Goal: Communication & Community: Answer question/provide support

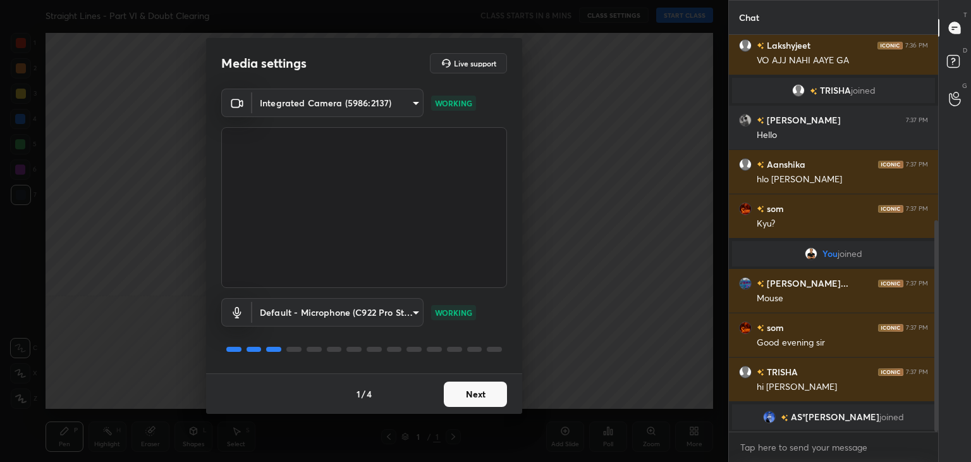
scroll to position [393, 0]
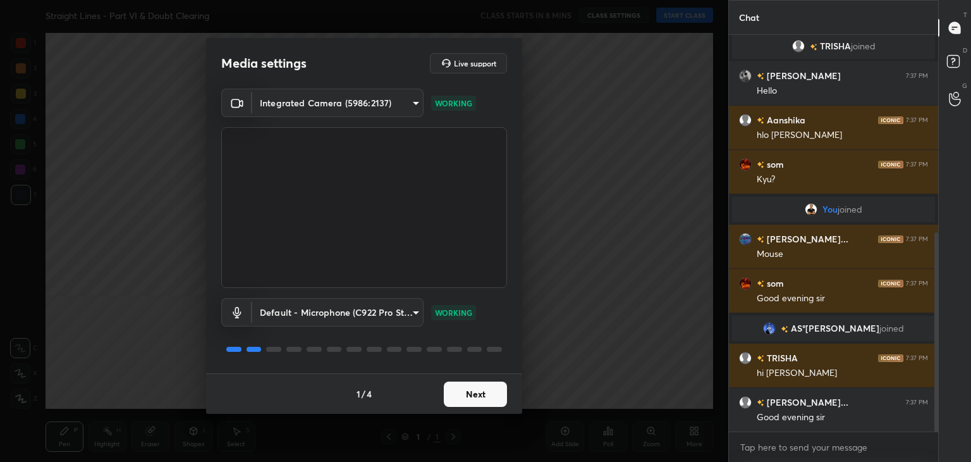
click at [314, 89] on body "1 2 3 4 5 6 7 C X Z C X Z E E Erase all H H Straight Lines - Part VI & Doubt Cl…" at bounding box center [485, 231] width 971 height 462
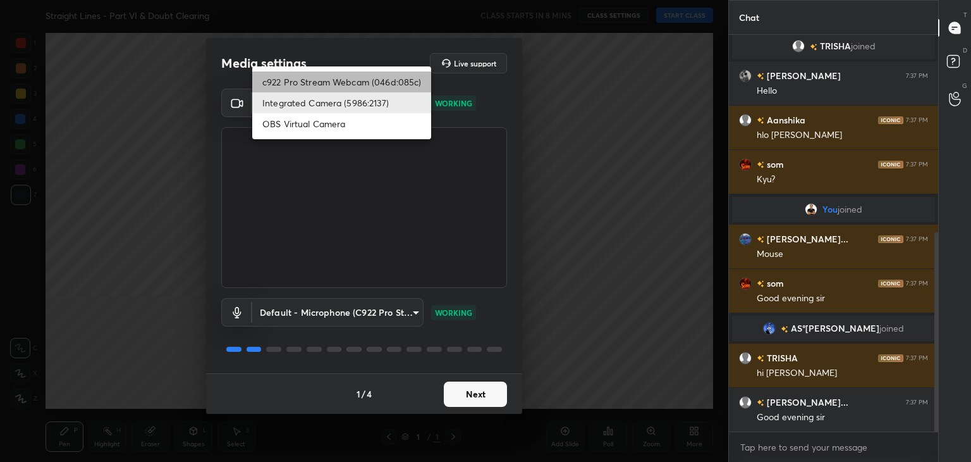
click at [315, 76] on li "c922 Pro Stream Webcam (046d:085c)" at bounding box center [341, 81] width 179 height 21
type input "18602cacafca20d44616b335d0d1328114aa67e84079871e883ad6ee1117c639"
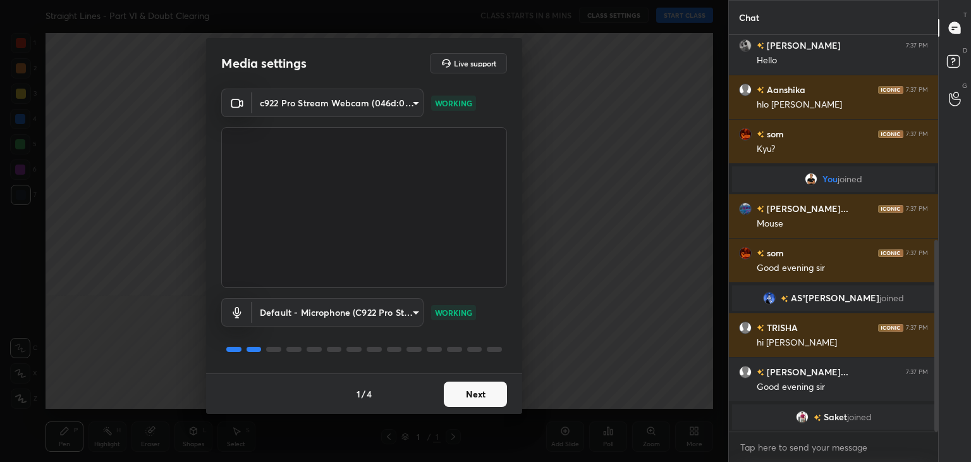
scroll to position [439, 0]
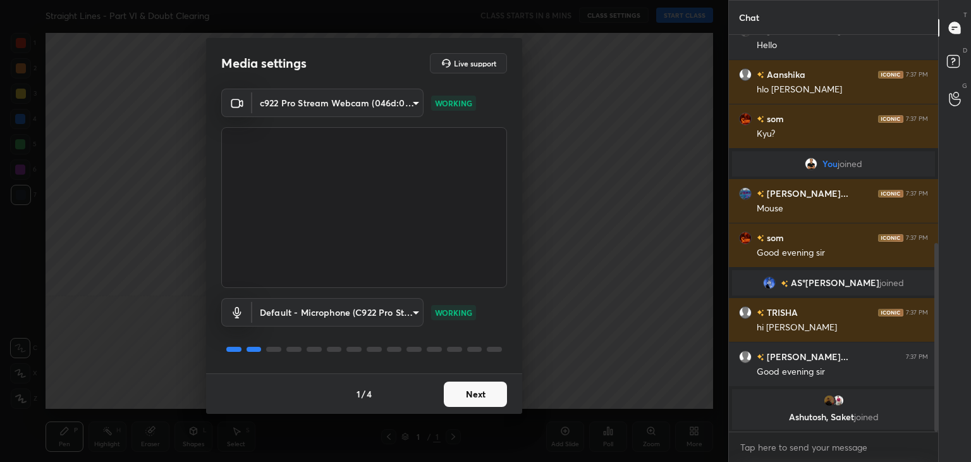
click at [463, 395] on button "Next" at bounding box center [475, 393] width 63 height 25
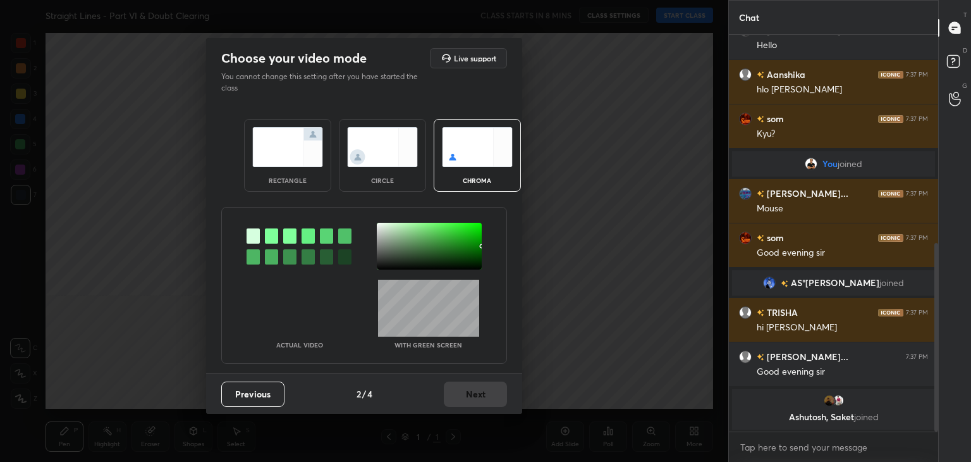
scroll to position [483, 0]
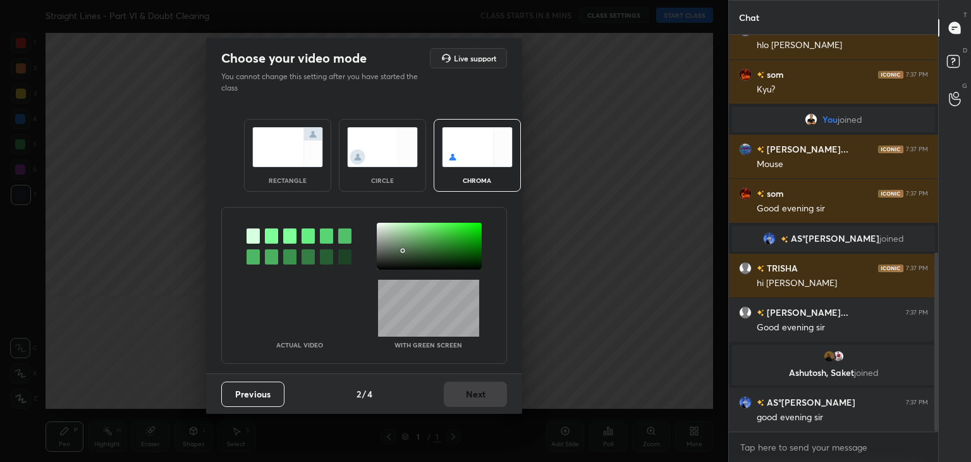
click at [403, 250] on div at bounding box center [429, 246] width 105 height 47
click at [471, 383] on button "Next" at bounding box center [475, 393] width 63 height 25
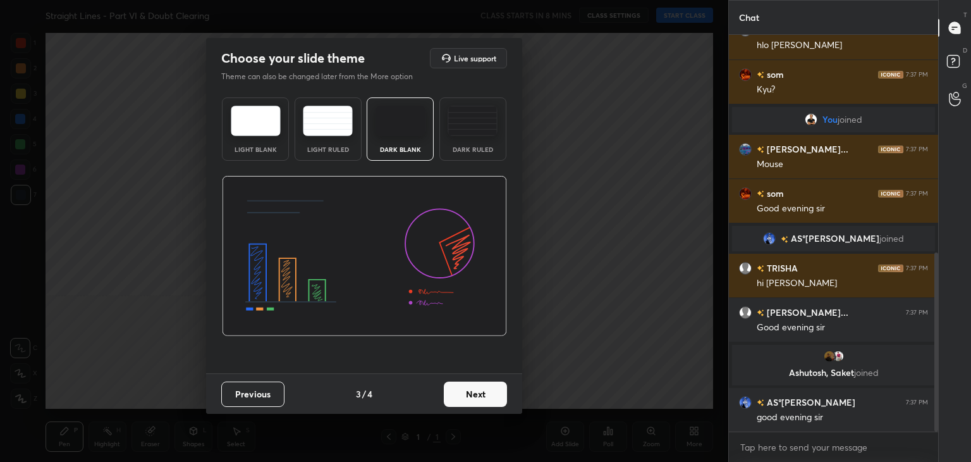
drag, startPoint x: 467, startPoint y: 140, endPoint x: 468, endPoint y: 161, distance: 21.5
click at [465, 140] on div "Dark Ruled" at bounding box center [473, 128] width 67 height 63
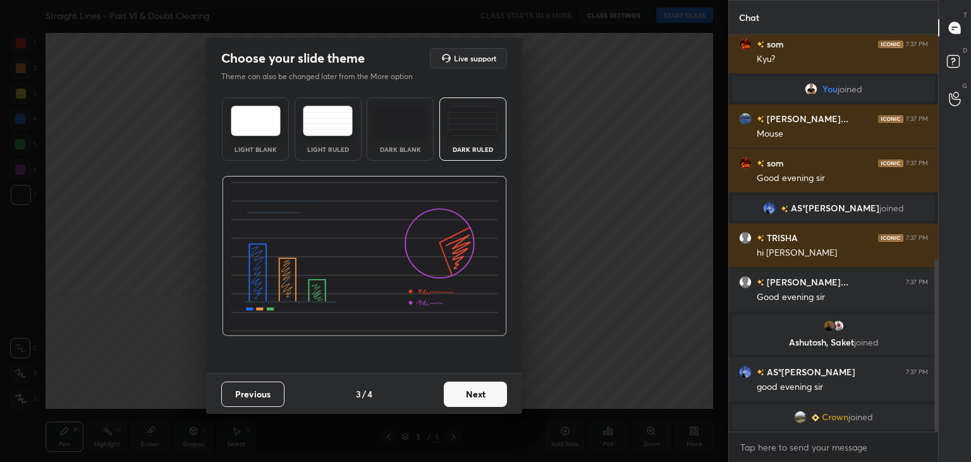
click at [477, 395] on button "Next" at bounding box center [475, 393] width 63 height 25
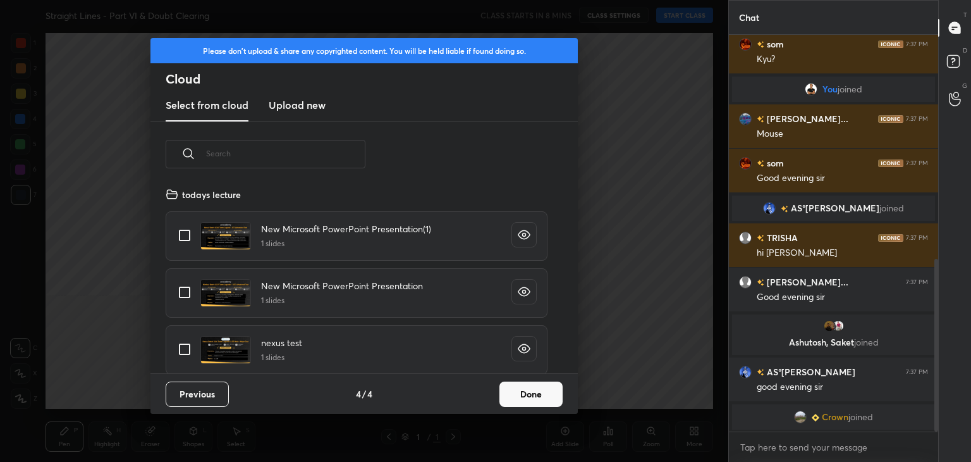
click at [528, 398] on button "Done" at bounding box center [531, 393] width 63 height 25
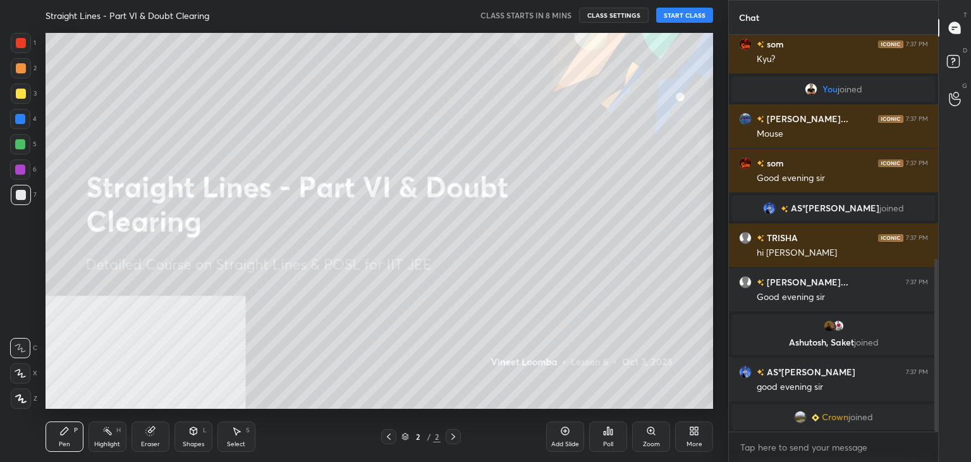
click at [696, 438] on div "More" at bounding box center [694, 436] width 38 height 30
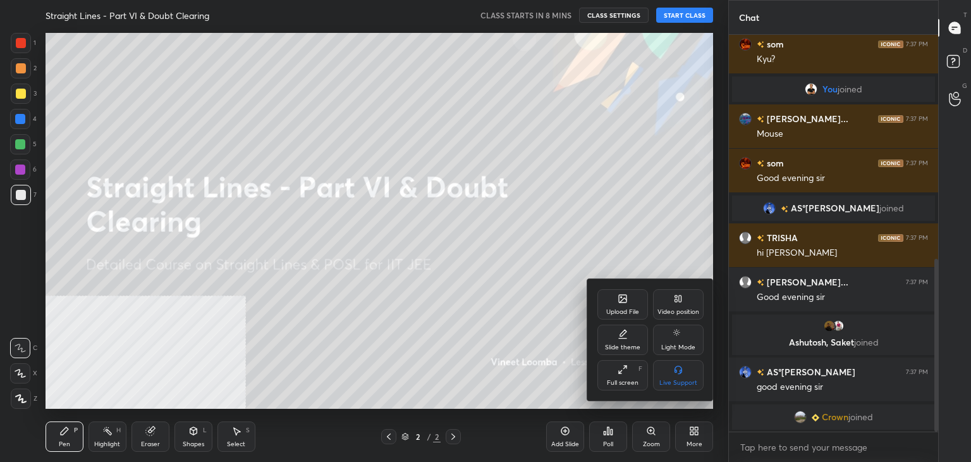
click at [672, 302] on div "Video position" at bounding box center [678, 304] width 51 height 30
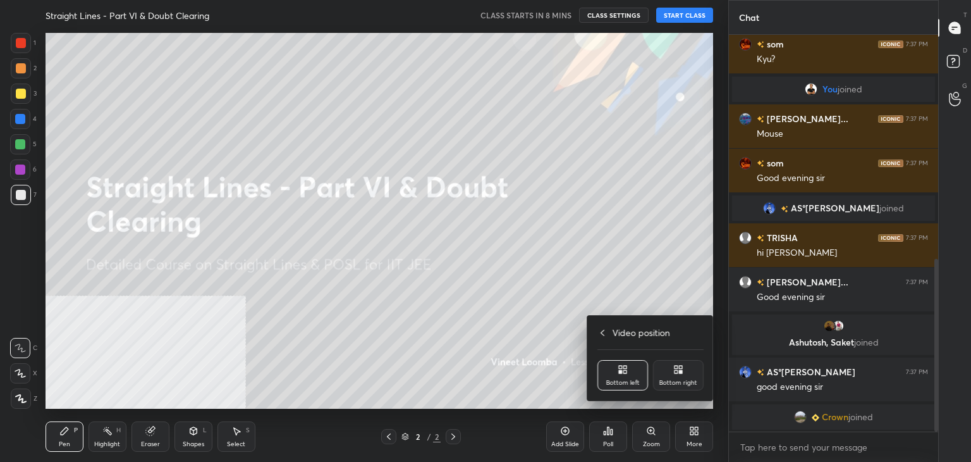
click at [680, 376] on div "Bottom right" at bounding box center [678, 375] width 51 height 30
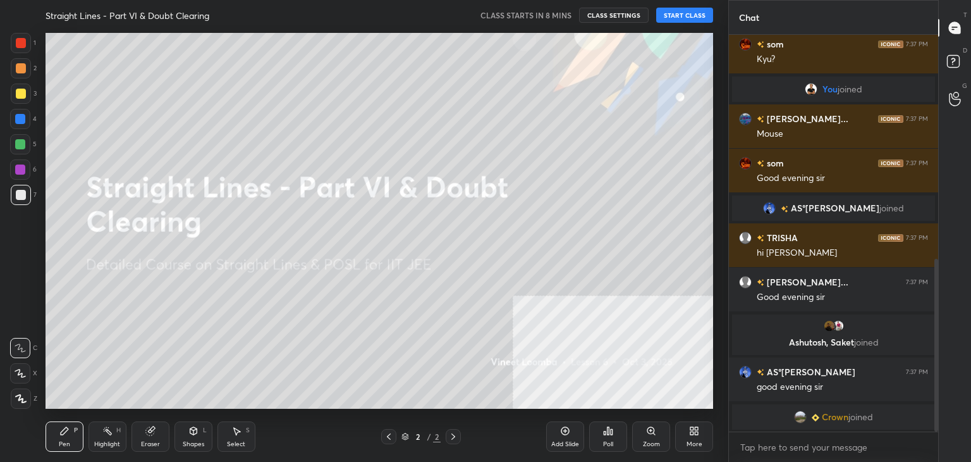
click at [567, 434] on icon at bounding box center [566, 431] width 8 height 8
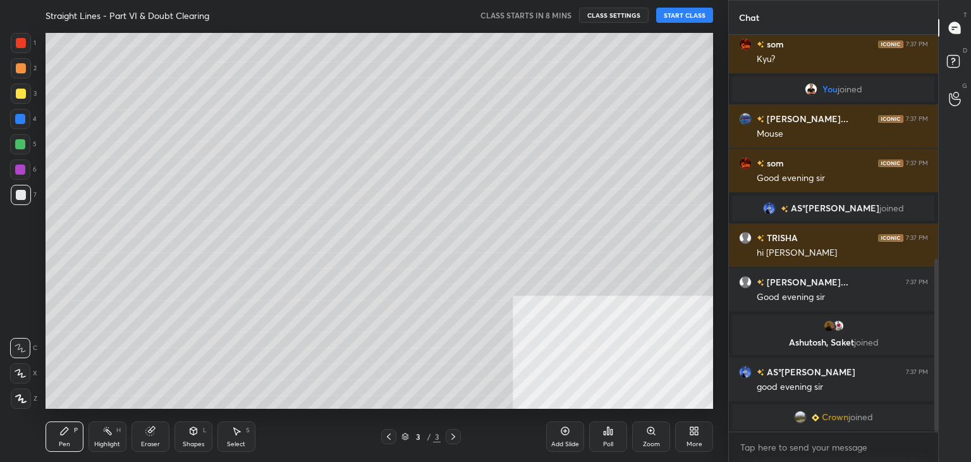
click at [680, 14] on button "START CLASS" at bounding box center [684, 15] width 57 height 15
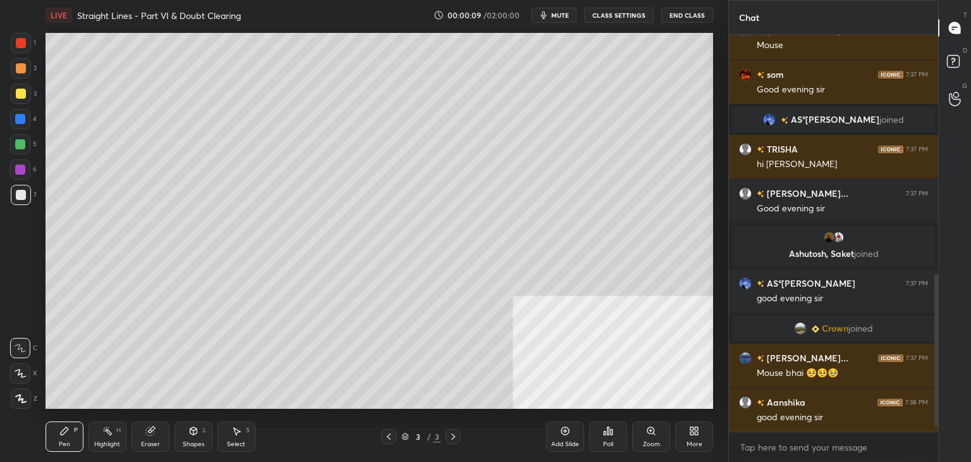
scroll to position [646, 0]
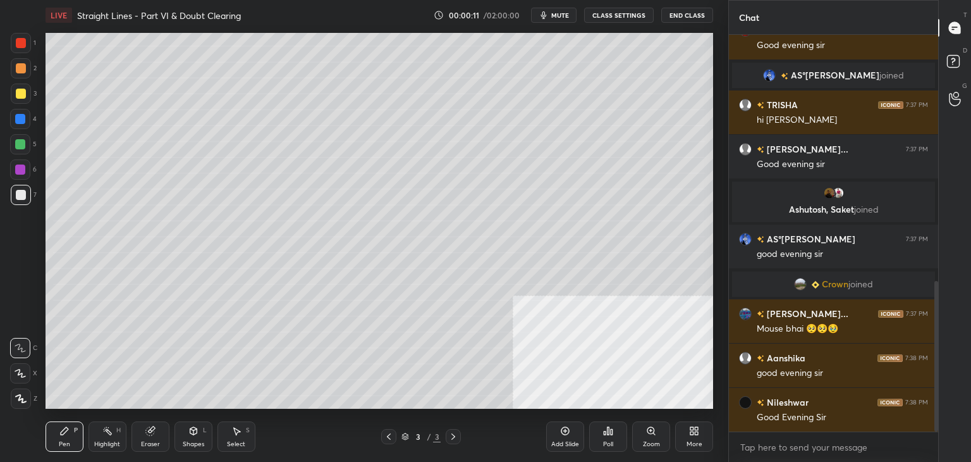
click at [694, 448] on div "More" at bounding box center [694, 436] width 38 height 30
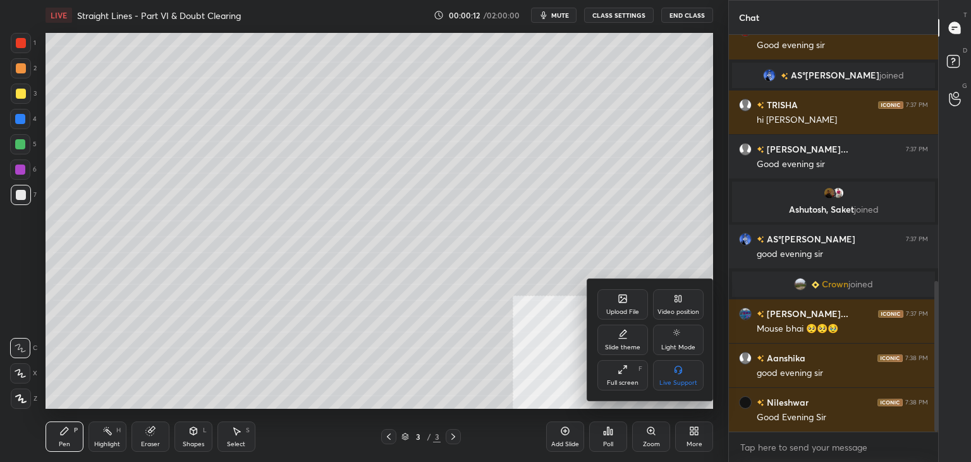
click at [615, 306] on div "Upload File" at bounding box center [623, 304] width 51 height 30
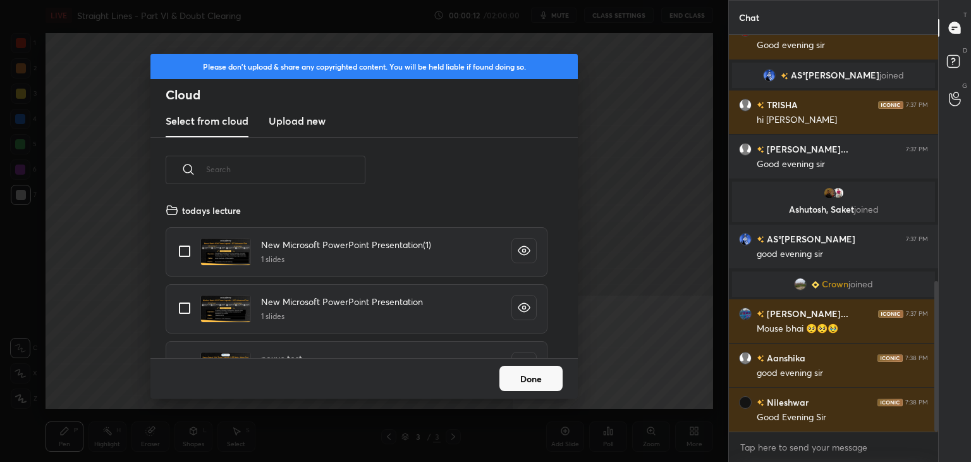
scroll to position [156, 406]
click at [287, 128] on h3 "Upload new" at bounding box center [297, 120] width 57 height 15
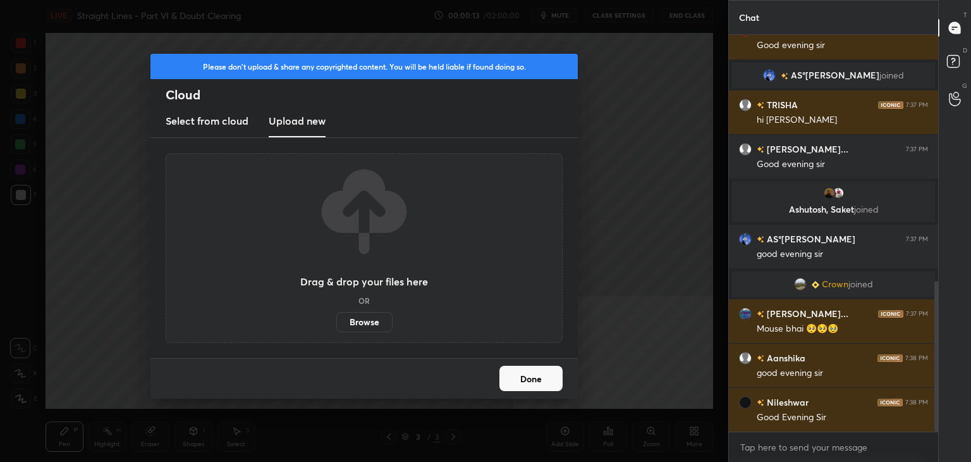
click at [354, 321] on label "Browse" at bounding box center [364, 322] width 56 height 20
click at [336, 321] on input "Browse" at bounding box center [336, 322] width 0 height 20
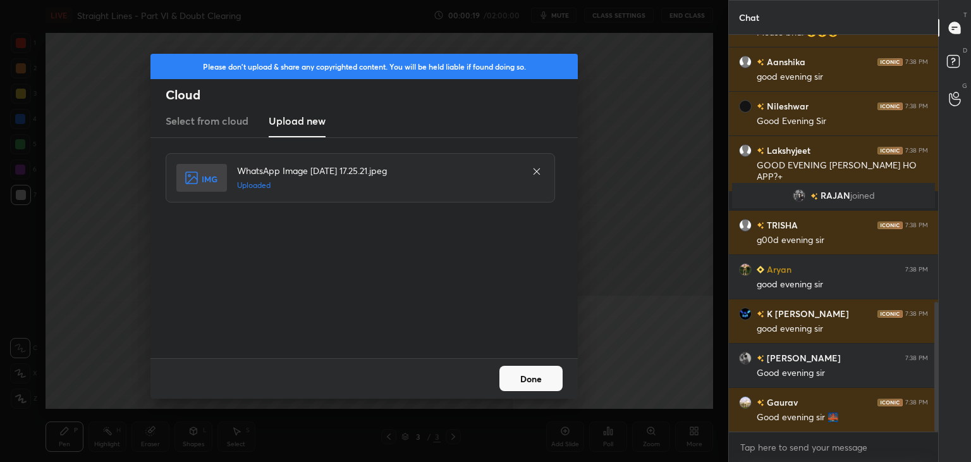
click at [541, 379] on button "Done" at bounding box center [531, 378] width 63 height 25
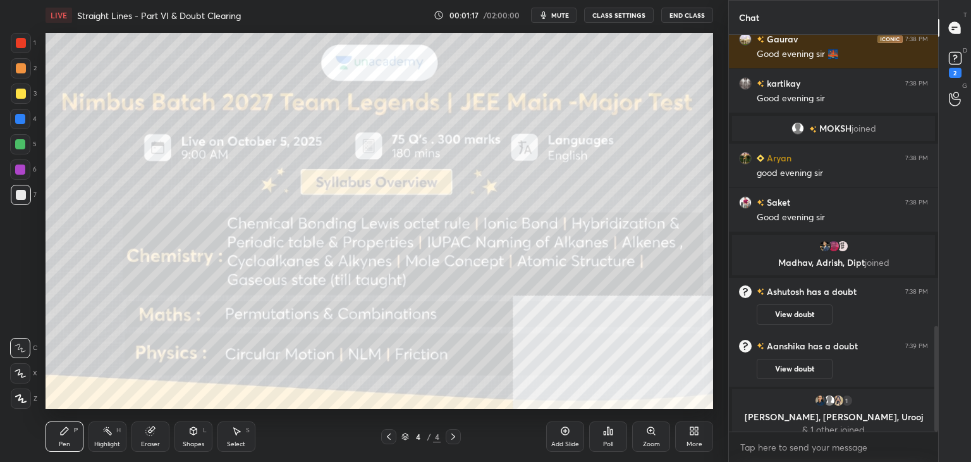
scroll to position [1094, 0]
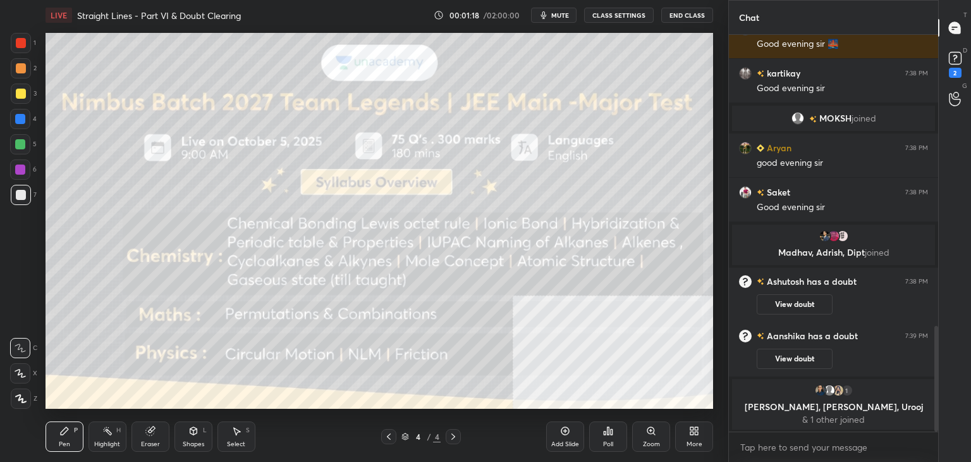
drag, startPoint x: 391, startPoint y: 436, endPoint x: 447, endPoint y: 428, distance: 56.8
click at [391, 436] on icon at bounding box center [389, 436] width 10 height 10
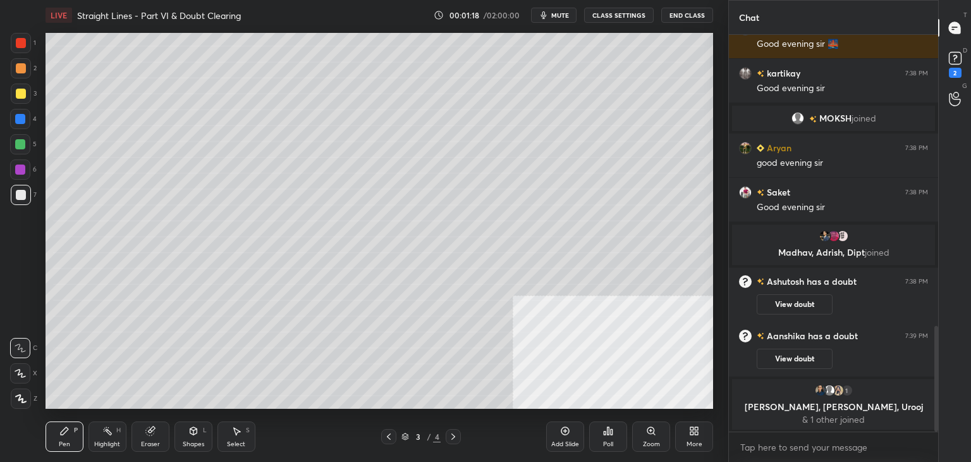
click at [701, 430] on div "More" at bounding box center [694, 436] width 38 height 30
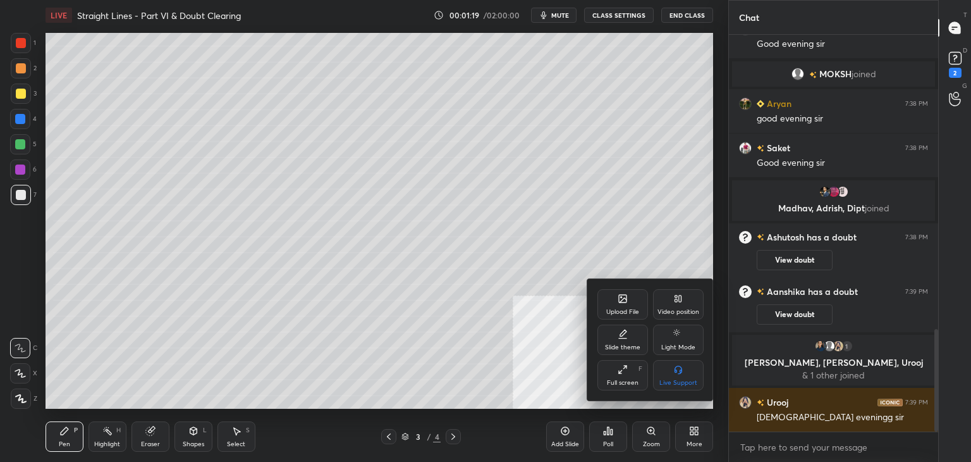
click at [630, 309] on div "Upload File" at bounding box center [622, 312] width 33 height 6
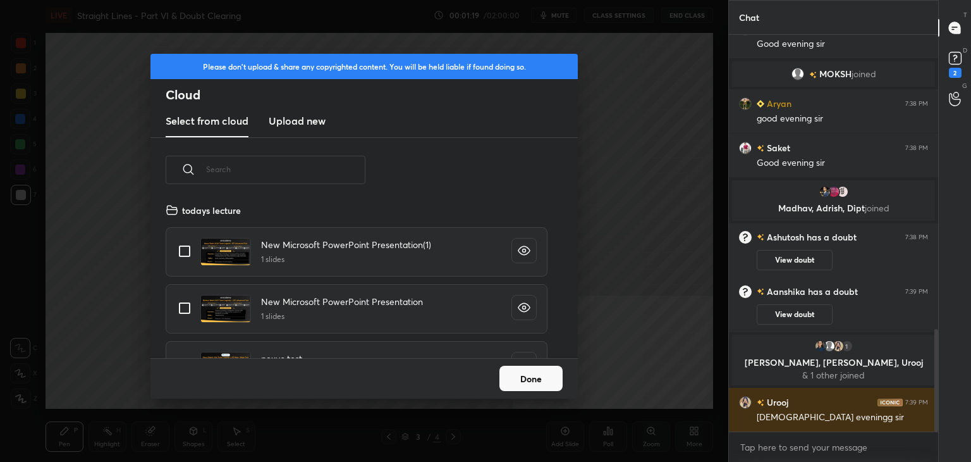
scroll to position [156, 406]
click at [293, 118] on h3 "Upload new" at bounding box center [297, 120] width 57 height 15
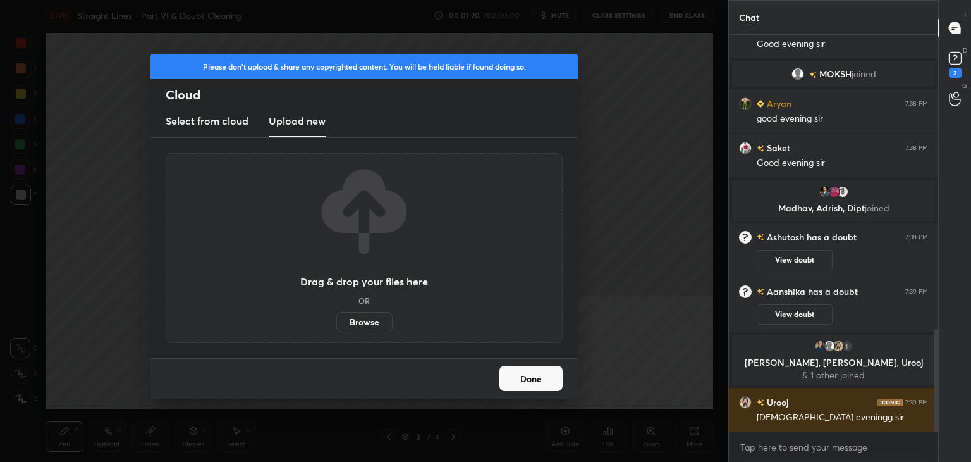
click at [379, 328] on label "Browse" at bounding box center [364, 322] width 56 height 20
click at [336, 328] on input "Browse" at bounding box center [336, 322] width 0 height 20
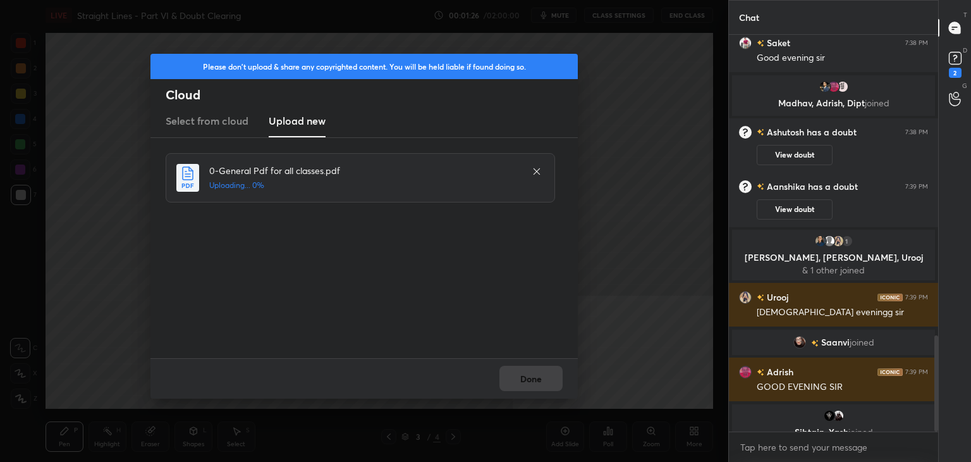
scroll to position [1245, 0]
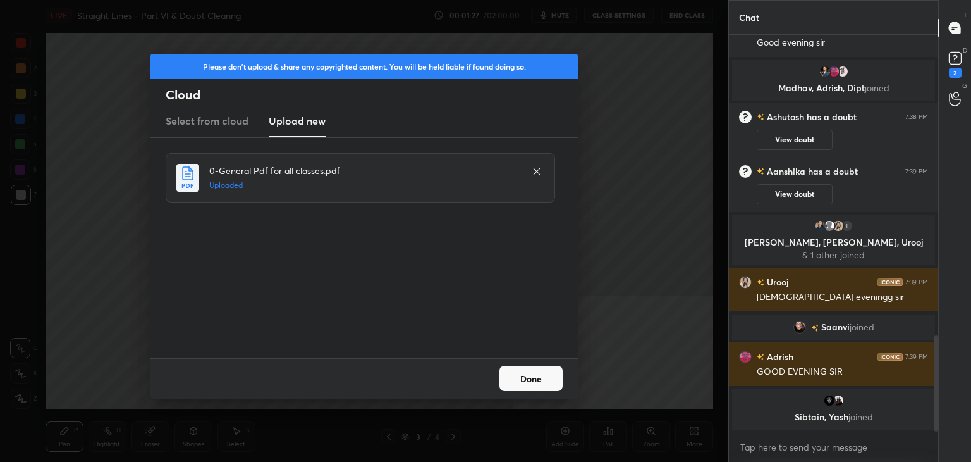
click at [524, 388] on button "Done" at bounding box center [531, 378] width 63 height 25
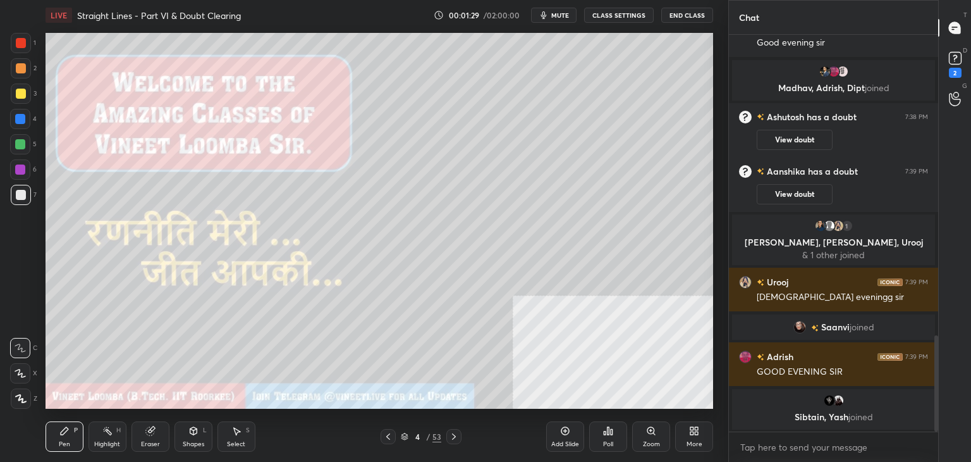
click at [420, 436] on div "4" at bounding box center [417, 437] width 13 height 8
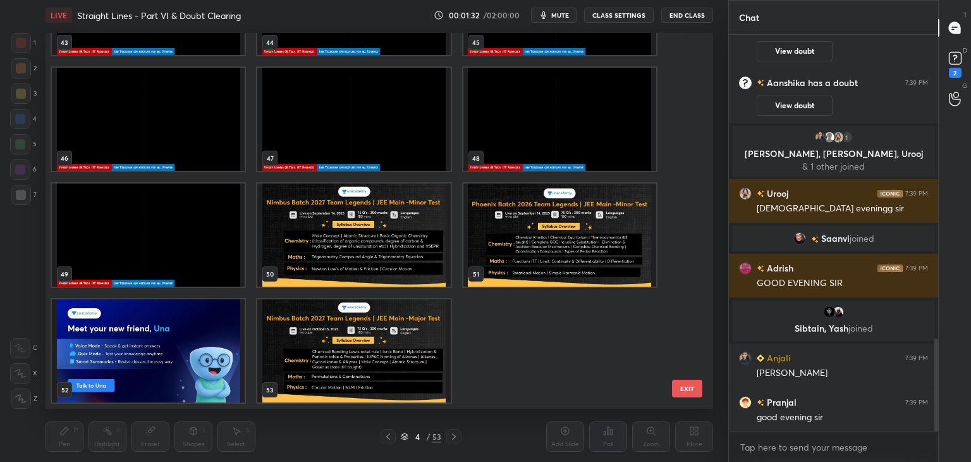
scroll to position [1341, 0]
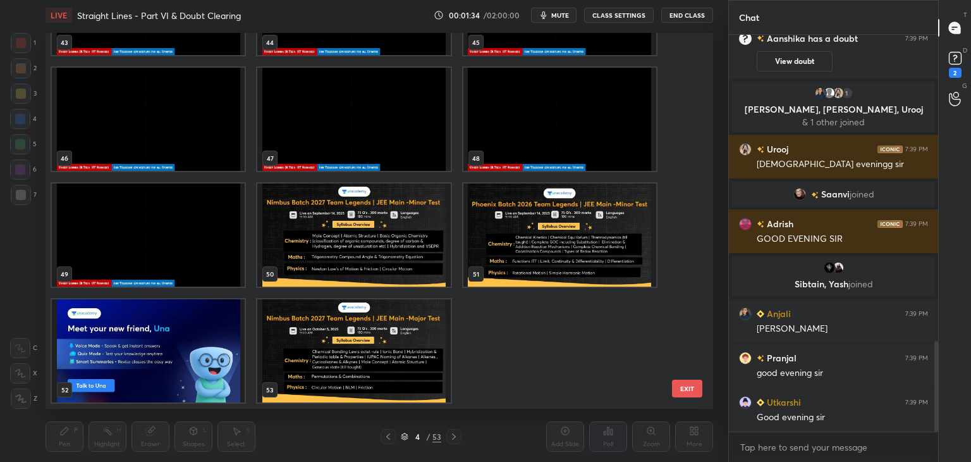
click at [174, 223] on img "grid" at bounding box center [148, 234] width 193 height 103
click at [501, 123] on img "grid" at bounding box center [560, 119] width 193 height 103
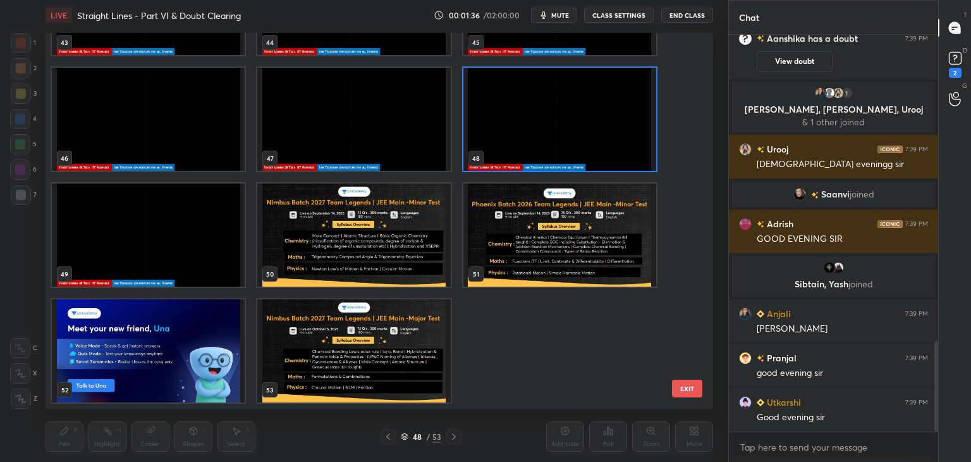
click at [501, 124] on img "grid" at bounding box center [560, 119] width 193 height 103
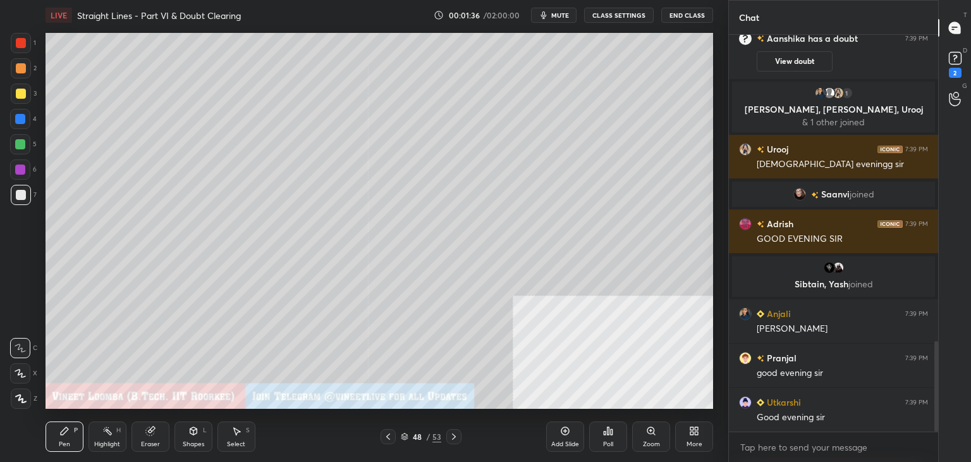
scroll to position [1371, 0]
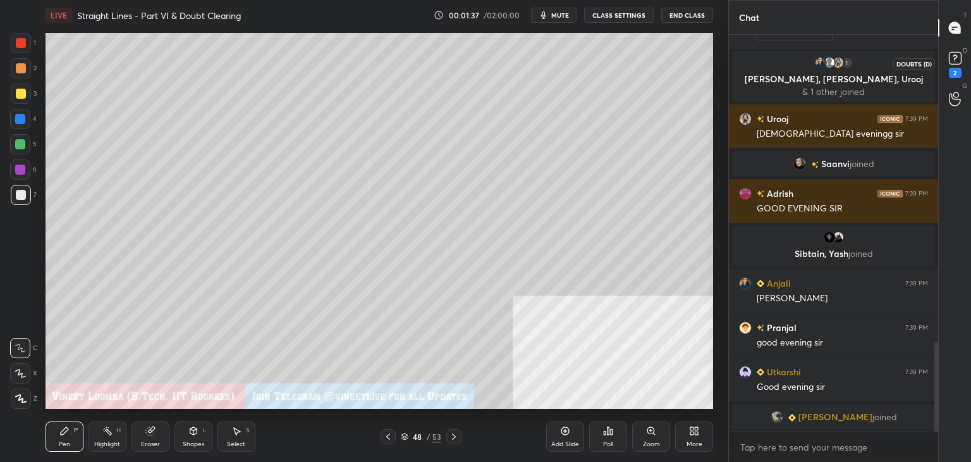
click at [946, 67] on icon at bounding box center [955, 58] width 19 height 19
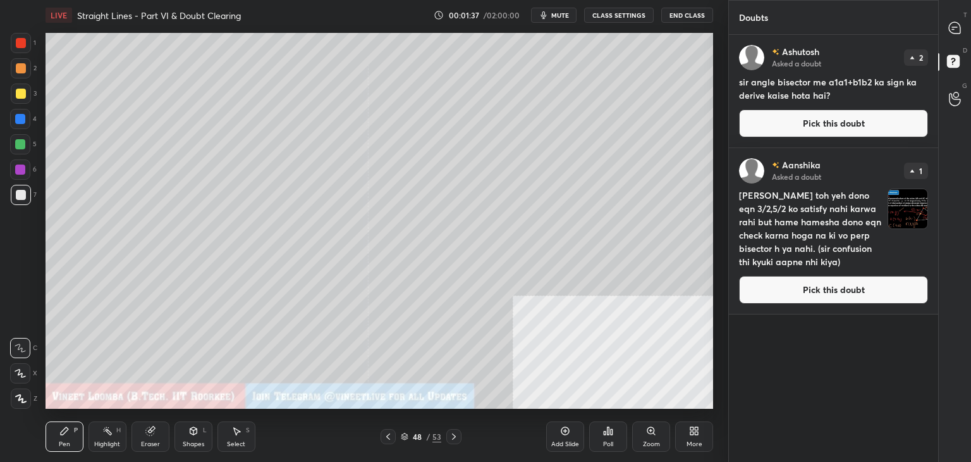
click at [853, 123] on button "Pick this doubt" at bounding box center [833, 123] width 189 height 28
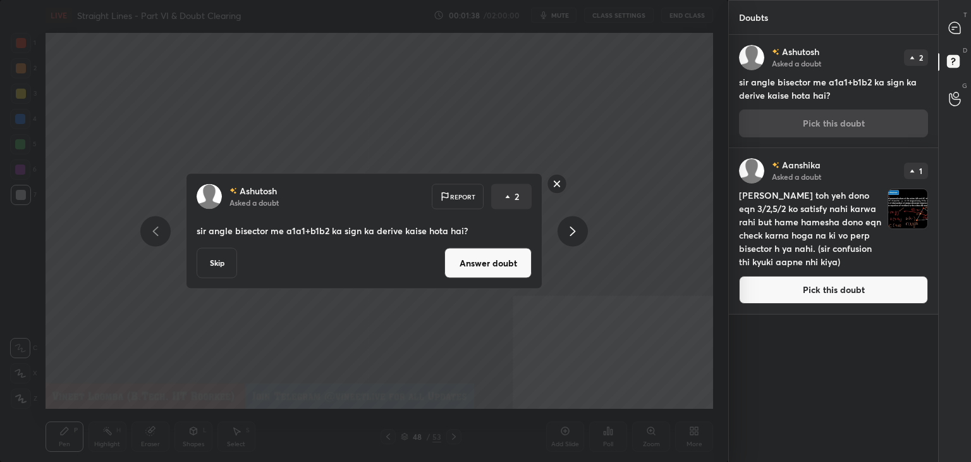
click at [507, 268] on button "Answer doubt" at bounding box center [488, 263] width 87 height 30
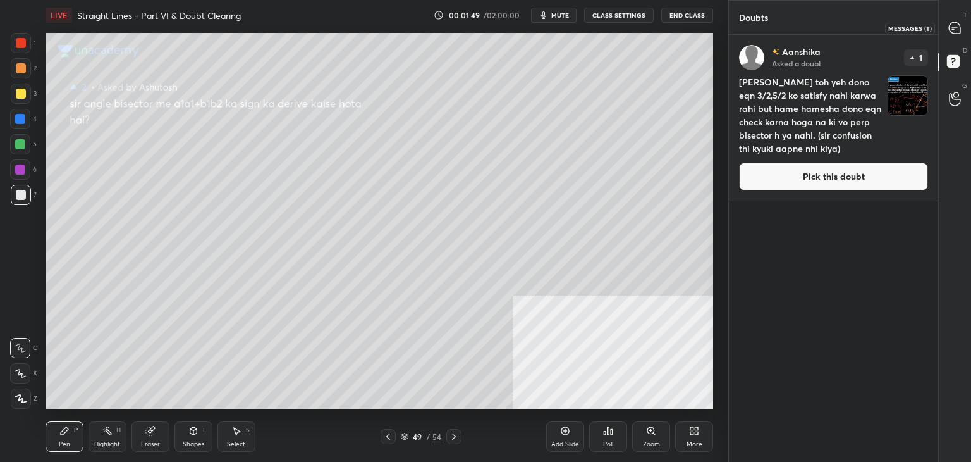
drag, startPoint x: 954, startPoint y: 25, endPoint x: 945, endPoint y: 28, distance: 9.2
click at [950, 26] on icon at bounding box center [954, 27] width 11 height 11
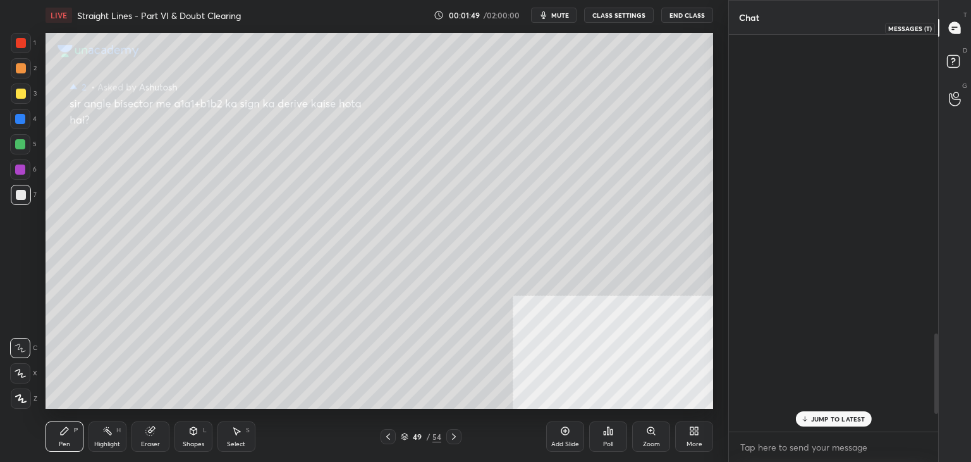
scroll to position [393, 206]
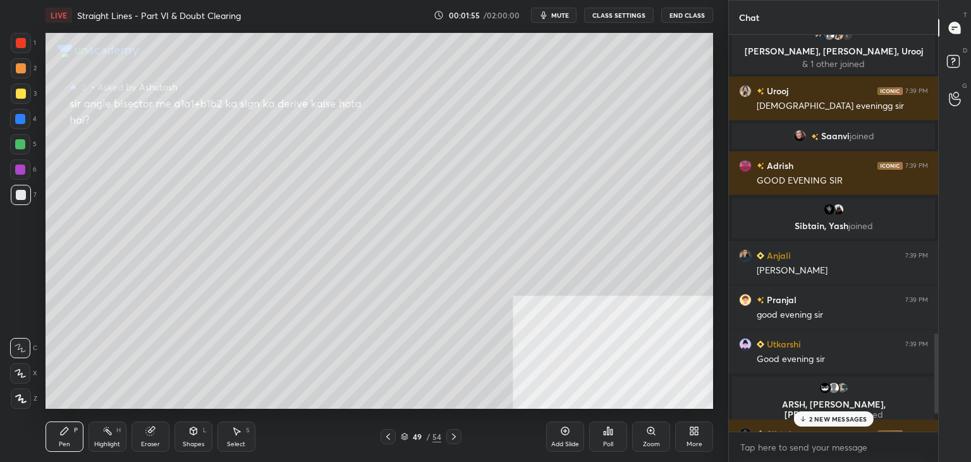
click at [834, 422] on p "2 NEW MESSAGES" at bounding box center [838, 419] width 58 height 8
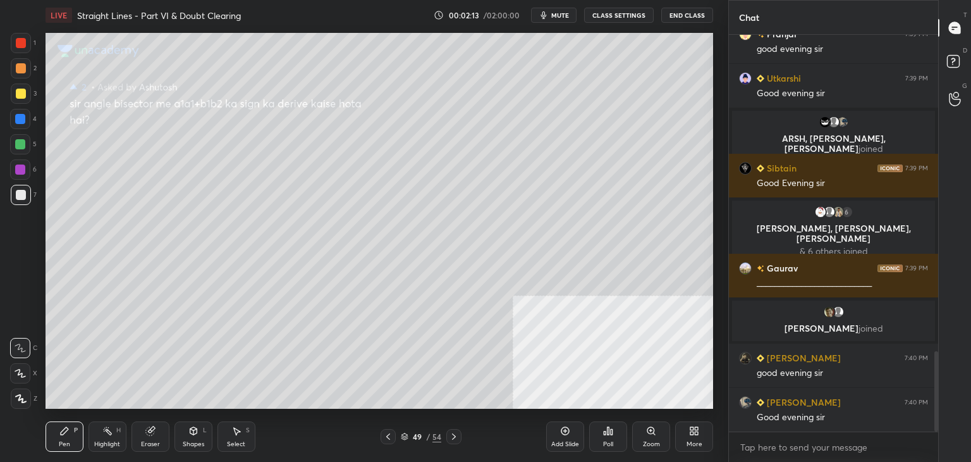
scroll to position [1591, 0]
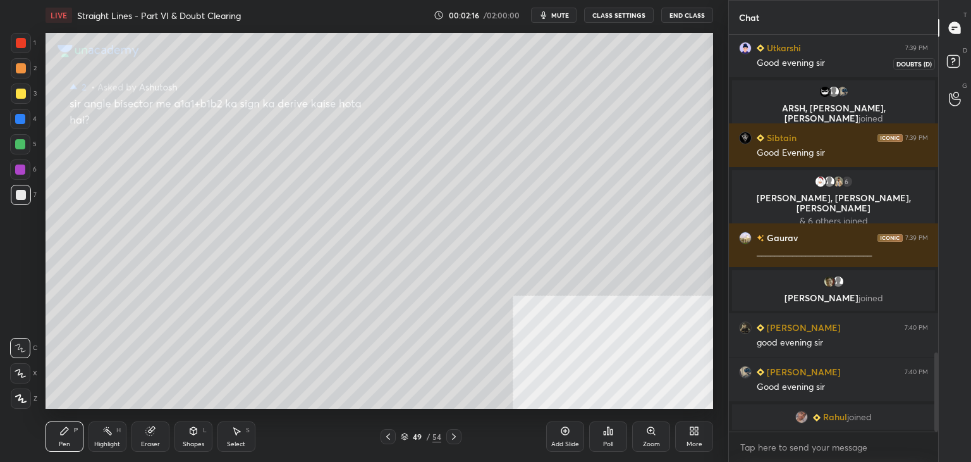
click at [956, 62] on rect at bounding box center [953, 62] width 12 height 12
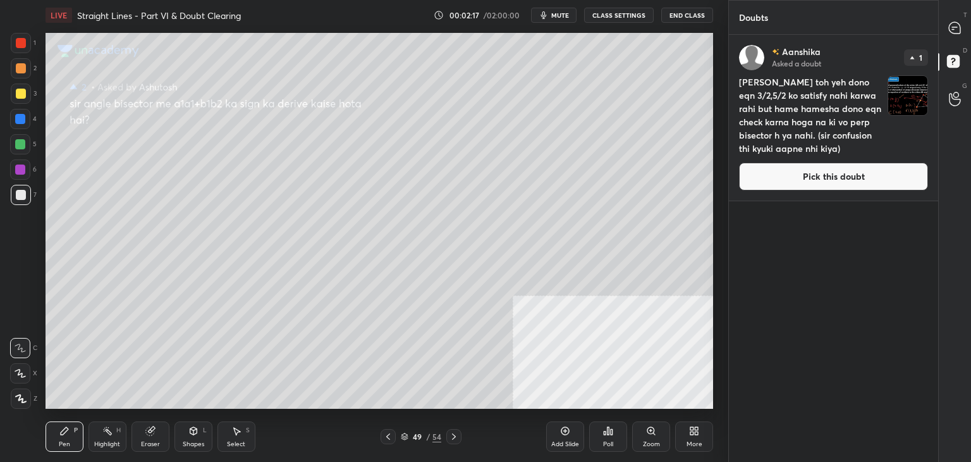
click at [842, 181] on button "Pick this doubt" at bounding box center [833, 177] width 189 height 28
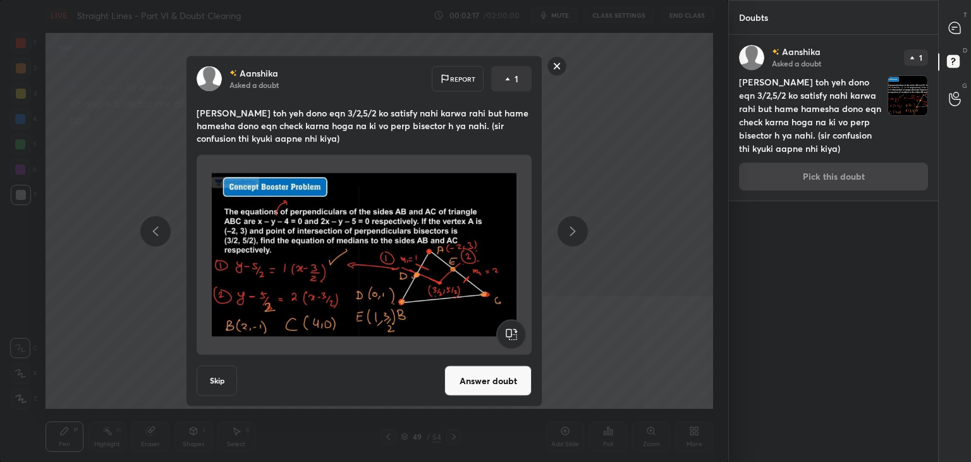
click at [508, 386] on button "Answer doubt" at bounding box center [488, 381] width 87 height 30
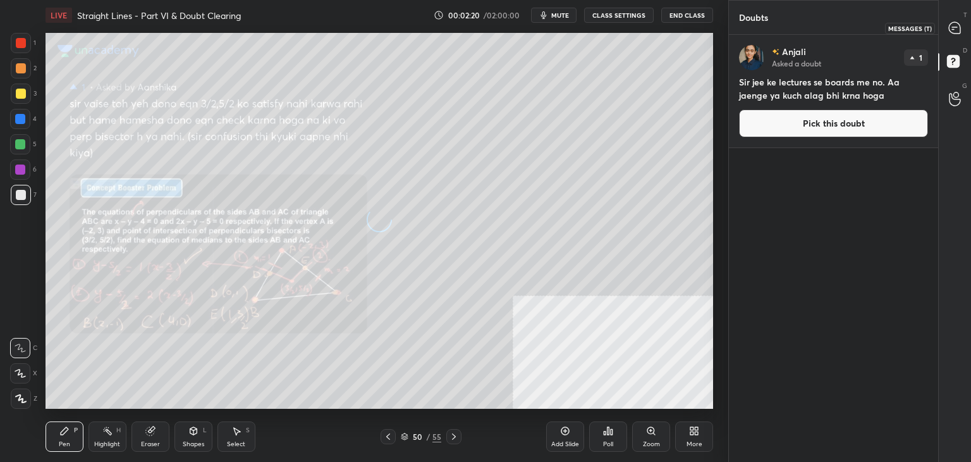
click at [956, 31] on icon at bounding box center [954, 27] width 11 height 11
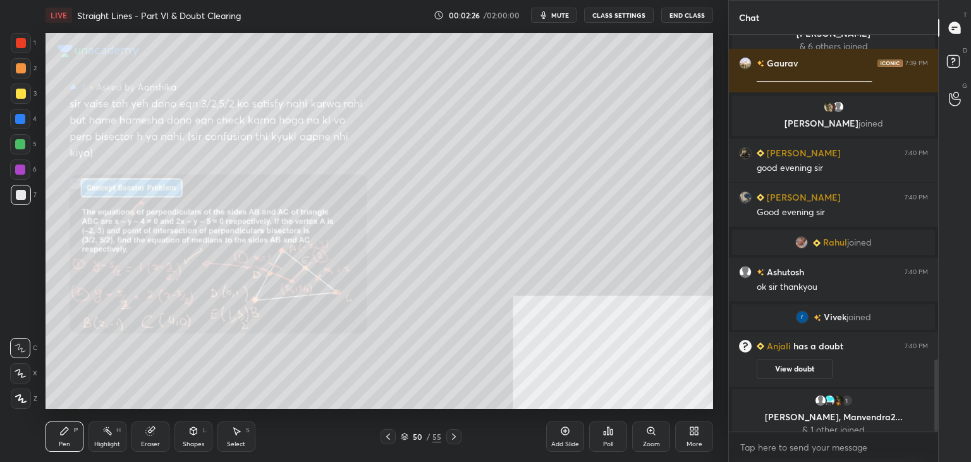
scroll to position [1798, 0]
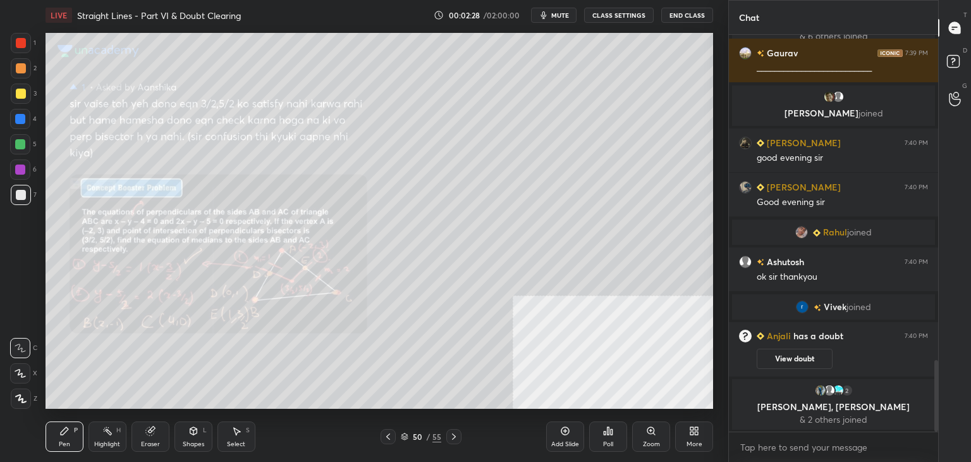
click at [23, 95] on div at bounding box center [21, 94] width 10 height 10
click at [21, 394] on icon at bounding box center [20, 398] width 11 height 9
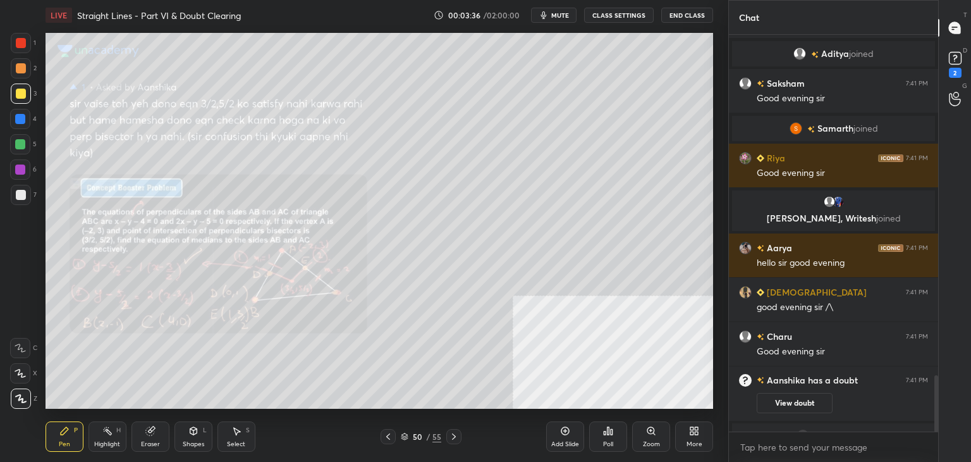
scroll to position [2384, 0]
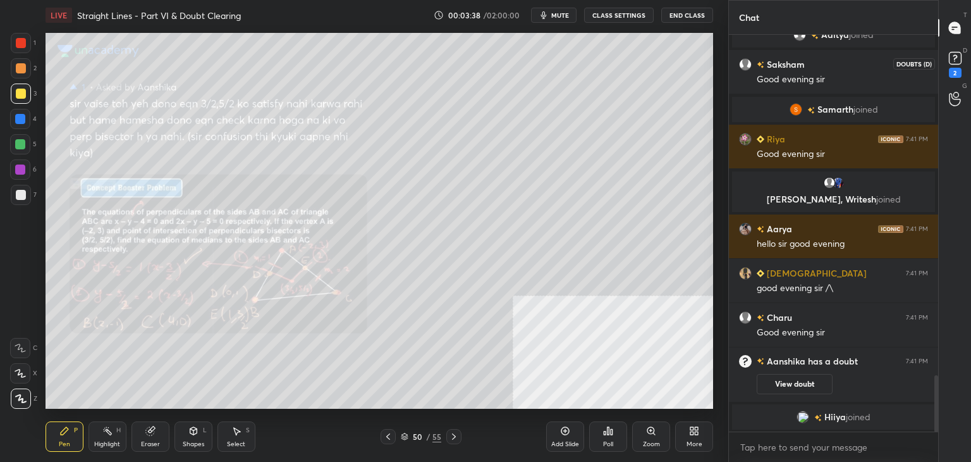
drag, startPoint x: 957, startPoint y: 59, endPoint x: 933, endPoint y: 61, distance: 23.5
click at [956, 59] on rect at bounding box center [955, 58] width 12 height 12
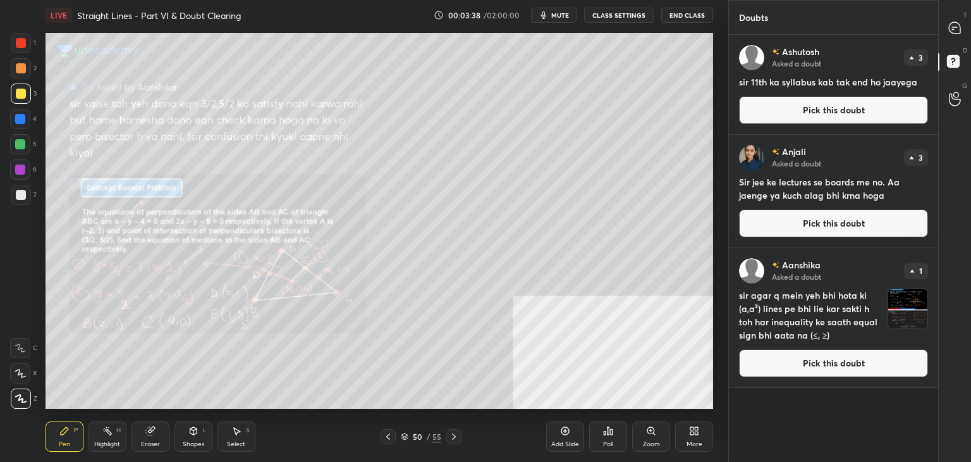
click at [866, 105] on button "Pick this doubt" at bounding box center [833, 110] width 189 height 28
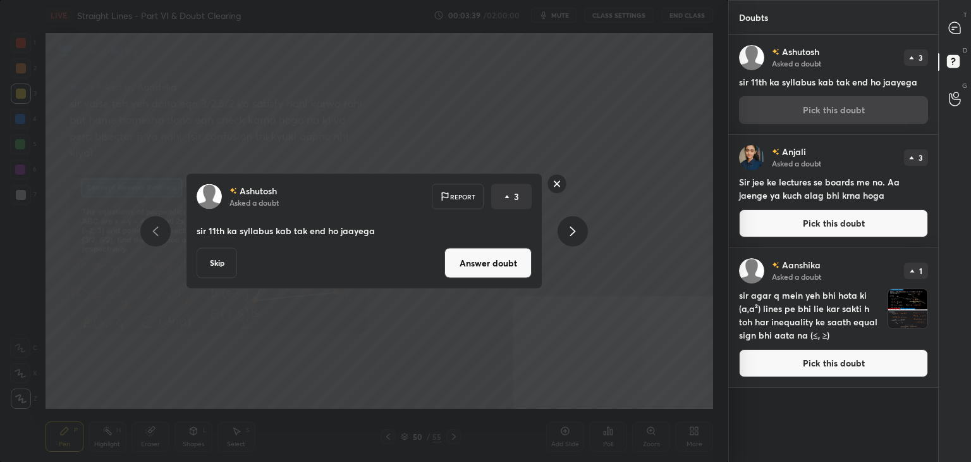
click at [501, 266] on button "Answer doubt" at bounding box center [488, 263] width 87 height 30
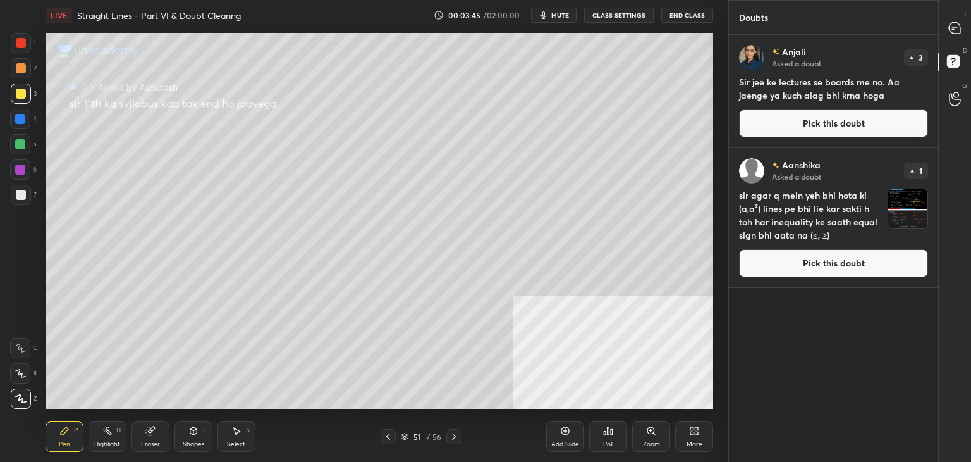
click at [969, 27] on div "T Messages (T)" at bounding box center [955, 27] width 32 height 35
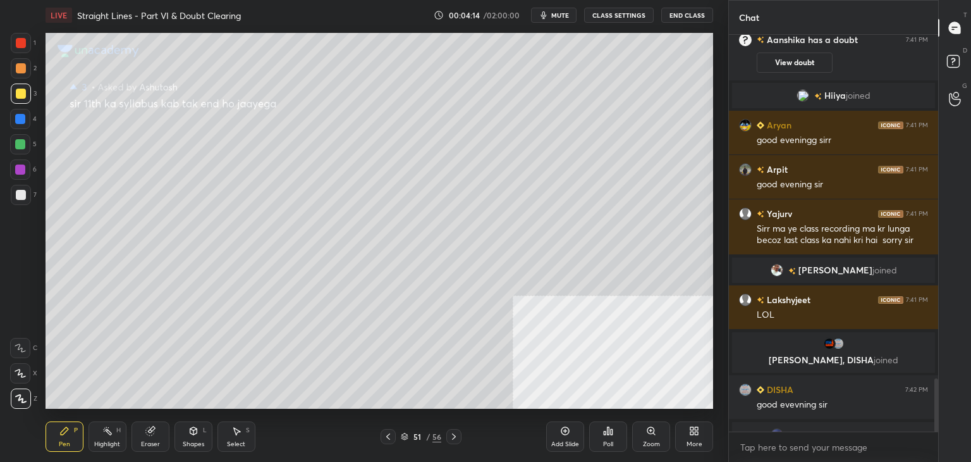
scroll to position [2552, 0]
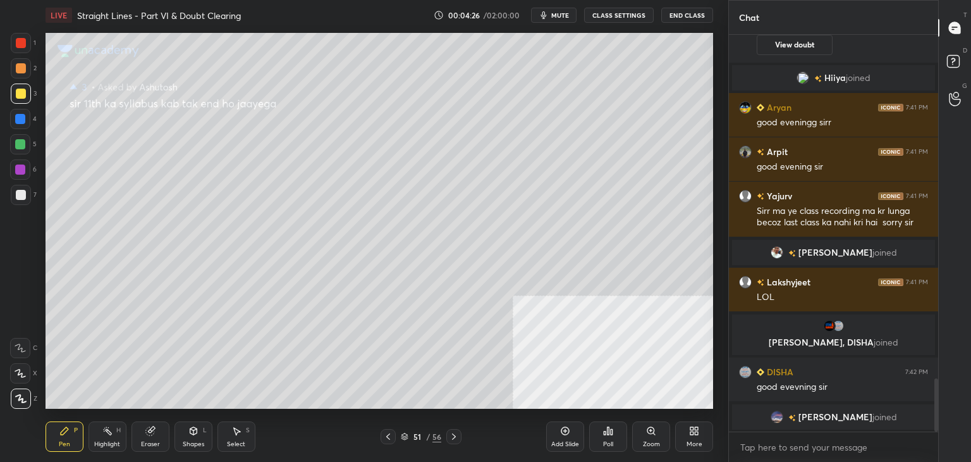
click at [960, 56] on icon at bounding box center [955, 63] width 23 height 23
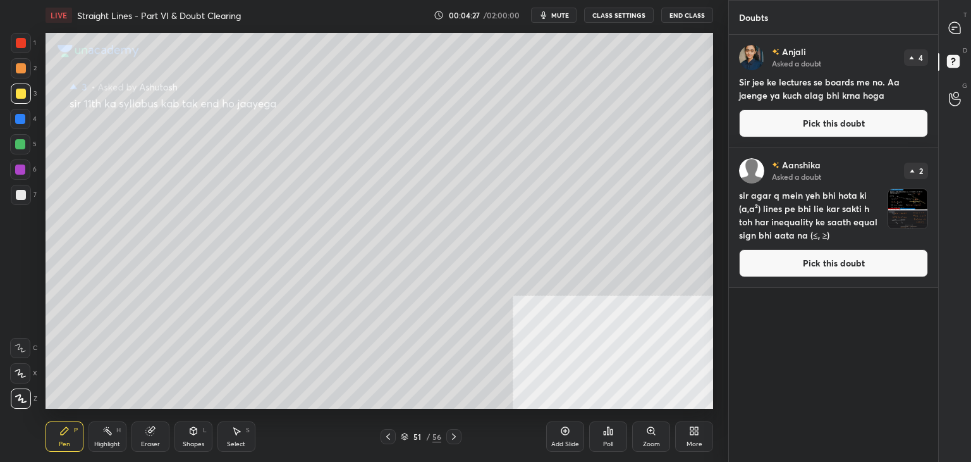
click at [842, 109] on button "Pick this doubt" at bounding box center [833, 123] width 189 height 28
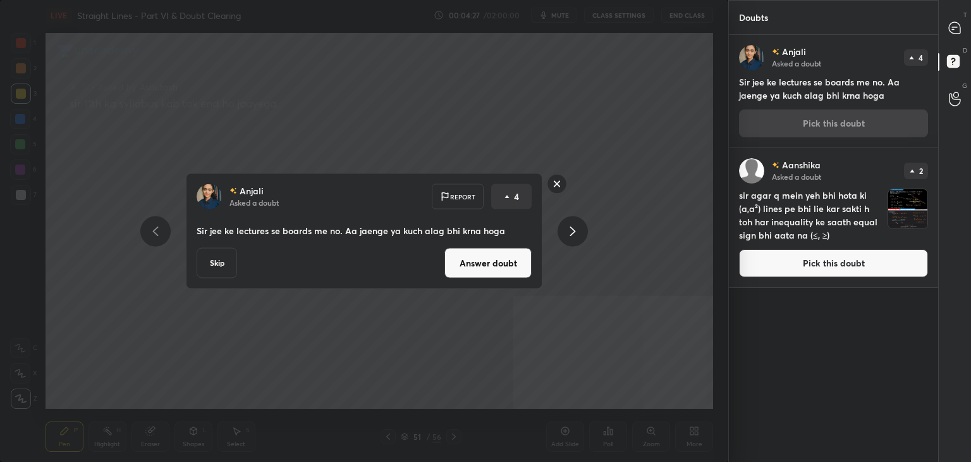
click at [481, 266] on button "Answer doubt" at bounding box center [488, 263] width 87 height 30
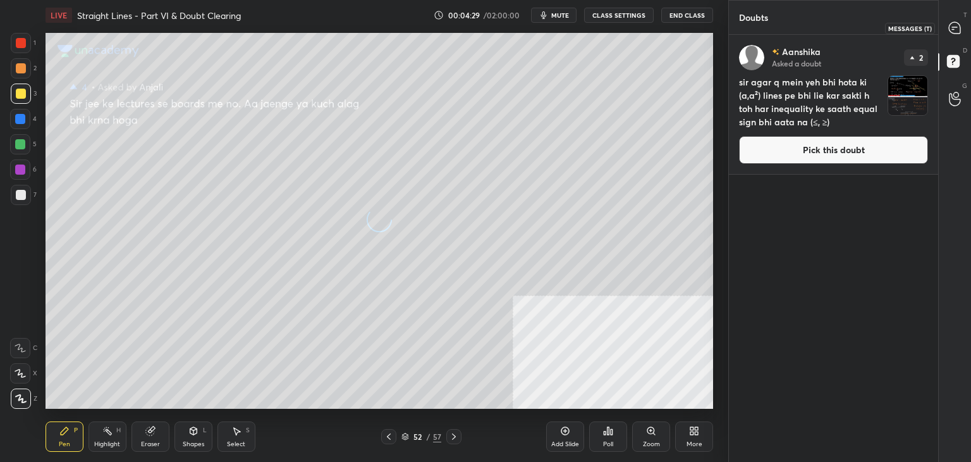
drag, startPoint x: 957, startPoint y: 29, endPoint x: 959, endPoint y: 22, distance: 8.0
click at [957, 29] on icon at bounding box center [954, 27] width 11 height 11
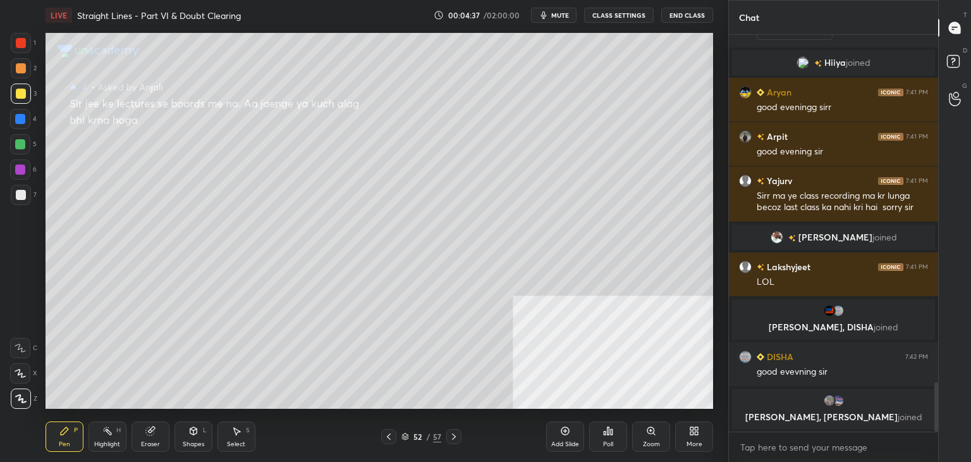
scroll to position [2548, 0]
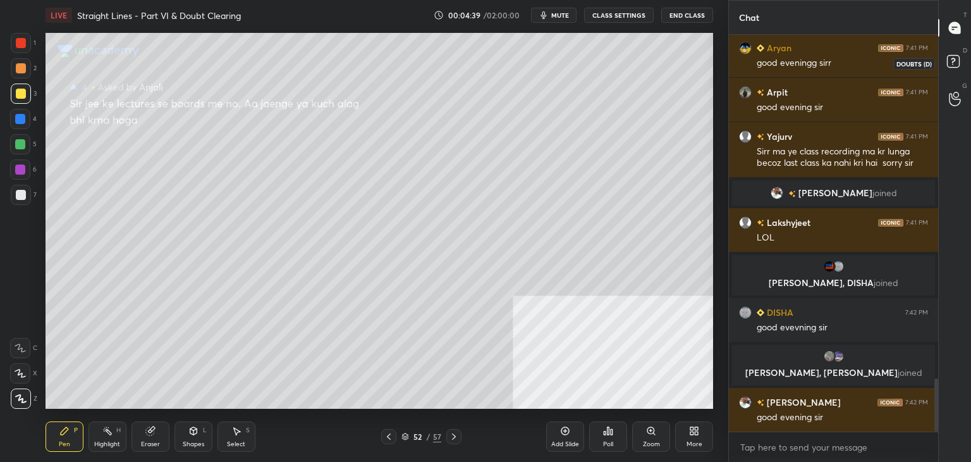
click at [966, 71] on icon at bounding box center [955, 63] width 23 height 23
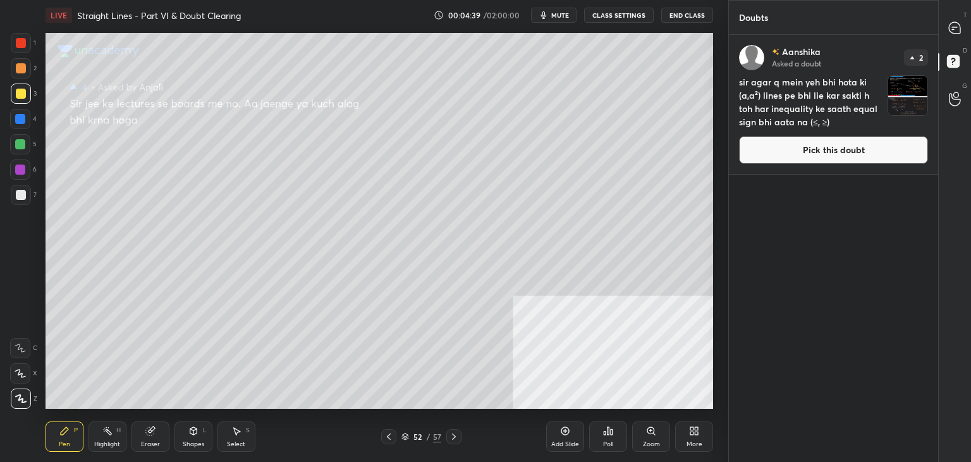
click at [862, 142] on button "Pick this doubt" at bounding box center [833, 150] width 189 height 28
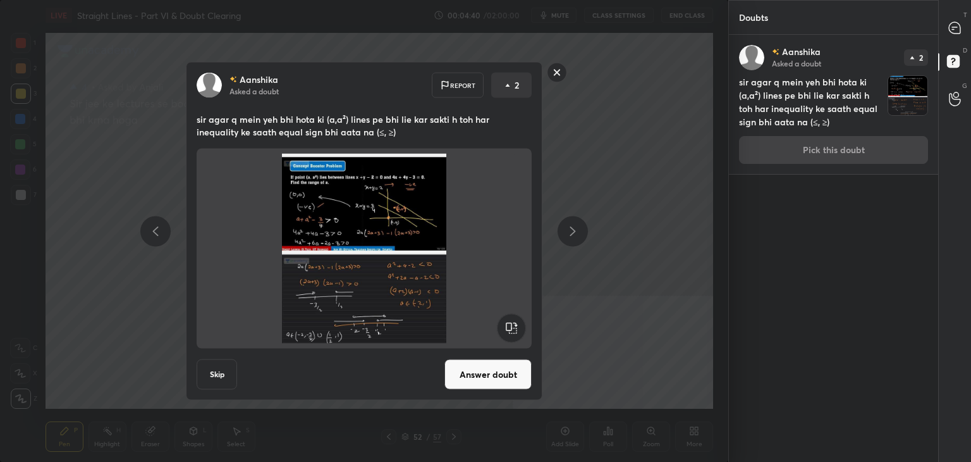
click at [470, 365] on button "Answer doubt" at bounding box center [488, 374] width 87 height 30
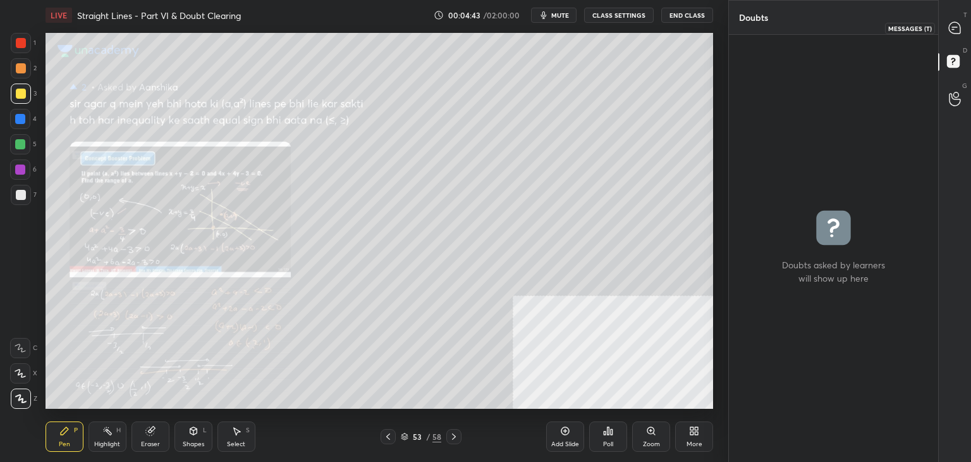
drag, startPoint x: 962, startPoint y: 28, endPoint x: 921, endPoint y: 32, distance: 41.3
click at [962, 27] on div at bounding box center [955, 27] width 25 height 23
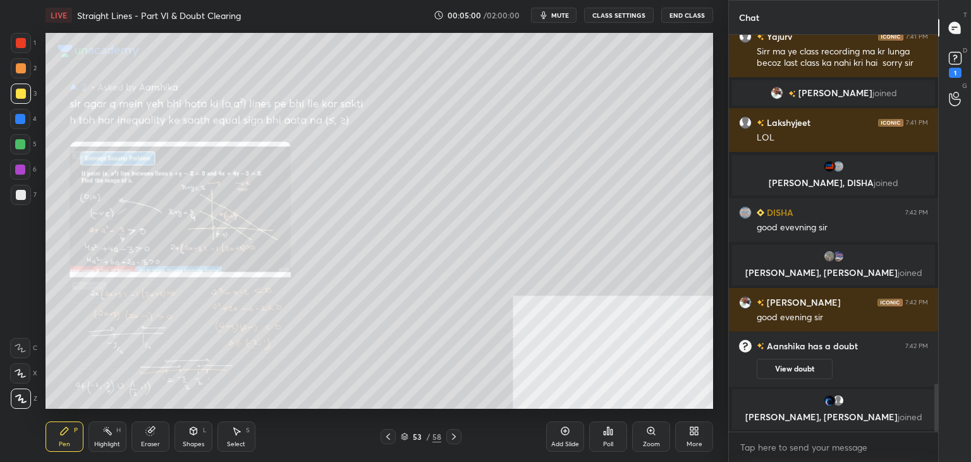
scroll to position [2590, 0]
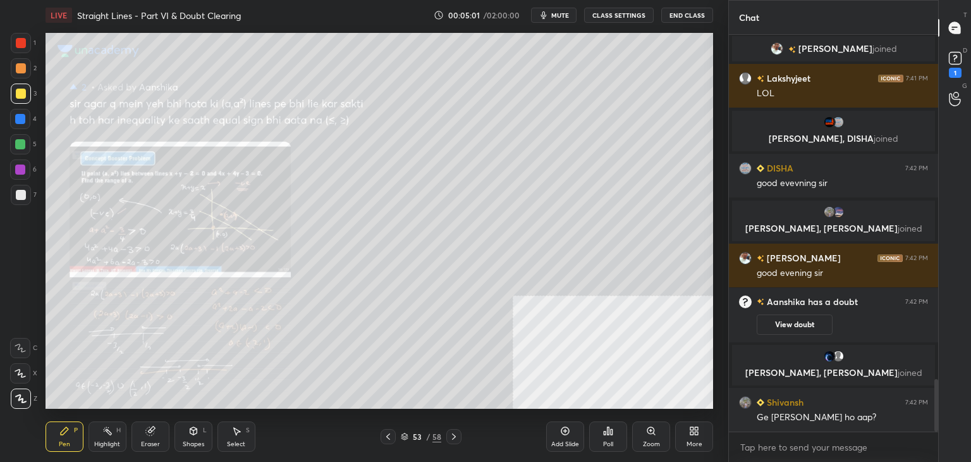
click at [138, 429] on div "Eraser" at bounding box center [151, 436] width 38 height 30
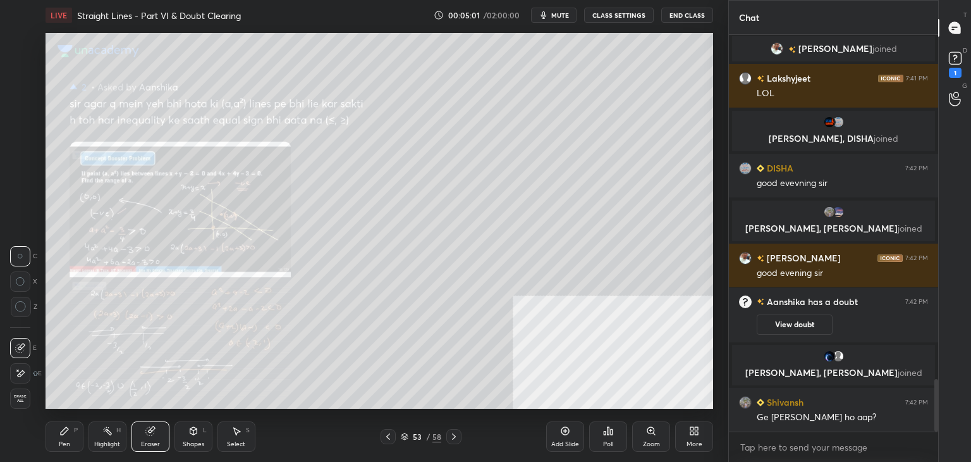
scroll to position [2621, 0]
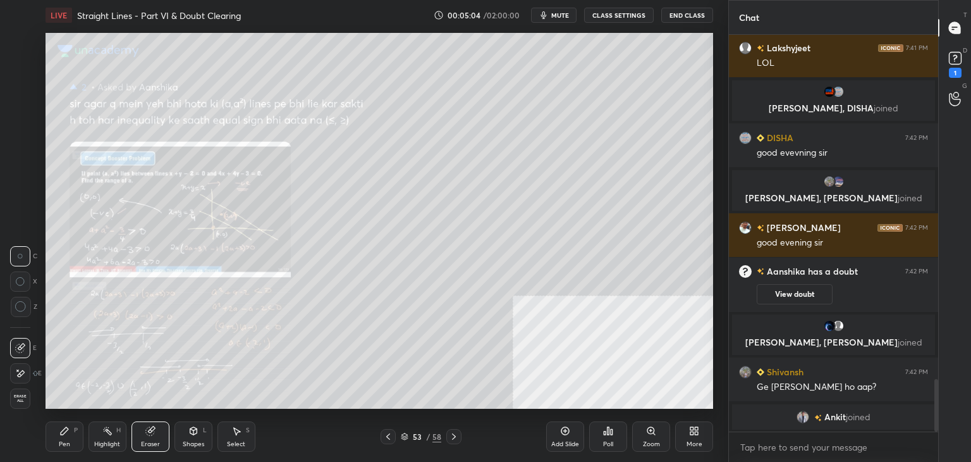
click at [70, 439] on div "Pen P" at bounding box center [65, 436] width 38 height 30
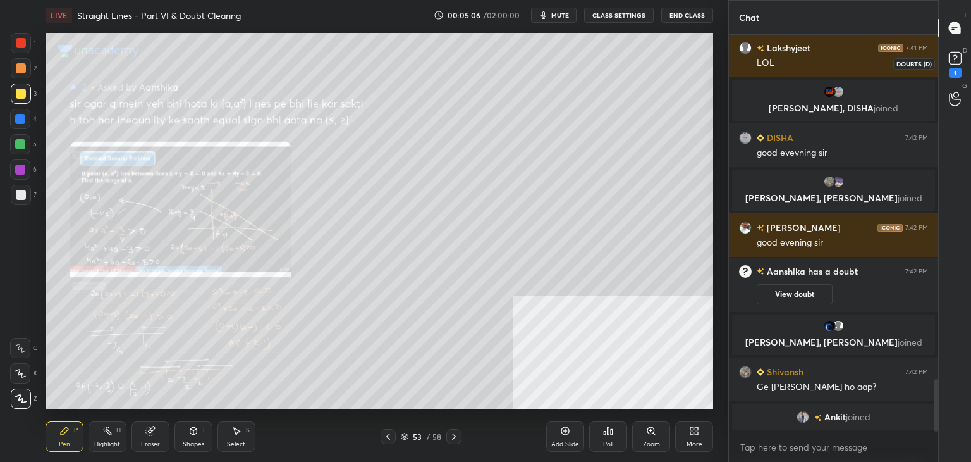
click at [951, 64] on rect at bounding box center [955, 58] width 12 height 12
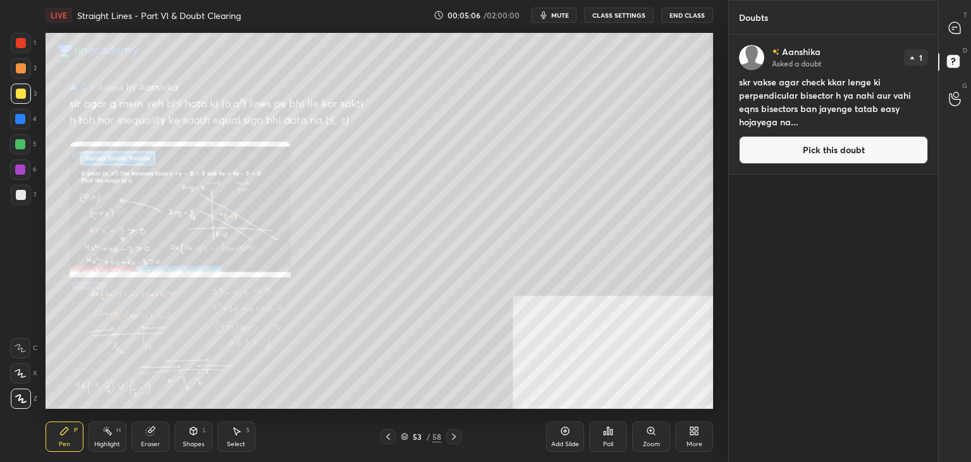
click at [849, 145] on button "Pick this doubt" at bounding box center [833, 150] width 189 height 28
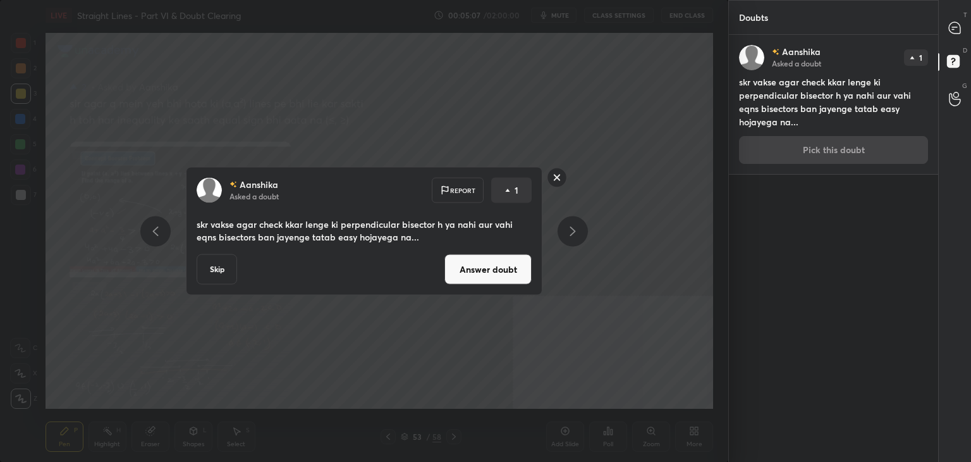
click at [493, 268] on button "Answer doubt" at bounding box center [488, 269] width 87 height 30
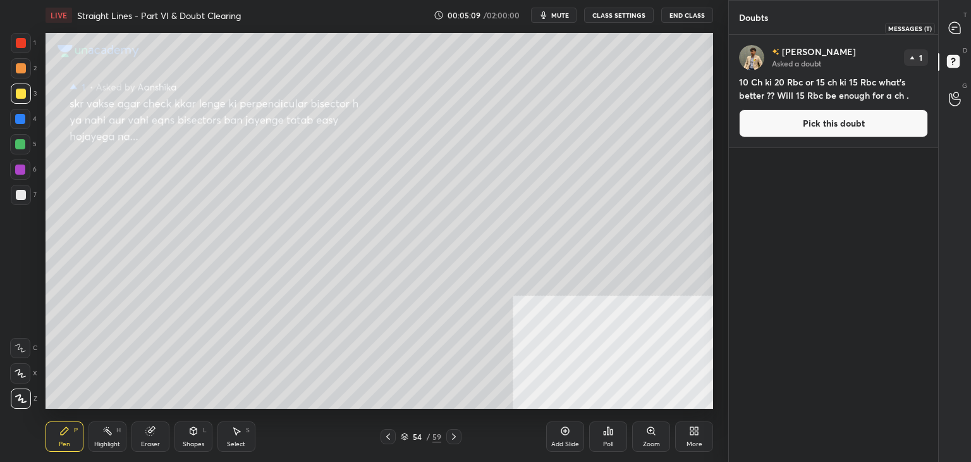
click at [959, 35] on div at bounding box center [955, 27] width 25 height 23
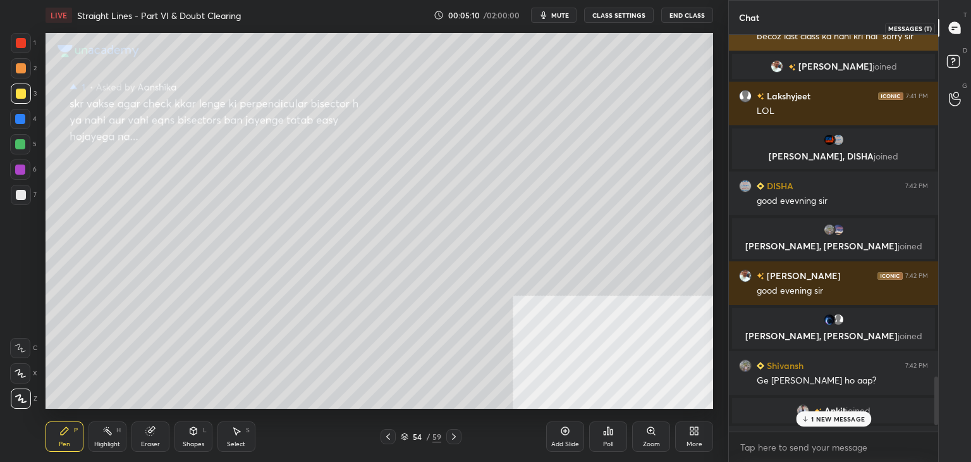
scroll to position [393, 206]
click at [810, 425] on div "3 NEW MESSAGES" at bounding box center [834, 418] width 80 height 15
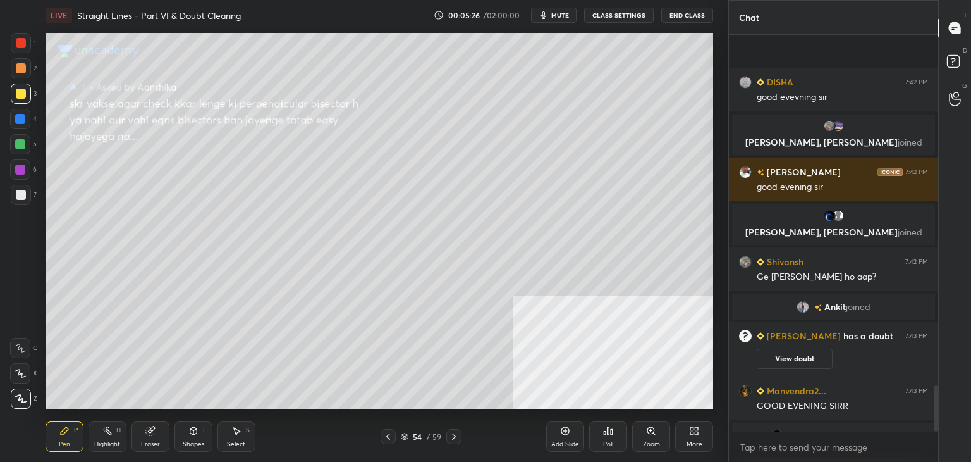
scroll to position [3019, 0]
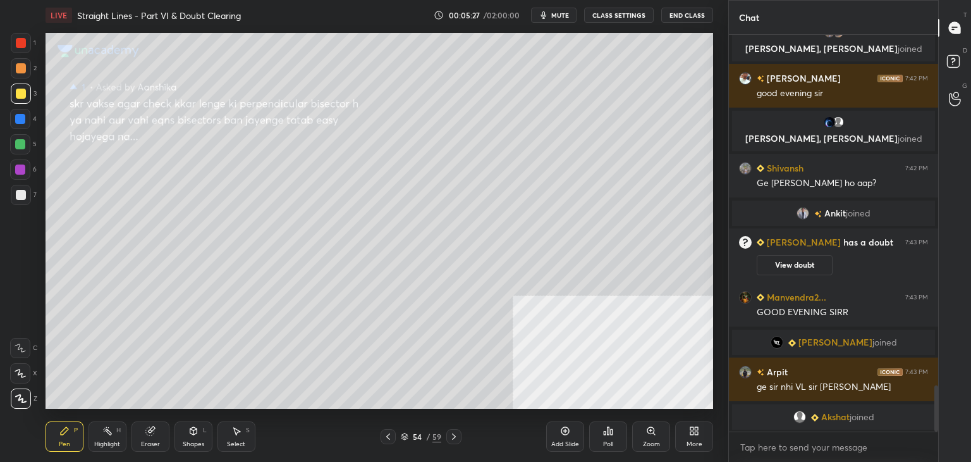
click at [390, 434] on icon at bounding box center [388, 436] width 4 height 6
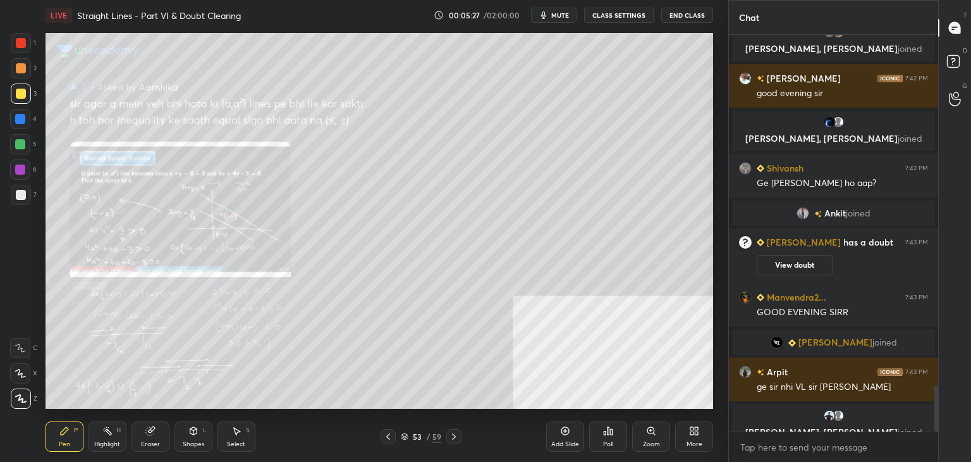
click at [388, 436] on icon at bounding box center [388, 436] width 10 height 10
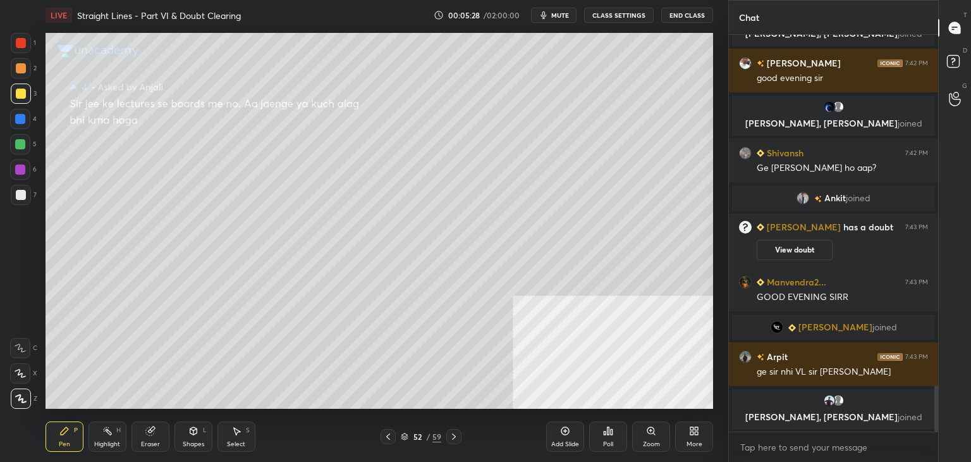
click at [387, 438] on icon at bounding box center [388, 436] width 10 height 10
click at [387, 436] on icon at bounding box center [388, 436] width 4 height 6
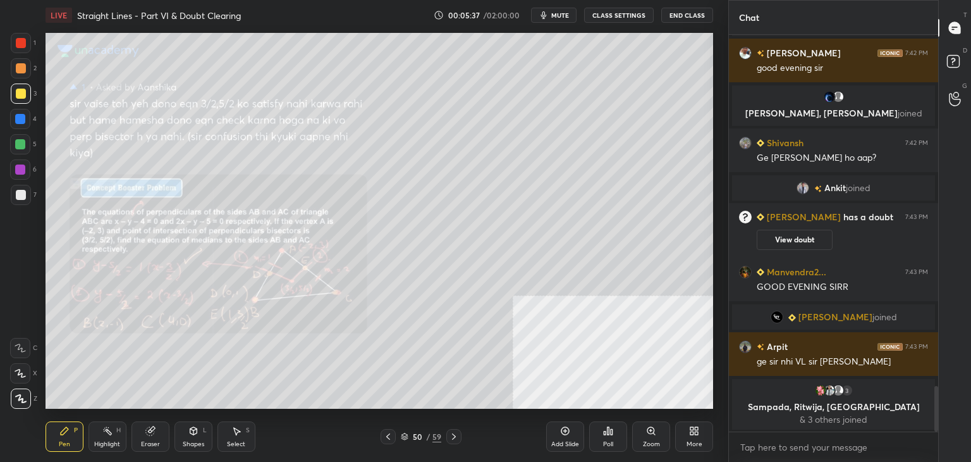
click at [457, 436] on icon at bounding box center [454, 436] width 10 height 10
click at [453, 436] on icon at bounding box center [454, 436] width 10 height 10
click at [452, 438] on icon at bounding box center [454, 436] width 10 height 10
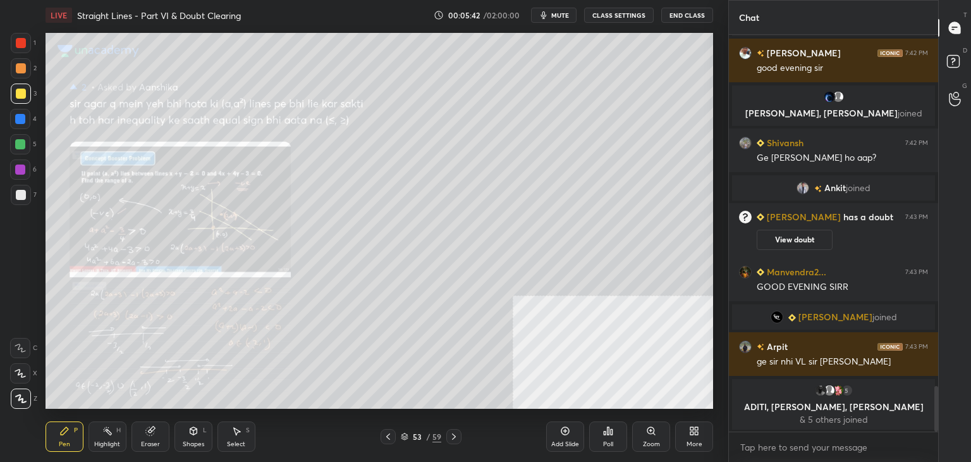
click at [452, 440] on icon at bounding box center [454, 436] width 10 height 10
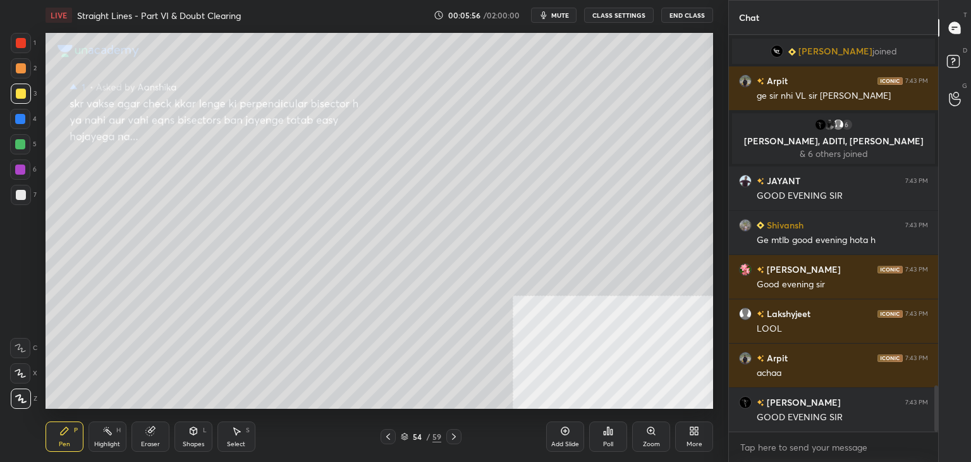
scroll to position [3066, 0]
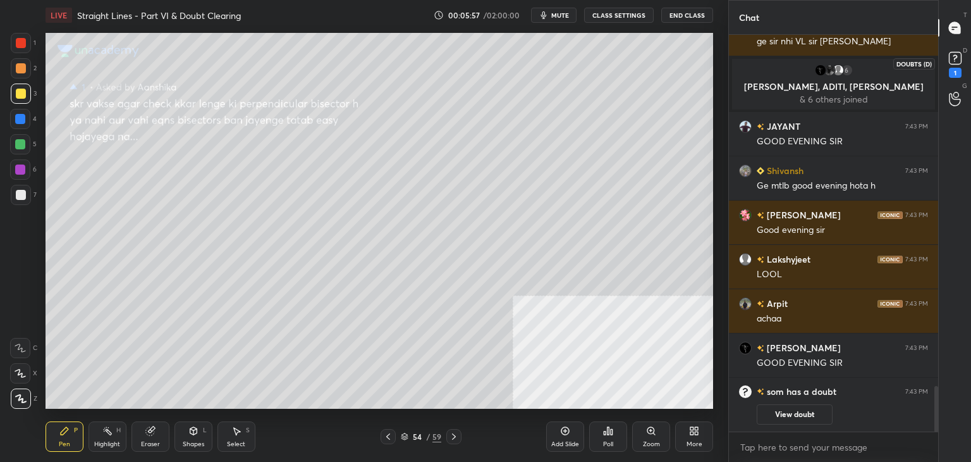
click at [960, 58] on rect at bounding box center [955, 58] width 12 height 12
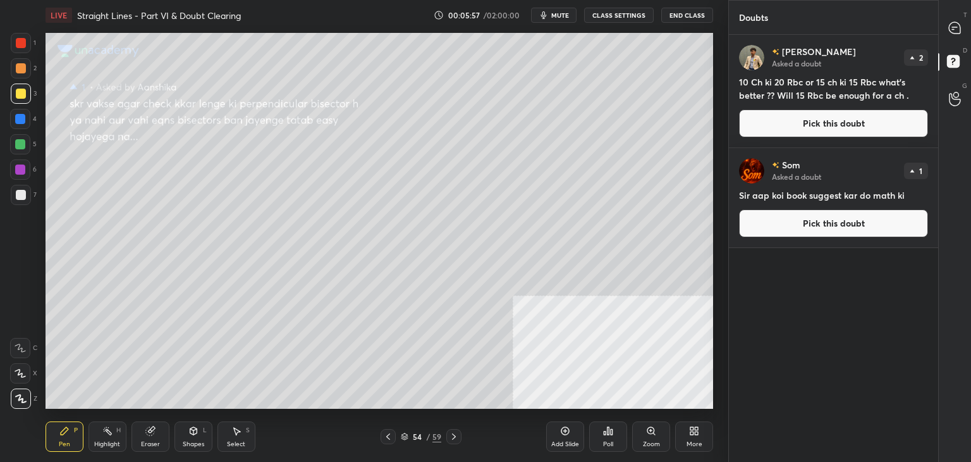
click at [825, 123] on button "Pick this doubt" at bounding box center [833, 123] width 189 height 28
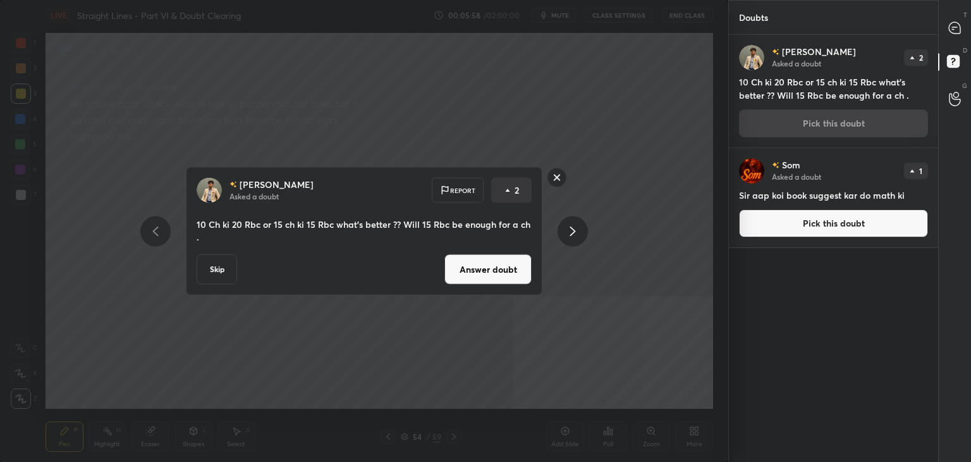
click at [501, 269] on button "Answer doubt" at bounding box center [488, 269] width 87 height 30
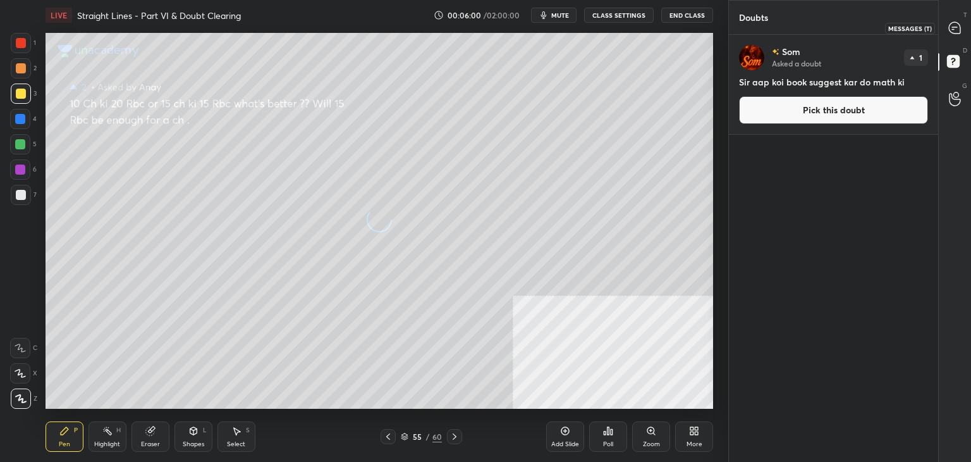
drag, startPoint x: 949, startPoint y: 29, endPoint x: 931, endPoint y: 23, distance: 19.2
click at [949, 29] on icon at bounding box center [954, 27] width 11 height 11
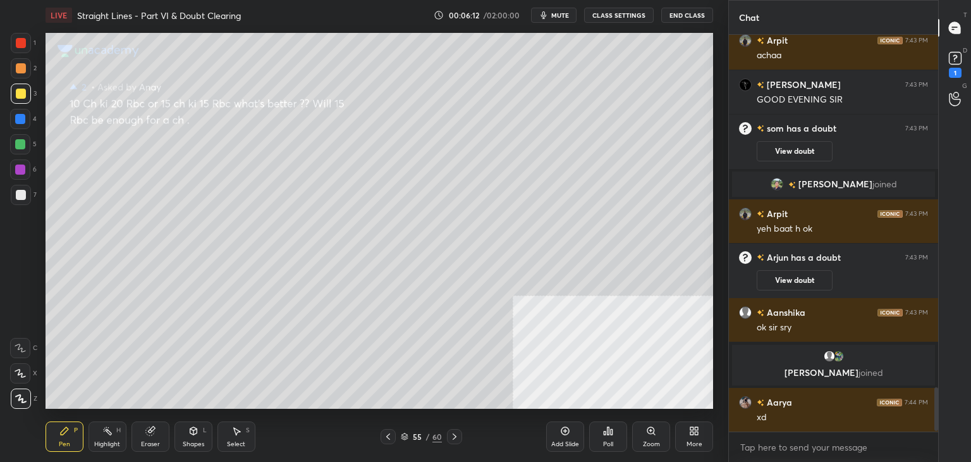
scroll to position [3194, 0]
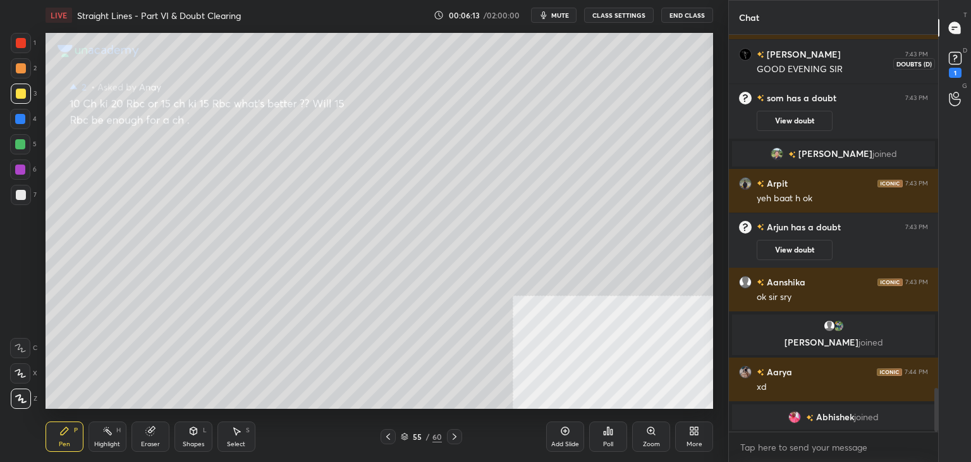
click at [957, 61] on rect at bounding box center [955, 58] width 12 height 12
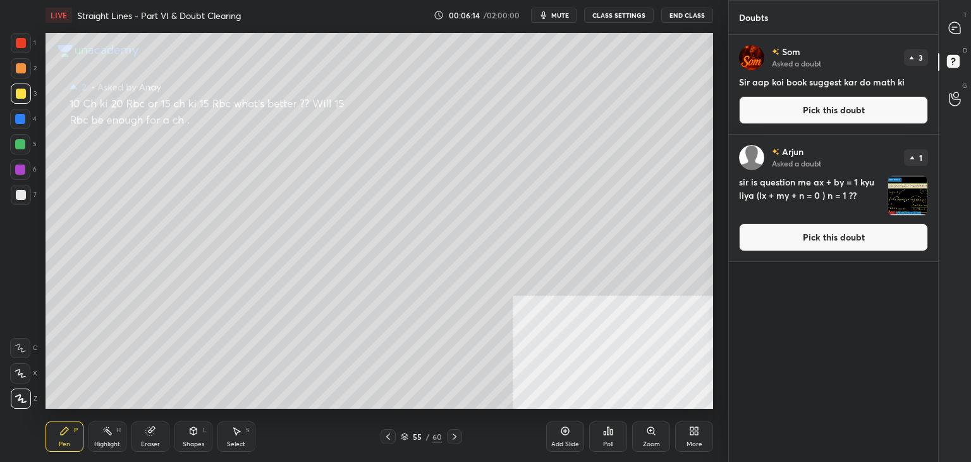
click at [847, 112] on button "Pick this doubt" at bounding box center [833, 110] width 189 height 28
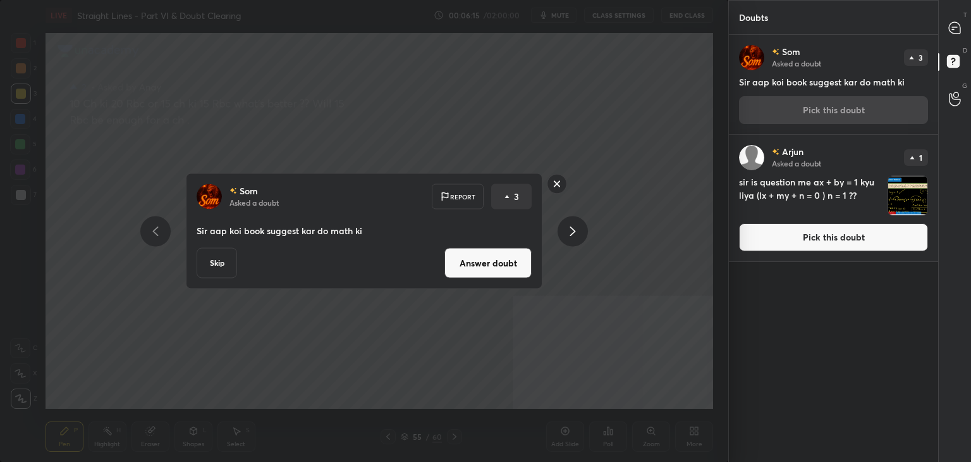
click at [479, 269] on button "Answer doubt" at bounding box center [488, 263] width 87 height 30
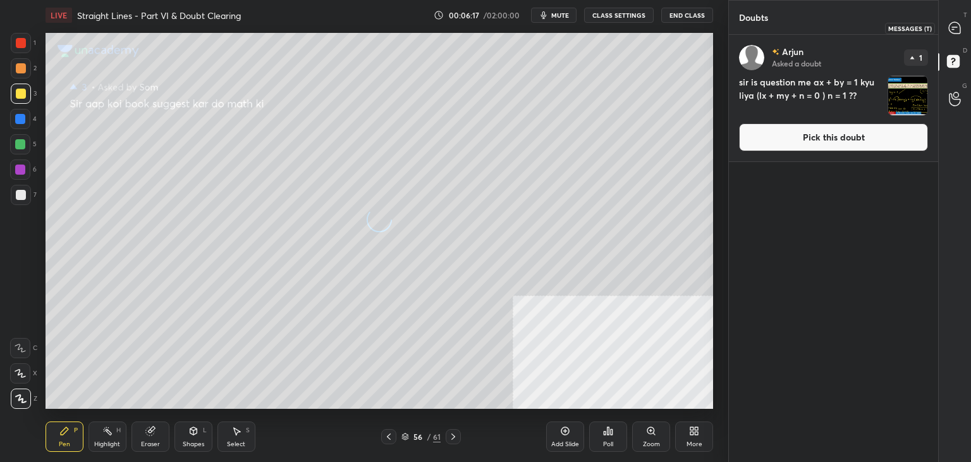
click at [950, 29] on icon at bounding box center [954, 27] width 11 height 11
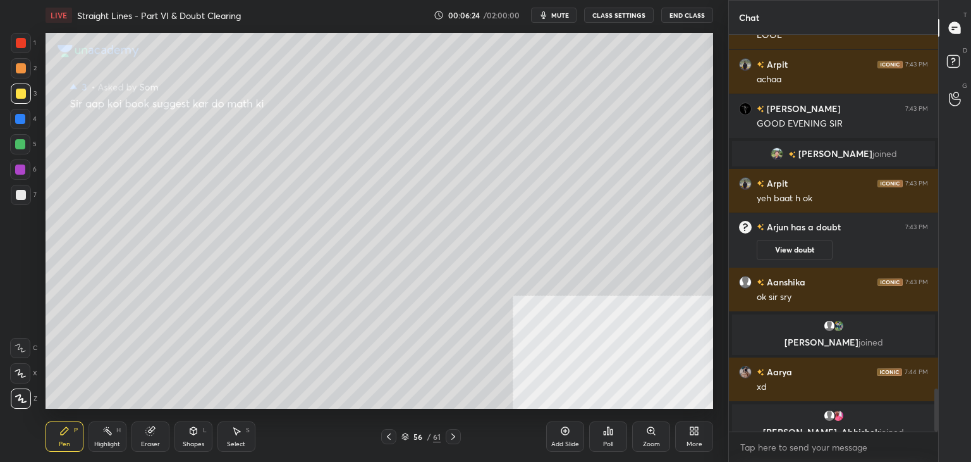
scroll to position [3330, 0]
click at [952, 66] on rect at bounding box center [953, 62] width 12 height 12
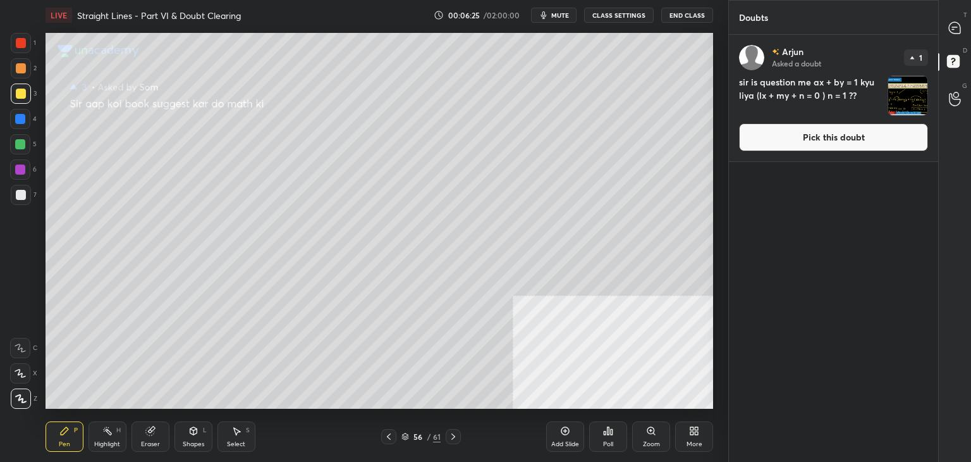
click at [832, 142] on button "Pick this doubt" at bounding box center [833, 137] width 189 height 28
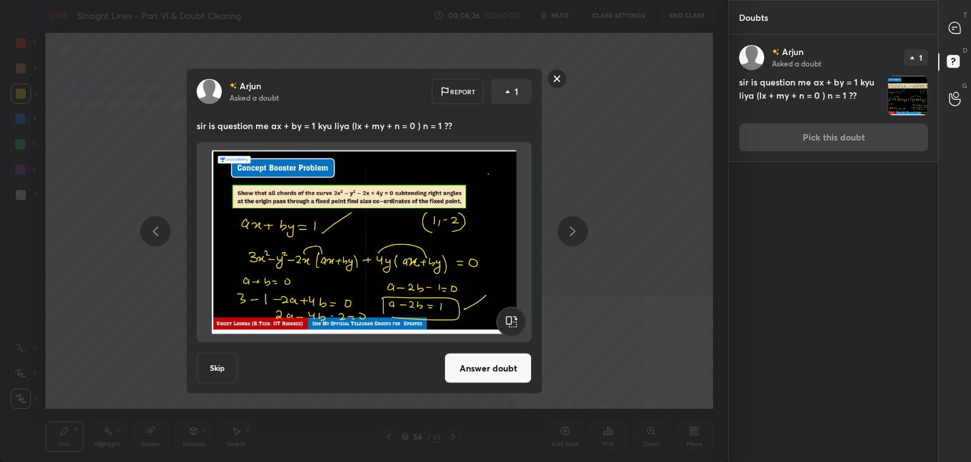
click at [493, 359] on button "Answer doubt" at bounding box center [488, 368] width 87 height 30
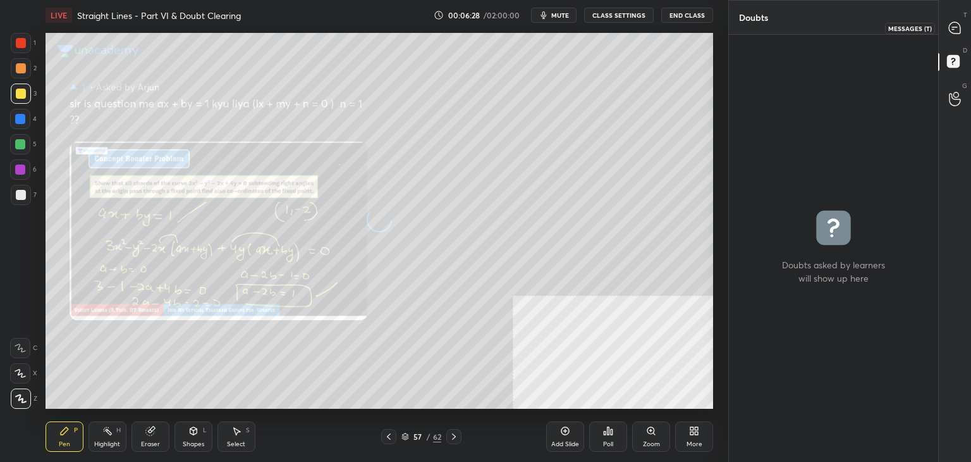
click at [954, 30] on icon at bounding box center [954, 27] width 11 height 11
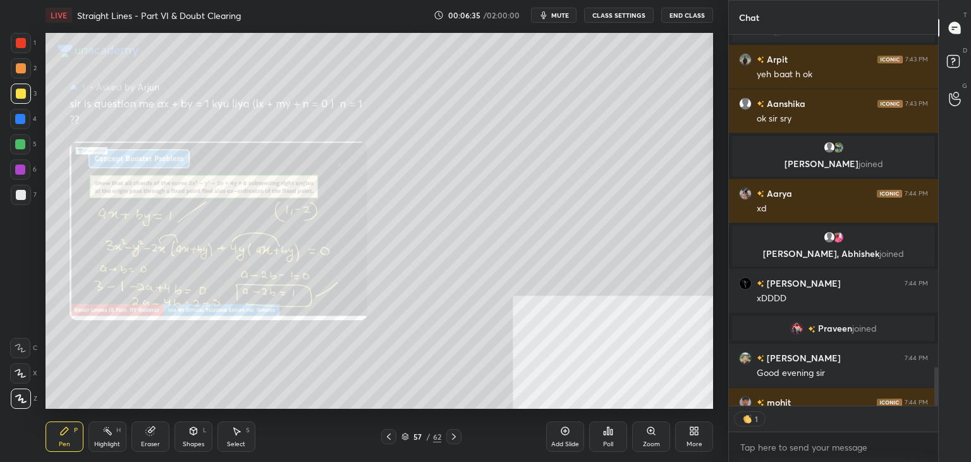
scroll to position [3480, 0]
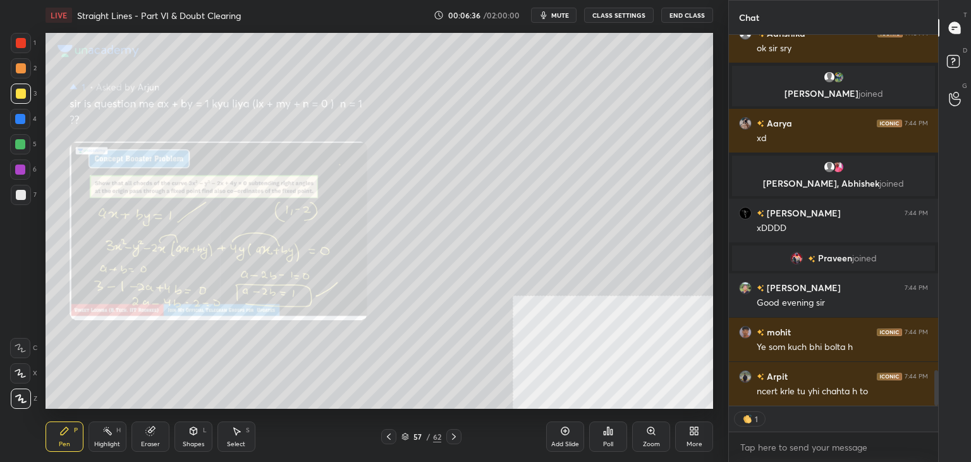
click at [623, 18] on button "CLASS SETTINGS" at bounding box center [619, 15] width 70 height 15
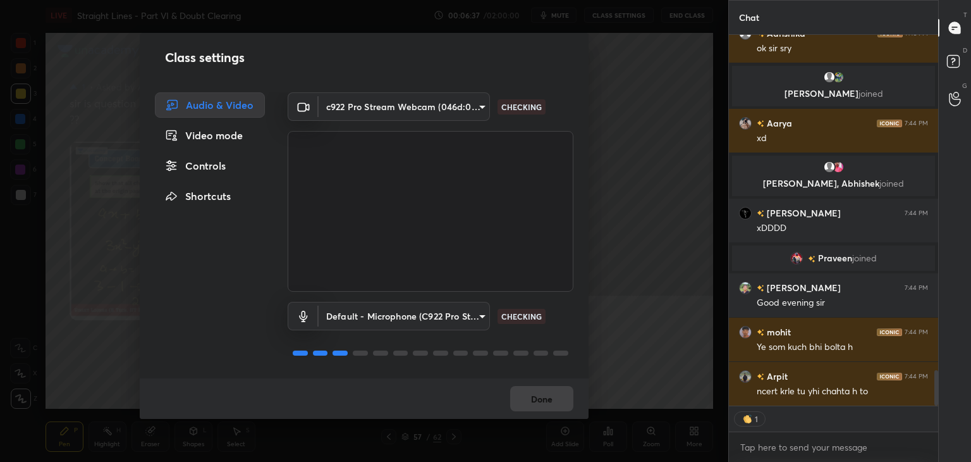
drag, startPoint x: 187, startPoint y: 168, endPoint x: 217, endPoint y: 183, distance: 33.4
click at [188, 168] on div "Controls" at bounding box center [210, 165] width 110 height 25
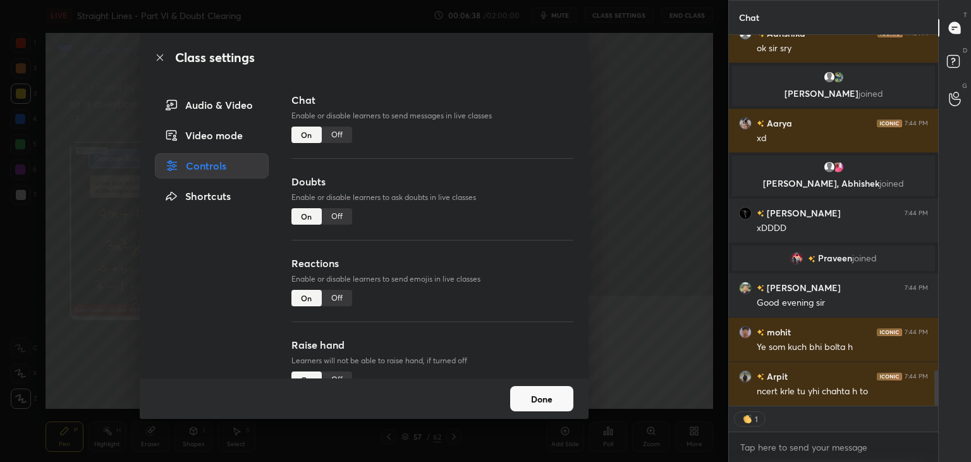
scroll to position [3510, 0]
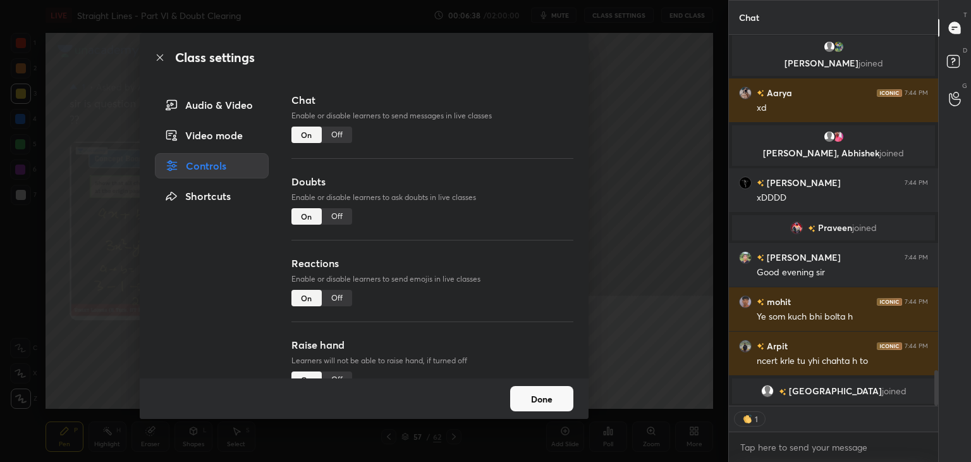
click at [332, 301] on div "Off" at bounding box center [337, 298] width 30 height 16
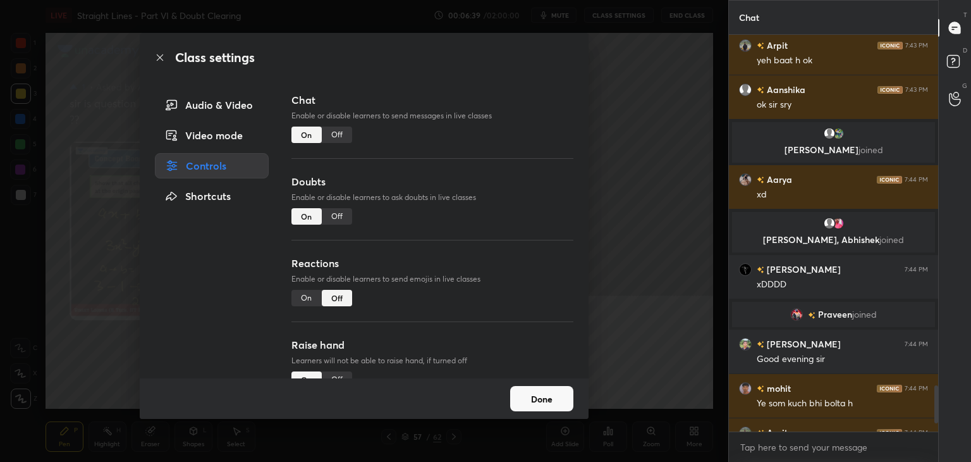
click at [338, 372] on div "Off" at bounding box center [337, 379] width 30 height 16
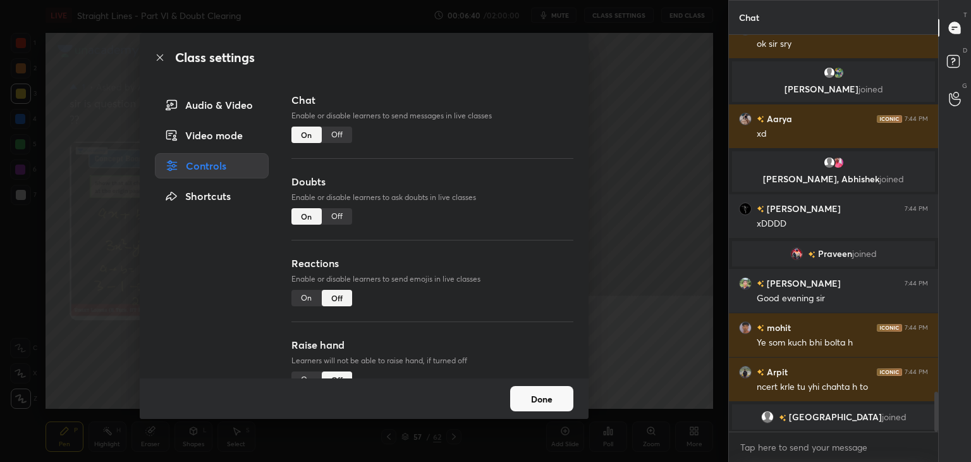
click at [569, 410] on button "Done" at bounding box center [541, 398] width 63 height 25
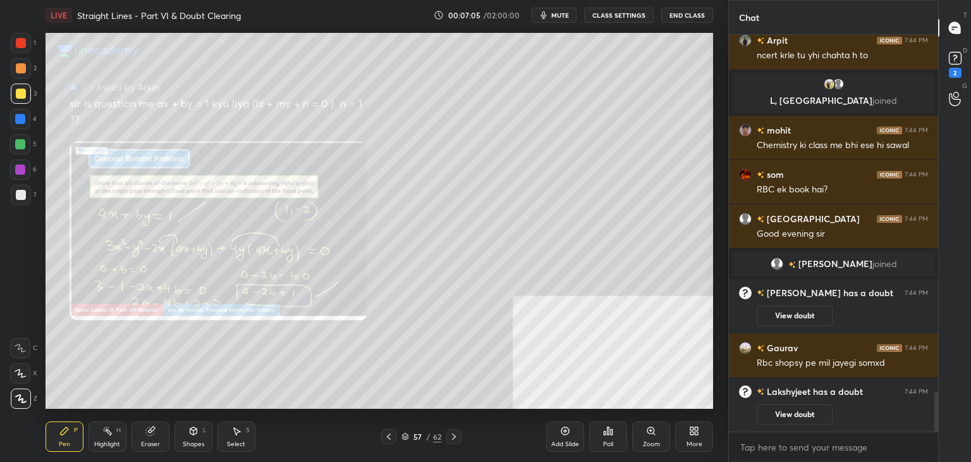
scroll to position [3549, 0]
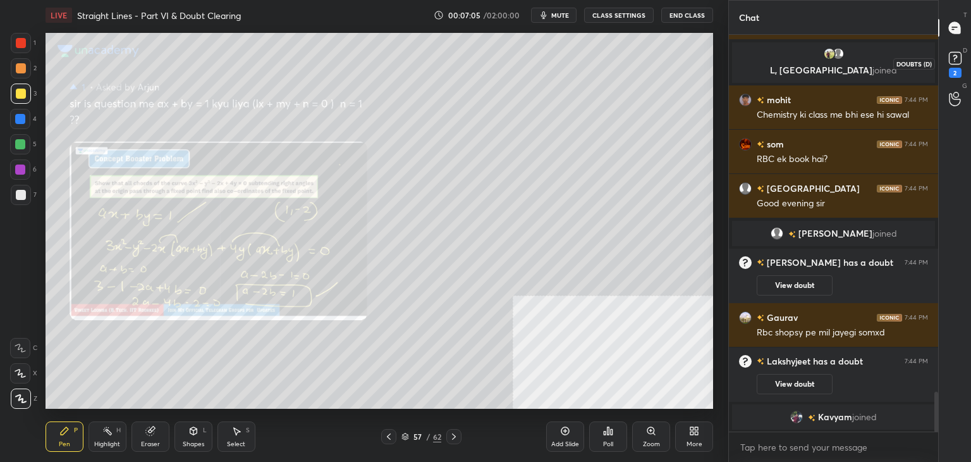
click at [959, 52] on rect at bounding box center [955, 58] width 12 height 12
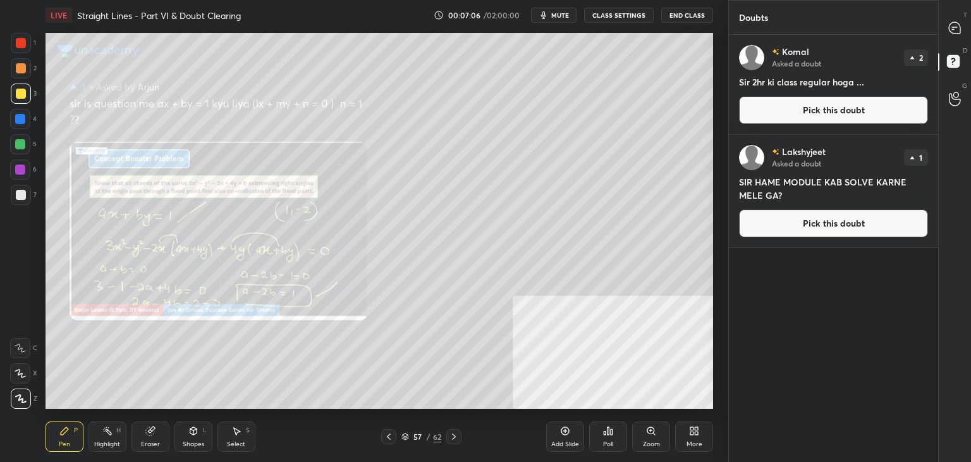
click at [850, 118] on button "Pick this doubt" at bounding box center [833, 110] width 189 height 28
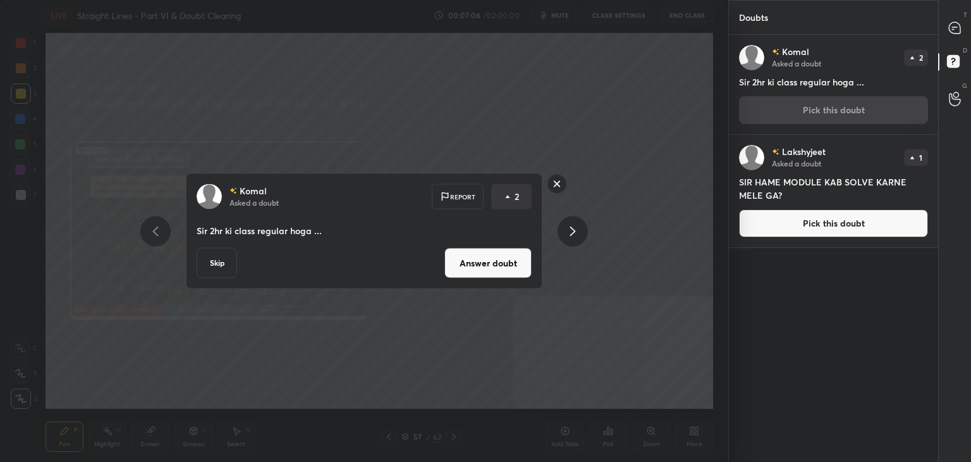
click at [486, 271] on button "Answer doubt" at bounding box center [488, 263] width 87 height 30
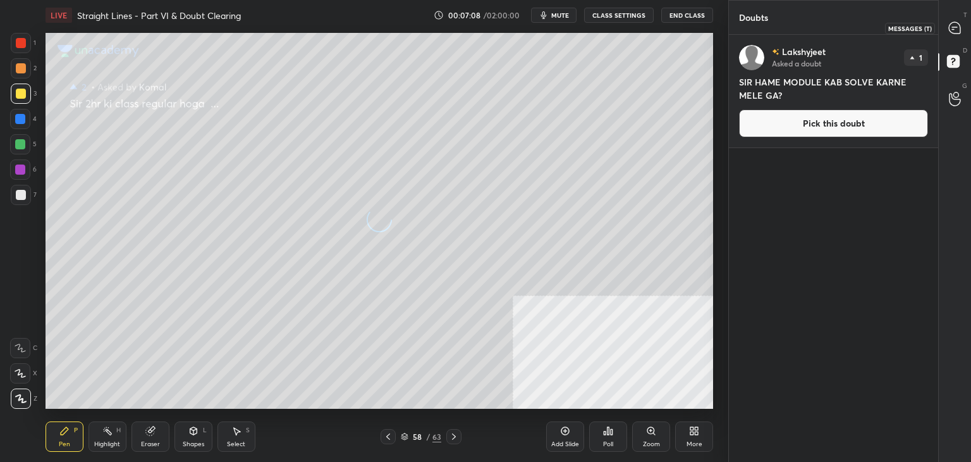
click at [957, 27] on icon at bounding box center [954, 27] width 11 height 11
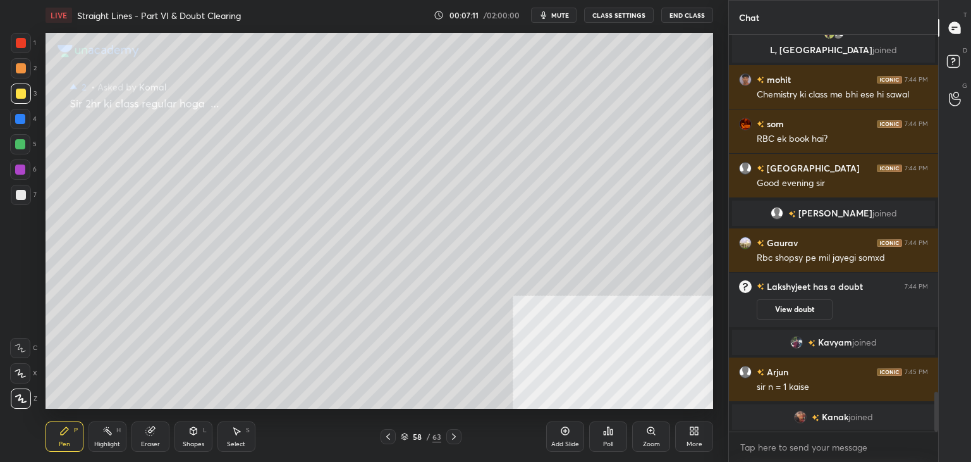
scroll to position [3572, 0]
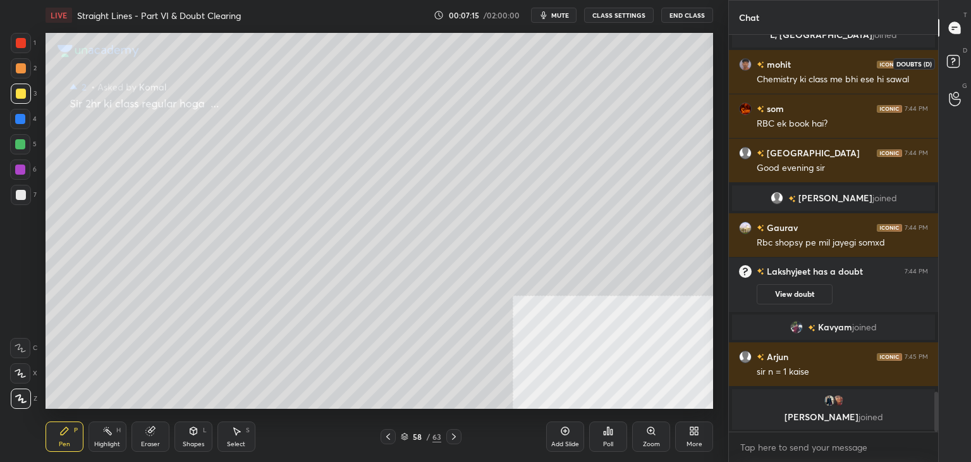
click at [960, 61] on icon at bounding box center [955, 63] width 23 height 23
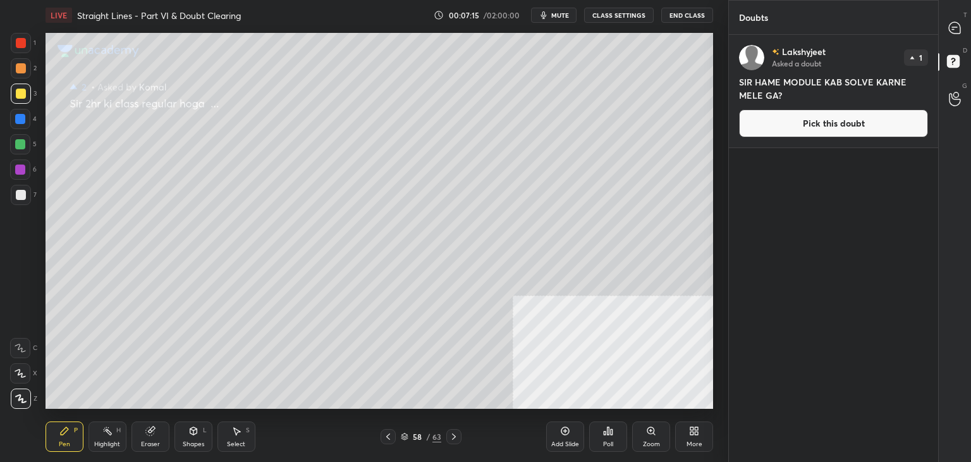
drag, startPoint x: 832, startPoint y: 124, endPoint x: 807, endPoint y: 135, distance: 27.5
click at [832, 123] on button "Pick this doubt" at bounding box center [833, 123] width 189 height 28
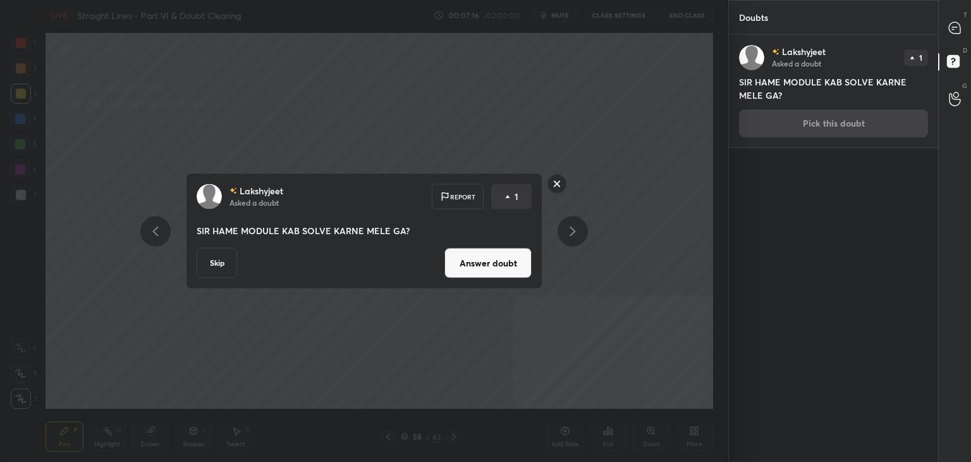
click at [479, 271] on button "Answer doubt" at bounding box center [488, 263] width 87 height 30
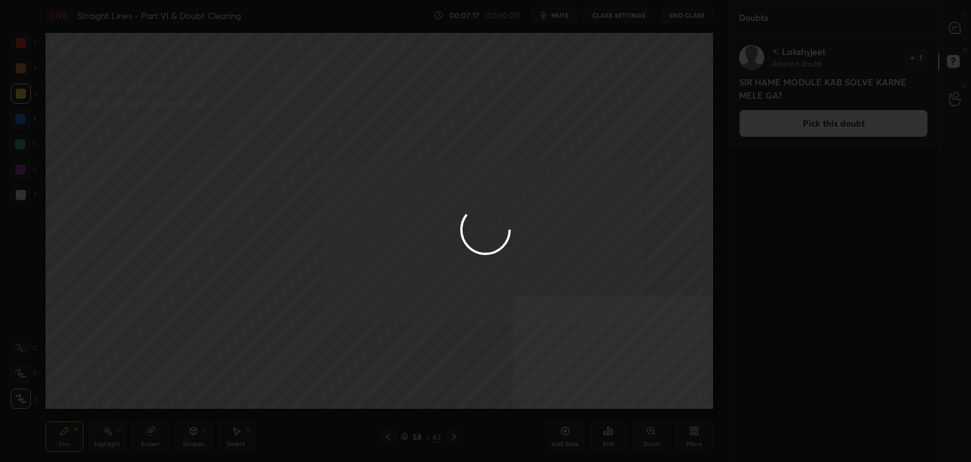
click at [956, 25] on div at bounding box center [485, 231] width 971 height 462
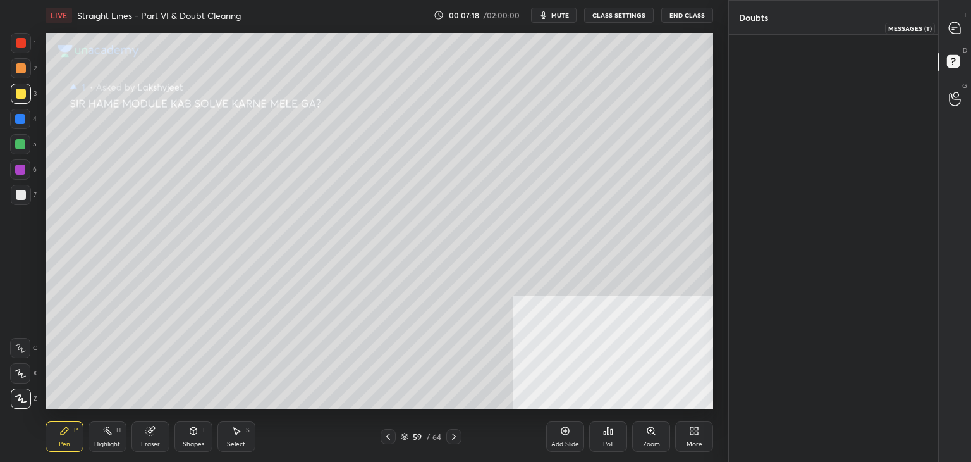
click at [956, 28] on icon at bounding box center [954, 27] width 11 height 11
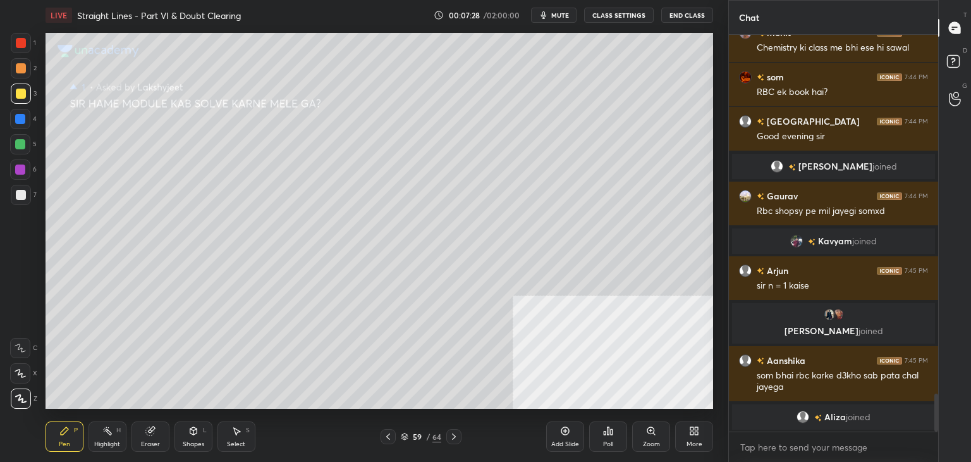
scroll to position [3802, 0]
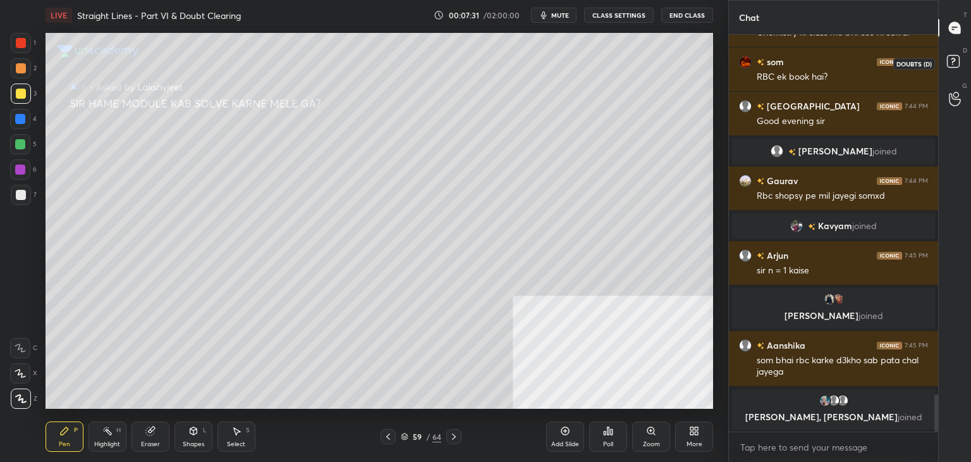
click at [960, 56] on icon at bounding box center [955, 63] width 23 height 23
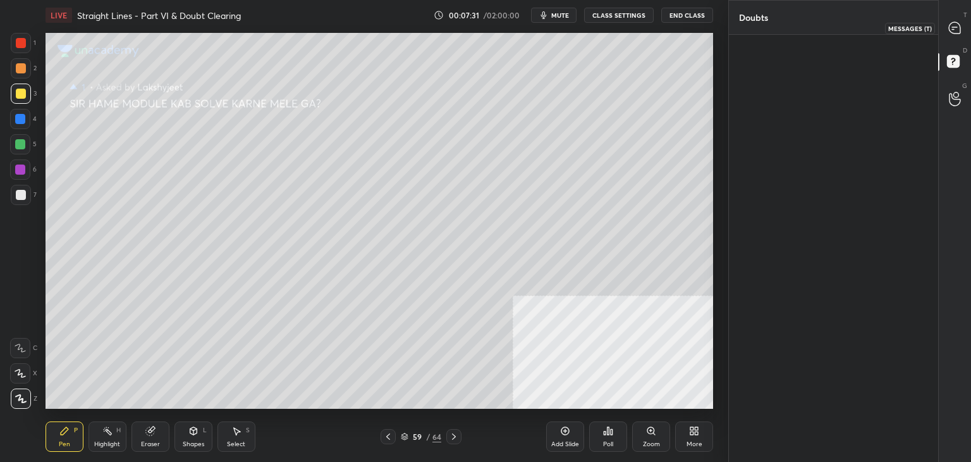
drag, startPoint x: 963, startPoint y: 28, endPoint x: 953, endPoint y: 28, distance: 10.1
click at [963, 29] on div at bounding box center [955, 27] width 25 height 23
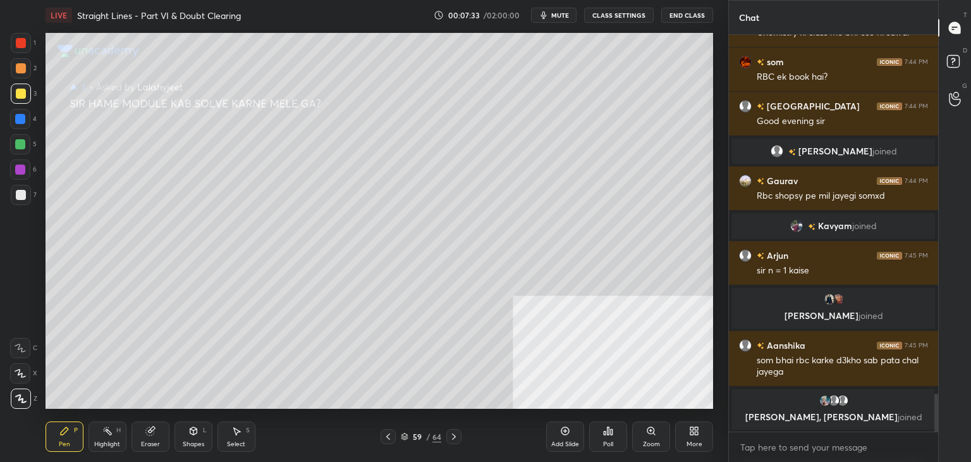
scroll to position [3808, 0]
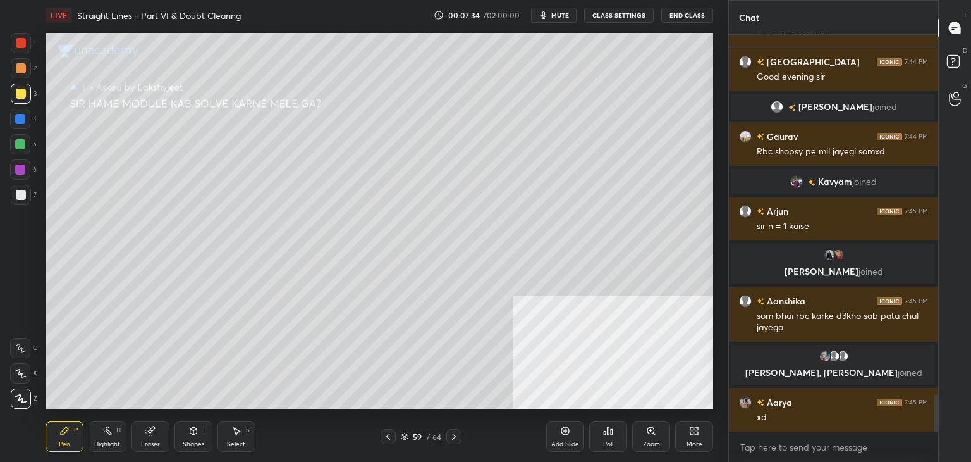
click at [566, 428] on icon at bounding box center [565, 431] width 10 height 10
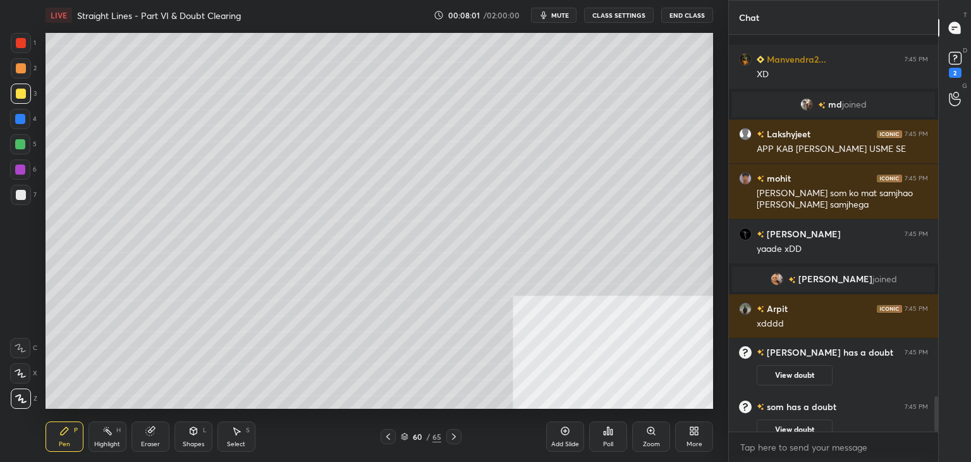
scroll to position [4056, 0]
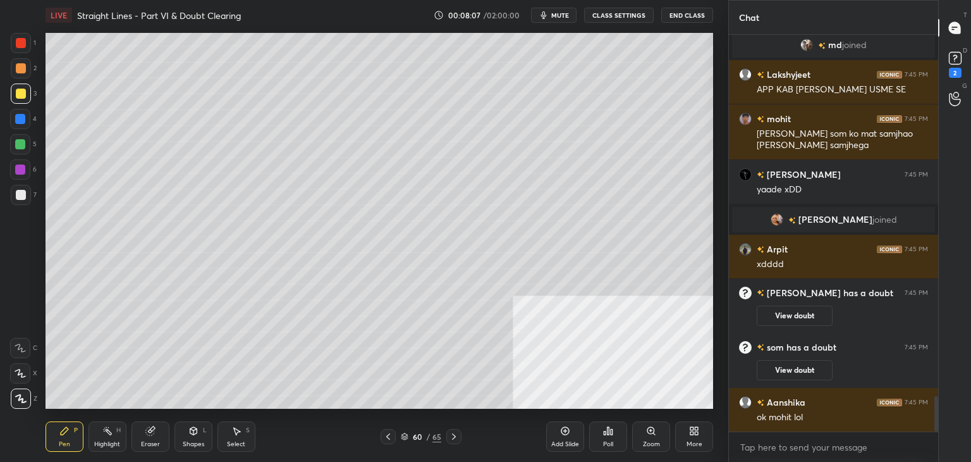
click at [163, 441] on div "Eraser" at bounding box center [151, 436] width 38 height 30
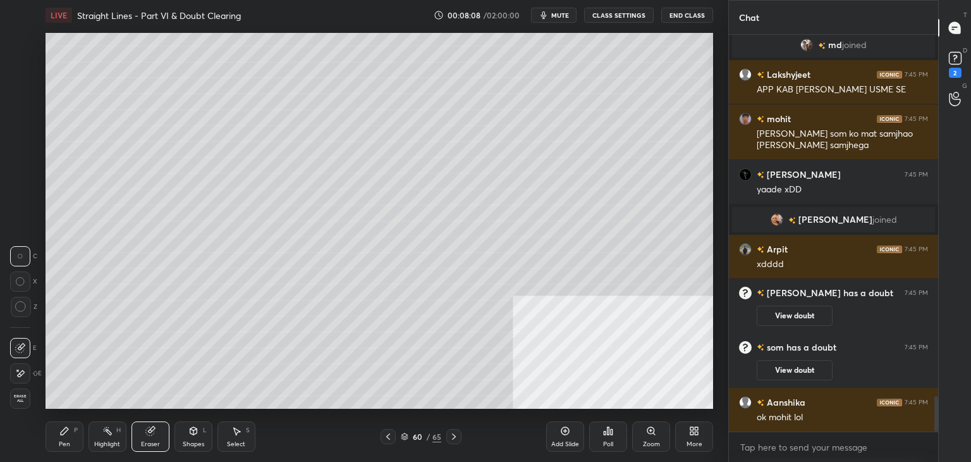
scroll to position [4100, 0]
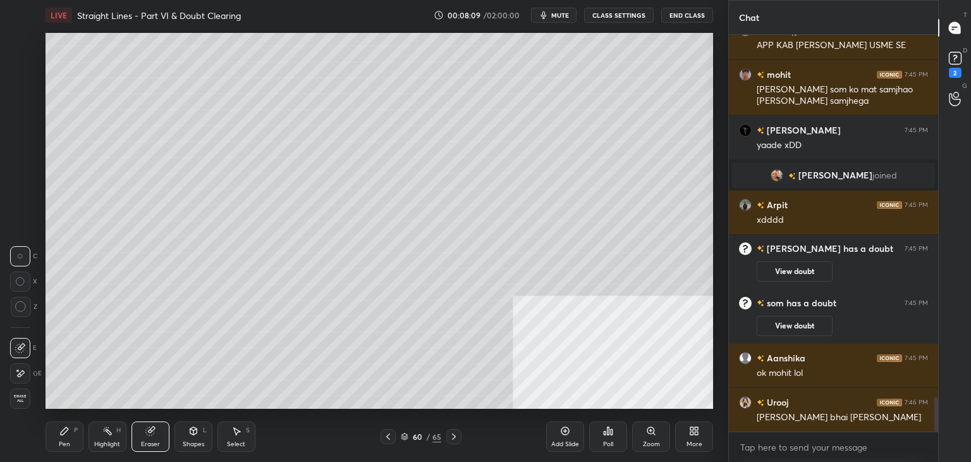
drag, startPoint x: 13, startPoint y: 374, endPoint x: 42, endPoint y: 364, distance: 30.6
click at [15, 374] on div at bounding box center [20, 373] width 20 height 20
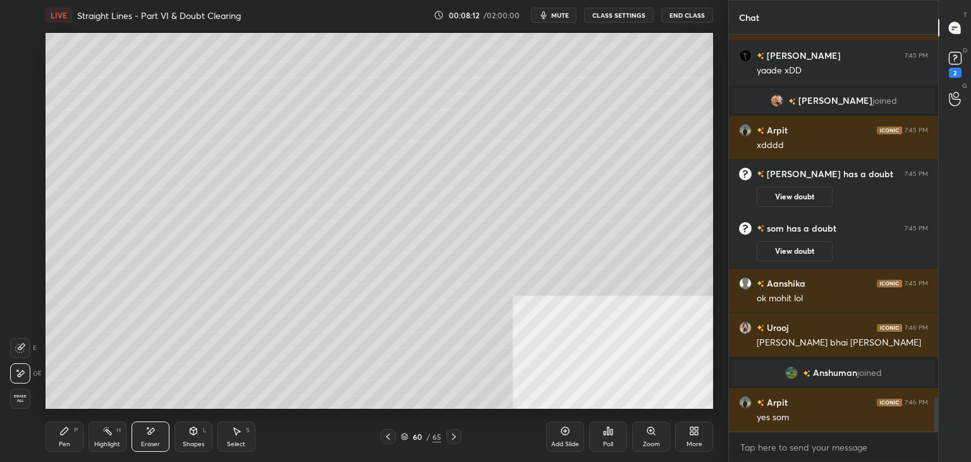
scroll to position [4184, 0]
click at [63, 443] on div "Pen" at bounding box center [64, 444] width 11 height 6
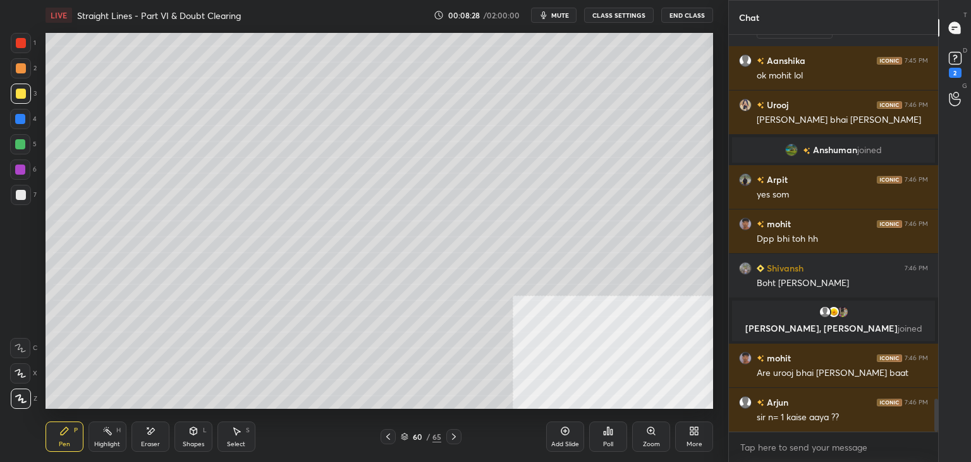
scroll to position [4406, 0]
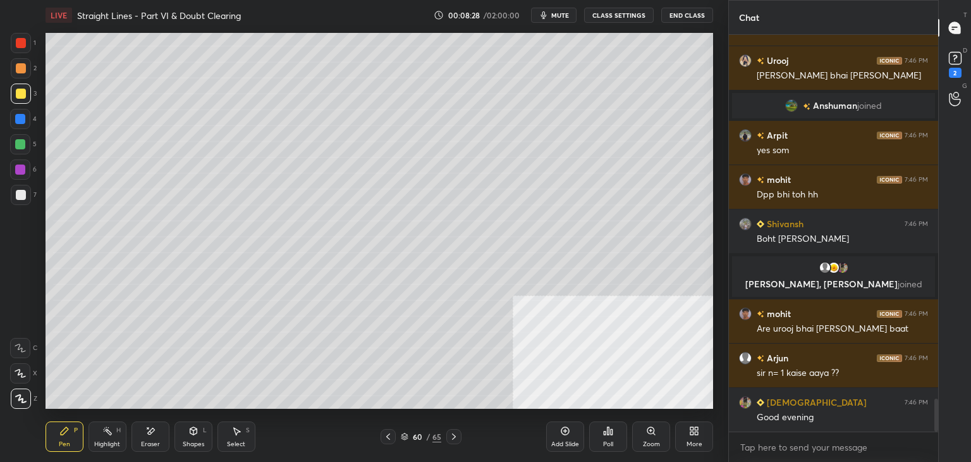
click at [156, 436] on div "Eraser" at bounding box center [151, 436] width 38 height 30
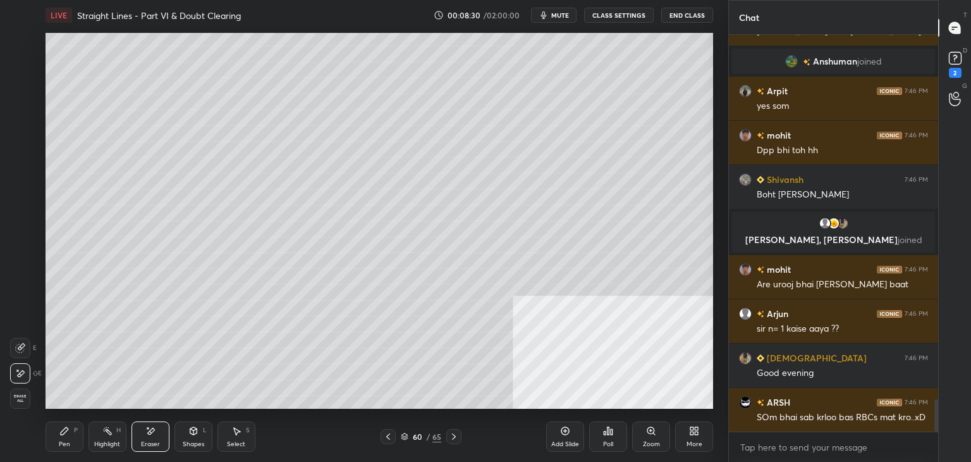
scroll to position [4506, 0]
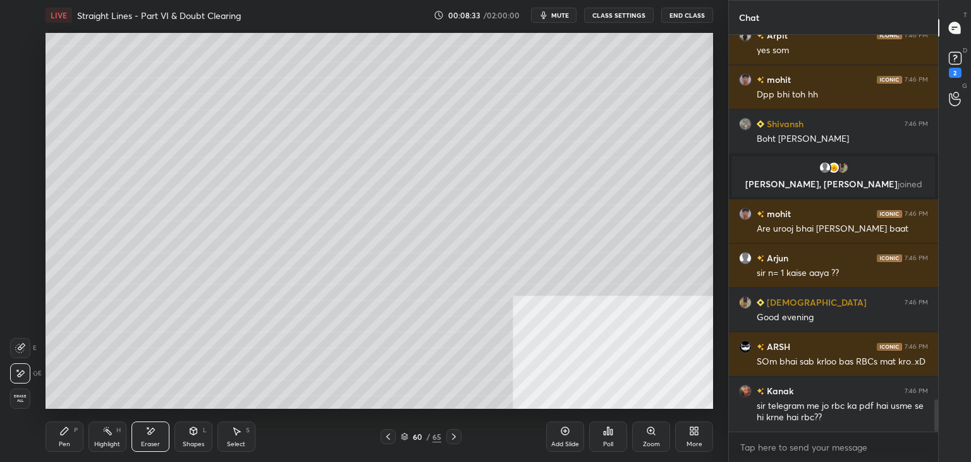
click at [388, 438] on icon at bounding box center [388, 436] width 10 height 10
click at [387, 437] on icon at bounding box center [388, 436] width 4 height 6
click at [387, 437] on icon at bounding box center [388, 436] width 10 height 10
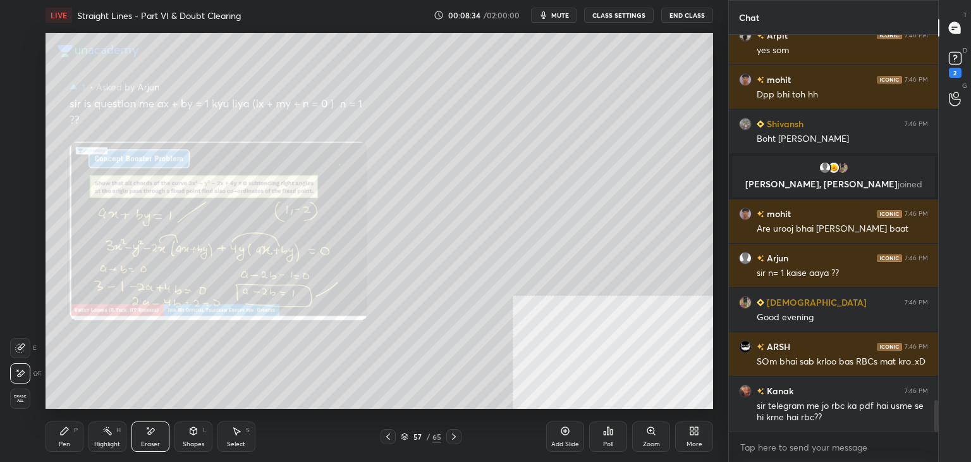
scroll to position [4551, 0]
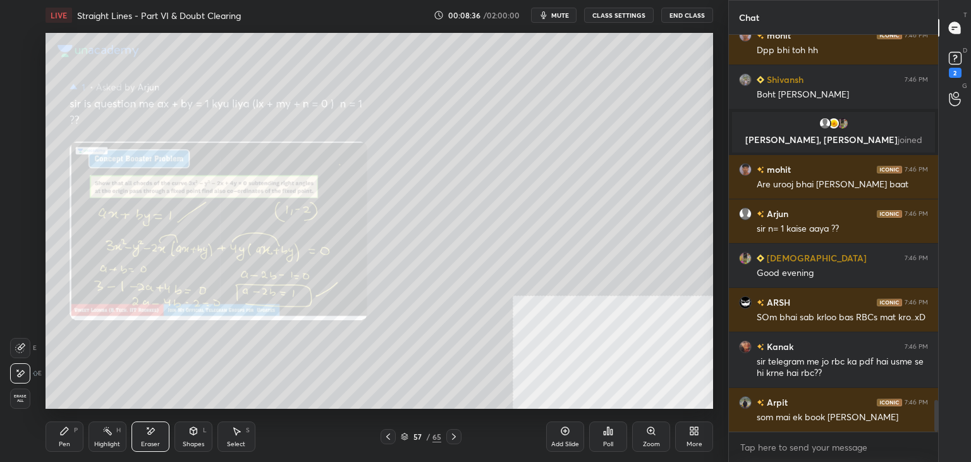
click at [59, 445] on div "Pen" at bounding box center [64, 444] width 11 height 6
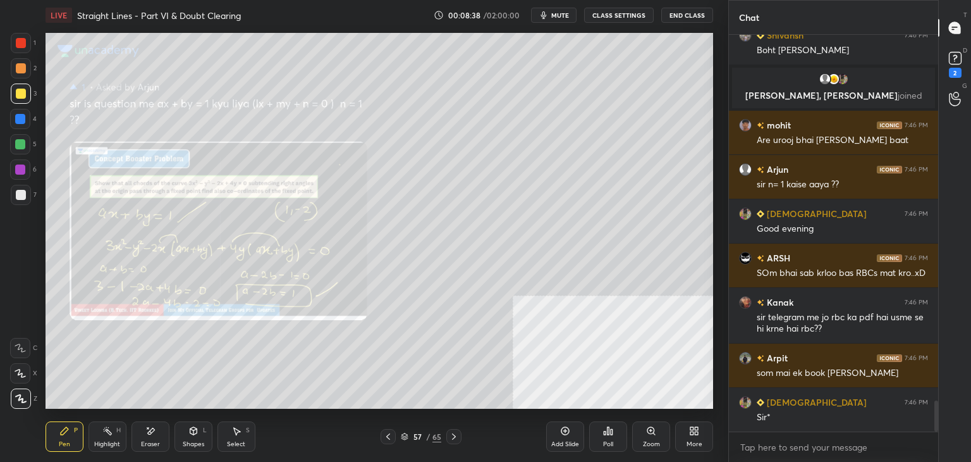
scroll to position [4639, 0]
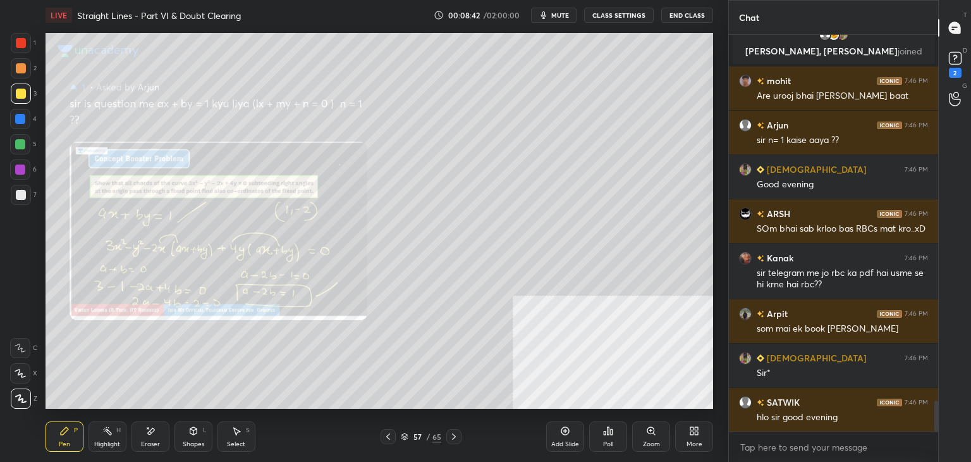
click at [451, 436] on icon at bounding box center [454, 436] width 10 height 10
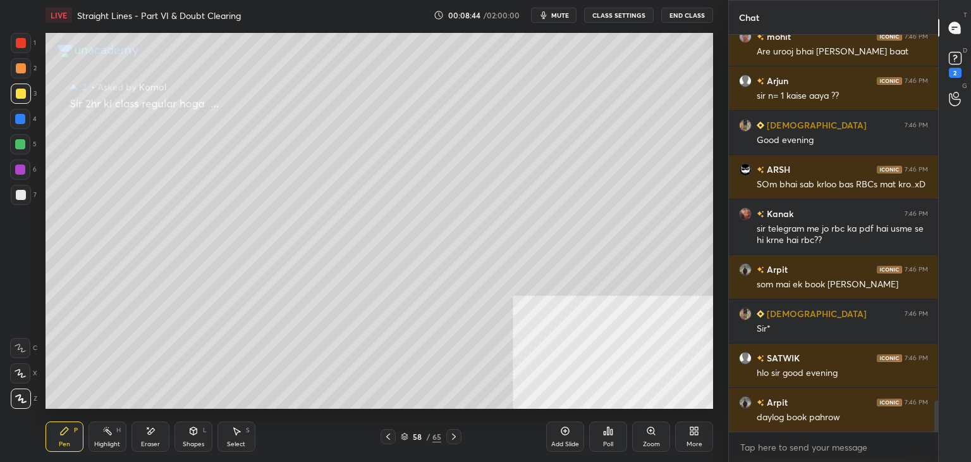
scroll to position [4714, 0]
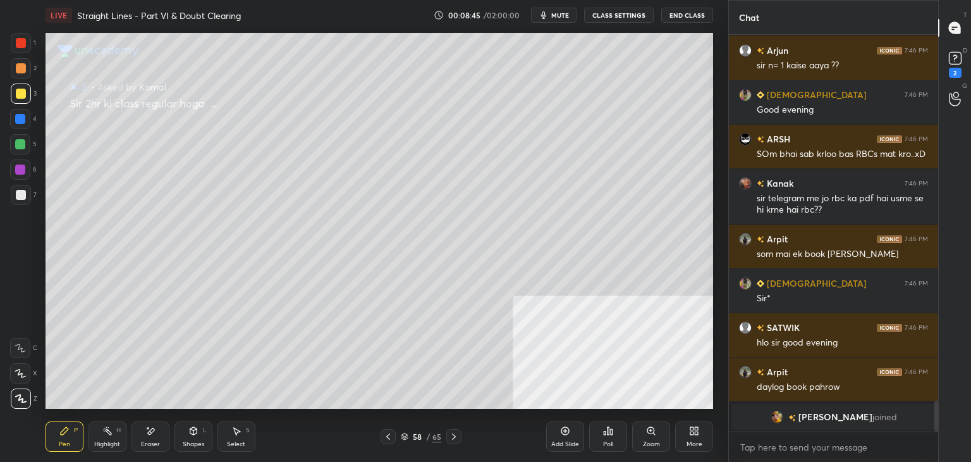
click at [382, 435] on div at bounding box center [388, 436] width 15 height 15
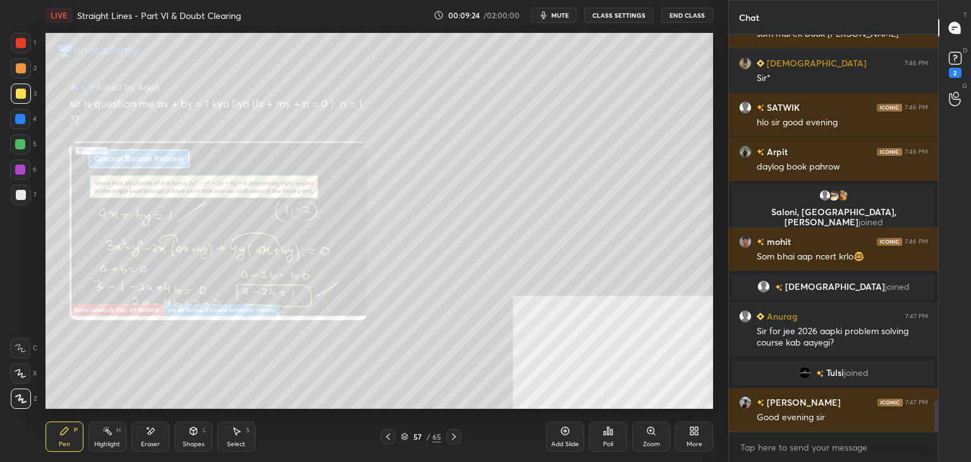
scroll to position [4734, 0]
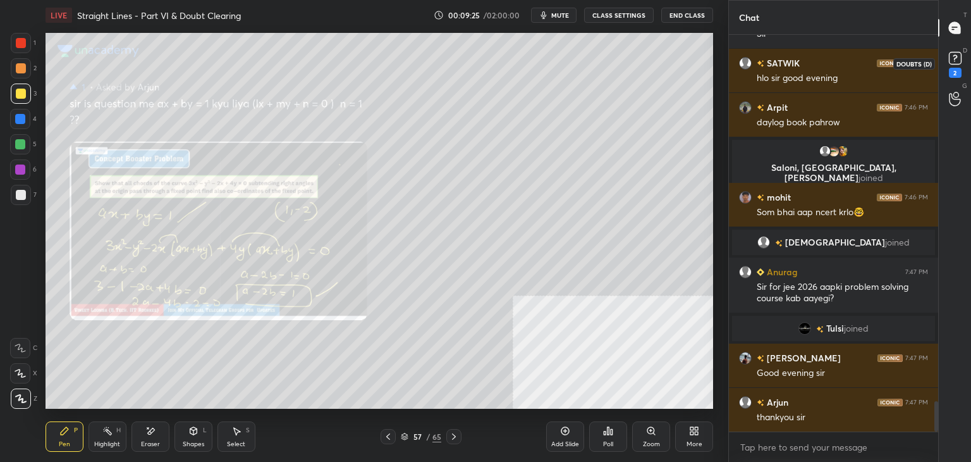
click at [953, 59] on icon at bounding box center [955, 58] width 19 height 19
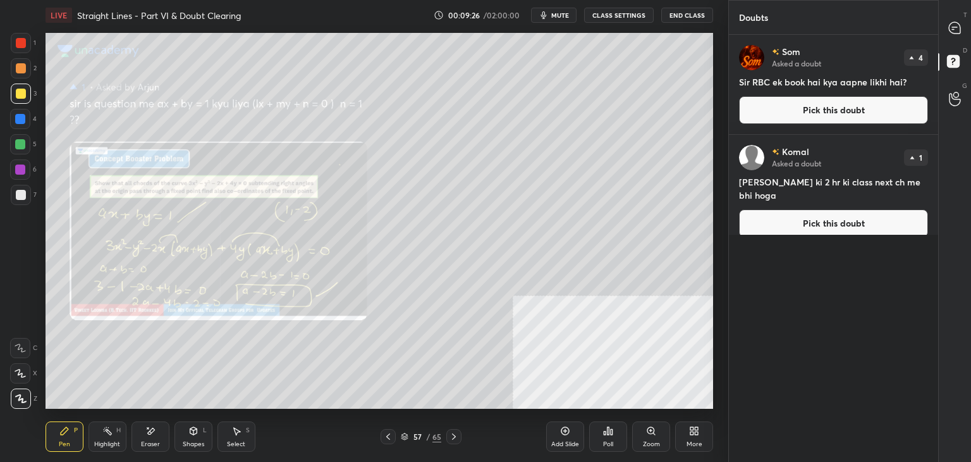
click at [868, 119] on button "Pick this doubt" at bounding box center [833, 110] width 189 height 28
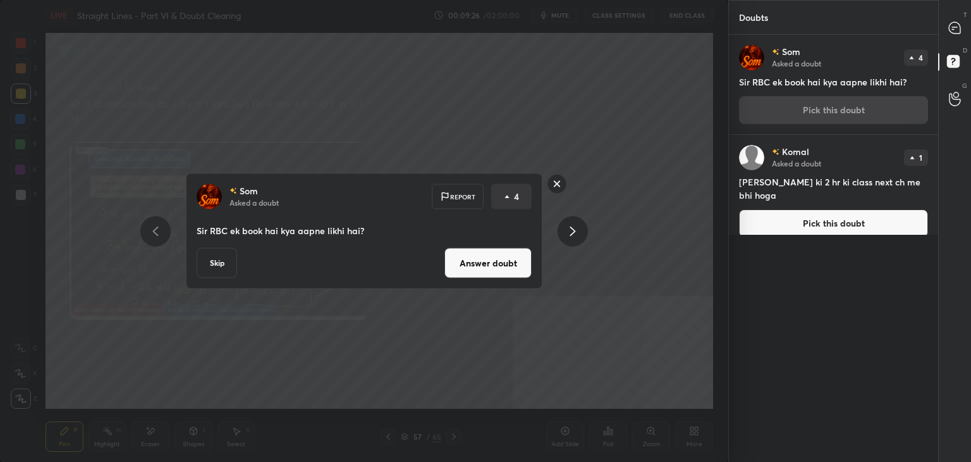
click at [505, 255] on button "Answer doubt" at bounding box center [488, 263] width 87 height 30
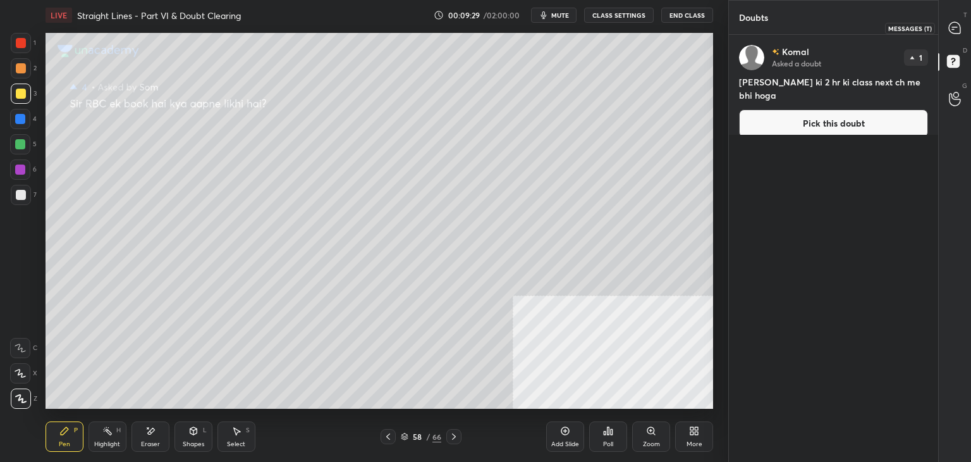
click at [961, 30] on icon at bounding box center [954, 27] width 11 height 11
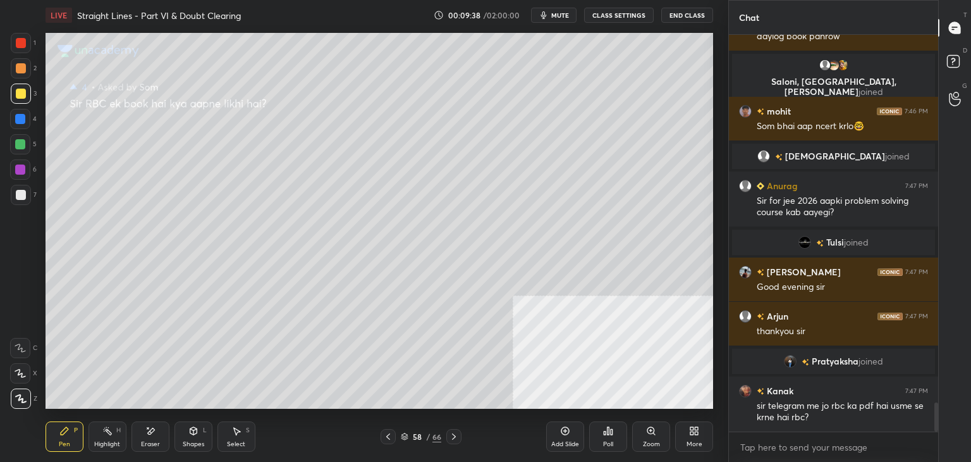
scroll to position [5092, 0]
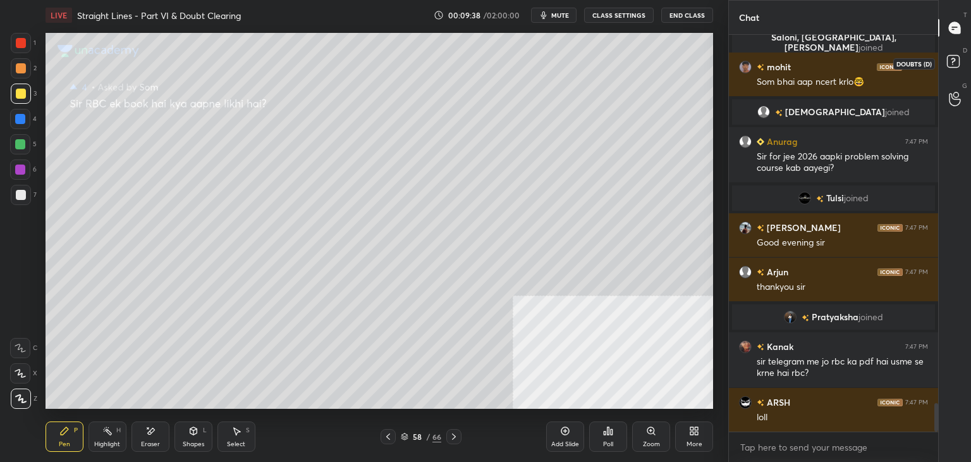
click at [955, 63] on rect at bounding box center [953, 62] width 12 height 12
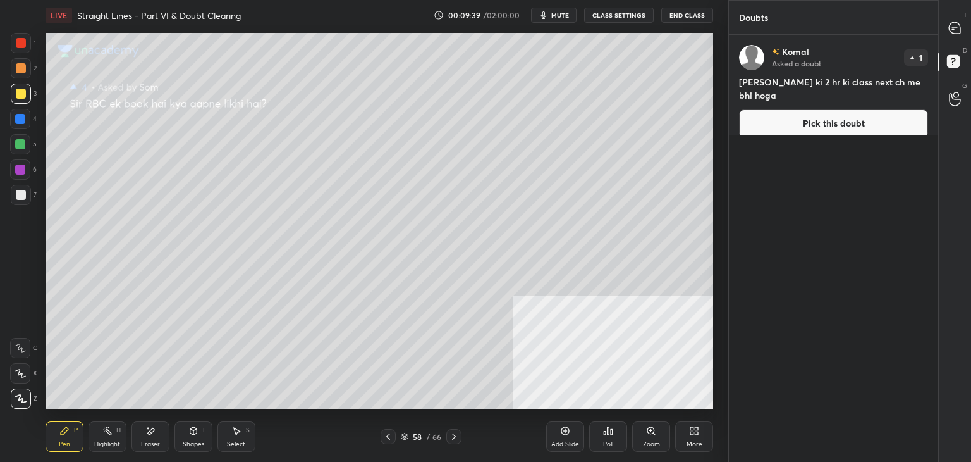
click at [842, 121] on button "Pick this doubt" at bounding box center [833, 123] width 189 height 28
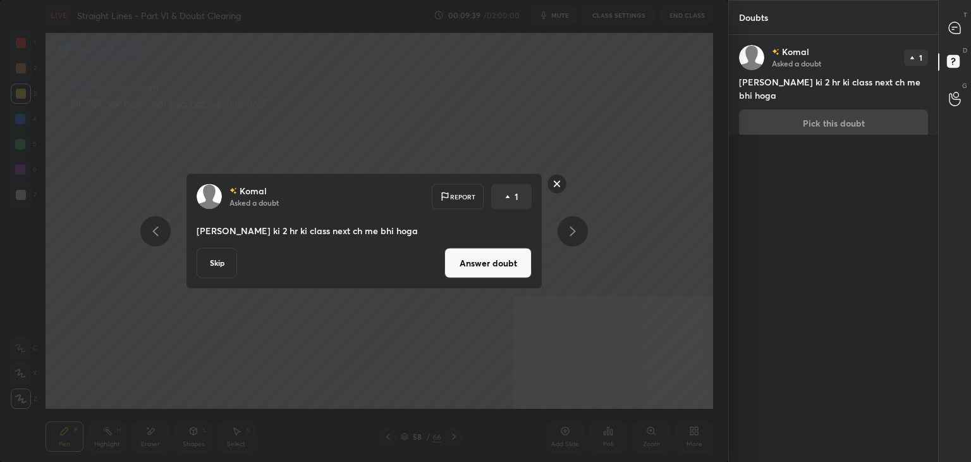
click at [497, 267] on button "Answer doubt" at bounding box center [488, 263] width 87 height 30
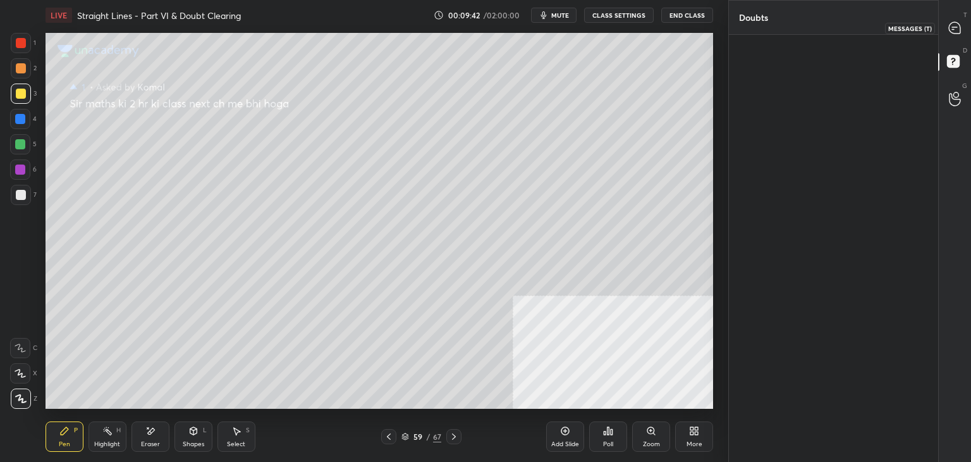
click at [954, 30] on icon at bounding box center [954, 27] width 11 height 11
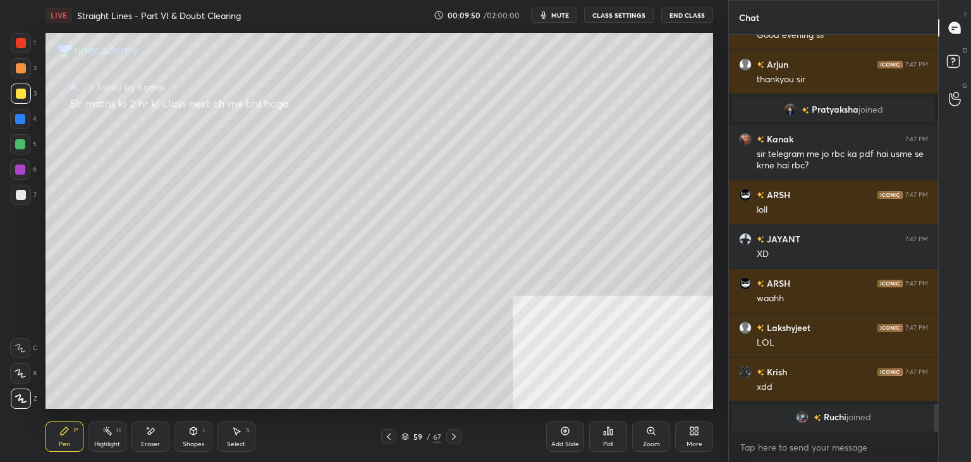
scroll to position [4962, 0]
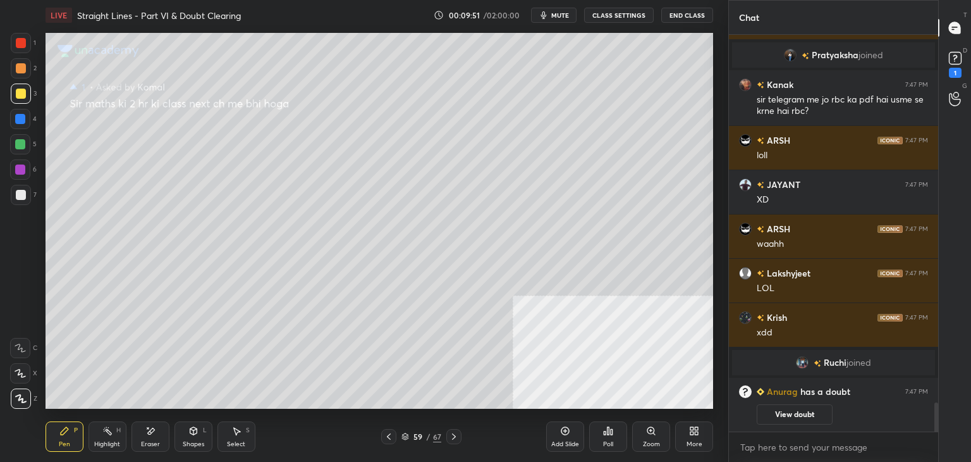
drag, startPoint x: 415, startPoint y: 436, endPoint x: 412, endPoint y: 427, distance: 8.6
click at [414, 436] on div "59" at bounding box center [418, 437] width 13 height 8
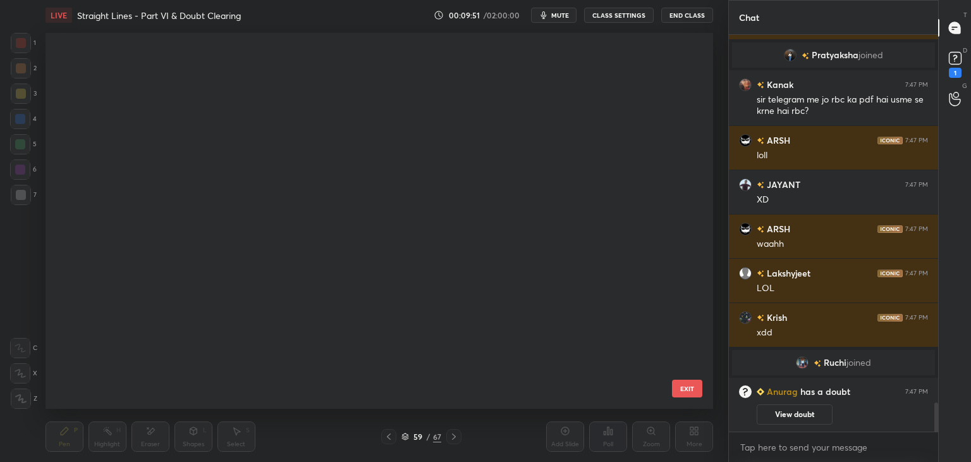
scroll to position [372, 662]
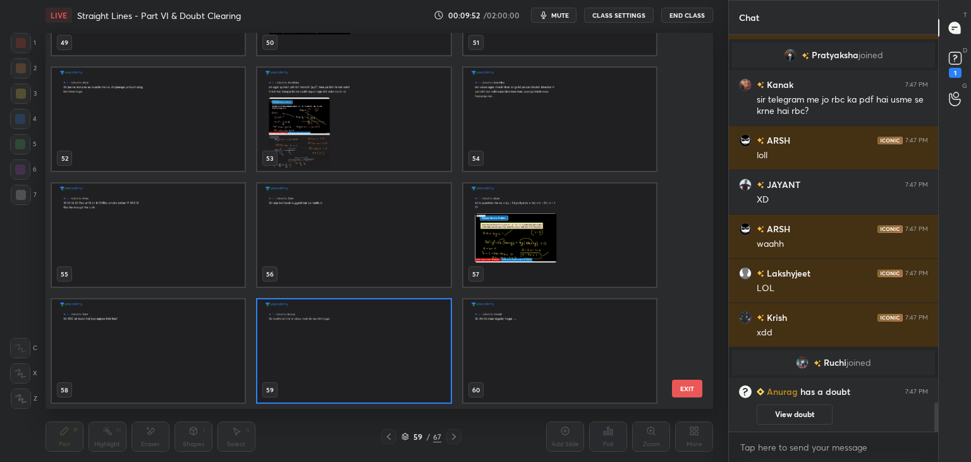
drag, startPoint x: 683, startPoint y: 284, endPoint x: 684, endPoint y: 273, distance: 11.5
click at [684, 273] on div "49 50 51 52 53 54 55 56 57 58 59 60 61 62 63 64 65 66" at bounding box center [369, 221] width 646 height 376
drag, startPoint x: 691, startPoint y: 293, endPoint x: 683, endPoint y: 202, distance: 91.4
click at [687, 176] on div "49 50 51 52 53 54 55 56 57 58 59 60 61 62 63 64 65 66 EXIT" at bounding box center [380, 221] width 668 height 376
drag, startPoint x: 691, startPoint y: 302, endPoint x: 689, endPoint y: 295, distance: 7.2
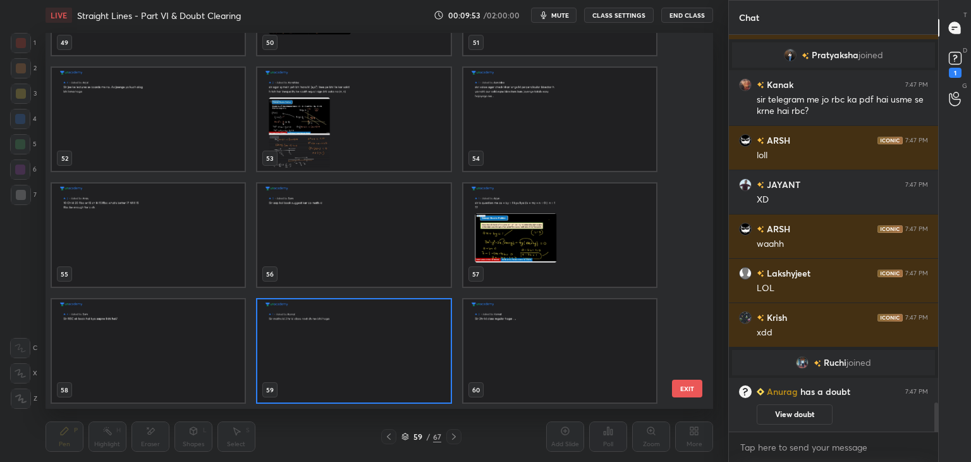
click at [691, 295] on div "49 50 51 52 53 54 55 56 57 58 59 60 61 62 63 64 65 66 EXIT" at bounding box center [380, 221] width 668 height 376
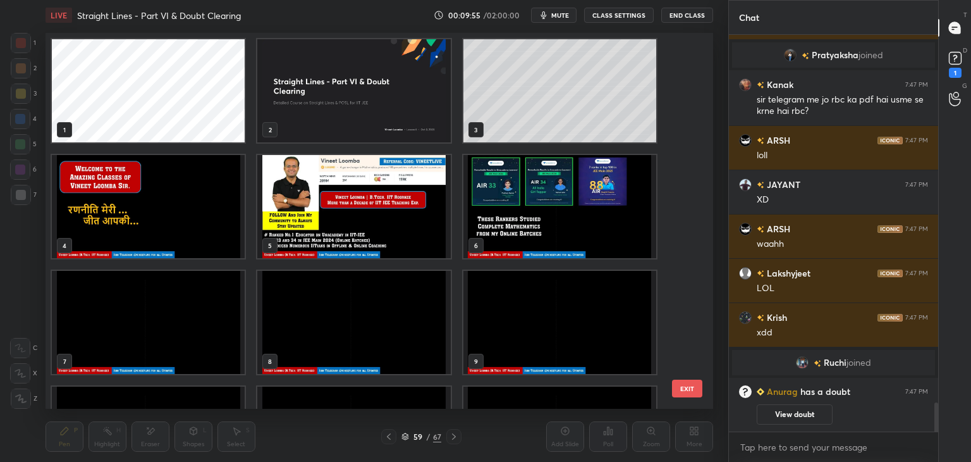
scroll to position [5006, 0]
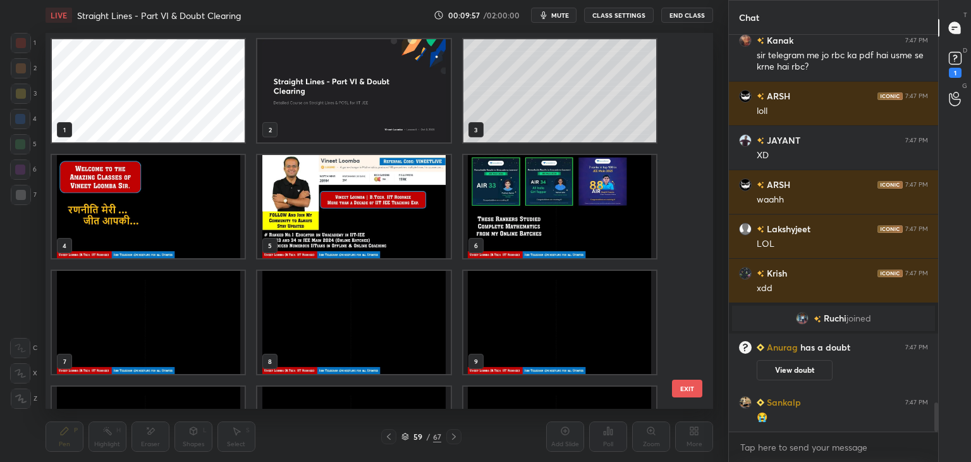
click at [417, 434] on div "59" at bounding box center [418, 437] width 13 height 8
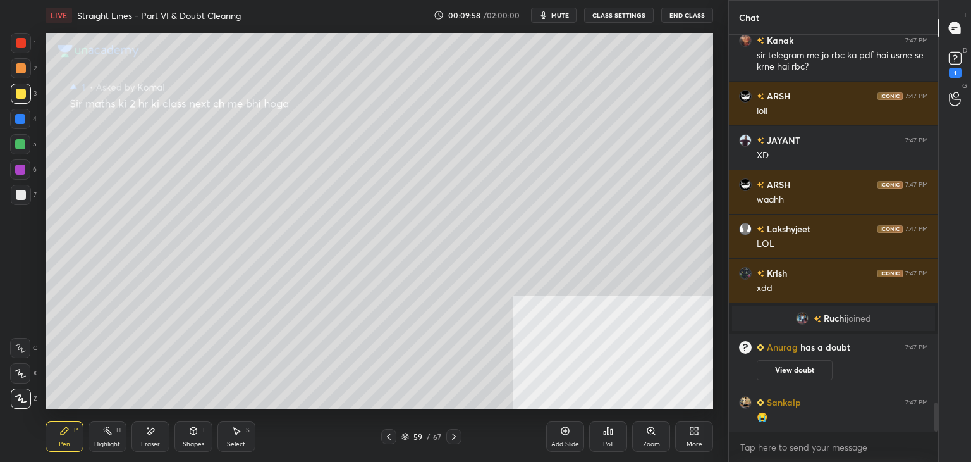
drag, startPoint x: 151, startPoint y: 445, endPoint x: 140, endPoint y: 428, distance: 20.0
click at [150, 446] on div "Eraser" at bounding box center [150, 444] width 19 height 6
click at [26, 404] on div "Erase all" at bounding box center [20, 398] width 20 height 20
click at [68, 436] on div "Pen P" at bounding box center [65, 436] width 38 height 30
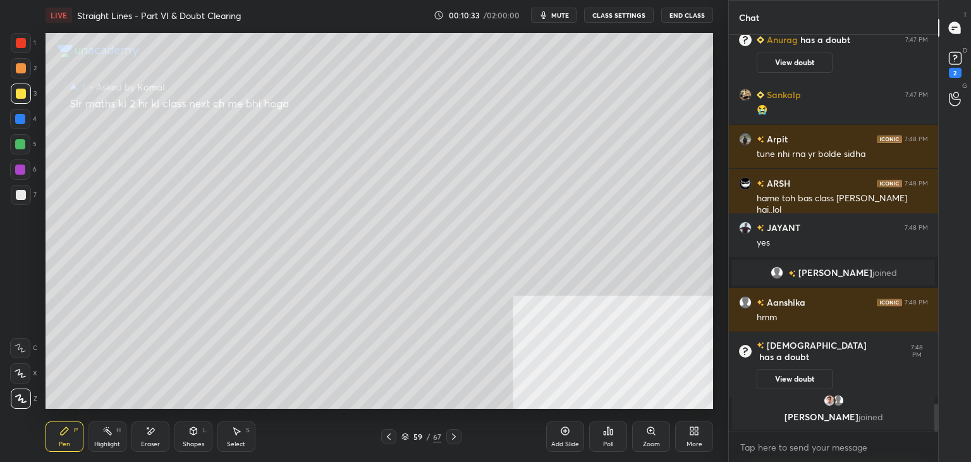
scroll to position [5244, 0]
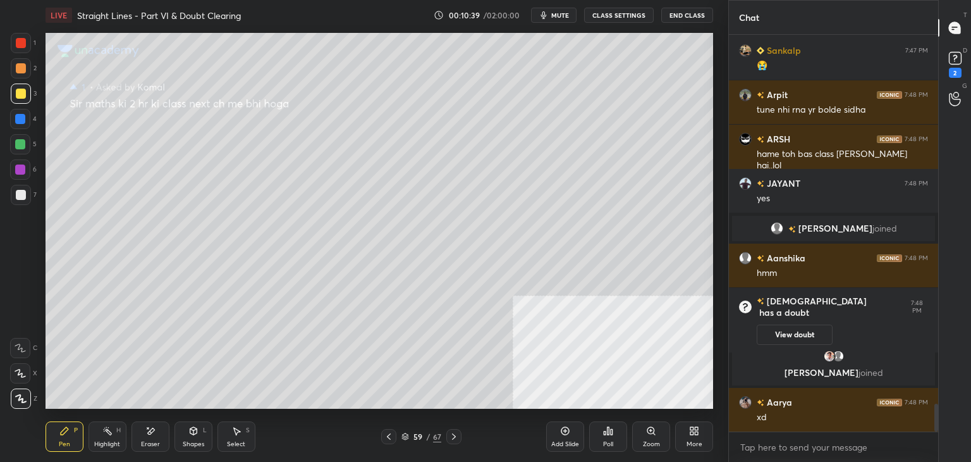
drag, startPoint x: 149, startPoint y: 442, endPoint x: 138, endPoint y: 439, distance: 11.2
click at [149, 441] on div "Eraser" at bounding box center [150, 444] width 19 height 6
click at [21, 400] on span "Erase all" at bounding box center [20, 398] width 19 height 9
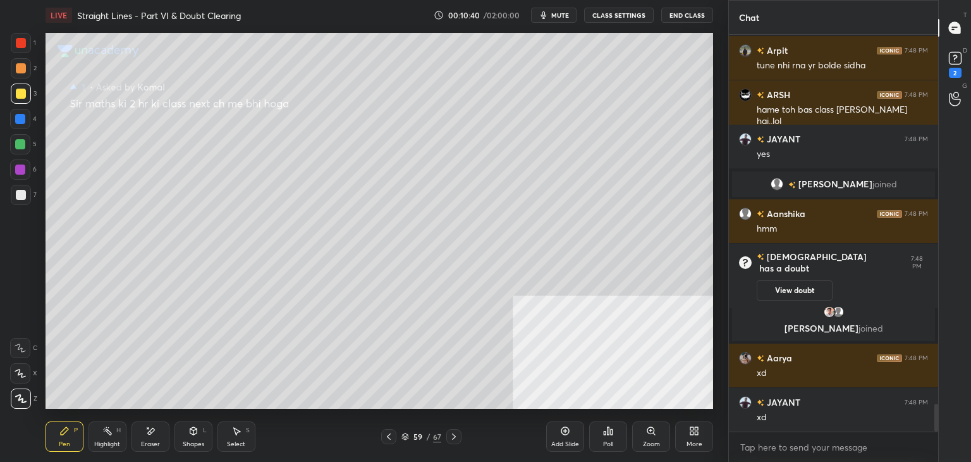
drag, startPoint x: 56, startPoint y: 431, endPoint x: 53, endPoint y: 410, distance: 21.0
click at [55, 429] on div "Pen P" at bounding box center [65, 436] width 38 height 30
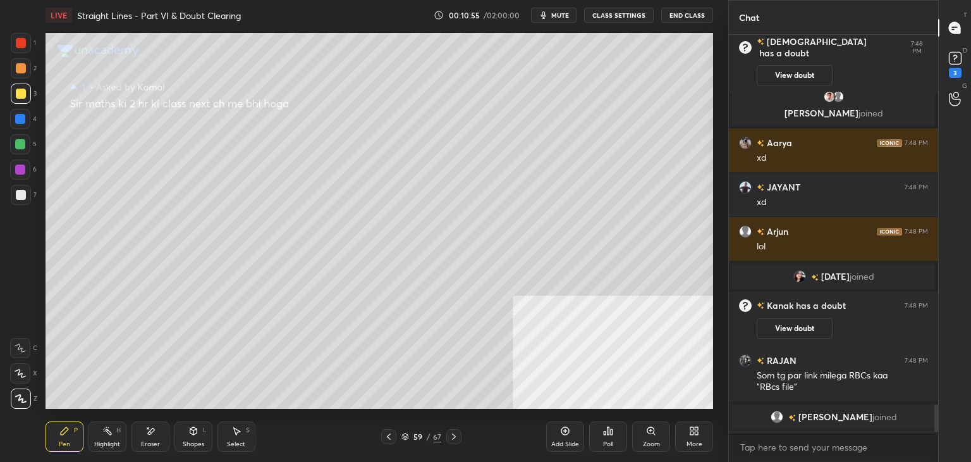
scroll to position [5465, 0]
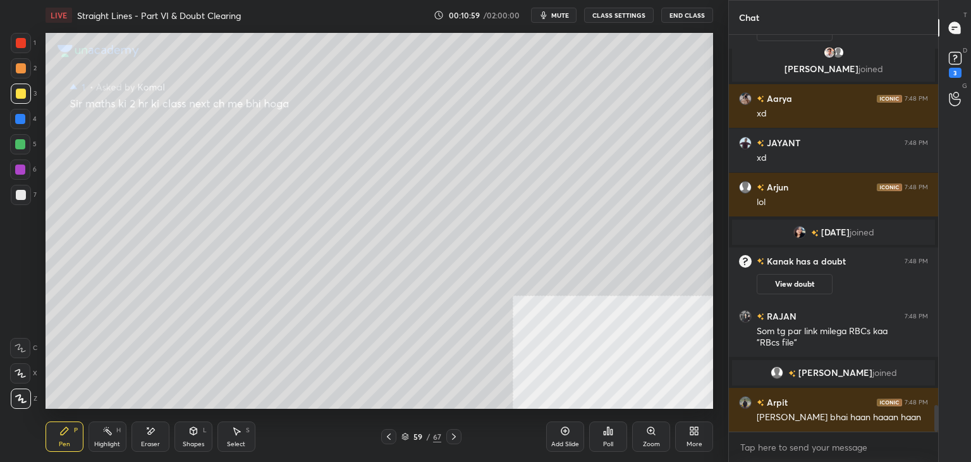
drag, startPoint x: 181, startPoint y: 439, endPoint x: 164, endPoint y: 441, distance: 17.2
click at [177, 438] on div "Shapes L" at bounding box center [194, 436] width 38 height 30
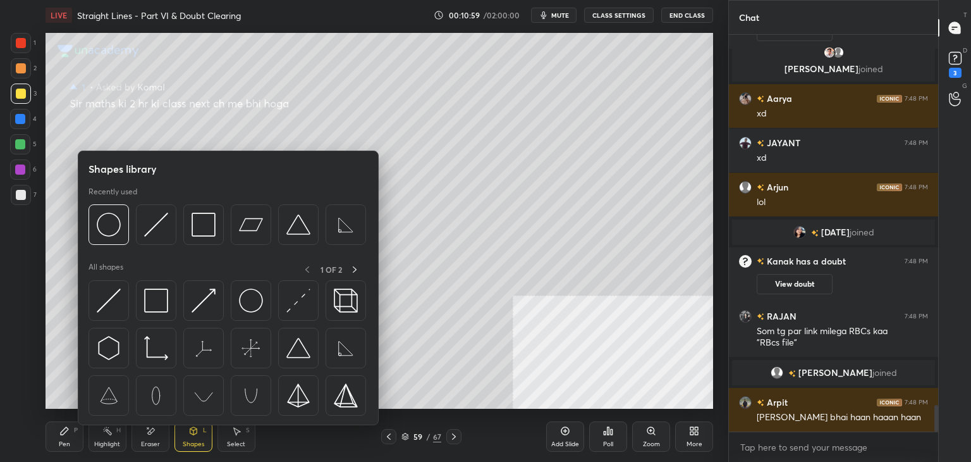
click at [151, 440] on div "Eraser" at bounding box center [151, 436] width 38 height 30
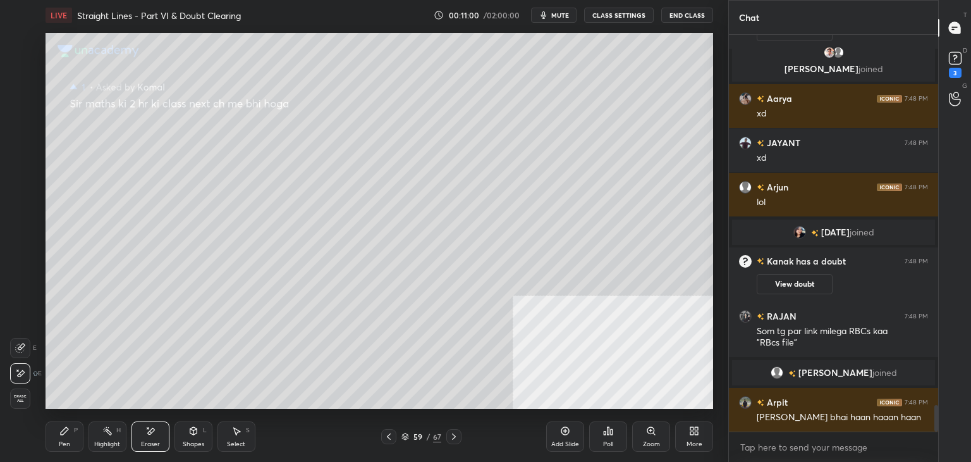
click at [15, 405] on div "Erase all" at bounding box center [20, 398] width 20 height 20
click at [59, 436] on div "Pen P" at bounding box center [65, 436] width 38 height 30
drag, startPoint x: 407, startPoint y: 439, endPoint x: 399, endPoint y: 438, distance: 7.6
click at [407, 439] on icon at bounding box center [405, 439] width 6 height 2
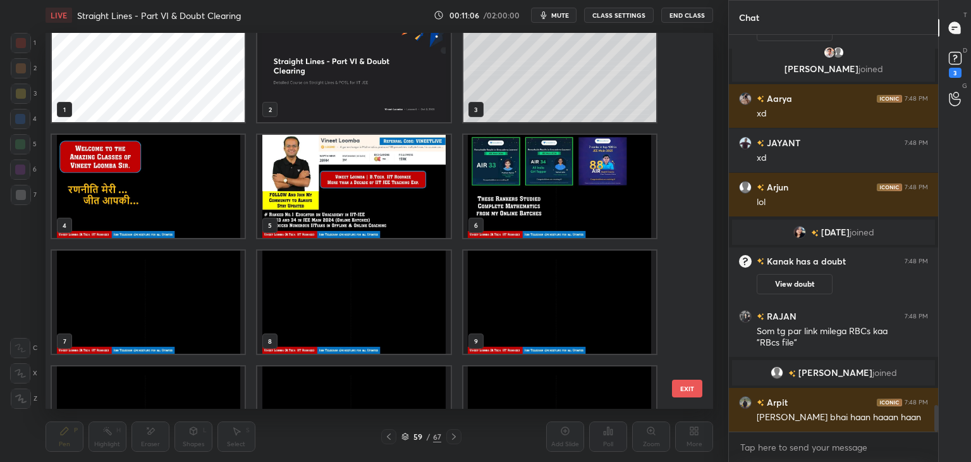
scroll to position [5495, 0]
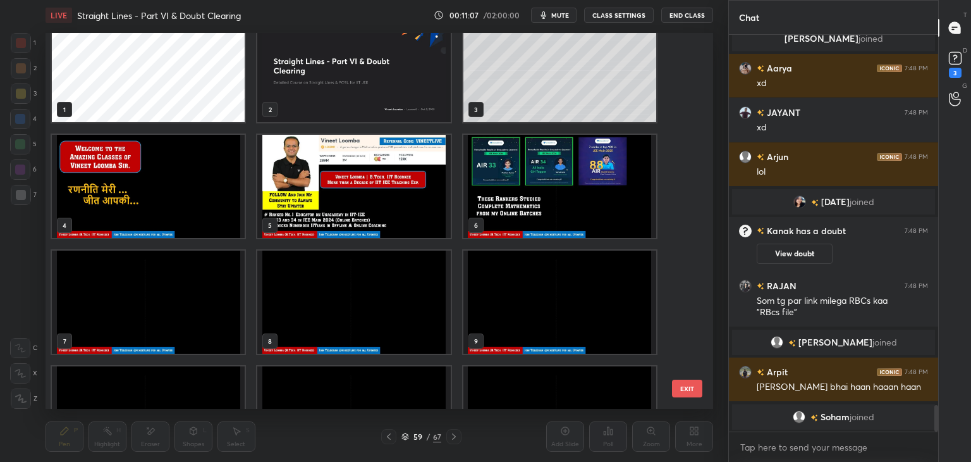
click at [183, 290] on img "grid" at bounding box center [148, 301] width 193 height 103
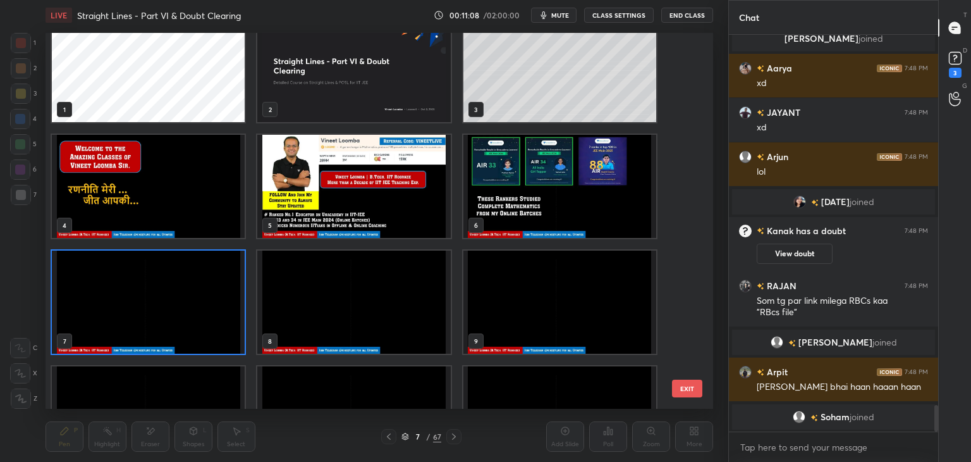
click at [181, 289] on img "grid" at bounding box center [148, 301] width 193 height 103
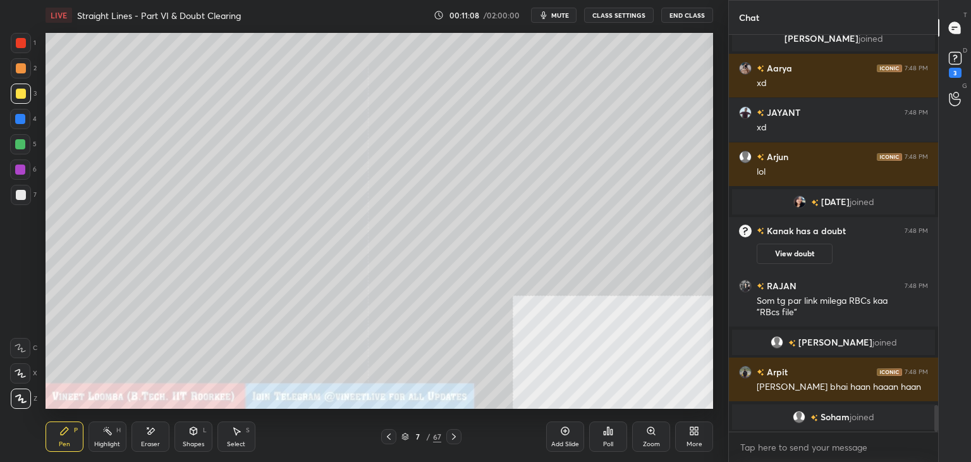
click at [181, 290] on img "grid" at bounding box center [148, 301] width 193 height 103
click at [181, 292] on img "grid" at bounding box center [148, 301] width 193 height 103
click at [957, 65] on icon at bounding box center [955, 58] width 19 height 19
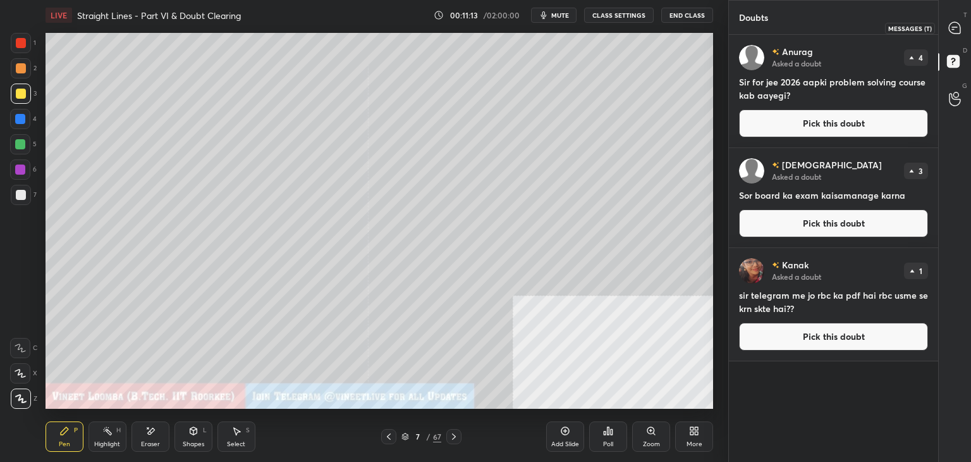
click at [965, 25] on div at bounding box center [955, 27] width 25 height 23
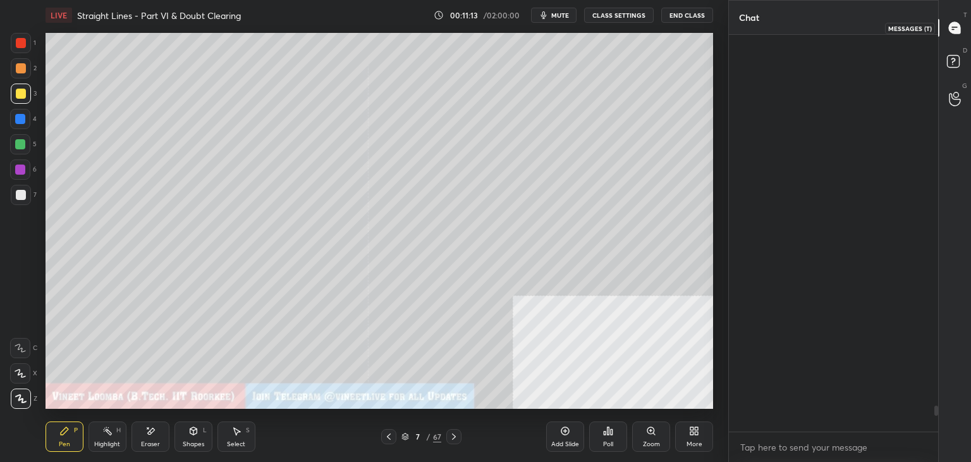
scroll to position [393, 206]
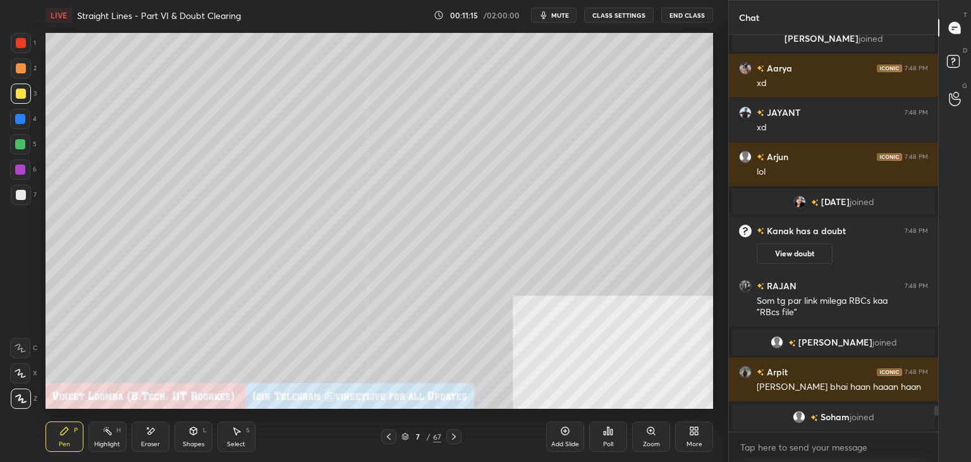
click at [938, 410] on div "T Messages (T) D Doubts (D) G Raise Hand (G)" at bounding box center [954, 231] width 33 height 462
drag, startPoint x: 937, startPoint y: 410, endPoint x: 937, endPoint y: 422, distance: 12.0
click at [937, 422] on div at bounding box center [937, 418] width 4 height 26
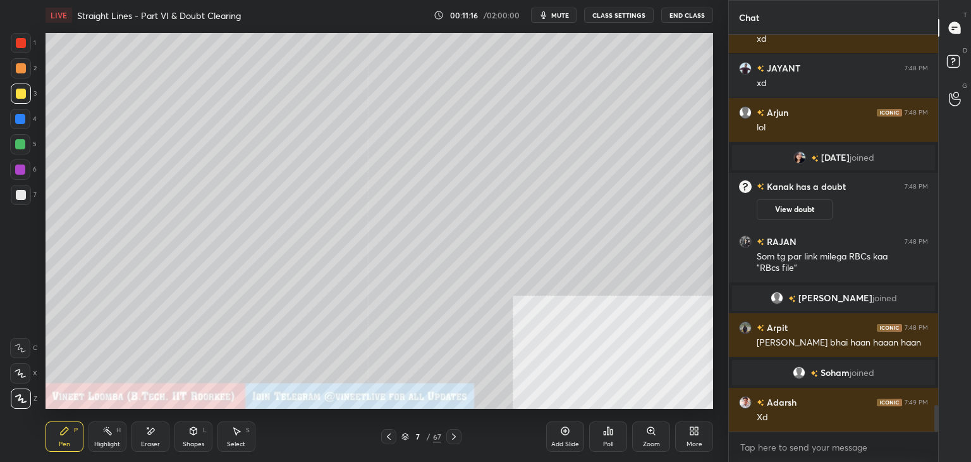
drag, startPoint x: 937, startPoint y: 422, endPoint x: 935, endPoint y: 434, distance: 12.1
click at [937, 433] on div "[PERSON_NAME] joined Aarya 7:48 PM xd JAYANT 7:48 PM xd Arjun 7:48 PM [PERSON_N…" at bounding box center [833, 248] width 209 height 427
drag, startPoint x: 940, startPoint y: 419, endPoint x: 938, endPoint y: 429, distance: 10.2
click at [938, 429] on div "T Messages (T) D Doubts (D) G Raise Hand (G)" at bounding box center [954, 231] width 33 height 462
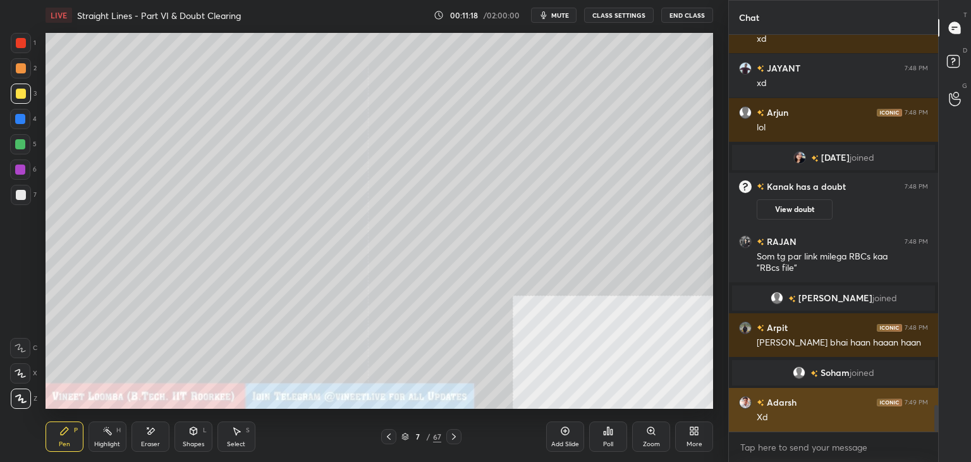
drag, startPoint x: 936, startPoint y: 426, endPoint x: 928, endPoint y: 428, distance: 8.4
click at [935, 433] on div "[PERSON_NAME] joined Aarya 7:48 PM xd JAYANT 7:48 PM xd Arjun 7:48 PM [PERSON_N…" at bounding box center [833, 248] width 209 height 427
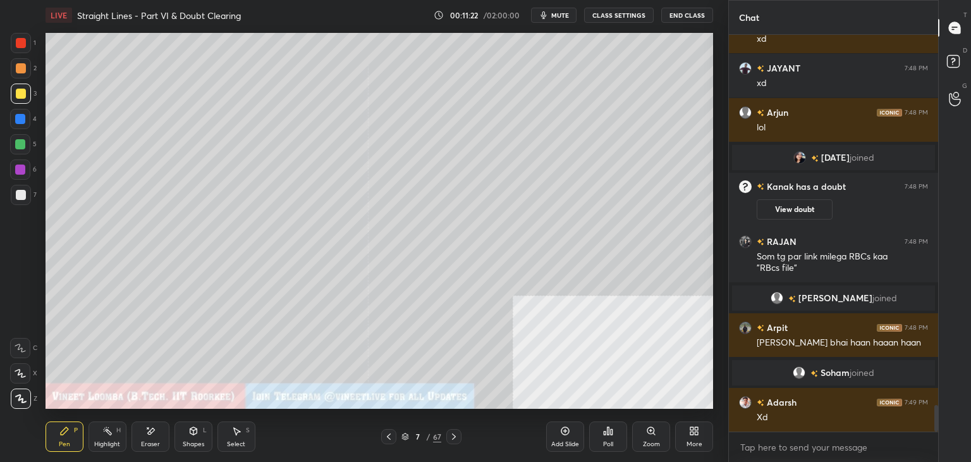
click at [18, 197] on div at bounding box center [21, 195] width 10 height 10
click at [689, 433] on icon at bounding box center [694, 431] width 10 height 10
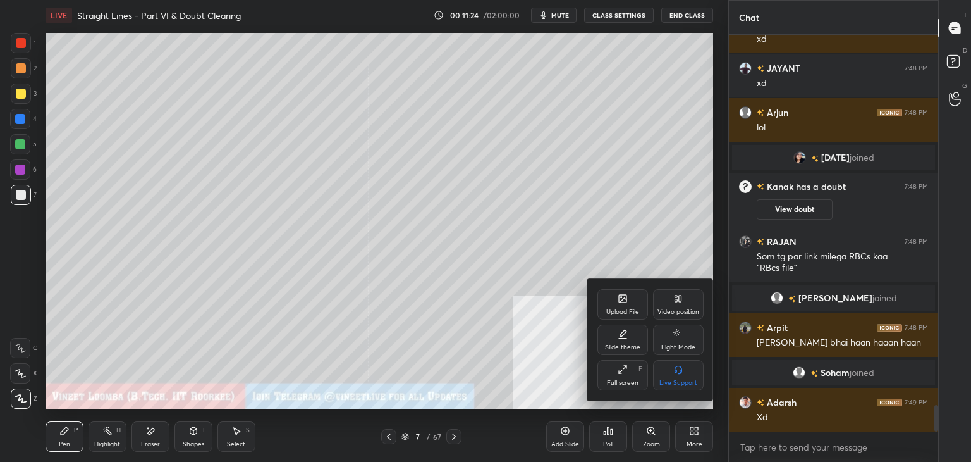
click at [617, 305] on div "Upload File" at bounding box center [623, 304] width 51 height 30
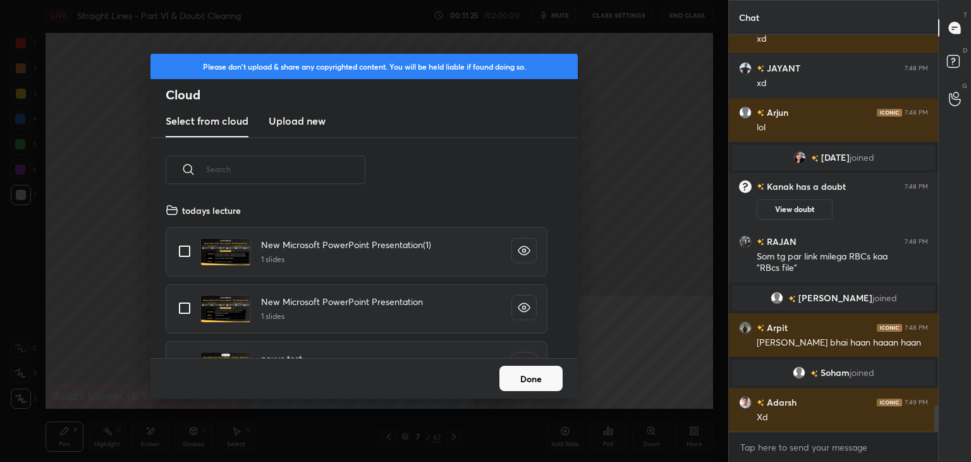
scroll to position [156, 406]
click at [286, 112] on new "Upload new" at bounding box center [297, 122] width 57 height 32
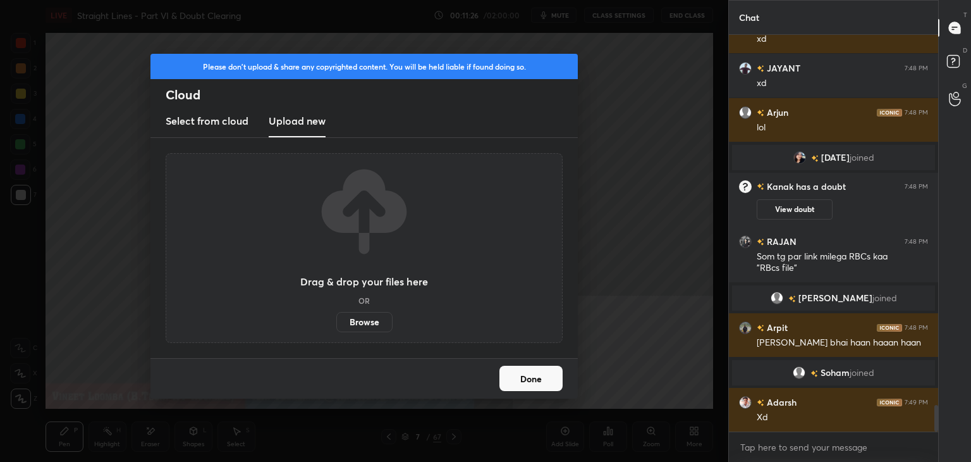
click at [358, 325] on label "Browse" at bounding box center [364, 322] width 56 height 20
click at [336, 325] on input "Browse" at bounding box center [336, 322] width 0 height 20
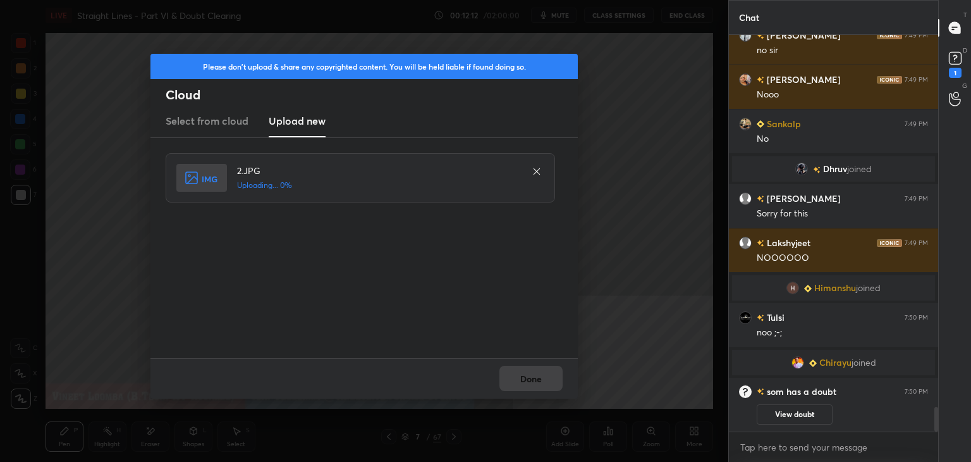
scroll to position [6065, 0]
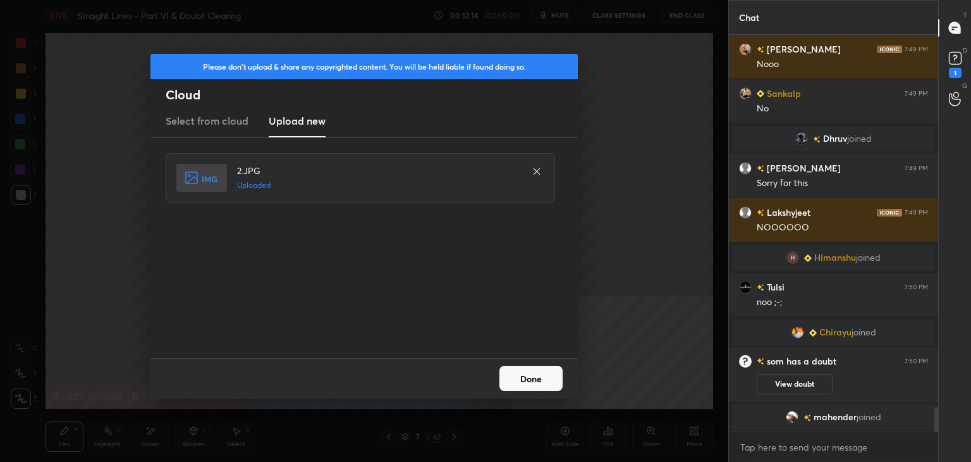
drag, startPoint x: 527, startPoint y: 378, endPoint x: 514, endPoint y: 365, distance: 18.3
click at [527, 377] on button "Done" at bounding box center [531, 378] width 63 height 25
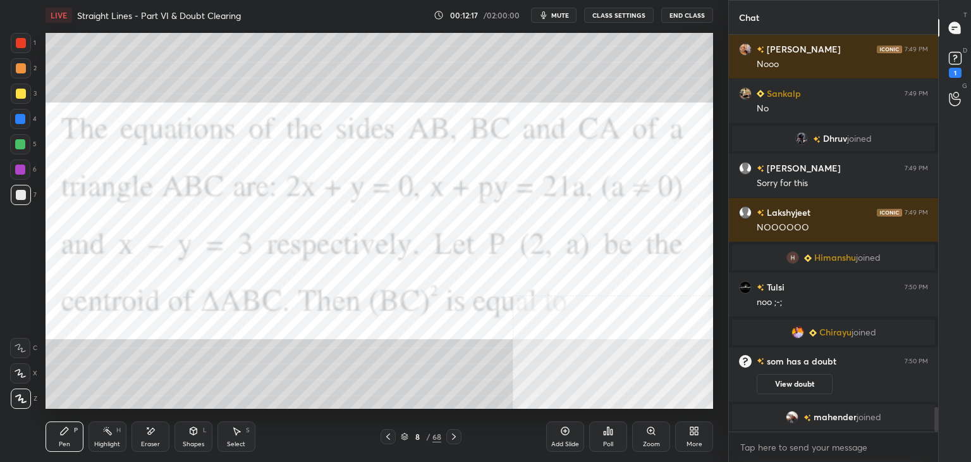
click at [20, 66] on div at bounding box center [21, 68] width 10 height 10
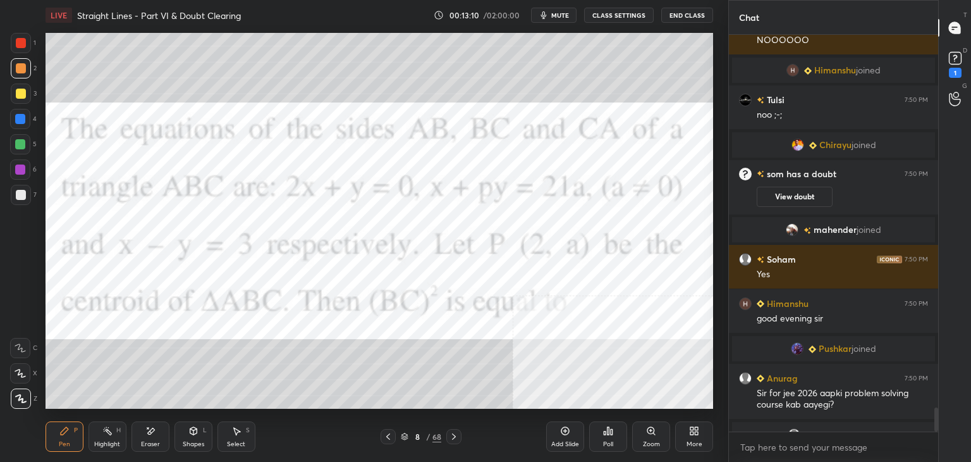
scroll to position [6234, 0]
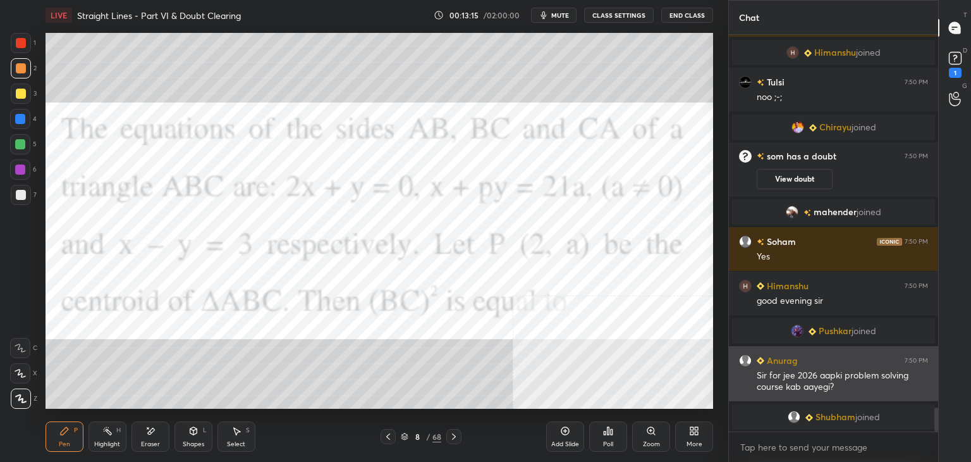
click at [820, 364] on div "Anurag 7:50 PM" at bounding box center [833, 360] width 189 height 13
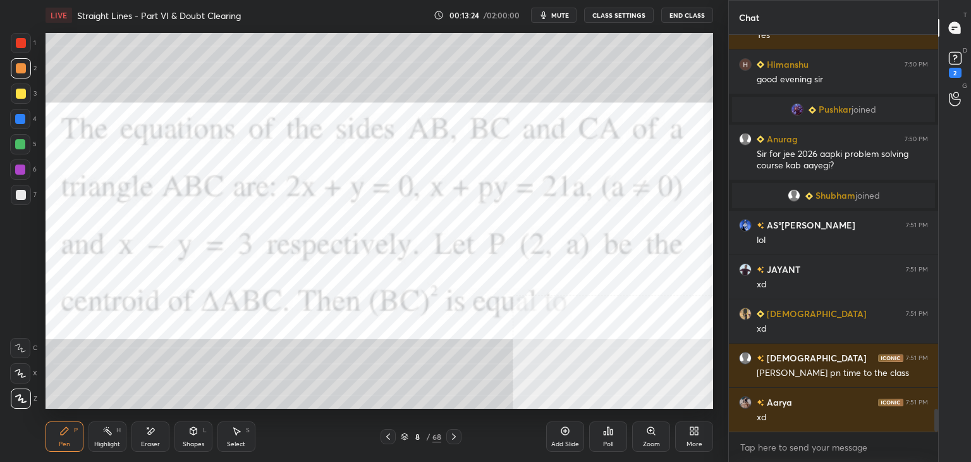
scroll to position [6511, 0]
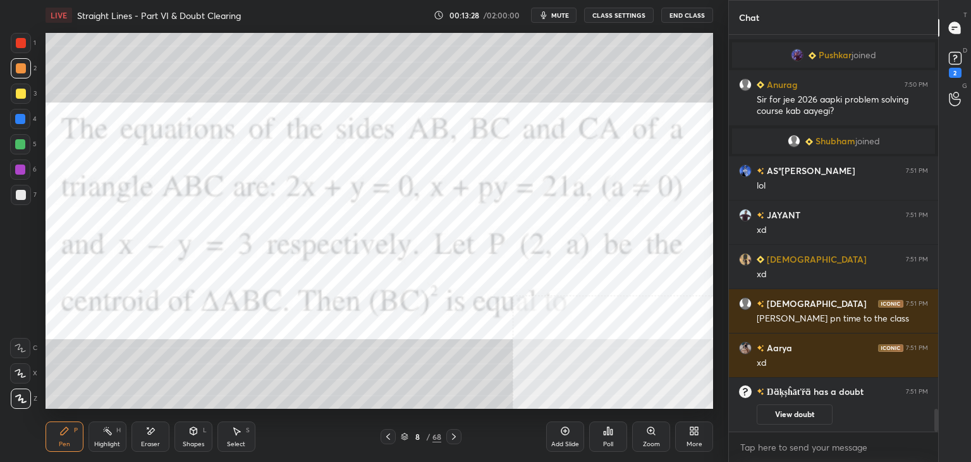
drag, startPoint x: 149, startPoint y: 430, endPoint x: 144, endPoint y: 421, distance: 9.9
click at [149, 429] on icon at bounding box center [150, 431] width 10 height 11
click at [51, 422] on div "Pen P Highlight H Eraser Shapes L Select S 8 / 68 Add Slide Poll Zoom More" at bounding box center [380, 436] width 668 height 51
click at [951, 58] on rect at bounding box center [955, 58] width 12 height 12
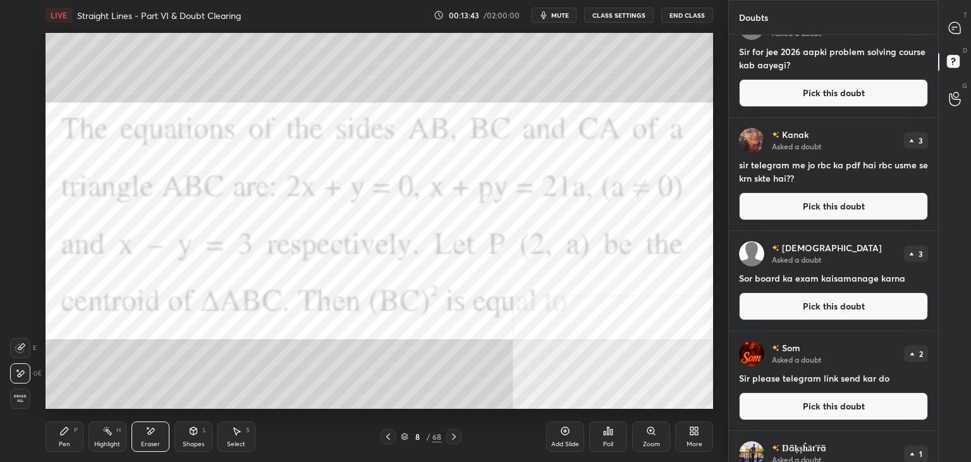
scroll to position [0, 0]
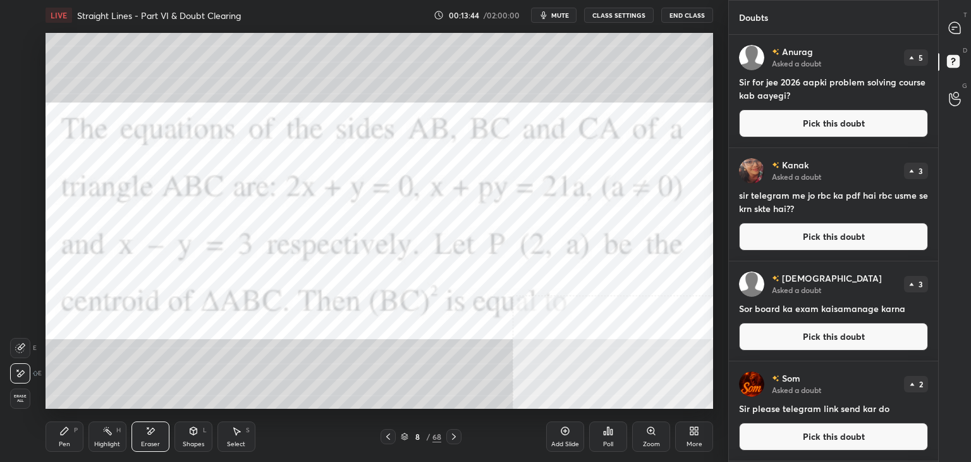
click at [949, 41] on div "T Messages (T)" at bounding box center [955, 27] width 32 height 35
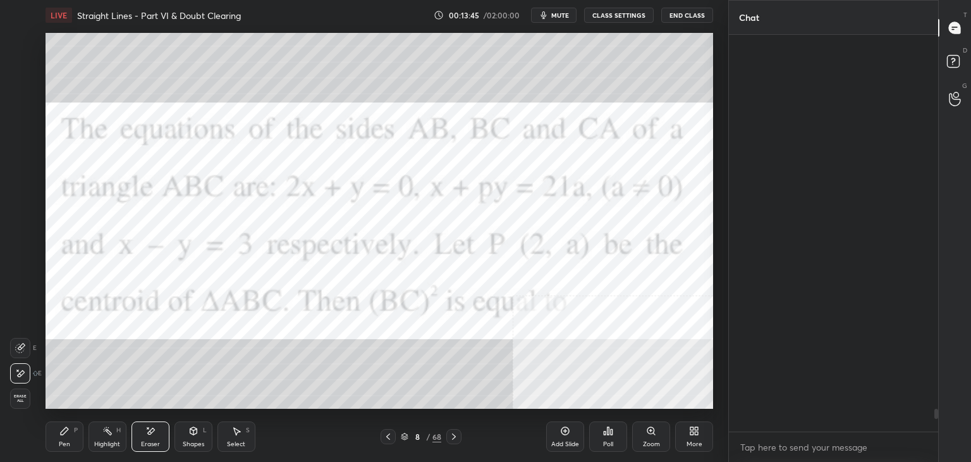
scroll to position [393, 206]
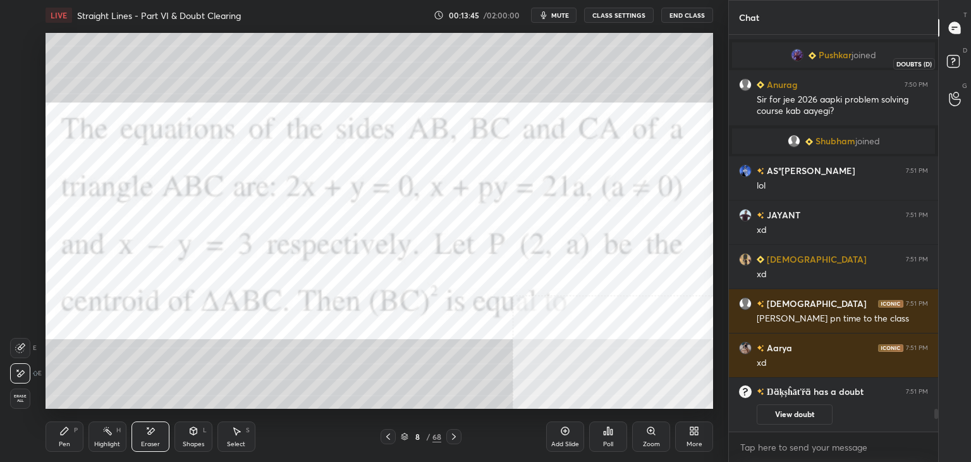
click at [956, 61] on rect at bounding box center [953, 62] width 12 height 12
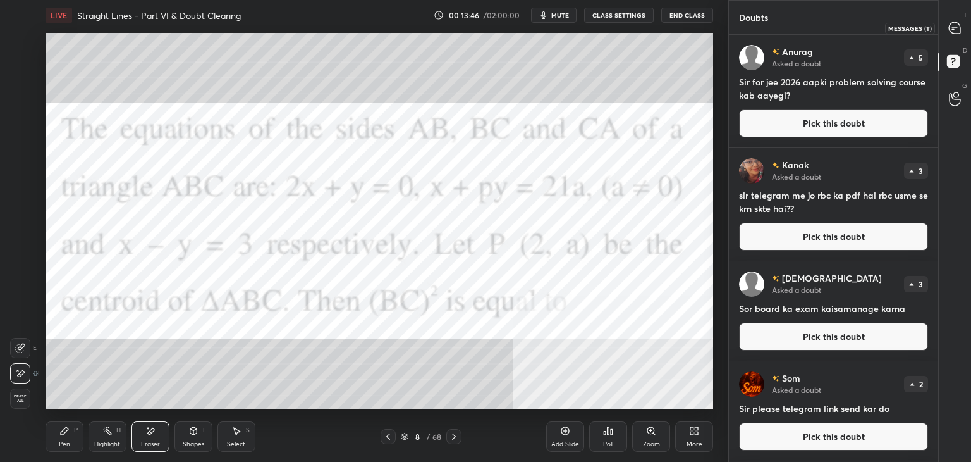
click at [957, 33] on icon at bounding box center [954, 27] width 11 height 11
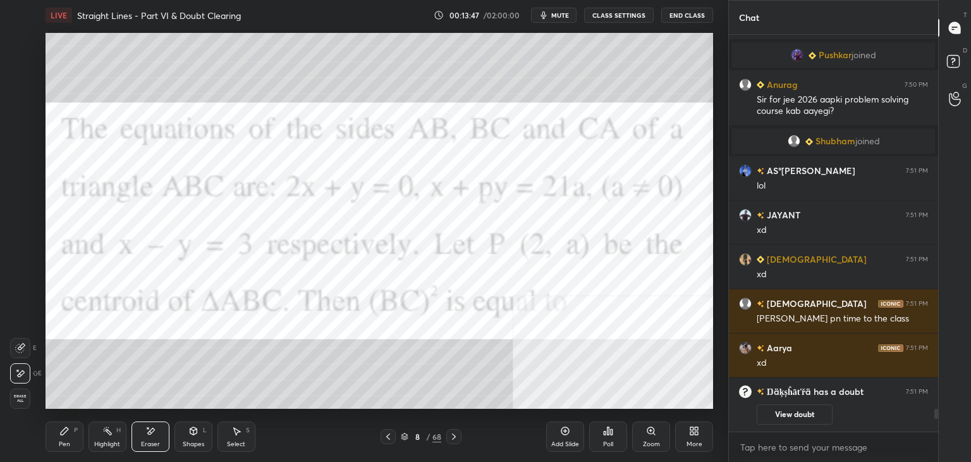
scroll to position [6615, 0]
drag, startPoint x: 937, startPoint y: 417, endPoint x: 916, endPoint y: 426, distance: 22.4
click at [937, 432] on div "[PERSON_NAME] 7:50 PM Yes [PERSON_NAME] 7:50 PM good evening [PERSON_NAME] join…" at bounding box center [833, 248] width 209 height 427
drag, startPoint x: 63, startPoint y: 443, endPoint x: 152, endPoint y: 440, distance: 88.6
click at [63, 441] on div "Pen" at bounding box center [64, 444] width 11 height 6
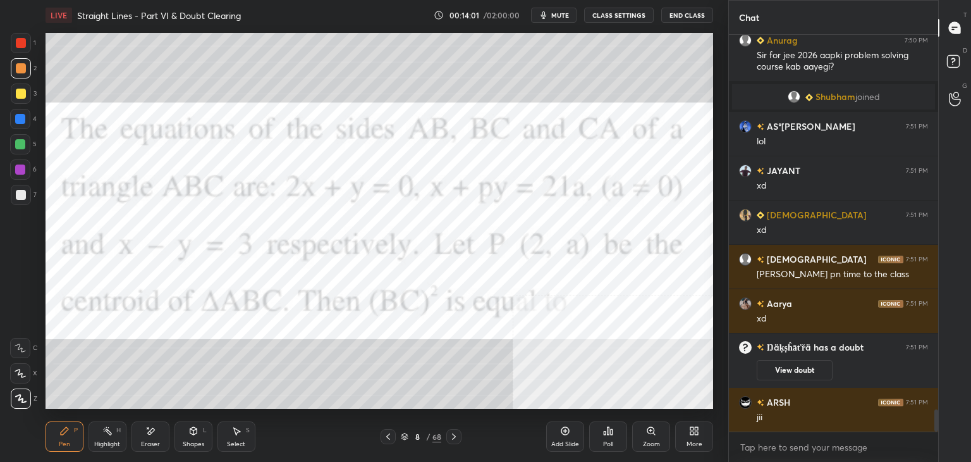
scroll to position [6703, 0]
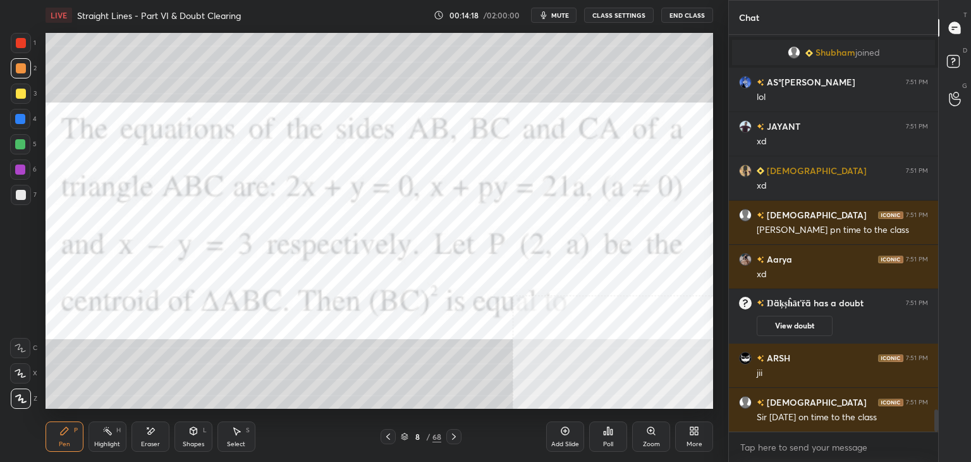
click at [20, 193] on div at bounding box center [21, 195] width 10 height 10
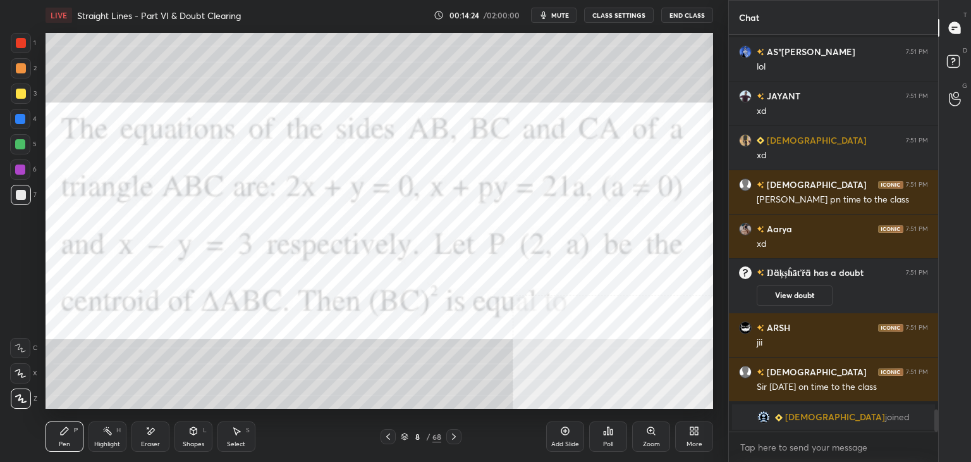
drag, startPoint x: 192, startPoint y: 438, endPoint x: 182, endPoint y: 441, distance: 10.4
click at [190, 439] on div "Shapes L" at bounding box center [194, 436] width 38 height 30
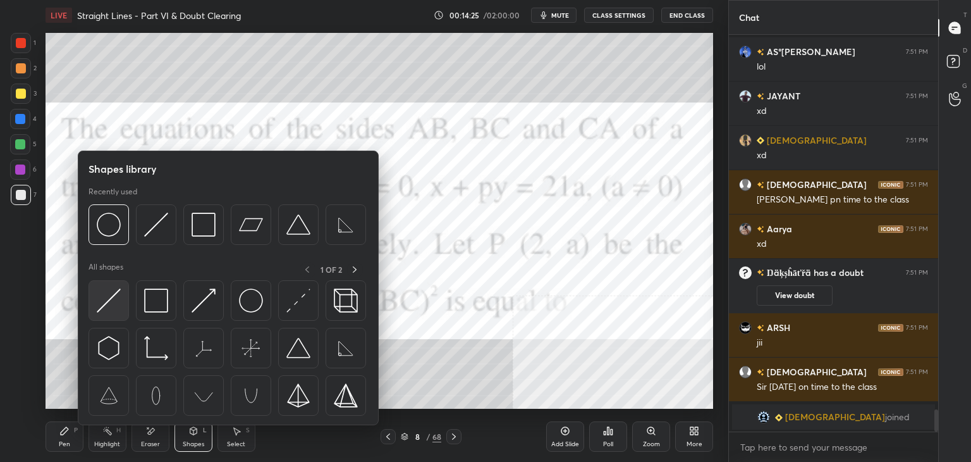
click at [105, 302] on img at bounding box center [109, 300] width 24 height 24
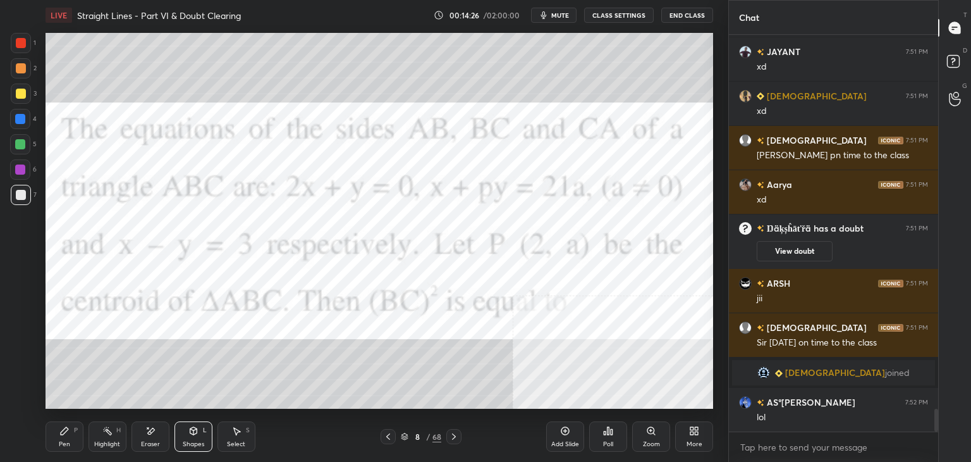
scroll to position [6551, 0]
click at [568, 433] on icon at bounding box center [565, 431] width 10 height 10
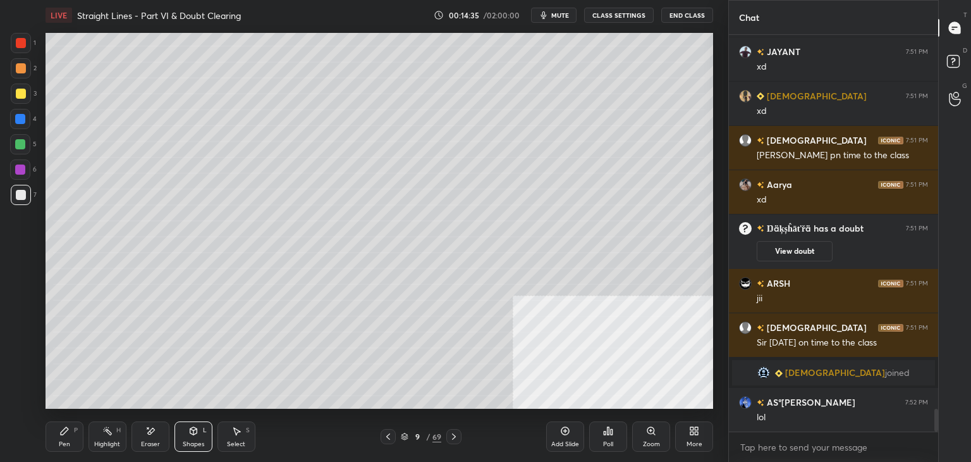
drag, startPoint x: 63, startPoint y: 428, endPoint x: 185, endPoint y: 410, distance: 123.3
click at [65, 428] on icon at bounding box center [64, 431] width 10 height 10
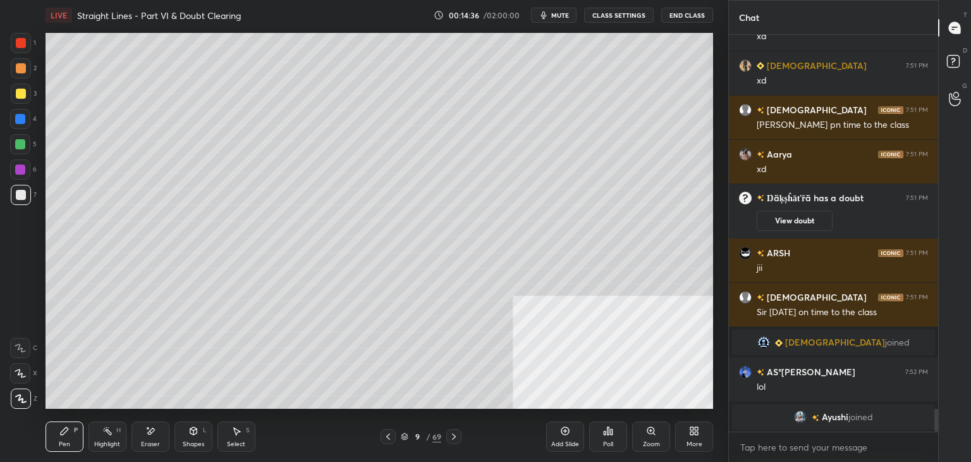
click at [390, 433] on icon at bounding box center [388, 436] width 10 height 10
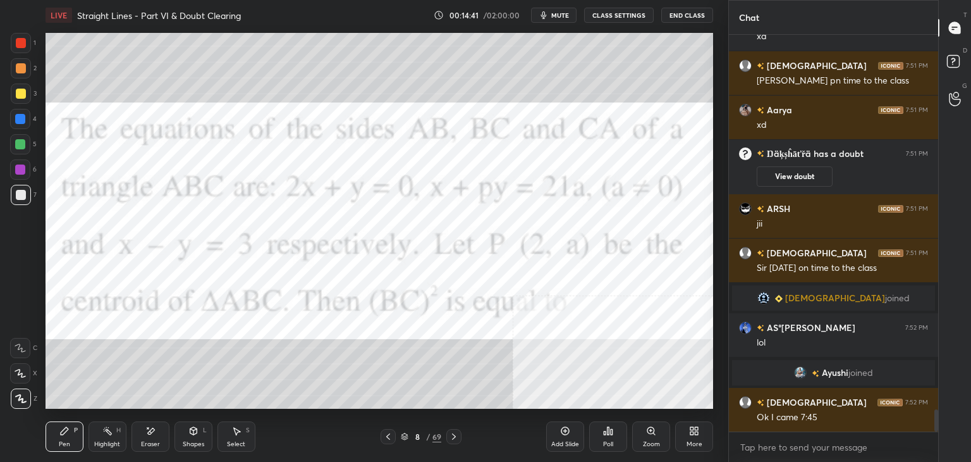
scroll to position [6658, 0]
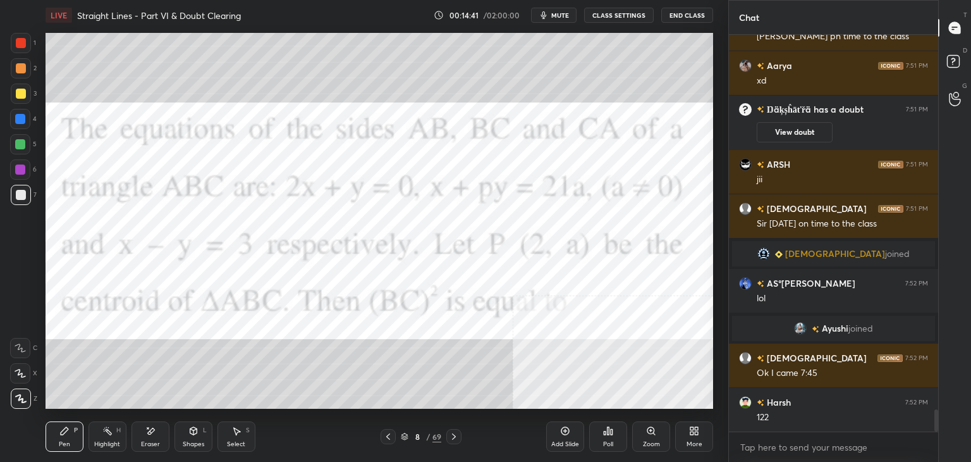
click at [452, 436] on icon at bounding box center [454, 436] width 10 height 10
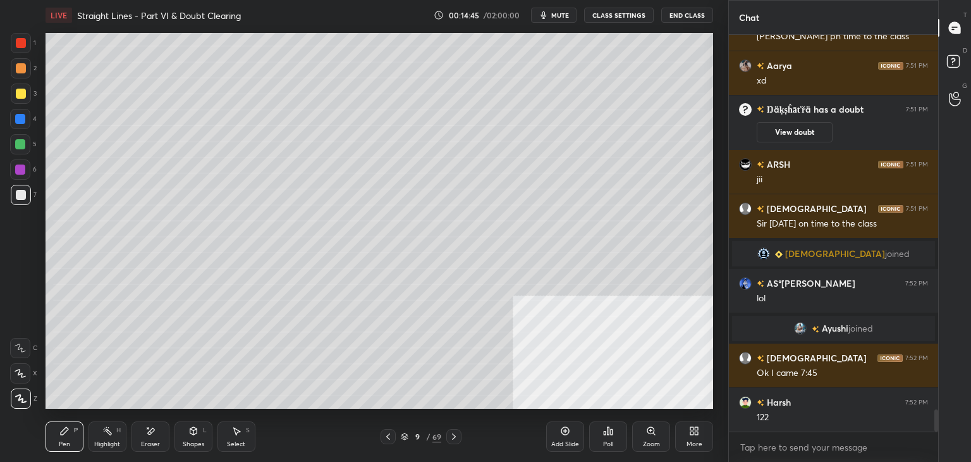
click at [387, 436] on icon at bounding box center [388, 436] width 4 height 6
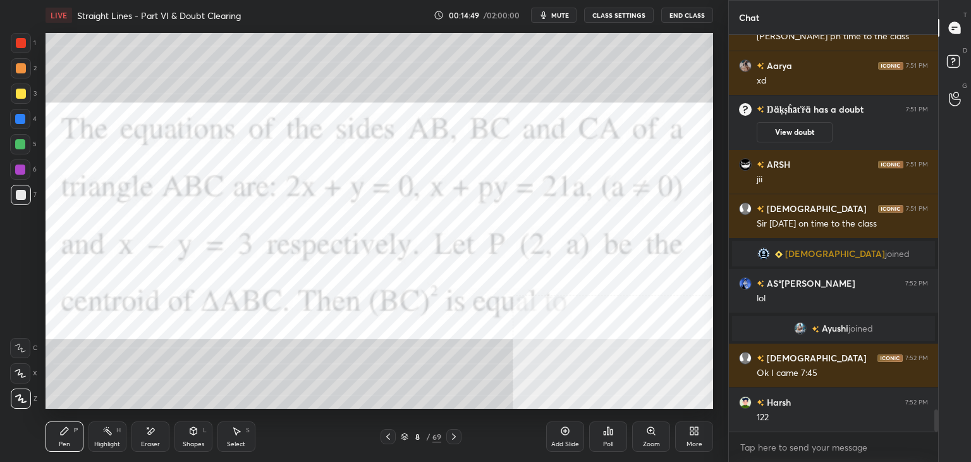
click at [458, 436] on icon at bounding box center [454, 436] width 10 height 10
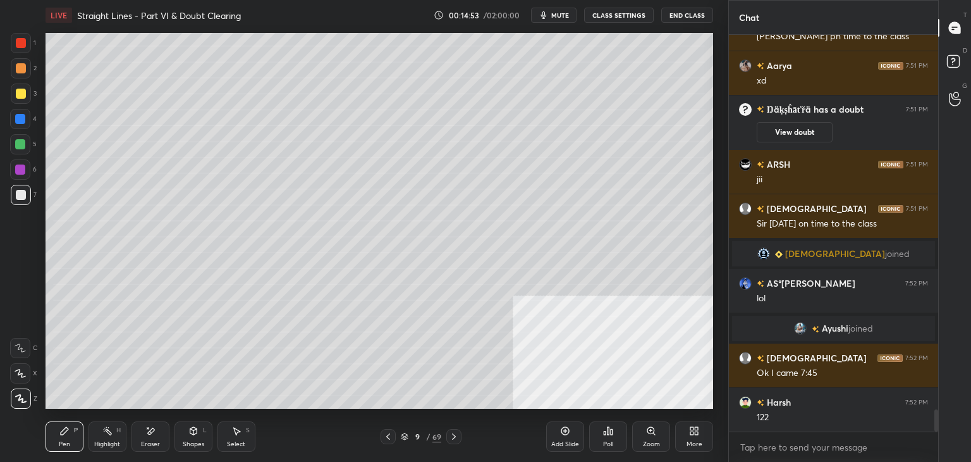
click at [390, 436] on icon at bounding box center [388, 436] width 10 height 10
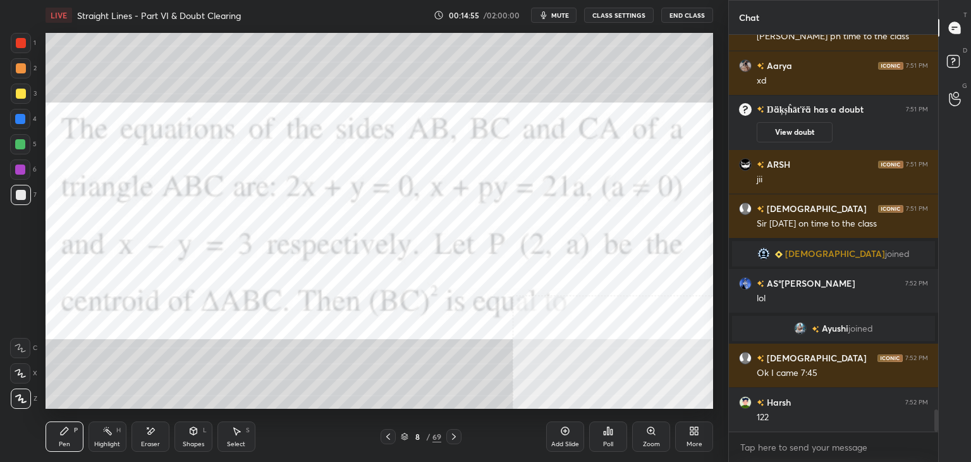
click at [455, 434] on icon at bounding box center [454, 436] width 10 height 10
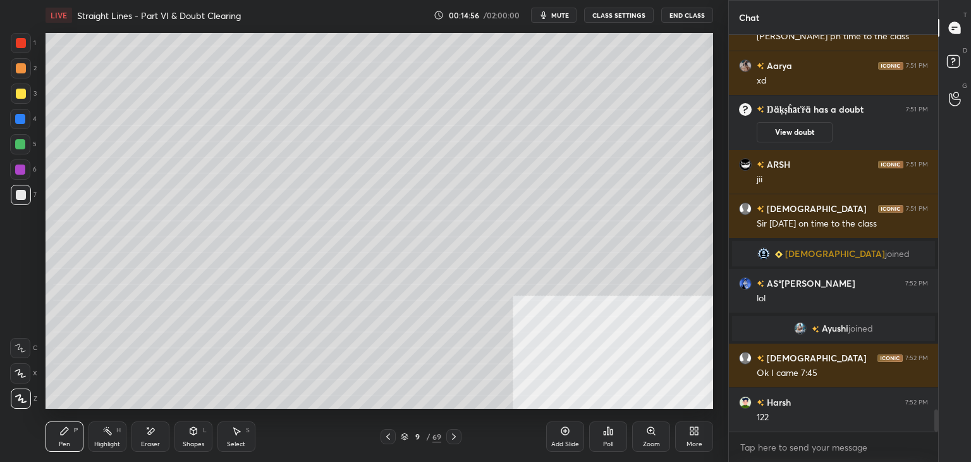
click at [391, 437] on icon at bounding box center [388, 436] width 10 height 10
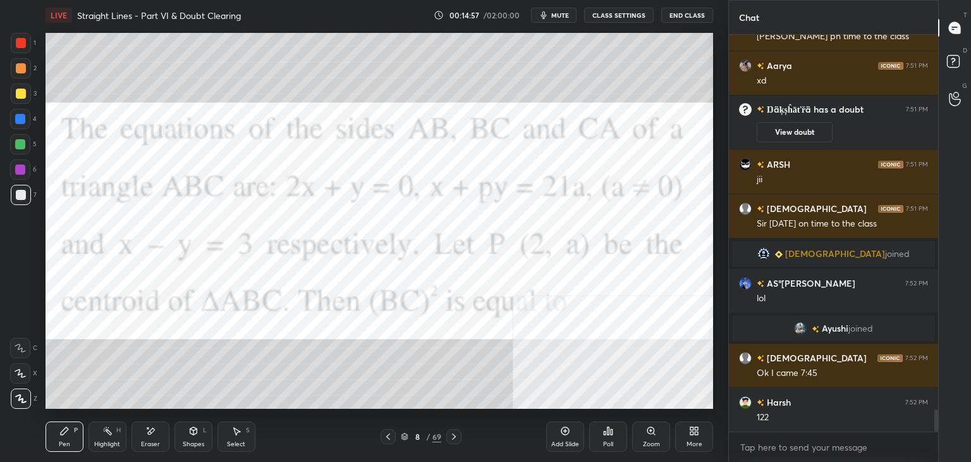
scroll to position [6713, 0]
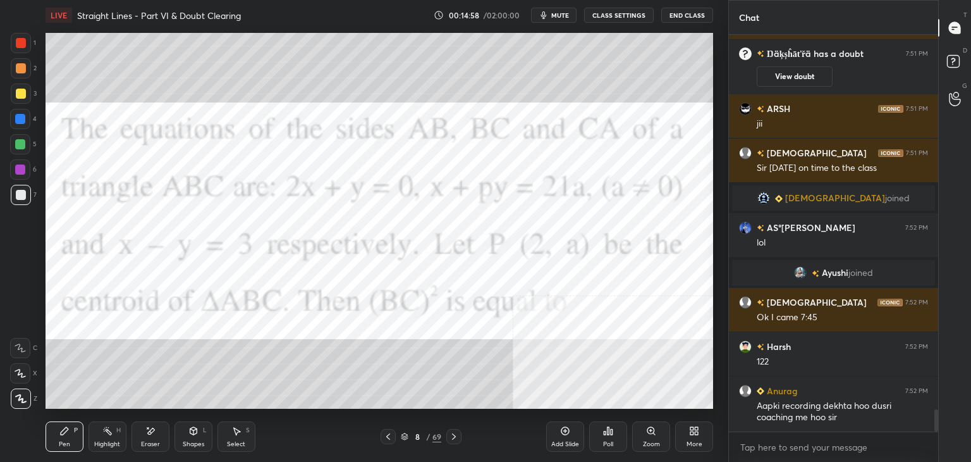
click at [461, 435] on div at bounding box center [453, 436] width 15 height 15
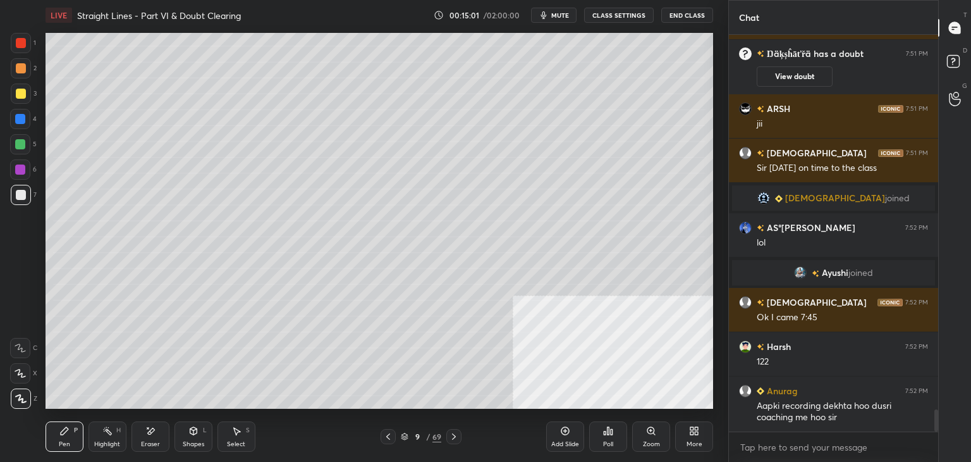
click at [387, 431] on icon at bounding box center [388, 436] width 10 height 10
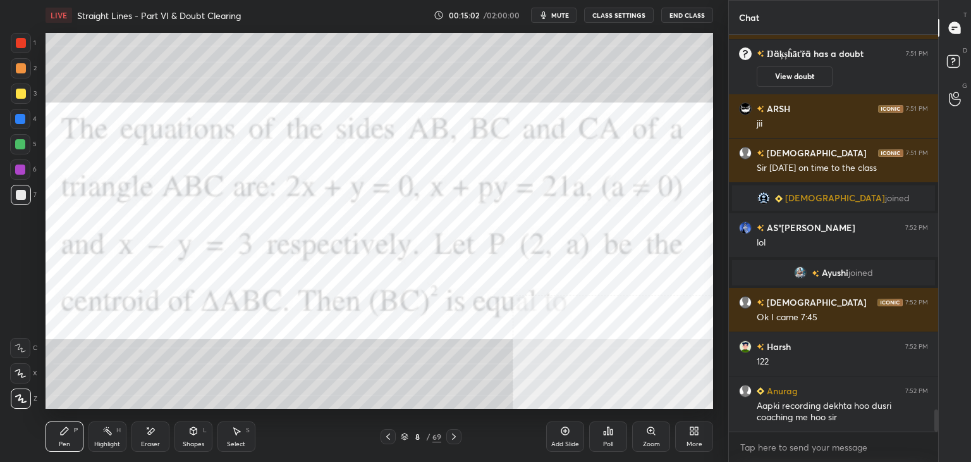
click at [458, 433] on icon at bounding box center [454, 436] width 10 height 10
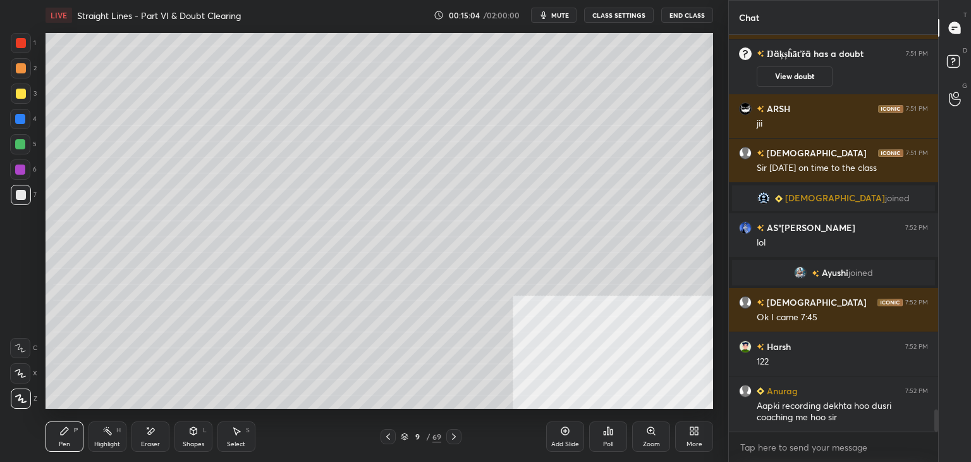
scroll to position [6744, 0]
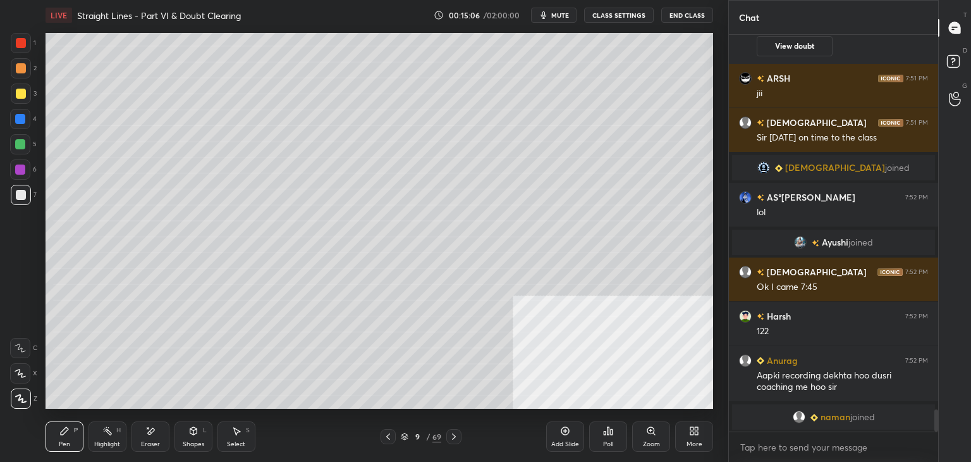
drag, startPoint x: 390, startPoint y: 435, endPoint x: 439, endPoint y: 440, distance: 49.5
click at [391, 434] on icon at bounding box center [388, 436] width 10 height 10
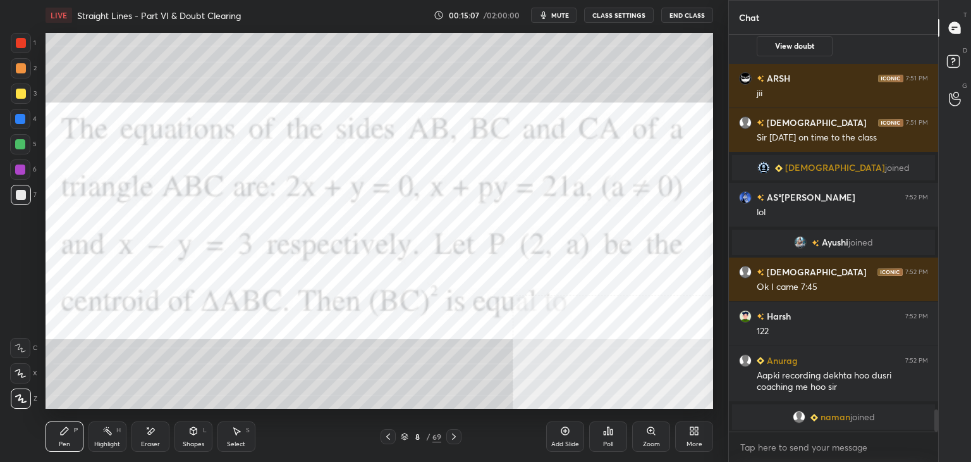
drag, startPoint x: 453, startPoint y: 436, endPoint x: 458, endPoint y: 410, distance: 26.5
click at [453, 436] on icon at bounding box center [454, 436] width 10 height 10
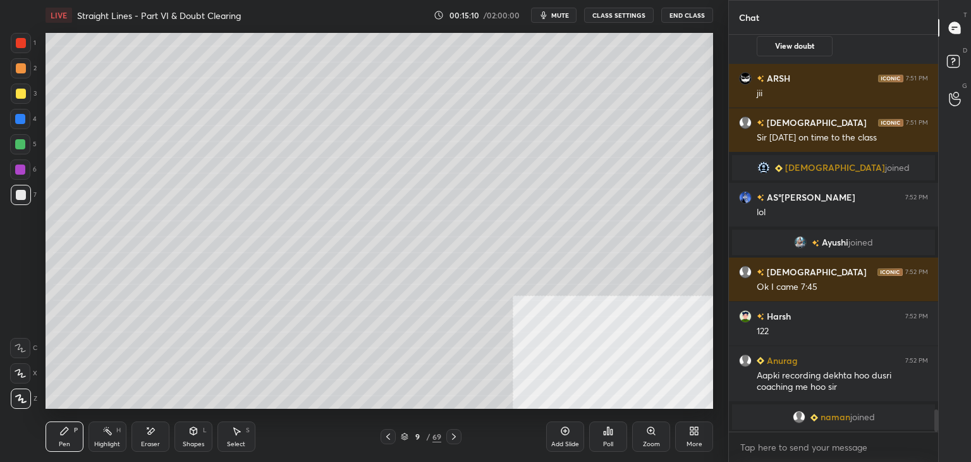
click at [386, 438] on icon at bounding box center [388, 436] width 10 height 10
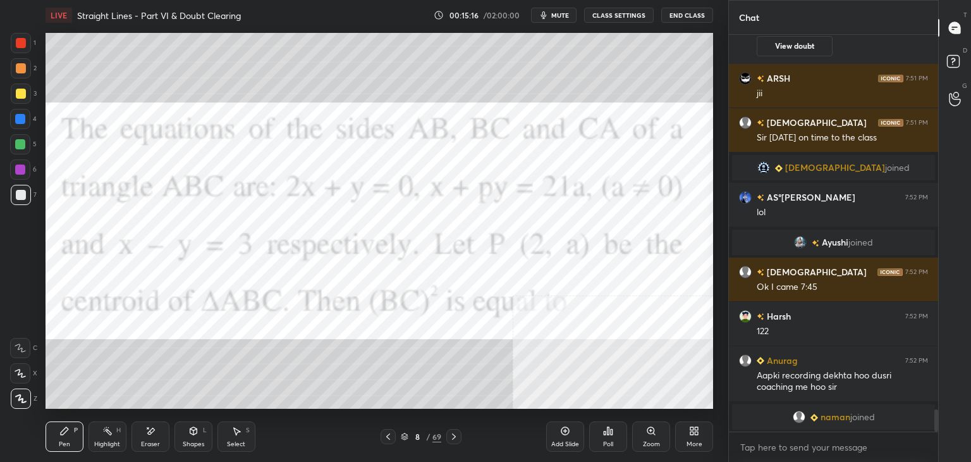
click at [455, 434] on icon at bounding box center [454, 436] width 10 height 10
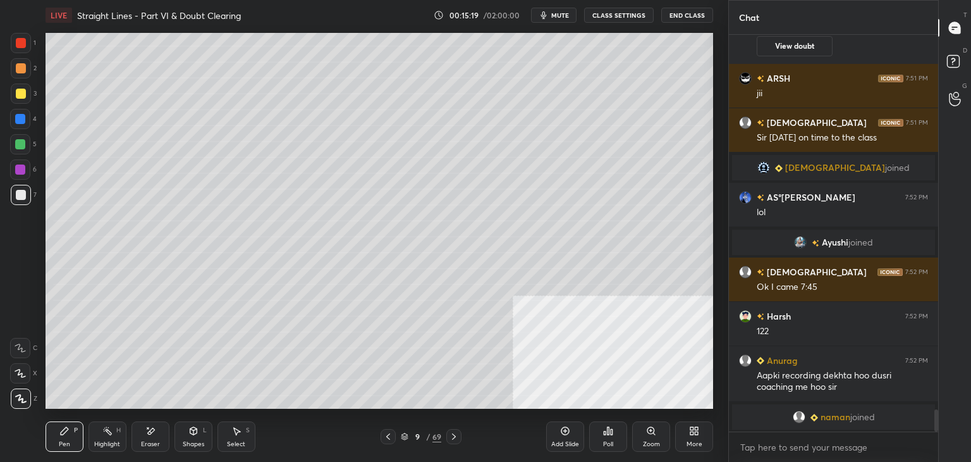
click at [390, 438] on icon at bounding box center [388, 436] width 10 height 10
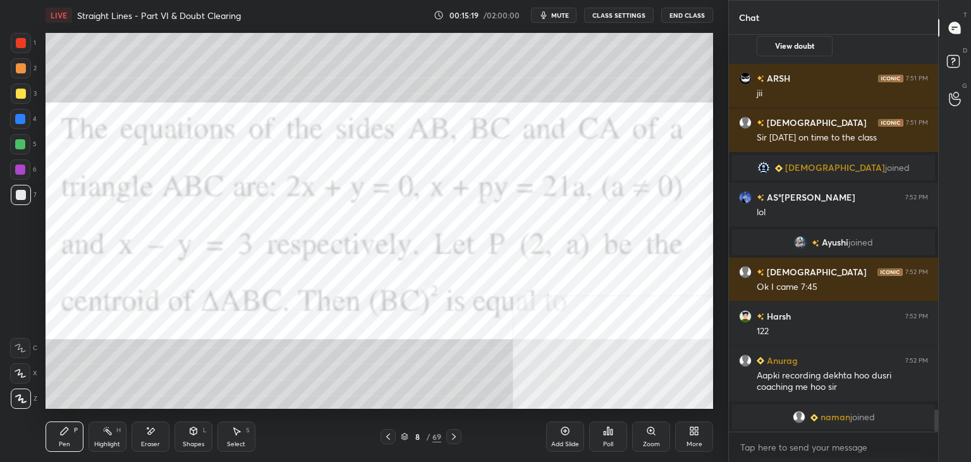
click at [459, 436] on div at bounding box center [453, 436] width 15 height 15
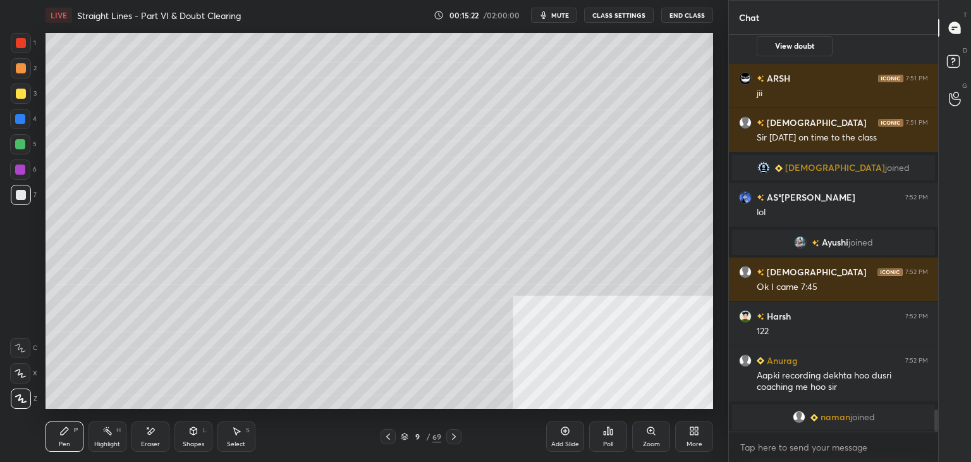
click at [386, 435] on icon at bounding box center [388, 436] width 10 height 10
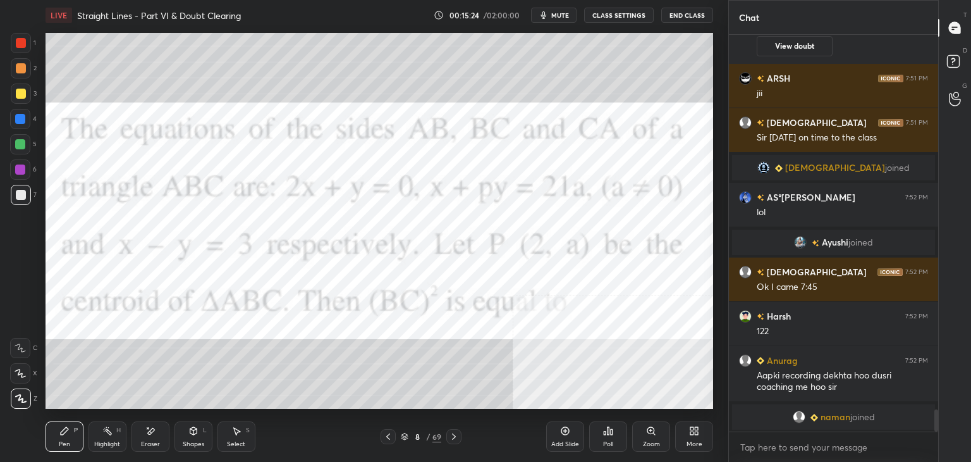
click at [455, 438] on icon at bounding box center [454, 436] width 10 height 10
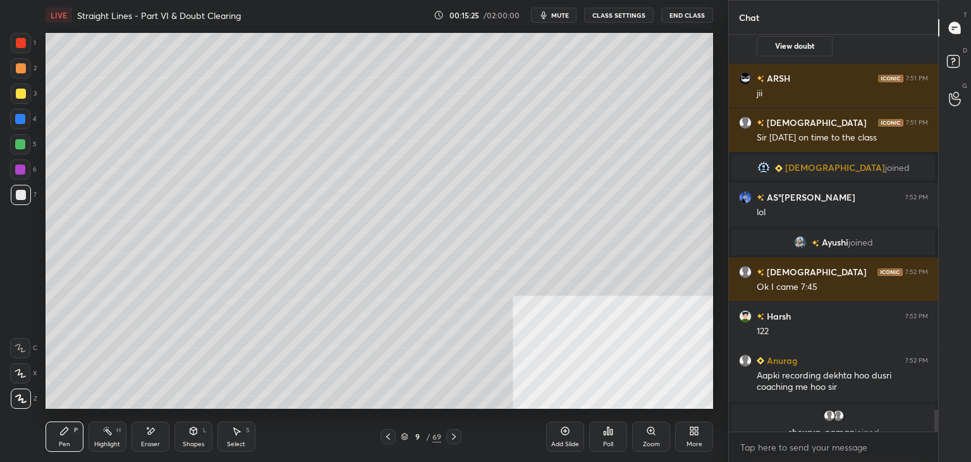
scroll to position [6759, 0]
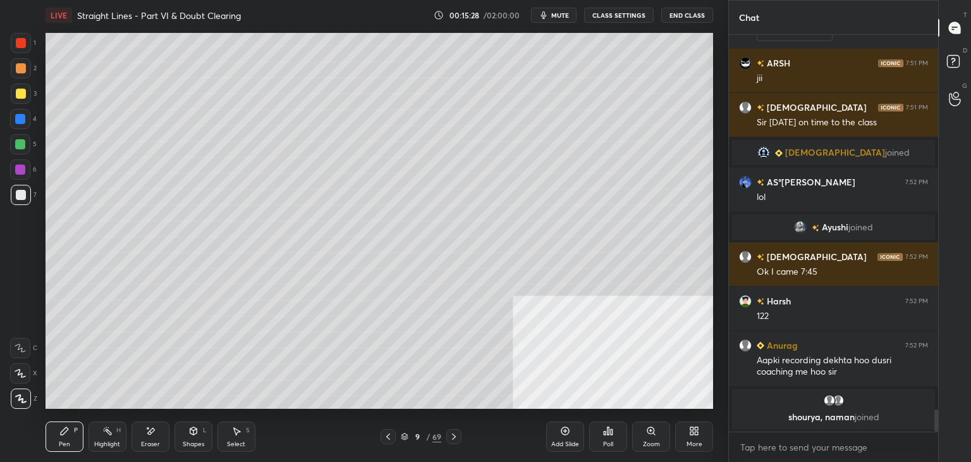
click at [388, 435] on icon at bounding box center [388, 436] width 4 height 6
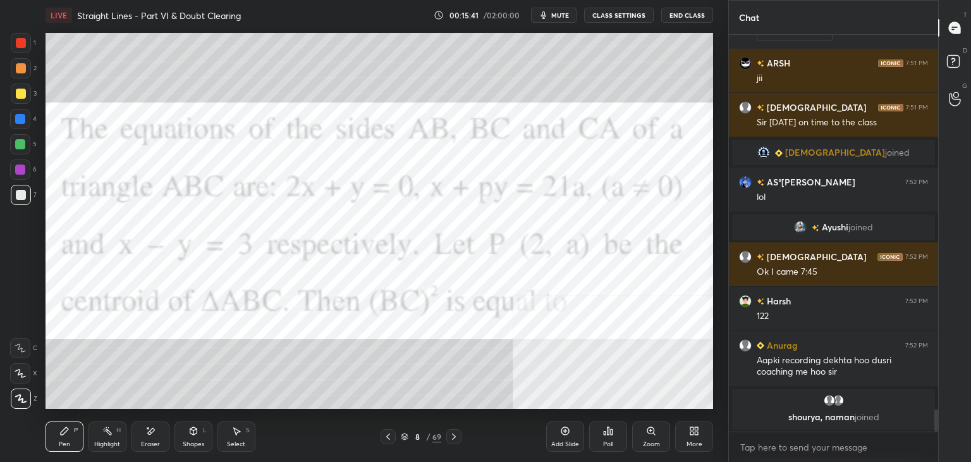
click at [453, 435] on icon at bounding box center [454, 436] width 4 height 6
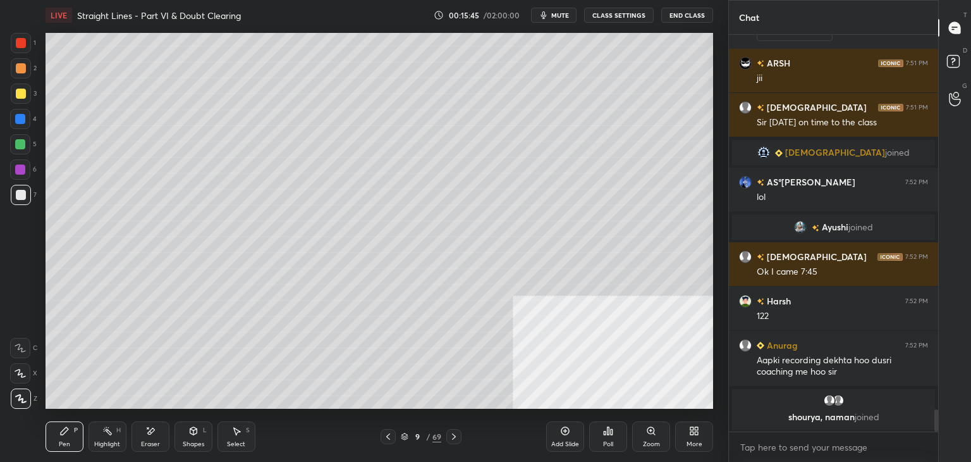
click at [18, 91] on div at bounding box center [21, 94] width 10 height 10
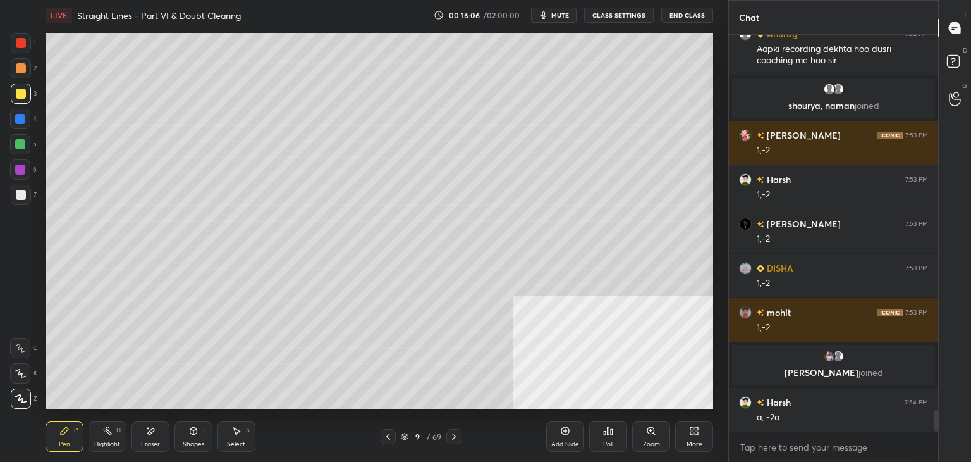
scroll to position [6992, 0]
click at [149, 437] on div "Eraser" at bounding box center [151, 436] width 38 height 30
click at [65, 438] on div "Pen P" at bounding box center [65, 436] width 38 height 30
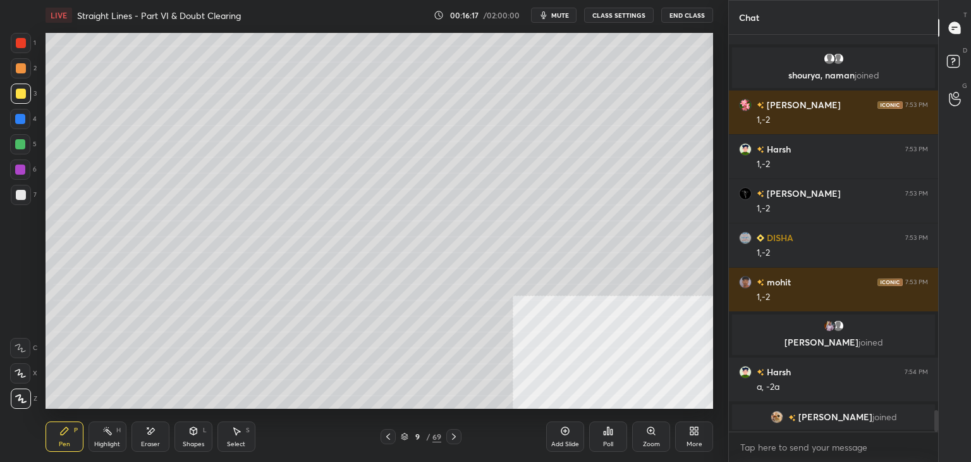
scroll to position [7037, 0]
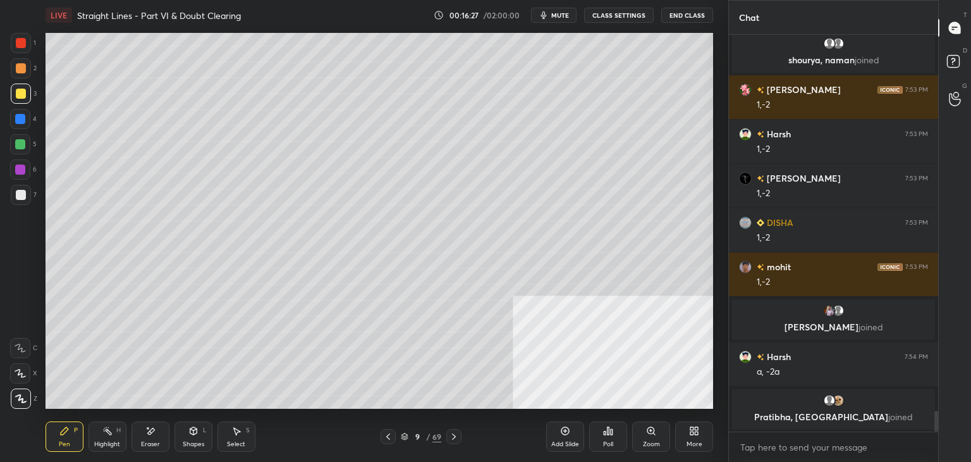
click at [387, 434] on icon at bounding box center [388, 436] width 10 height 10
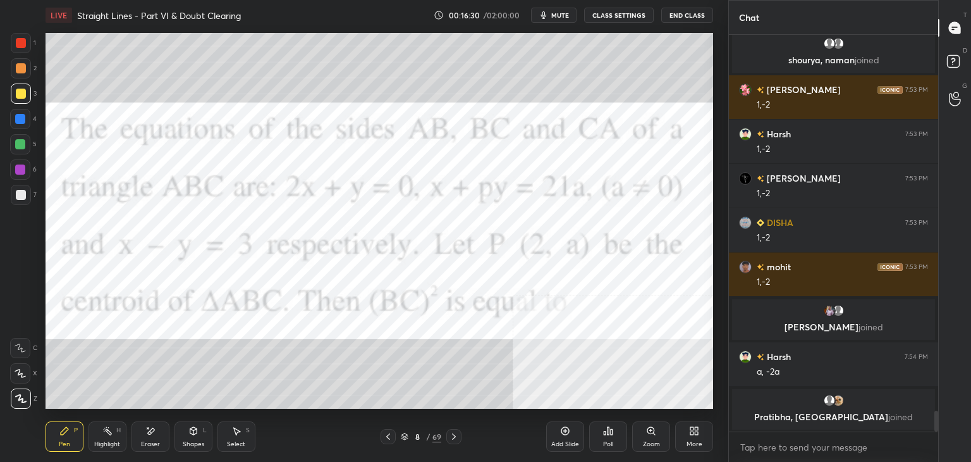
click at [457, 433] on icon at bounding box center [454, 436] width 10 height 10
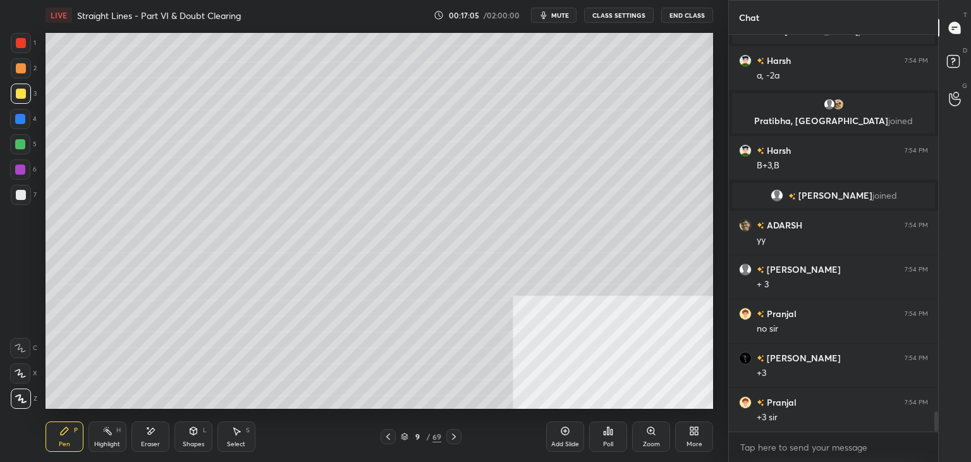
scroll to position [7313, 0]
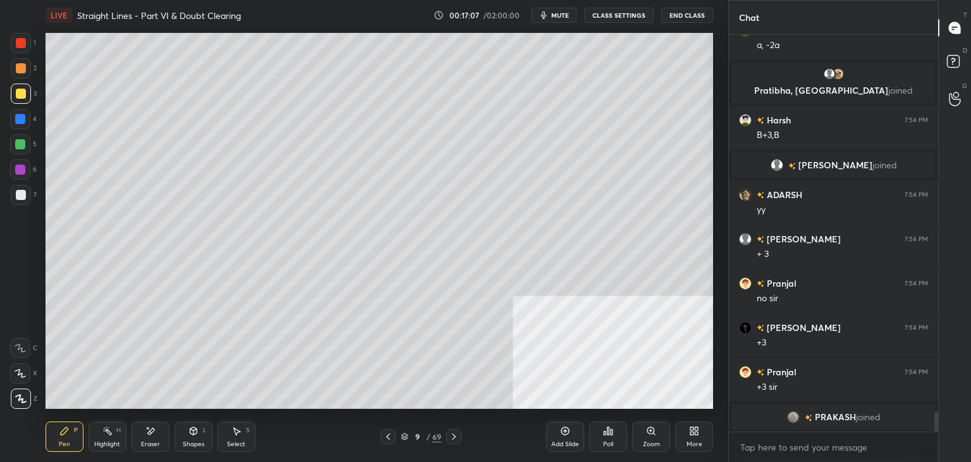
click at [387, 436] on icon at bounding box center [388, 436] width 4 height 6
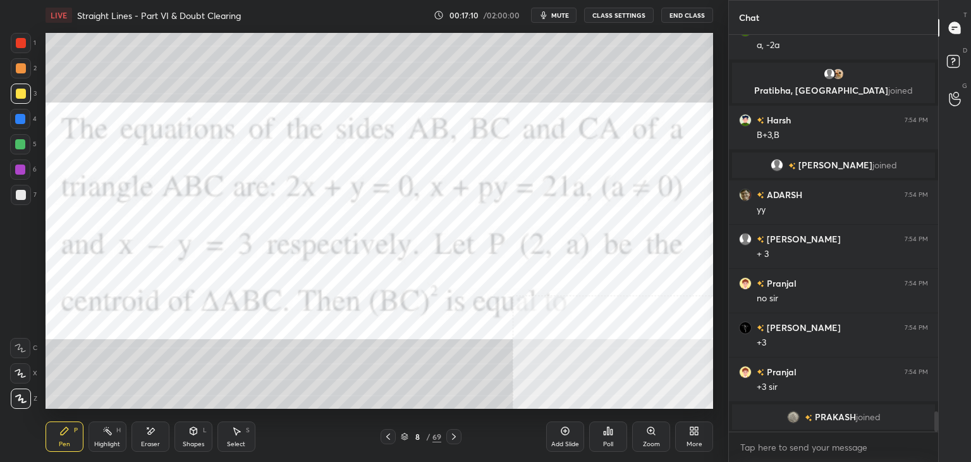
drag, startPoint x: 449, startPoint y: 433, endPoint x: 445, endPoint y: 421, distance: 13.4
click at [449, 431] on icon at bounding box center [454, 436] width 10 height 10
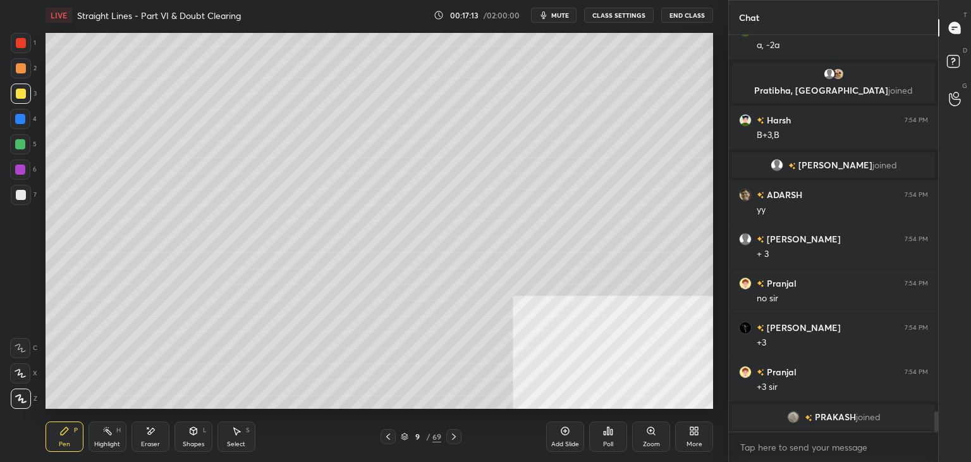
drag, startPoint x: 386, startPoint y: 433, endPoint x: 397, endPoint y: 431, distance: 11.7
click at [385, 434] on icon at bounding box center [388, 436] width 10 height 10
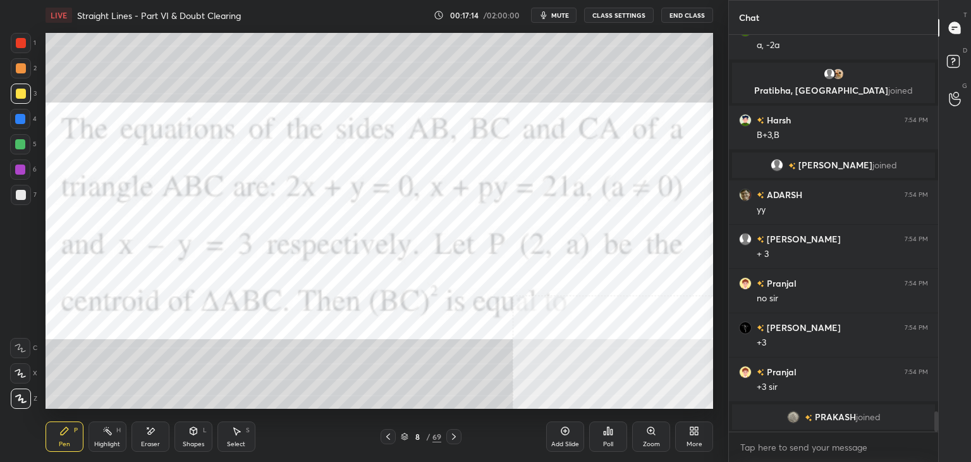
drag, startPoint x: 455, startPoint y: 438, endPoint x: 453, endPoint y: 423, distance: 14.7
click at [454, 437] on icon at bounding box center [454, 436] width 10 height 10
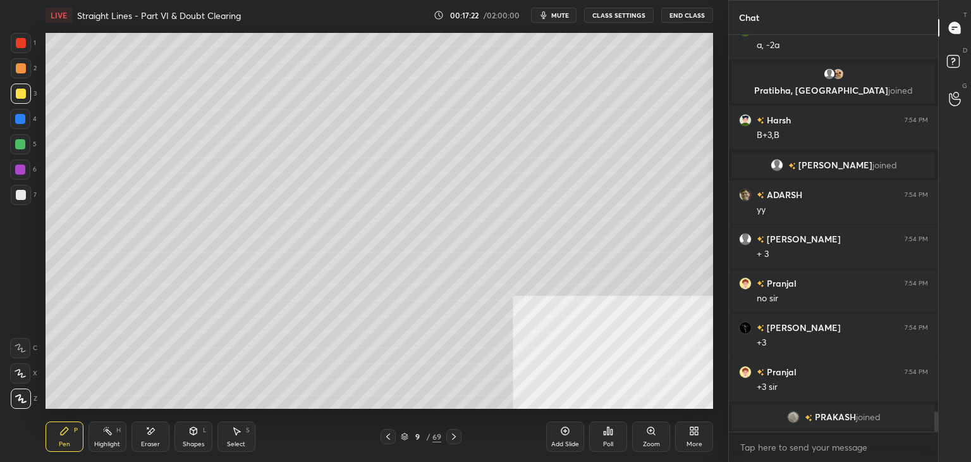
scroll to position [7298, 0]
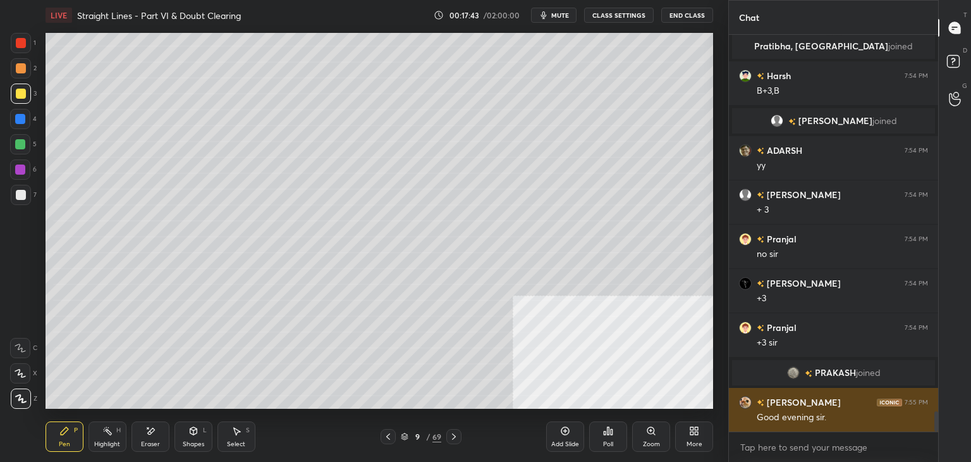
click at [775, 390] on div "[PERSON_NAME] 7:55 PM Good evening sir." at bounding box center [833, 410] width 209 height 44
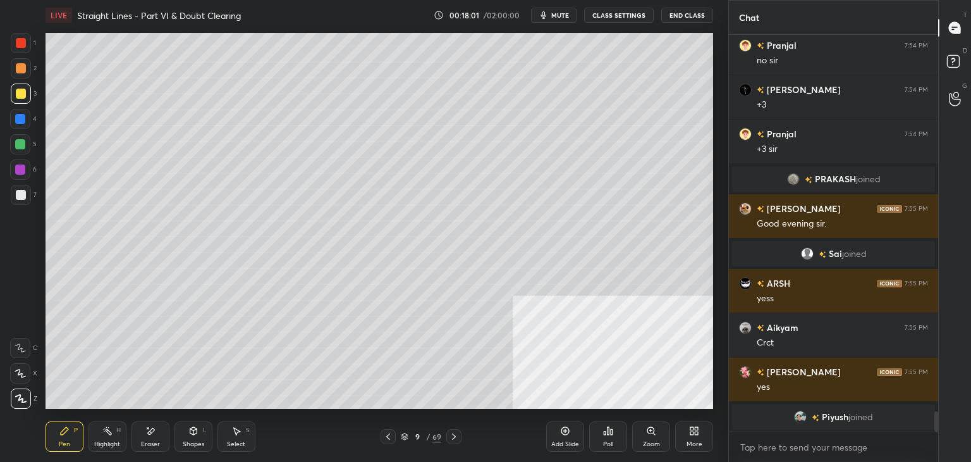
scroll to position [7461, 0]
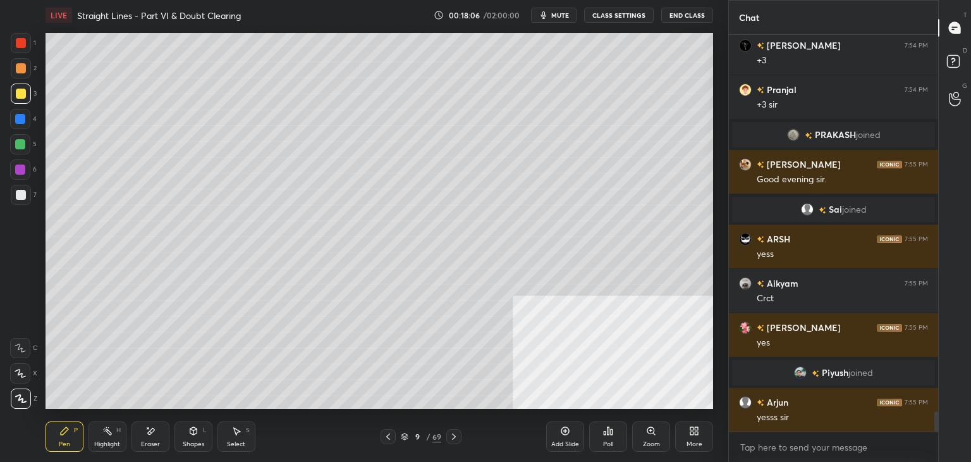
click at [395, 436] on div at bounding box center [388, 436] width 15 height 15
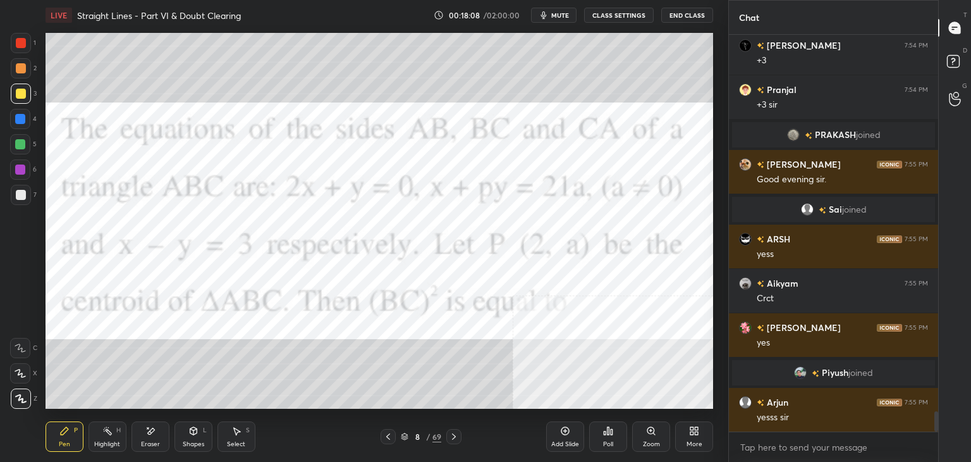
drag, startPoint x: 457, startPoint y: 437, endPoint x: 455, endPoint y: 426, distance: 11.5
click at [457, 437] on icon at bounding box center [454, 436] width 10 height 10
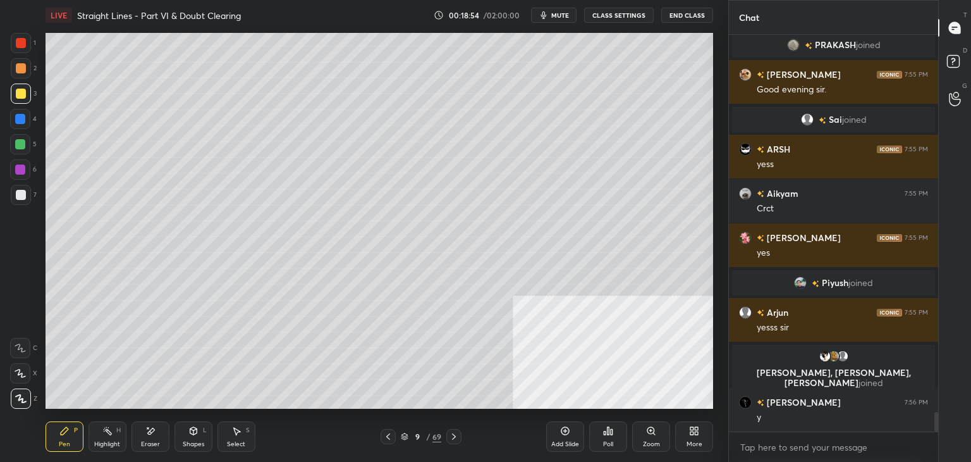
scroll to position [7557, 0]
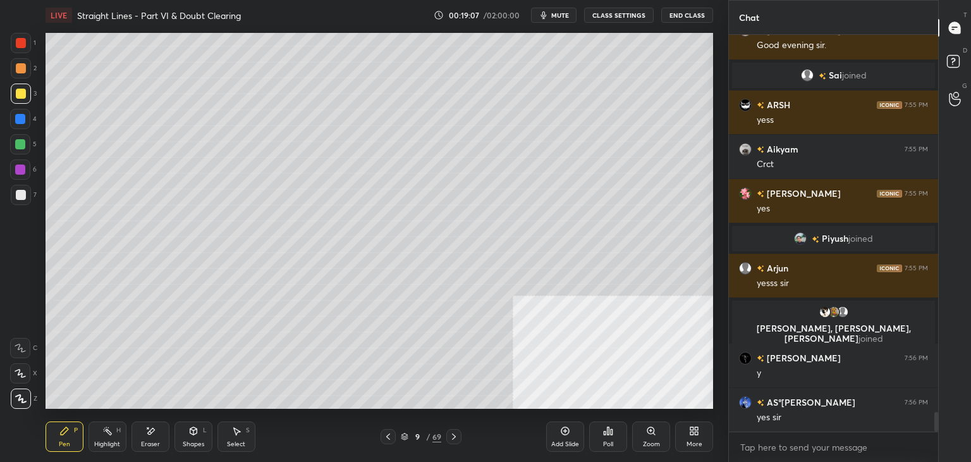
click at [627, 452] on div "Poll" at bounding box center [608, 436] width 38 height 71
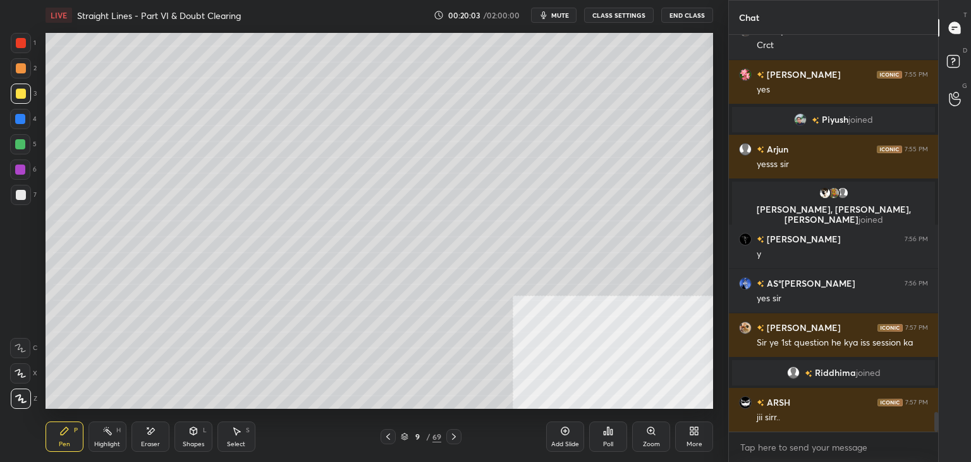
scroll to position [7668, 0]
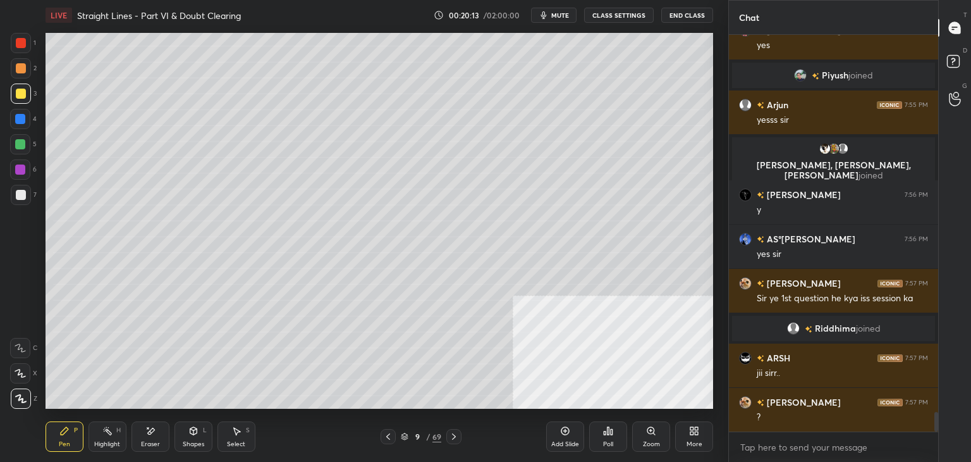
click at [154, 441] on div "Eraser" at bounding box center [150, 444] width 19 height 6
click at [53, 438] on div "Pen P" at bounding box center [65, 436] width 38 height 30
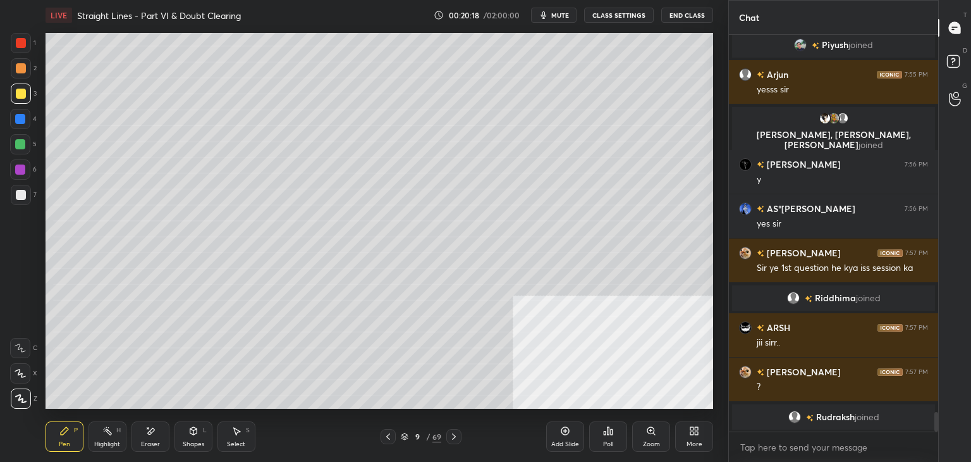
scroll to position [7714, 0]
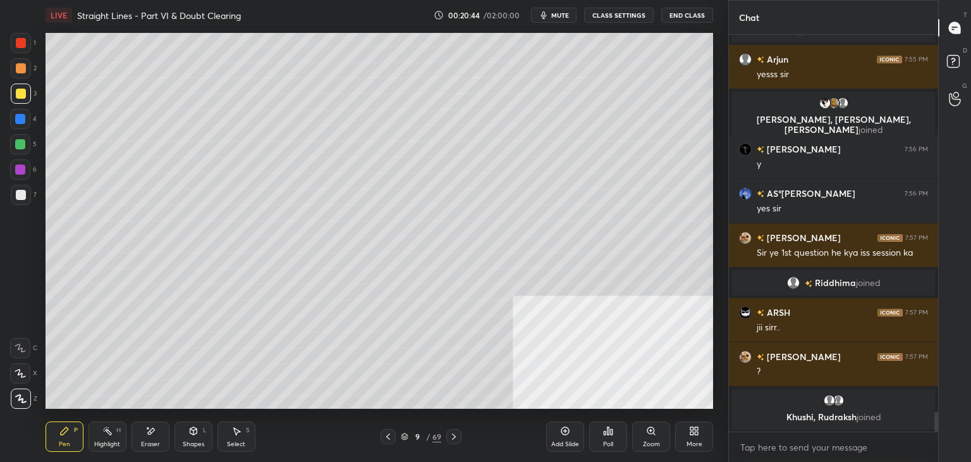
click at [132, 437] on div "Eraser" at bounding box center [151, 436] width 38 height 30
click at [68, 443] on div "Pen" at bounding box center [64, 444] width 11 height 6
click at [96, 442] on div "Highlight" at bounding box center [107, 444] width 26 height 6
click at [139, 441] on div "Eraser" at bounding box center [151, 436] width 38 height 30
click at [106, 438] on div "Highlight H" at bounding box center [108, 436] width 38 height 30
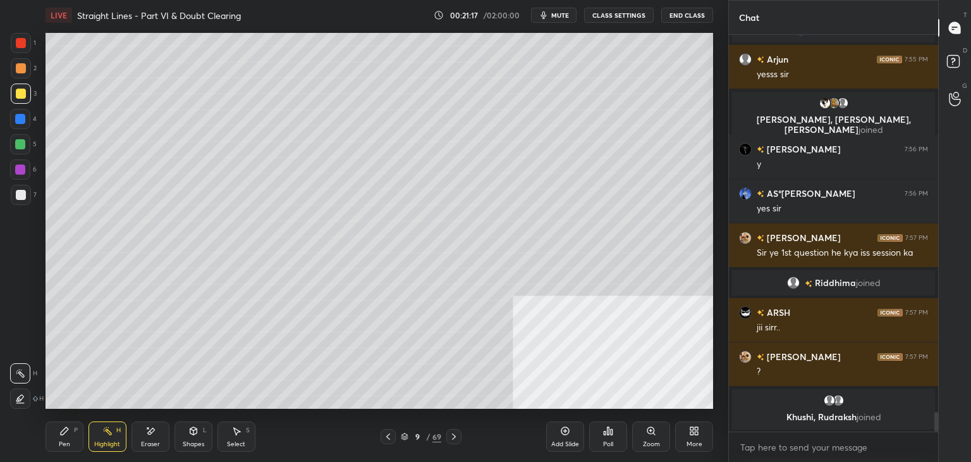
drag, startPoint x: 59, startPoint y: 437, endPoint x: 70, endPoint y: 431, distance: 12.2
click at [58, 437] on div "Pen P" at bounding box center [65, 436] width 38 height 30
drag, startPoint x: 565, startPoint y: 429, endPoint x: 549, endPoint y: 413, distance: 22.8
click at [566, 429] on icon at bounding box center [565, 431] width 10 height 10
drag, startPoint x: 384, startPoint y: 436, endPoint x: 394, endPoint y: 437, distance: 10.2
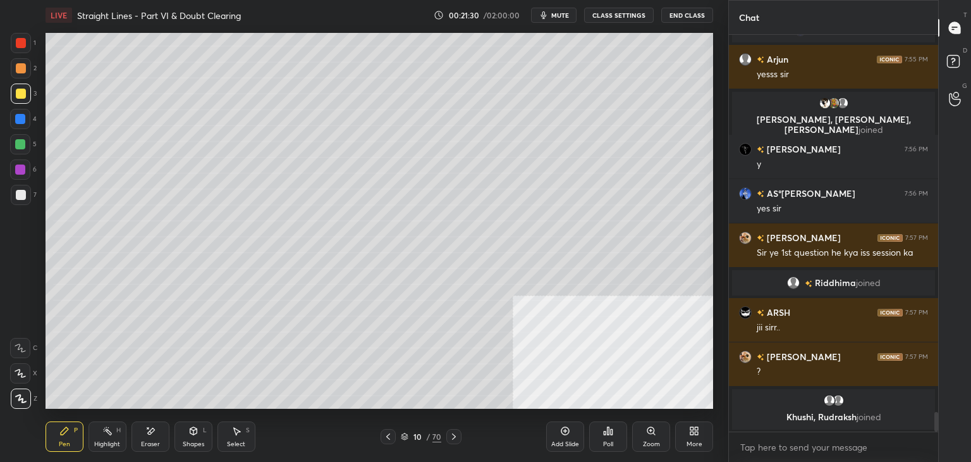
click at [387, 437] on icon at bounding box center [388, 436] width 10 height 10
drag, startPoint x: 453, startPoint y: 438, endPoint x: 448, endPoint y: 428, distance: 11.3
click at [452, 438] on icon at bounding box center [454, 436] width 10 height 10
click at [390, 438] on icon at bounding box center [388, 436] width 10 height 10
click at [452, 438] on icon at bounding box center [454, 436] width 10 height 10
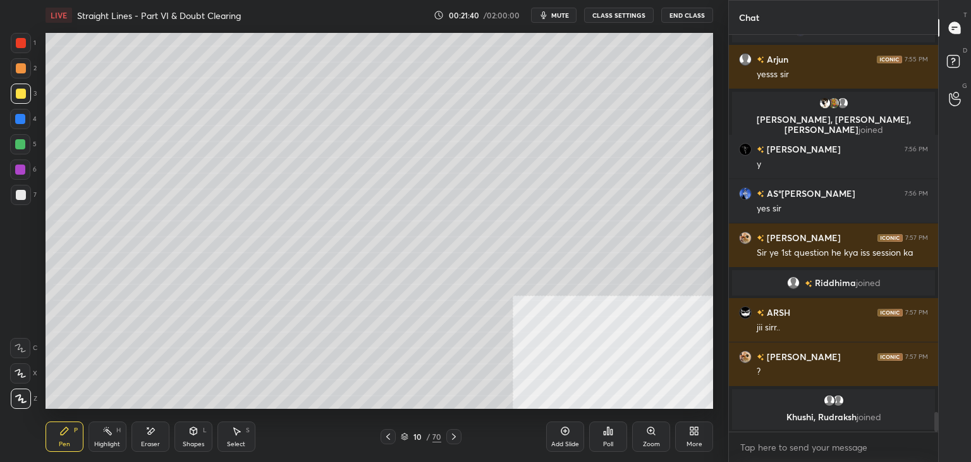
click at [388, 433] on icon at bounding box center [388, 436] width 10 height 10
drag, startPoint x: 458, startPoint y: 438, endPoint x: 457, endPoint y: 431, distance: 7.0
click at [458, 438] on icon at bounding box center [454, 436] width 10 height 10
drag, startPoint x: 152, startPoint y: 435, endPoint x: 173, endPoint y: 409, distance: 33.4
click at [155, 431] on icon at bounding box center [150, 431] width 10 height 11
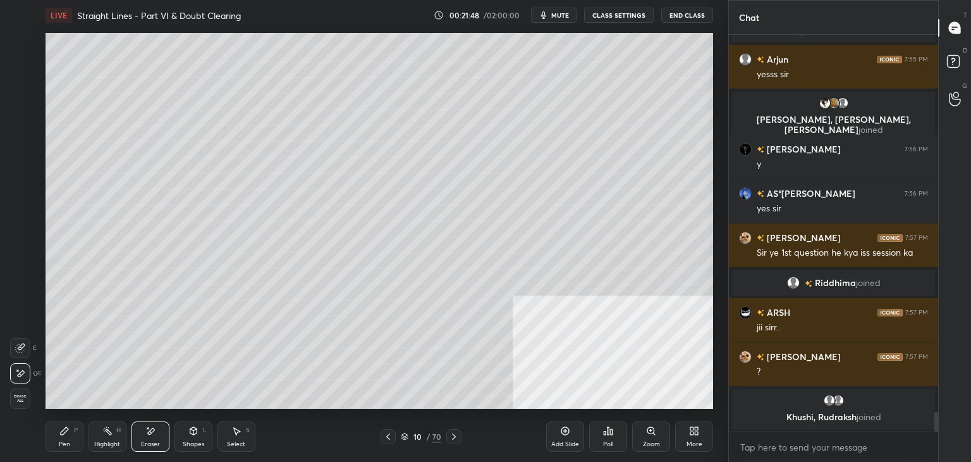
drag, startPoint x: 52, startPoint y: 443, endPoint x: 68, endPoint y: 413, distance: 34.5
click at [54, 439] on div "Pen P" at bounding box center [65, 436] width 38 height 30
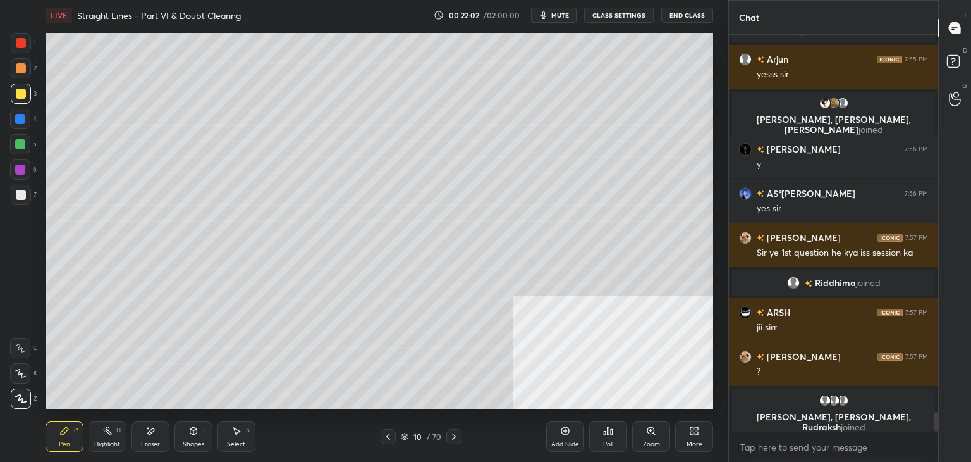
click at [392, 433] on icon at bounding box center [388, 436] width 10 height 10
click at [237, 438] on div "Select S" at bounding box center [237, 436] width 38 height 30
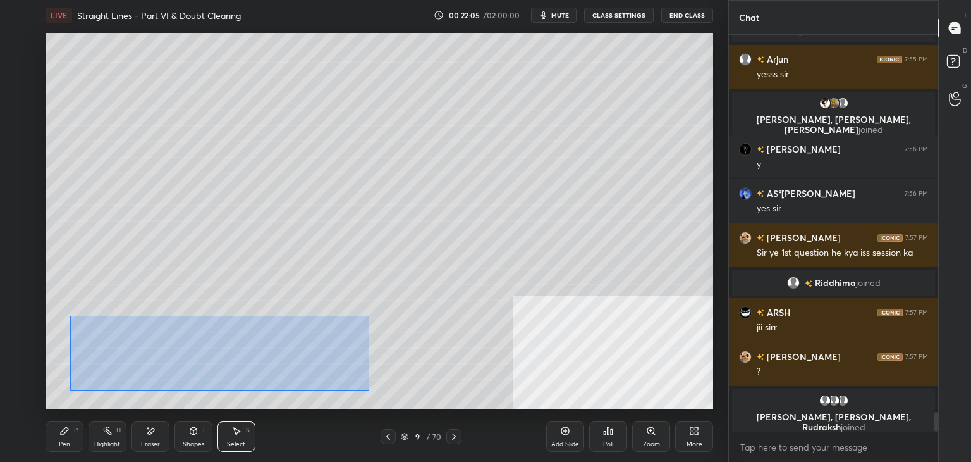
drag, startPoint x: 70, startPoint y: 316, endPoint x: 364, endPoint y: 384, distance: 301.9
click at [369, 390] on div "0 ° Undo Copy Duplicate Duplicate to new slide Delete" at bounding box center [380, 221] width 668 height 376
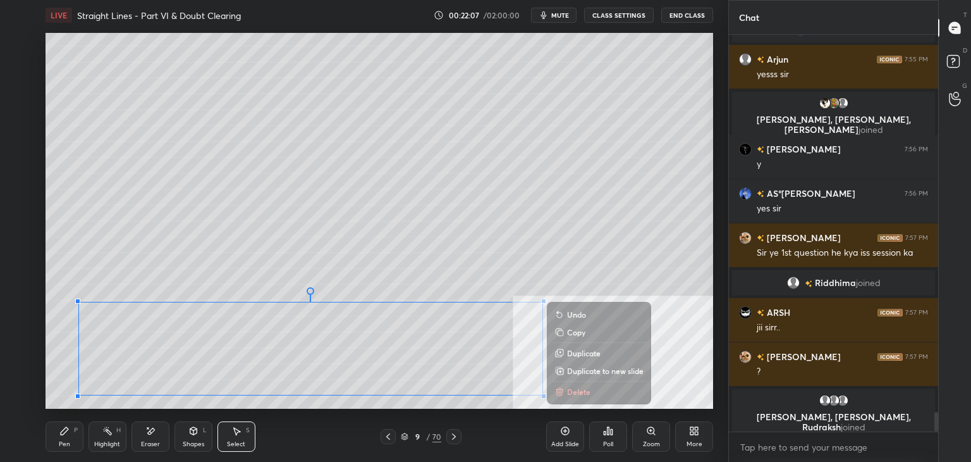
click at [575, 333] on p "Copy" at bounding box center [576, 332] width 18 height 10
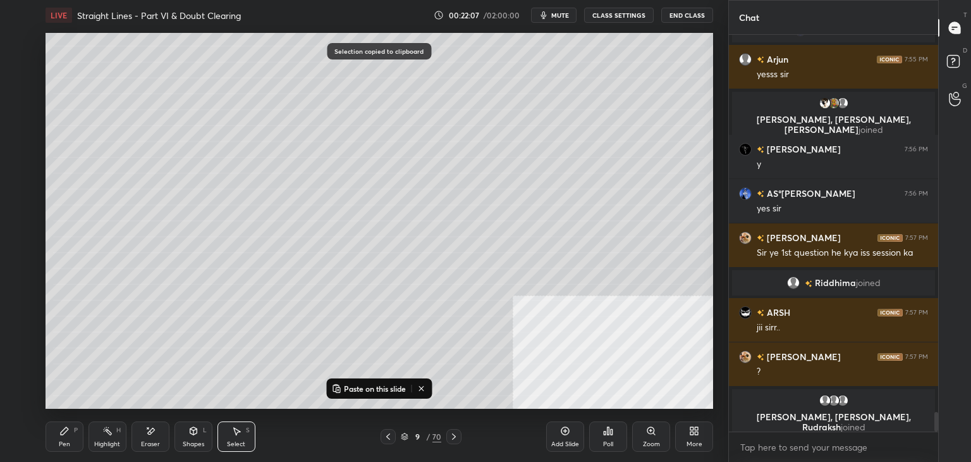
drag, startPoint x: 453, startPoint y: 436, endPoint x: 435, endPoint y: 428, distance: 19.3
click at [453, 435] on icon at bounding box center [454, 436] width 10 height 10
click at [365, 378] on div "Paste on this slide" at bounding box center [379, 388] width 106 height 20
click at [364, 388] on p "Paste on this slide" at bounding box center [375, 388] width 62 height 10
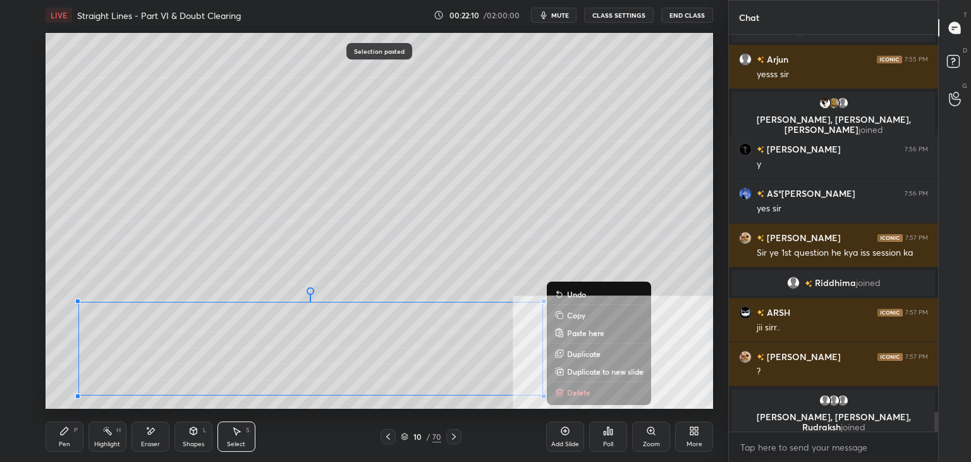
drag, startPoint x: 163, startPoint y: 438, endPoint x: 192, endPoint y: 413, distance: 38.5
click at [164, 436] on div "Eraser" at bounding box center [151, 436] width 38 height 30
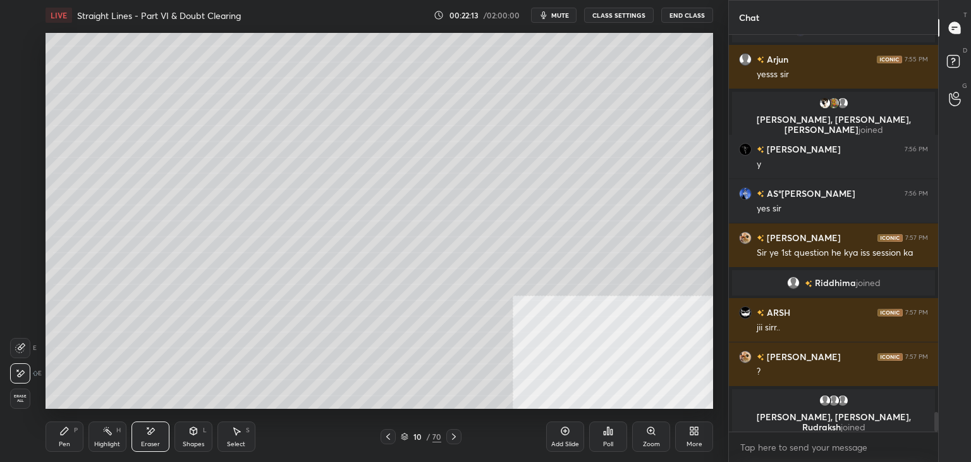
scroll to position [7724, 0]
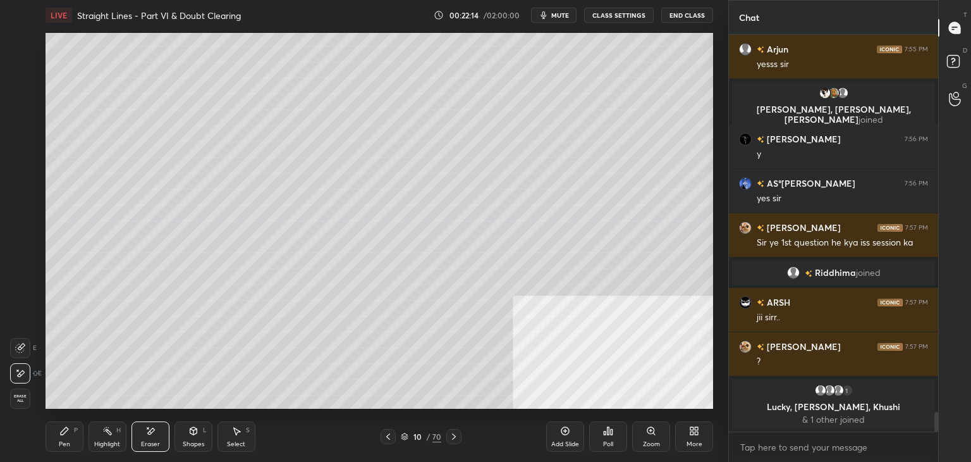
drag, startPoint x: 245, startPoint y: 436, endPoint x: 226, endPoint y: 417, distance: 27.3
click at [243, 434] on div "Select S" at bounding box center [237, 436] width 38 height 30
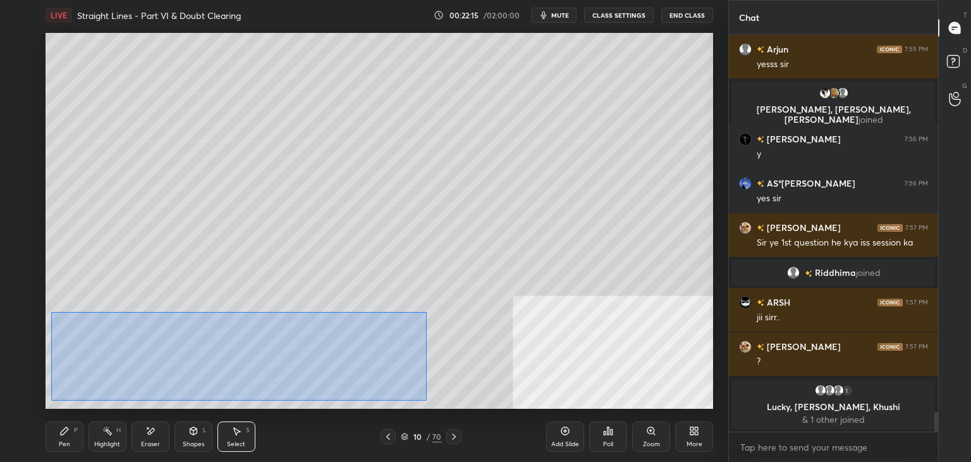
drag, startPoint x: 55, startPoint y: 312, endPoint x: 393, endPoint y: 387, distance: 345.8
click at [437, 406] on div "0 ° Undo Copy Paste here Duplicate Duplicate to new slide Delete" at bounding box center [380, 221] width 668 height 376
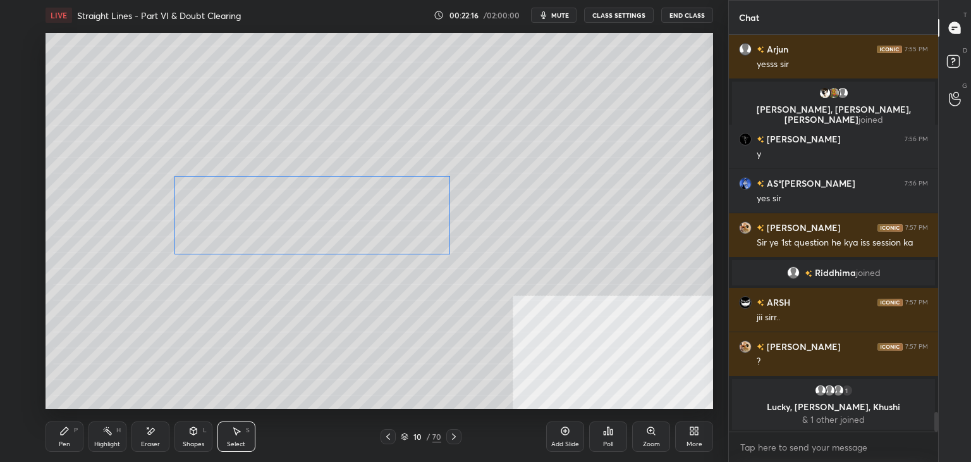
drag, startPoint x: 293, startPoint y: 321, endPoint x: 365, endPoint y: 213, distance: 129.4
click at [376, 209] on div "0 ° Undo Copy Paste here Duplicate Duplicate to new slide Delete" at bounding box center [380, 221] width 668 height 376
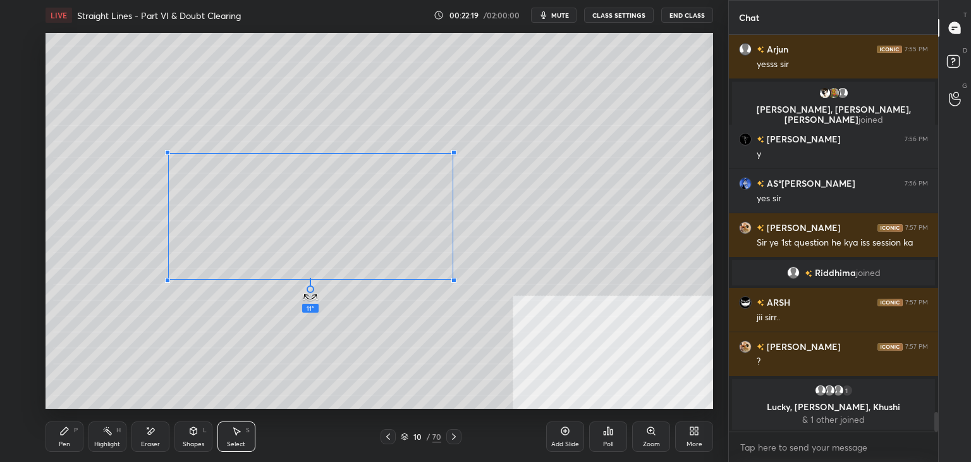
drag, startPoint x: 310, startPoint y: 267, endPoint x: 293, endPoint y: 262, distance: 17.8
click at [293, 262] on div "11 ° Undo Copy Paste here Duplicate Duplicate to new slide Delete" at bounding box center [380, 221] width 668 height 376
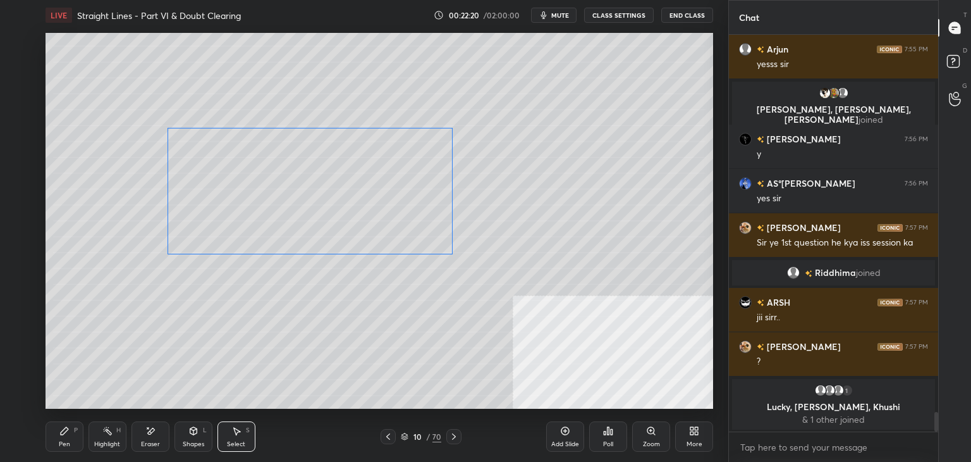
drag, startPoint x: 310, startPoint y: 213, endPoint x: 314, endPoint y: 188, distance: 25.5
click at [316, 187] on div "0 ° Undo Copy Paste here Duplicate Duplicate to new slide Delete" at bounding box center [380, 221] width 668 height 376
click at [288, 294] on div "0 ° Undo Copy Paste here Duplicate Duplicate to new slide Delete" at bounding box center [380, 221] width 668 height 376
click at [60, 438] on div "Pen P" at bounding box center [65, 436] width 38 height 30
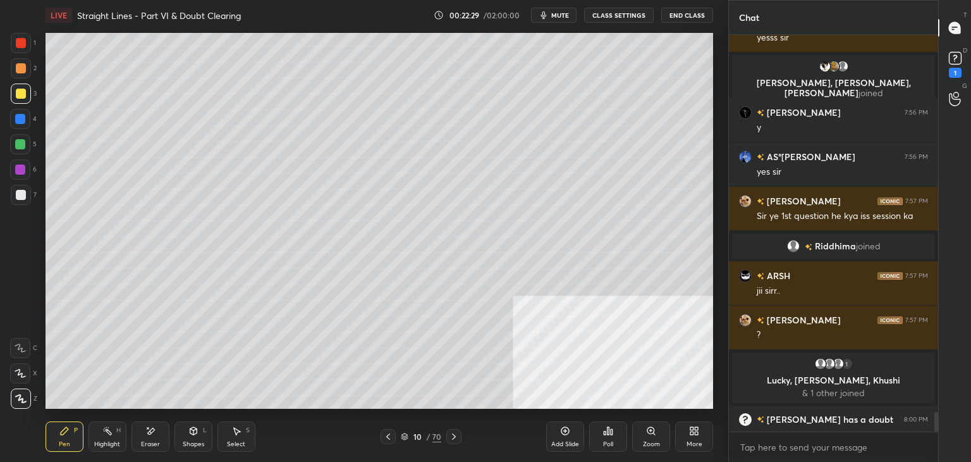
scroll to position [7752, 0]
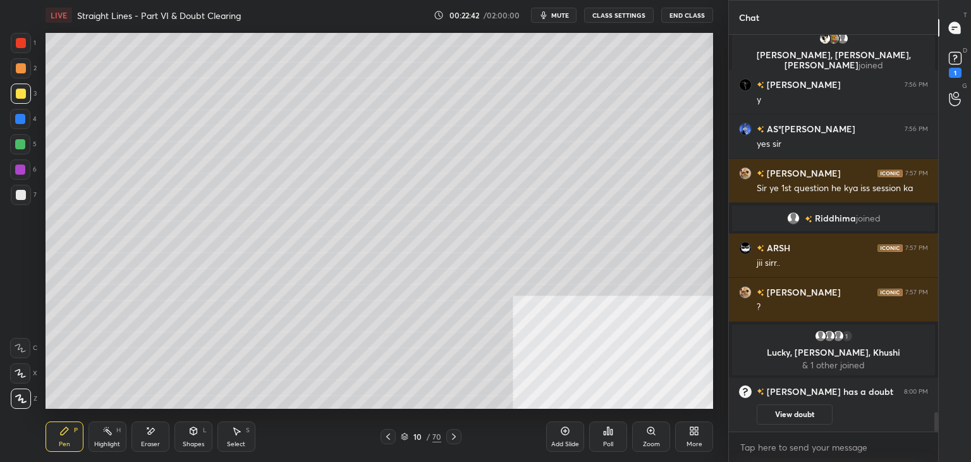
click at [149, 433] on div "Eraser" at bounding box center [151, 436] width 38 height 30
drag, startPoint x: 61, startPoint y: 445, endPoint x: 68, endPoint y: 418, distance: 28.1
click at [62, 441] on div "Pen" at bounding box center [64, 444] width 11 height 6
click at [384, 440] on icon at bounding box center [388, 436] width 10 height 10
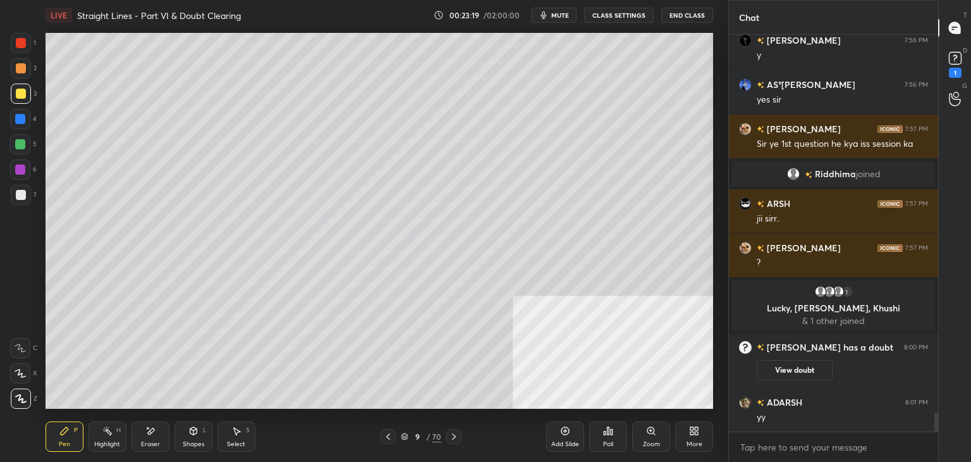
scroll to position [7816, 0]
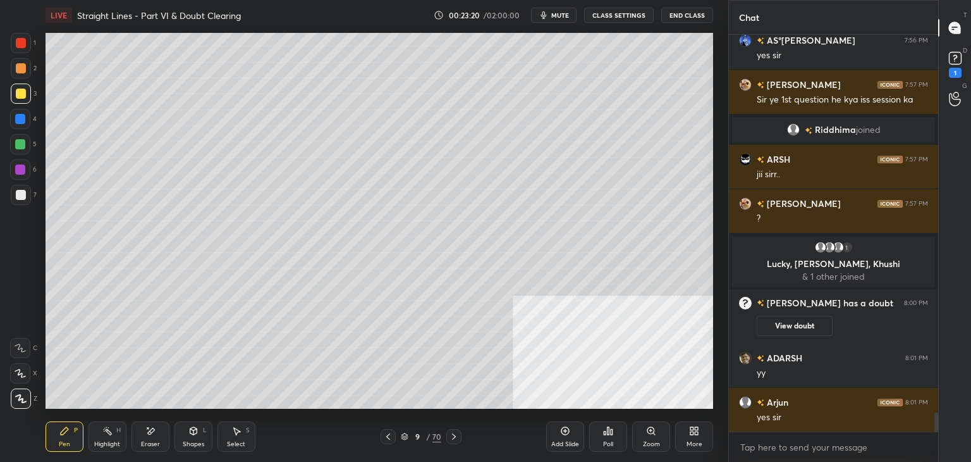
click at [452, 436] on icon at bounding box center [454, 436] width 10 height 10
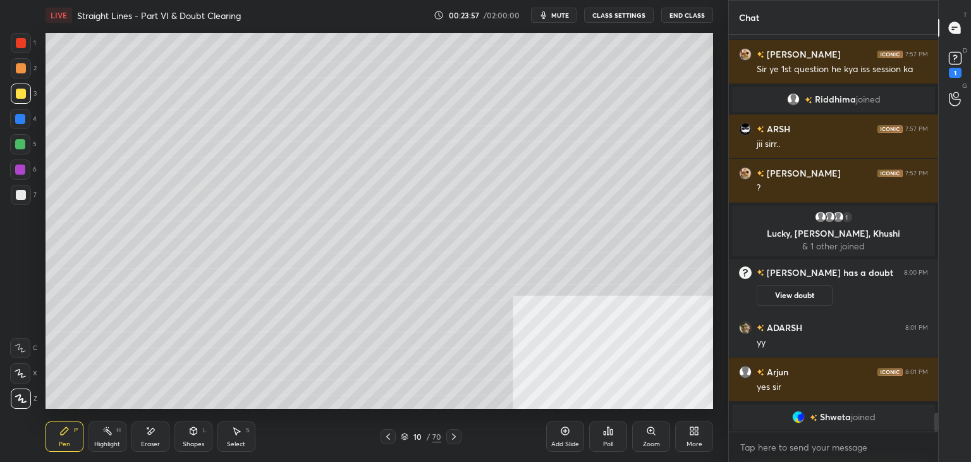
drag, startPoint x: 157, startPoint y: 438, endPoint x: 232, endPoint y: 411, distance: 80.0
click at [161, 436] on div "Eraser" at bounding box center [151, 436] width 38 height 30
click at [225, 440] on div "Select S" at bounding box center [237, 436] width 38 height 30
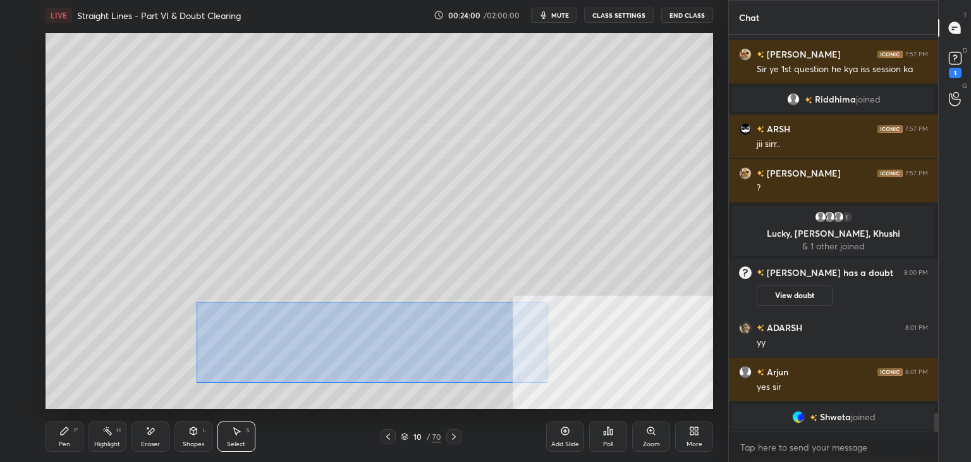
drag, startPoint x: 197, startPoint y: 302, endPoint x: 548, endPoint y: 383, distance: 360.2
click at [548, 383] on div "0 ° Undo Copy Paste here Duplicate Duplicate to new slide Delete" at bounding box center [380, 221] width 668 height 376
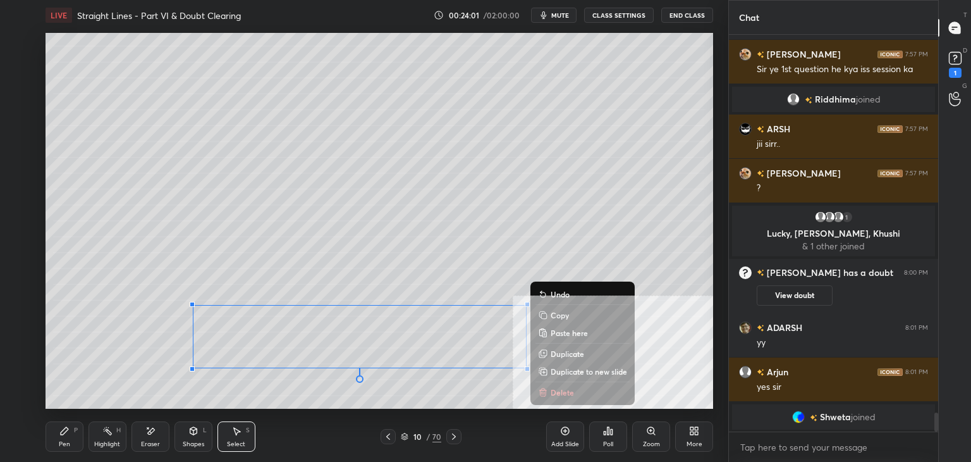
click at [567, 371] on p "Duplicate to new slide" at bounding box center [589, 371] width 77 height 10
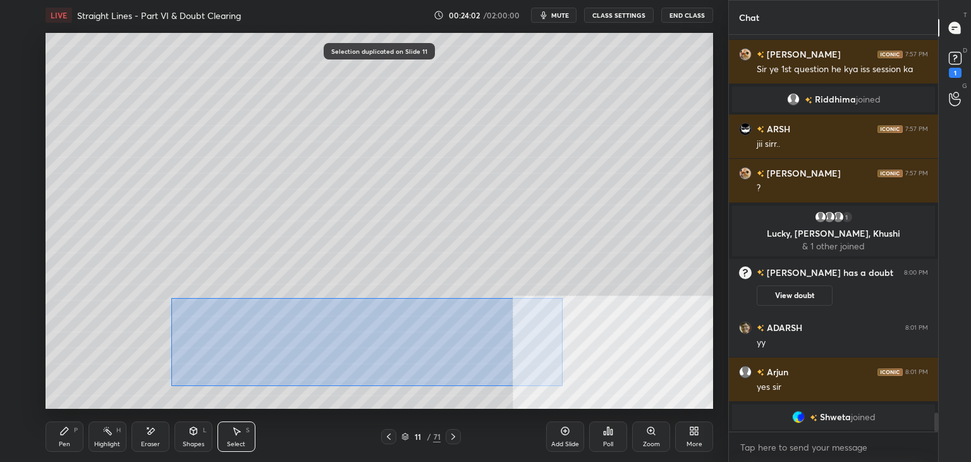
drag, startPoint x: 192, startPoint y: 302, endPoint x: 596, endPoint y: 395, distance: 415.3
click at [607, 400] on div "0 ° Undo Copy Paste here Duplicate Duplicate to new slide Delete" at bounding box center [380, 221] width 668 height 376
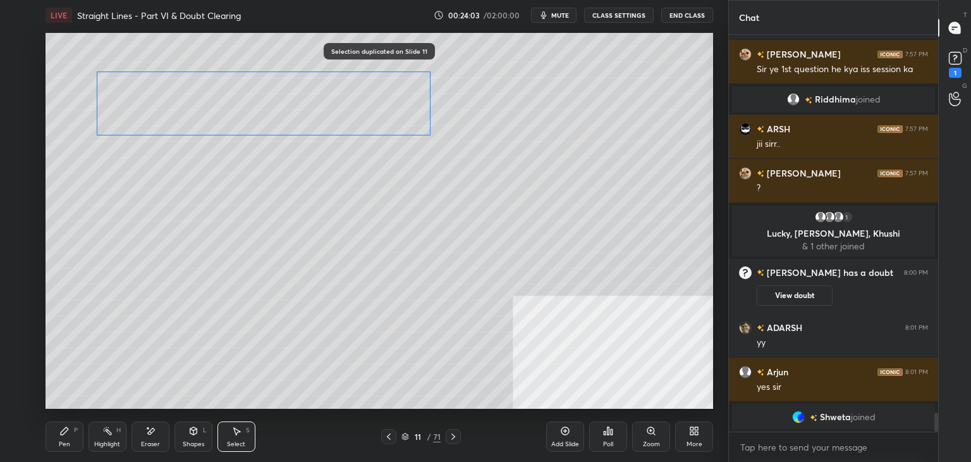
drag, startPoint x: 296, startPoint y: 251, endPoint x: 307, endPoint y: 119, distance: 132.7
click at [307, 119] on div "0 ° Undo Copy Paste here Duplicate Duplicate to new slide Delete" at bounding box center [380, 221] width 668 height 376
click at [294, 187] on div "0 ° Undo Copy Paste here Duplicate Duplicate to new slide Delete" at bounding box center [380, 221] width 668 height 376
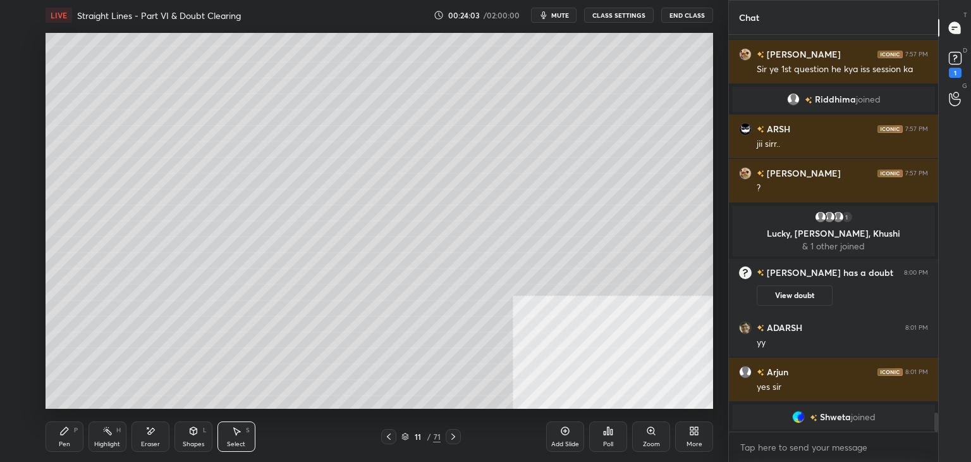
click at [66, 441] on div "Pen" at bounding box center [64, 444] width 11 height 6
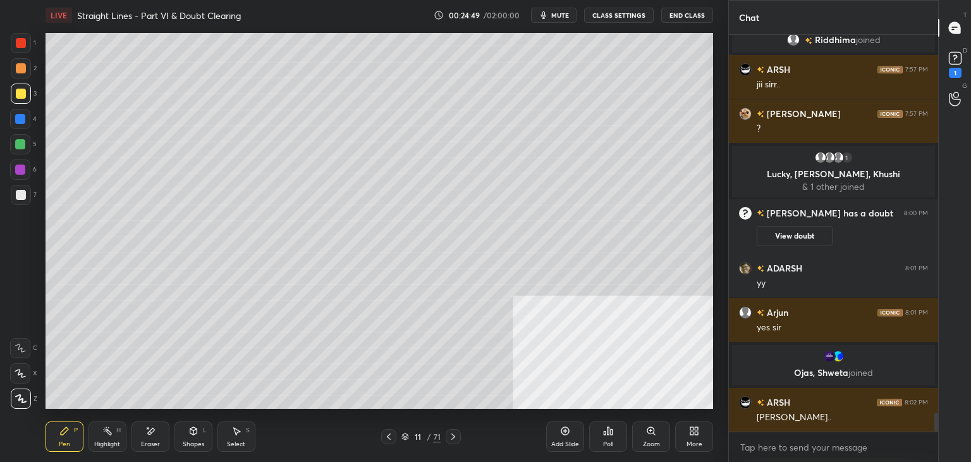
scroll to position [7912, 0]
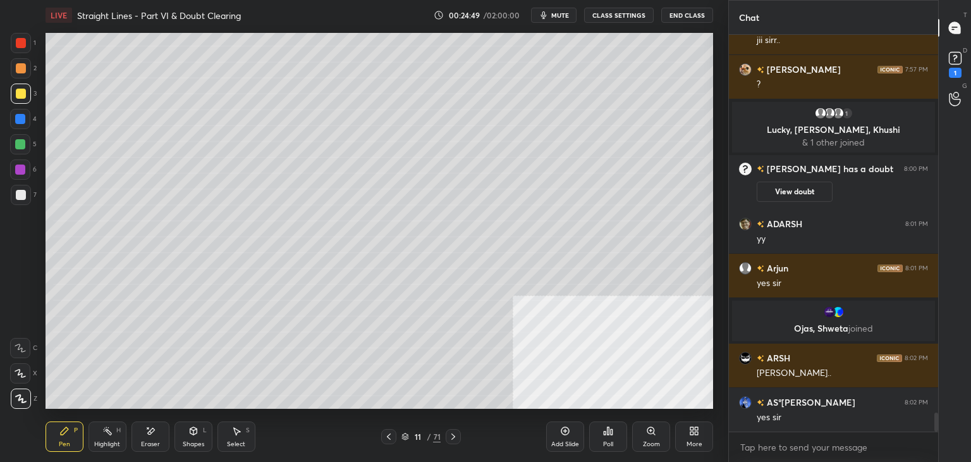
drag, startPoint x: 384, startPoint y: 433, endPoint x: 382, endPoint y: 416, distance: 17.3
click at [385, 434] on icon at bounding box center [389, 436] width 10 height 10
click at [387, 434] on icon at bounding box center [389, 436] width 10 height 10
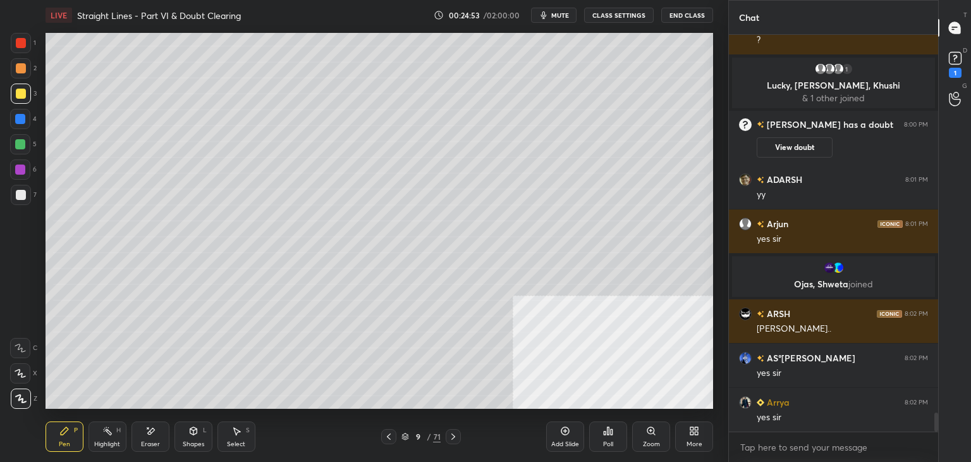
click at [453, 439] on icon at bounding box center [453, 436] width 10 height 10
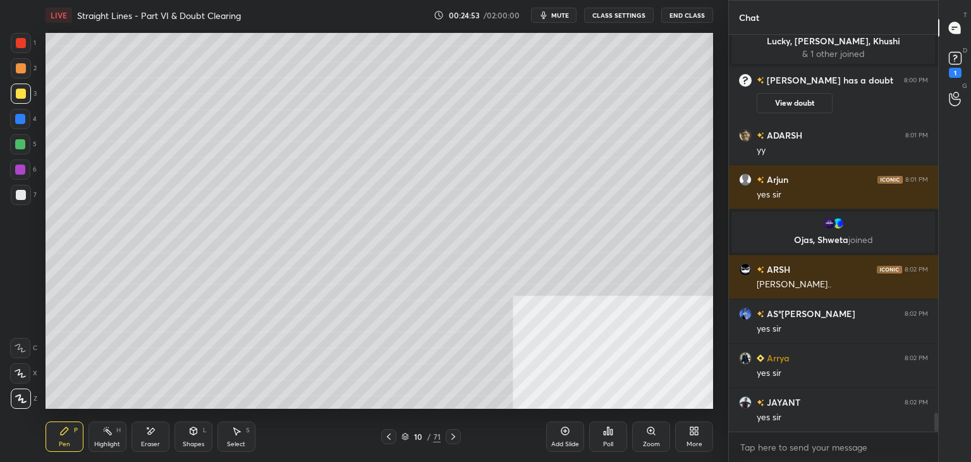
click at [455, 443] on div at bounding box center [453, 436] width 15 height 15
click at [388, 438] on icon at bounding box center [389, 436] width 10 height 10
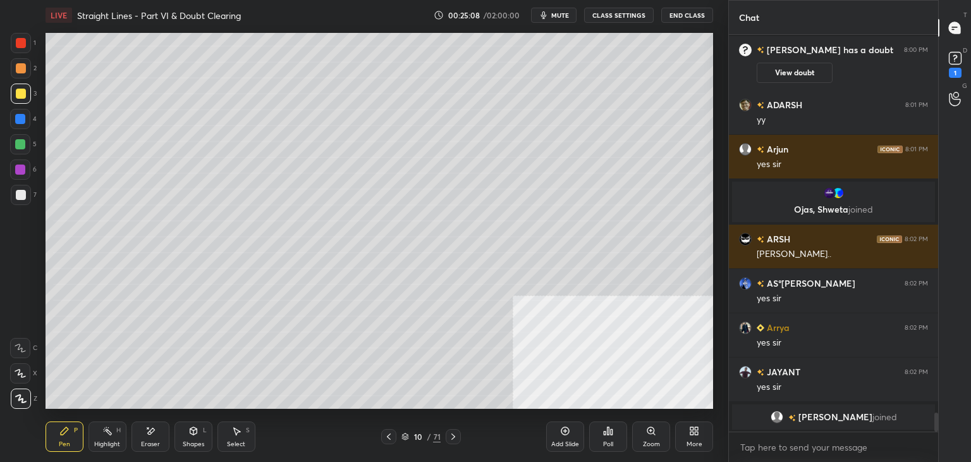
click at [386, 434] on icon at bounding box center [389, 436] width 10 height 10
click at [384, 433] on icon at bounding box center [389, 436] width 10 height 10
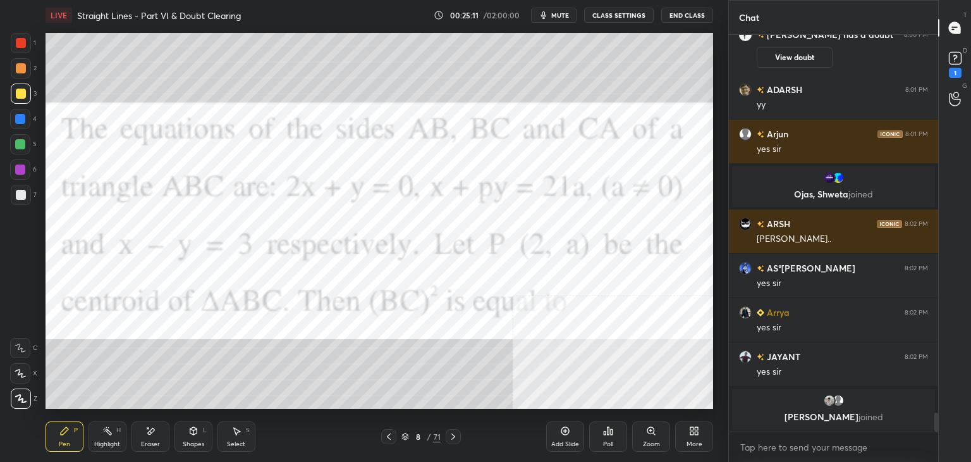
scroll to position [8055, 0]
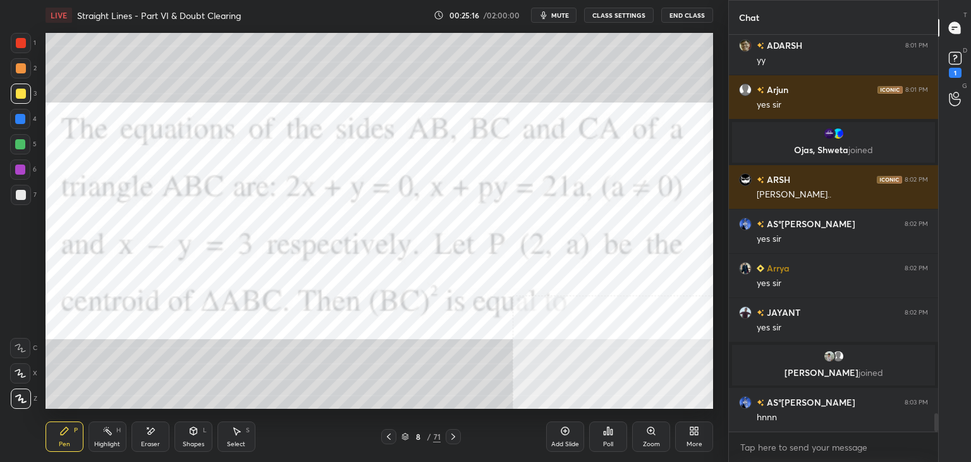
click at [452, 436] on icon at bounding box center [453, 436] width 10 height 10
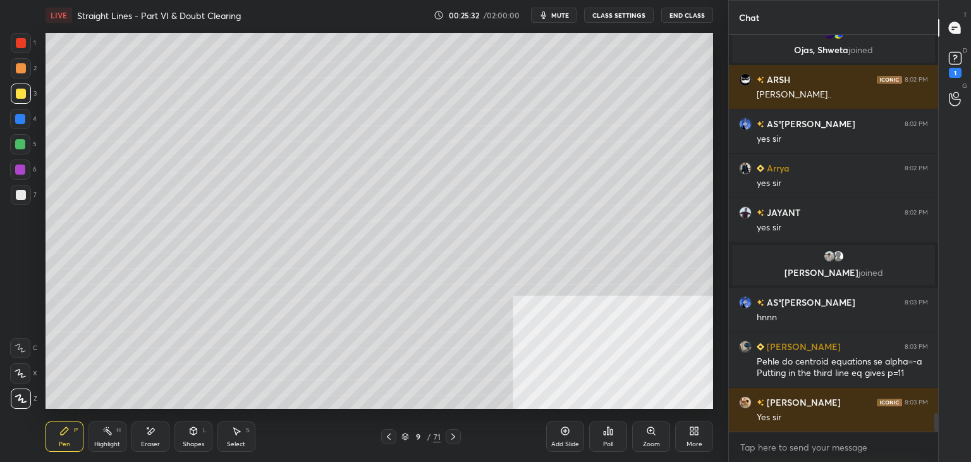
scroll to position [8199, 0]
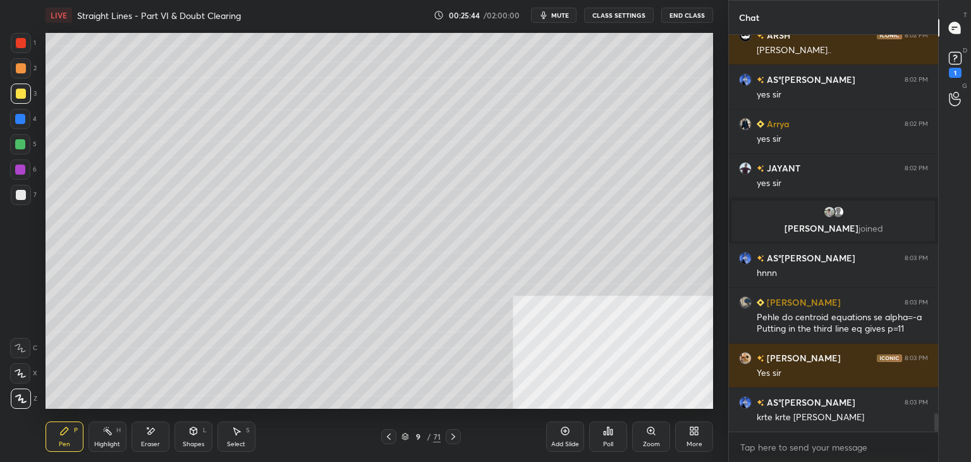
click at [239, 436] on icon at bounding box center [236, 431] width 10 height 10
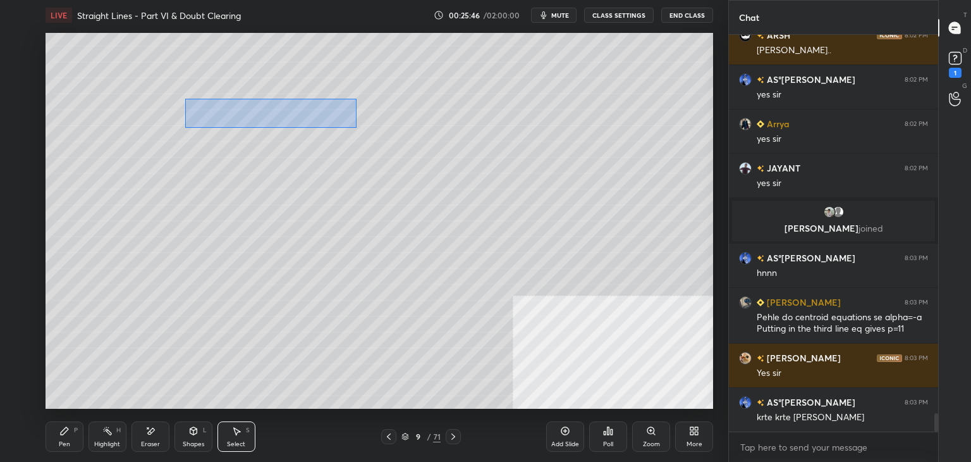
drag, startPoint x: 184, startPoint y: 97, endPoint x: 372, endPoint y: 126, distance: 190.1
click at [357, 127] on div "0 ° Undo Copy Paste here Duplicate Duplicate to new slide Delete" at bounding box center [380, 221] width 668 height 376
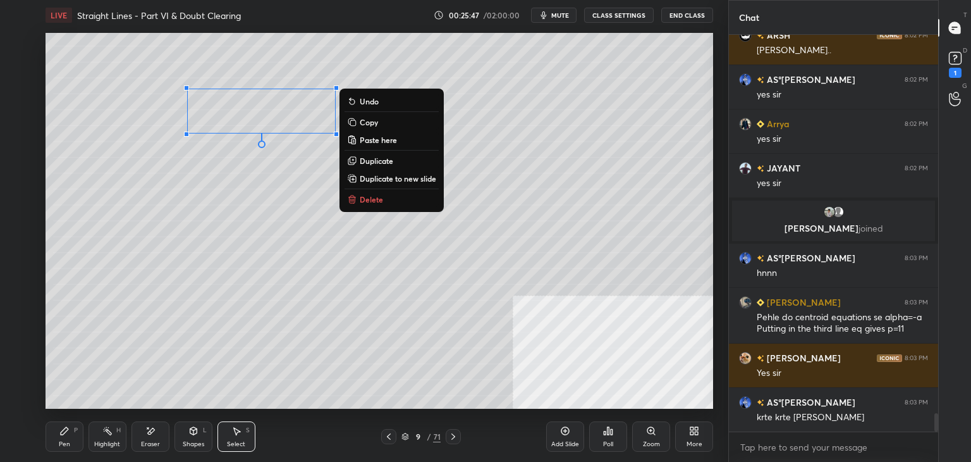
click at [384, 178] on p "Duplicate to new slide" at bounding box center [398, 178] width 77 height 10
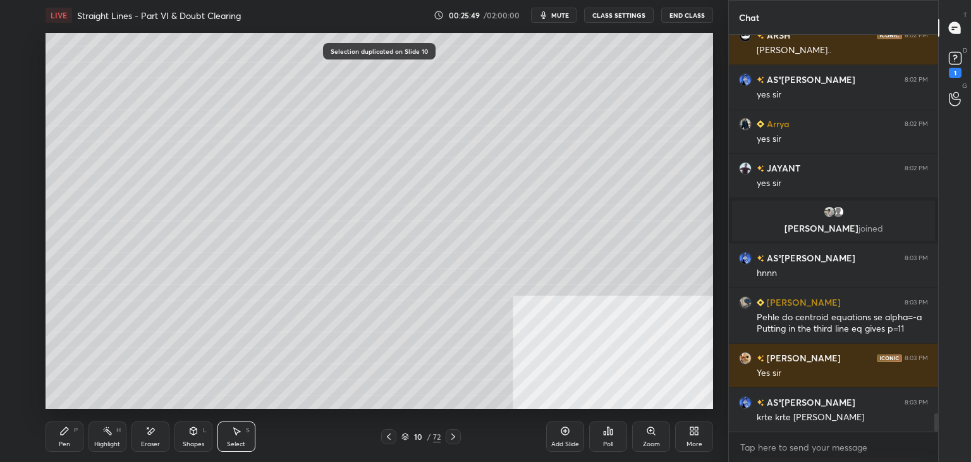
click at [152, 433] on div "Eraser" at bounding box center [151, 436] width 38 height 30
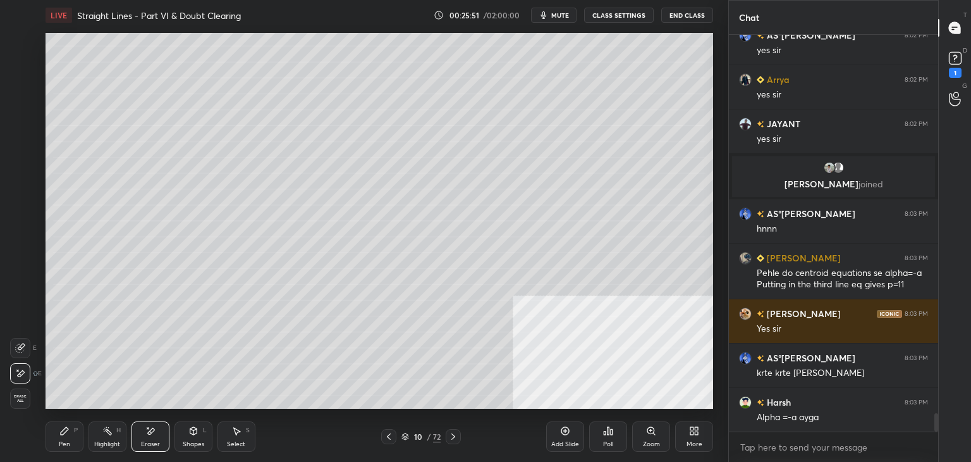
drag, startPoint x: 386, startPoint y: 434, endPoint x: 376, endPoint y: 436, distance: 10.9
click at [386, 436] on icon at bounding box center [389, 436] width 10 height 10
click at [247, 438] on div "Select S" at bounding box center [237, 436] width 38 height 30
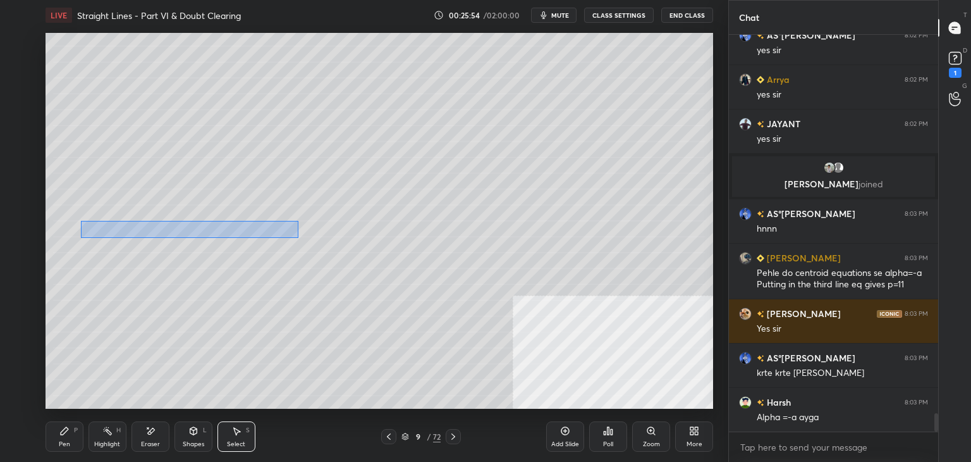
scroll to position [8274, 0]
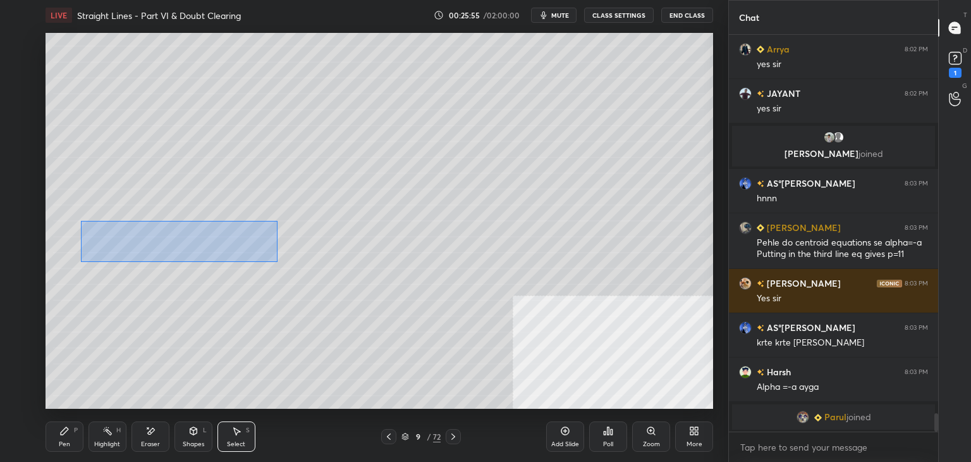
drag, startPoint x: 81, startPoint y: 221, endPoint x: 288, endPoint y: 257, distance: 210.5
click at [278, 261] on div "0 ° Undo Copy Paste here Duplicate Duplicate to new slide Delete" at bounding box center [380, 221] width 668 height 376
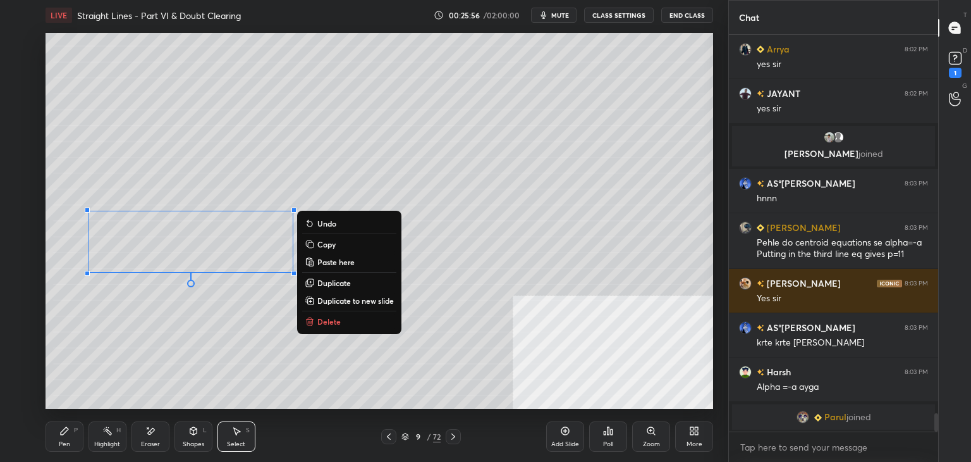
click at [343, 297] on p "Duplicate to new slide" at bounding box center [355, 300] width 77 height 10
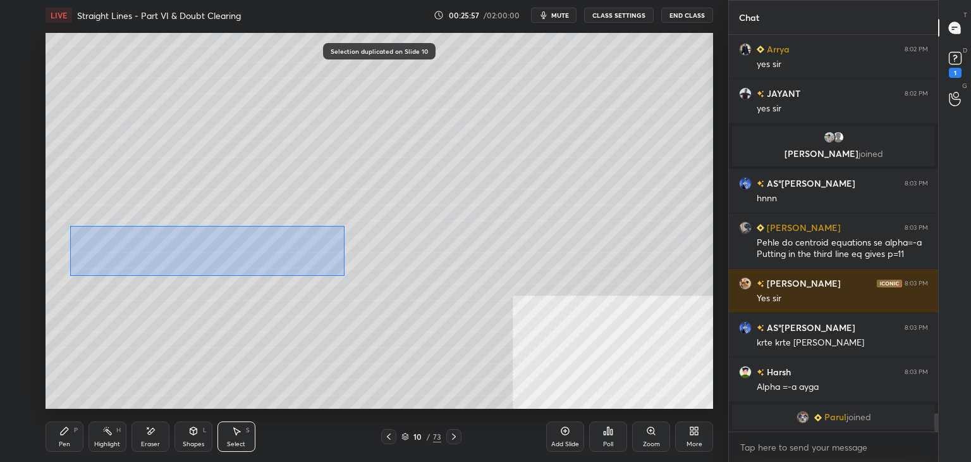
drag, startPoint x: 76, startPoint y: 225, endPoint x: 336, endPoint y: 275, distance: 264.7
click at [339, 276] on div "0 ° Undo Copy Paste here Duplicate Duplicate to new slide Delete" at bounding box center [380, 221] width 668 height 376
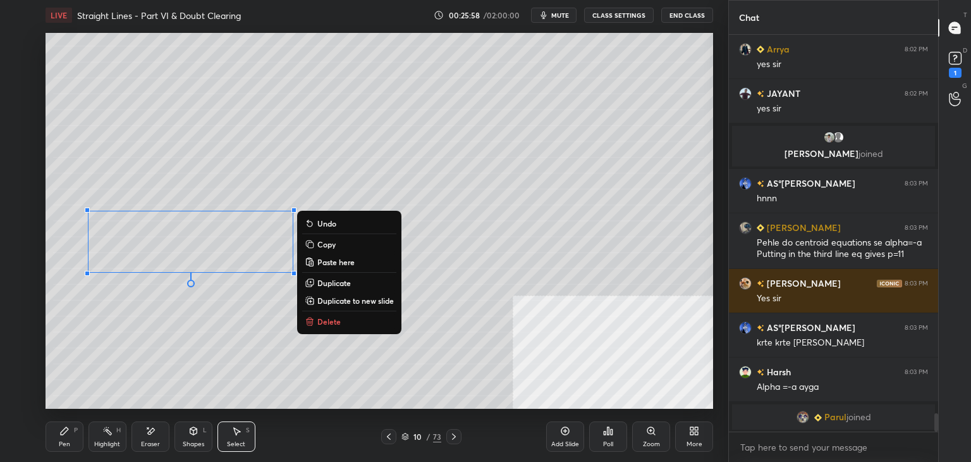
drag, startPoint x: 325, startPoint y: 241, endPoint x: 382, endPoint y: 312, distance: 91.4
click at [326, 243] on p "Copy" at bounding box center [326, 244] width 18 height 10
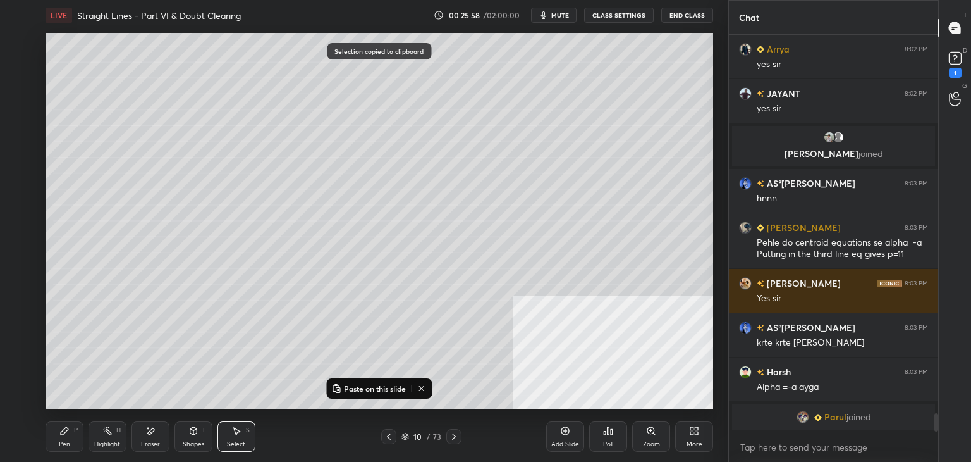
scroll to position [8280, 0]
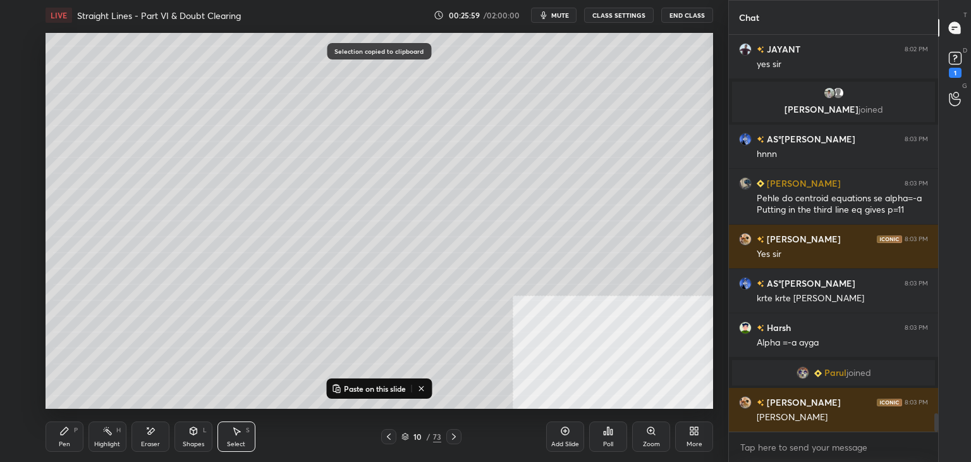
click at [452, 433] on icon at bounding box center [454, 436] width 10 height 10
click at [371, 383] on p "Paste on this slide" at bounding box center [375, 388] width 62 height 10
drag, startPoint x: 185, startPoint y: 263, endPoint x: 260, endPoint y: 226, distance: 84.0
click at [262, 224] on div "0 ° Undo Copy Paste here Duplicate Duplicate to new slide Delete" at bounding box center [380, 221] width 668 height 376
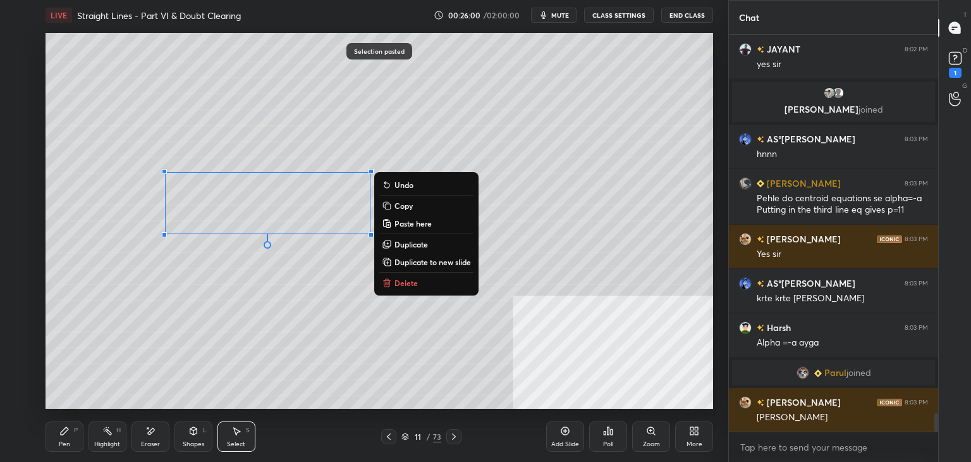
click at [248, 280] on div "0 ° Undo Copy Paste here Duplicate Duplicate to new slide Delete" at bounding box center [380, 221] width 668 height 376
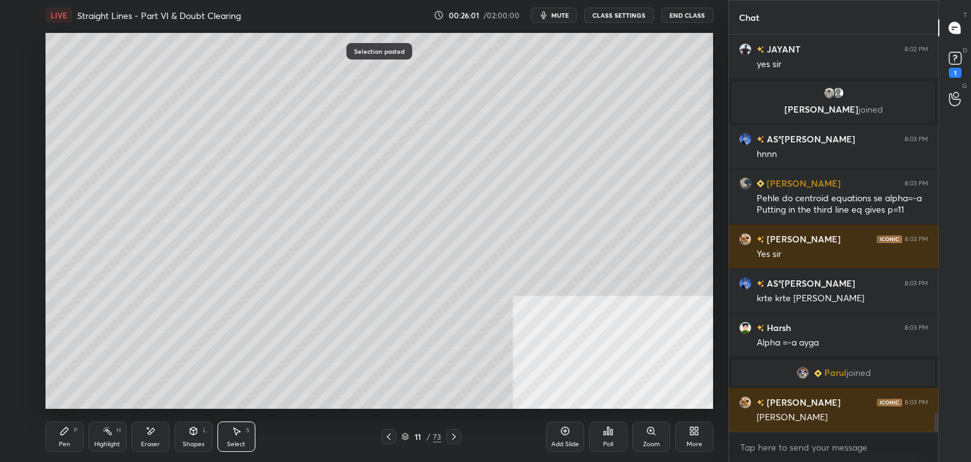
click at [151, 445] on div "Eraser" at bounding box center [151, 436] width 38 height 30
drag, startPoint x: 237, startPoint y: 438, endPoint x: 229, endPoint y: 424, distance: 16.4
click at [235, 436] on div "Select S" at bounding box center [237, 436] width 38 height 30
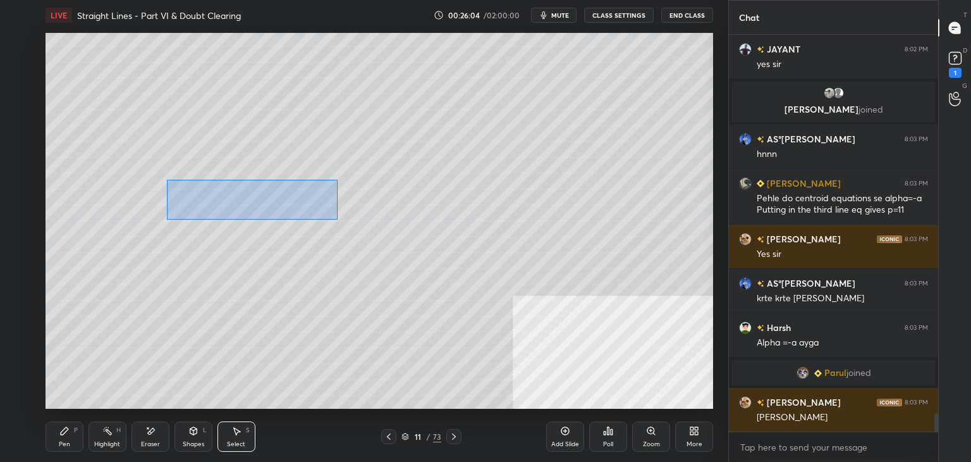
drag, startPoint x: 164, startPoint y: 176, endPoint x: 326, endPoint y: 204, distance: 163.6
click at [405, 230] on div "0 ° Undo Copy Paste here Duplicate Duplicate to new slide Delete" at bounding box center [380, 221] width 668 height 376
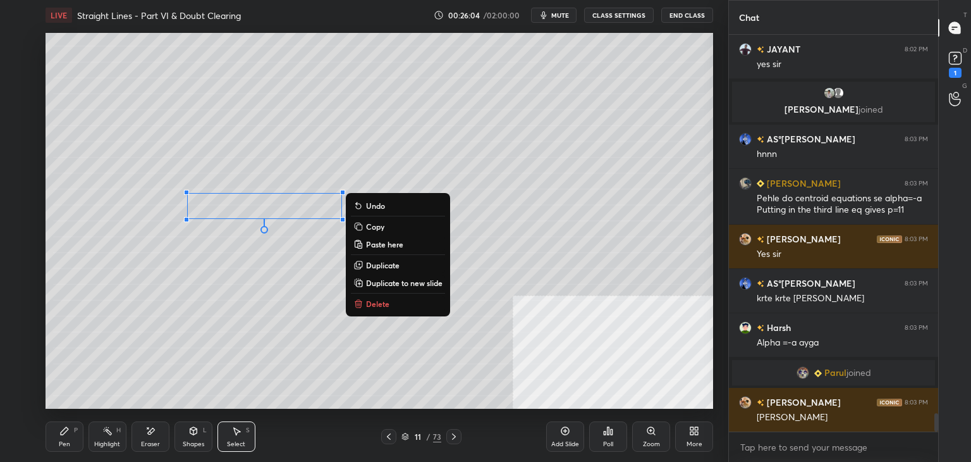
scroll to position [8311, 0]
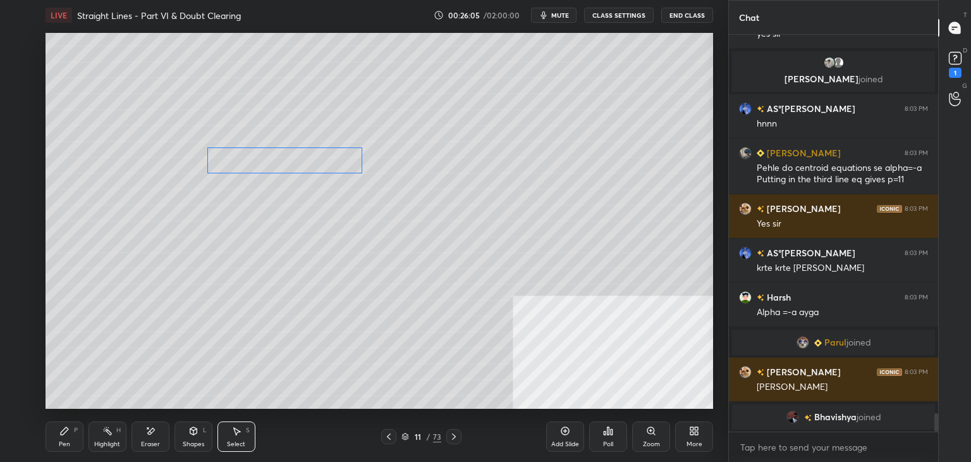
drag, startPoint x: 263, startPoint y: 200, endPoint x: 280, endPoint y: 155, distance: 48.0
click at [281, 155] on div "0 ° Undo Copy Paste here Duplicate Duplicate to new slide Delete" at bounding box center [380, 221] width 668 height 376
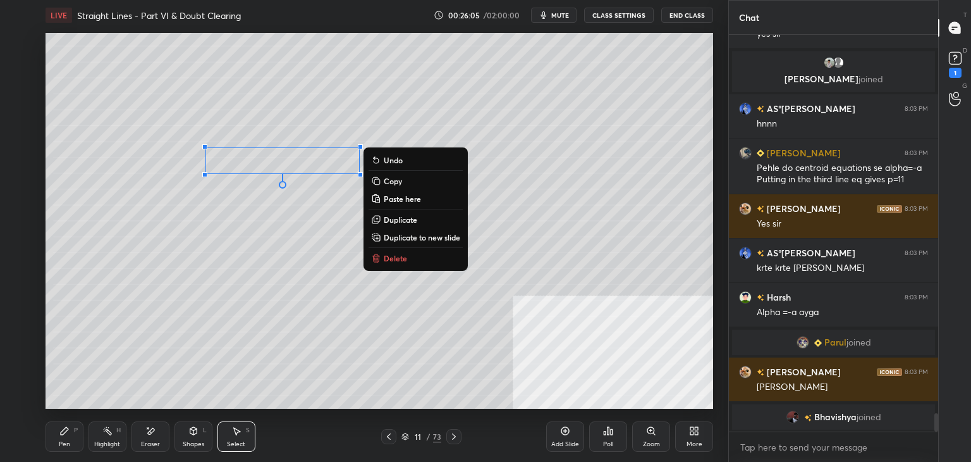
click at [266, 235] on div "0 ° Undo Copy Paste here Duplicate Duplicate to new slide Delete" at bounding box center [380, 221] width 668 height 376
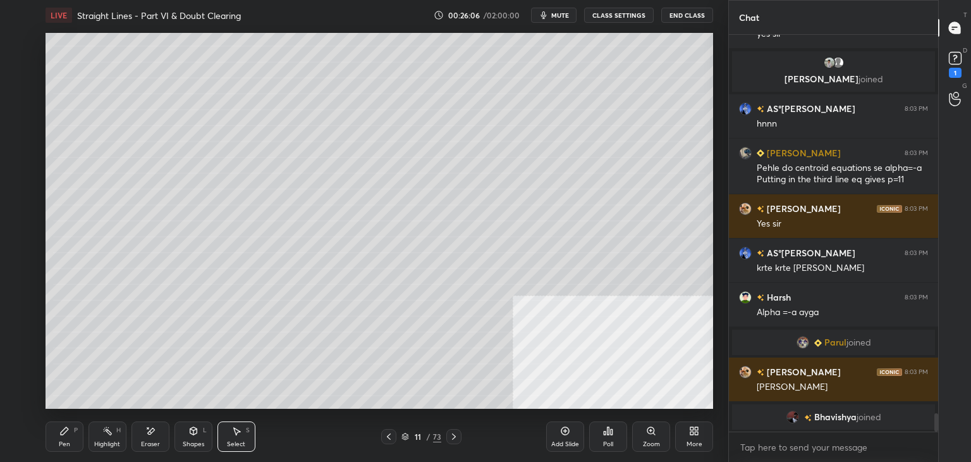
click at [60, 441] on div "Pen" at bounding box center [64, 444] width 11 height 6
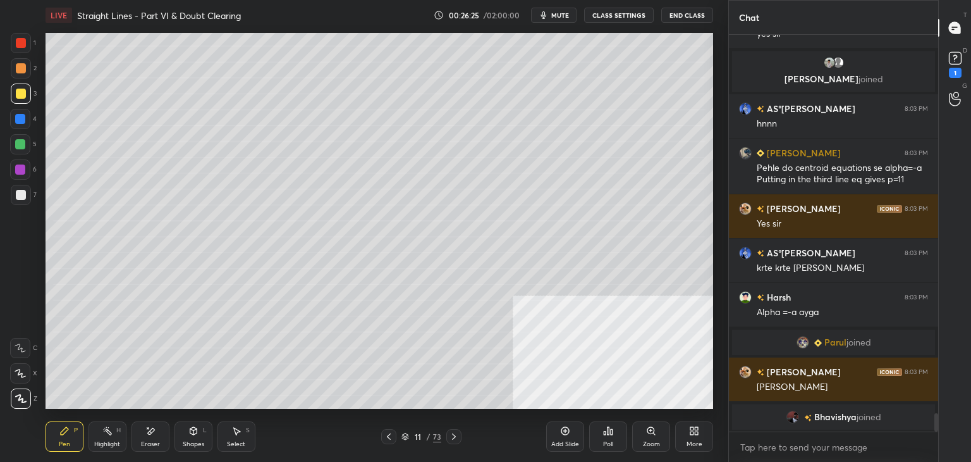
scroll to position [8326, 0]
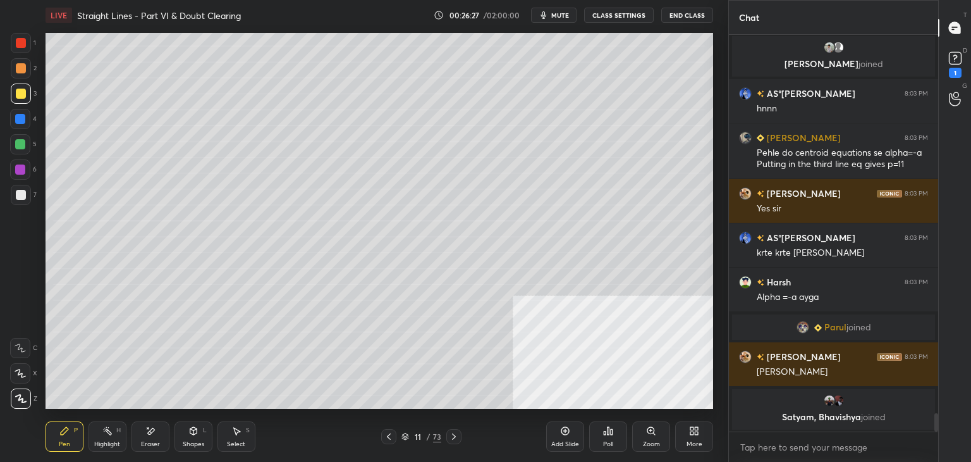
click at [392, 433] on icon at bounding box center [389, 436] width 10 height 10
click at [397, 433] on div "10 / 73" at bounding box center [421, 436] width 80 height 15
click at [392, 437] on icon at bounding box center [389, 436] width 10 height 10
click at [230, 441] on div "Select" at bounding box center [236, 444] width 18 height 6
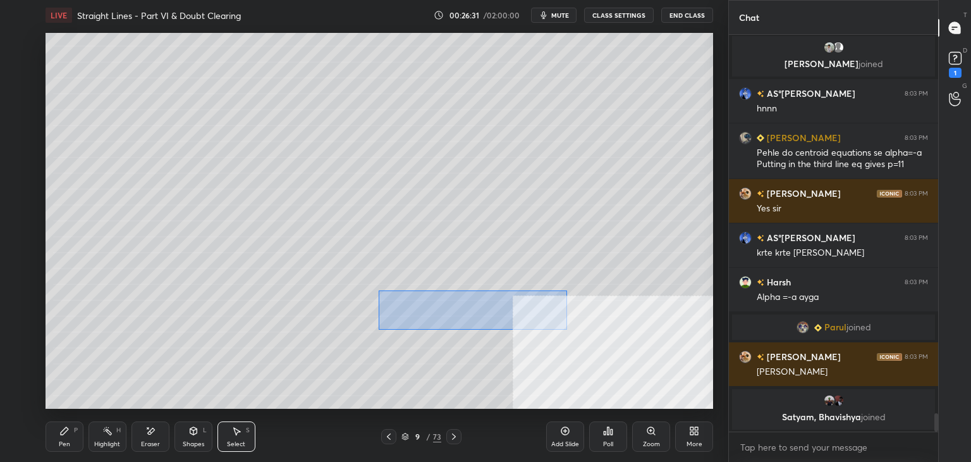
drag, startPoint x: 379, startPoint y: 290, endPoint x: 565, endPoint y: 328, distance: 190.4
click at [567, 329] on div "0 ° Undo Copy Paste here Duplicate Duplicate to new slide Delete" at bounding box center [380, 221] width 668 height 376
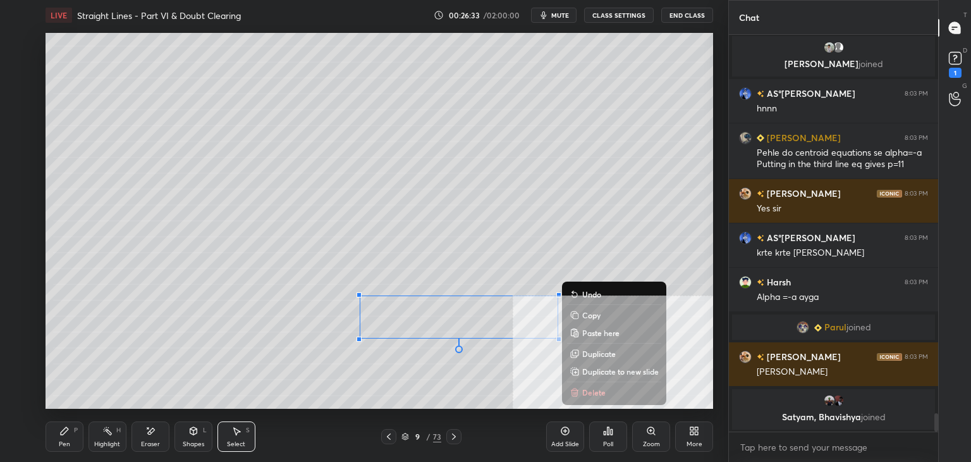
drag, startPoint x: 586, startPoint y: 314, endPoint x: 563, endPoint y: 342, distance: 36.0
click at [586, 316] on p "Copy" at bounding box center [591, 315] width 18 height 10
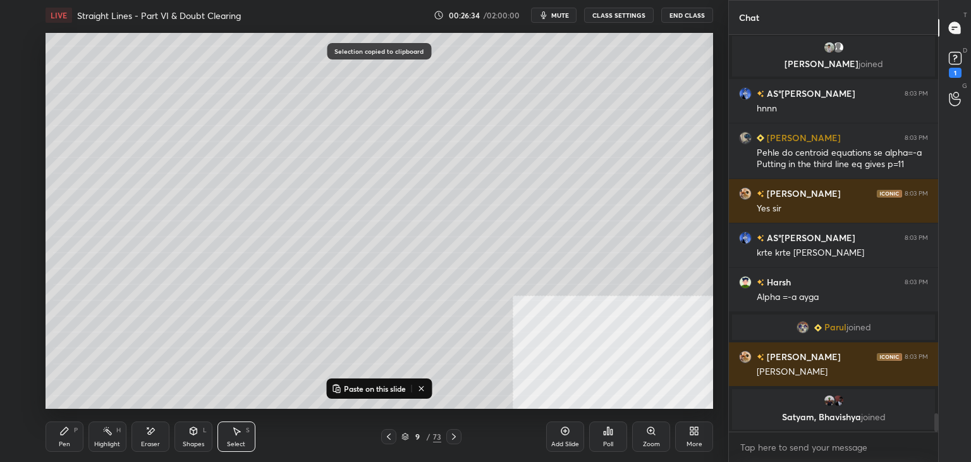
click at [449, 431] on icon at bounding box center [454, 436] width 10 height 10
click at [452, 433] on icon at bounding box center [454, 436] width 4 height 6
click at [374, 396] on div "Paste on this slide" at bounding box center [379, 388] width 106 height 20
click at [384, 388] on p "Paste on this slide" at bounding box center [375, 388] width 62 height 10
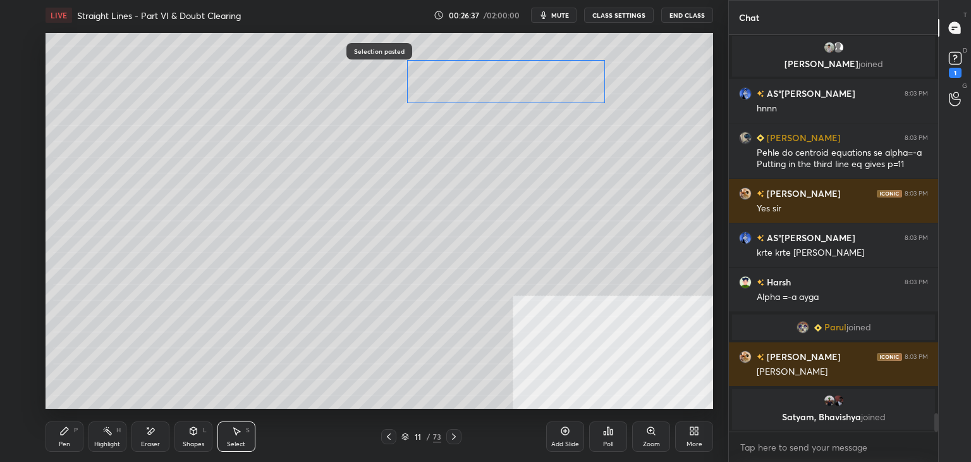
drag, startPoint x: 441, startPoint y: 323, endPoint x: 489, endPoint y: 89, distance: 239.6
click at [489, 89] on div "0 ° Undo Copy Paste here Duplicate Duplicate to new slide Delete" at bounding box center [380, 221] width 668 height 376
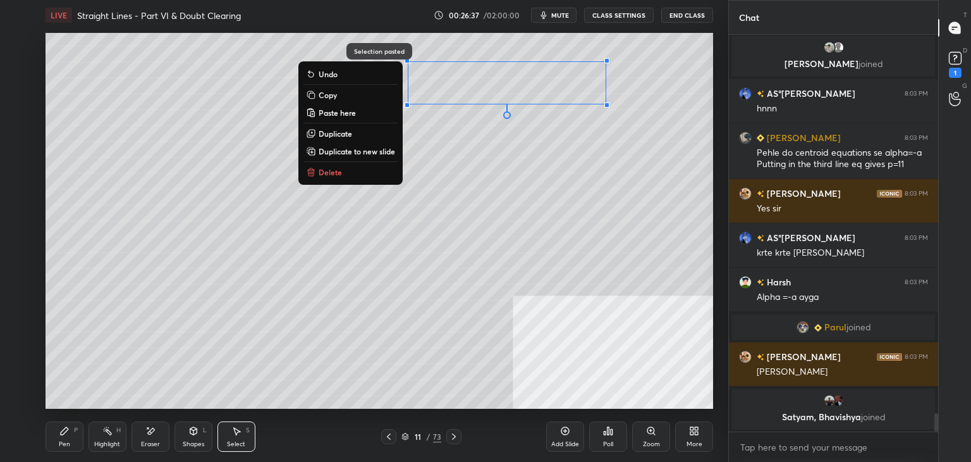
click at [487, 153] on div "0 ° Undo Copy Paste here Duplicate Duplicate to new slide Delete" at bounding box center [380, 221] width 668 height 376
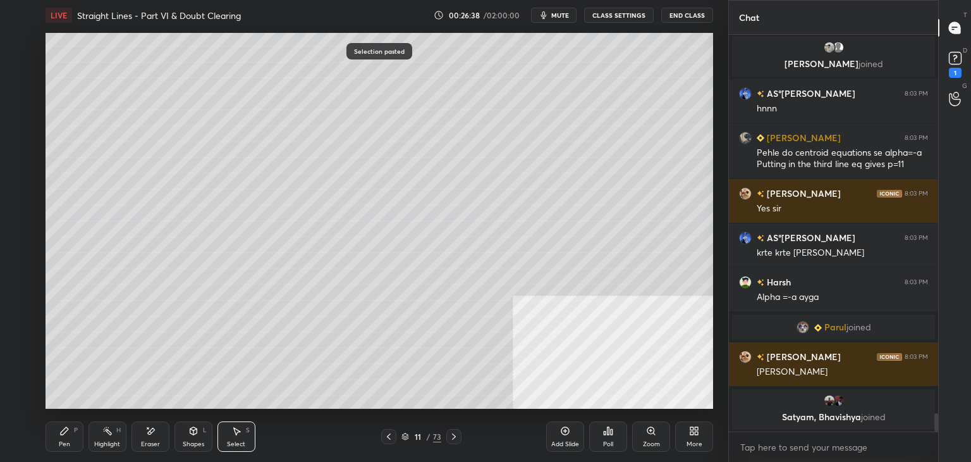
drag, startPoint x: 145, startPoint y: 439, endPoint x: 149, endPoint y: 410, distance: 28.7
click at [142, 436] on div "Eraser" at bounding box center [151, 436] width 38 height 30
drag, startPoint x: 71, startPoint y: 445, endPoint x: 68, endPoint y: 419, distance: 26.8
click at [71, 442] on div "Pen P" at bounding box center [65, 436] width 38 height 30
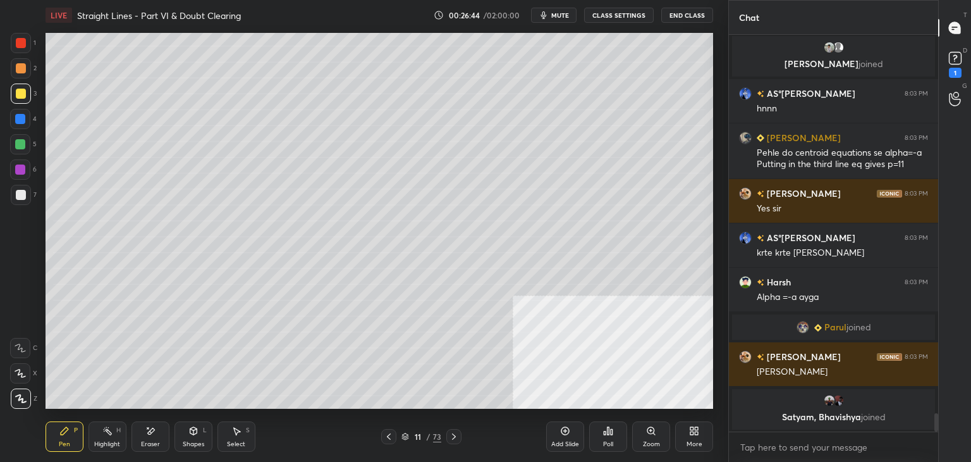
click at [77, 437] on div "Pen P" at bounding box center [65, 436] width 38 height 30
drag, startPoint x: 388, startPoint y: 441, endPoint x: 388, endPoint y: 434, distance: 6.4
click at [388, 439] on icon at bounding box center [389, 436] width 10 height 10
click at [390, 433] on icon at bounding box center [389, 436] width 10 height 10
click at [230, 433] on div "Select S" at bounding box center [237, 436] width 38 height 30
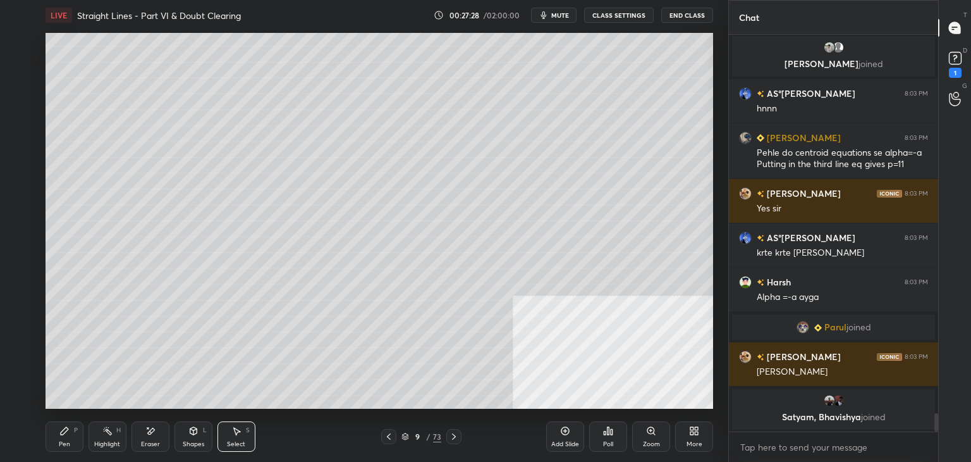
click at [58, 440] on div "Pen P" at bounding box center [65, 436] width 38 height 30
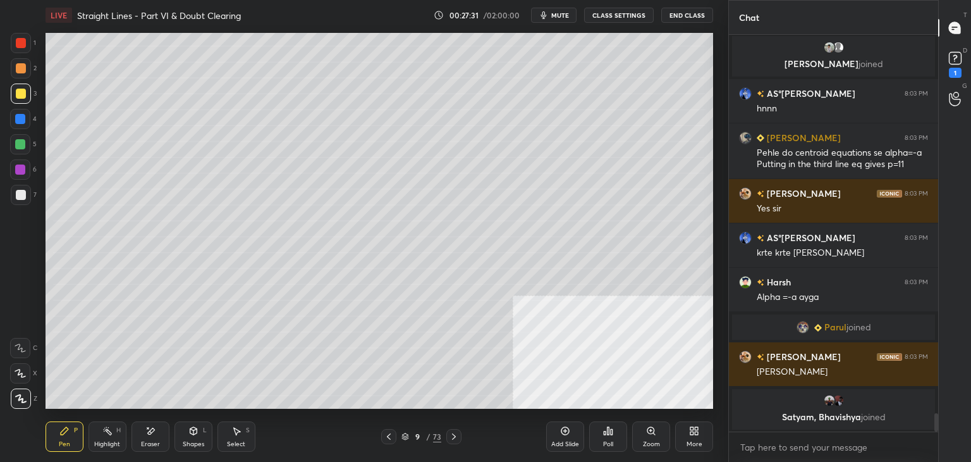
click at [455, 437] on icon at bounding box center [454, 436] width 10 height 10
click at [455, 438] on icon at bounding box center [454, 436] width 10 height 10
click at [388, 433] on icon at bounding box center [389, 436] width 10 height 10
click at [389, 434] on icon at bounding box center [389, 436] width 10 height 10
click at [250, 433] on div "Select S" at bounding box center [237, 436] width 38 height 30
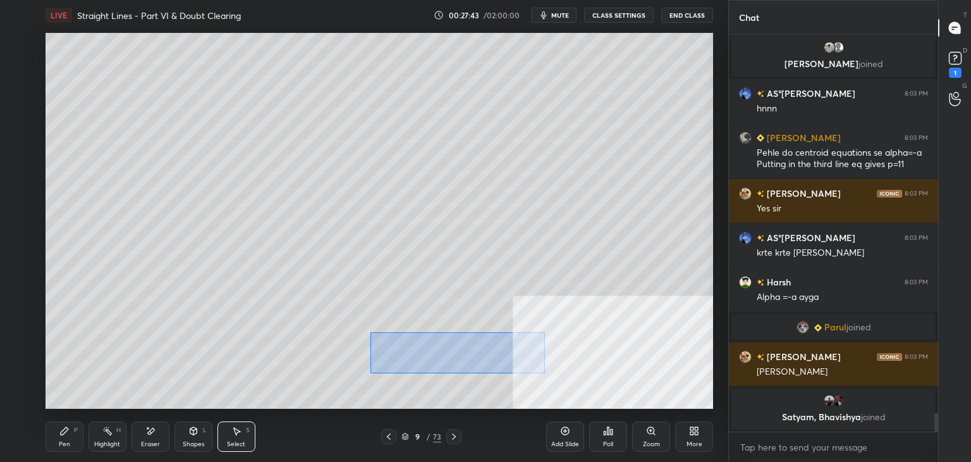
drag, startPoint x: 538, startPoint y: 373, endPoint x: 369, endPoint y: 330, distance: 174.2
click at [371, 331] on div "0 ° Undo Copy Paste here Duplicate Duplicate to new slide Delete" at bounding box center [380, 221] width 668 height 376
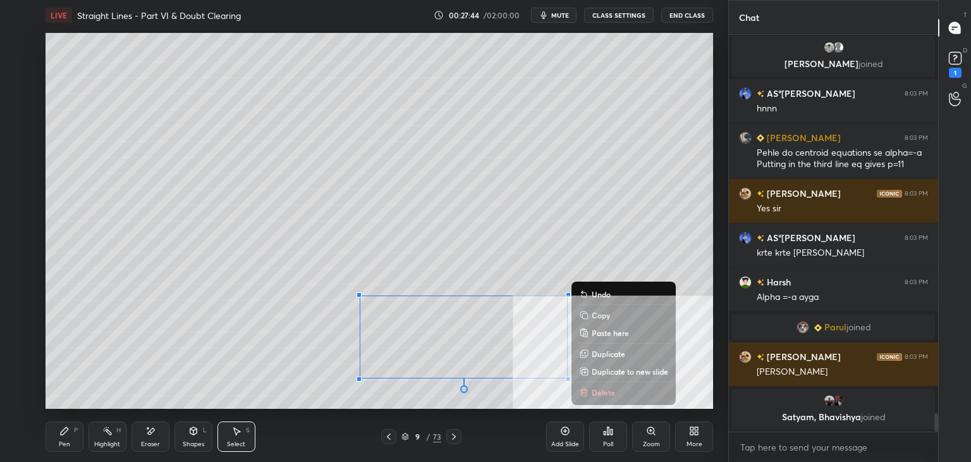
click at [601, 314] on p "Copy" at bounding box center [601, 315] width 18 height 10
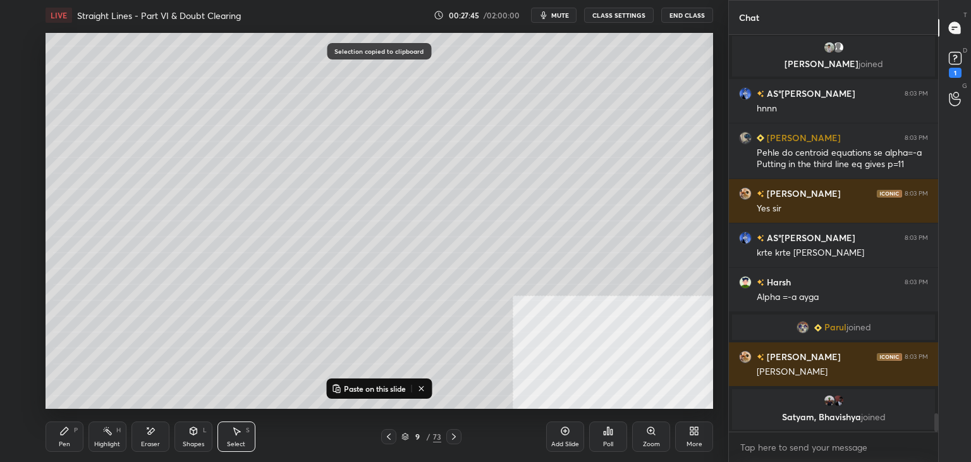
click at [455, 433] on icon at bounding box center [454, 436] width 10 height 10
click at [452, 434] on icon at bounding box center [454, 436] width 10 height 10
click at [383, 385] on p "Paste on this slide" at bounding box center [375, 388] width 62 height 10
drag, startPoint x: 460, startPoint y: 337, endPoint x: 470, endPoint y: 286, distance: 52.2
click at [483, 259] on div "0 ° Undo Copy Paste here Duplicate Duplicate to new slide Delete" at bounding box center [380, 221] width 668 height 376
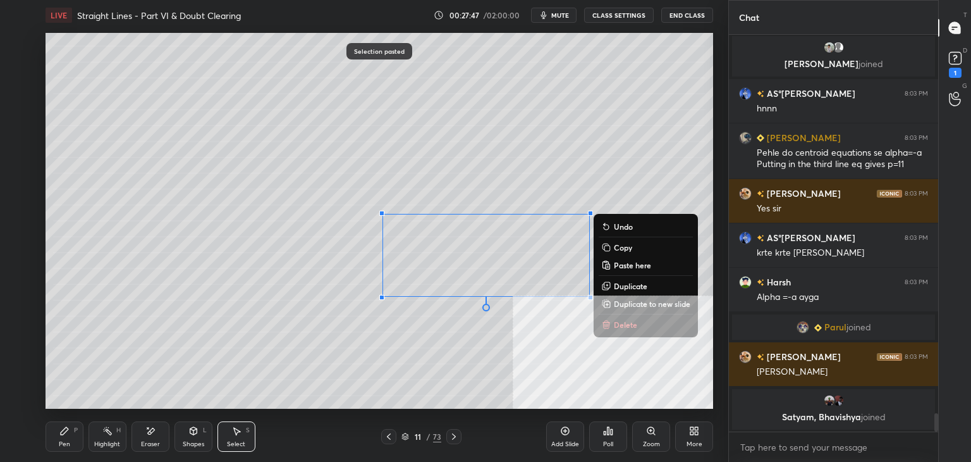
click at [454, 329] on div "0 ° Undo Copy Paste here Duplicate Duplicate to new slide Delete" at bounding box center [380, 221] width 668 height 376
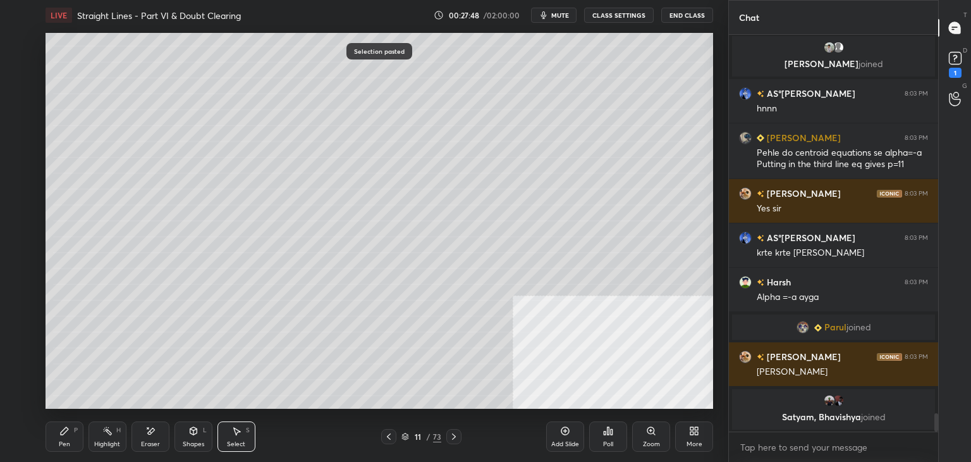
click at [161, 431] on div "Eraser" at bounding box center [151, 436] width 38 height 30
drag, startPoint x: 65, startPoint y: 433, endPoint x: 63, endPoint y: 426, distance: 6.6
click at [63, 431] on icon at bounding box center [65, 431] width 8 height 8
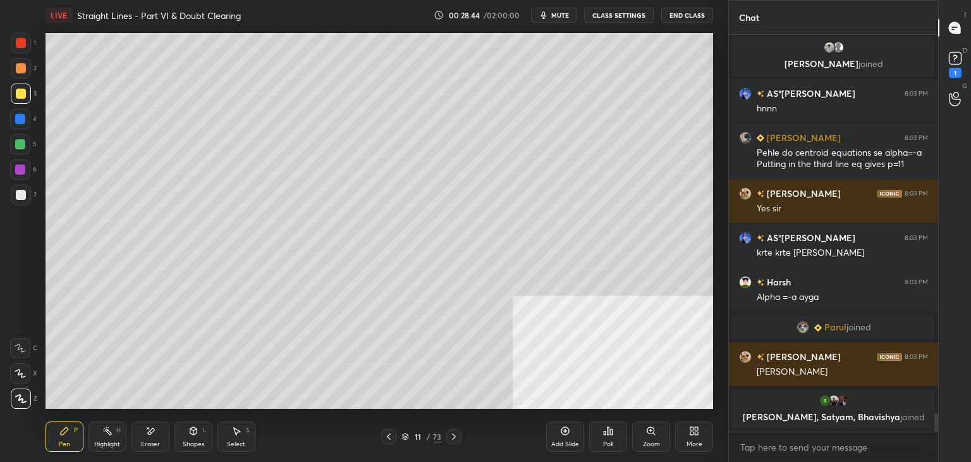
scroll to position [8345, 0]
click at [453, 434] on icon at bounding box center [454, 436] width 10 height 10
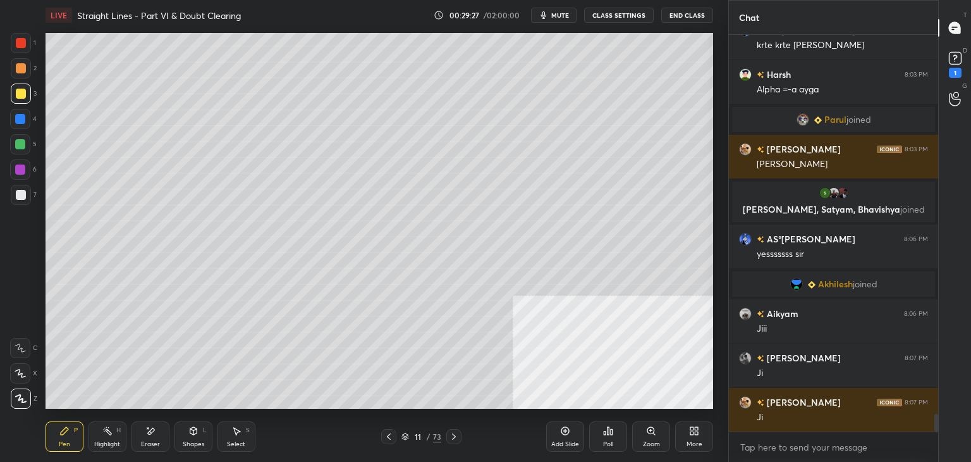
scroll to position [8541, 0]
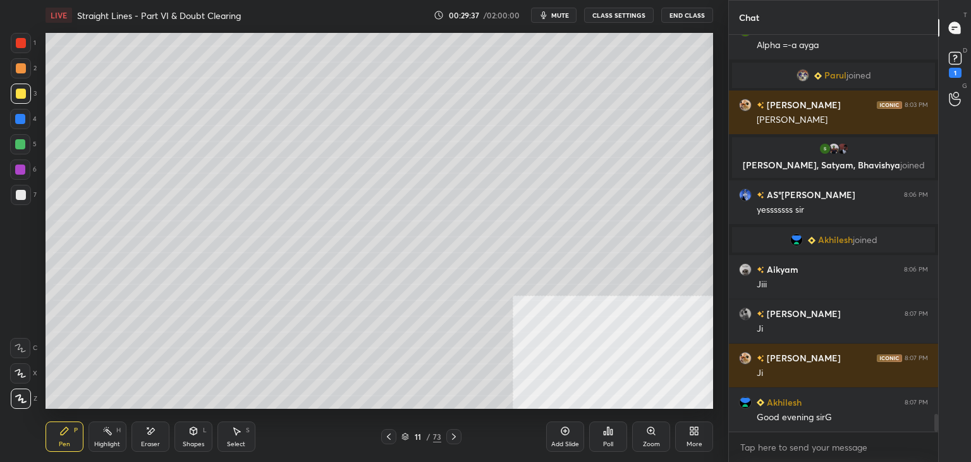
click at [392, 441] on div at bounding box center [388, 436] width 15 height 15
click at [389, 433] on icon at bounding box center [389, 436] width 10 height 10
click at [458, 433] on icon at bounding box center [454, 436] width 10 height 10
click at [458, 434] on div at bounding box center [453, 436] width 15 height 15
click at [456, 434] on icon at bounding box center [454, 436] width 10 height 10
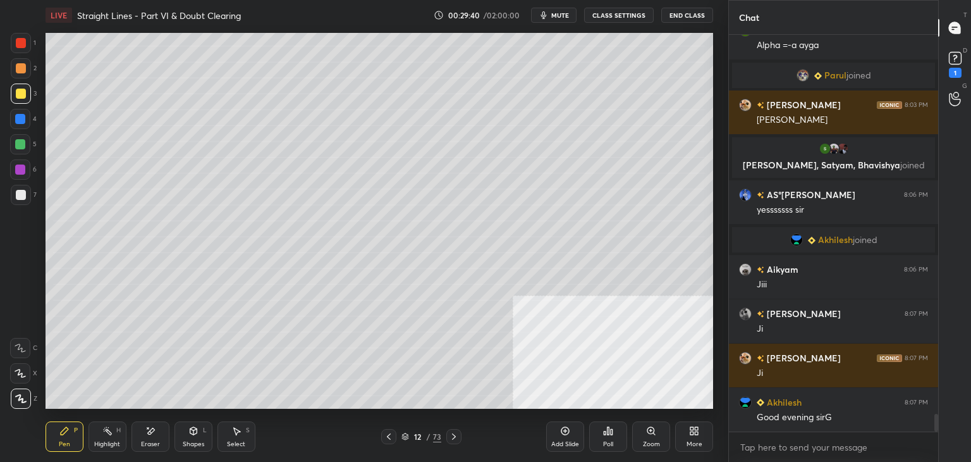
click at [455, 436] on icon at bounding box center [454, 436] width 4 height 6
click at [389, 438] on icon at bounding box center [389, 436] width 10 height 10
click at [390, 438] on icon at bounding box center [389, 436] width 10 height 10
click at [389, 438] on icon at bounding box center [389, 436] width 10 height 10
click at [390, 438] on icon at bounding box center [389, 436] width 10 height 10
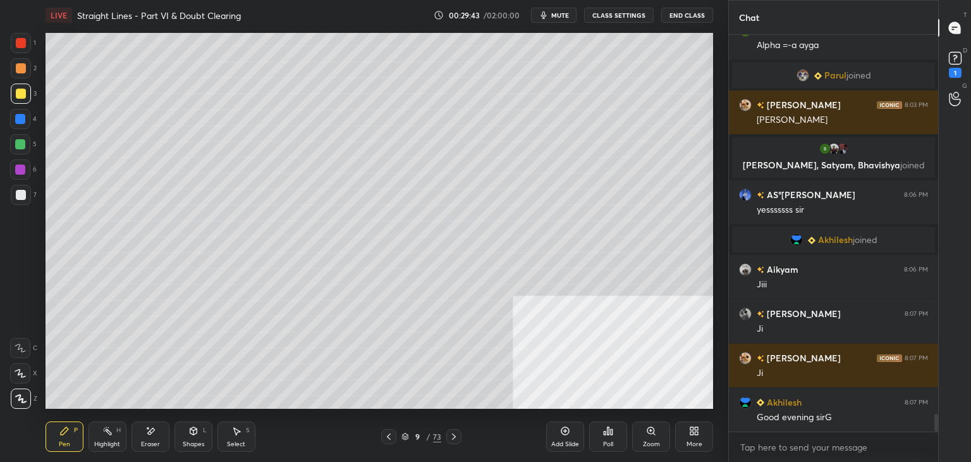
click at [390, 436] on icon at bounding box center [389, 436] width 10 height 10
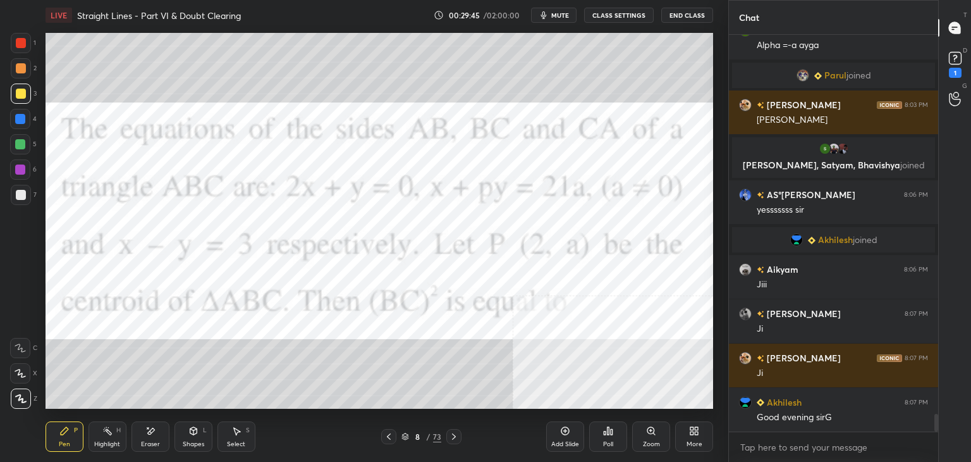
drag, startPoint x: 27, startPoint y: 42, endPoint x: 25, endPoint y: 58, distance: 15.9
click at [27, 42] on div at bounding box center [21, 43] width 20 height 20
click at [448, 434] on div at bounding box center [453, 436] width 15 height 15
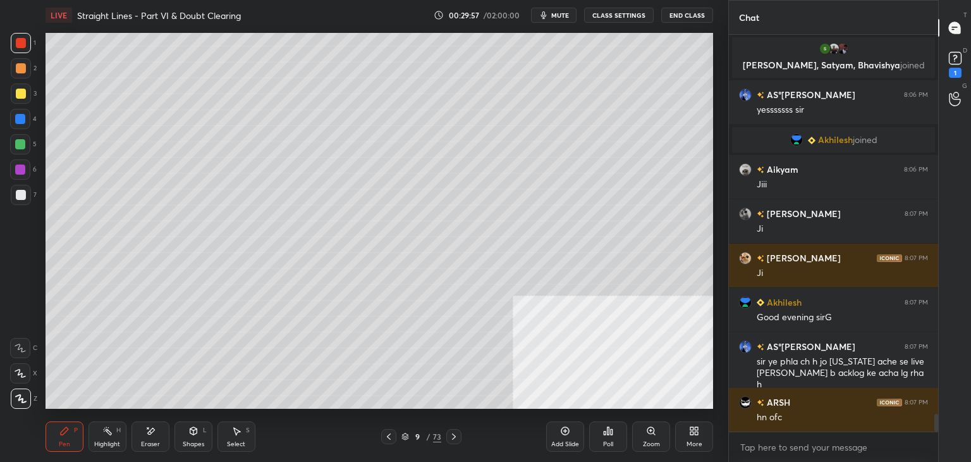
scroll to position [8685, 0]
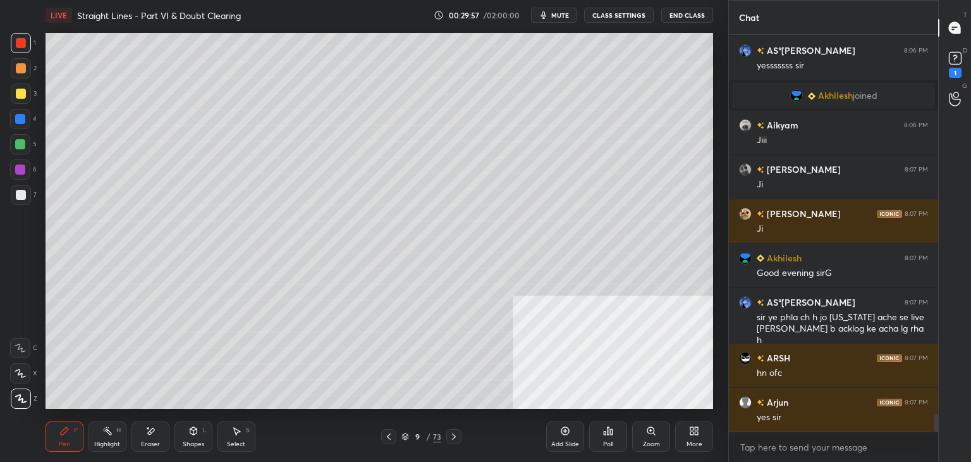
click at [457, 434] on icon at bounding box center [454, 436] width 10 height 10
click at [459, 436] on div at bounding box center [453, 436] width 15 height 15
click at [460, 434] on div at bounding box center [453, 436] width 15 height 15
click at [460, 434] on div "12 / 73" at bounding box center [421, 436] width 250 height 15
click at [453, 437] on icon at bounding box center [454, 436] width 10 height 10
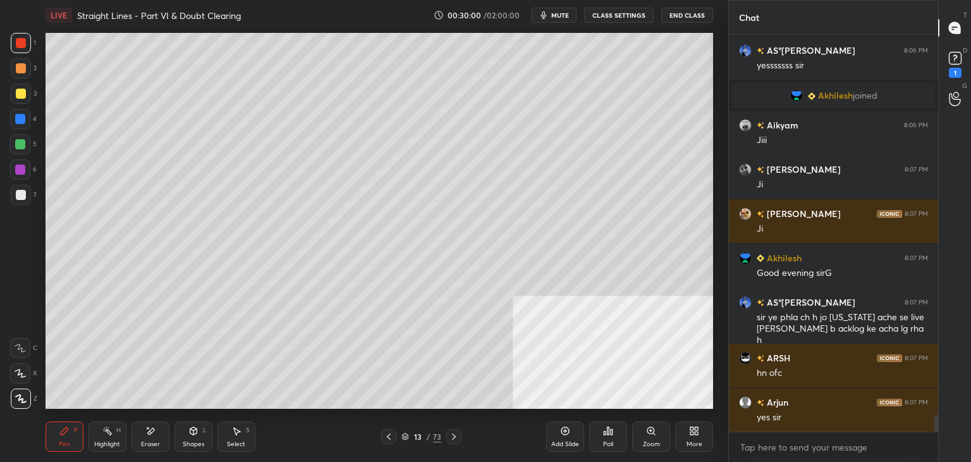
click at [458, 436] on icon at bounding box center [454, 436] width 10 height 10
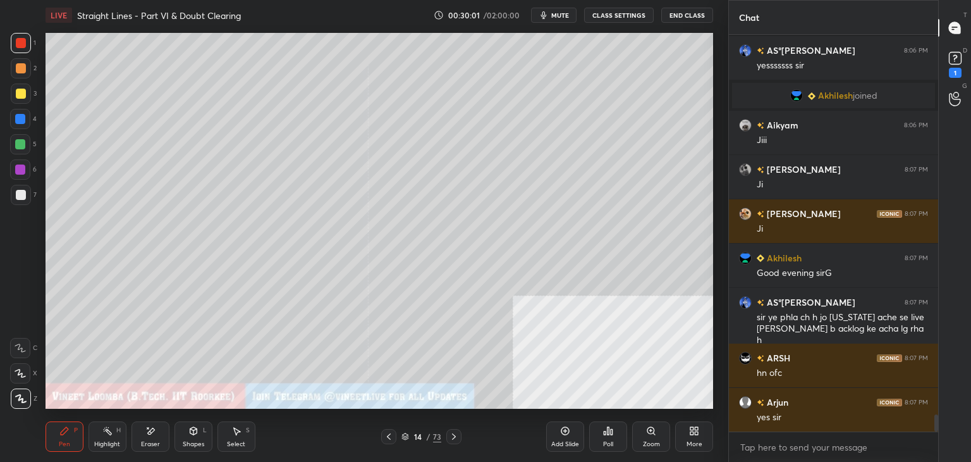
click at [713, 444] on div "LIVE Straight Lines - Part VI & Doubt Clearing 00:30:01 / 02:00:00 mute CLASS S…" at bounding box center [379, 231] width 678 height 462
click at [703, 430] on div "More" at bounding box center [694, 436] width 38 height 30
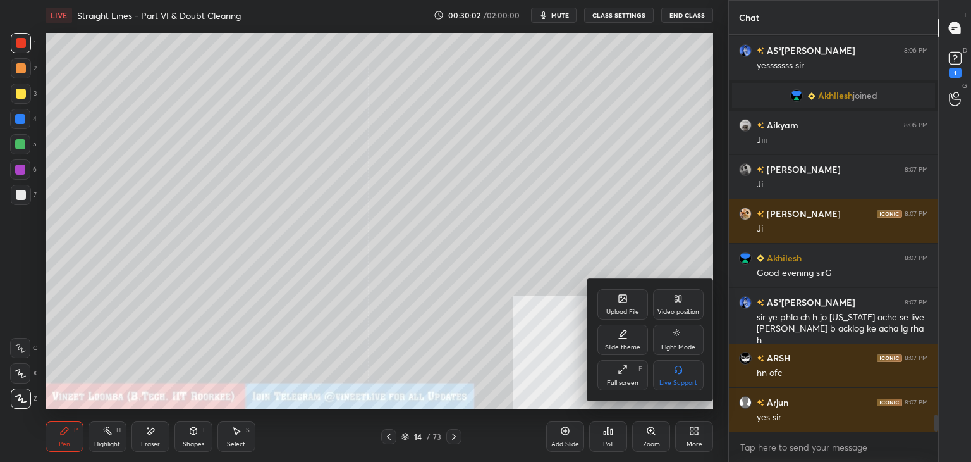
click at [622, 294] on icon at bounding box center [623, 298] width 10 height 10
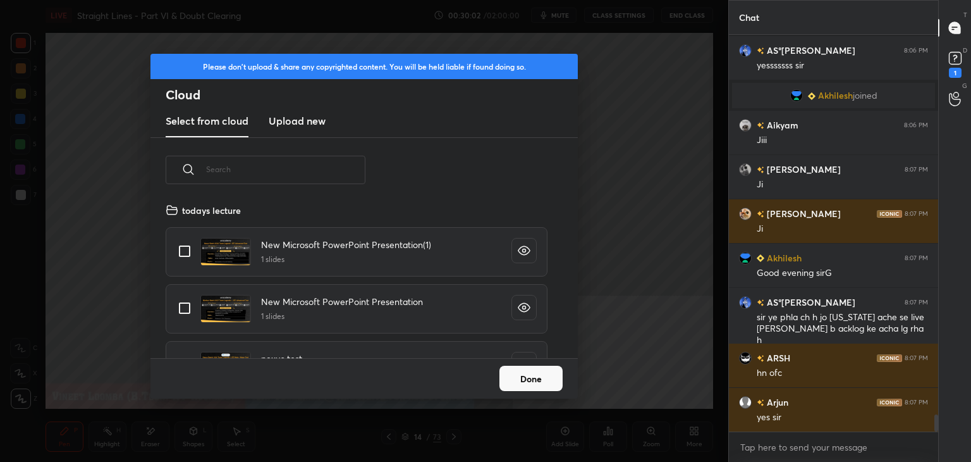
scroll to position [156, 406]
click at [295, 121] on h3 "Upload new" at bounding box center [297, 120] width 57 height 15
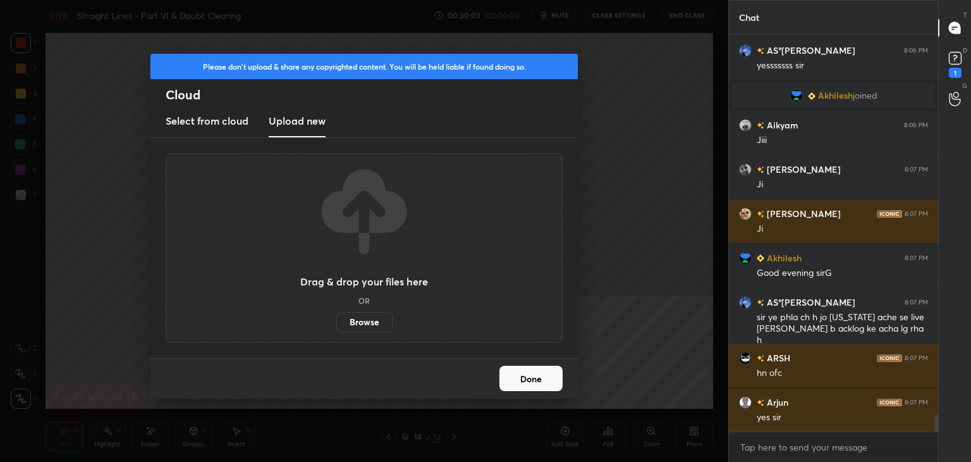
click at [354, 314] on label "Browse" at bounding box center [364, 322] width 56 height 20
click at [336, 314] on input "Browse" at bounding box center [336, 322] width 0 height 20
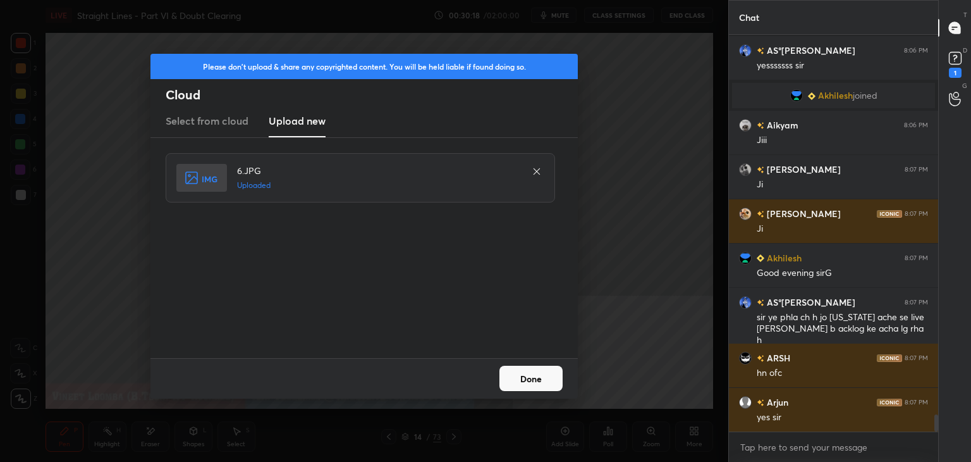
click at [534, 384] on button "Done" at bounding box center [531, 378] width 63 height 25
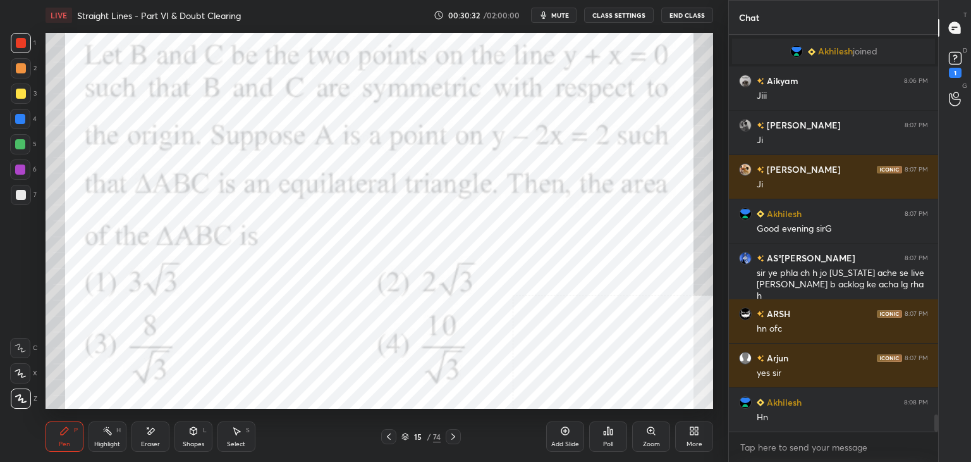
scroll to position [8785, 0]
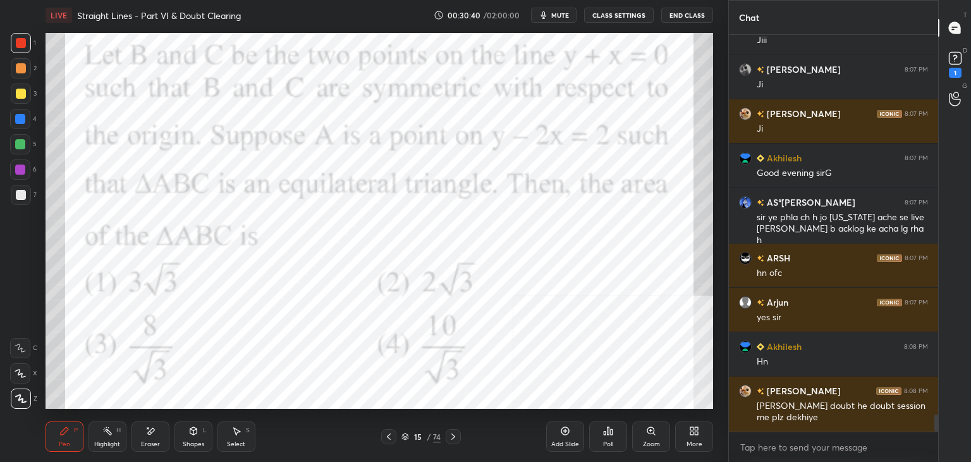
click at [971, 61] on div "D Doubts (D) 1" at bounding box center [955, 63] width 32 height 35
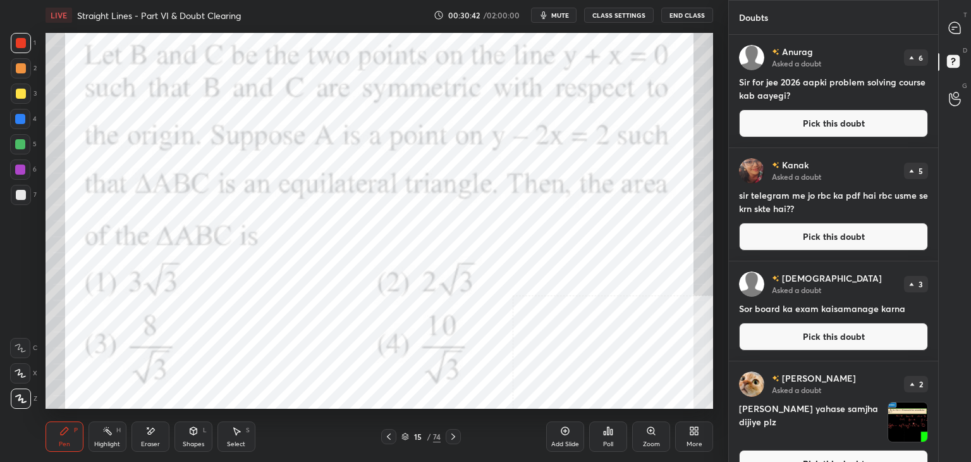
drag, startPoint x: 938, startPoint y: 79, endPoint x: 938, endPoint y: 123, distance: 44.3
click at [936, 123] on div "Doubts Enable hand raising Enable raise hand to speak to learners. Once enabled…" at bounding box center [850, 231] width 243 height 462
drag, startPoint x: 938, startPoint y: 120, endPoint x: 936, endPoint y: 145, distance: 25.4
click at [937, 145] on div "Doubts Enable hand raising Enable raise hand to speak to learners. Once enabled…" at bounding box center [850, 231] width 243 height 462
drag, startPoint x: 938, startPoint y: 150, endPoint x: 940, endPoint y: 184, distance: 34.2
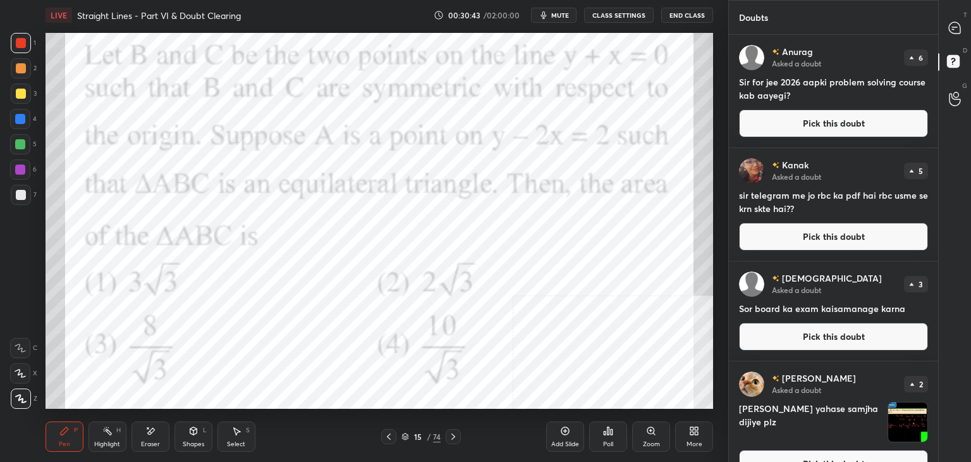
click at [940, 185] on div "T Messages (T) D Doubts (D) G Raise Hand (G)" at bounding box center [954, 231] width 33 height 462
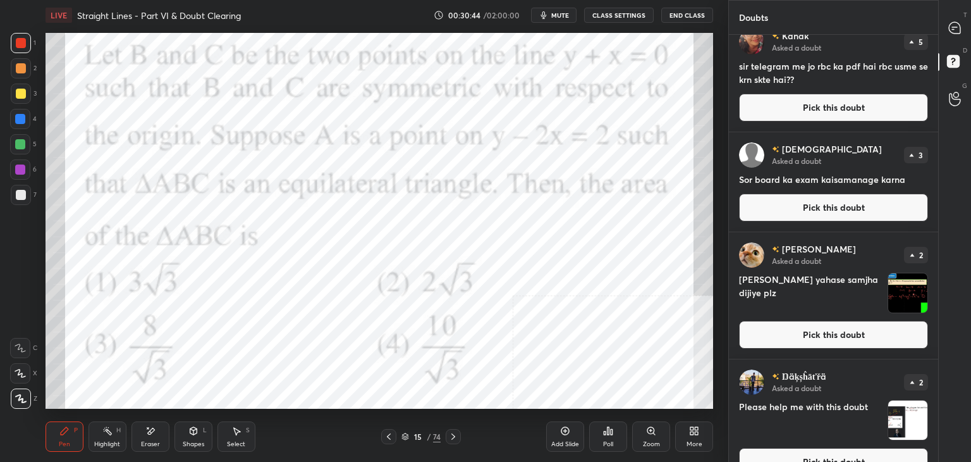
scroll to position [147, 0]
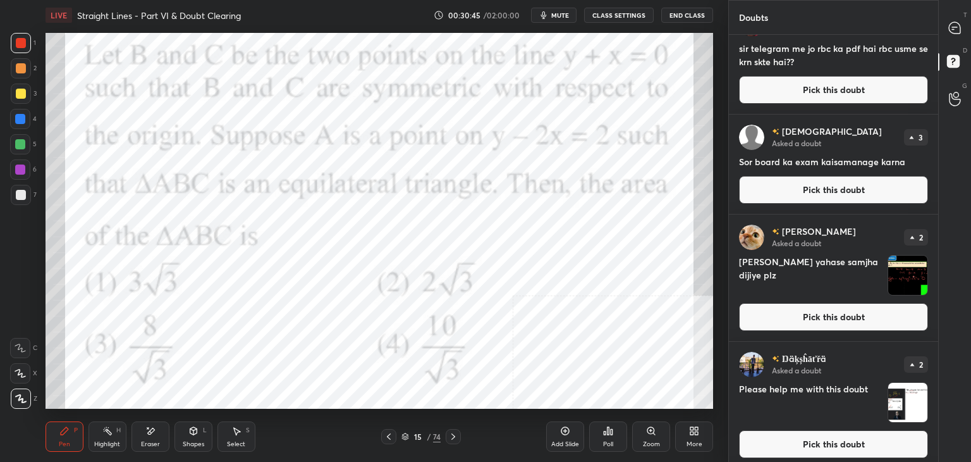
click at [864, 321] on button "Pick this doubt" at bounding box center [833, 317] width 189 height 28
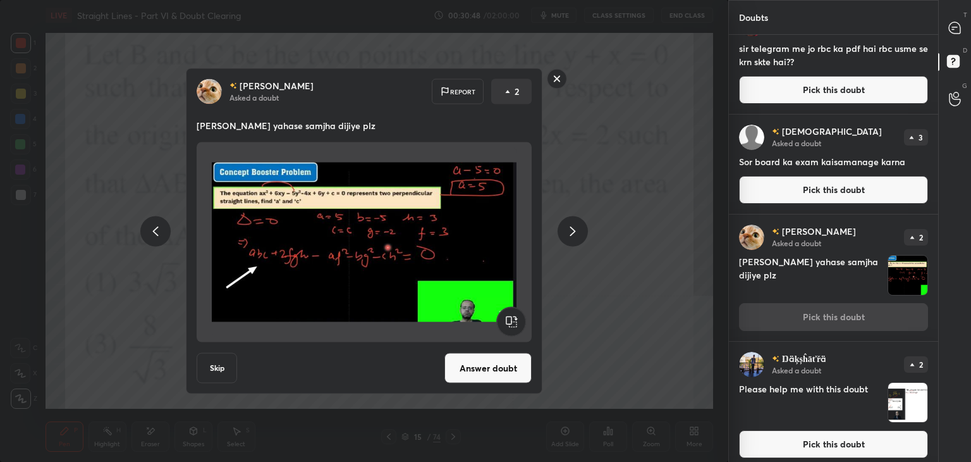
click at [488, 362] on button "Answer doubt" at bounding box center [488, 368] width 87 height 30
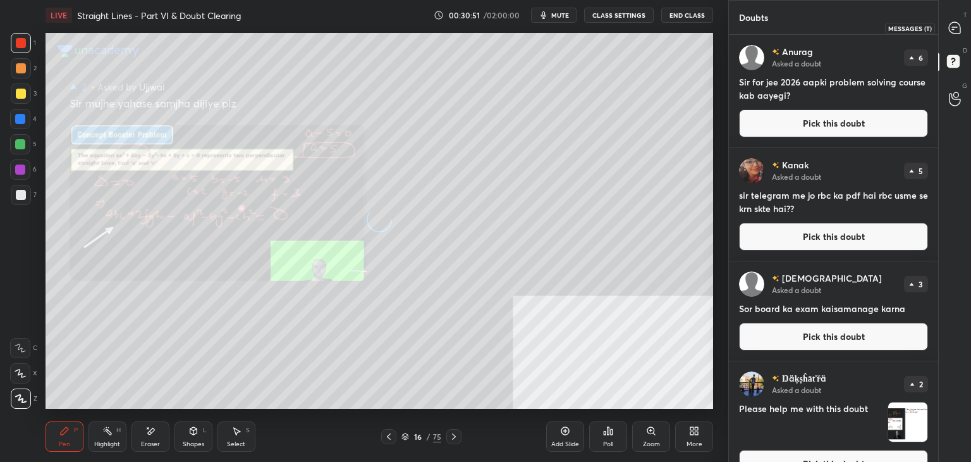
click at [957, 25] on icon at bounding box center [954, 27] width 11 height 11
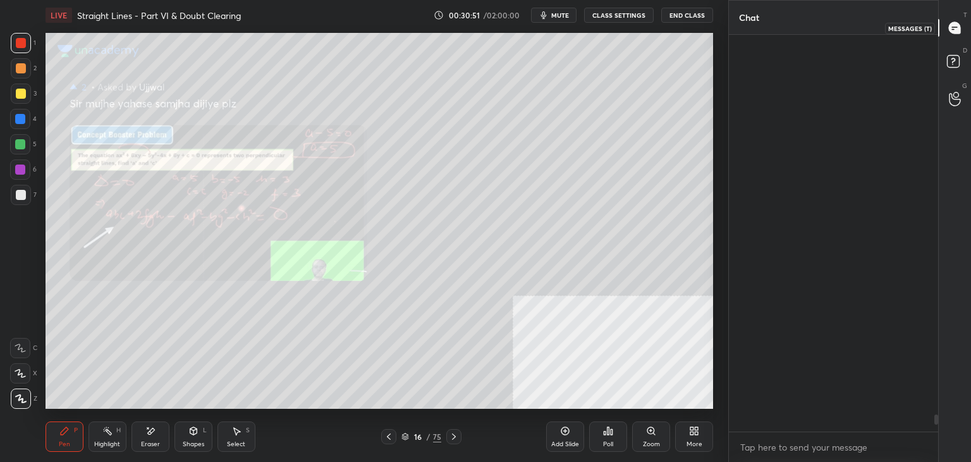
scroll to position [393, 206]
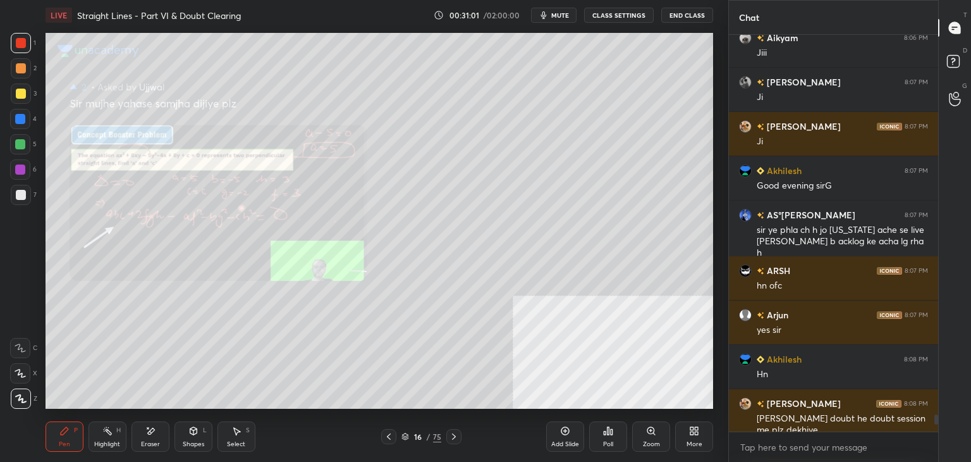
click at [646, 432] on icon at bounding box center [651, 431] width 10 height 10
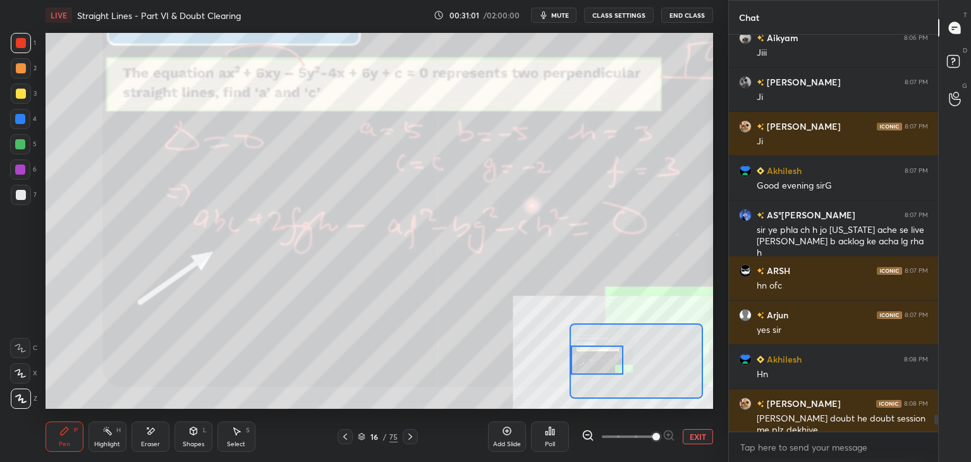
drag, startPoint x: 630, startPoint y: 366, endPoint x: 593, endPoint y: 364, distance: 37.4
click at [587, 365] on div at bounding box center [597, 359] width 52 height 29
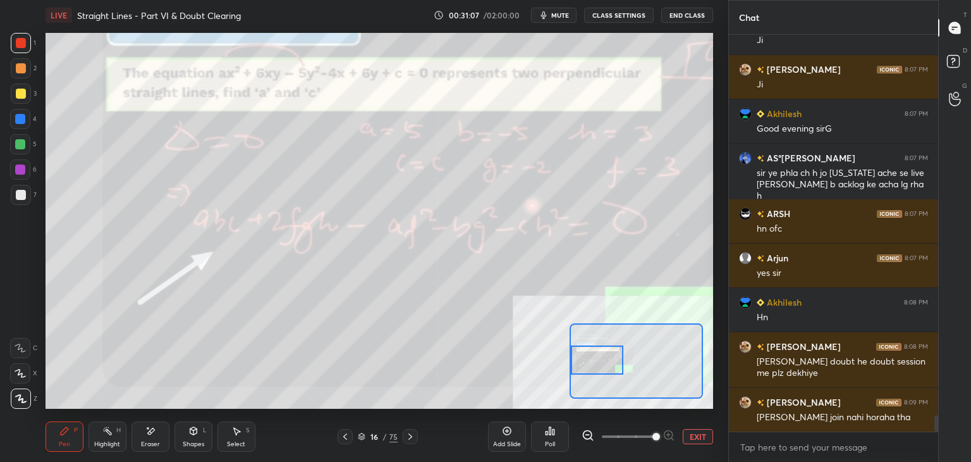
click at [698, 435] on button "EXIT" at bounding box center [698, 436] width 30 height 15
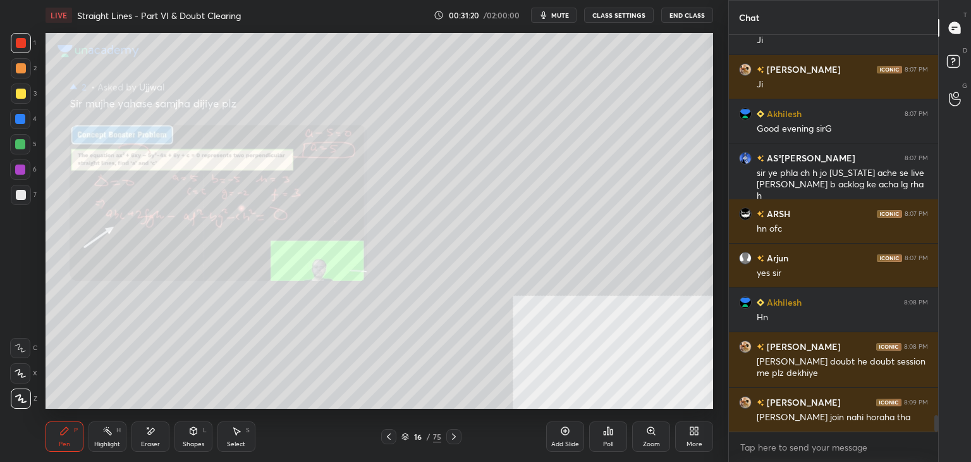
drag, startPoint x: 387, startPoint y: 436, endPoint x: 379, endPoint y: 441, distance: 9.1
click at [385, 436] on icon at bounding box center [389, 436] width 10 height 10
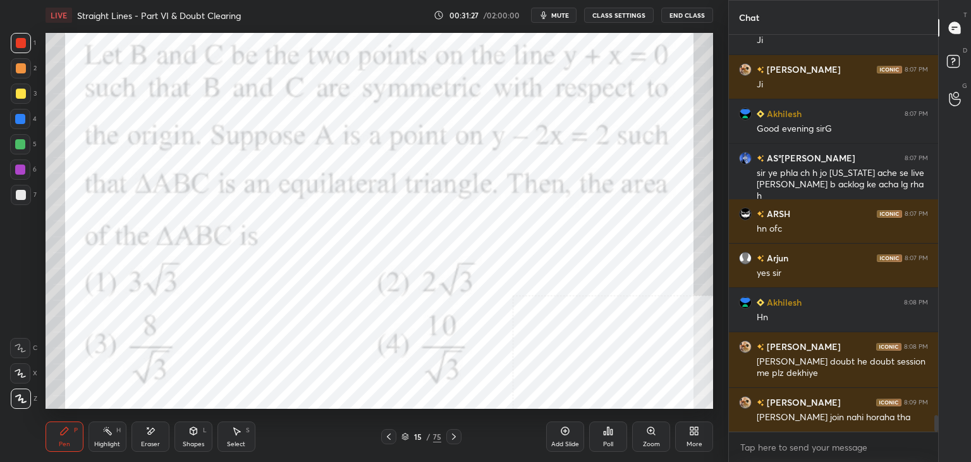
scroll to position [9032, 0]
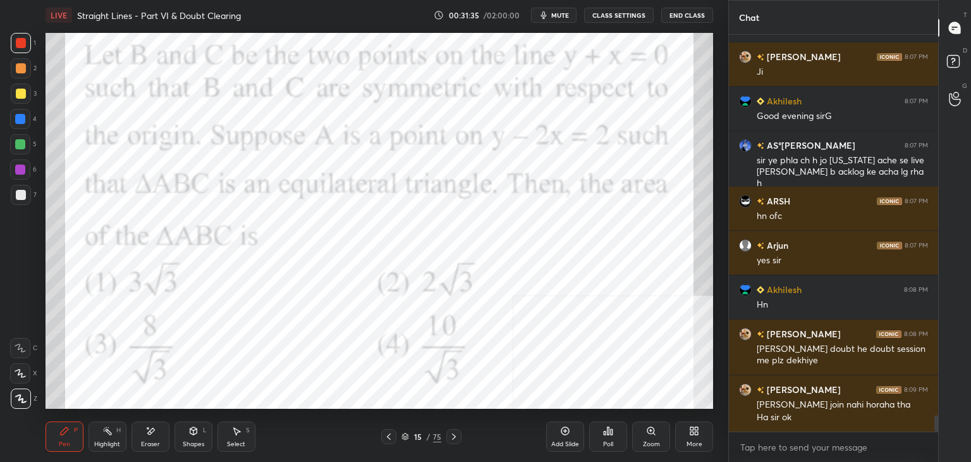
click at [25, 48] on div at bounding box center [21, 43] width 20 height 20
click at [947, 63] on rect at bounding box center [953, 62] width 12 height 12
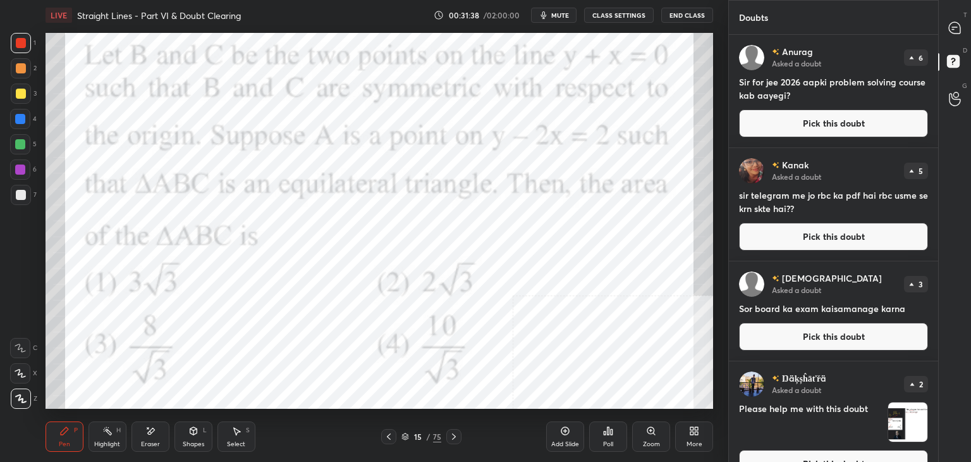
click at [904, 120] on button "Pick this doubt" at bounding box center [833, 123] width 189 height 28
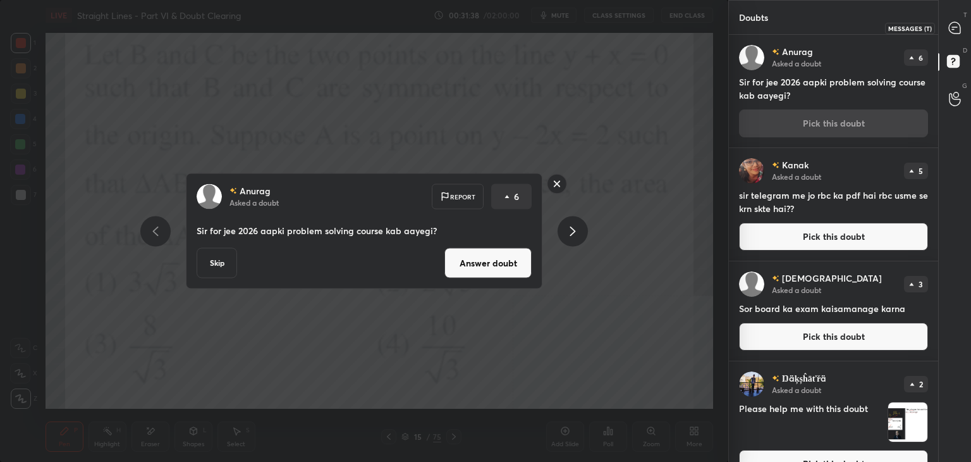
click at [949, 30] on icon at bounding box center [954, 27] width 11 height 11
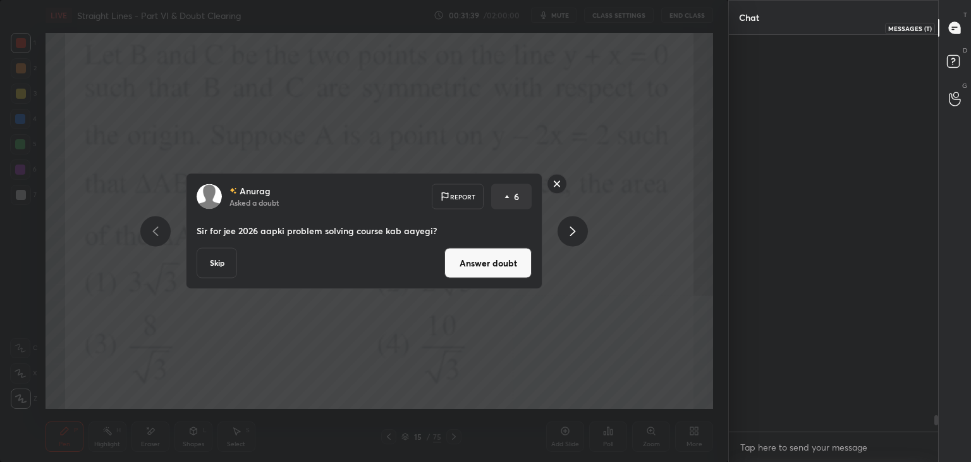
scroll to position [393, 206]
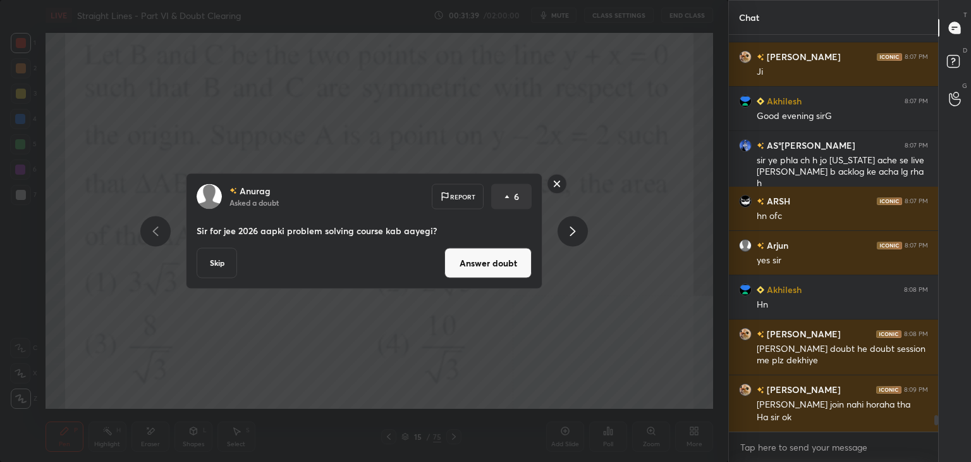
click at [496, 257] on button "Answer doubt" at bounding box center [488, 263] width 87 height 30
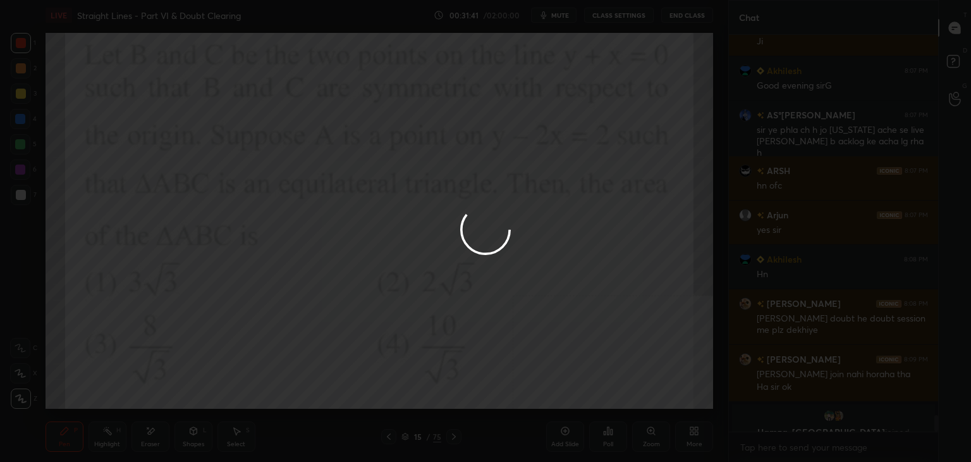
scroll to position [8401, 0]
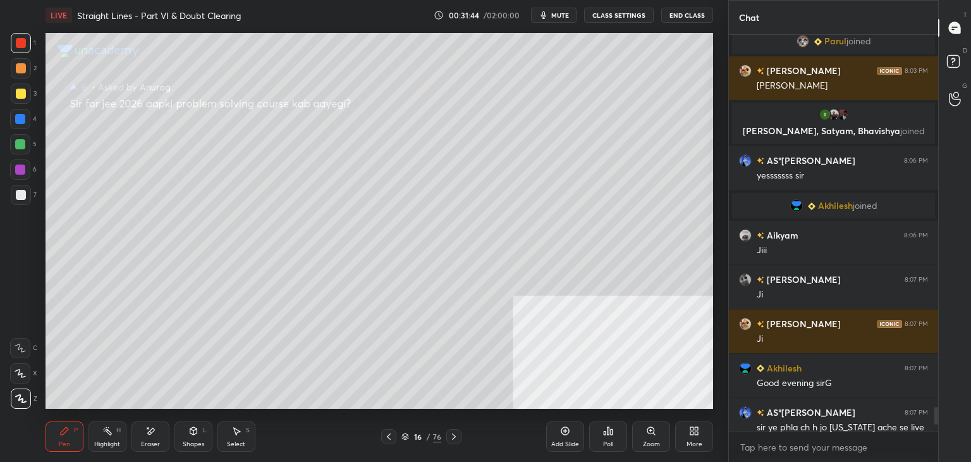
drag, startPoint x: 388, startPoint y: 439, endPoint x: 417, endPoint y: 415, distance: 37.3
click at [389, 439] on icon at bounding box center [389, 436] width 10 height 10
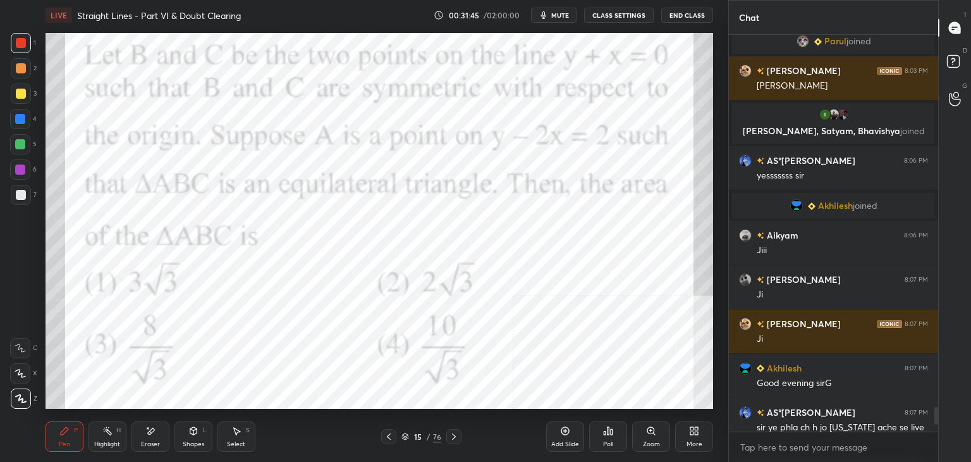
click at [956, 66] on rect at bounding box center [953, 62] width 12 height 12
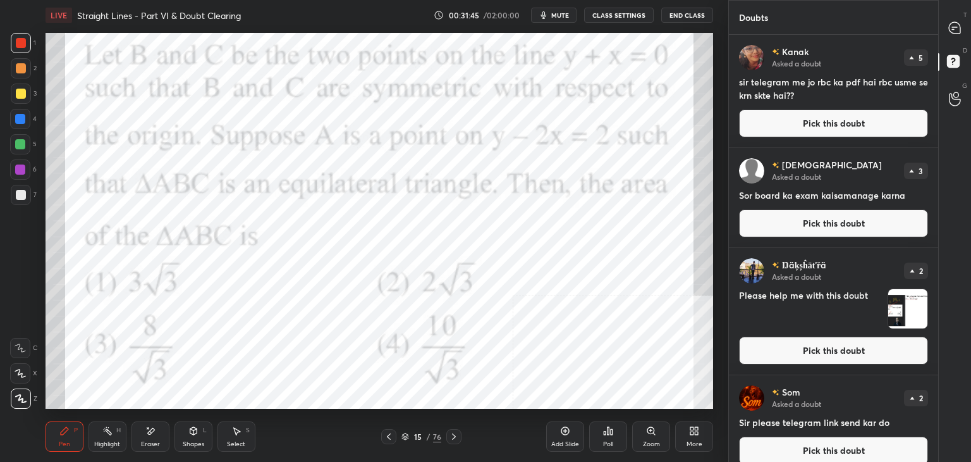
click at [847, 132] on button "Pick this doubt" at bounding box center [833, 123] width 189 height 28
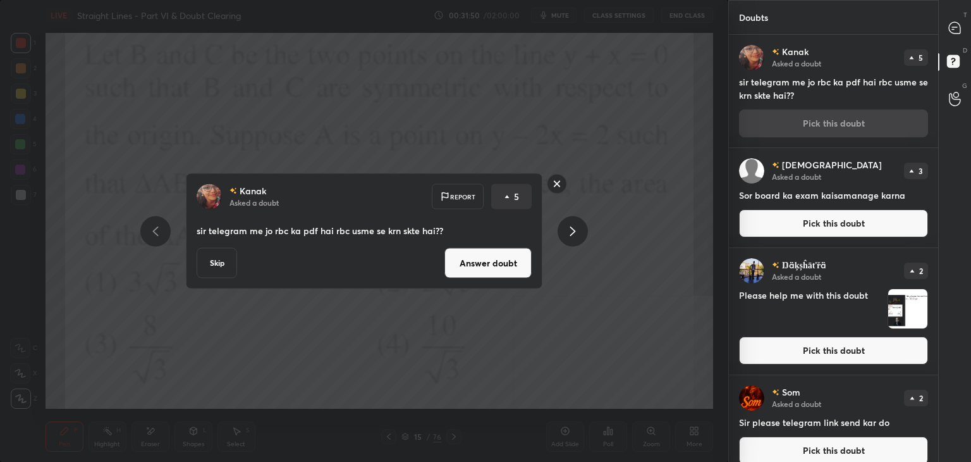
click at [483, 267] on button "Answer doubt" at bounding box center [488, 263] width 87 height 30
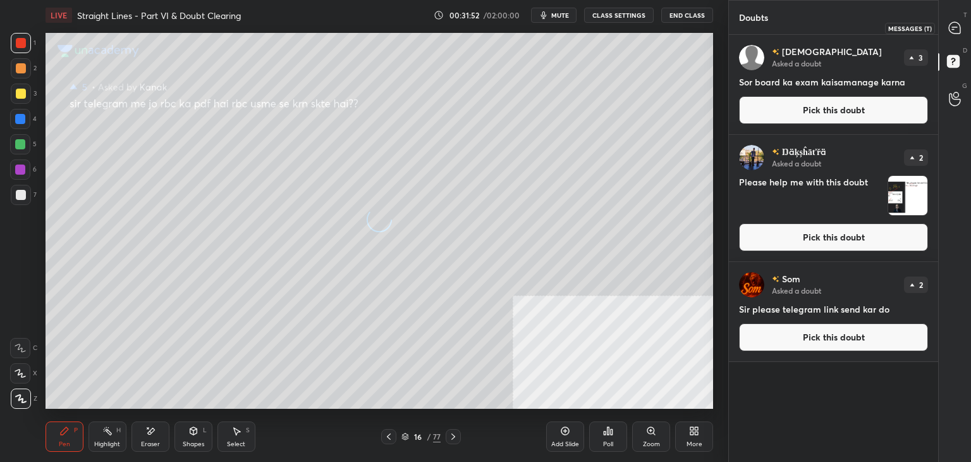
click at [956, 28] on icon at bounding box center [954, 27] width 11 height 11
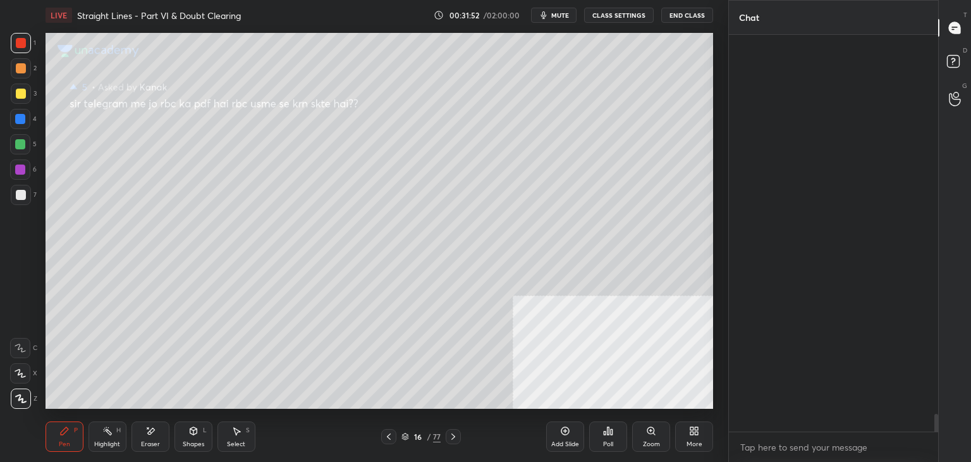
scroll to position [393, 206]
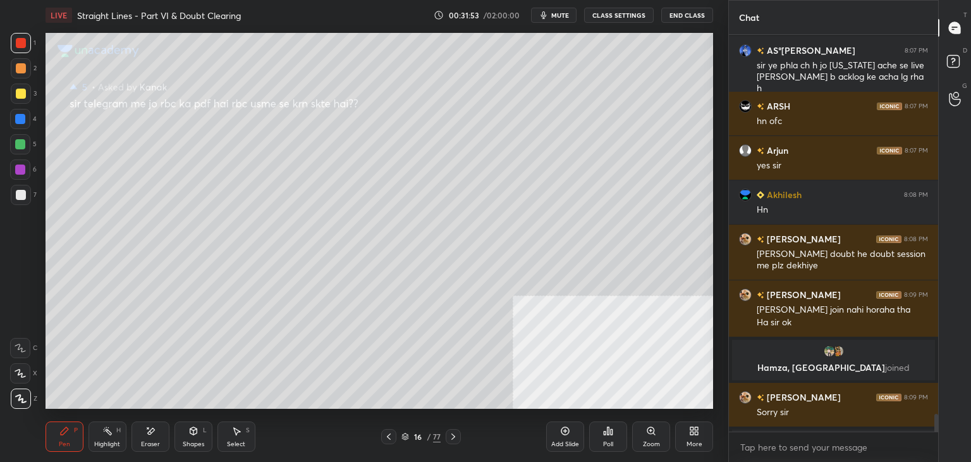
click at [385, 436] on icon at bounding box center [389, 436] width 10 height 10
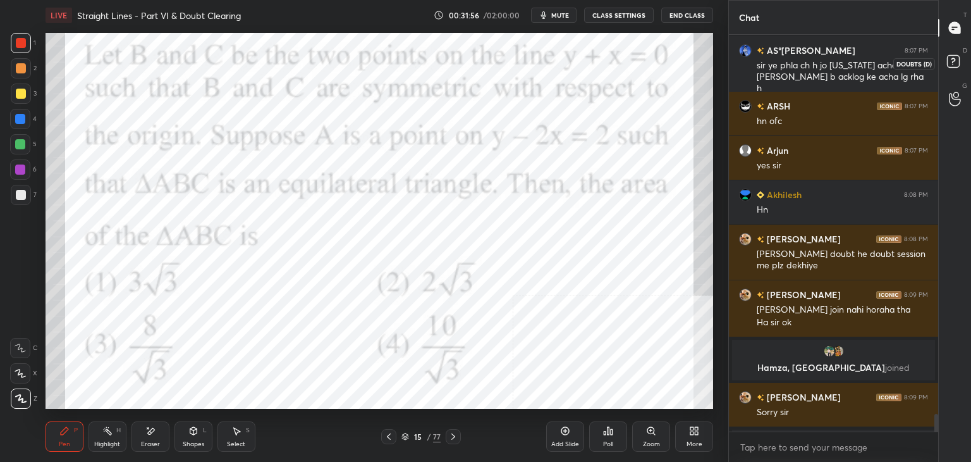
click at [960, 59] on icon at bounding box center [955, 63] width 23 height 23
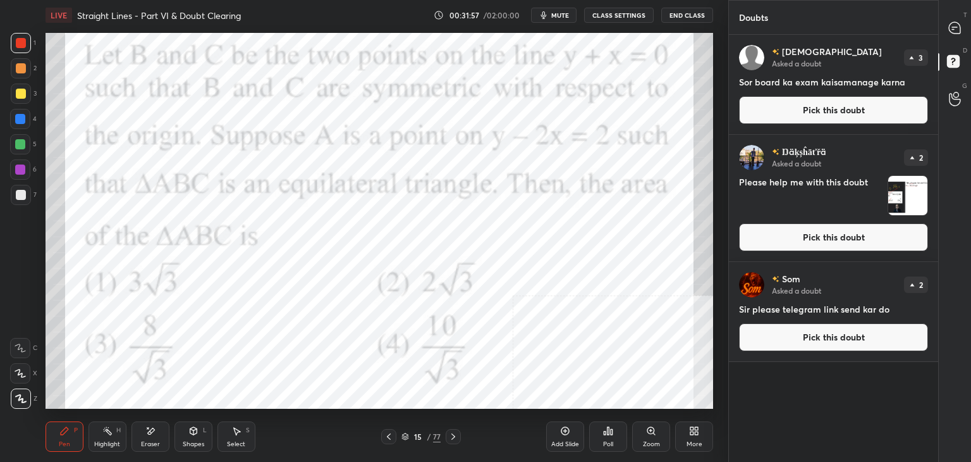
click at [865, 102] on button "Pick this doubt" at bounding box center [833, 110] width 189 height 28
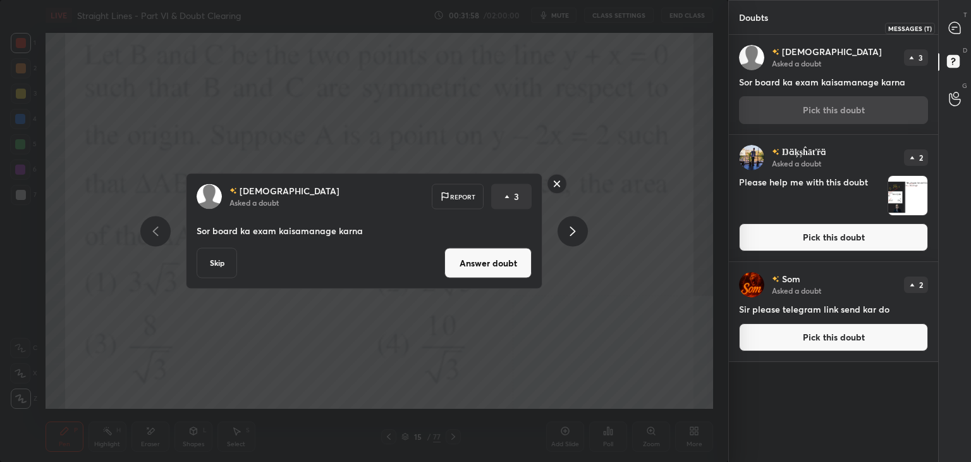
click at [957, 33] on icon at bounding box center [954, 27] width 11 height 11
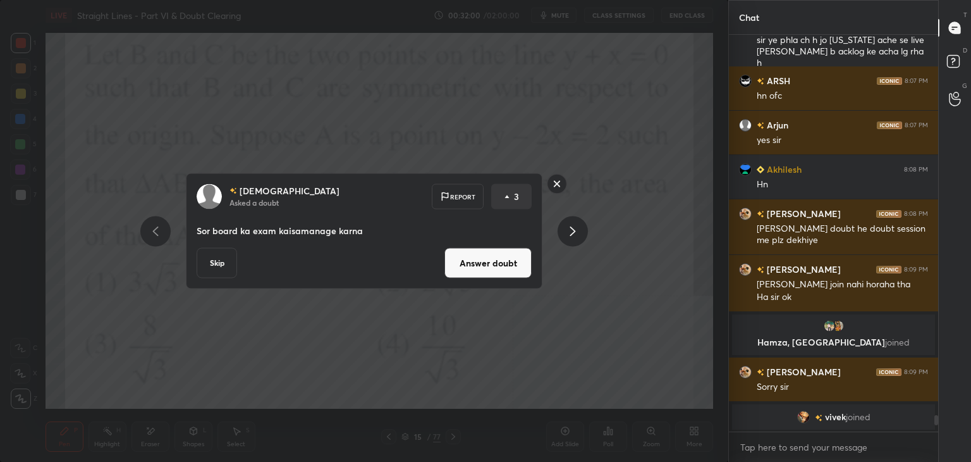
click at [470, 266] on button "Answer doubt" at bounding box center [488, 263] width 87 height 30
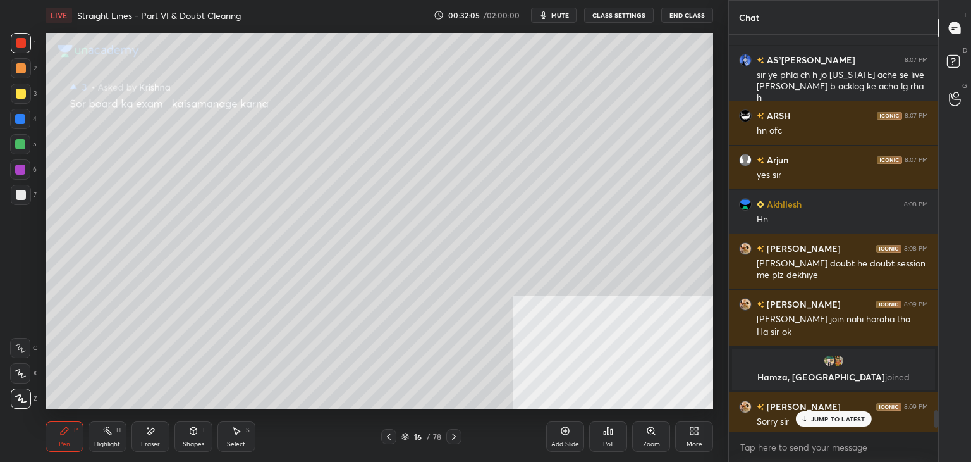
scroll to position [8712, 0]
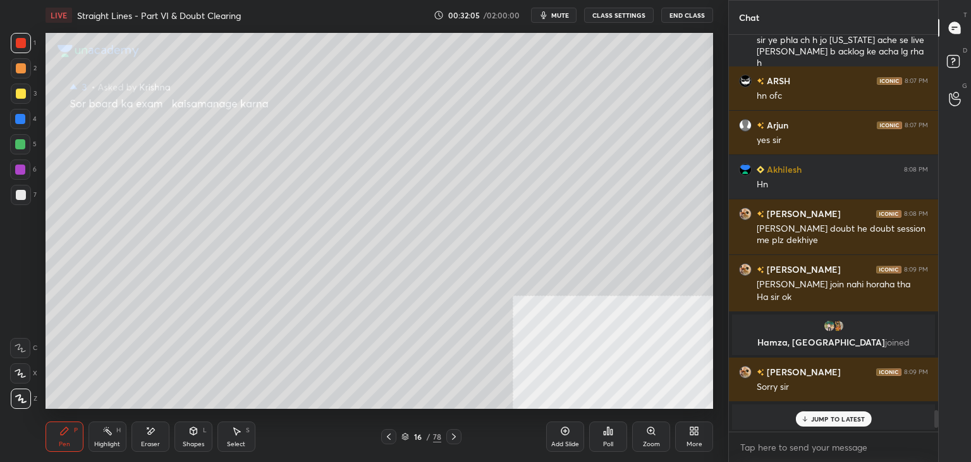
drag, startPoint x: 936, startPoint y: 420, endPoint x: 935, endPoint y: 441, distance: 20.9
click at [936, 441] on div "[PERSON_NAME] 8:07 PM [PERSON_NAME] 8:07 PM [PERSON_NAME][GEOGRAPHIC_DATA] 8:07…" at bounding box center [833, 248] width 209 height 427
drag, startPoint x: 387, startPoint y: 438, endPoint x: 382, endPoint y: 418, distance: 20.9
click at [387, 437] on icon at bounding box center [389, 436] width 10 height 10
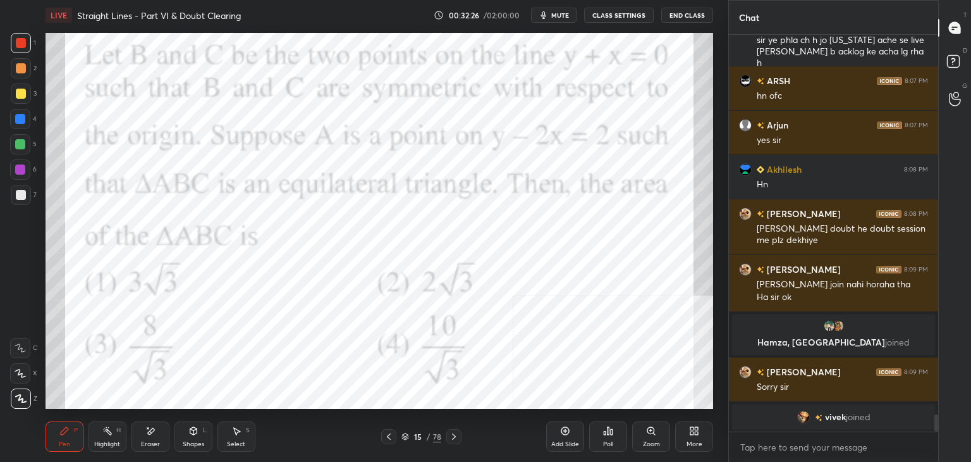
scroll to position [8756, 0]
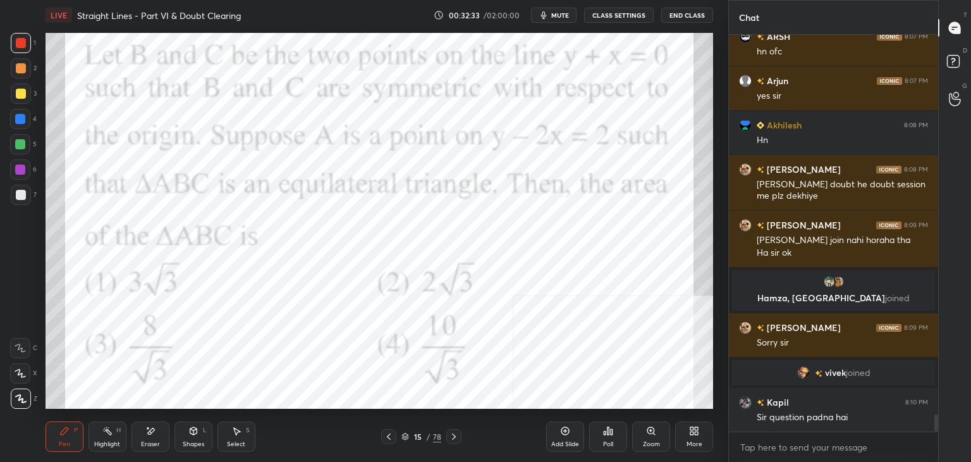
drag, startPoint x: 149, startPoint y: 434, endPoint x: 173, endPoint y: 411, distance: 33.6
click at [152, 433] on icon at bounding box center [150, 431] width 10 height 11
drag, startPoint x: 59, startPoint y: 436, endPoint x: 52, endPoint y: 434, distance: 7.4
click at [58, 437] on div "Pen P" at bounding box center [65, 436] width 38 height 30
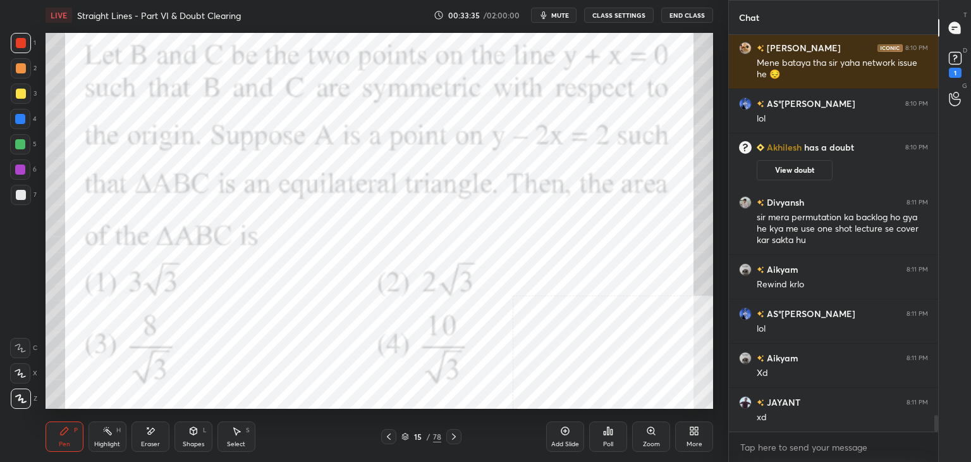
scroll to position [9047, 0]
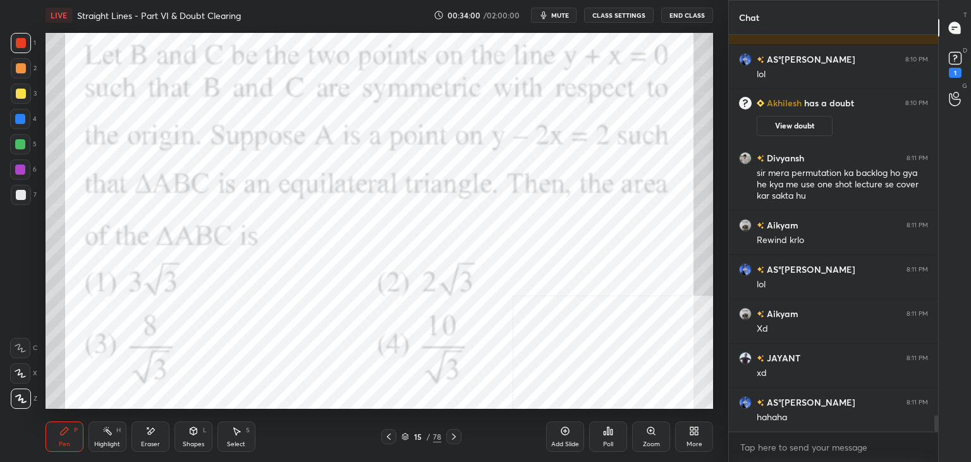
click at [64, 427] on icon at bounding box center [64, 431] width 10 height 10
click at [23, 42] on div at bounding box center [21, 43] width 10 height 10
click at [18, 191] on div at bounding box center [21, 195] width 10 height 10
click at [19, 165] on div at bounding box center [20, 169] width 10 height 10
click at [19, 137] on div at bounding box center [20, 144] width 20 height 20
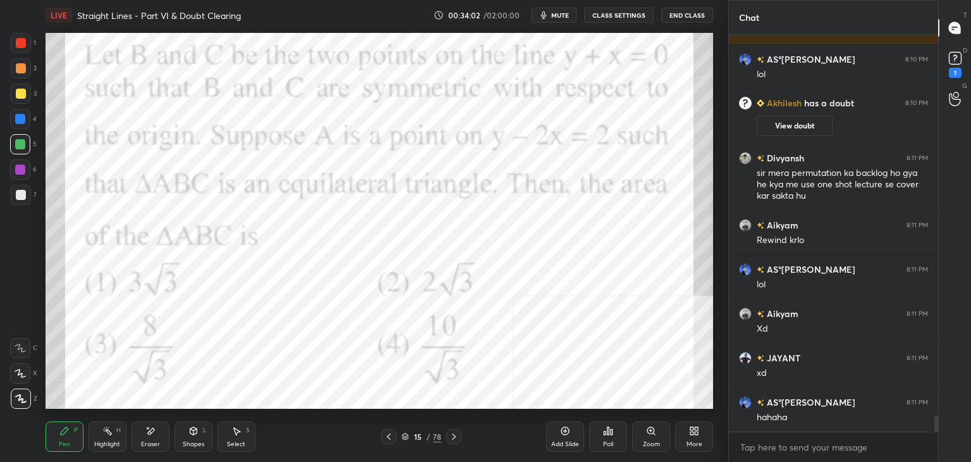
click at [16, 117] on div at bounding box center [20, 119] width 10 height 10
click at [16, 90] on div at bounding box center [21, 94] width 10 height 10
click at [16, 65] on div at bounding box center [21, 68] width 10 height 10
drag, startPoint x: 13, startPoint y: 46, endPoint x: 0, endPoint y: 58, distance: 17.4
click at [11, 44] on div at bounding box center [21, 43] width 20 height 20
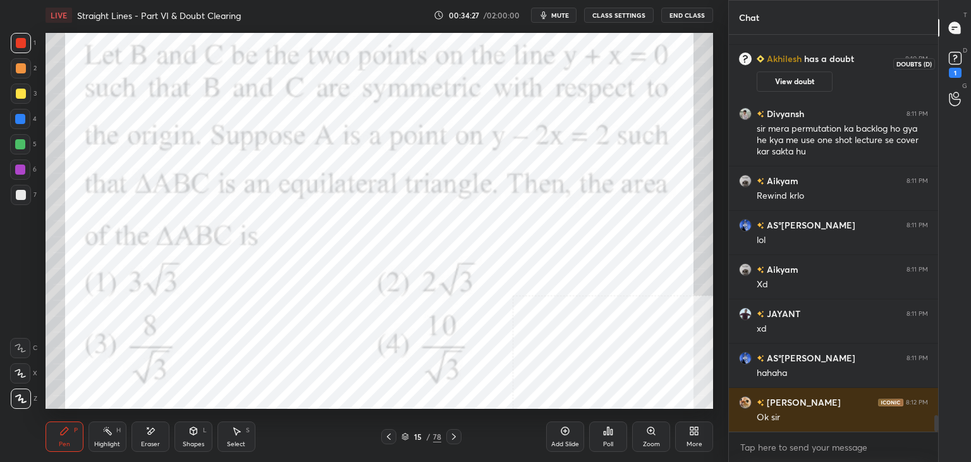
scroll to position [9121, 0]
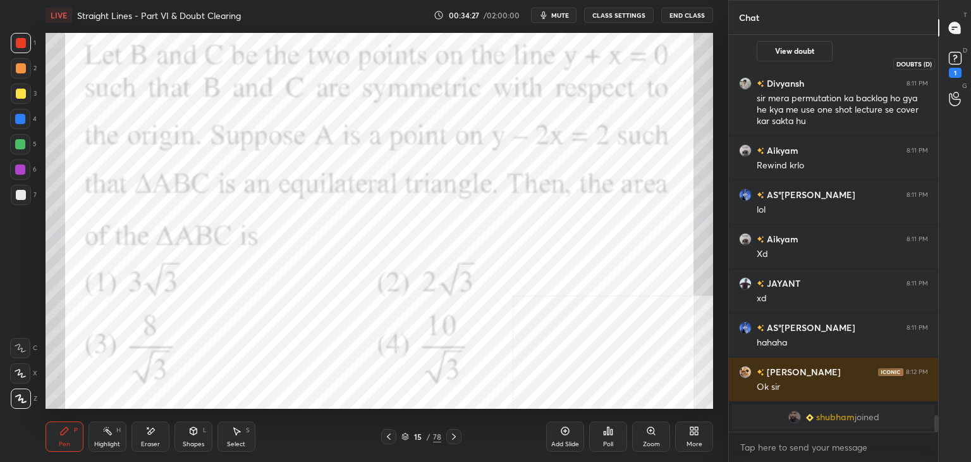
click at [959, 57] on rect at bounding box center [955, 58] width 12 height 12
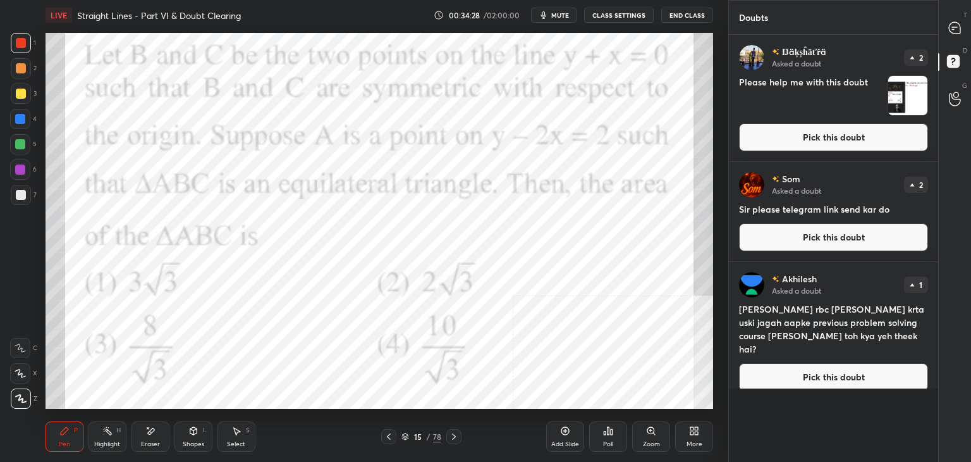
click at [895, 132] on button "Pick this doubt" at bounding box center [833, 137] width 189 height 28
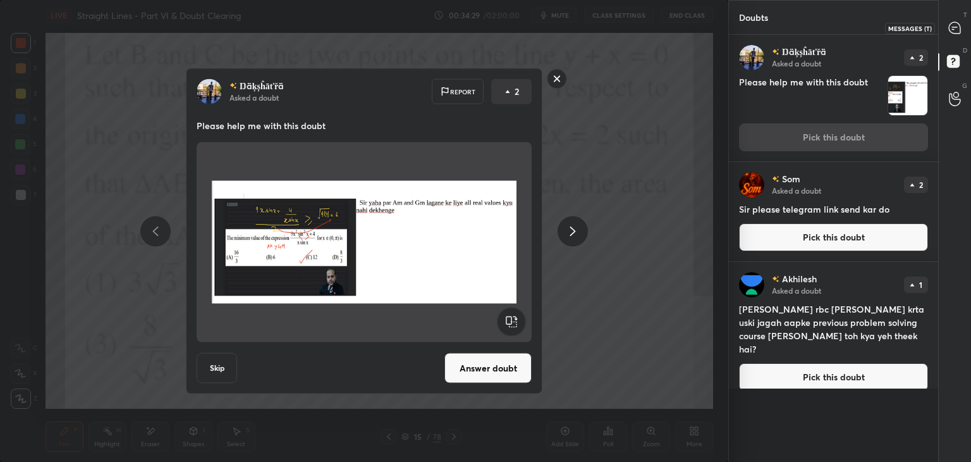
click at [949, 31] on icon at bounding box center [955, 28] width 13 height 13
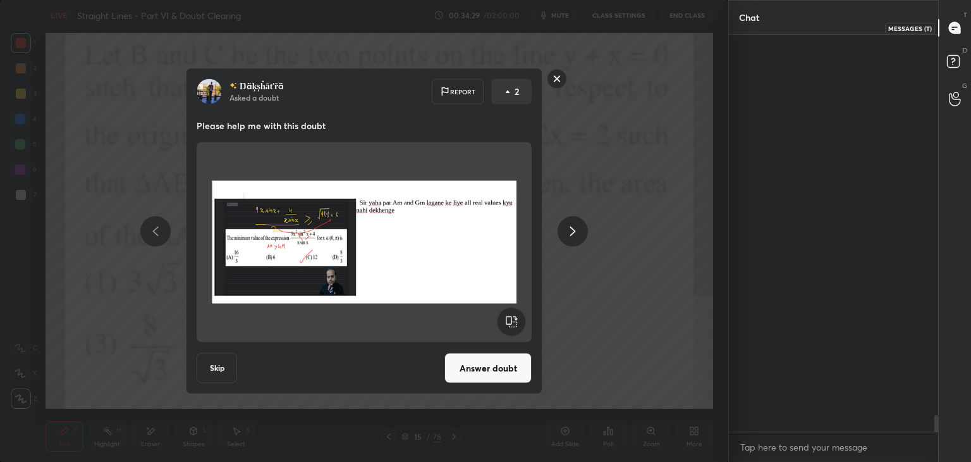
scroll to position [393, 206]
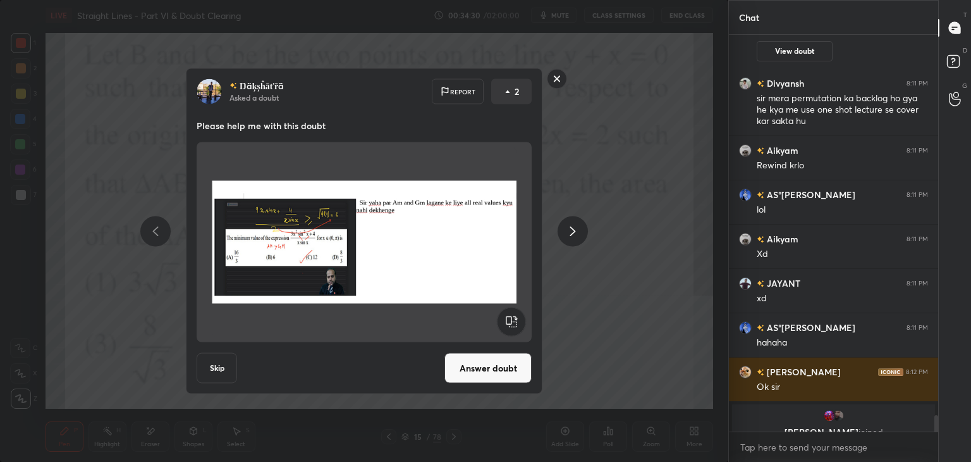
click at [951, 66] on rect at bounding box center [953, 62] width 12 height 12
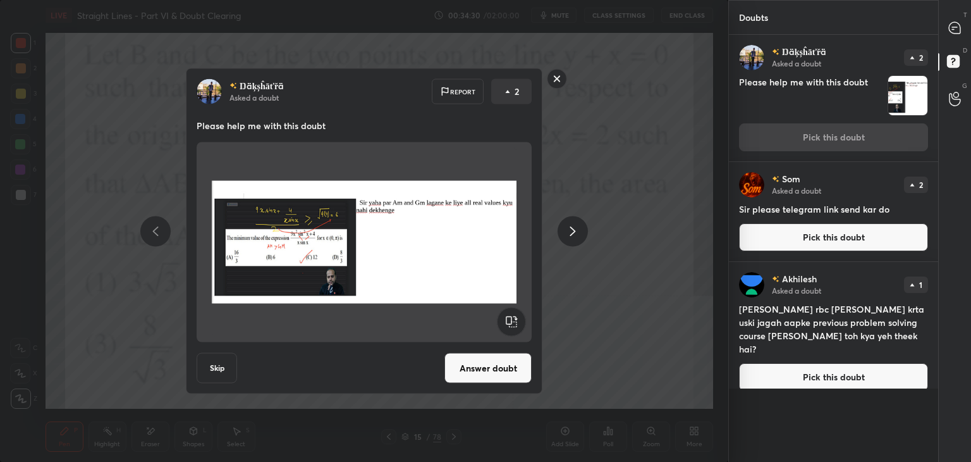
click at [827, 232] on button "Pick this doubt" at bounding box center [833, 237] width 189 height 28
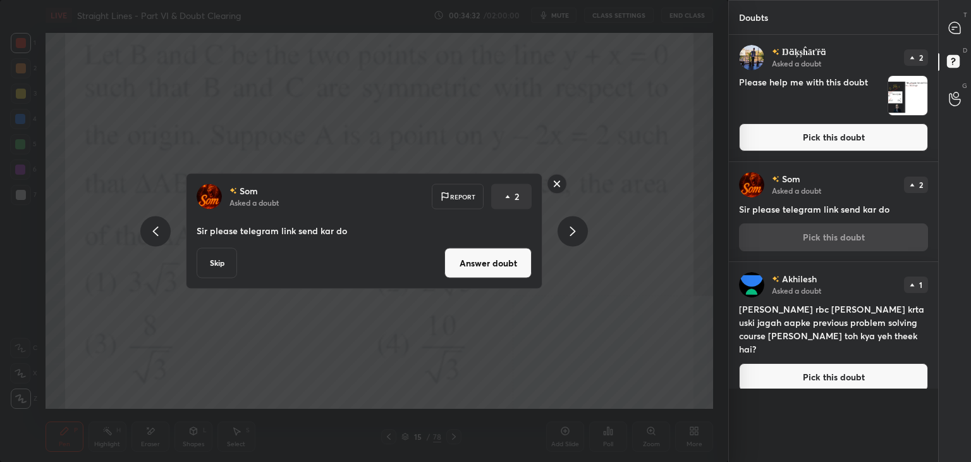
drag, startPoint x: 478, startPoint y: 254, endPoint x: 469, endPoint y: 250, distance: 10.2
click at [477, 254] on button "Answer doubt" at bounding box center [488, 263] width 87 height 30
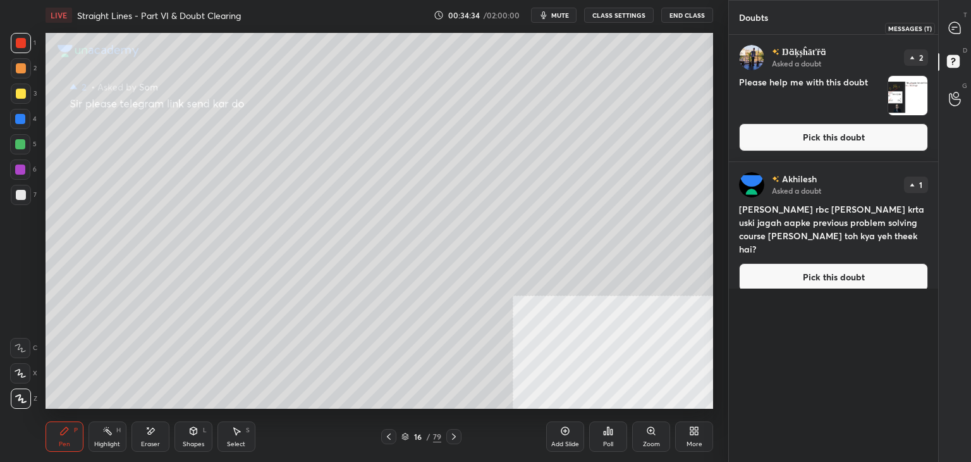
click at [957, 23] on icon at bounding box center [954, 27] width 11 height 11
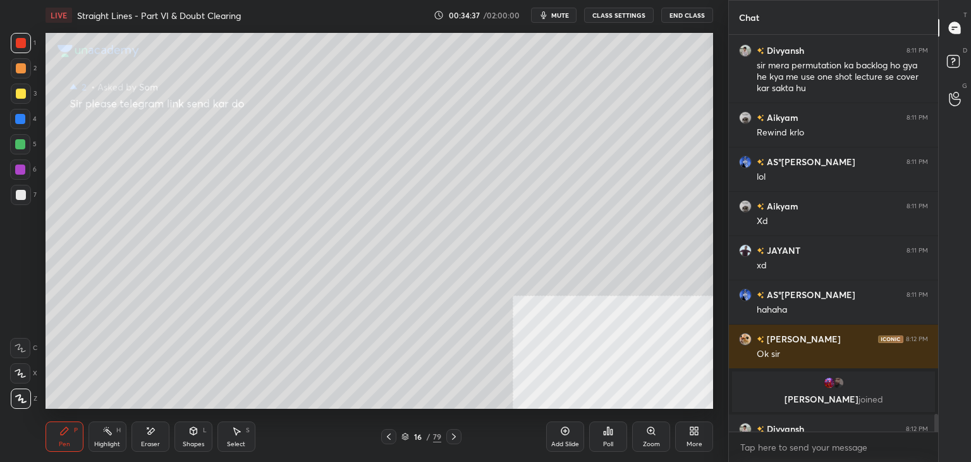
drag, startPoint x: 385, startPoint y: 435, endPoint x: 407, endPoint y: 436, distance: 22.1
click at [388, 434] on icon at bounding box center [389, 436] width 10 height 10
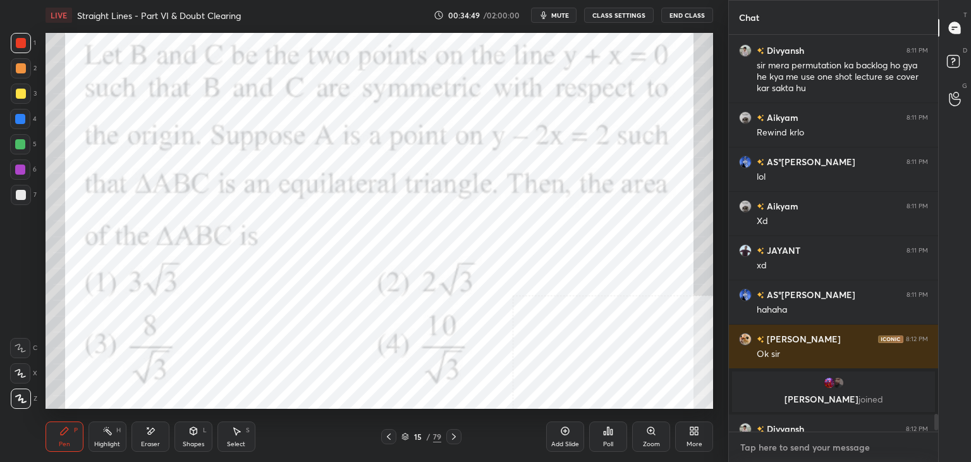
type textarea "x"
click at [763, 443] on textarea at bounding box center [833, 447] width 189 height 20
click at [765, 437] on textarea at bounding box center [833, 447] width 189 height 20
paste textarea "My Unacademy Official Telegram: [URL][DOMAIN_NAME] Use Code VINEETLIVE to renew…"
type textarea "My Unacademy Official Telegram: [URL][DOMAIN_NAME] Use Code VINEETLIVE to renew…"
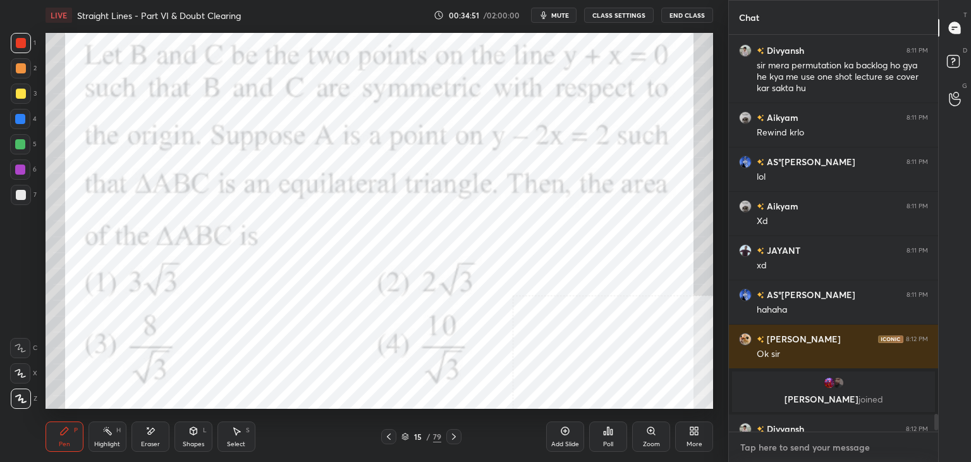
type textarea "x"
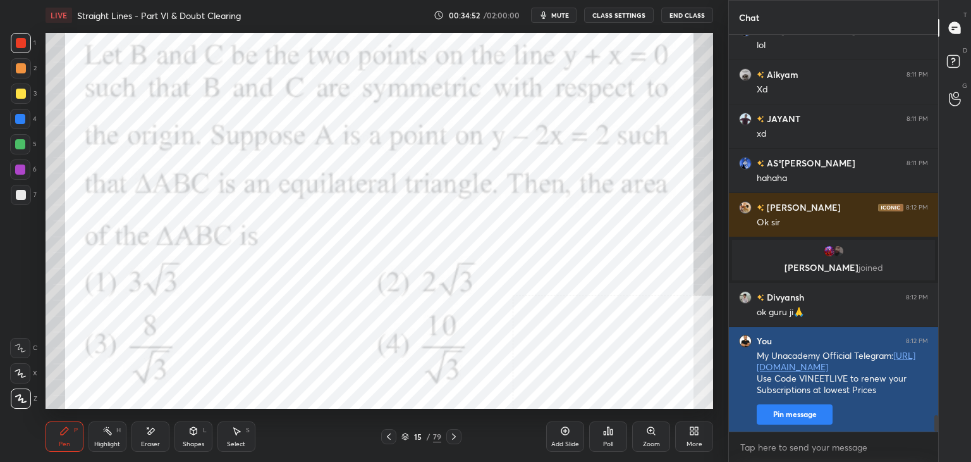
click at [791, 414] on button "Pin message" at bounding box center [795, 414] width 76 height 20
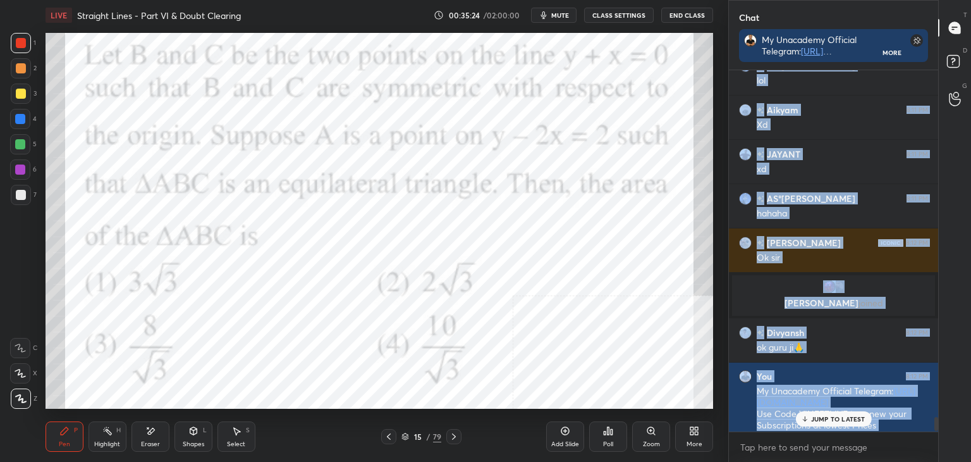
drag, startPoint x: 931, startPoint y: 421, endPoint x: 928, endPoint y: 429, distance: 8.2
click at [929, 428] on div "Aikyam 8:11 PM Rewind krlo AS°[PERSON_NAME] 8:11 PM lol Aikyam 8:11 PM Xd JAYAN…" at bounding box center [833, 250] width 209 height 361
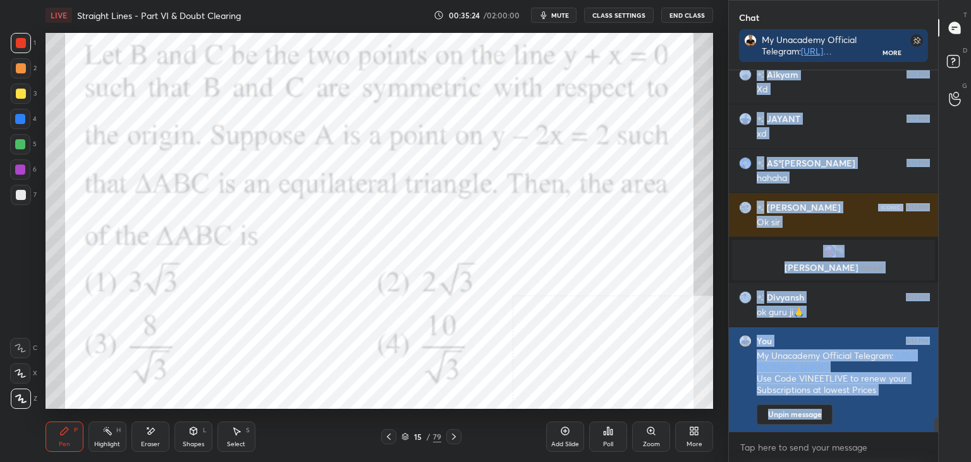
drag, startPoint x: 936, startPoint y: 419, endPoint x: 918, endPoint y: 424, distance: 18.3
click at [933, 427] on div at bounding box center [935, 250] width 8 height 361
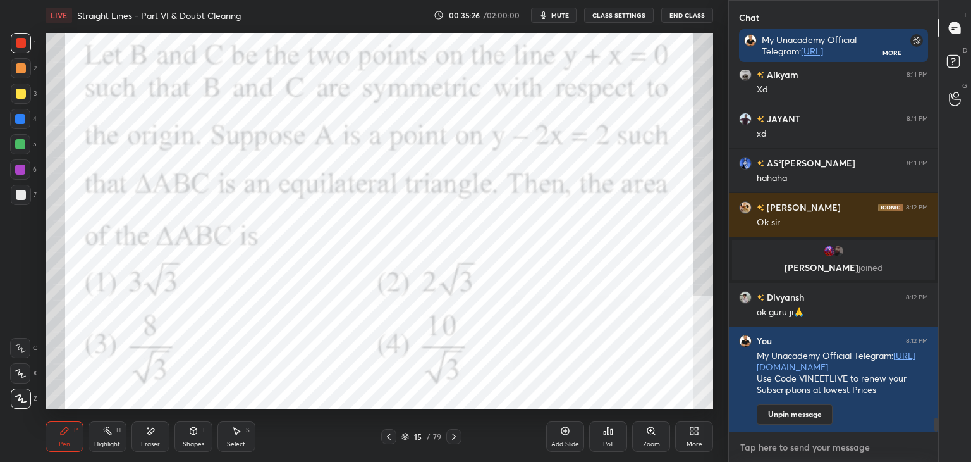
click at [765, 448] on textarea at bounding box center [833, 447] width 189 height 20
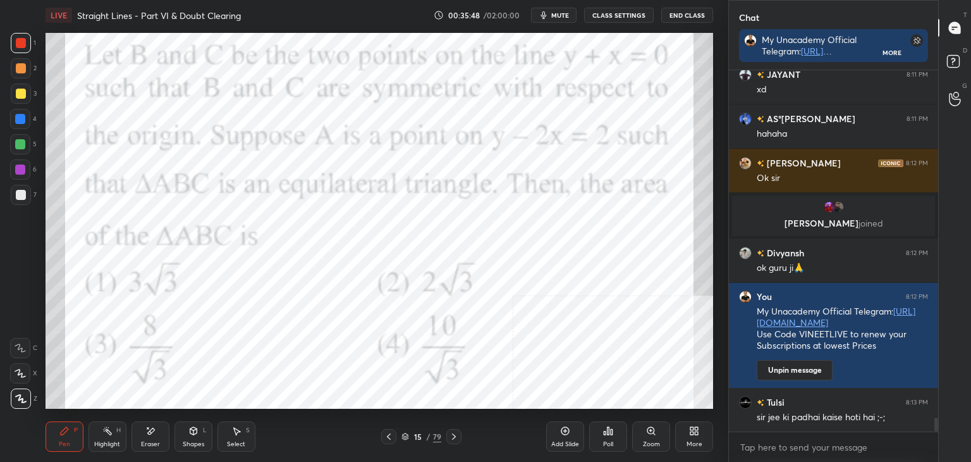
drag, startPoint x: 937, startPoint y: 425, endPoint x: 937, endPoint y: 433, distance: 8.2
click at [937, 433] on div "Aikyam 8:11 PM Xd JAYANT 8:11 PM xd AS°[PERSON_NAME] 8:11 PM [PERSON_NAME] [PER…" at bounding box center [833, 265] width 209 height 391
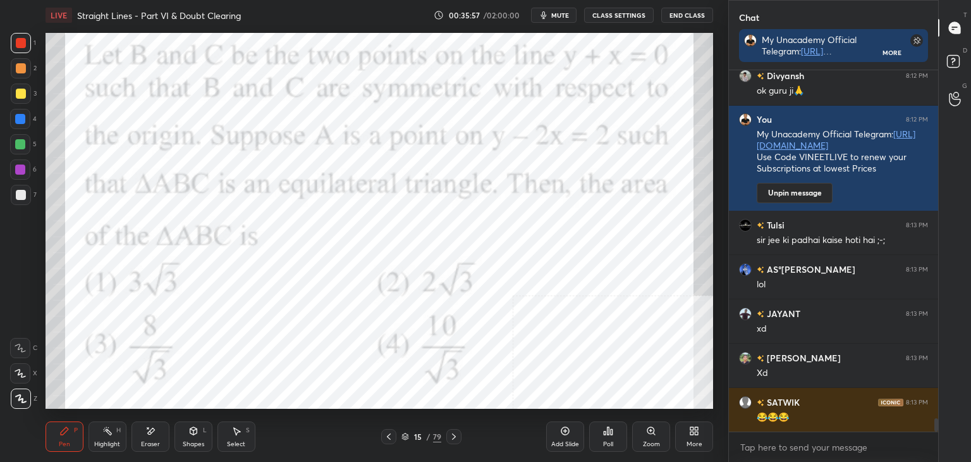
scroll to position [9412, 0]
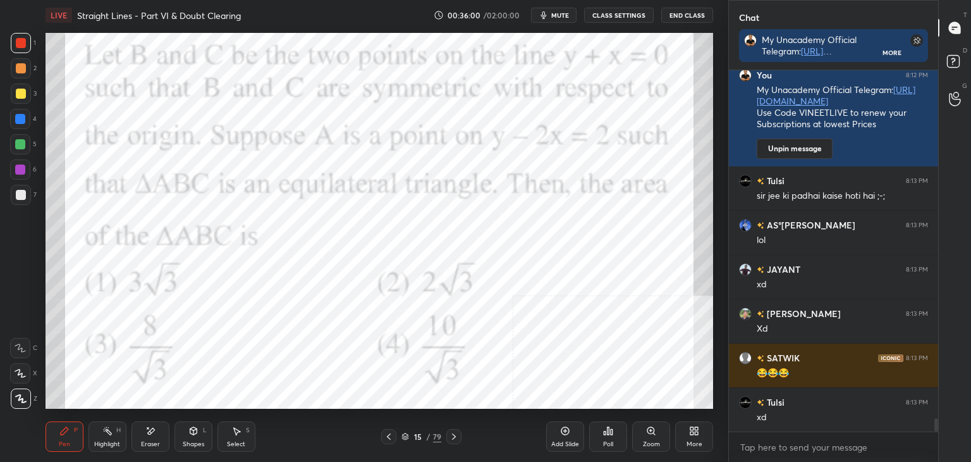
click at [68, 438] on div "Pen P" at bounding box center [65, 436] width 38 height 30
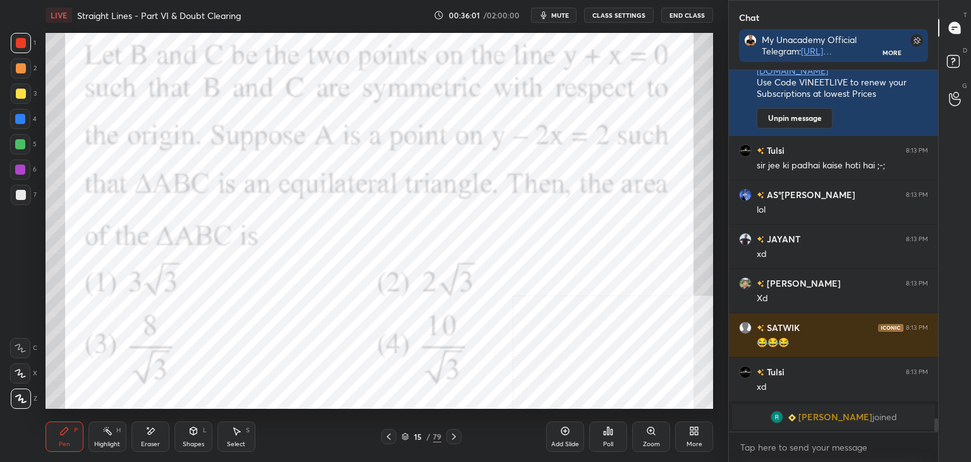
drag, startPoint x: 25, startPoint y: 113, endPoint x: 30, endPoint y: 104, distance: 10.0
click at [25, 112] on div at bounding box center [20, 119] width 20 height 20
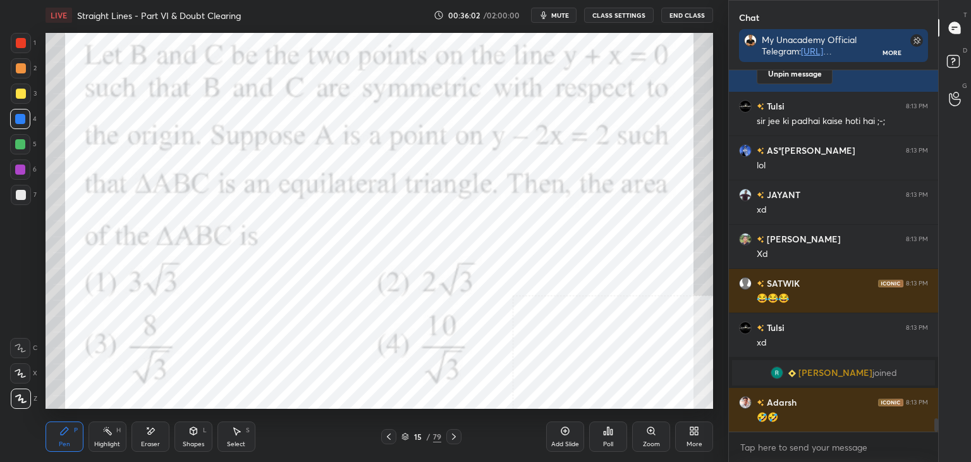
click at [29, 87] on div at bounding box center [21, 93] width 20 height 20
click at [25, 66] on div at bounding box center [21, 68] width 20 height 20
click at [26, 40] on div at bounding box center [21, 43] width 20 height 20
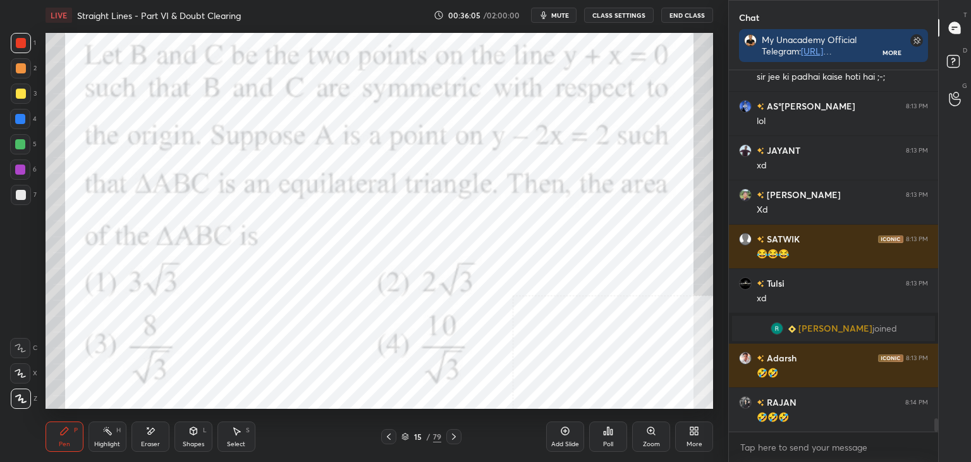
click at [21, 117] on div at bounding box center [20, 119] width 10 height 10
click at [12, 96] on div at bounding box center [21, 93] width 20 height 20
click at [18, 135] on div at bounding box center [20, 144] width 20 height 20
click at [19, 167] on div at bounding box center [20, 169] width 10 height 10
click at [22, 116] on div at bounding box center [20, 119] width 10 height 10
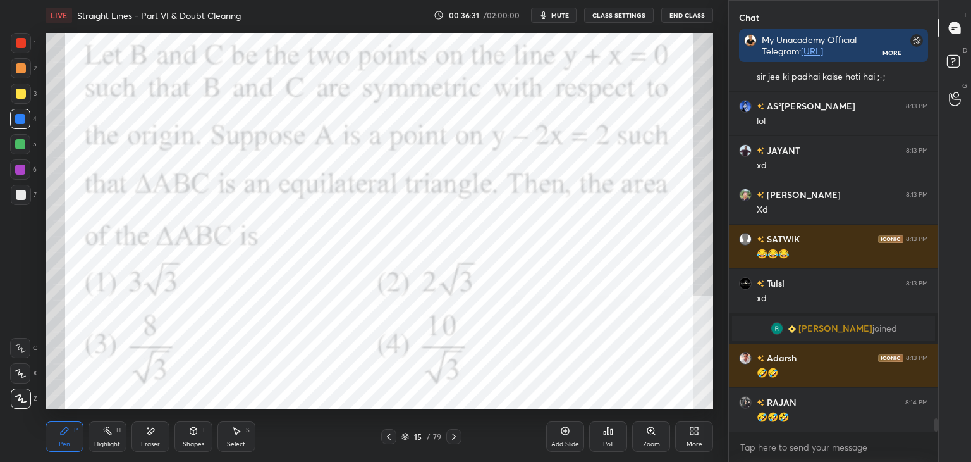
click at [166, 441] on div "Eraser" at bounding box center [151, 436] width 38 height 30
click at [69, 441] on div "Pen P" at bounding box center [65, 436] width 38 height 30
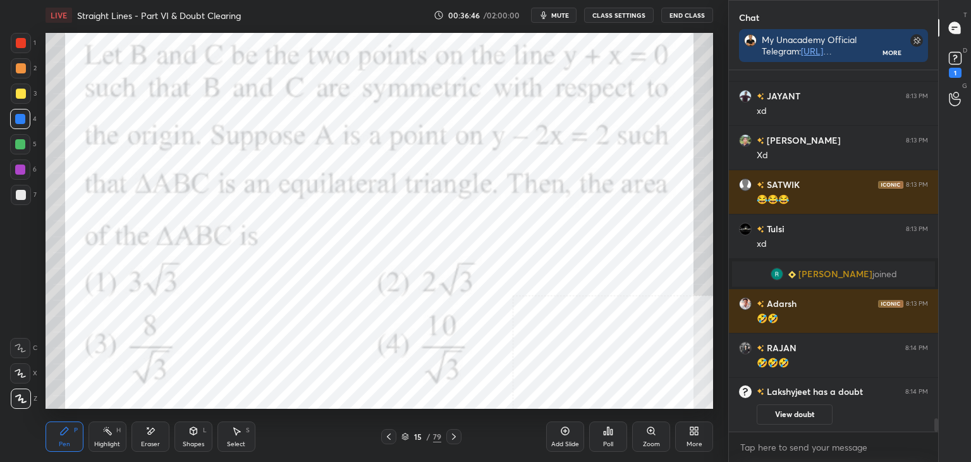
scroll to position [9493, 0]
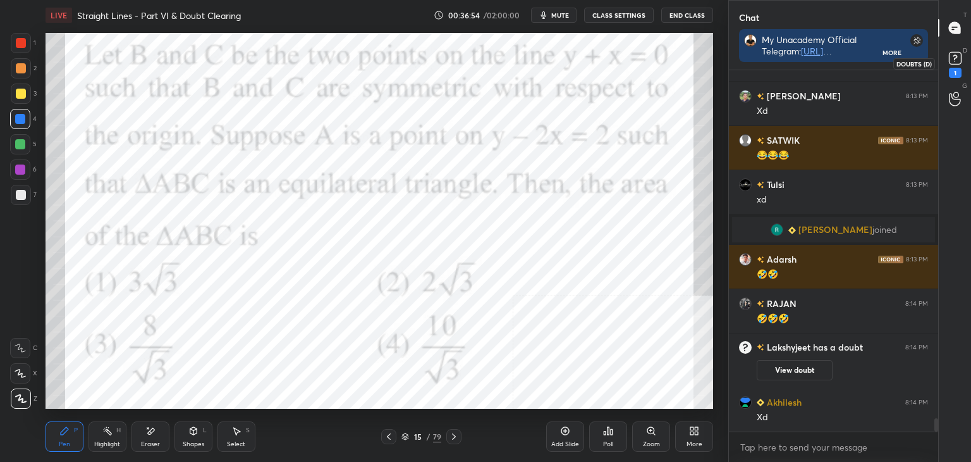
click at [963, 66] on icon at bounding box center [955, 58] width 19 height 19
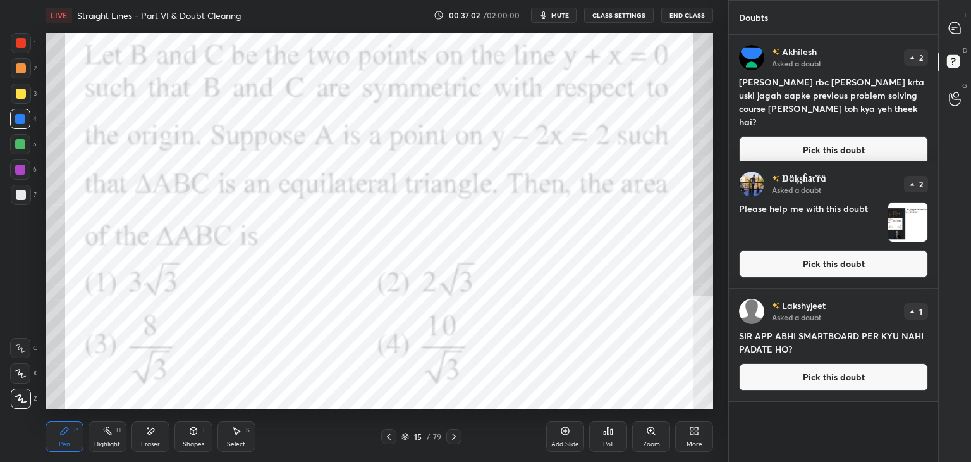
drag, startPoint x: 885, startPoint y: 130, endPoint x: 847, endPoint y: 127, distance: 37.4
click at [885, 136] on button "Pick this doubt" at bounding box center [833, 150] width 189 height 28
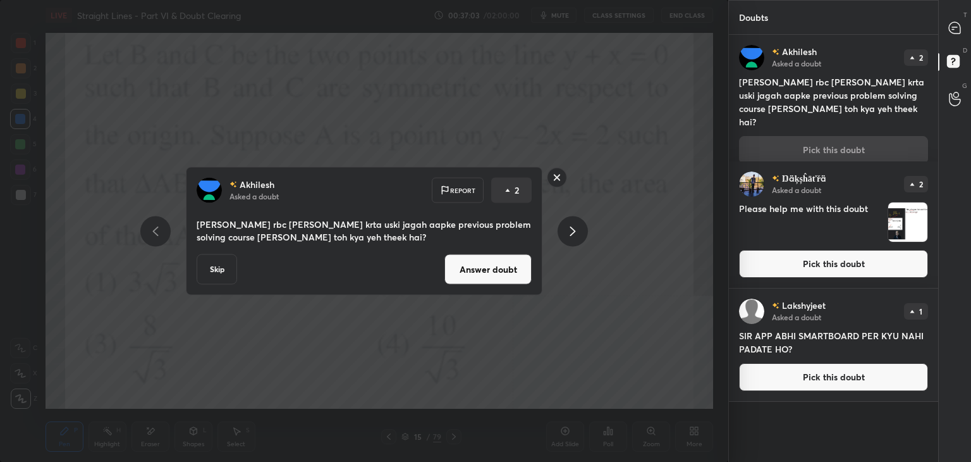
click at [493, 276] on button "Answer doubt" at bounding box center [488, 269] width 87 height 30
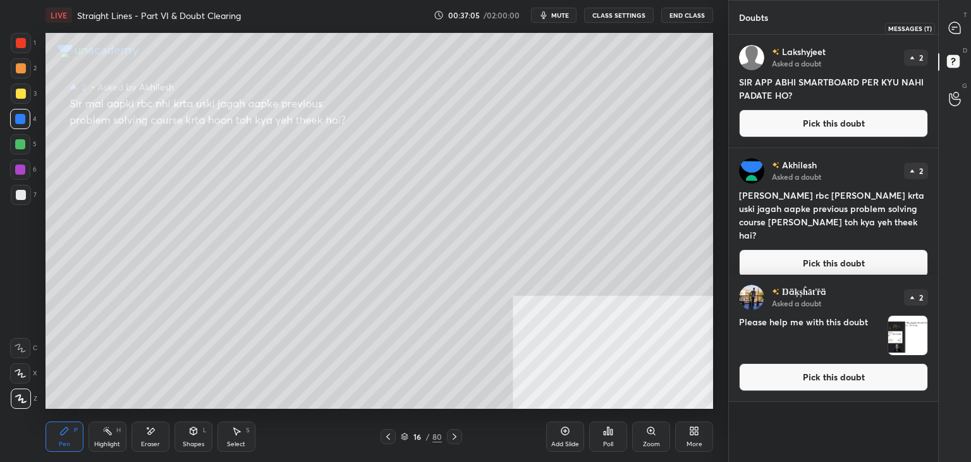
click at [954, 25] on icon at bounding box center [954, 27] width 11 height 11
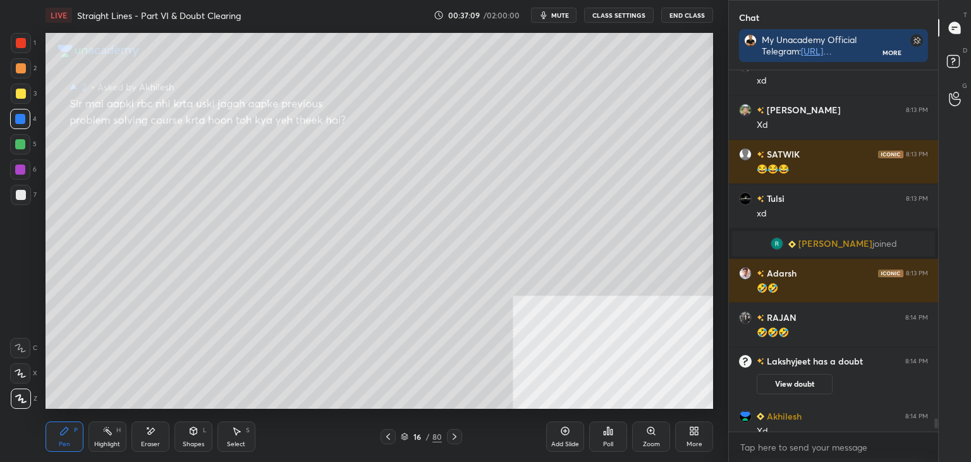
scroll to position [9742, 0]
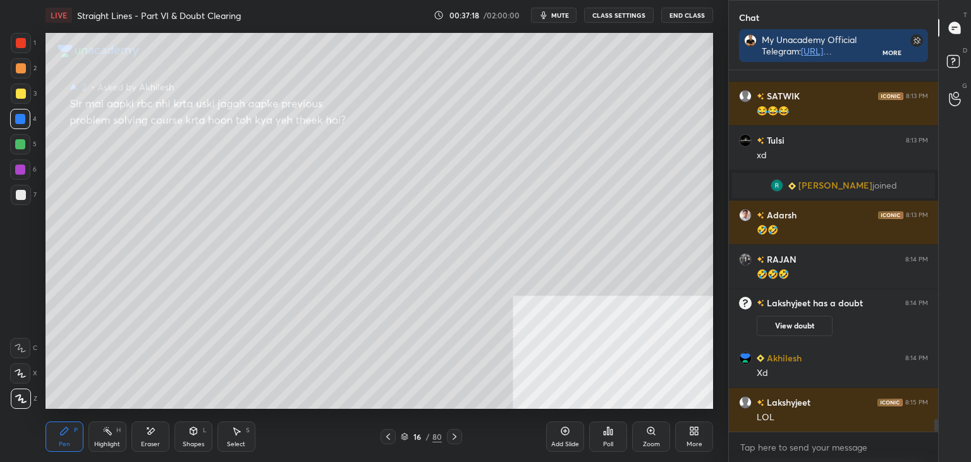
click at [391, 434] on icon at bounding box center [388, 436] width 10 height 10
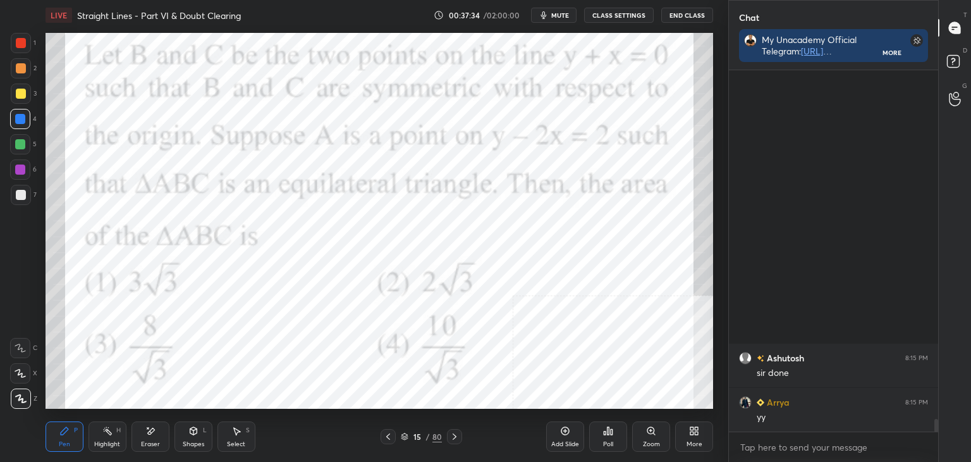
scroll to position [9592, 0]
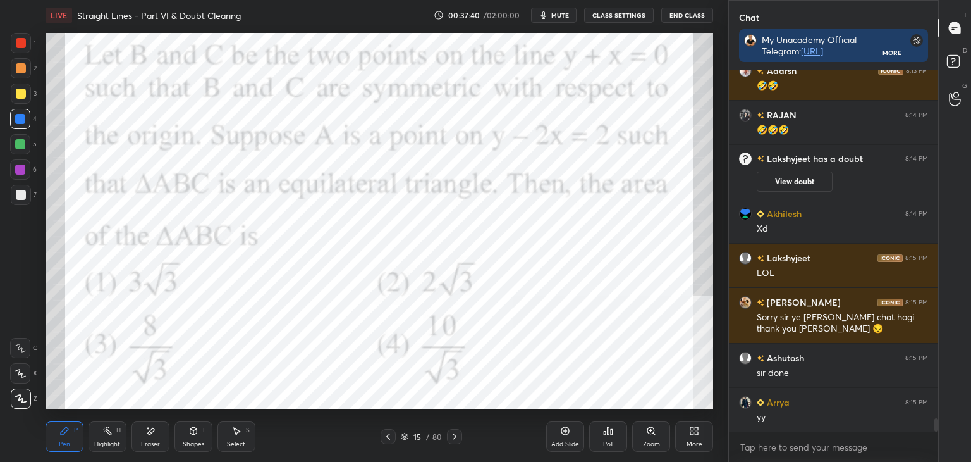
click at [16, 47] on div at bounding box center [21, 43] width 10 height 10
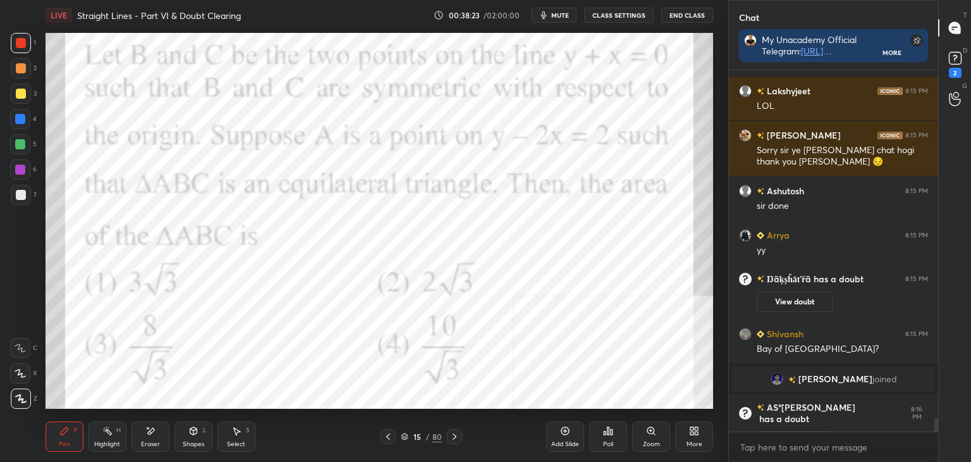
scroll to position [9699, 0]
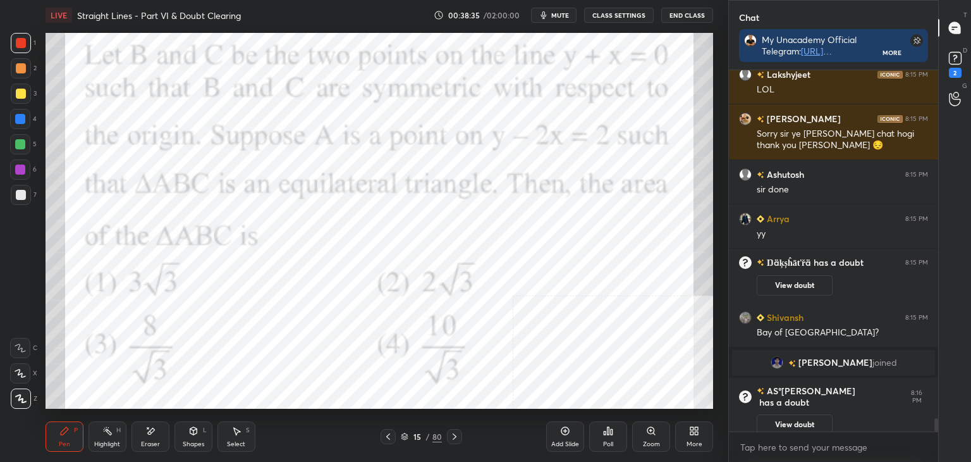
click at [20, 116] on div at bounding box center [20, 119] width 10 height 10
click at [155, 442] on div "Eraser" at bounding box center [150, 444] width 19 height 6
click at [66, 445] on div "Pen" at bounding box center [64, 444] width 11 height 6
click at [160, 438] on div "Eraser" at bounding box center [151, 436] width 38 height 30
click at [54, 442] on div "Pen P" at bounding box center [65, 436] width 38 height 30
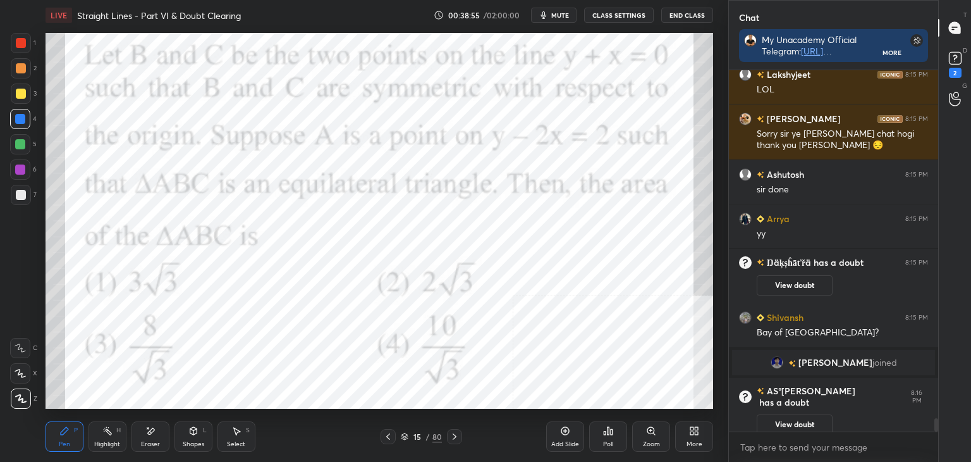
scroll to position [9730, 0]
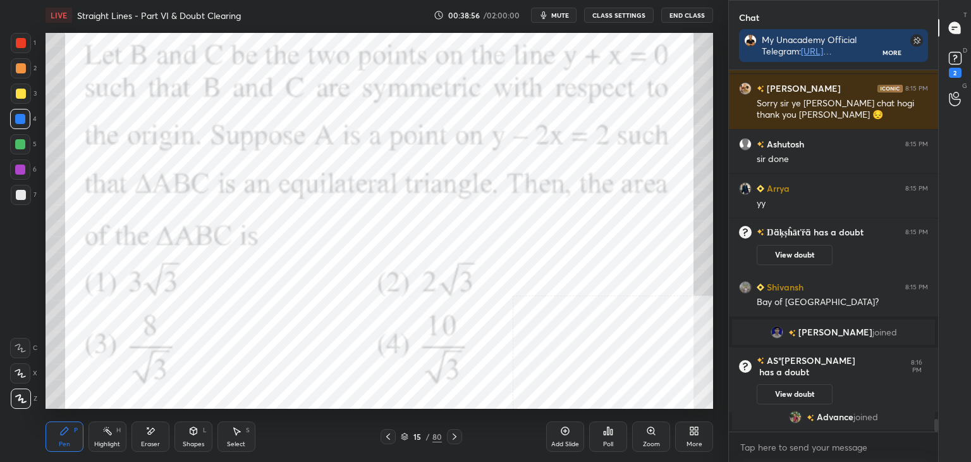
click at [22, 145] on div at bounding box center [20, 144] width 10 height 10
click at [72, 439] on div "Pen P" at bounding box center [65, 436] width 38 height 30
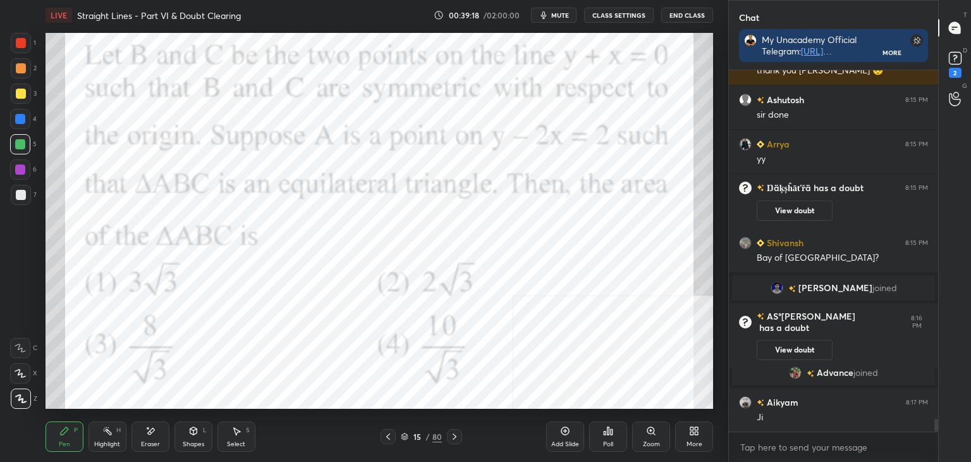
click at [21, 173] on div at bounding box center [20, 169] width 10 height 10
click at [23, 66] on div at bounding box center [21, 68] width 10 height 10
click at [22, 117] on div at bounding box center [20, 119] width 10 height 10
drag, startPoint x: 25, startPoint y: 46, endPoint x: 35, endPoint y: 59, distance: 16.3
click at [25, 46] on div at bounding box center [21, 43] width 20 height 20
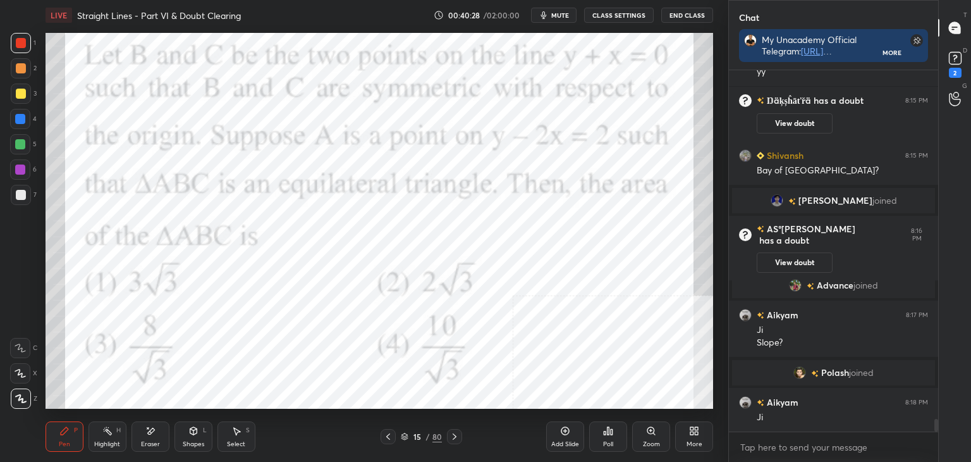
scroll to position [9780, 0]
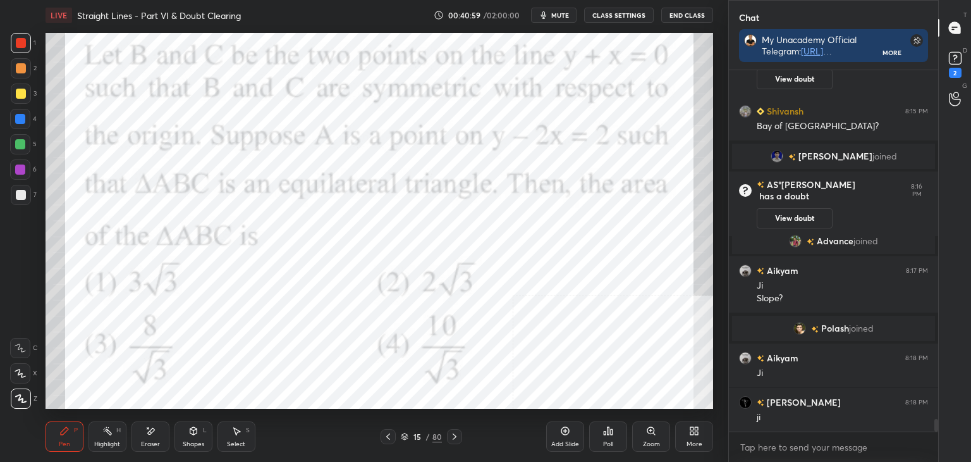
click at [563, 435] on icon at bounding box center [565, 431] width 10 height 10
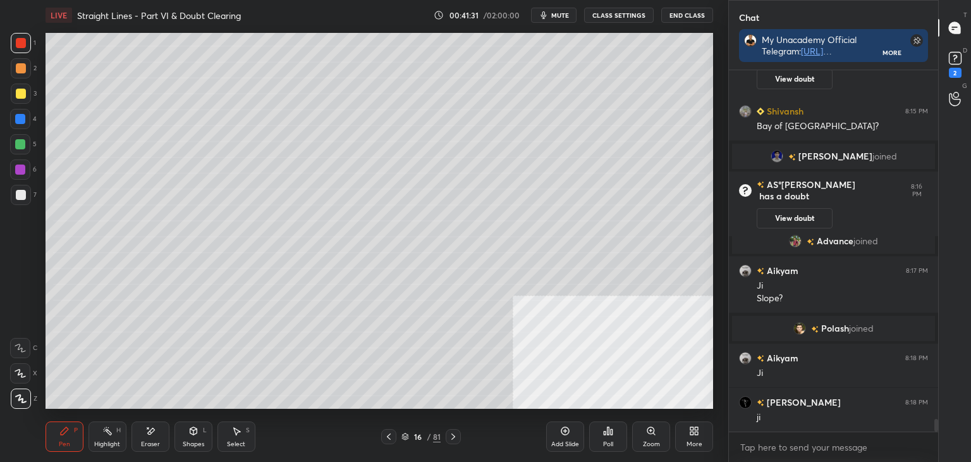
scroll to position [9798, 0]
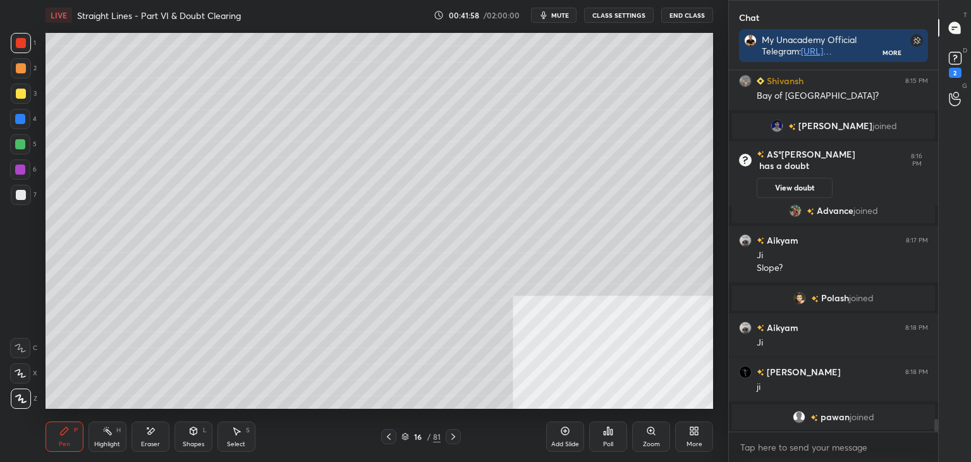
click at [388, 433] on icon at bounding box center [389, 436] width 10 height 10
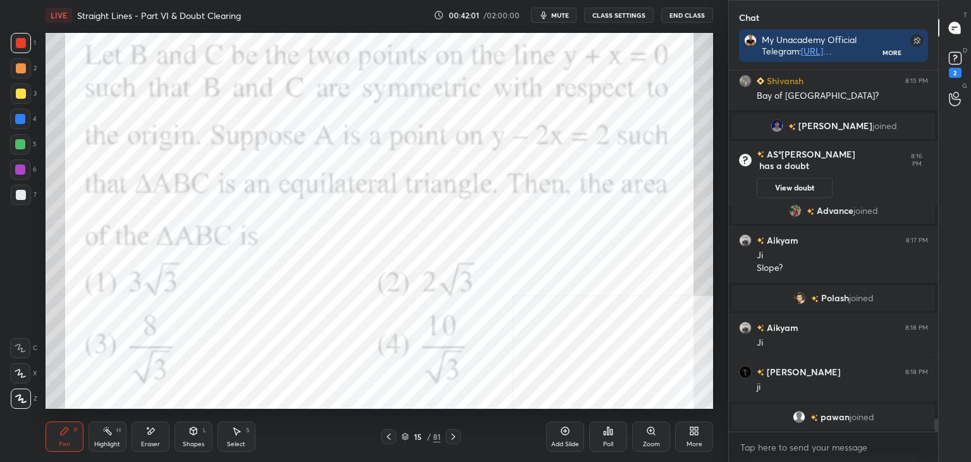
click at [459, 438] on div at bounding box center [453, 436] width 15 height 15
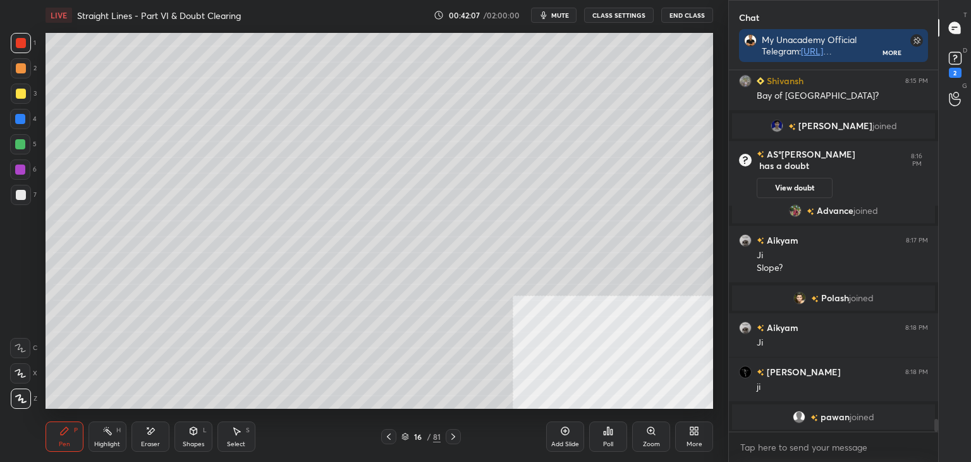
click at [390, 437] on icon at bounding box center [389, 436] width 10 height 10
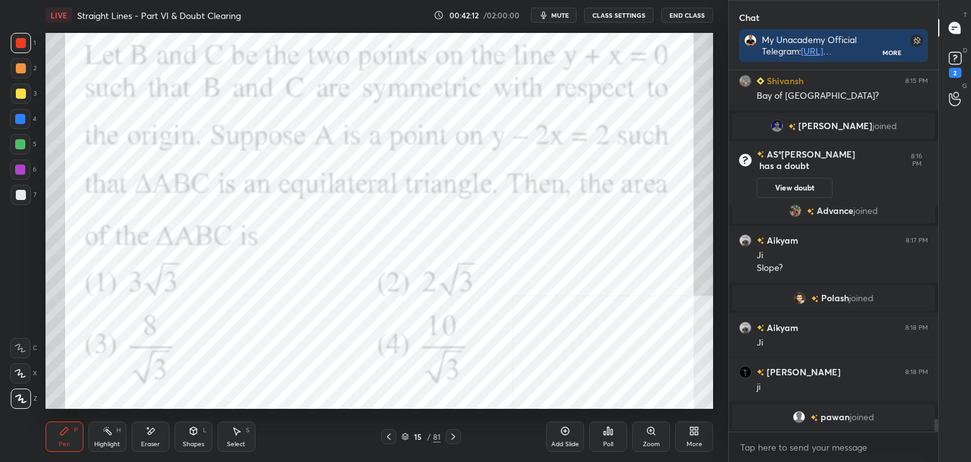
click at [448, 434] on div at bounding box center [453, 436] width 15 height 15
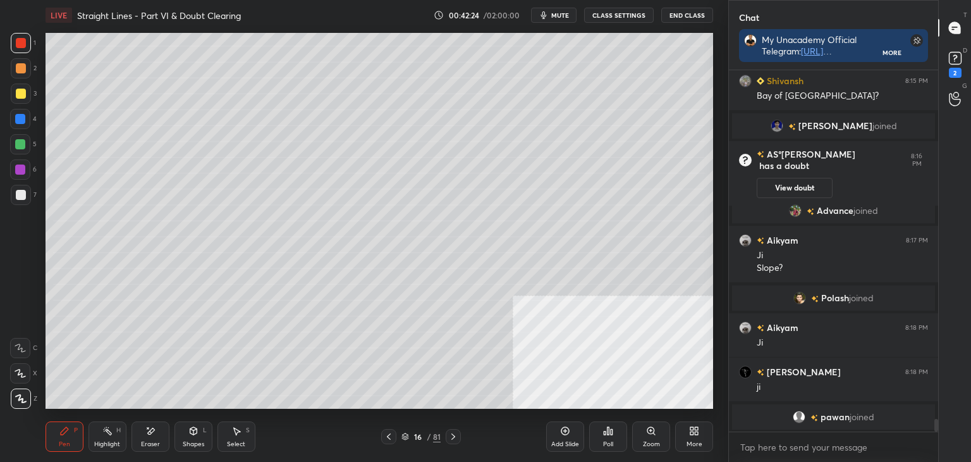
click at [826, 203] on div "Advance joined" at bounding box center [833, 210] width 203 height 25
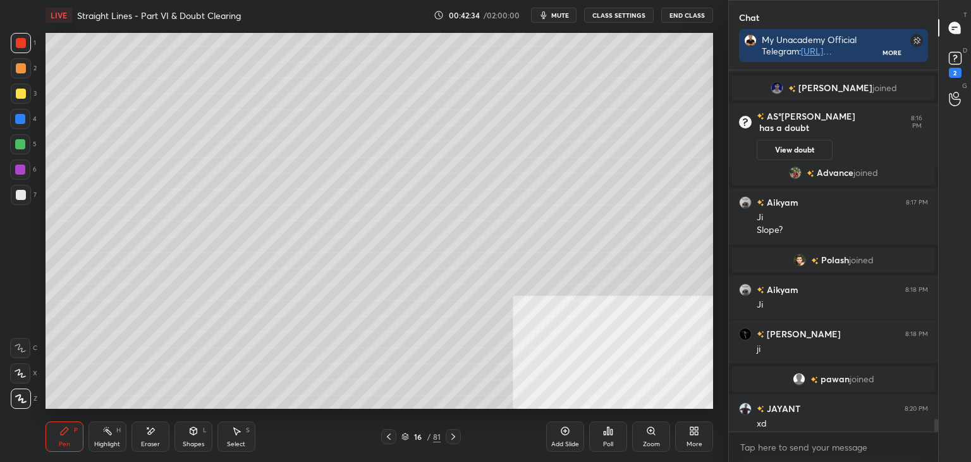
scroll to position [9804, 0]
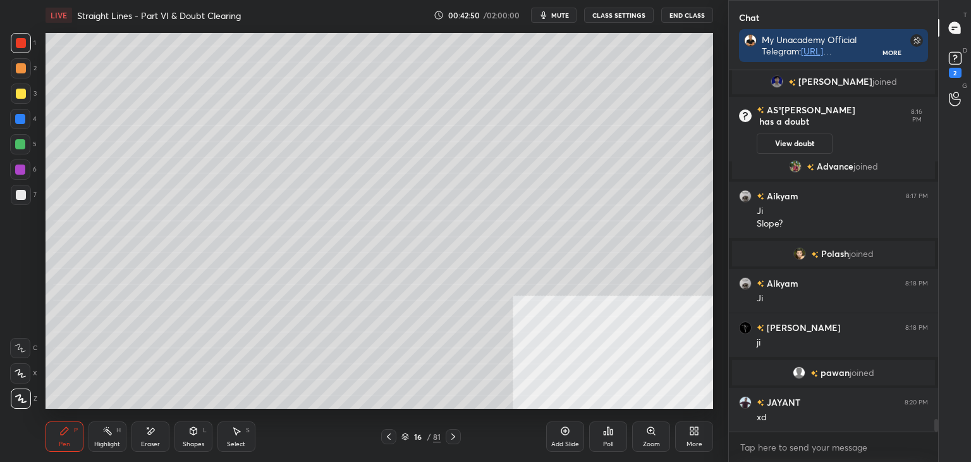
click at [388, 438] on icon at bounding box center [389, 436] width 4 height 6
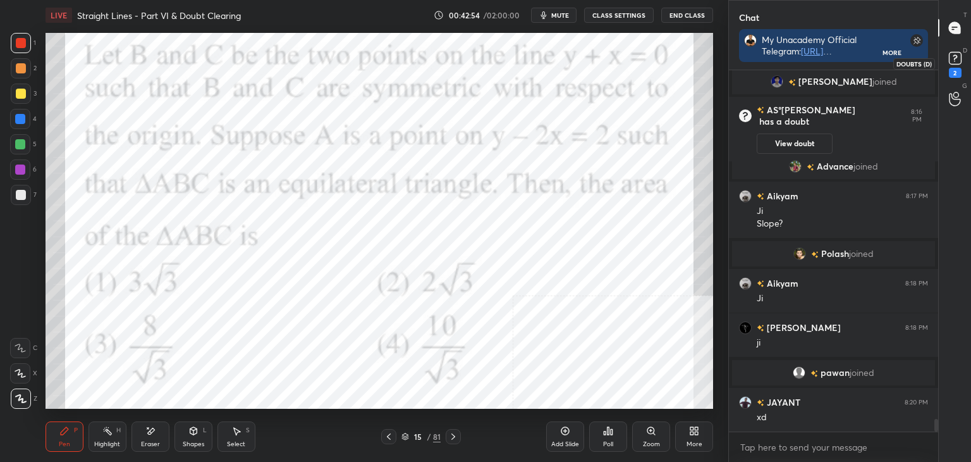
click at [964, 56] on icon at bounding box center [955, 58] width 19 height 19
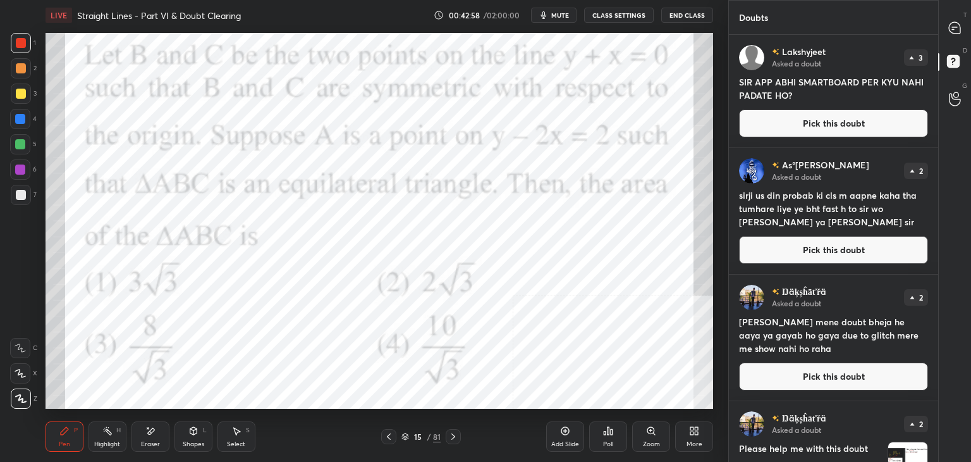
click at [892, 123] on button "Pick this doubt" at bounding box center [833, 123] width 189 height 28
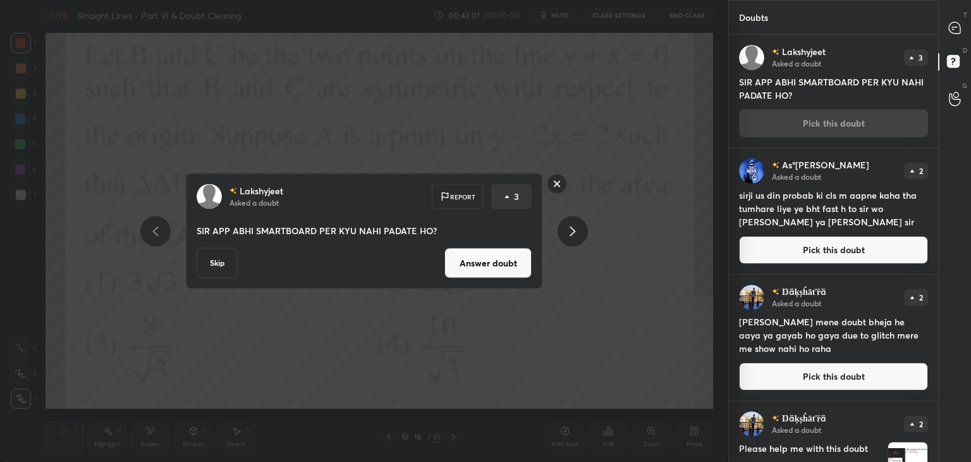
click at [216, 259] on button "Skip" at bounding box center [217, 263] width 40 height 30
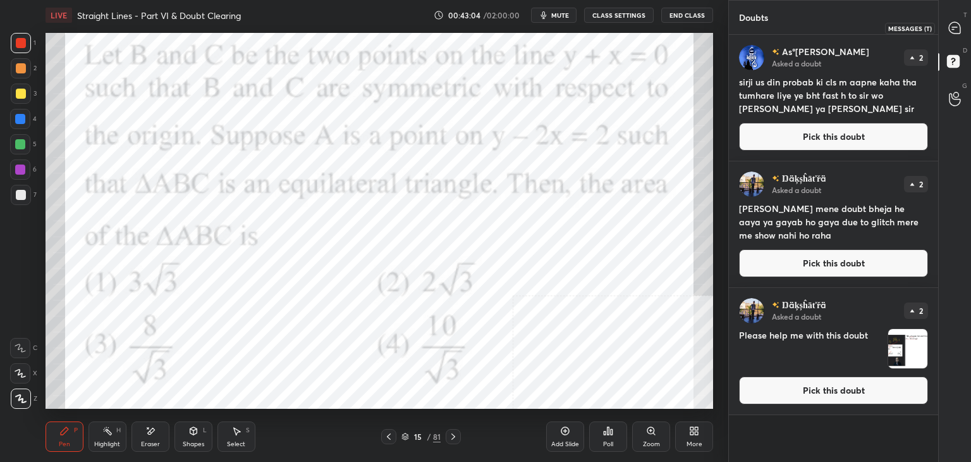
click at [962, 18] on div at bounding box center [955, 27] width 25 height 23
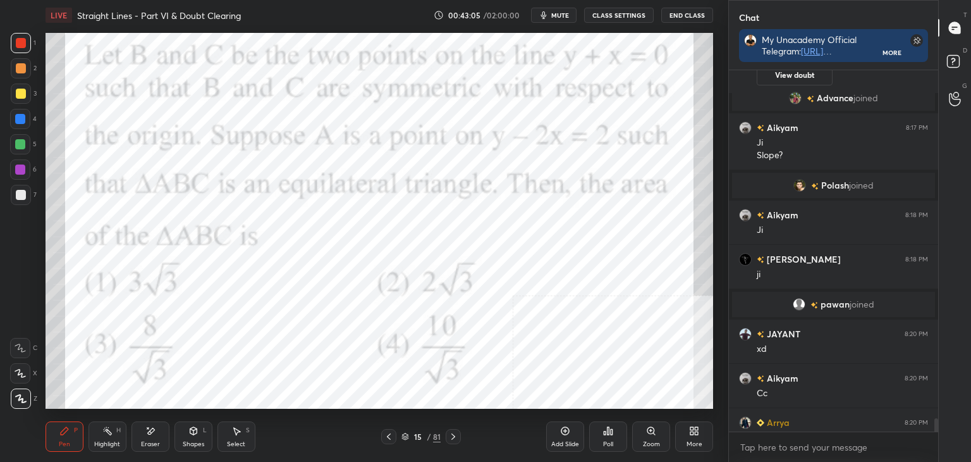
scroll to position [9976, 0]
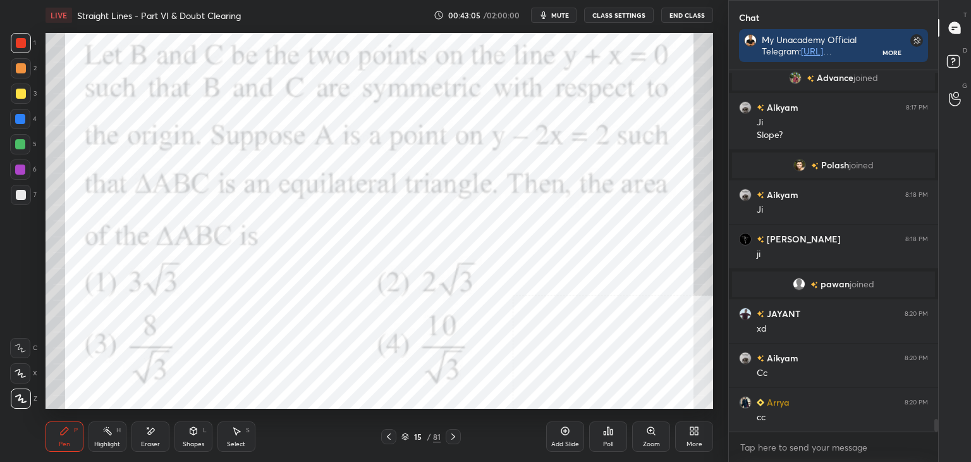
drag, startPoint x: 935, startPoint y: 424, endPoint x: 933, endPoint y: 446, distance: 22.3
click at [935, 446] on div "AS°[PERSON_NAME] has a doubt 8:16 PM View doubt Advance joined Aikyam 8:17 PM […" at bounding box center [833, 265] width 209 height 391
click at [452, 433] on icon at bounding box center [453, 436] width 10 height 10
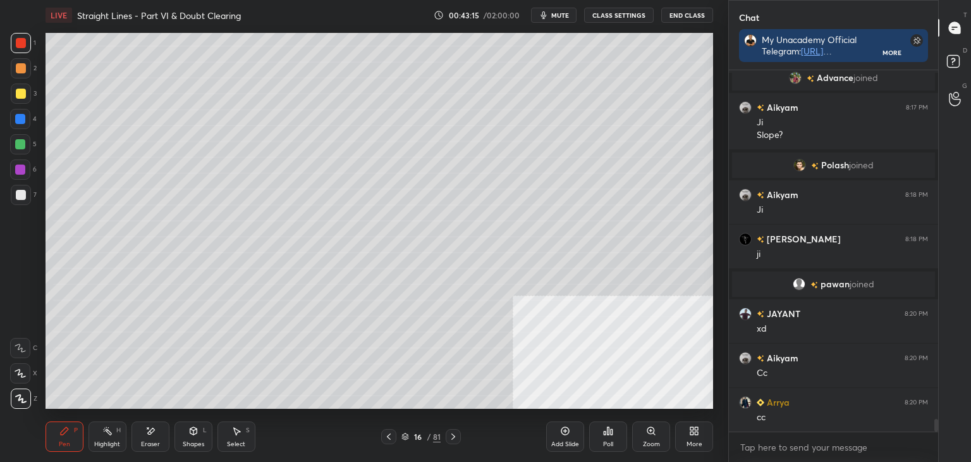
click at [453, 443] on div at bounding box center [453, 436] width 15 height 15
click at [390, 436] on icon at bounding box center [389, 436] width 10 height 10
click at [698, 436] on div "More" at bounding box center [694, 436] width 38 height 30
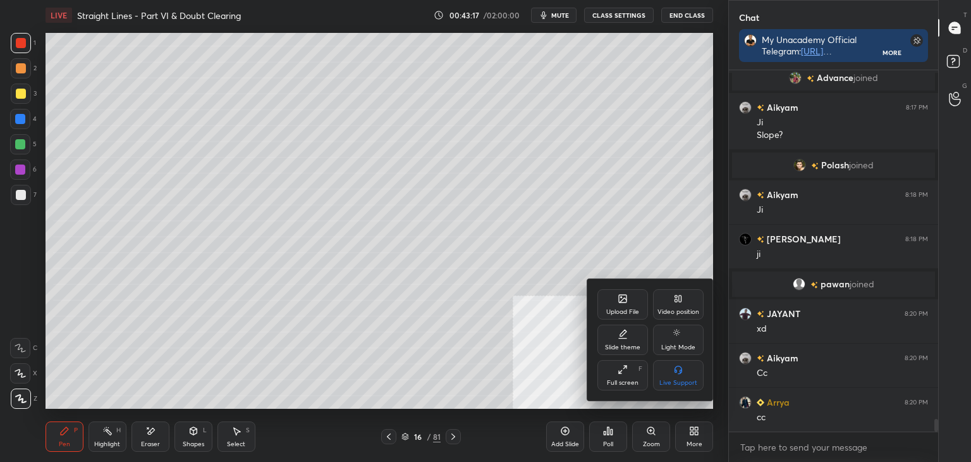
click at [627, 299] on div "Upload File" at bounding box center [623, 304] width 51 height 30
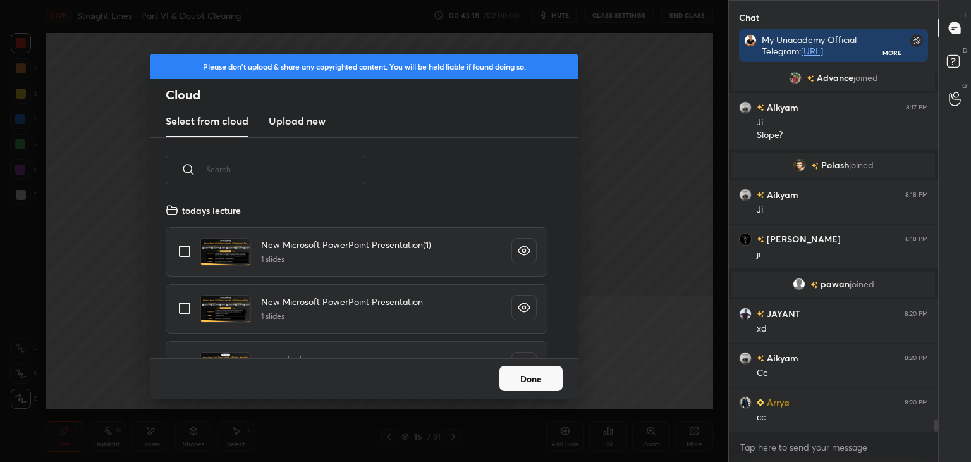
scroll to position [156, 406]
drag, startPoint x: 296, startPoint y: 114, endPoint x: 293, endPoint y: 131, distance: 16.6
click at [295, 117] on h3 "Upload new" at bounding box center [297, 120] width 57 height 15
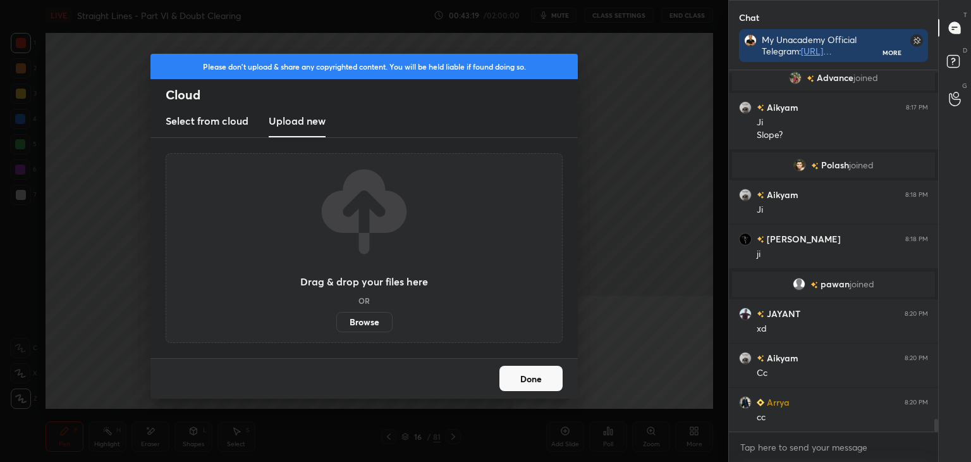
scroll to position [10021, 0]
click at [368, 329] on label "Browse" at bounding box center [364, 322] width 56 height 20
click at [336, 329] on input "Browse" at bounding box center [336, 322] width 0 height 20
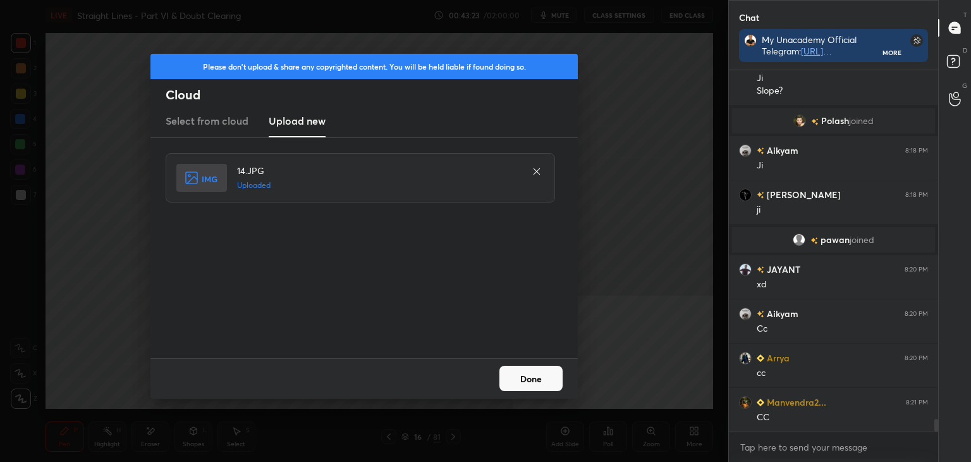
click at [535, 379] on button "Done" at bounding box center [531, 378] width 63 height 25
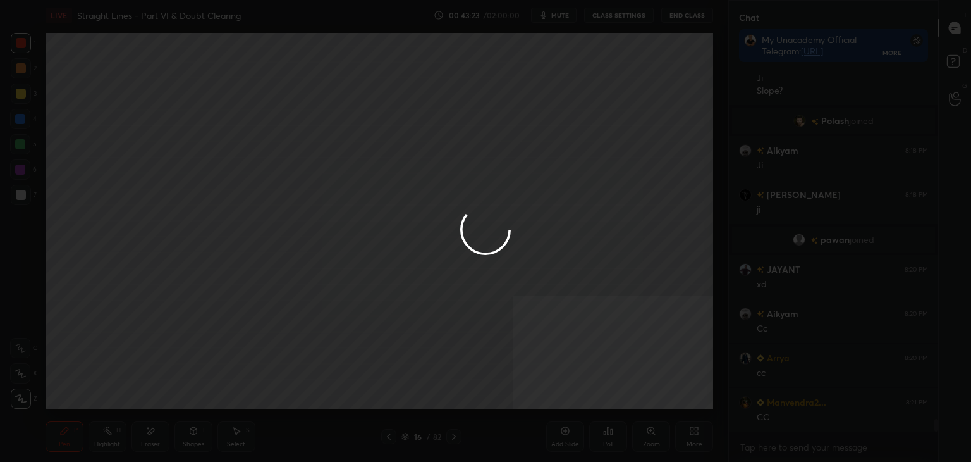
scroll to position [10065, 0]
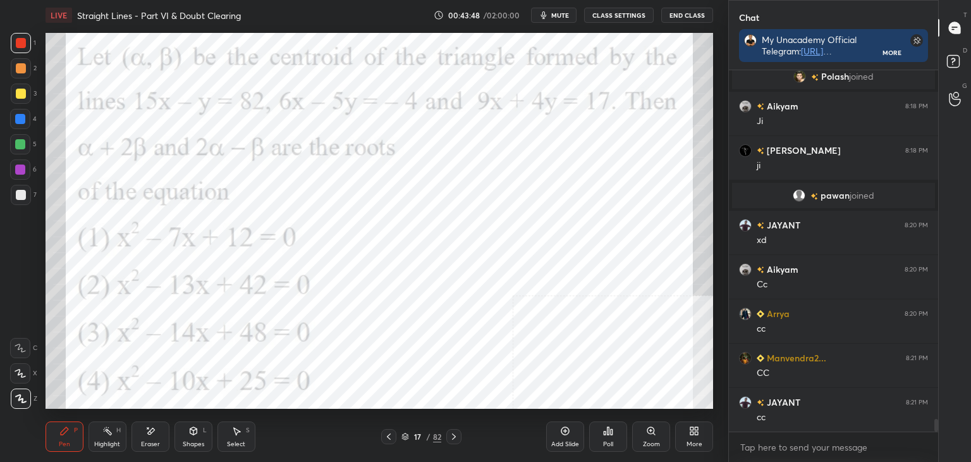
click at [19, 46] on div at bounding box center [21, 43] width 10 height 10
click at [949, 63] on rect at bounding box center [953, 62] width 12 height 12
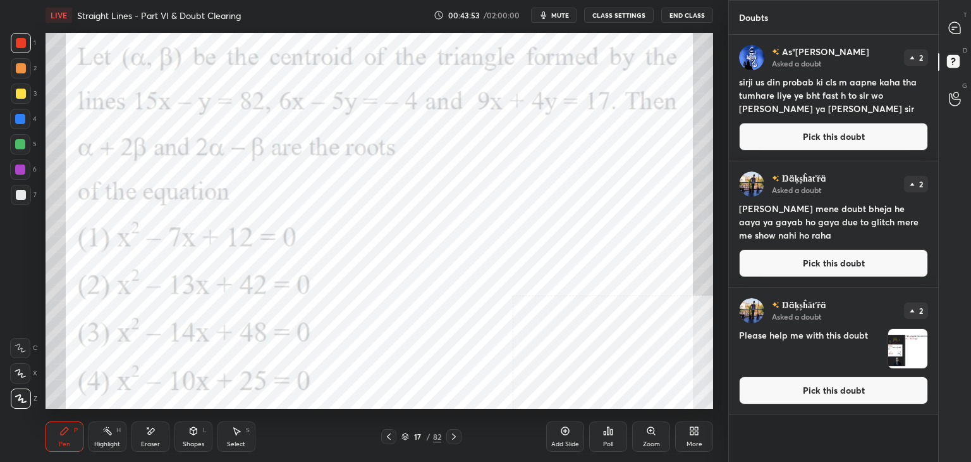
drag, startPoint x: 898, startPoint y: 145, endPoint x: 919, endPoint y: 109, distance: 42.0
click at [898, 144] on button "Pick this doubt" at bounding box center [833, 137] width 189 height 28
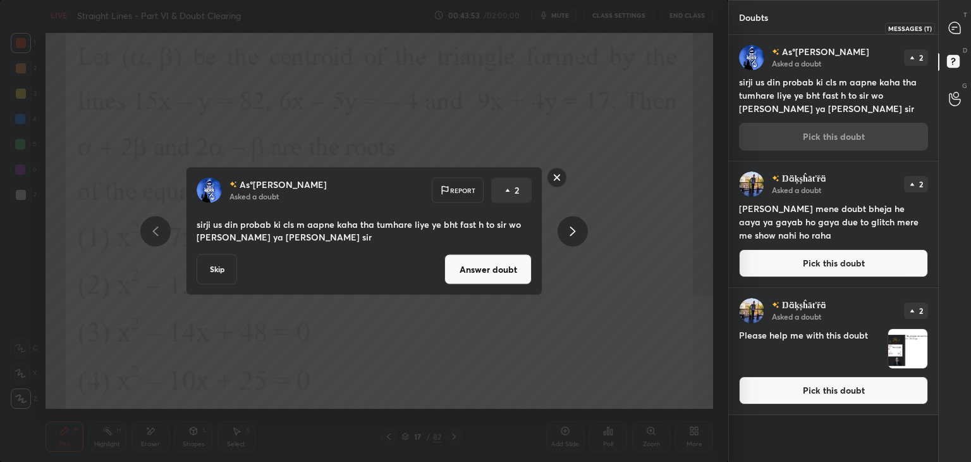
click at [961, 22] on div at bounding box center [955, 27] width 25 height 23
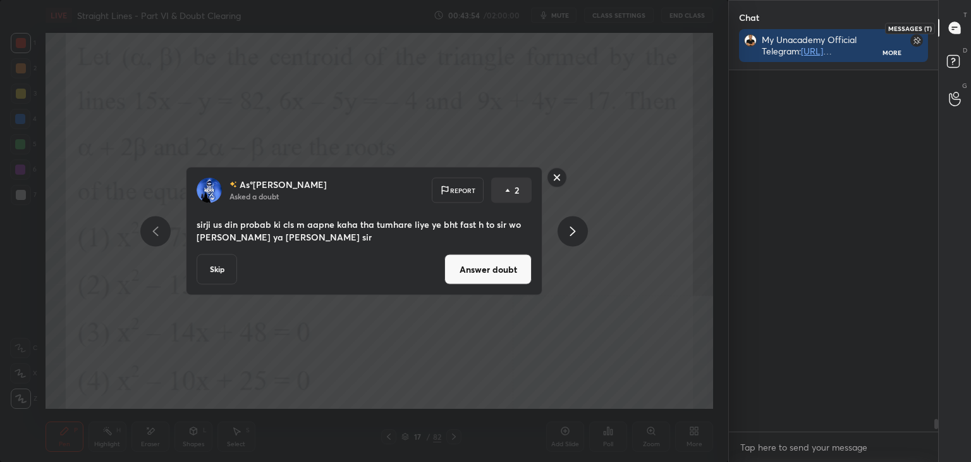
scroll to position [357, 206]
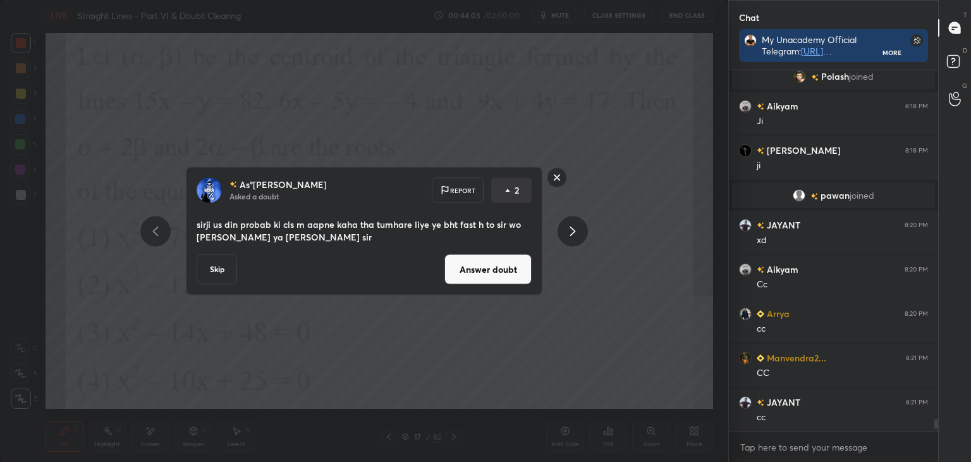
click at [460, 274] on button "Answer doubt" at bounding box center [488, 269] width 87 height 30
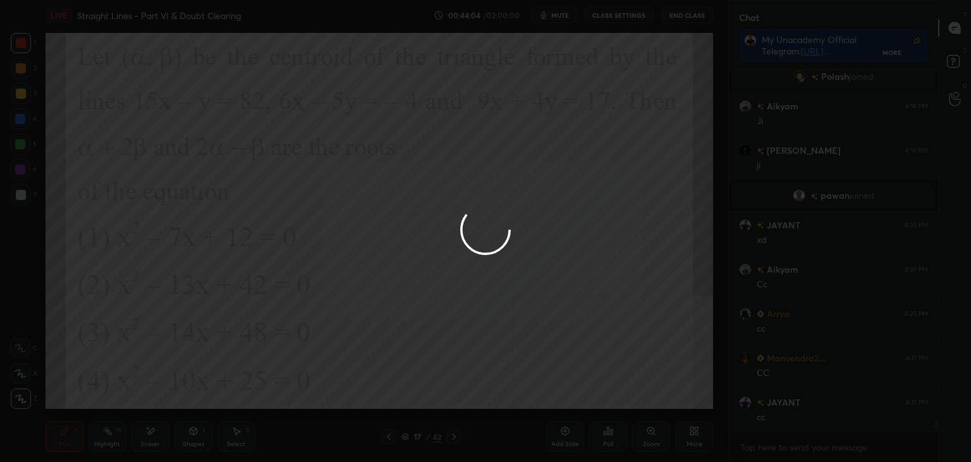
scroll to position [9908, 0]
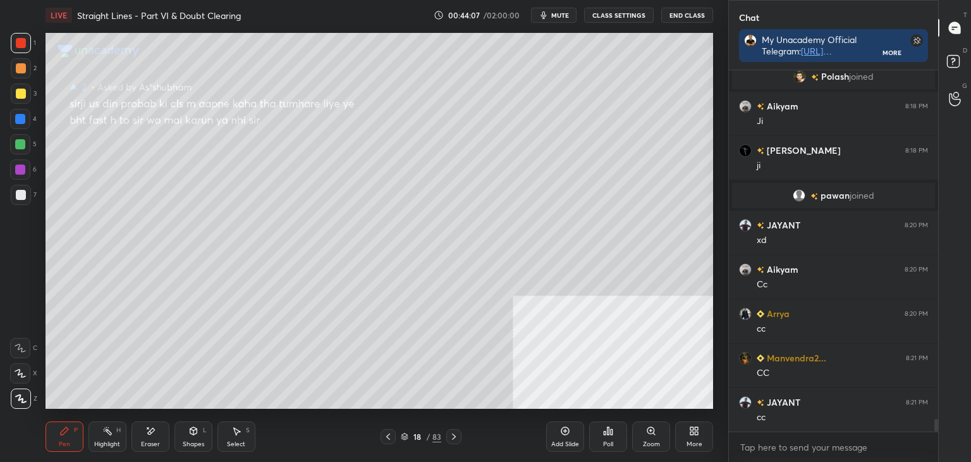
click at [390, 438] on icon at bounding box center [388, 436] width 10 height 10
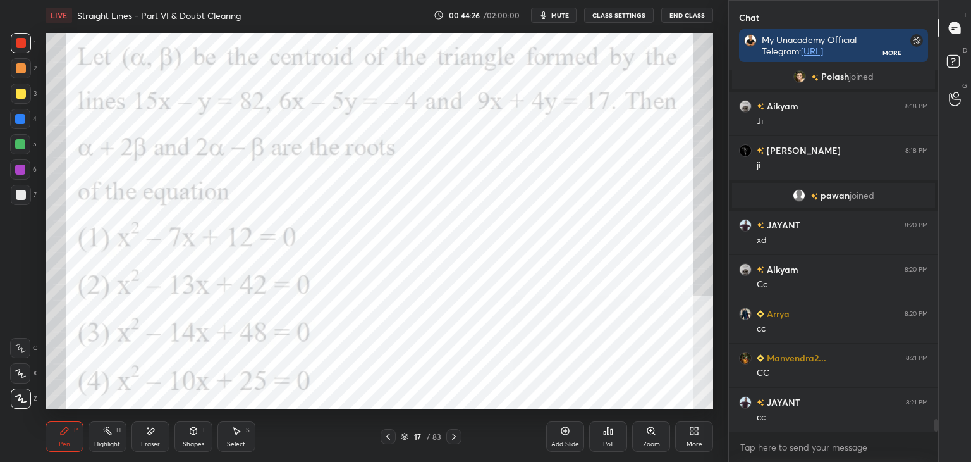
click at [16, 120] on div at bounding box center [20, 119] width 10 height 10
click at [187, 446] on div "Shapes" at bounding box center [194, 444] width 22 height 6
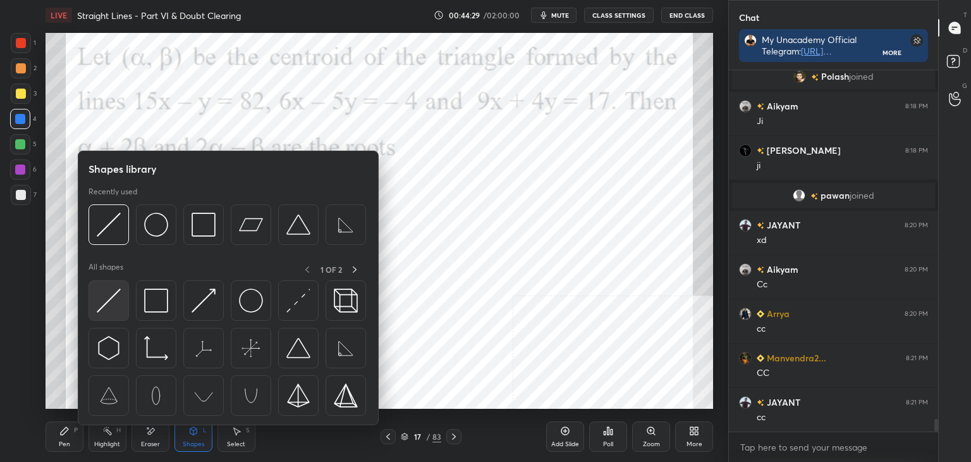
scroll to position [9902, 0]
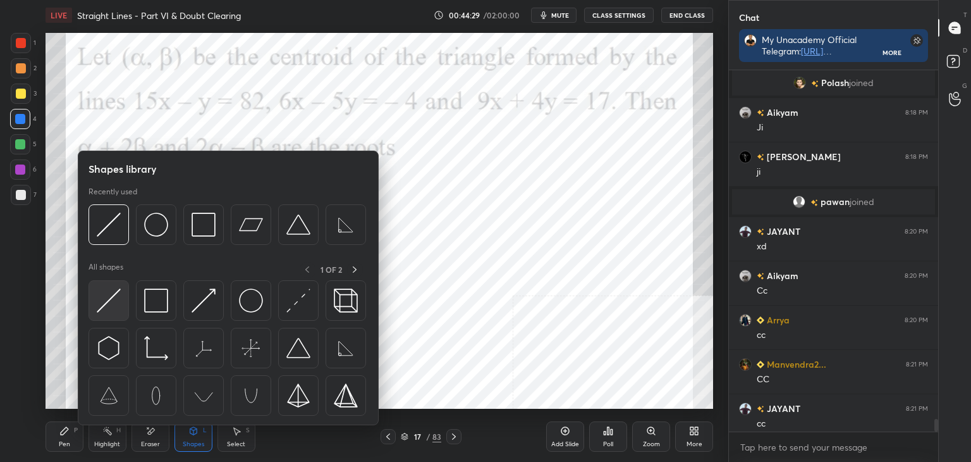
click at [109, 302] on img at bounding box center [109, 300] width 24 height 24
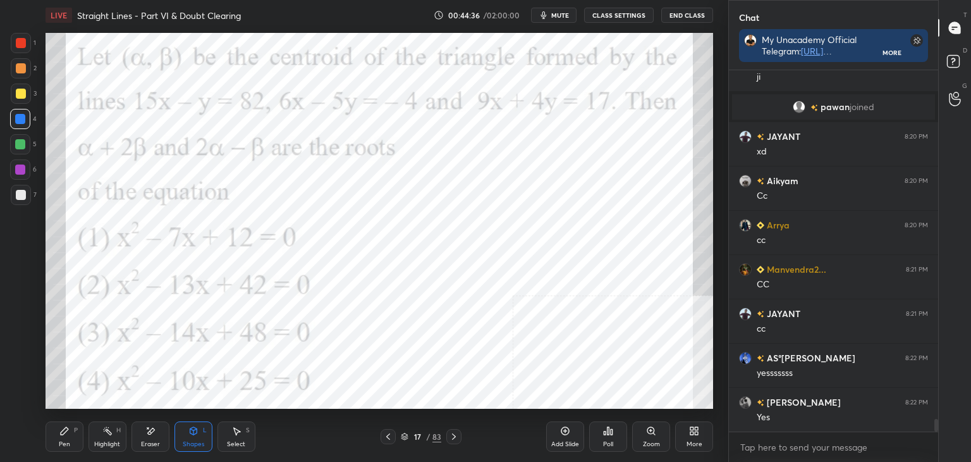
scroll to position [9990, 0]
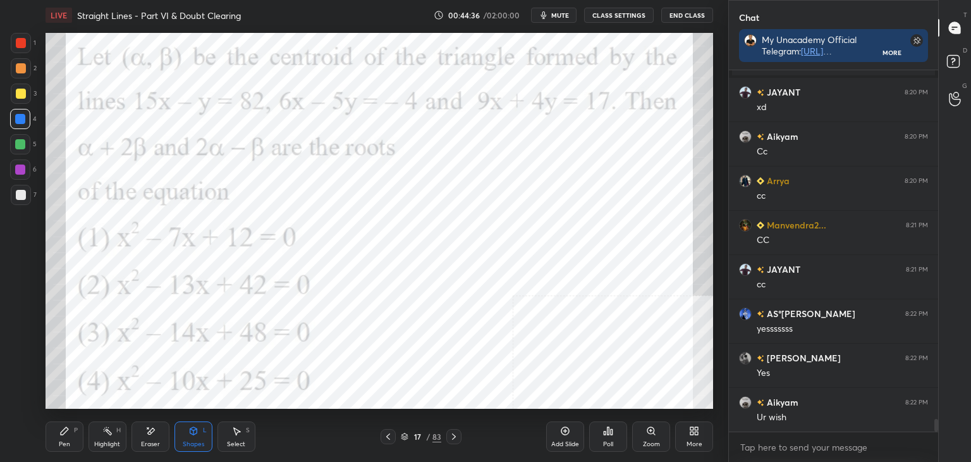
click at [66, 435] on icon at bounding box center [64, 431] width 10 height 10
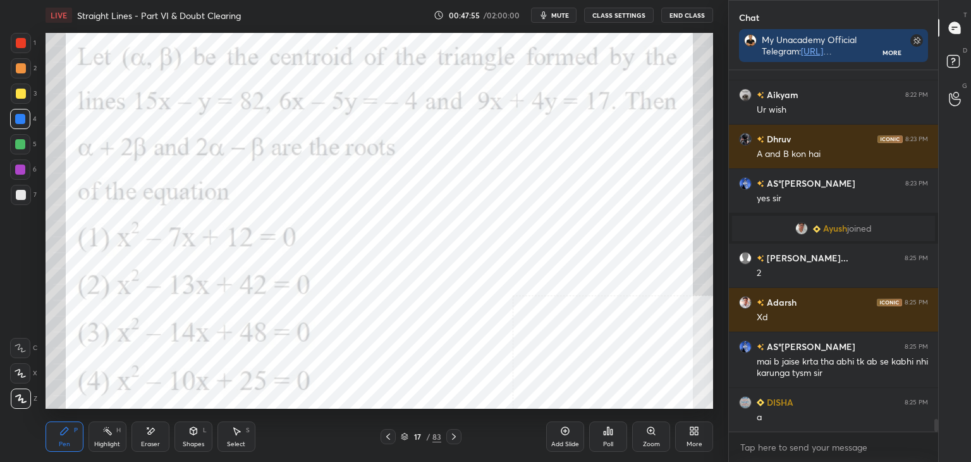
scroll to position [10243, 0]
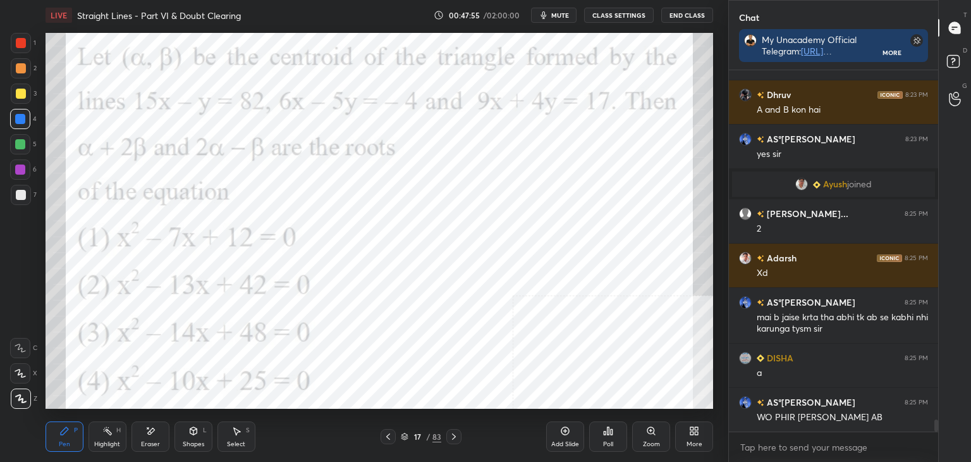
click at [20, 162] on div at bounding box center [20, 169] width 20 height 20
click at [145, 436] on icon at bounding box center [150, 431] width 10 height 11
click at [20, 402] on span "Erase all" at bounding box center [20, 398] width 19 height 9
click at [63, 451] on div "Pen P" at bounding box center [65, 436] width 38 height 30
click at [28, 38] on div "1" at bounding box center [23, 43] width 25 height 20
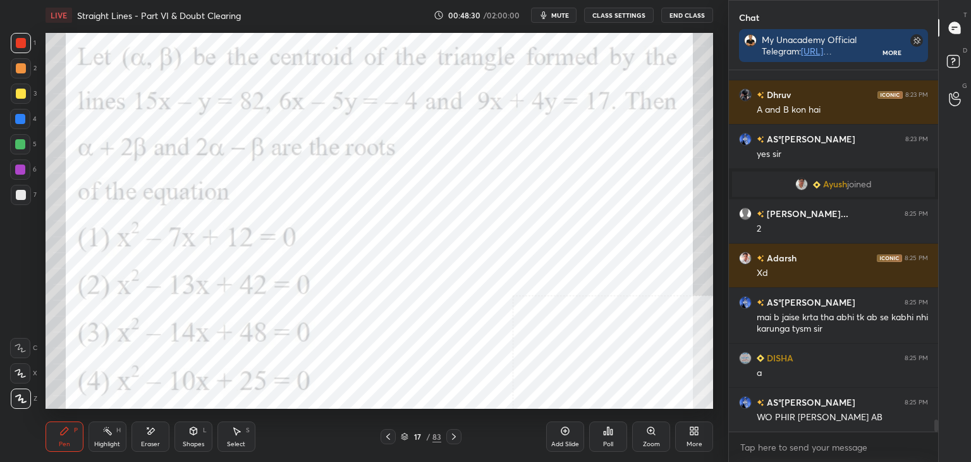
click at [192, 445] on div "Shapes" at bounding box center [194, 444] width 22 height 6
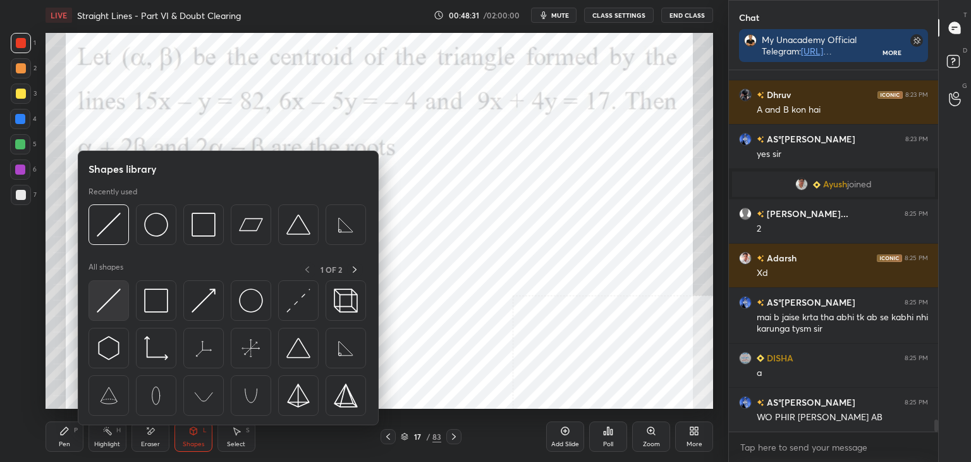
click at [113, 297] on img at bounding box center [109, 300] width 24 height 24
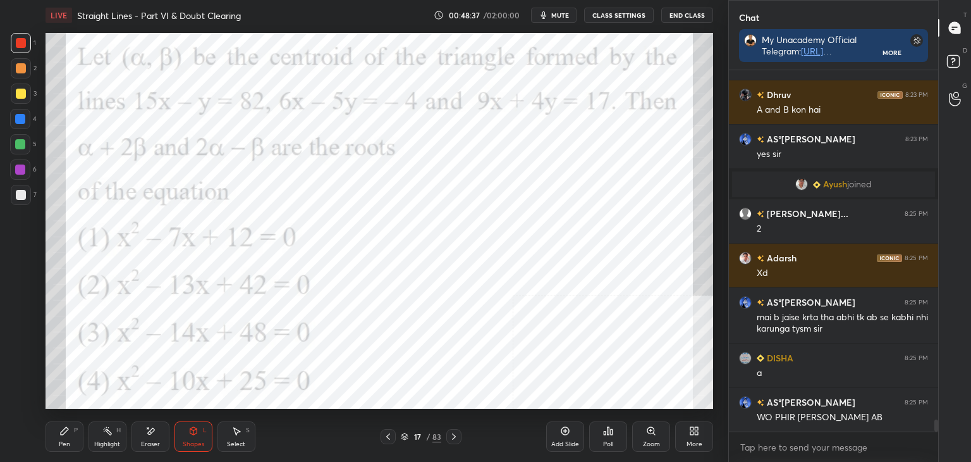
drag, startPoint x: 65, startPoint y: 441, endPoint x: 59, endPoint y: 413, distance: 28.4
click at [59, 438] on div "Pen P" at bounding box center [65, 436] width 38 height 30
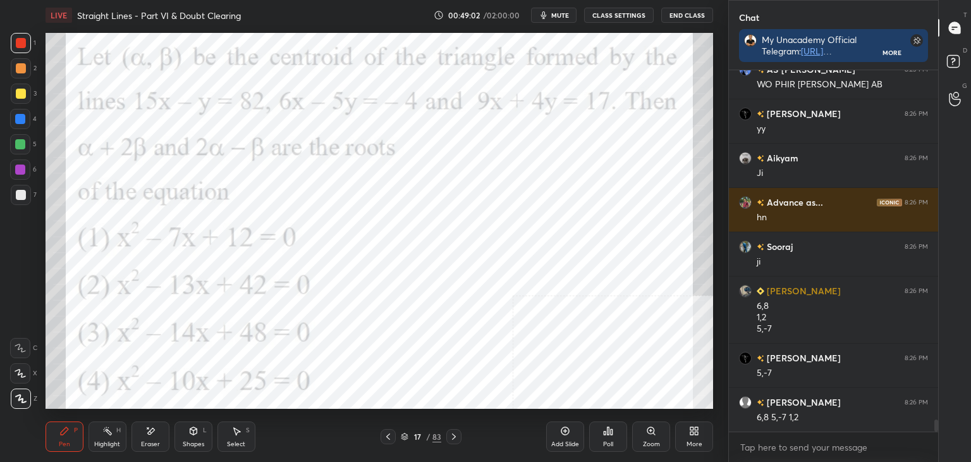
scroll to position [10620, 0]
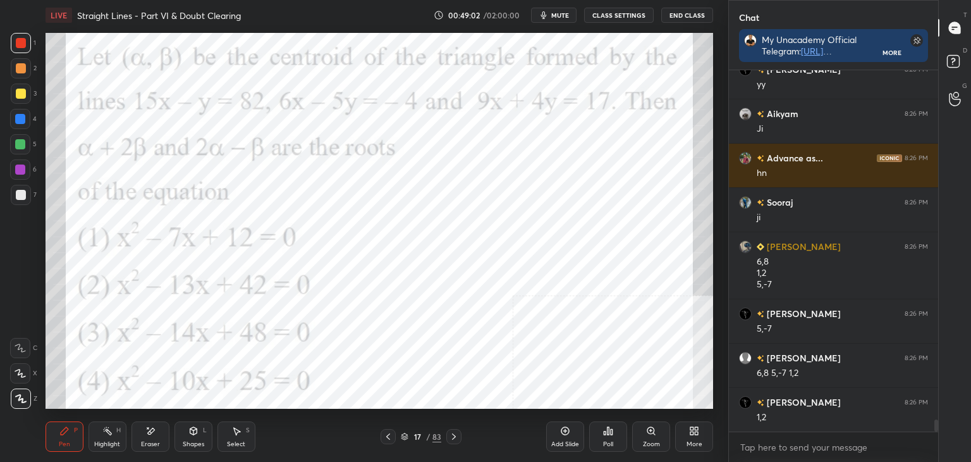
click at [518, 412] on div "Pen P Highlight H Eraser Shapes L Select S 17 / 83 Add Slide Poll Zoom More" at bounding box center [380, 436] width 668 height 51
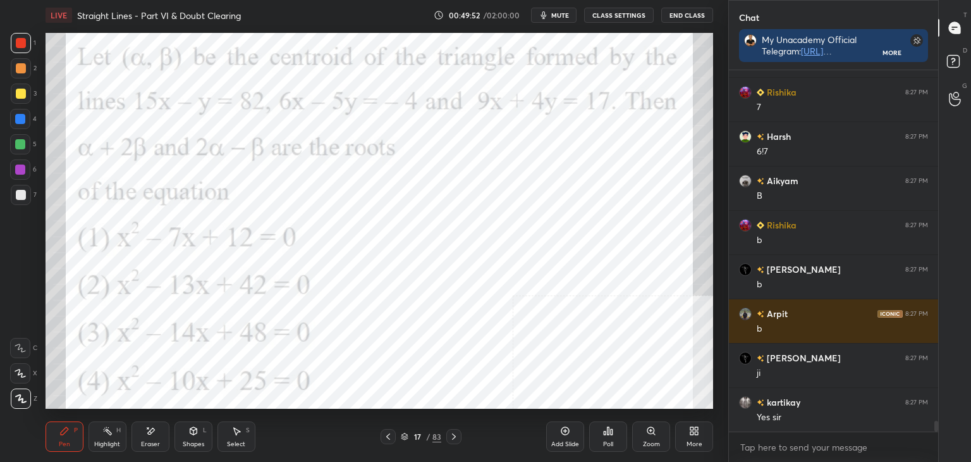
scroll to position [11971, 0]
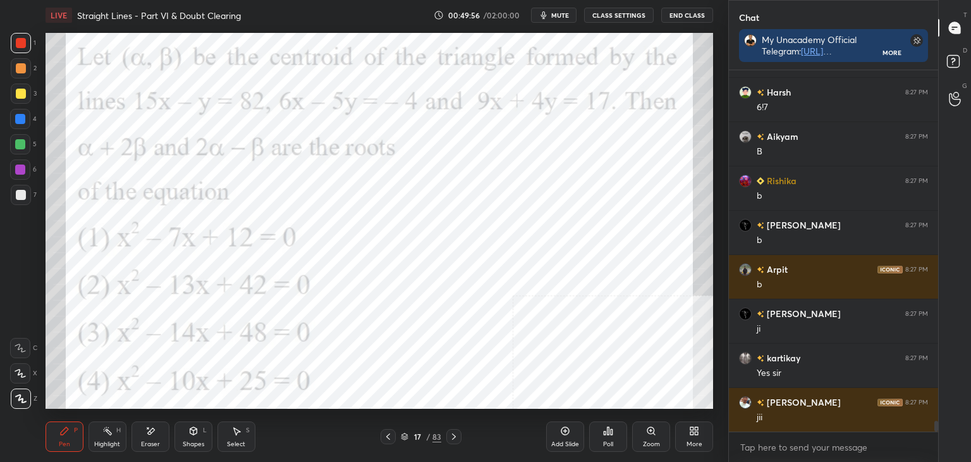
click at [696, 438] on div "More" at bounding box center [694, 436] width 38 height 30
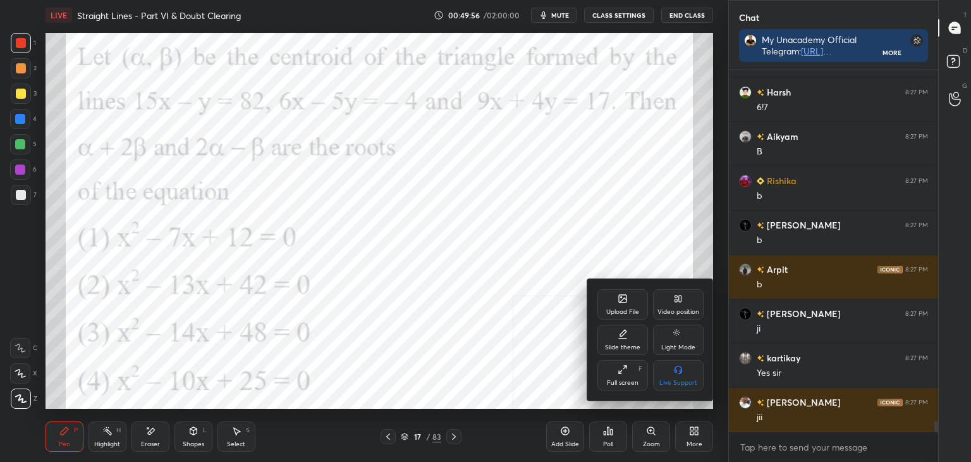
click at [626, 296] on icon at bounding box center [623, 298] width 10 height 10
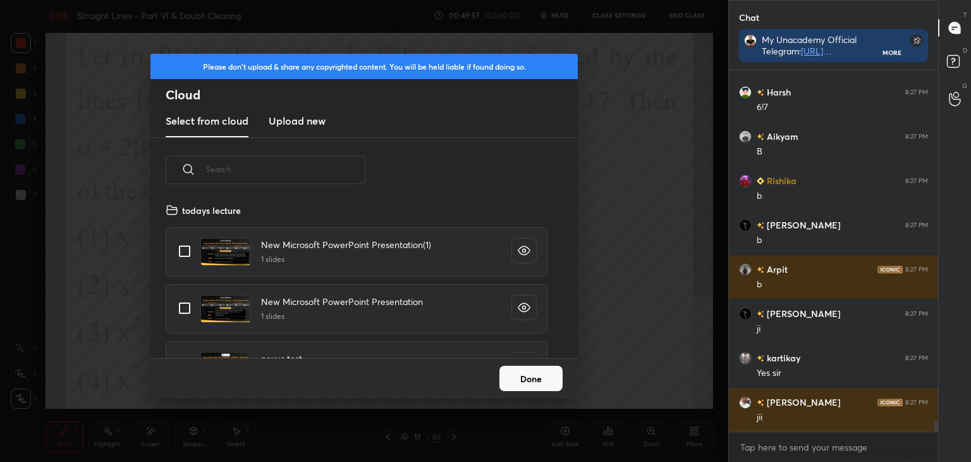
scroll to position [156, 406]
click at [301, 115] on h3 "Upload new" at bounding box center [297, 120] width 57 height 15
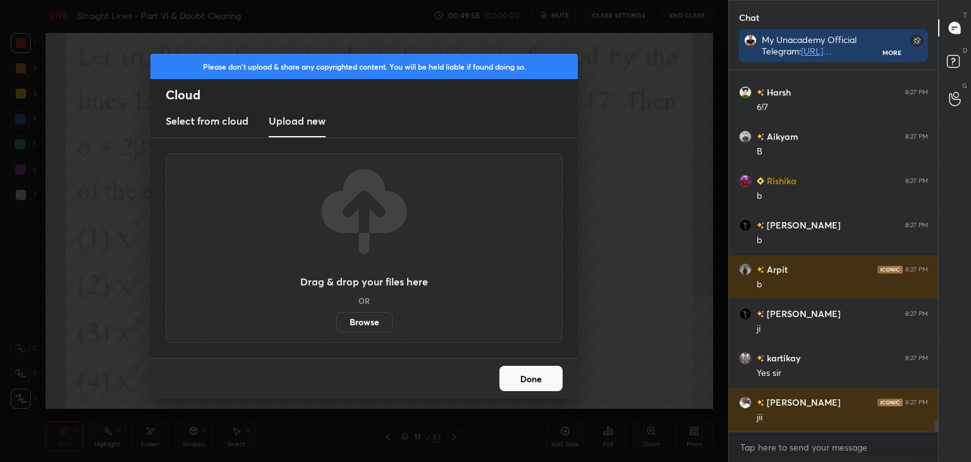
click at [354, 317] on label "Browse" at bounding box center [364, 322] width 56 height 20
click at [336, 317] on input "Browse" at bounding box center [336, 322] width 0 height 20
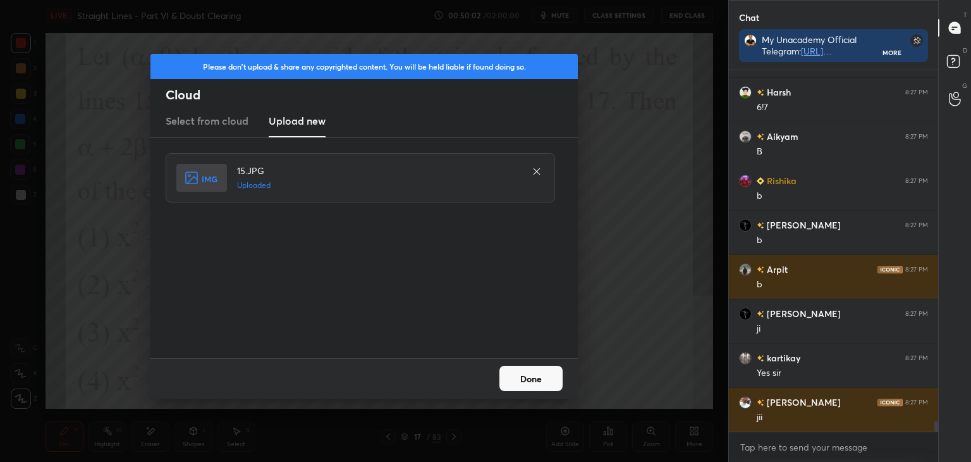
click at [520, 379] on button "Done" at bounding box center [531, 378] width 63 height 25
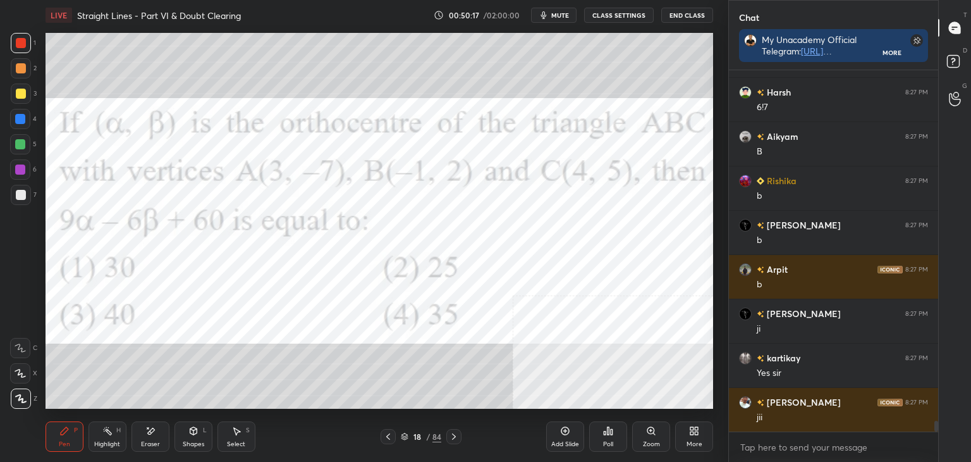
drag, startPoint x: 15, startPoint y: 177, endPoint x: 8, endPoint y: 175, distance: 7.4
click at [15, 176] on div at bounding box center [20, 169] width 20 height 20
click at [11, 44] on div at bounding box center [21, 43] width 20 height 20
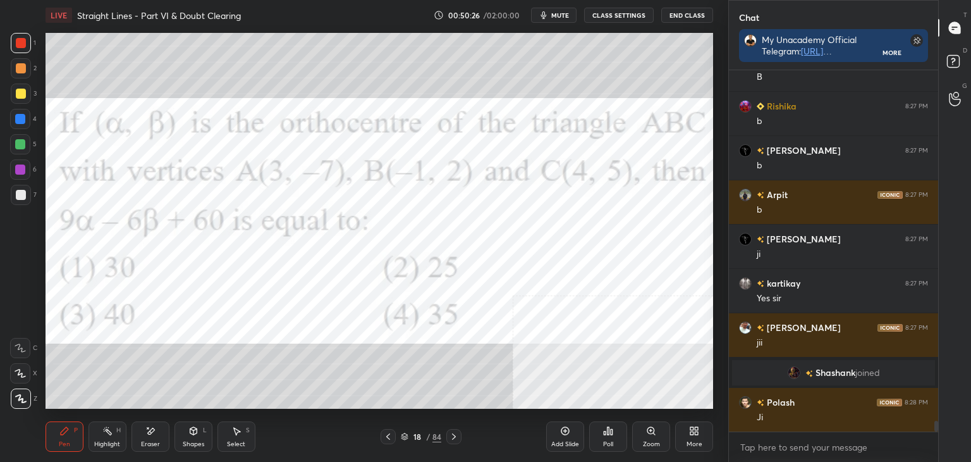
scroll to position [11511, 0]
click at [18, 135] on div at bounding box center [20, 144] width 20 height 20
click at [18, 121] on div at bounding box center [20, 119] width 10 height 10
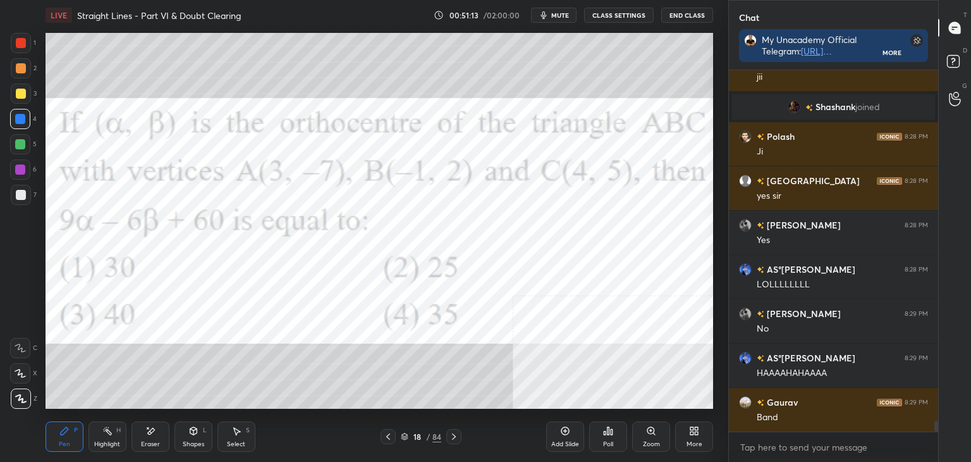
scroll to position [11820, 0]
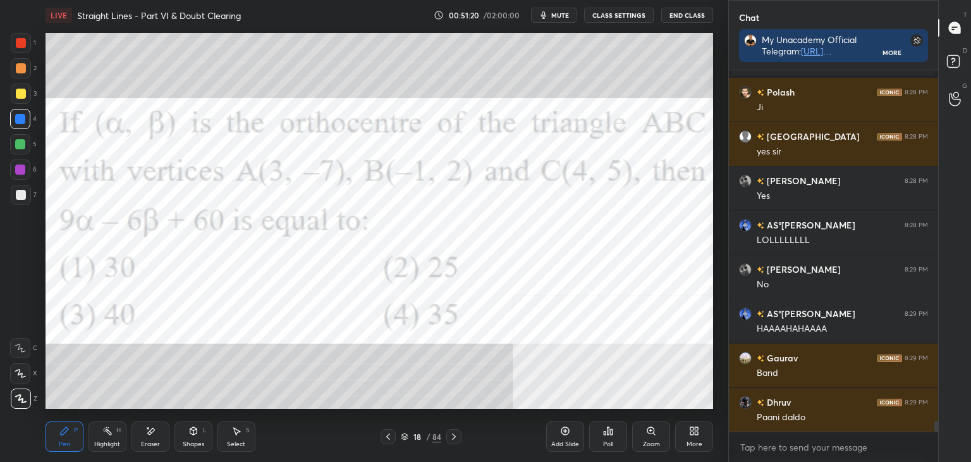
click at [142, 444] on div "Eraser" at bounding box center [150, 444] width 19 height 6
click at [54, 442] on div "Pen P" at bounding box center [65, 436] width 38 height 30
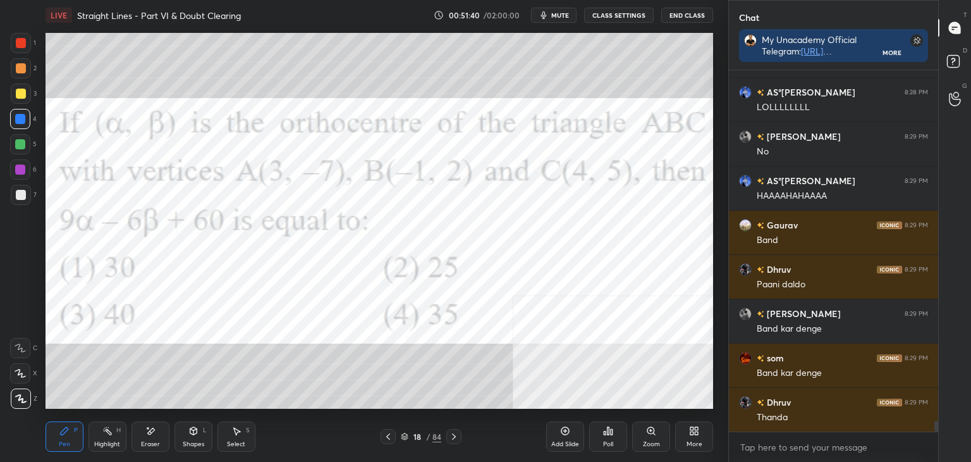
scroll to position [11998, 0]
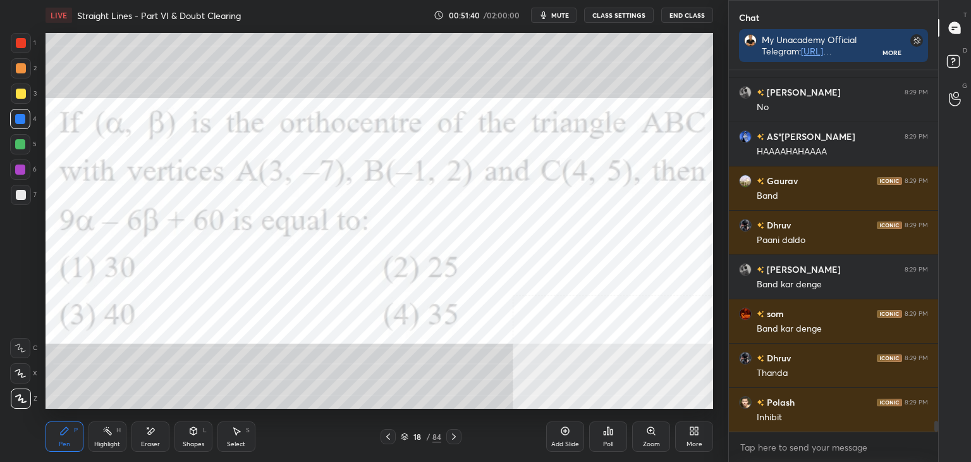
click at [146, 436] on icon at bounding box center [150, 431] width 10 height 11
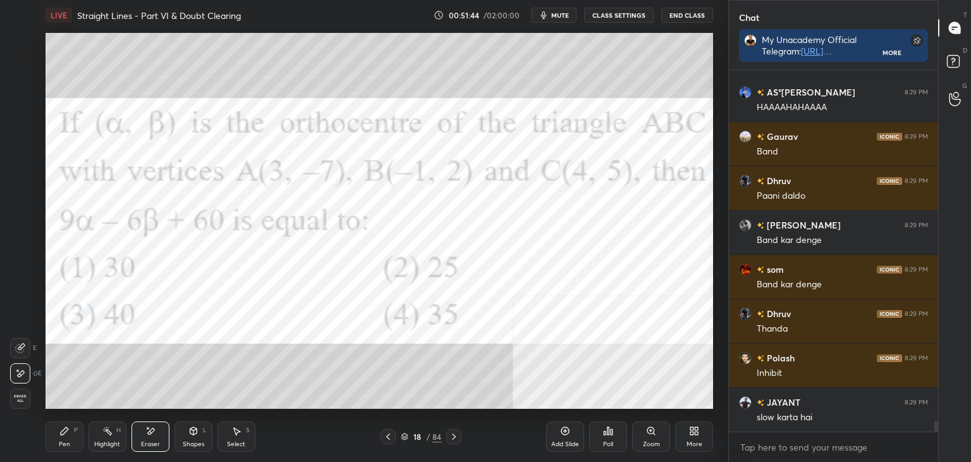
drag, startPoint x: 75, startPoint y: 450, endPoint x: 44, endPoint y: 441, distance: 31.6
click at [67, 447] on div "Pen P" at bounding box center [65, 436] width 38 height 30
click at [151, 436] on icon at bounding box center [150, 431] width 10 height 11
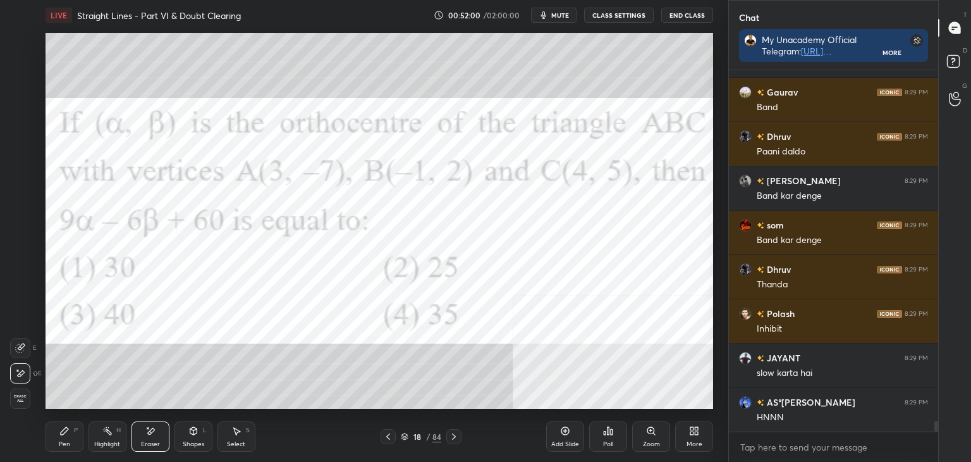
click at [71, 436] on div "Pen P" at bounding box center [65, 436] width 38 height 30
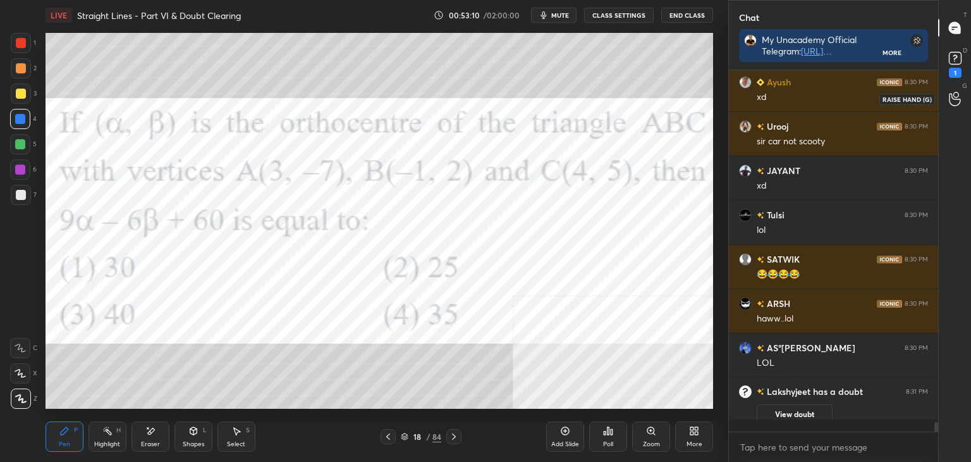
scroll to position [4, 4]
click at [954, 61] on rect at bounding box center [955, 58] width 12 height 12
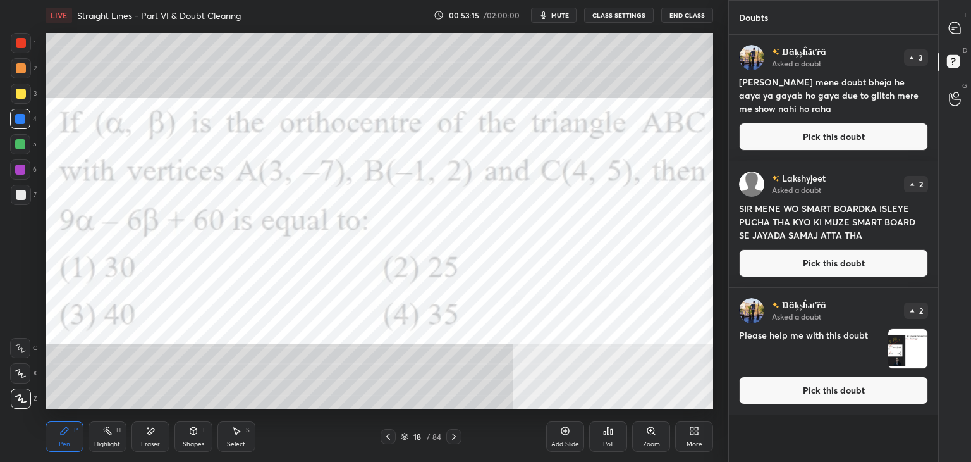
click at [806, 266] on button "Pick this doubt" at bounding box center [833, 263] width 189 height 28
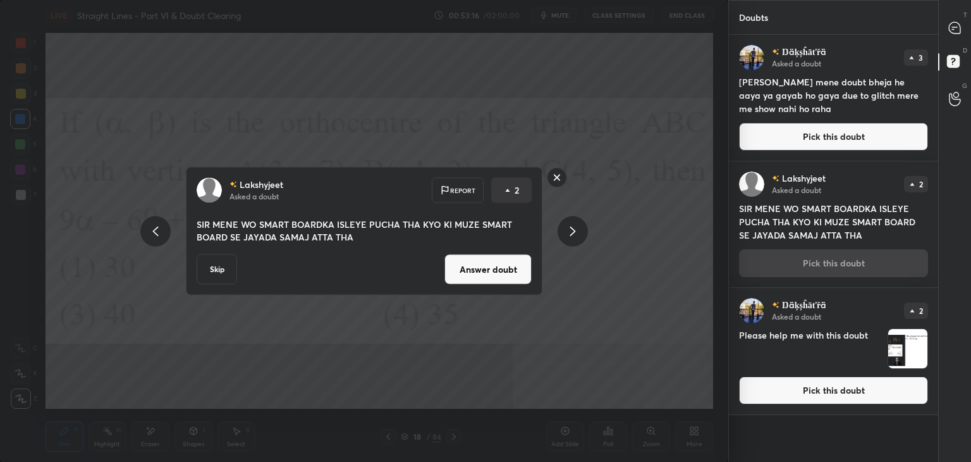
click at [211, 266] on button "Skip" at bounding box center [217, 269] width 40 height 30
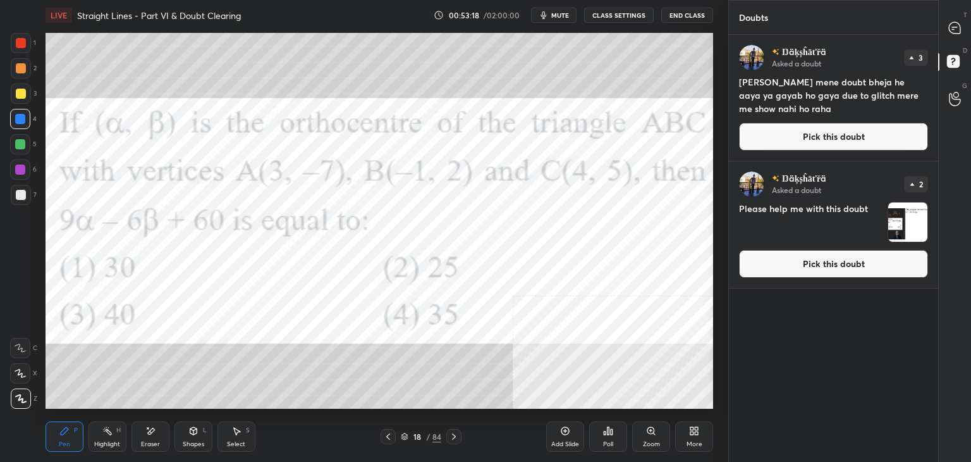
click at [964, 30] on div "T Messages (T)" at bounding box center [955, 27] width 32 height 35
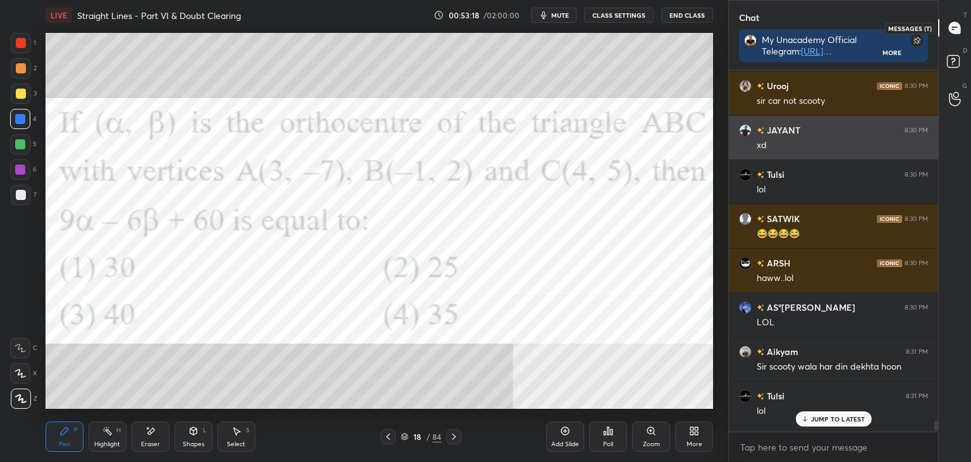
scroll to position [4, 4]
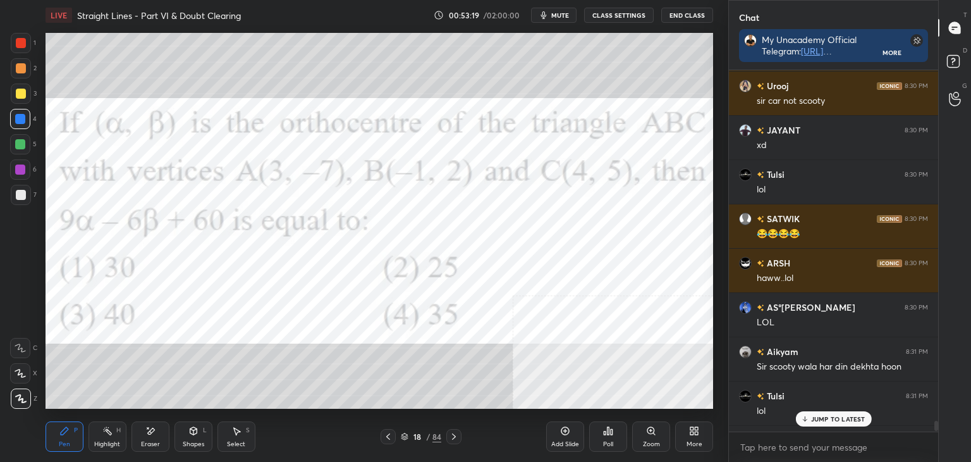
click at [855, 415] on p "JUMP TO LATEST" at bounding box center [838, 419] width 54 height 8
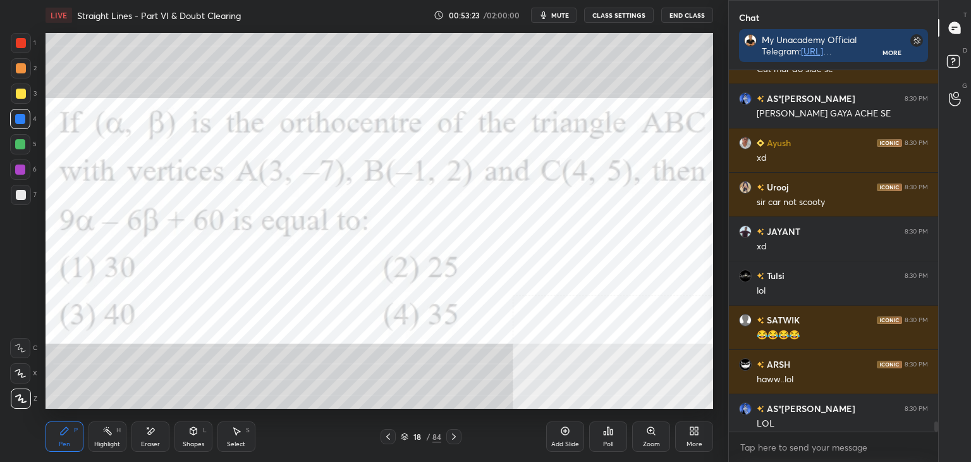
drag, startPoint x: 20, startPoint y: 40, endPoint x: 8, endPoint y: 40, distance: 12.7
click at [22, 40] on div at bounding box center [21, 43] width 10 height 10
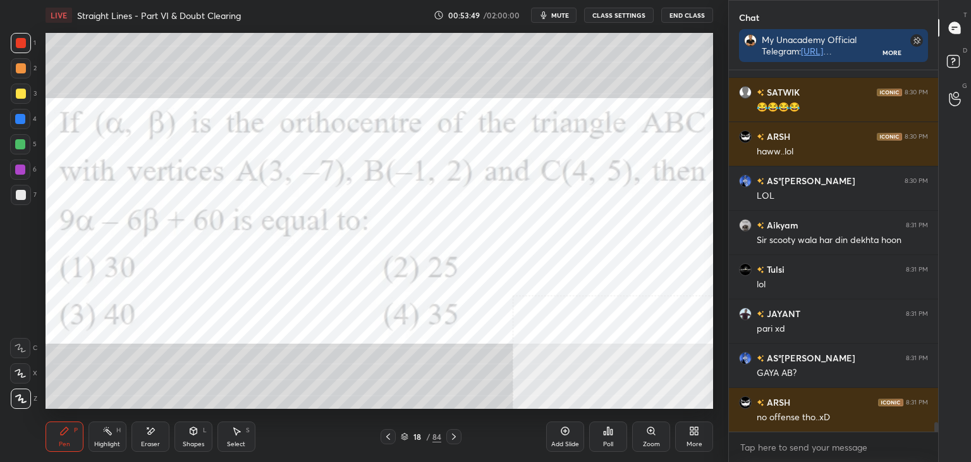
scroll to position [13019, 0]
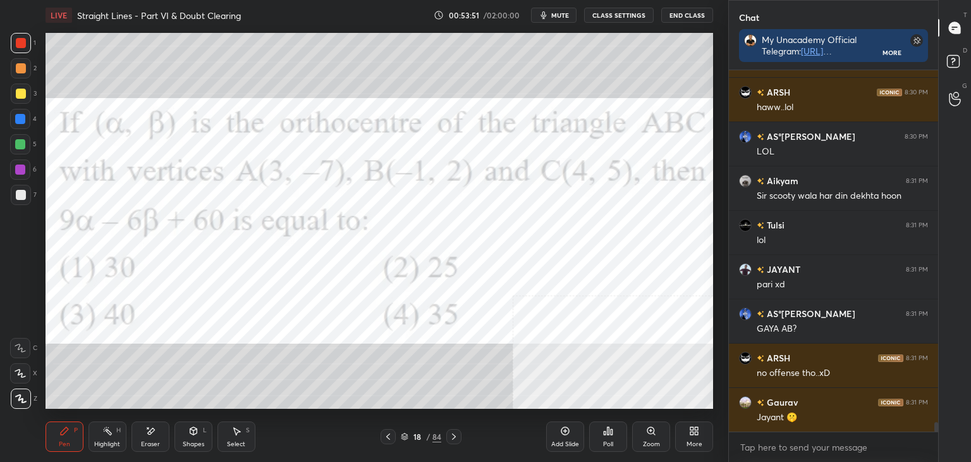
click at [59, 441] on div "Pen" at bounding box center [64, 444] width 11 height 6
drag, startPoint x: 23, startPoint y: 37, endPoint x: 21, endPoint y: 44, distance: 7.2
click at [23, 38] on div at bounding box center [21, 43] width 20 height 20
click at [154, 436] on div "Eraser" at bounding box center [151, 436] width 38 height 30
click at [70, 443] on div "Pen P" at bounding box center [65, 436] width 38 height 30
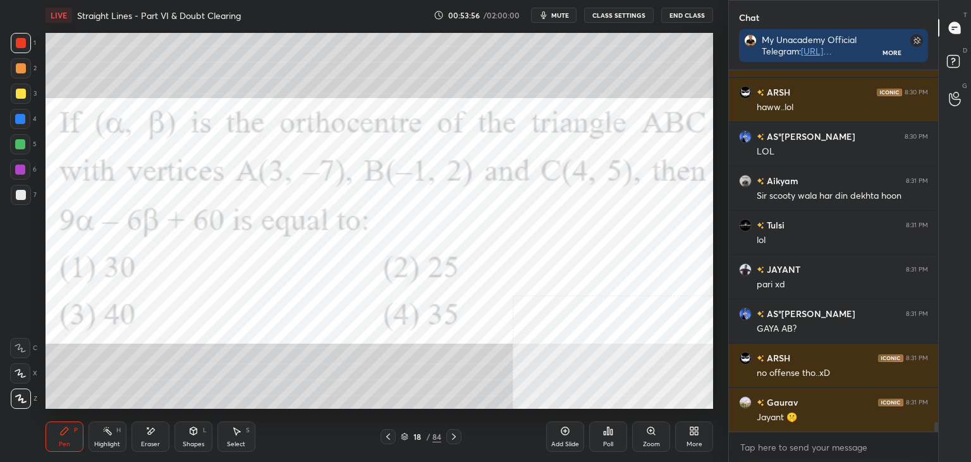
click at [149, 441] on div "Eraser" at bounding box center [150, 444] width 19 height 6
click at [68, 439] on div "Pen P" at bounding box center [65, 436] width 38 height 30
click at [968, 54] on div "D Doubts (D)" at bounding box center [955, 63] width 32 height 35
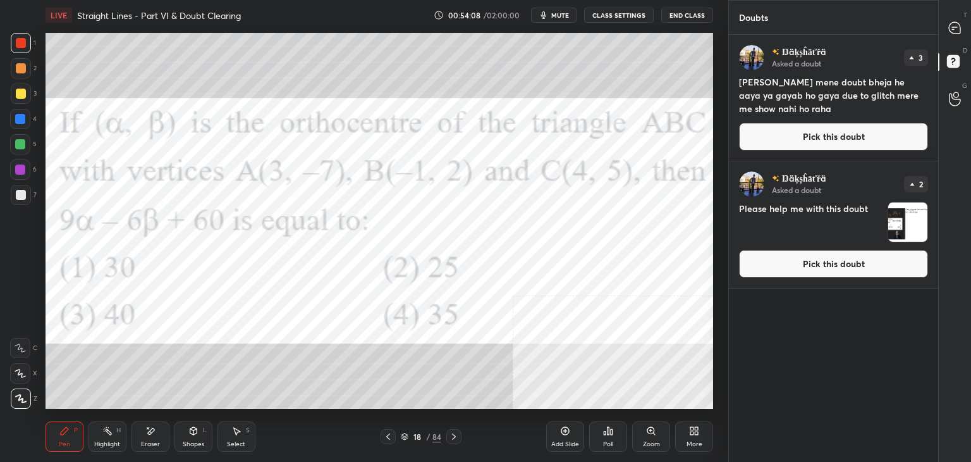
click at [889, 135] on button "Pick this doubt" at bounding box center [833, 137] width 189 height 28
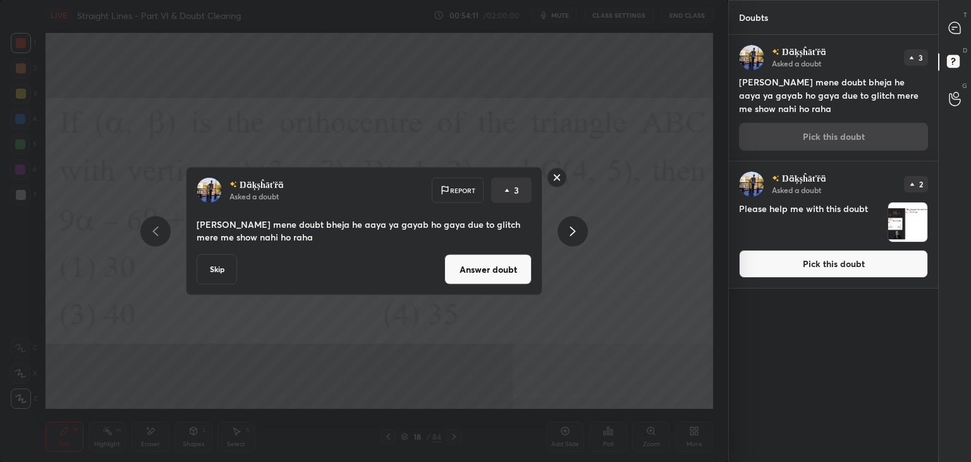
click at [475, 273] on button "Answer doubt" at bounding box center [488, 269] width 87 height 30
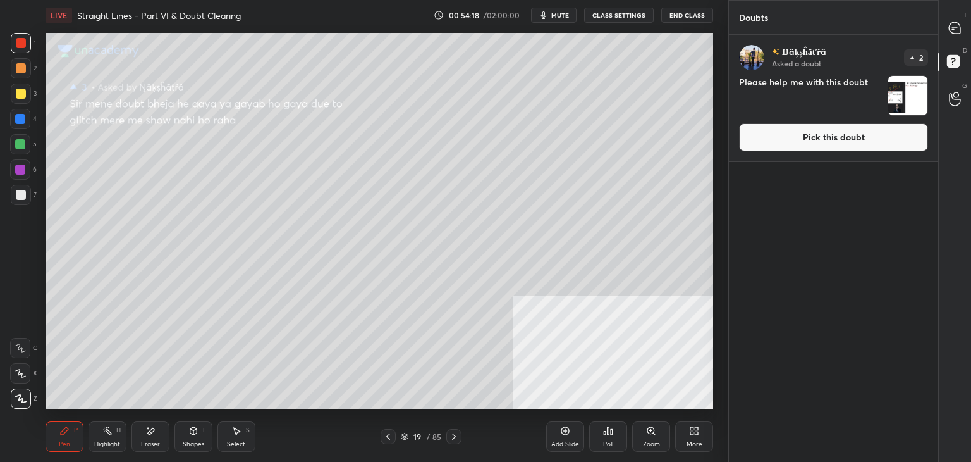
click at [393, 433] on icon at bounding box center [388, 436] width 10 height 10
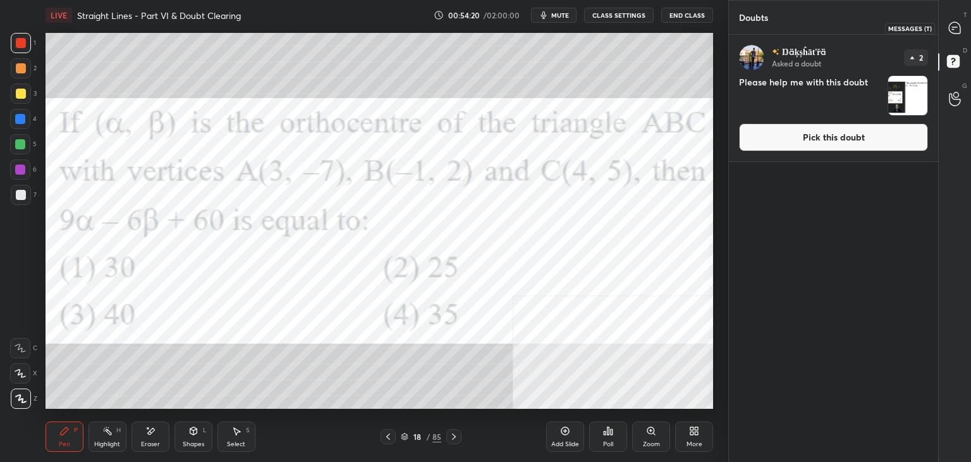
click at [951, 33] on icon at bounding box center [955, 28] width 13 height 13
type textarea "x"
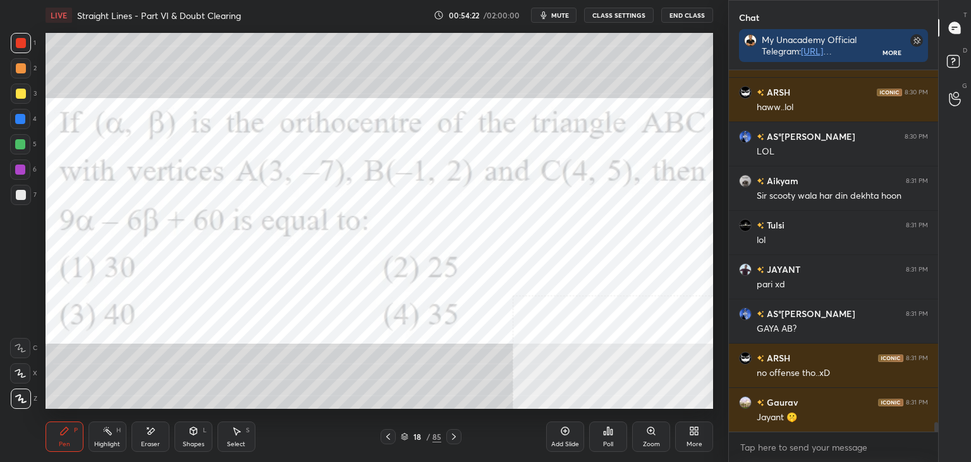
scroll to position [12988, 0]
drag, startPoint x: 937, startPoint y: 428, endPoint x: 932, endPoint y: 446, distance: 18.4
click at [935, 445] on div "Tulsi 8:30 PM lol [PERSON_NAME] 8:30 PM 😂😂😂😂 ARSH 8:30 PM haww..lol AS°[PERSON_…" at bounding box center [833, 265] width 209 height 391
click at [19, 171] on div at bounding box center [20, 169] width 10 height 10
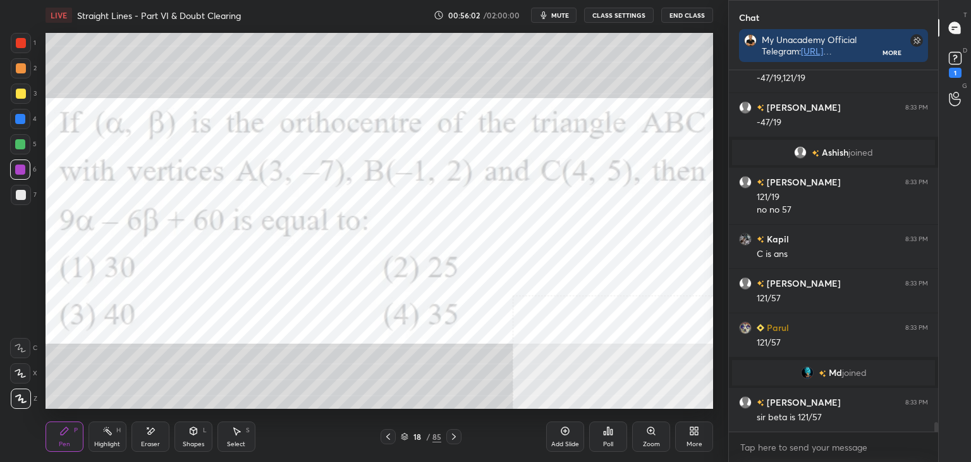
scroll to position [13109, 0]
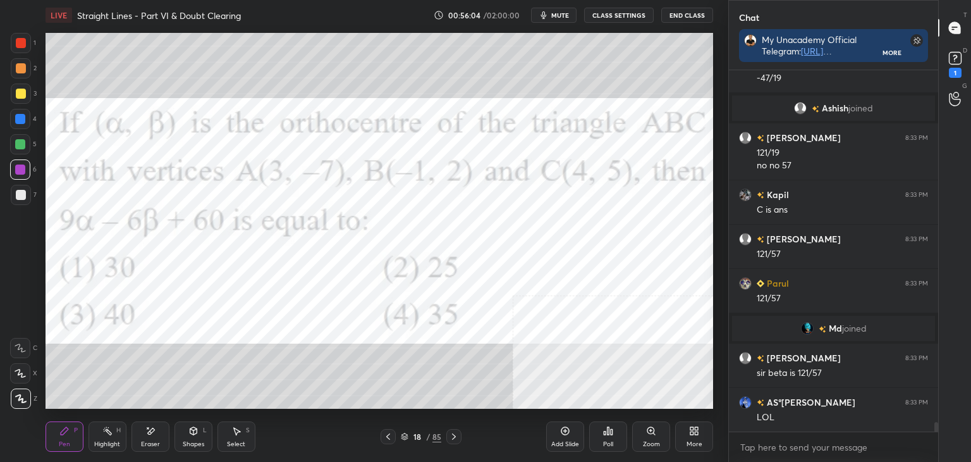
drag, startPoint x: 147, startPoint y: 453, endPoint x: 151, endPoint y: 443, distance: 10.8
click at [144, 453] on div "Pen P Highlight H Eraser Shapes L Select S 18 / 85 Add Slide Poll Zoom More" at bounding box center [380, 436] width 668 height 51
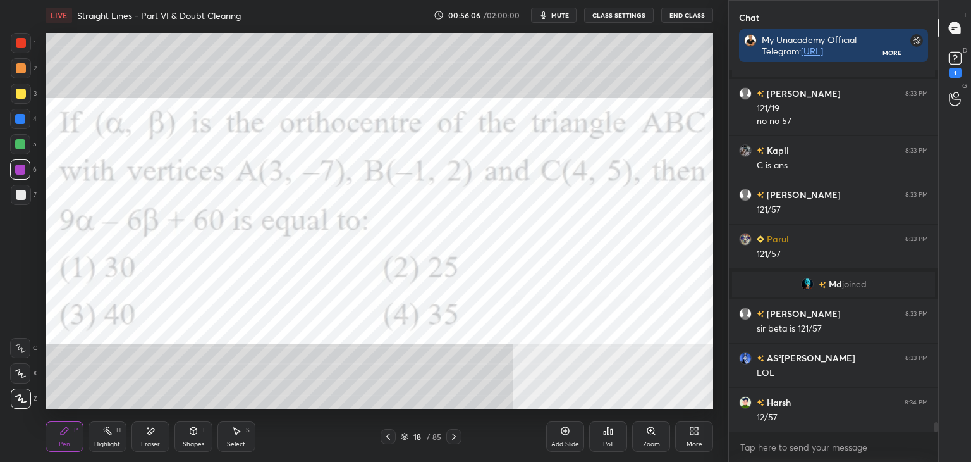
click at [157, 445] on div "Eraser" at bounding box center [150, 444] width 19 height 6
click at [46, 441] on div "Pen P" at bounding box center [65, 436] width 38 height 30
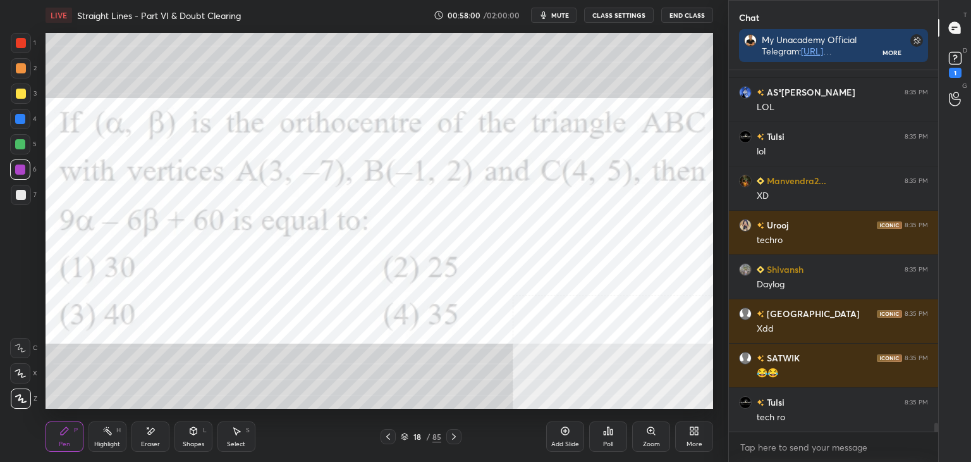
scroll to position [14364, 0]
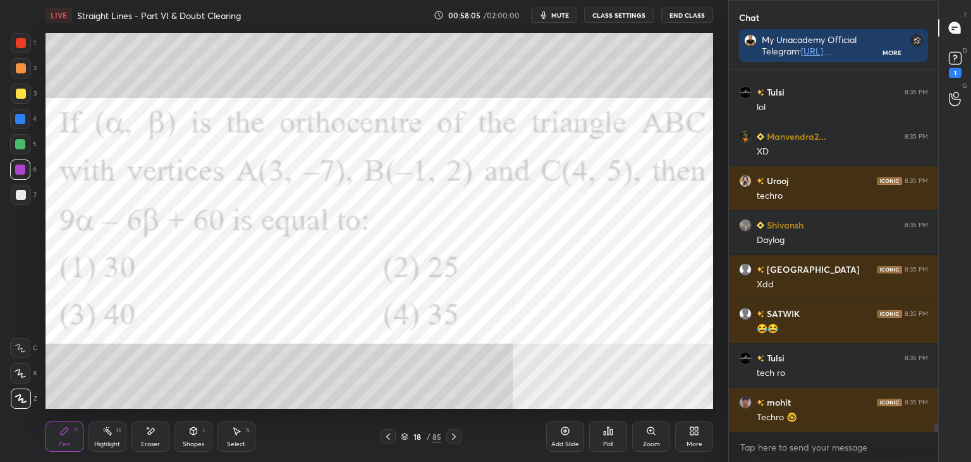
click at [452, 434] on icon at bounding box center [454, 436] width 10 height 10
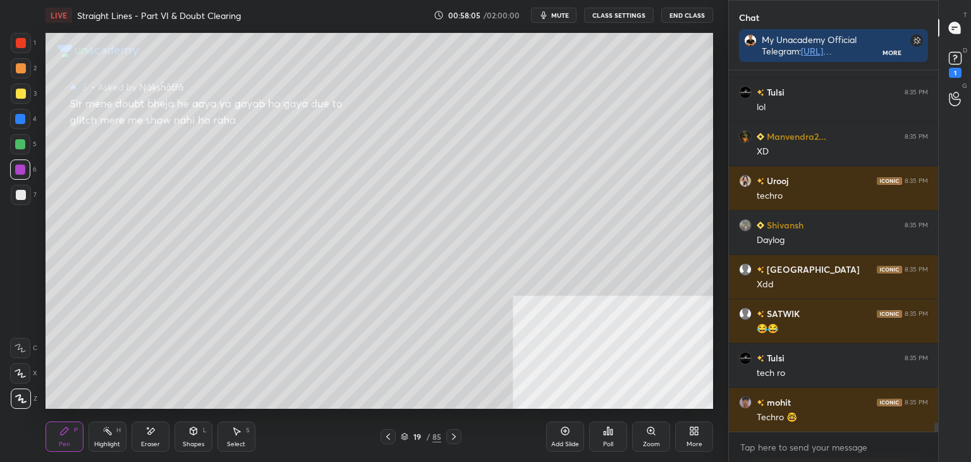
scroll to position [14408, 0]
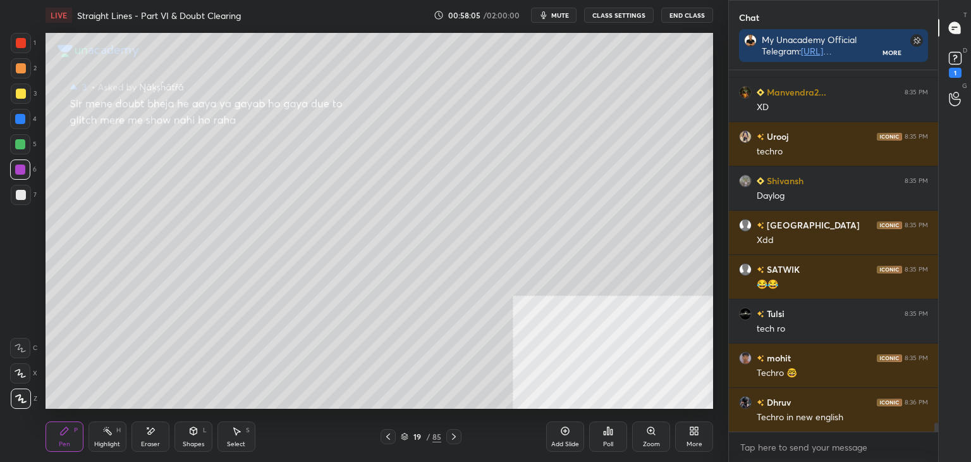
click at [457, 437] on icon at bounding box center [454, 436] width 10 height 10
click at [457, 436] on icon at bounding box center [454, 436] width 10 height 10
click at [456, 435] on icon at bounding box center [454, 436] width 10 height 10
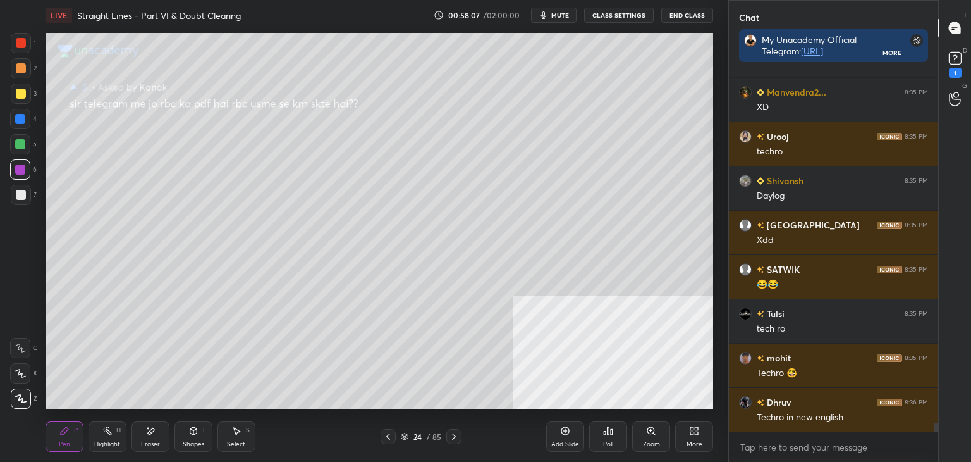
click at [456, 434] on icon at bounding box center [454, 436] width 10 height 10
click at [457, 436] on icon at bounding box center [454, 436] width 10 height 10
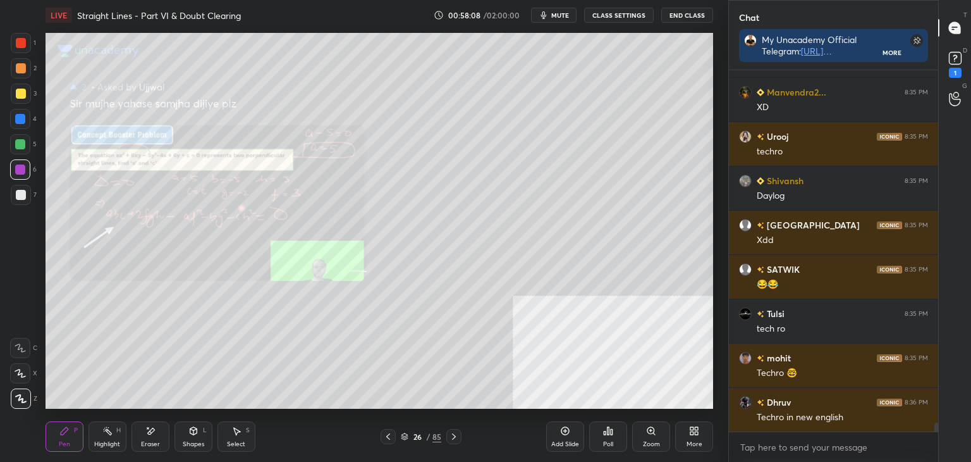
click at [457, 434] on icon at bounding box center [454, 436] width 10 height 10
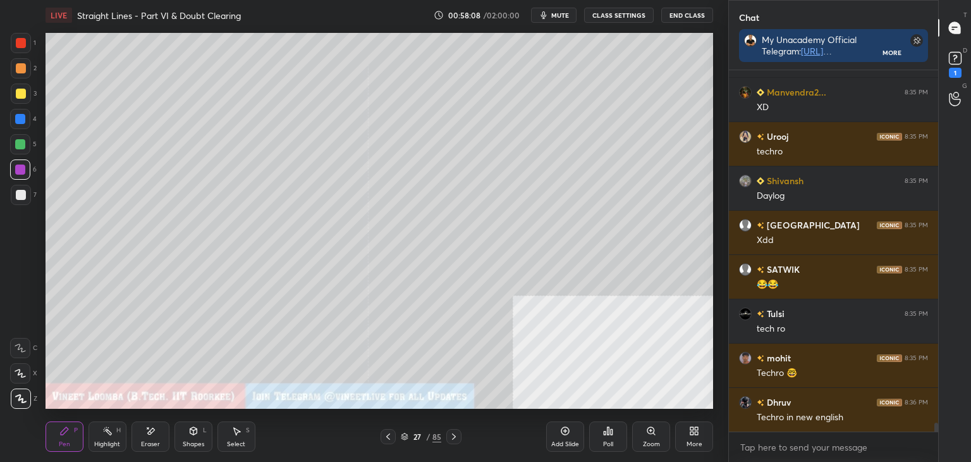
click at [455, 433] on icon at bounding box center [454, 436] width 10 height 10
click at [701, 441] on div "More" at bounding box center [694, 436] width 38 height 30
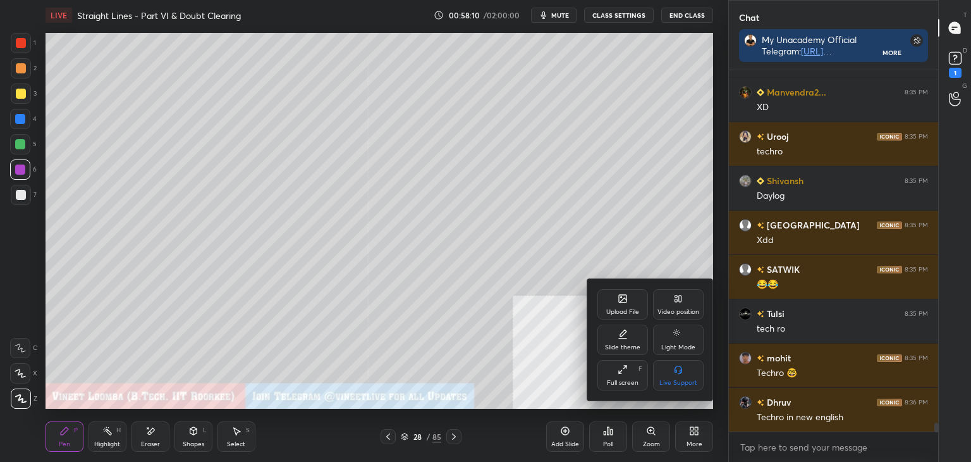
click at [613, 304] on div "Upload File" at bounding box center [623, 304] width 51 height 30
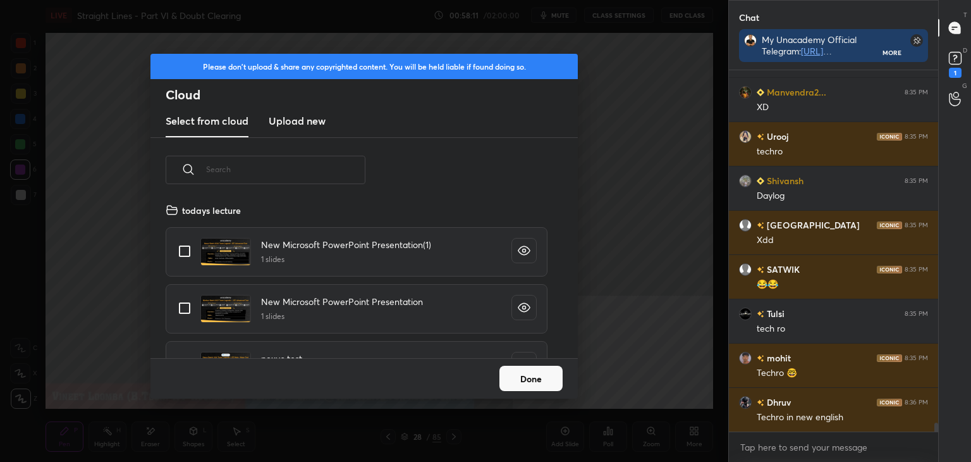
scroll to position [156, 406]
drag, startPoint x: 317, startPoint y: 122, endPoint x: 310, endPoint y: 125, distance: 7.4
click at [313, 122] on h3 "Upload new" at bounding box center [297, 120] width 57 height 15
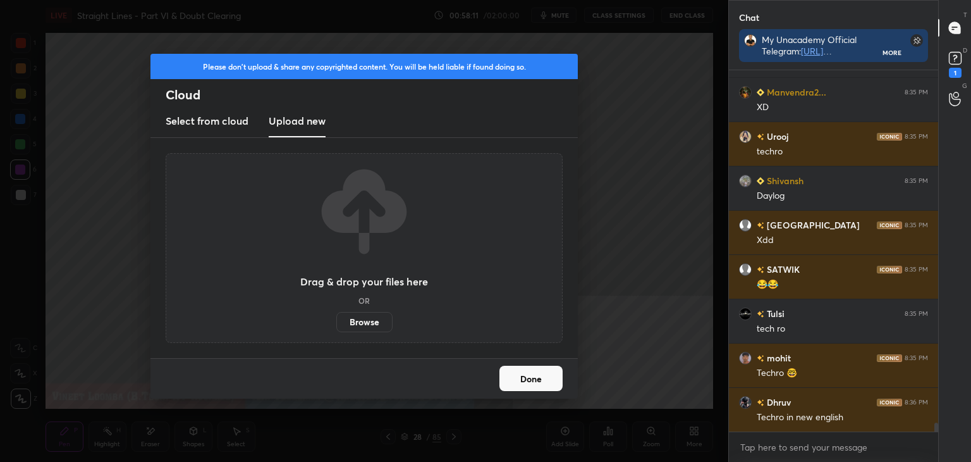
click at [360, 321] on label "Browse" at bounding box center [364, 322] width 56 height 20
click at [336, 321] on input "Browse" at bounding box center [336, 322] width 0 height 20
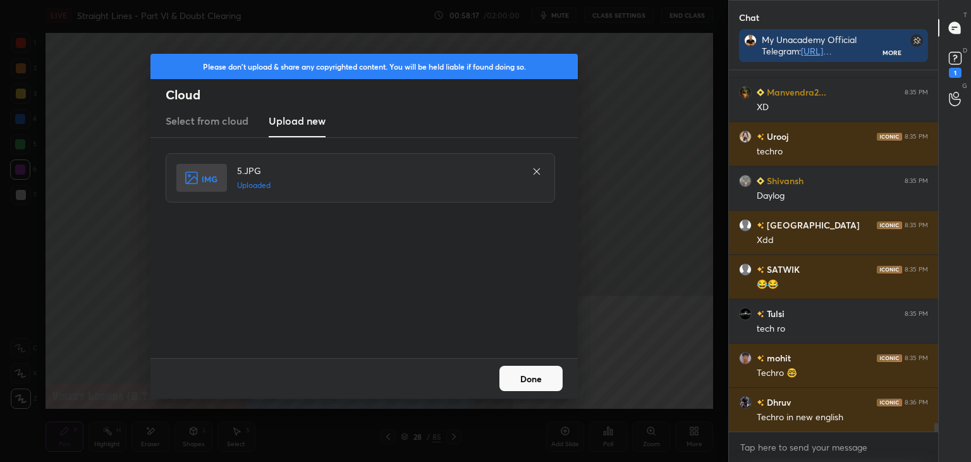
click at [539, 360] on div "Done" at bounding box center [364, 378] width 427 height 40
click at [534, 169] on icon at bounding box center [537, 171] width 10 height 10
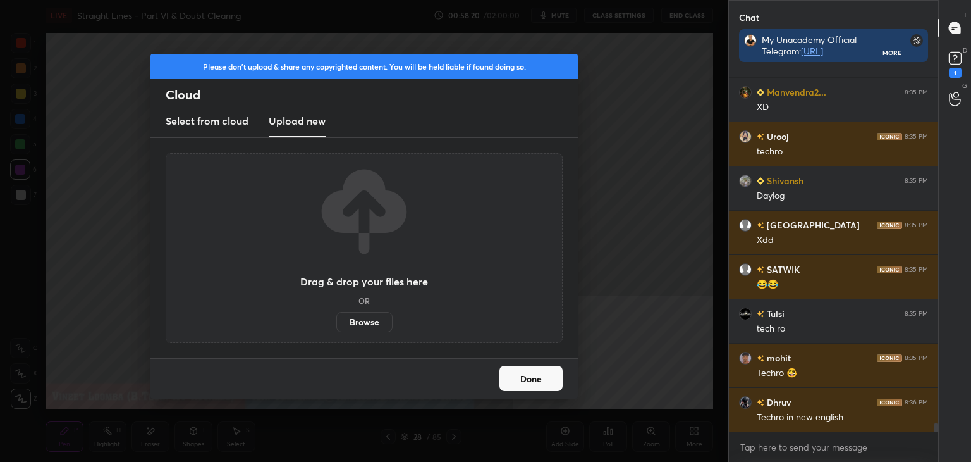
click at [358, 322] on label "Browse" at bounding box center [364, 322] width 56 height 20
click at [336, 322] on input "Browse" at bounding box center [336, 322] width 0 height 20
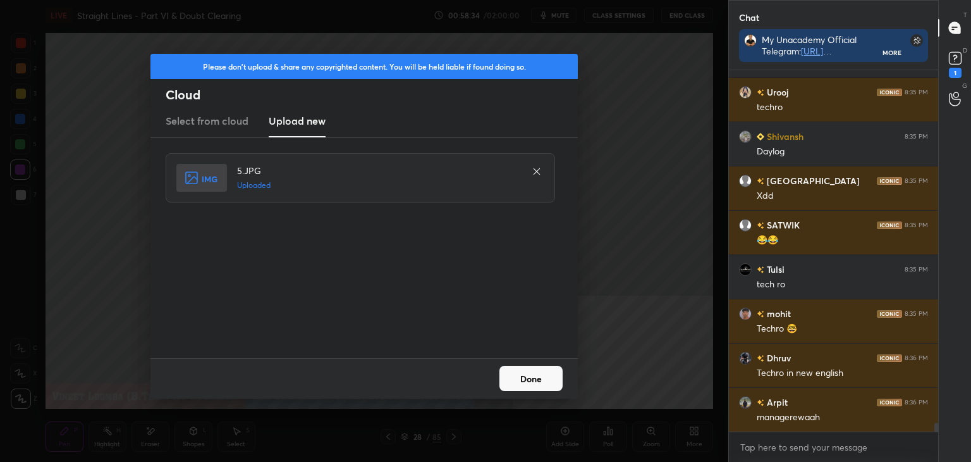
click at [553, 385] on button "Done" at bounding box center [531, 378] width 63 height 25
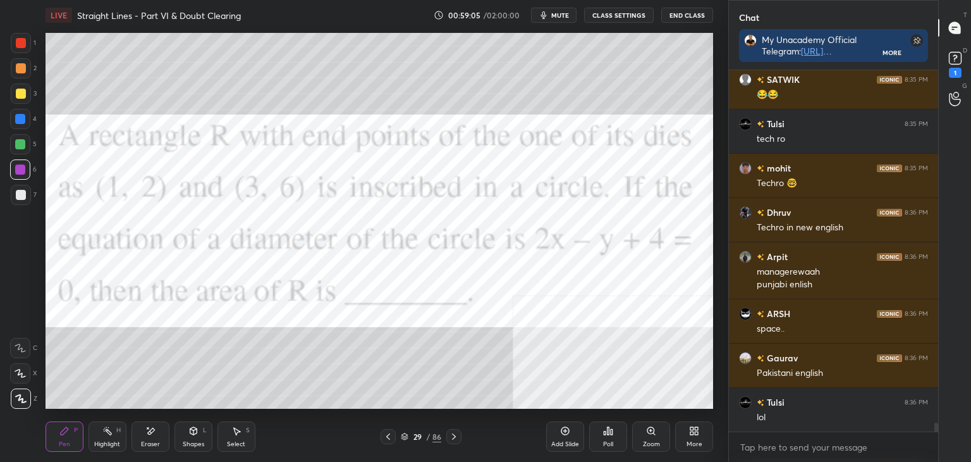
scroll to position [14642, 0]
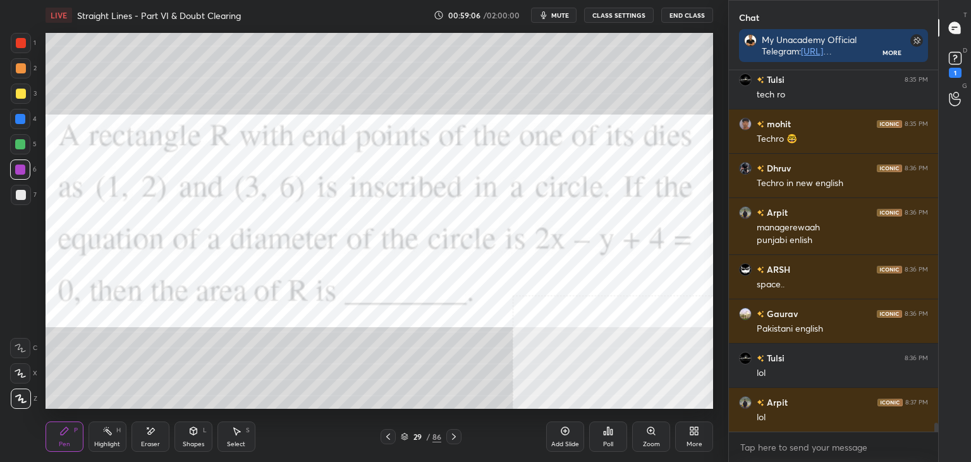
click at [610, 443] on div "Poll" at bounding box center [608, 444] width 10 height 6
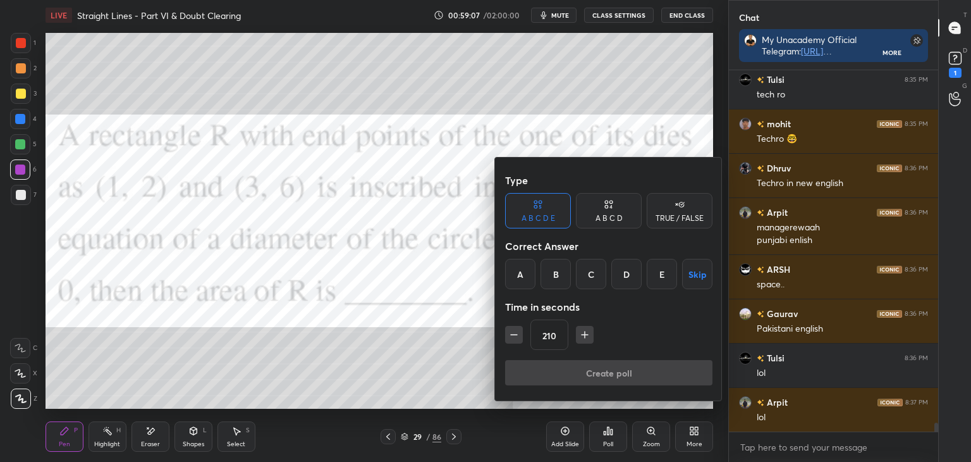
drag, startPoint x: 672, startPoint y: 203, endPoint x: 649, endPoint y: 201, distance: 22.8
click at [673, 203] on div "TRUE / FALSE" at bounding box center [680, 210] width 66 height 35
drag, startPoint x: 524, startPoint y: 280, endPoint x: 520, endPoint y: 289, distance: 9.6
click at [524, 281] on div "True" at bounding box center [538, 274] width 66 height 30
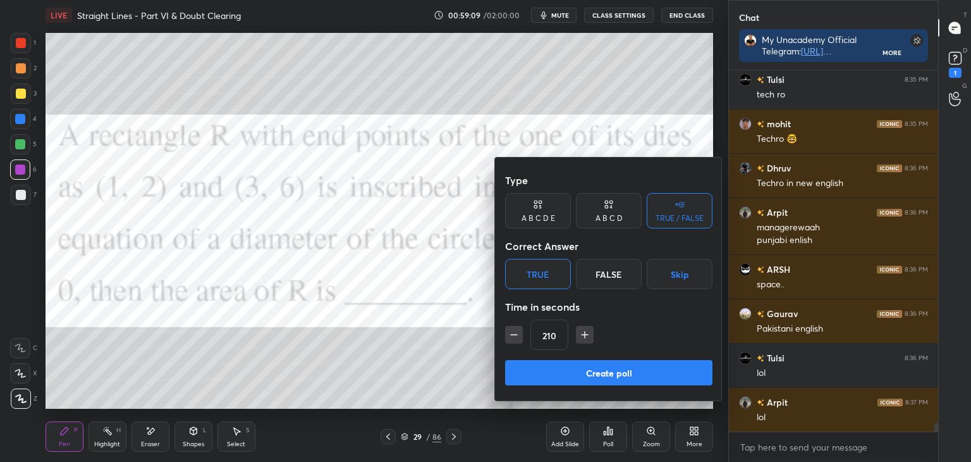
click at [516, 340] on icon "button" at bounding box center [514, 334] width 13 height 13
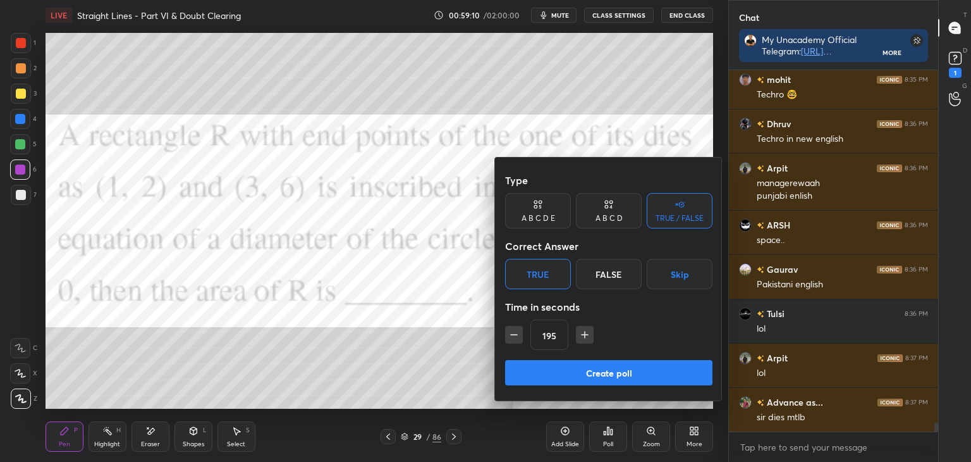
click at [514, 337] on icon "button" at bounding box center [514, 334] width 13 height 13
type input "180"
click at [541, 371] on button "Create poll" at bounding box center [608, 372] width 207 height 25
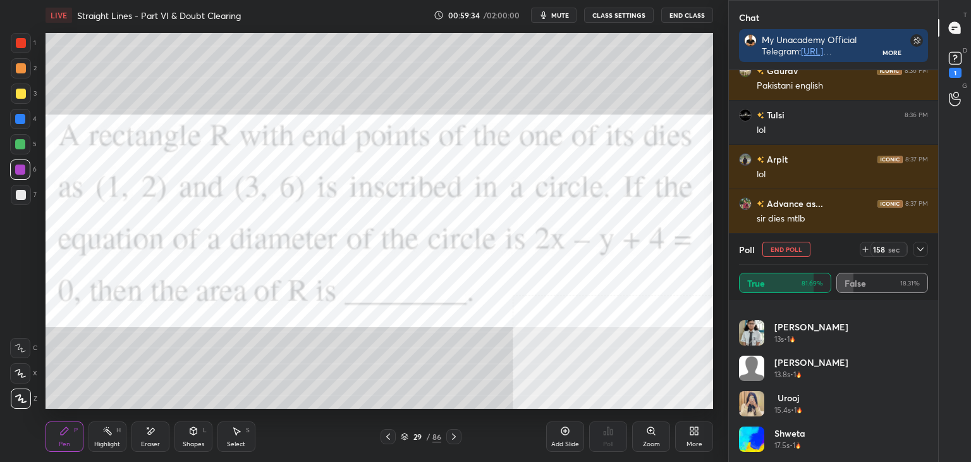
scroll to position [14929, 0]
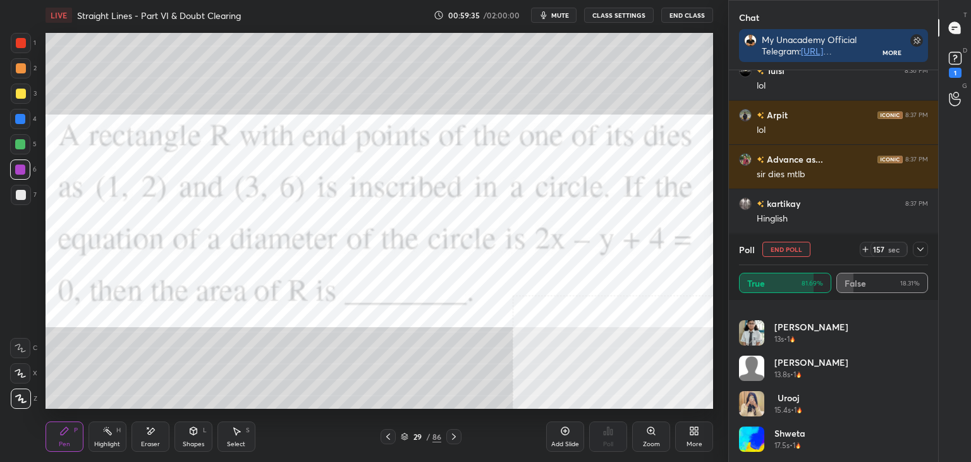
click at [792, 243] on button "End Poll" at bounding box center [787, 249] width 48 height 15
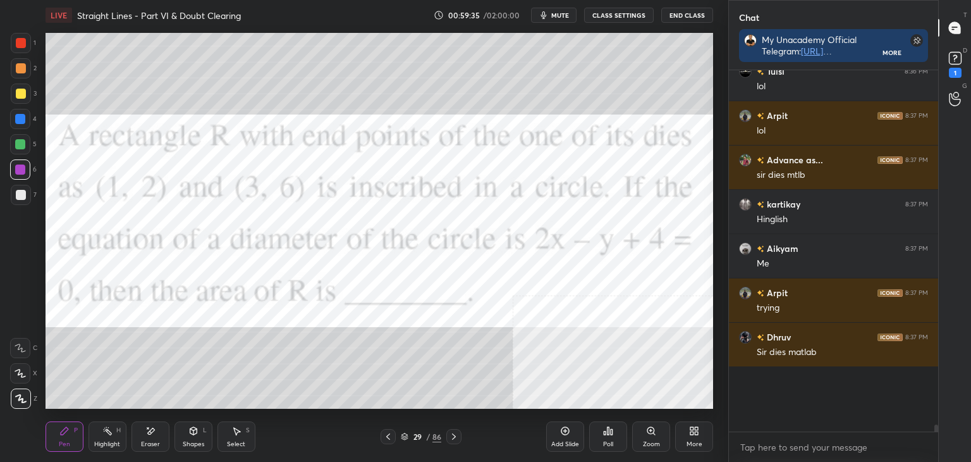
scroll to position [337, 206]
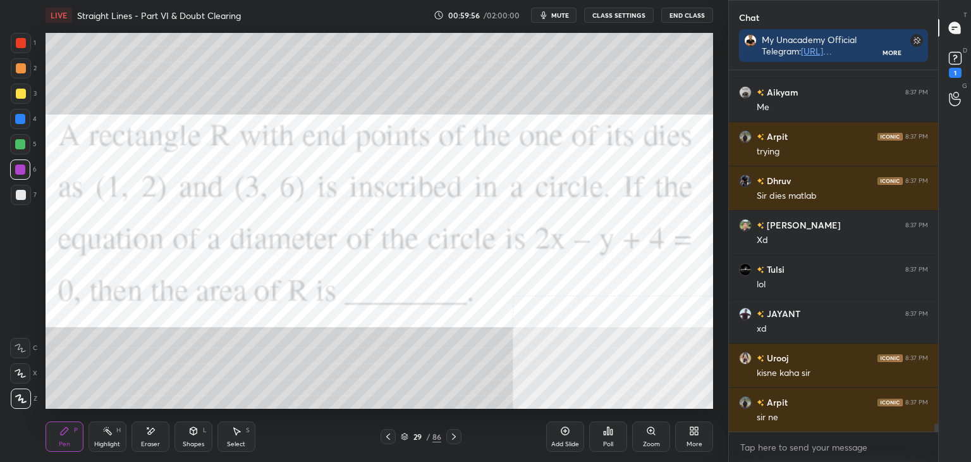
click at [20, 69] on div at bounding box center [21, 68] width 10 height 10
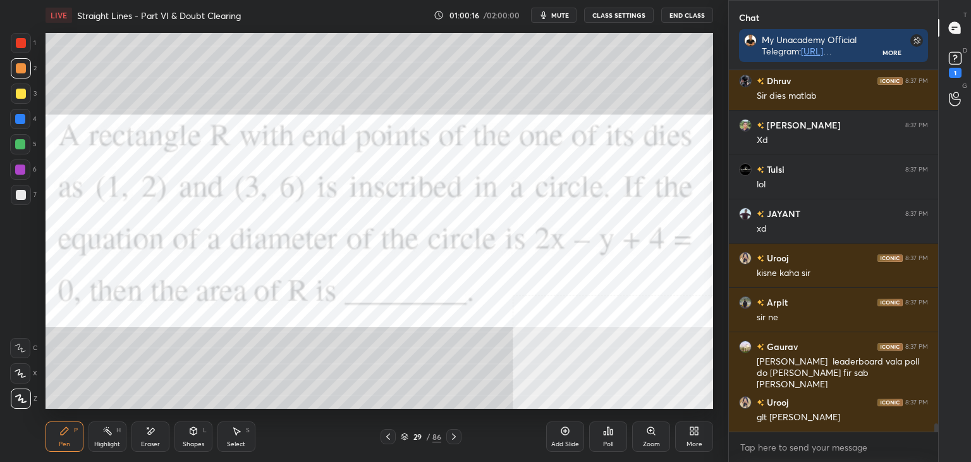
click at [691, 413] on div "Add Slide Poll Zoom More" at bounding box center [629, 436] width 167 height 71
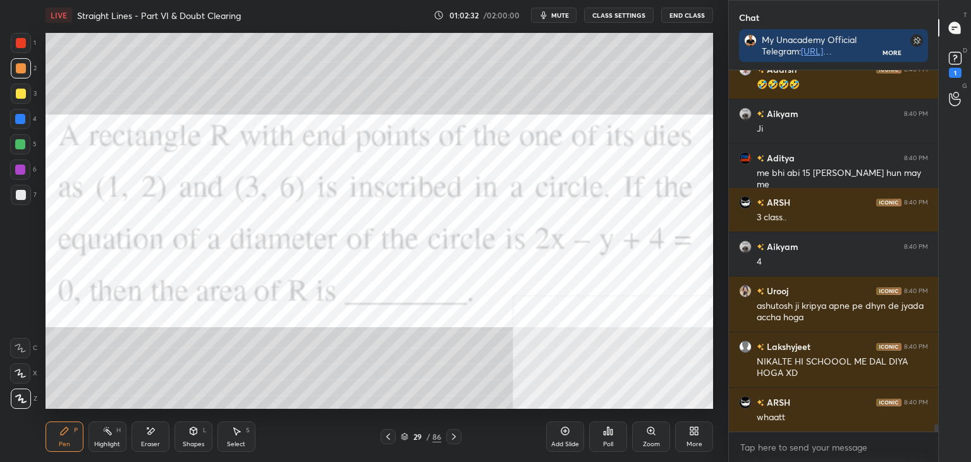
scroll to position [17227, 0]
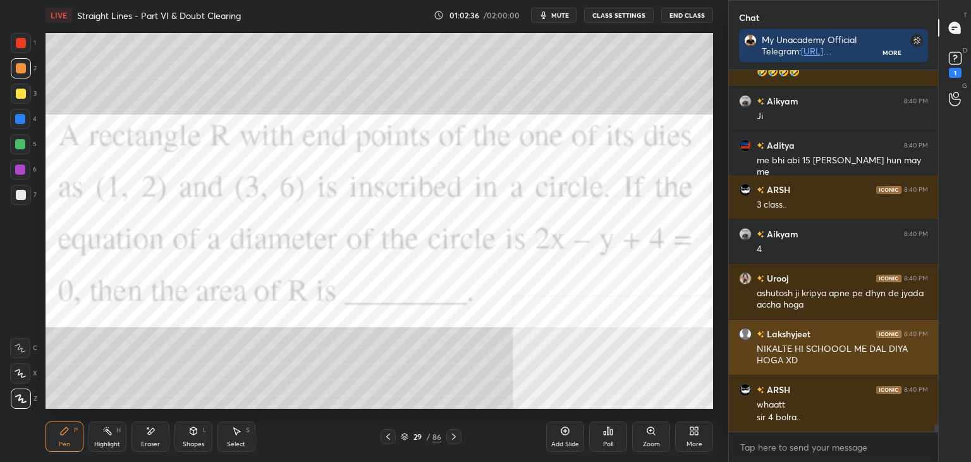
click at [816, 338] on div "Lakshyjeet 8:40 PM" at bounding box center [833, 333] width 189 height 13
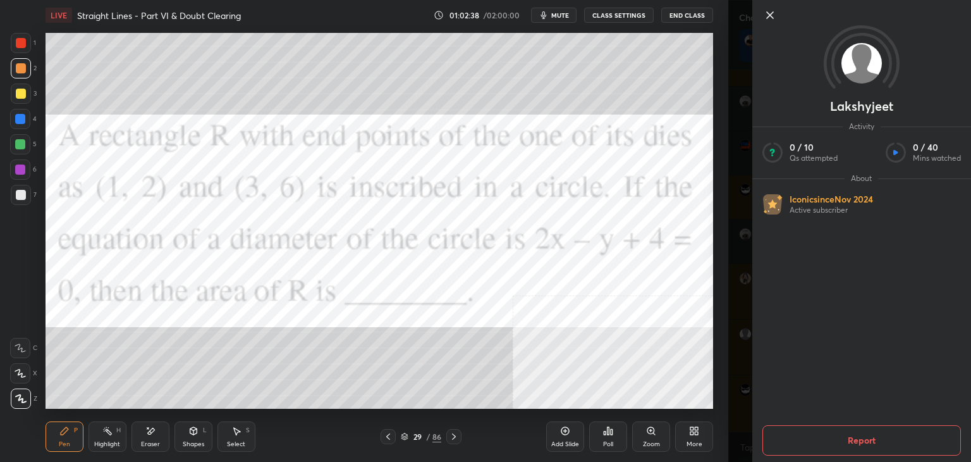
click at [870, 428] on button "Report" at bounding box center [862, 440] width 199 height 30
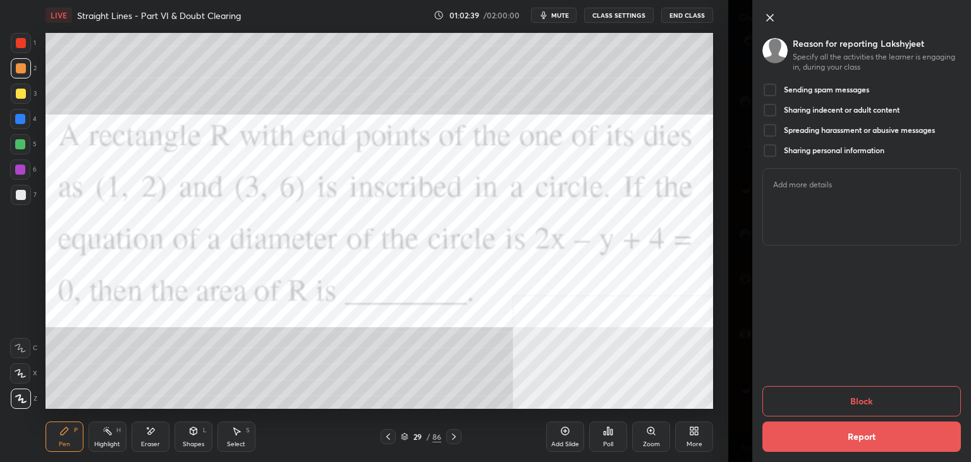
click at [792, 87] on h5 "Sending spam messages" at bounding box center [826, 90] width 85 height 10
click at [847, 392] on button "Block" at bounding box center [862, 401] width 199 height 30
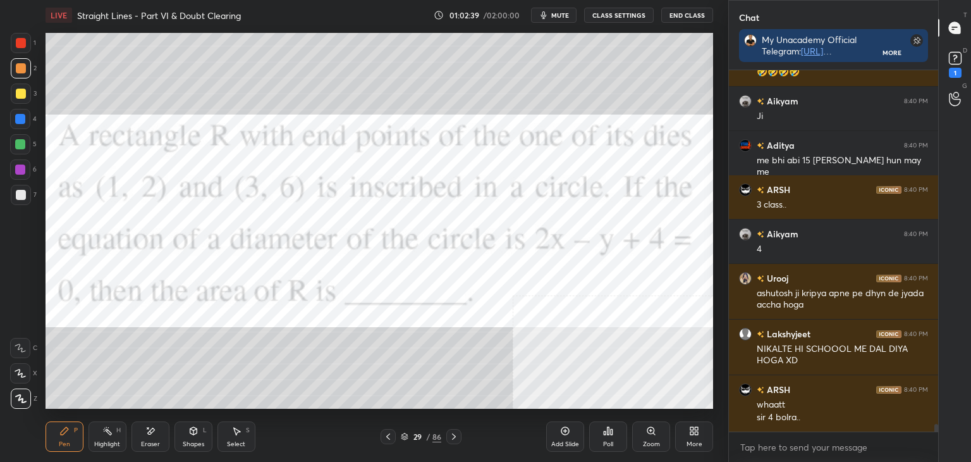
scroll to position [17272, 0]
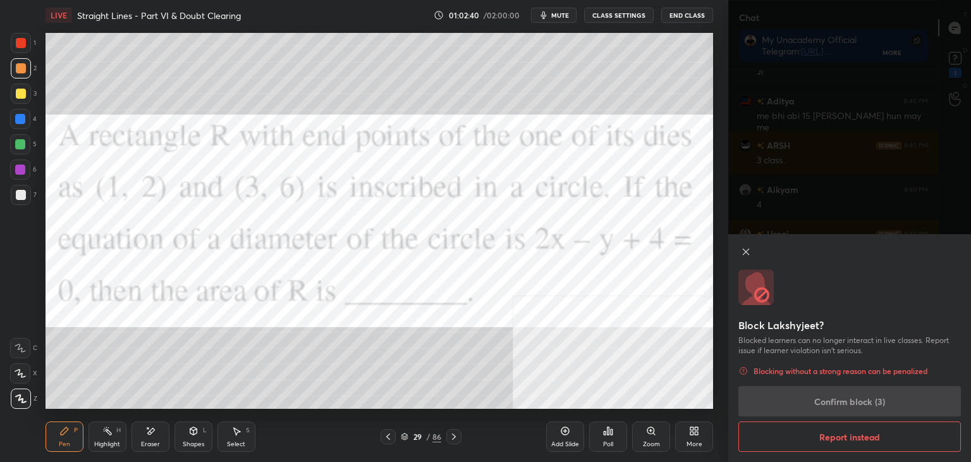
click at [839, 404] on div "Block Lakshyjeet? Blocked learners can no longer interact in live classes. Repo…" at bounding box center [850, 348] width 243 height 228
click at [840, 403] on div "Block Lakshyjeet? Blocked learners can no longer interact in live classes. Repo…" at bounding box center [850, 348] width 243 height 228
click at [840, 402] on div "Block Lakshyjeet? Blocked learners can no longer interact in live classes. Repo…" at bounding box center [850, 348] width 243 height 228
click at [839, 401] on div "Block Lakshyjeet? Blocked learners can no longer interact in live classes. Repo…" at bounding box center [850, 348] width 243 height 228
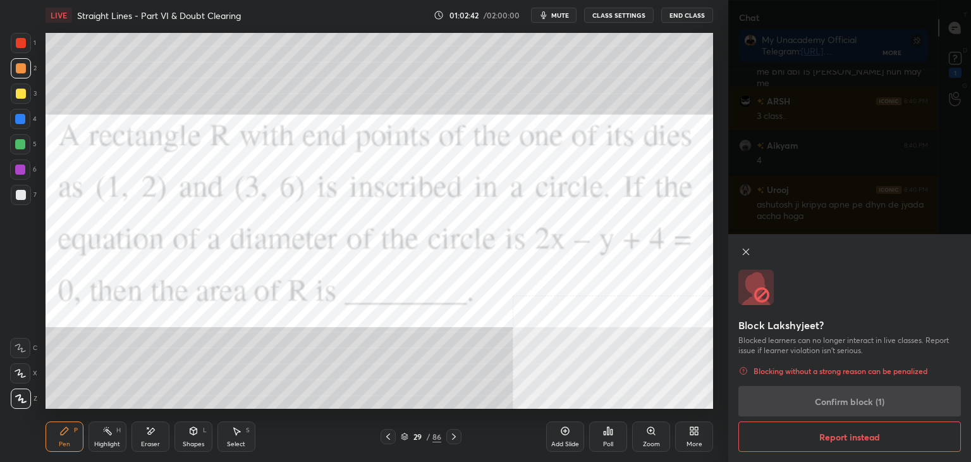
click at [846, 403] on div "Block Lakshyjeet? Blocked learners can no longer interact in live classes. Repo…" at bounding box center [850, 348] width 243 height 228
click at [847, 403] on div "Block Lakshyjeet? Blocked learners can no longer interact in live classes. Repo…" at bounding box center [850, 348] width 243 height 228
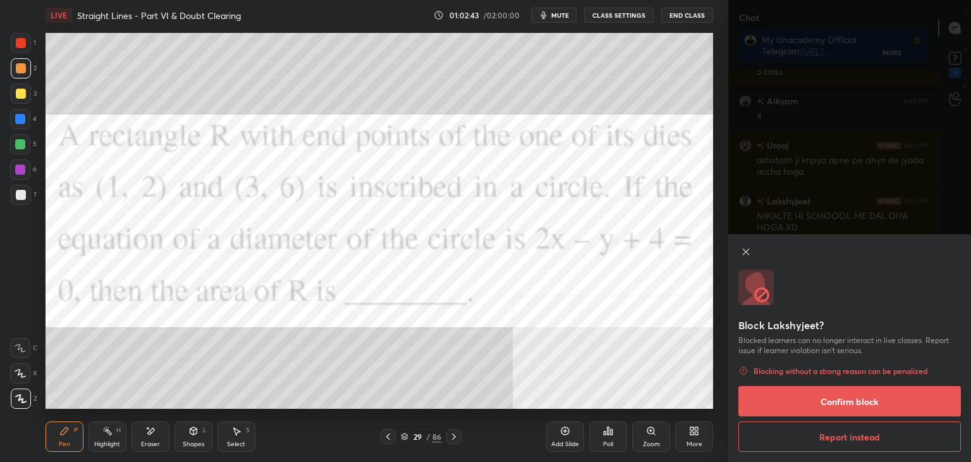
drag, startPoint x: 847, startPoint y: 402, endPoint x: 840, endPoint y: 399, distance: 8.2
click at [847, 402] on button "Confirm block" at bounding box center [850, 401] width 223 height 30
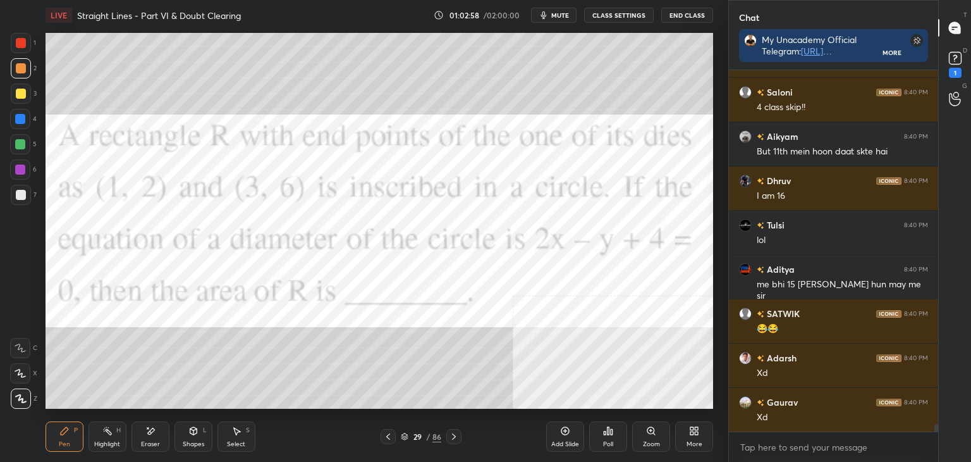
scroll to position [16619, 0]
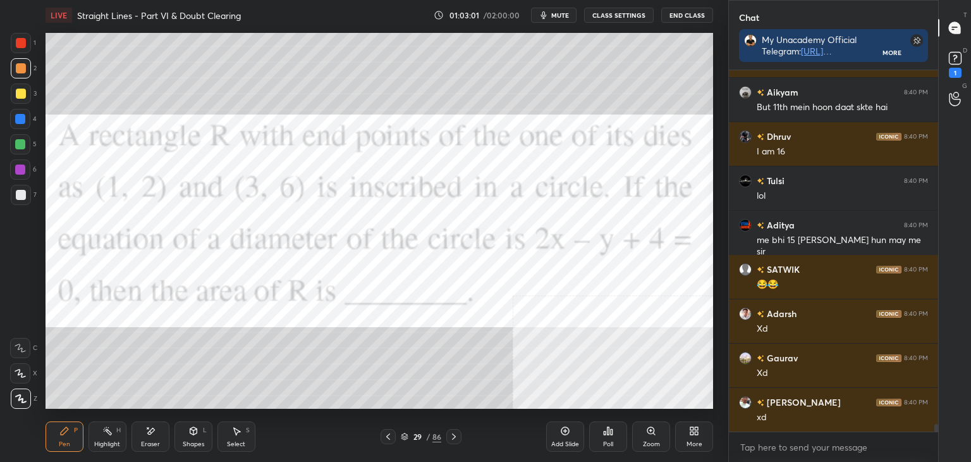
click at [23, 46] on div at bounding box center [21, 43] width 10 height 10
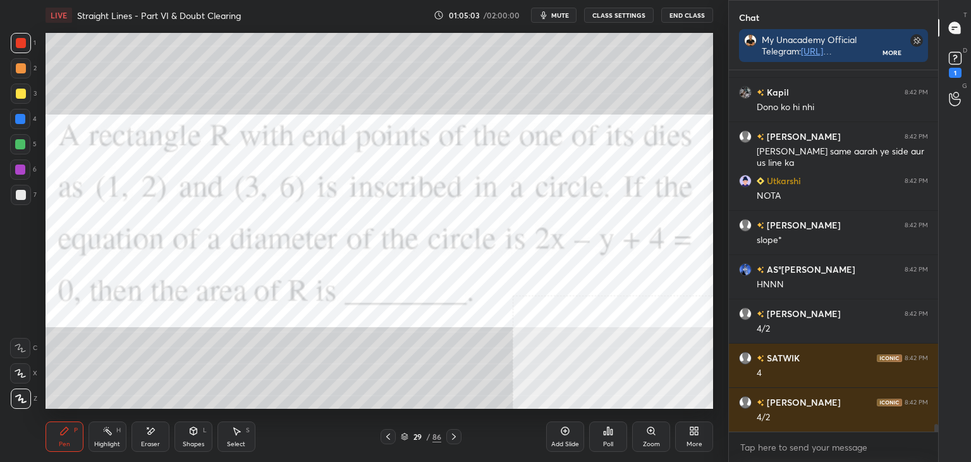
scroll to position [17268, 0]
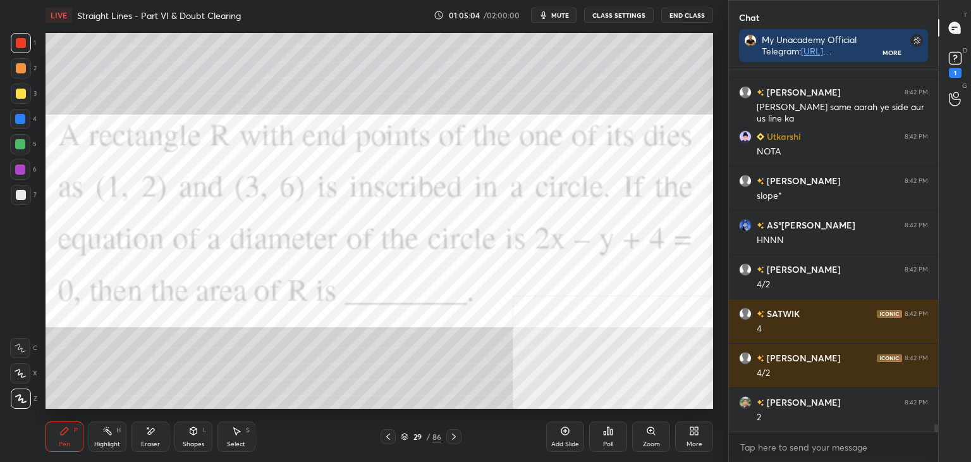
drag, startPoint x: 167, startPoint y: 438, endPoint x: 182, endPoint y: 419, distance: 24.3
click at [168, 436] on div "Eraser" at bounding box center [151, 436] width 38 height 30
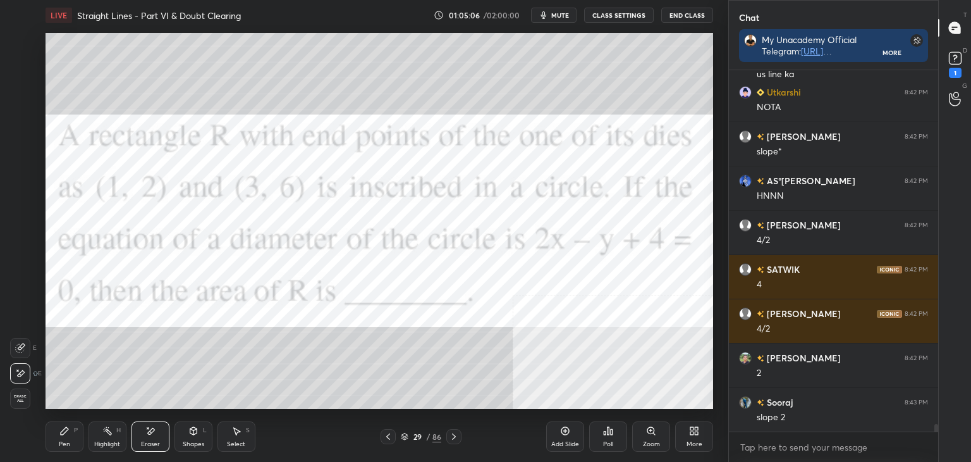
click at [54, 432] on div "Pen P" at bounding box center [65, 436] width 38 height 30
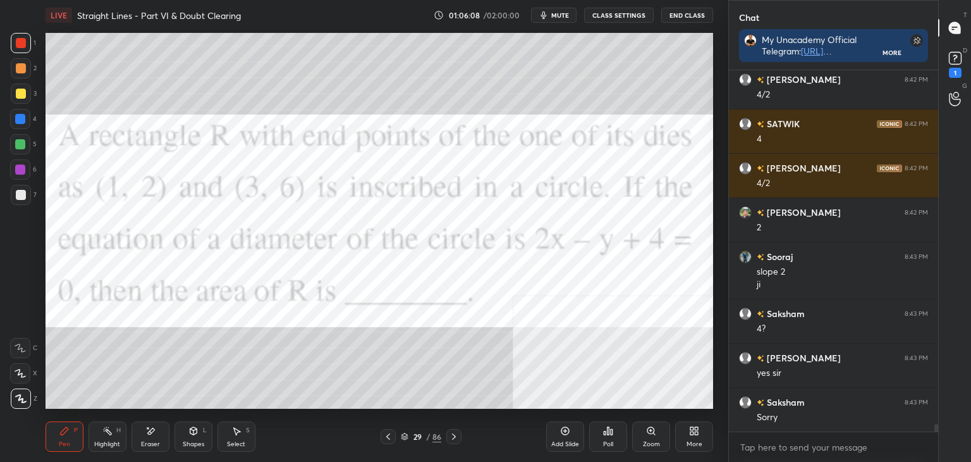
scroll to position [17502, 0]
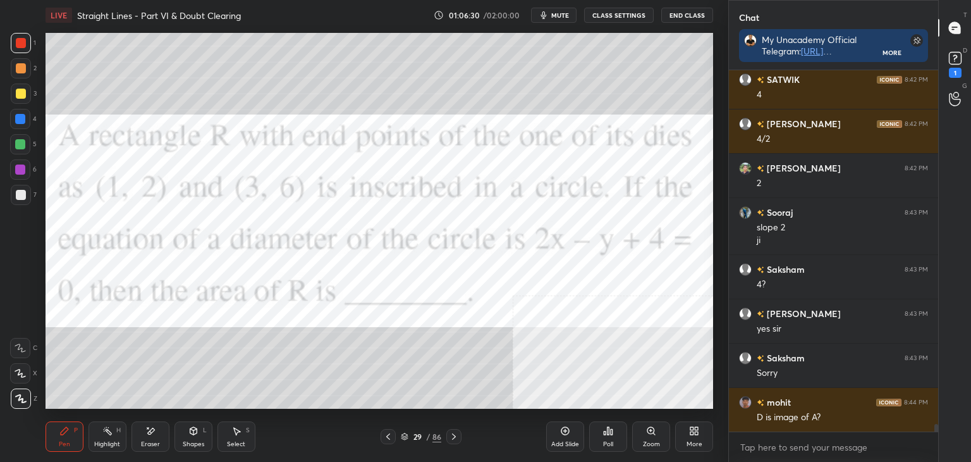
drag, startPoint x: 936, startPoint y: 431, endPoint x: 946, endPoint y: 431, distance: 10.1
click at [937, 425] on div "[PERSON_NAME] 8:42 PM [DATE] [PERSON_NAME] 8:42 PM 4 [PERSON_NAME] 8:42 PM [DAT…" at bounding box center [833, 265] width 209 height 391
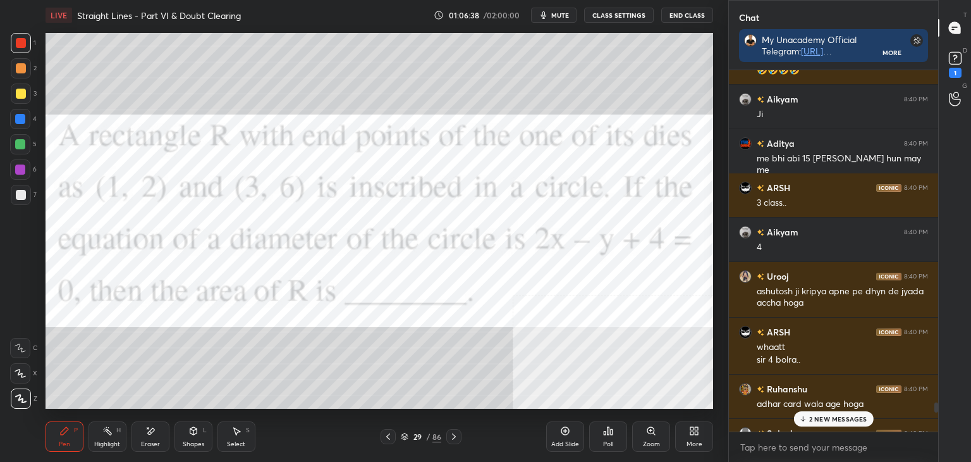
scroll to position [17971, 0]
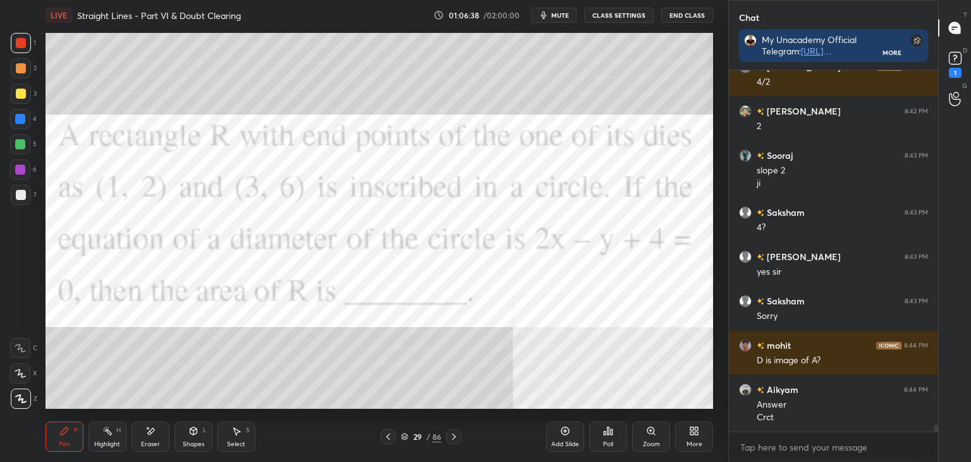
drag, startPoint x: 937, startPoint y: 426, endPoint x: 917, endPoint y: 458, distance: 38.3
click at [921, 458] on div "[PERSON_NAME] 8:42 PM 4 [PERSON_NAME] 8:42 PM [DATE] [PERSON_NAME] 8:42 PM 2 So…" at bounding box center [833, 265] width 209 height 391
drag, startPoint x: 111, startPoint y: 436, endPoint x: 122, endPoint y: 410, distance: 28.1
click at [111, 436] on div "Highlight H" at bounding box center [108, 436] width 38 height 30
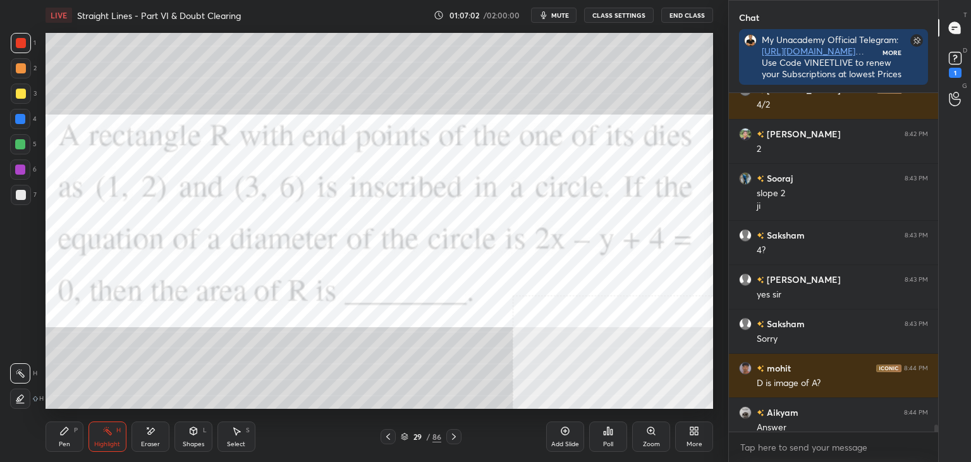
scroll to position [388, 206]
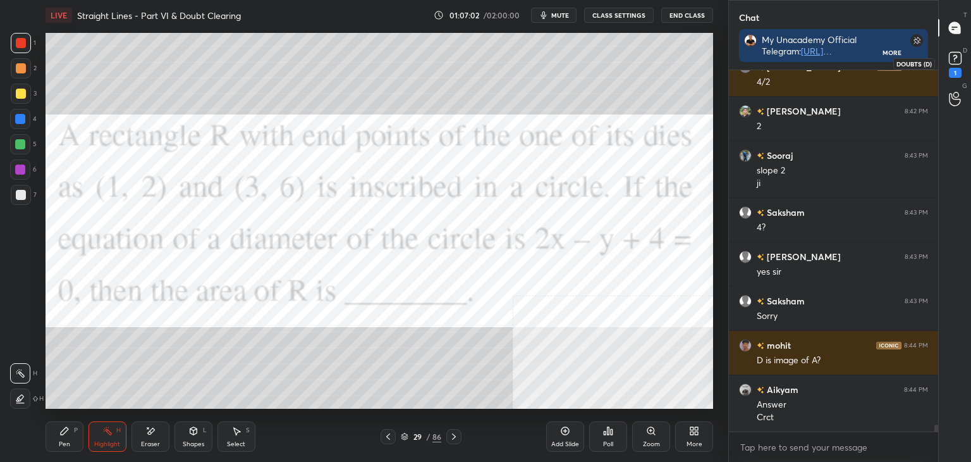
click at [957, 57] on icon at bounding box center [955, 58] width 19 height 19
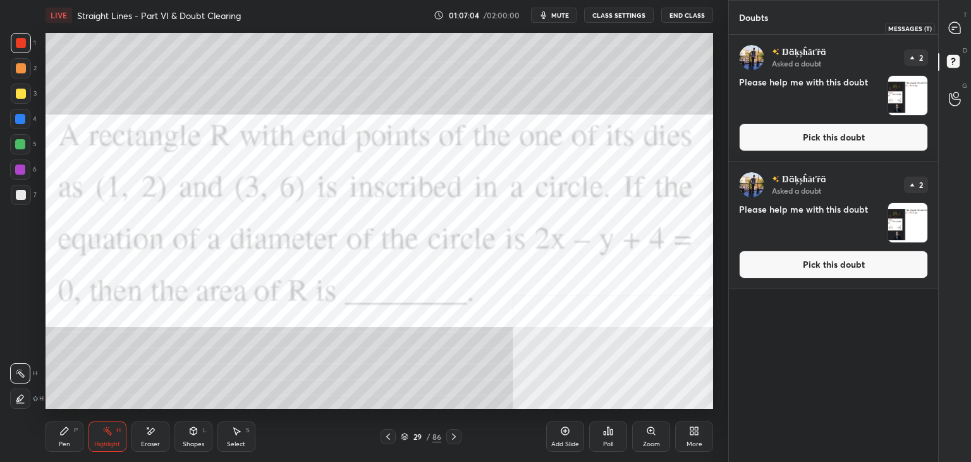
click at [952, 28] on icon at bounding box center [954, 27] width 11 height 11
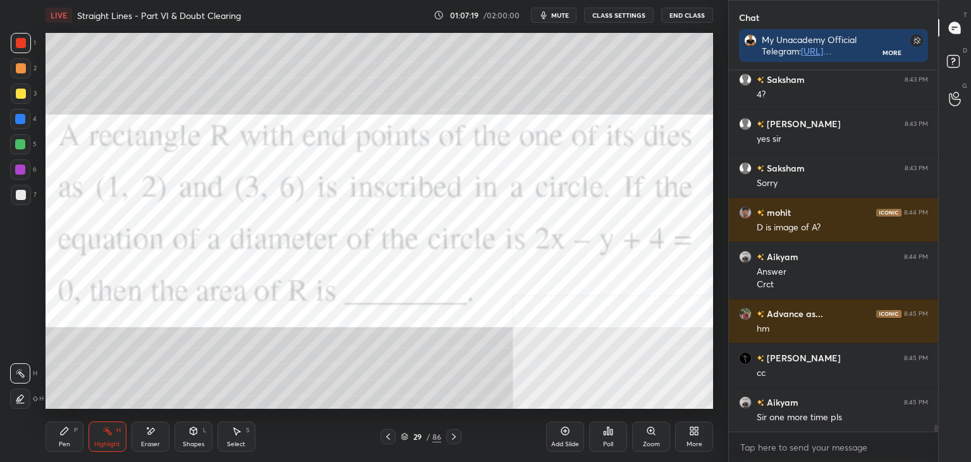
scroll to position [18396, 0]
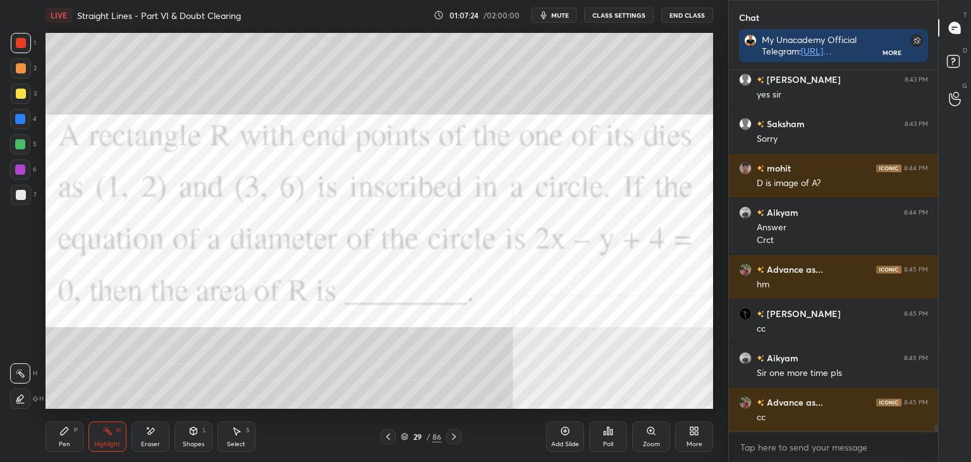
click at [703, 447] on div "More" at bounding box center [694, 436] width 38 height 30
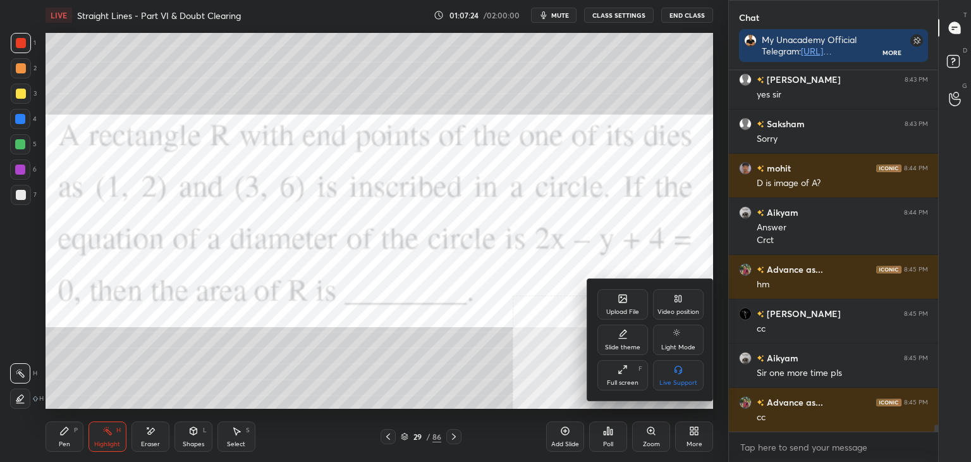
click at [622, 304] on div "Upload File" at bounding box center [623, 304] width 51 height 30
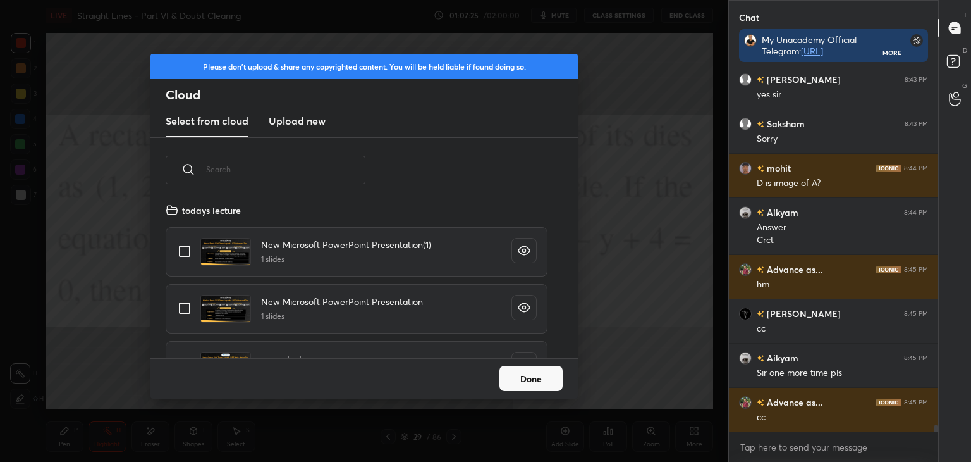
scroll to position [156, 406]
click at [297, 117] on h3 "Upload new" at bounding box center [297, 120] width 57 height 15
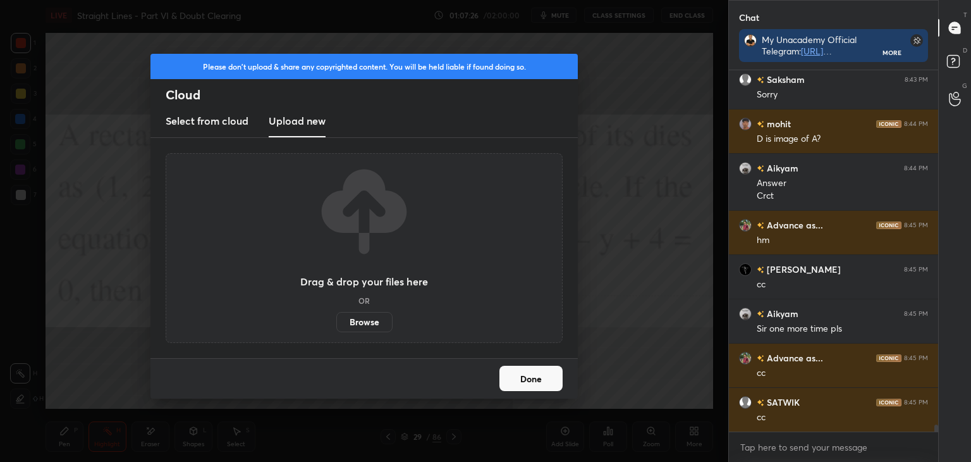
click at [362, 325] on label "Browse" at bounding box center [364, 322] width 56 height 20
click at [336, 325] on input "Browse" at bounding box center [336, 322] width 0 height 20
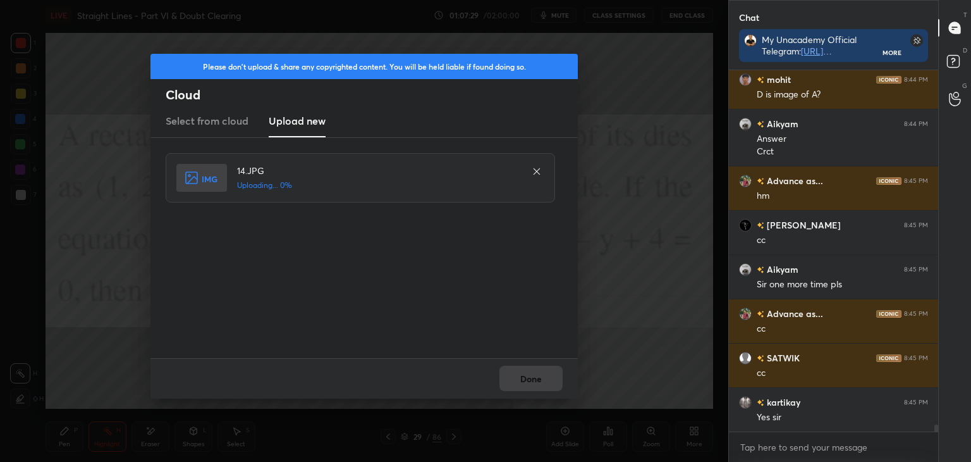
scroll to position [18529, 0]
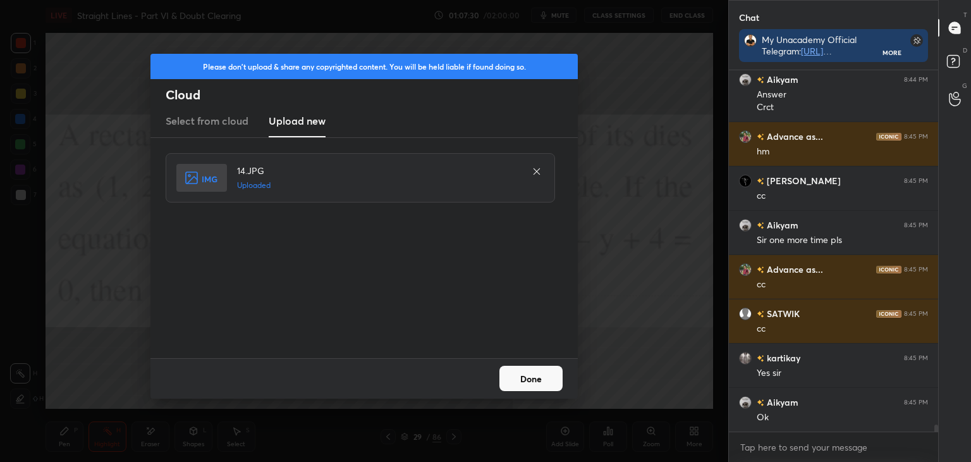
click at [534, 384] on button "Done" at bounding box center [531, 378] width 63 height 25
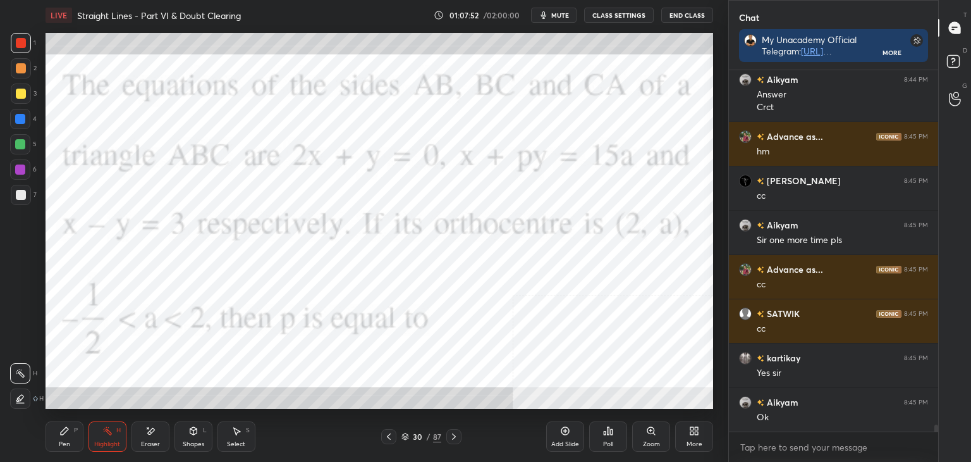
click at [11, 56] on div "1 2 3 4 5 6 7" at bounding box center [23, 121] width 27 height 177
click at [949, 63] on rect at bounding box center [953, 62] width 12 height 12
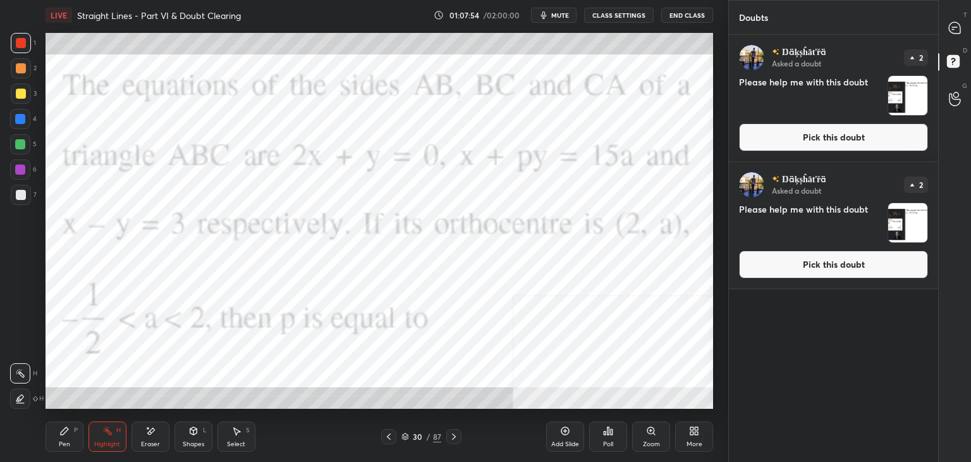
click at [868, 142] on button "Pick this doubt" at bounding box center [833, 137] width 189 height 28
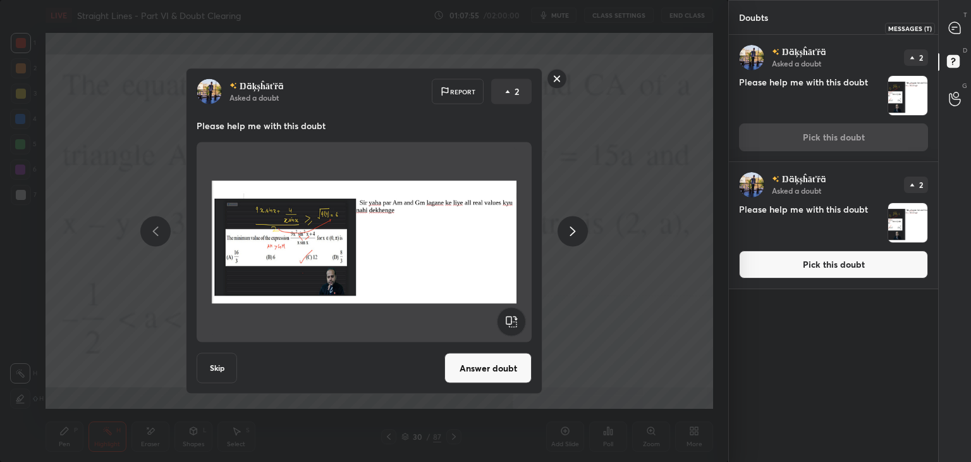
click at [954, 33] on icon at bounding box center [954, 27] width 11 height 11
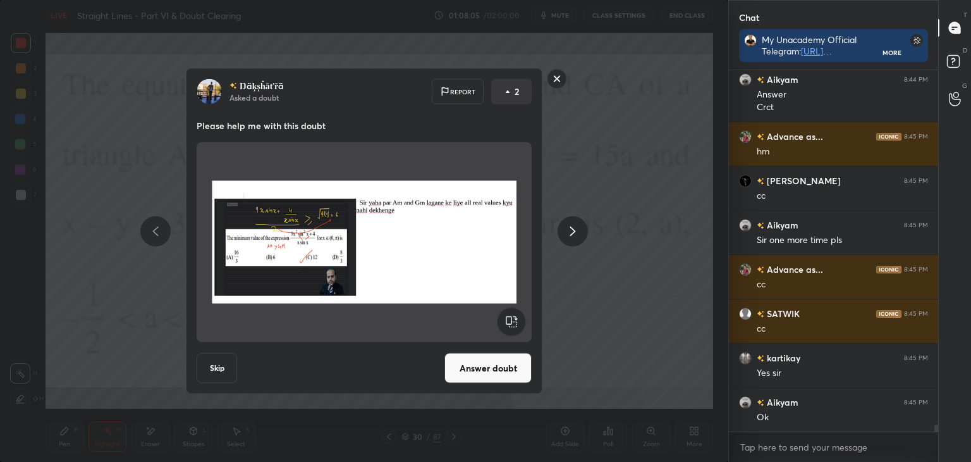
click at [480, 370] on button "Answer doubt" at bounding box center [488, 368] width 87 height 30
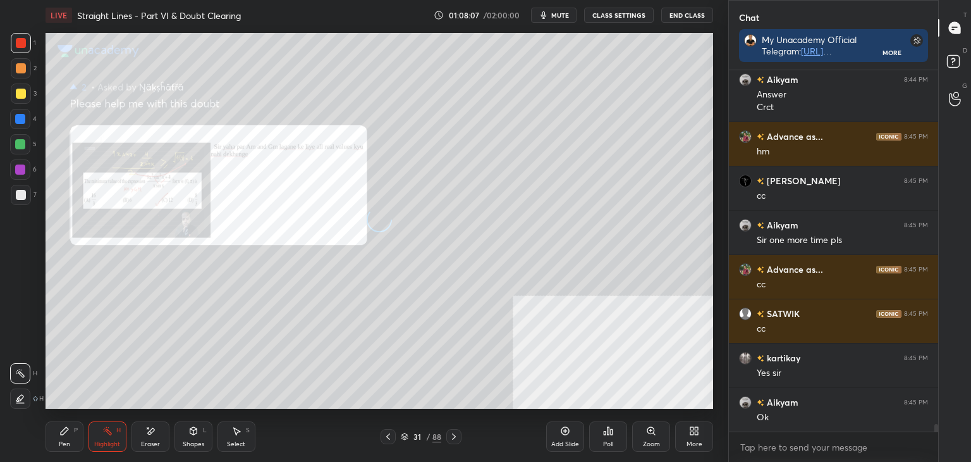
scroll to position [17571, 0]
click at [651, 431] on icon at bounding box center [651, 430] width 0 height 3
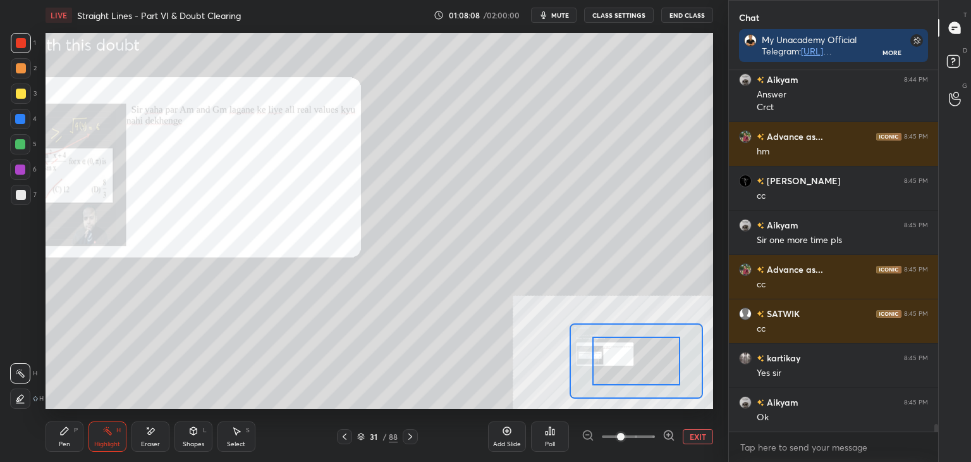
click at [653, 429] on span at bounding box center [628, 436] width 53 height 19
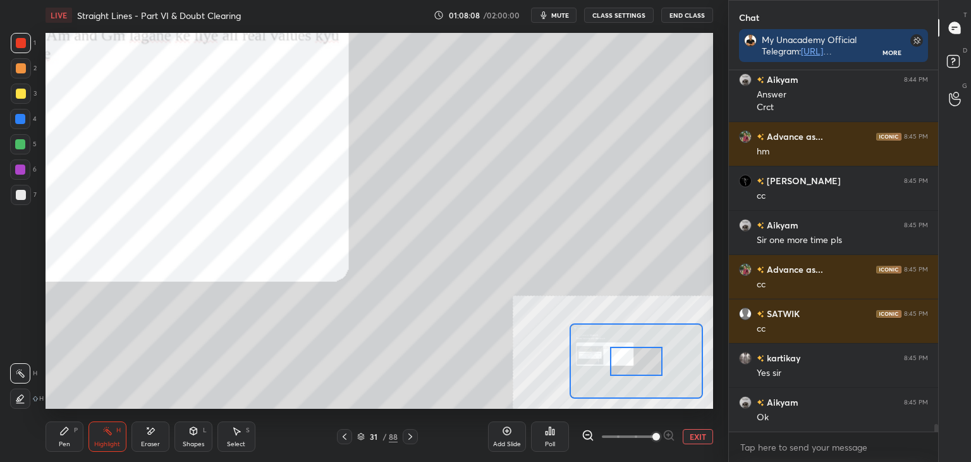
drag, startPoint x: 654, startPoint y: 432, endPoint x: 642, endPoint y: 401, distance: 33.0
click at [653, 433] on span at bounding box center [657, 437] width 8 height 8
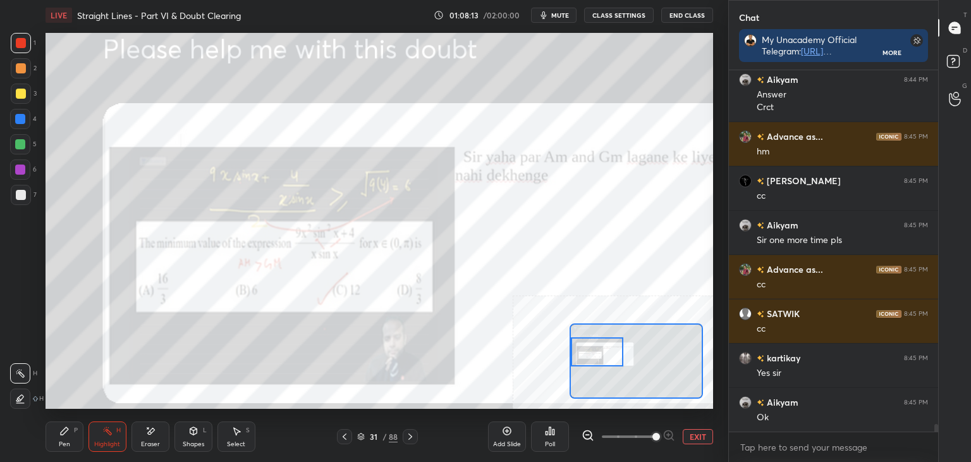
drag, startPoint x: 642, startPoint y: 362, endPoint x: 597, endPoint y: 360, distance: 45.0
click at [602, 357] on div at bounding box center [597, 351] width 52 height 29
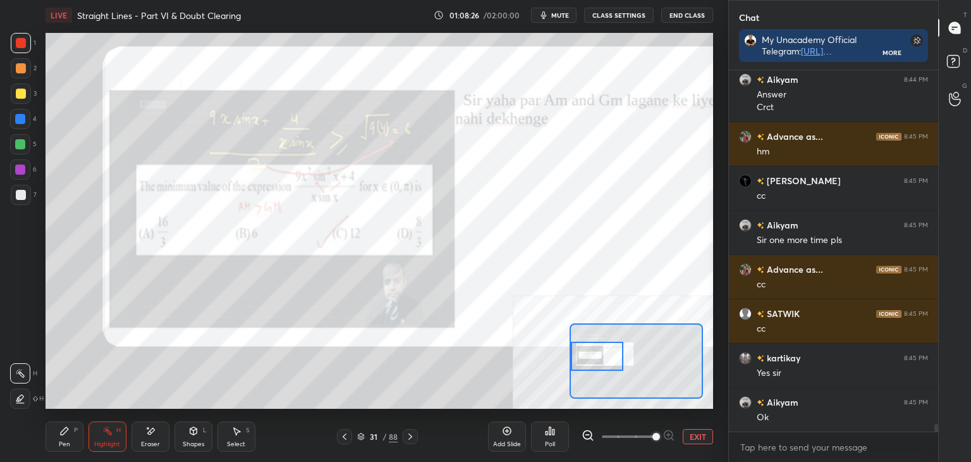
click at [21, 123] on div at bounding box center [20, 119] width 10 height 10
click at [68, 436] on div "Pen P" at bounding box center [65, 436] width 38 height 30
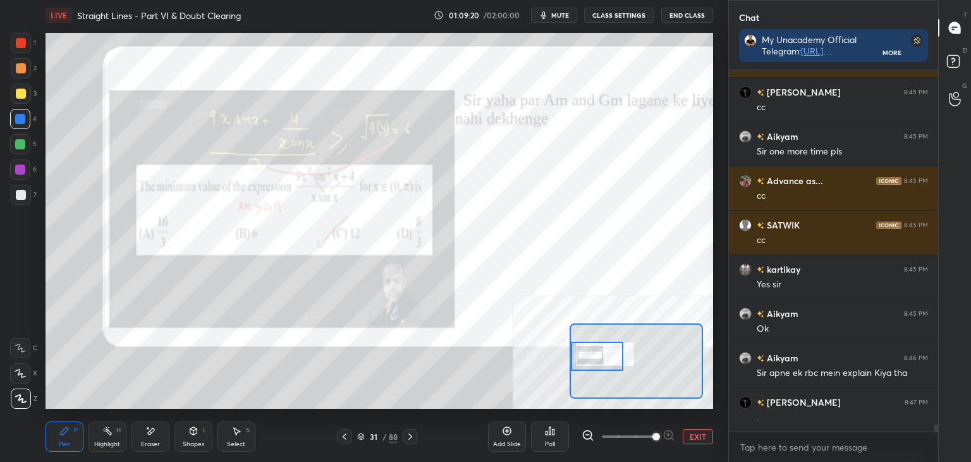
scroll to position [17716, 0]
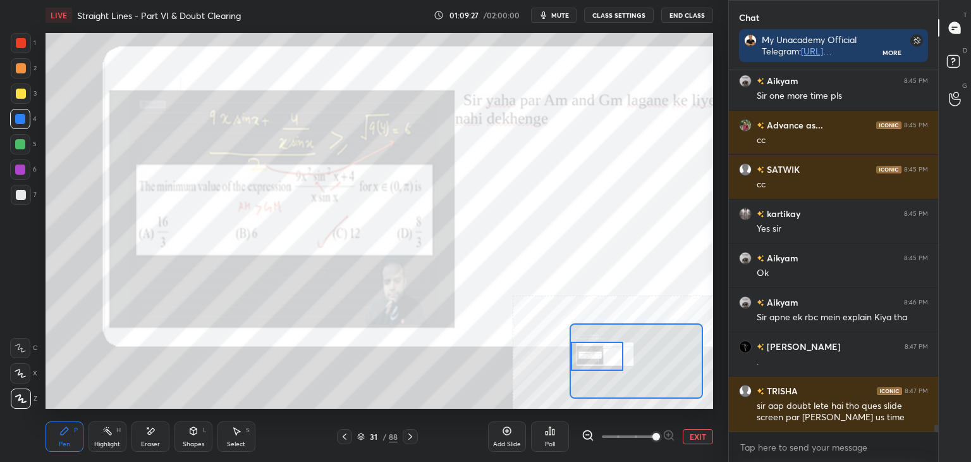
click at [699, 433] on button "EXIT" at bounding box center [698, 436] width 30 height 15
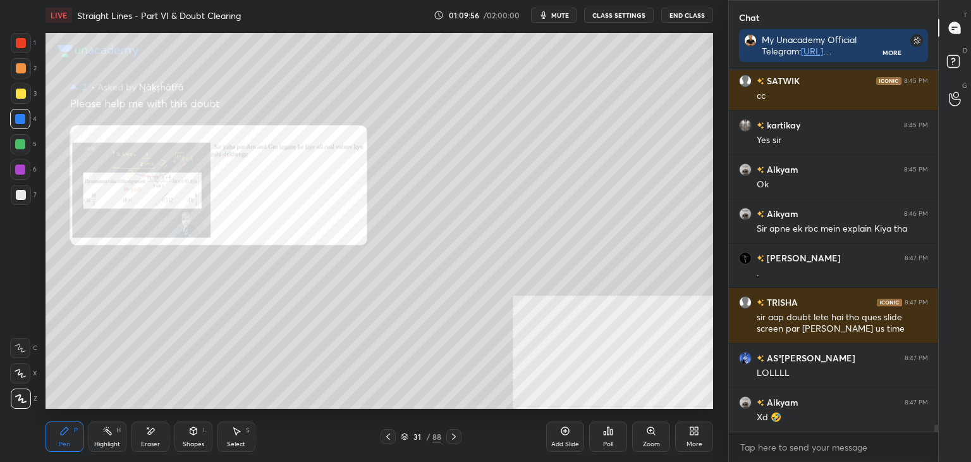
scroll to position [17848, 0]
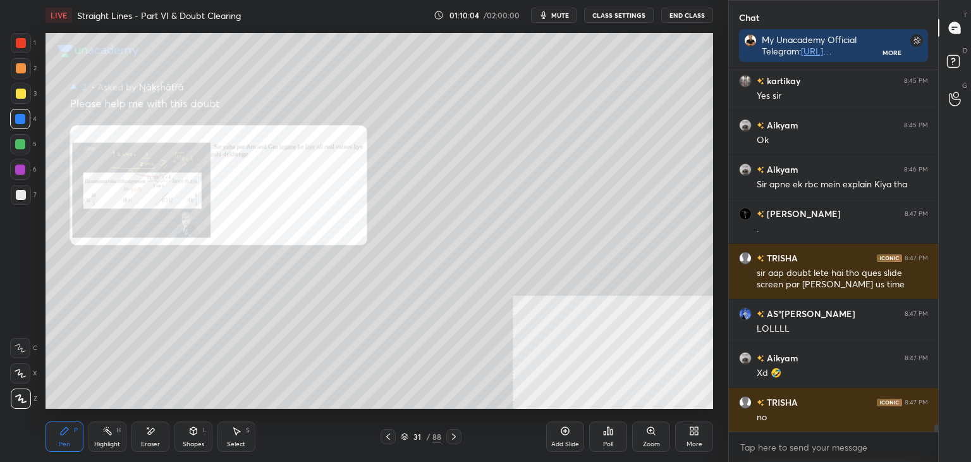
click at [388, 438] on icon at bounding box center [388, 436] width 4 height 6
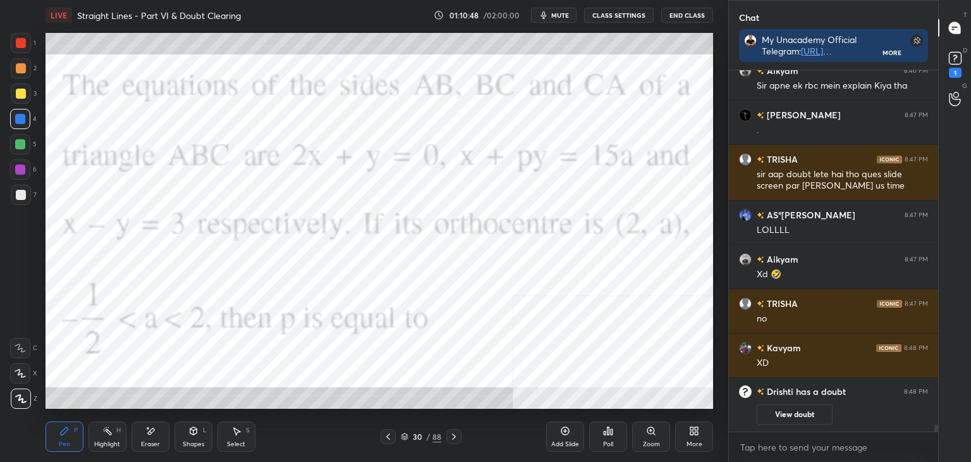
scroll to position [17803, 0]
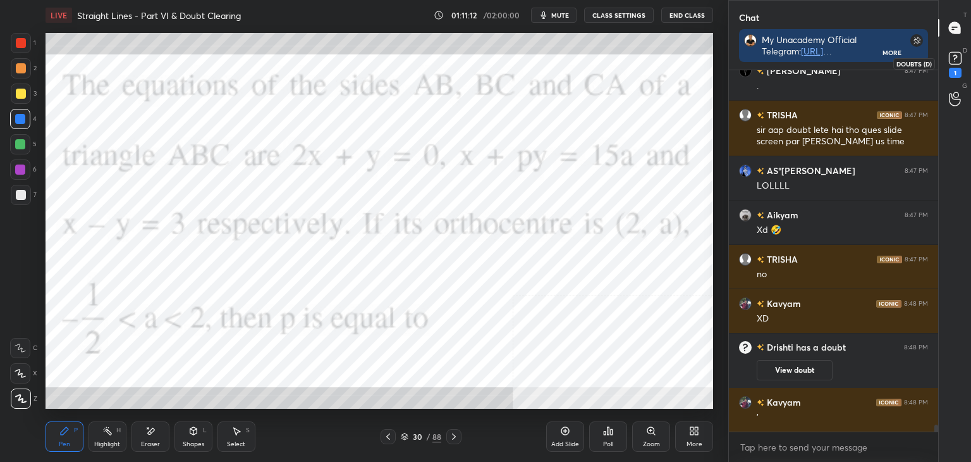
click at [957, 56] on icon at bounding box center [955, 58] width 19 height 19
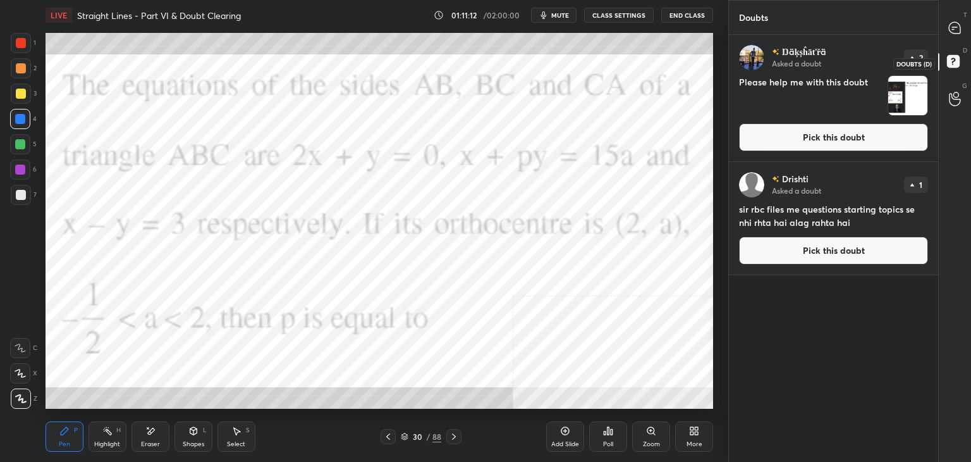
scroll to position [423, 206]
click at [895, 138] on button "Pick this doubt" at bounding box center [833, 137] width 189 height 28
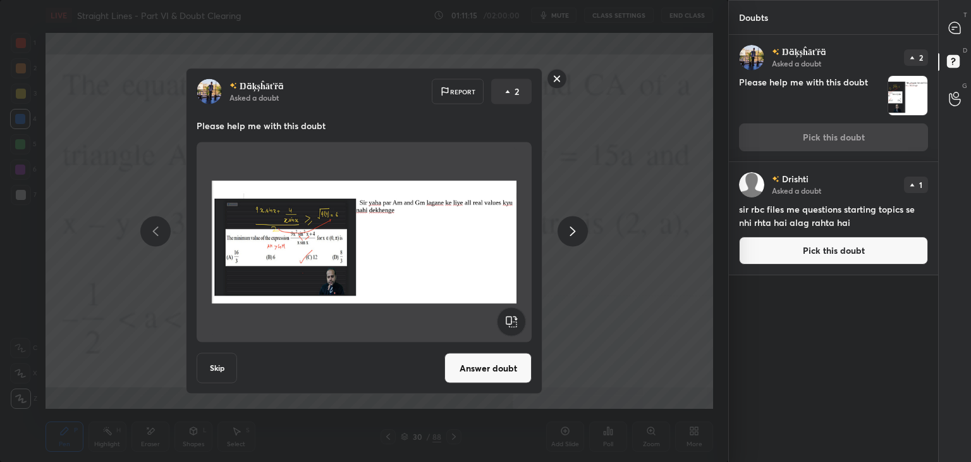
drag, startPoint x: 498, startPoint y: 367, endPoint x: 495, endPoint y: 383, distance: 15.5
click at [498, 369] on button "Answer doubt" at bounding box center [488, 368] width 87 height 30
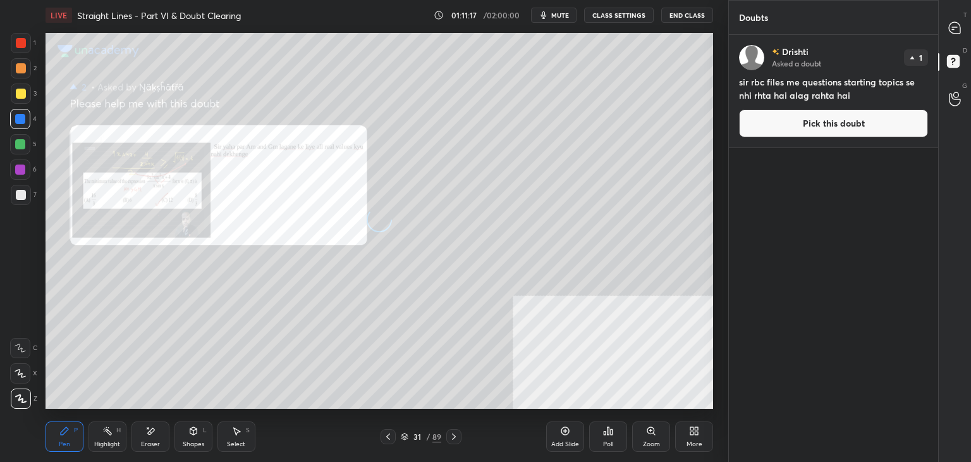
click at [387, 436] on icon at bounding box center [388, 436] width 4 height 6
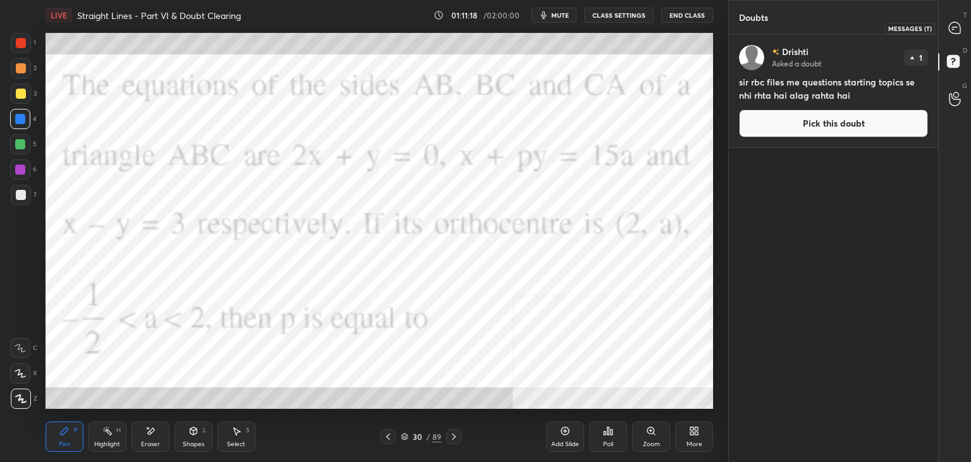
click at [957, 22] on icon at bounding box center [955, 28] width 13 height 13
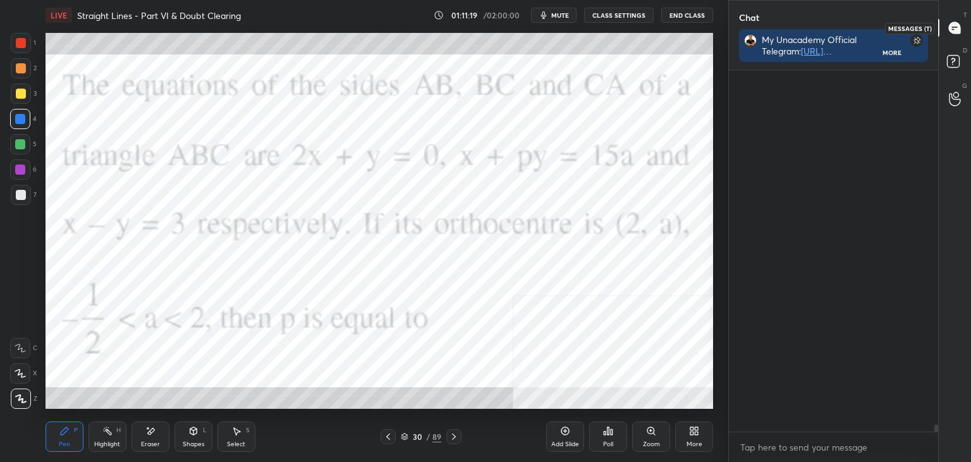
scroll to position [357, 206]
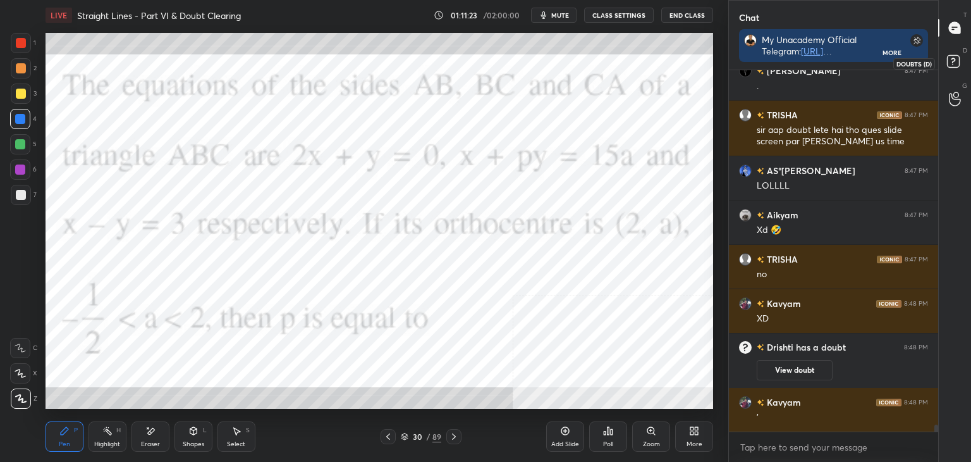
click at [949, 65] on rect at bounding box center [953, 62] width 12 height 12
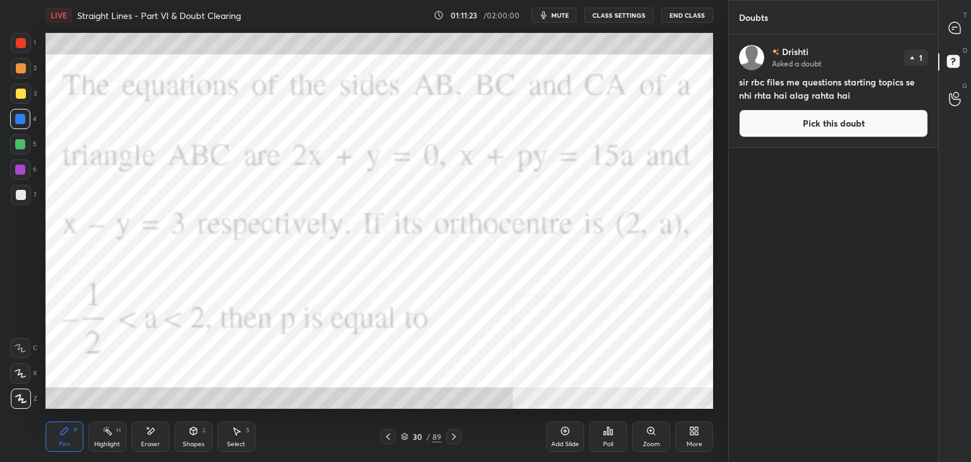
scroll to position [423, 206]
click at [860, 127] on button "Pick this doubt" at bounding box center [833, 123] width 189 height 28
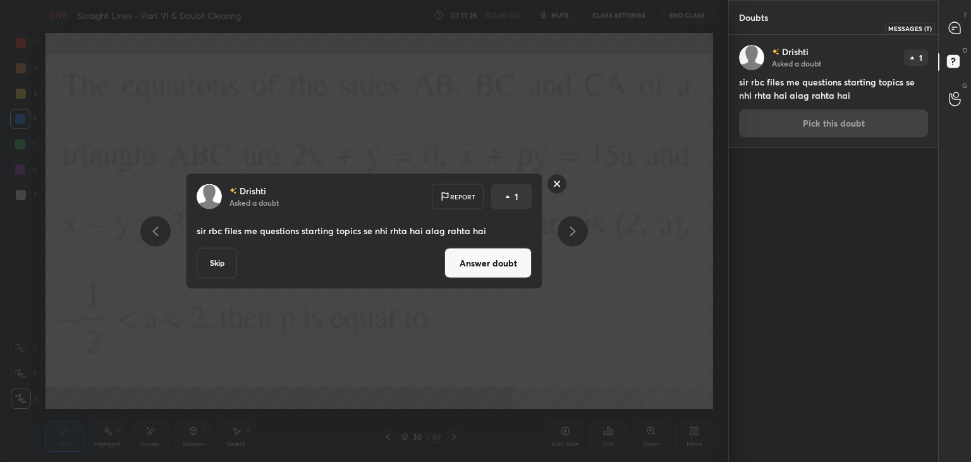
drag, startPoint x: 956, startPoint y: 20, endPoint x: 949, endPoint y: 20, distance: 7.0
click at [954, 19] on div at bounding box center [955, 27] width 25 height 23
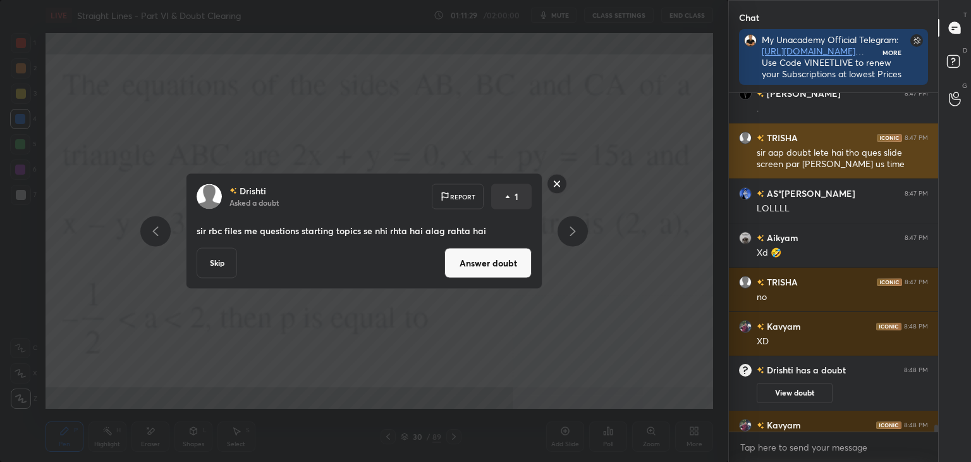
scroll to position [388, 206]
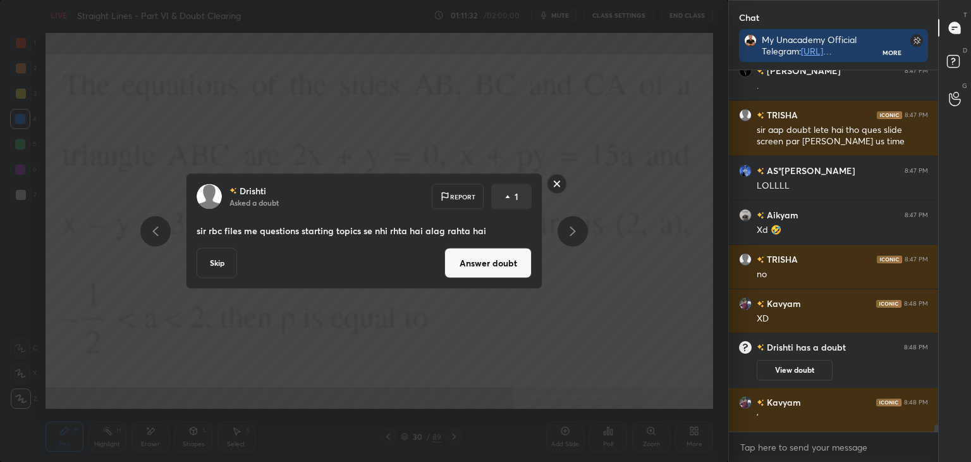
click at [469, 266] on button "Answer doubt" at bounding box center [488, 263] width 87 height 30
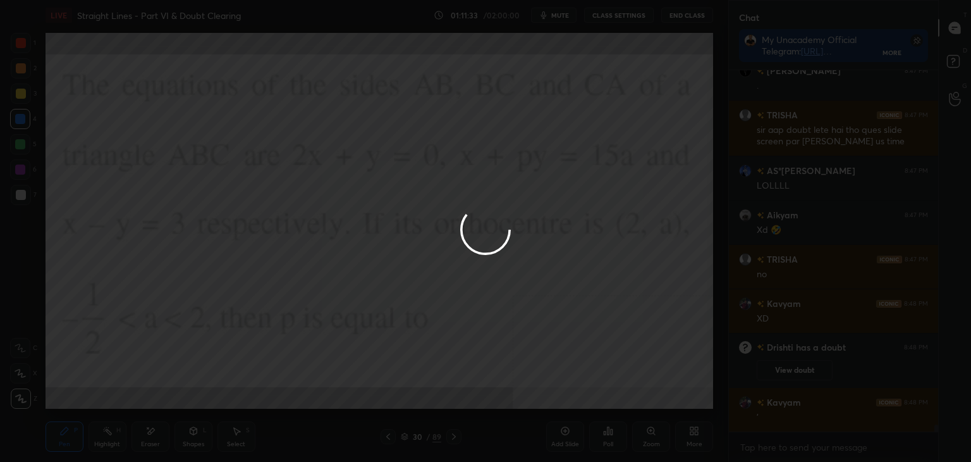
scroll to position [17774, 0]
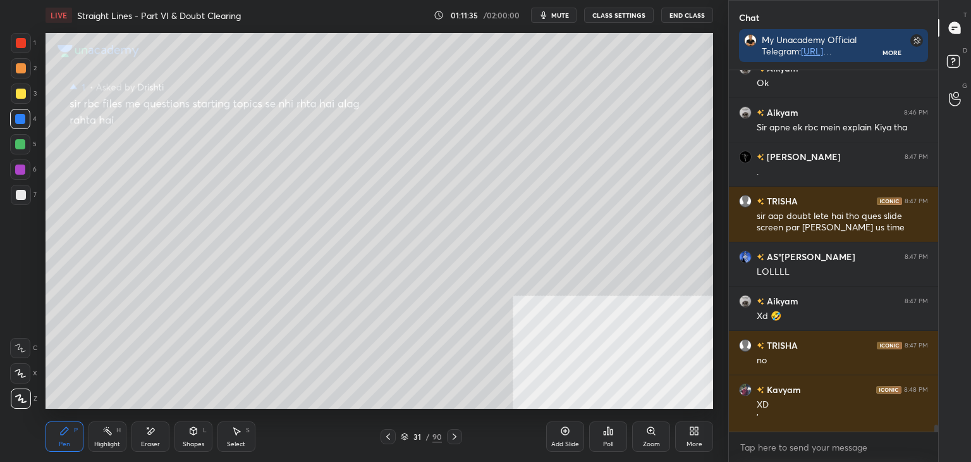
click at [392, 431] on icon at bounding box center [388, 436] width 10 height 10
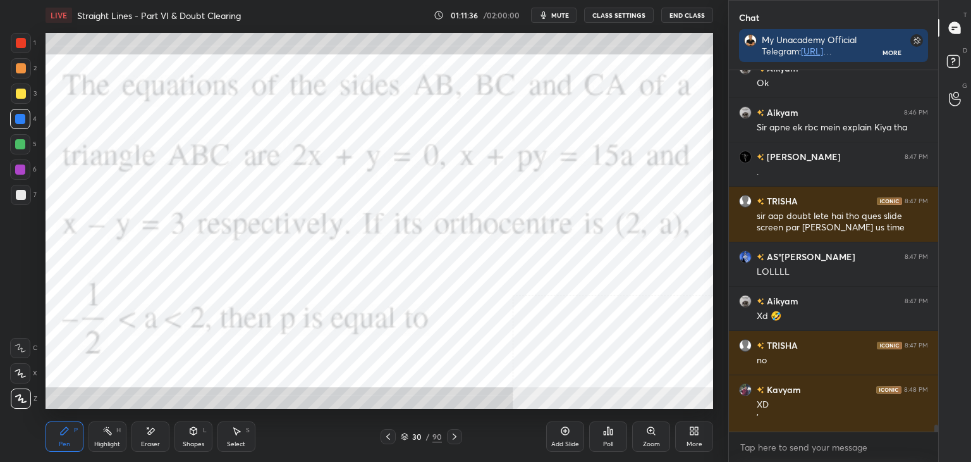
scroll to position [388, 206]
click at [950, 60] on rect at bounding box center [953, 62] width 12 height 12
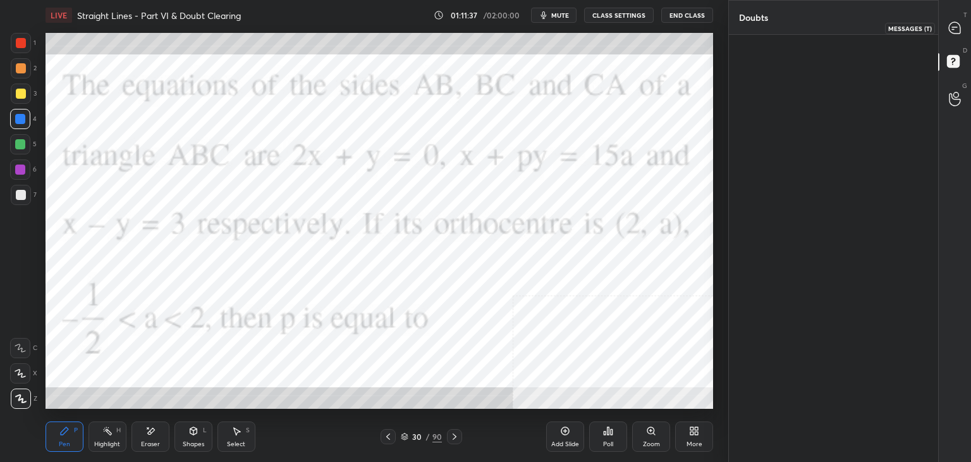
click at [959, 35] on div at bounding box center [955, 27] width 25 height 23
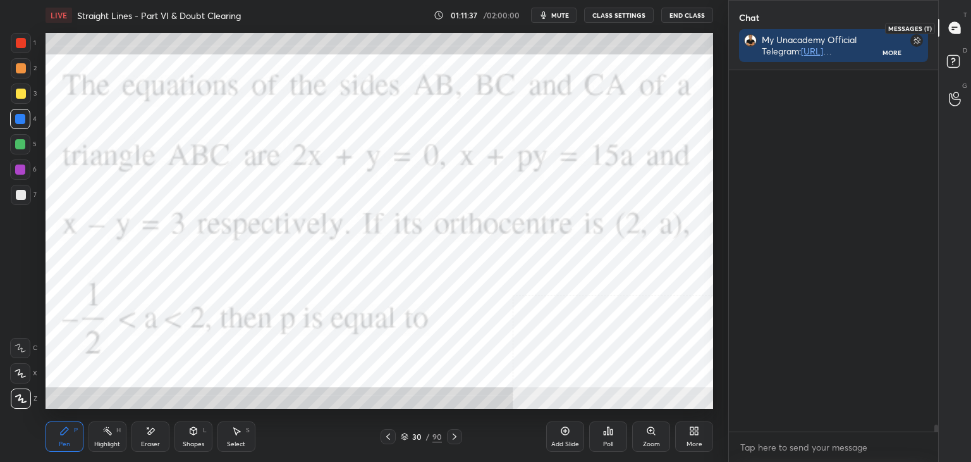
scroll to position [18022, 0]
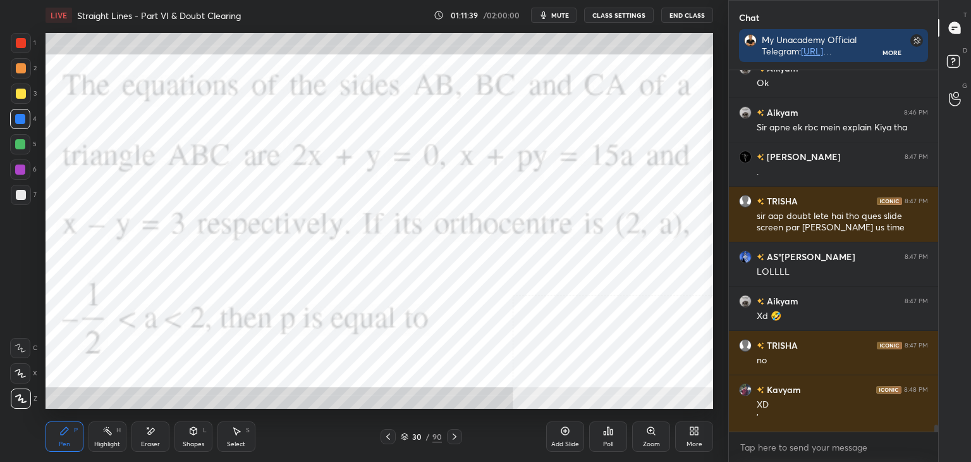
drag, startPoint x: 937, startPoint y: 427, endPoint x: 937, endPoint y: 438, distance: 10.8
click at [937, 438] on div "[PERSON_NAME] 8:45 PM Yes [PERSON_NAME] 8:45 PM Ok Aikyam 8:46 PM Sir apne ek r…" at bounding box center [833, 265] width 209 height 391
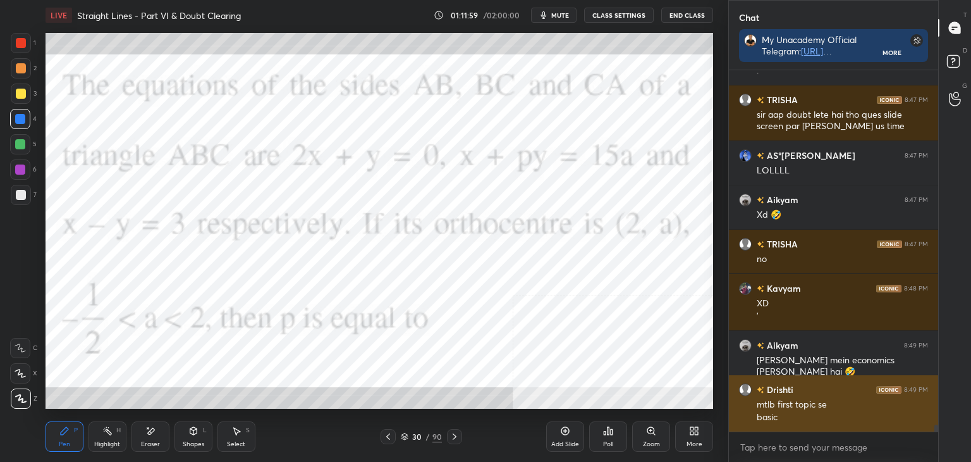
click at [790, 398] on div "mtlb first topic se basic" at bounding box center [842, 410] width 171 height 28
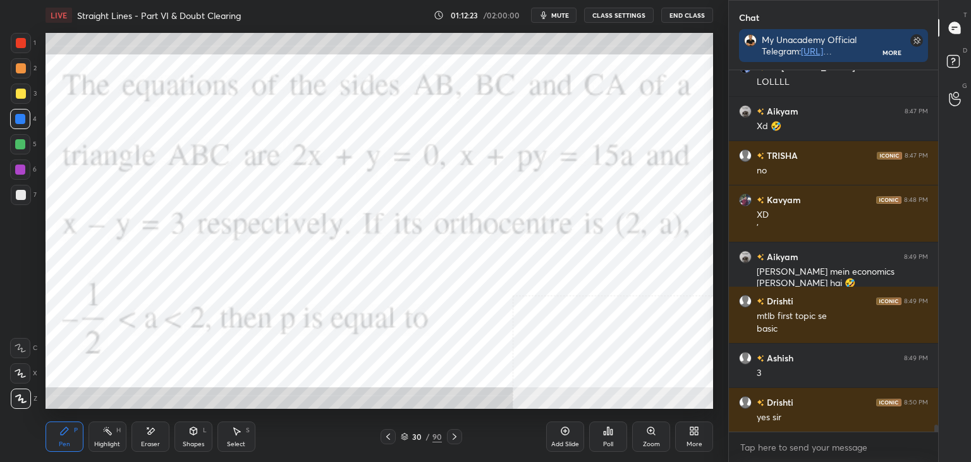
scroll to position [18256, 0]
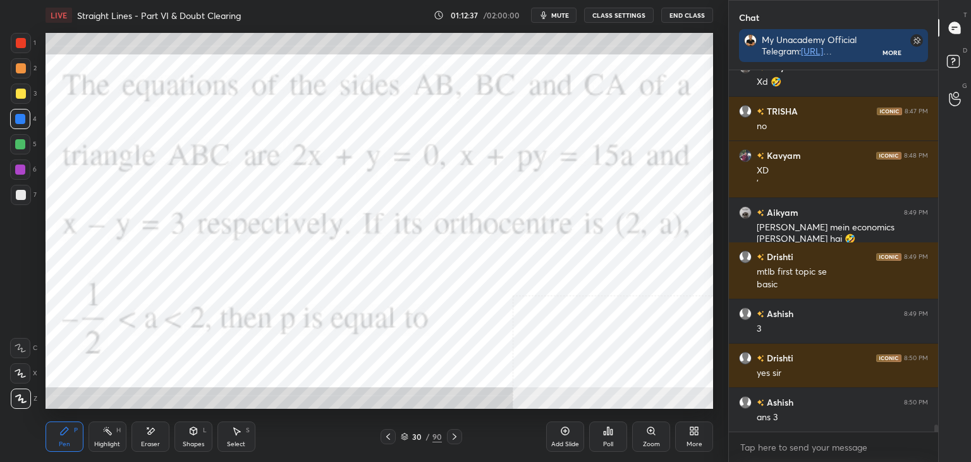
drag, startPoint x: 58, startPoint y: 440, endPoint x: 47, endPoint y: 428, distance: 16.6
click at [56, 437] on div "Pen P" at bounding box center [65, 436] width 38 height 30
click at [23, 192] on div at bounding box center [21, 195] width 10 height 10
click at [20, 166] on div at bounding box center [20, 169] width 10 height 10
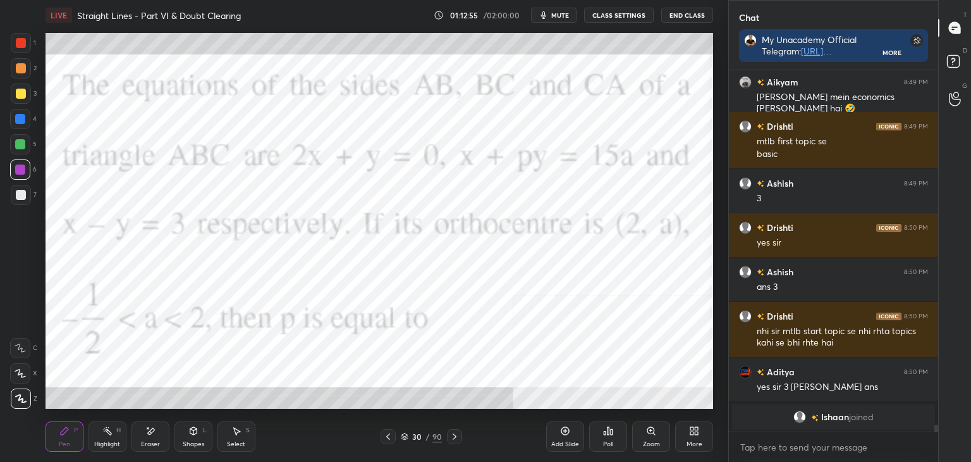
scroll to position [18005, 0]
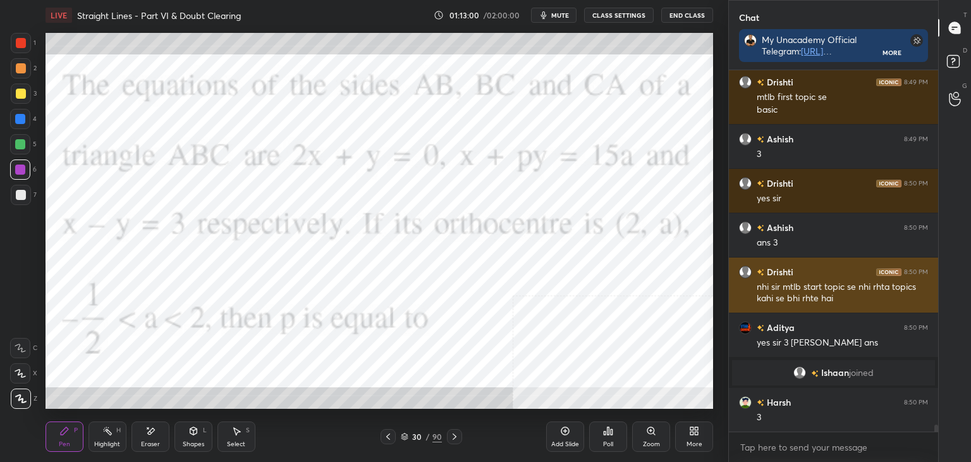
click at [796, 292] on div "nhi sir mtlb start topic se nhi rhta topics kahi se bhi rhte hai" at bounding box center [842, 293] width 171 height 24
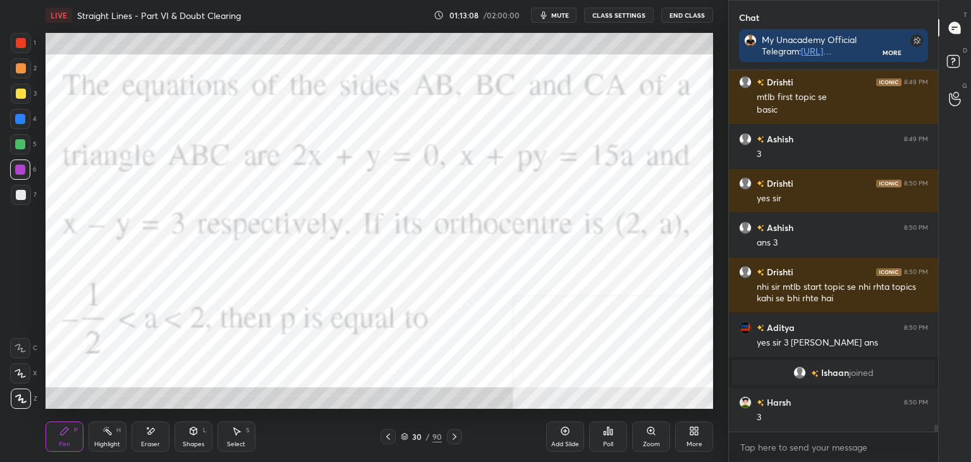
click at [73, 438] on div "Pen P" at bounding box center [65, 436] width 38 height 30
click at [13, 197] on div at bounding box center [21, 195] width 20 height 20
click at [23, 35] on div at bounding box center [21, 43] width 20 height 20
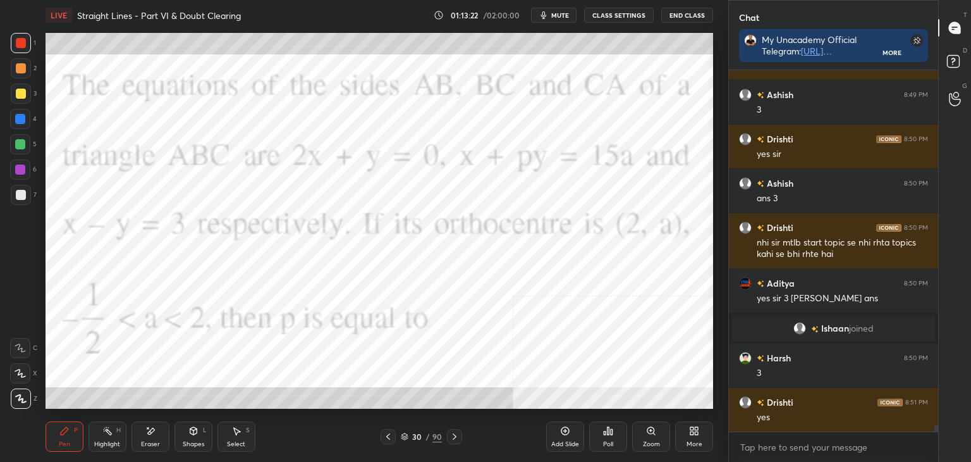
click at [144, 441] on div "Eraser" at bounding box center [150, 444] width 19 height 6
drag, startPoint x: 243, startPoint y: 438, endPoint x: 245, endPoint y: 410, distance: 27.3
click at [240, 436] on div "Select S" at bounding box center [237, 436] width 38 height 30
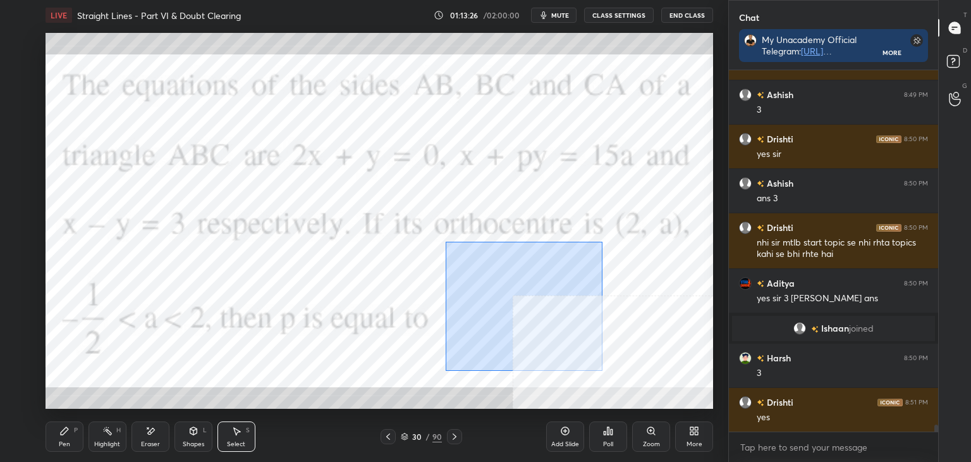
scroll to position [18094, 0]
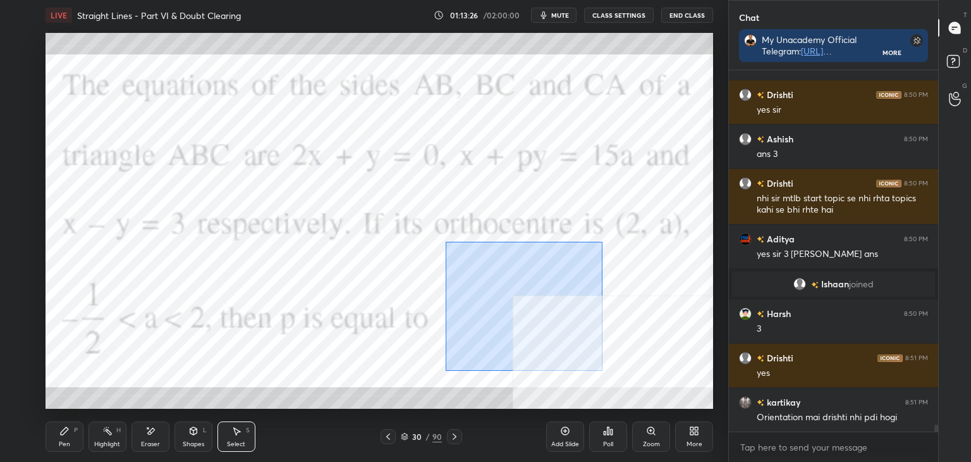
drag, startPoint x: 446, startPoint y: 237, endPoint x: 585, endPoint y: 365, distance: 188.9
click at [613, 390] on div "0 ° Undo Copy Paste here Duplicate Duplicate to new slide Delete" at bounding box center [380, 221] width 668 height 376
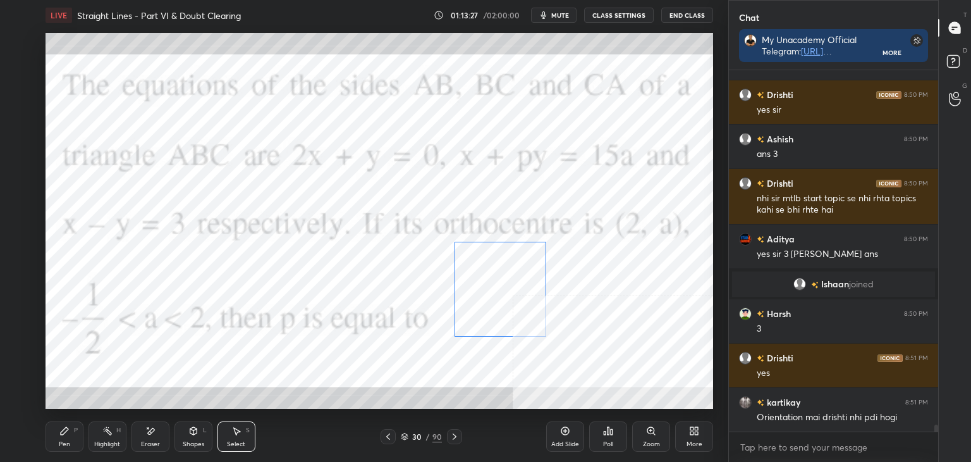
drag, startPoint x: 518, startPoint y: 335, endPoint x: 494, endPoint y: 314, distance: 31.8
click at [495, 316] on div "0 ° Undo Copy Paste here Duplicate Duplicate to new slide Delete" at bounding box center [380, 221] width 668 height 376
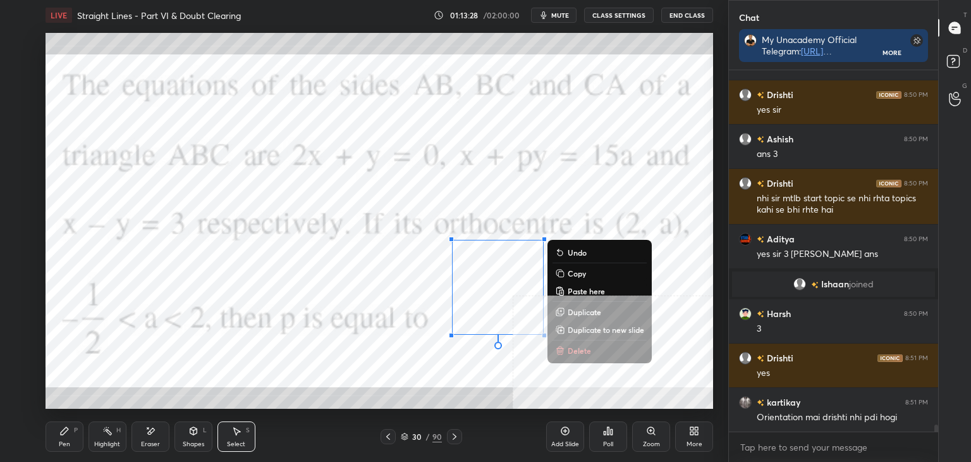
click at [510, 360] on div "0 ° Undo Copy Paste here Duplicate Duplicate to new slide Delete" at bounding box center [380, 221] width 668 height 376
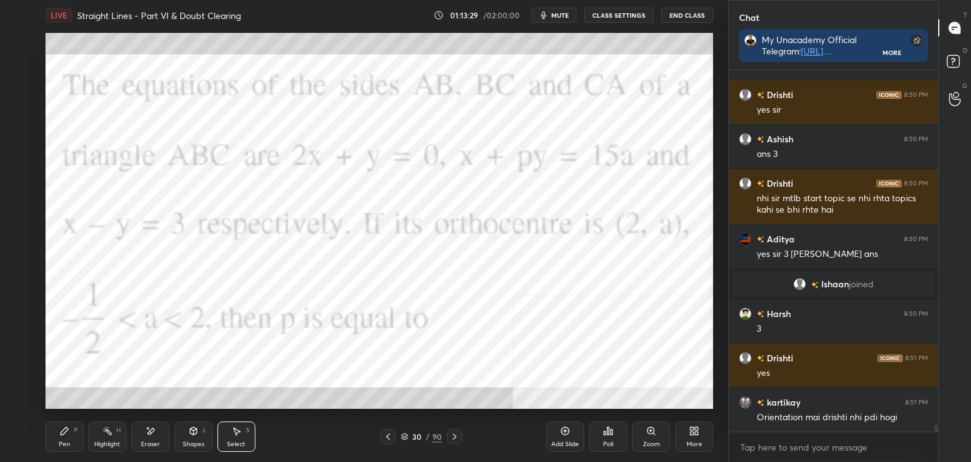
drag, startPoint x: 56, startPoint y: 440, endPoint x: 112, endPoint y: 409, distance: 64.2
click at [53, 439] on div "Pen P" at bounding box center [65, 436] width 38 height 30
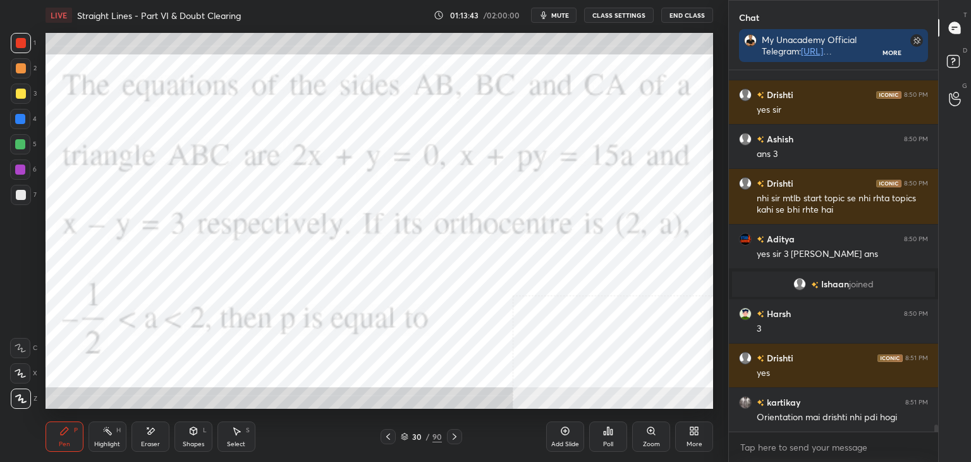
scroll to position [18138, 0]
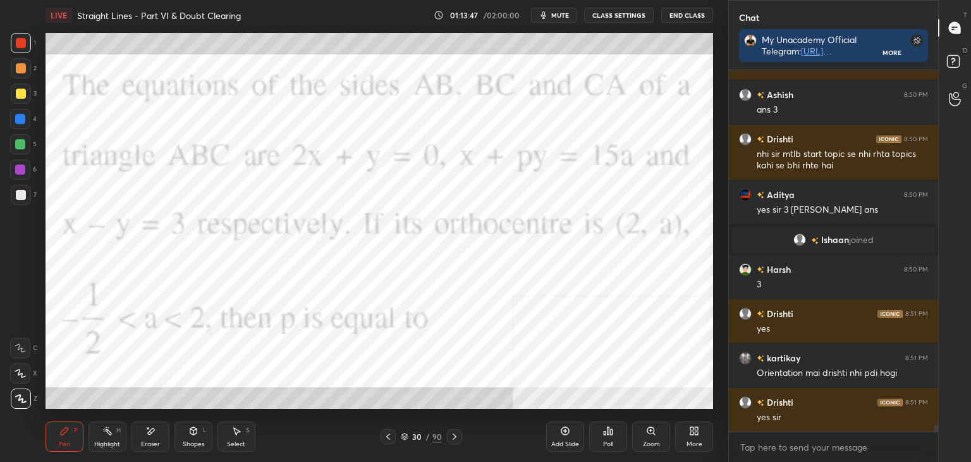
click at [232, 439] on div "Select S" at bounding box center [237, 436] width 38 height 30
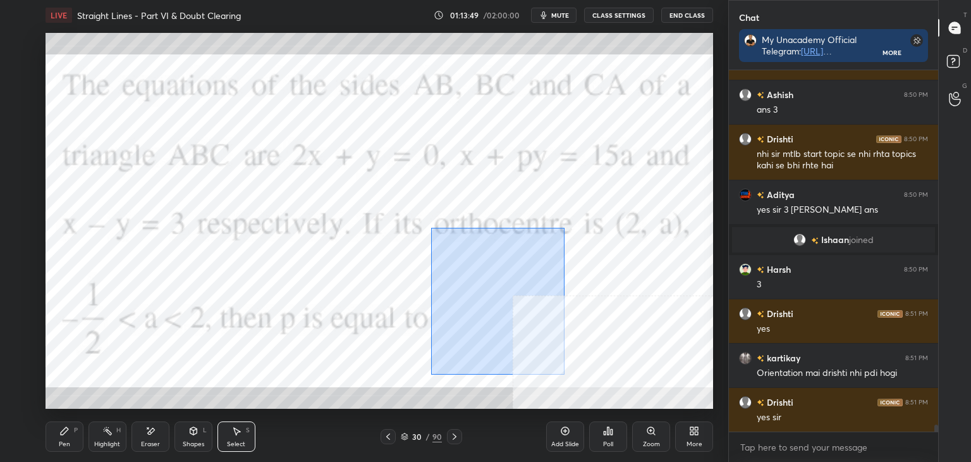
drag, startPoint x: 431, startPoint y: 228, endPoint x: 534, endPoint y: 346, distance: 156.9
click at [563, 371] on div "0 ° Undo Copy Paste here Duplicate Duplicate to new slide Delete" at bounding box center [380, 221] width 668 height 376
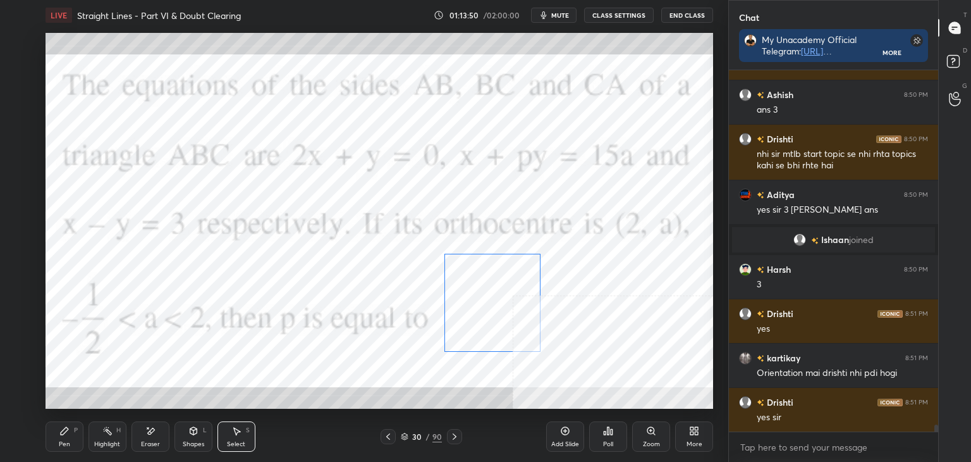
drag, startPoint x: 507, startPoint y: 312, endPoint x: 489, endPoint y: 325, distance: 21.8
click at [500, 328] on div "0 ° Undo Copy Paste here Duplicate Duplicate to new slide Delete" at bounding box center [380, 221] width 668 height 376
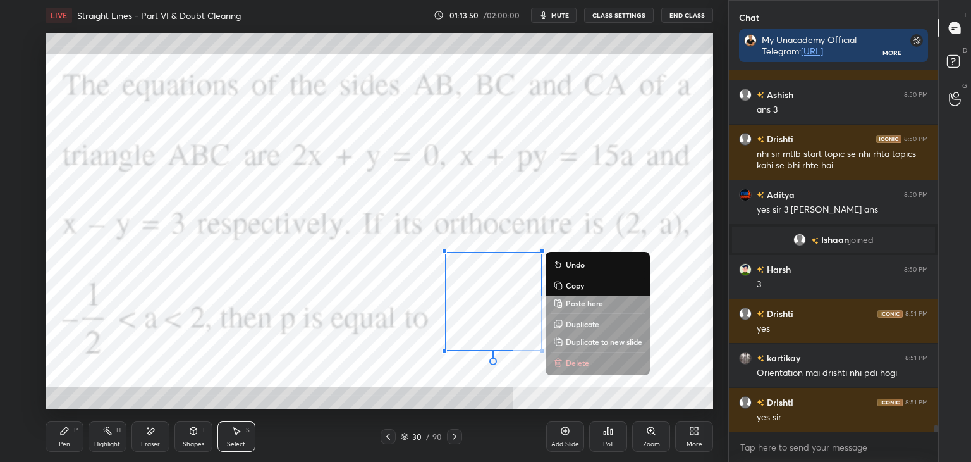
drag, startPoint x: 326, startPoint y: 363, endPoint x: 260, endPoint y: 374, distance: 67.4
click at [326, 363] on div "0 ° Undo Copy Paste here Duplicate Duplicate to new slide Delete" at bounding box center [380, 221] width 668 height 376
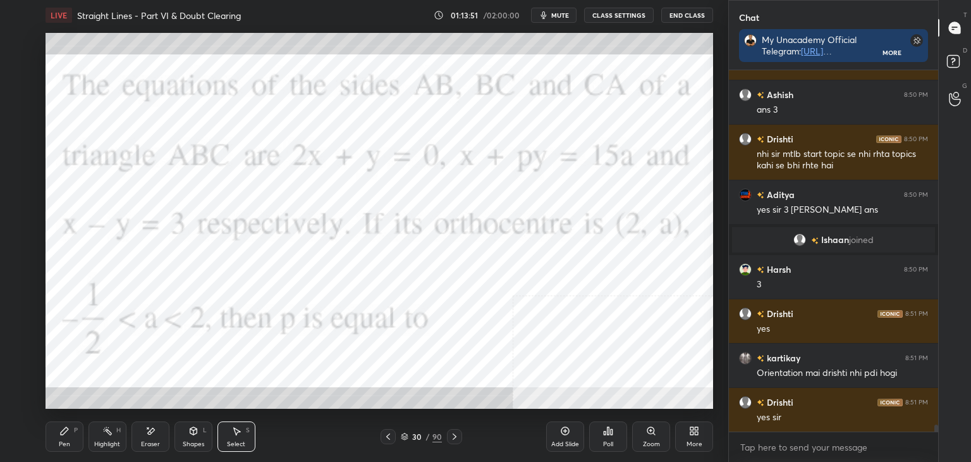
click at [55, 438] on div "Pen P" at bounding box center [65, 436] width 38 height 30
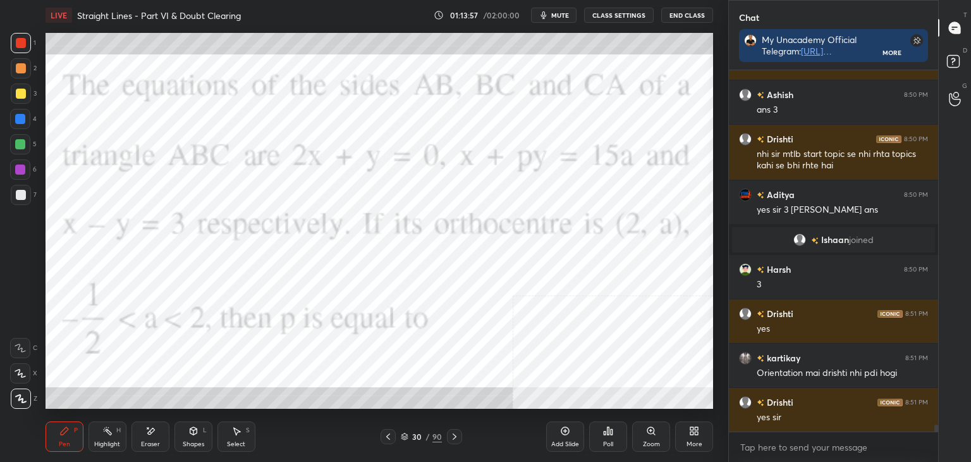
scroll to position [18182, 0]
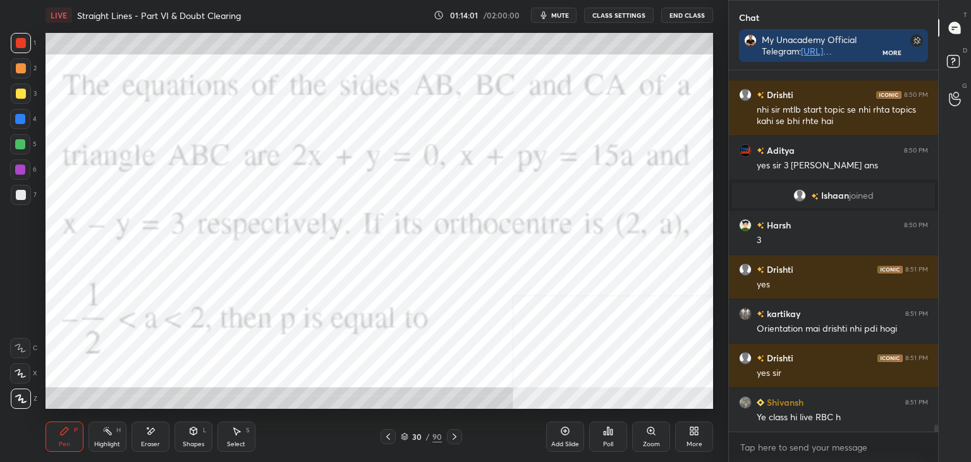
click at [181, 438] on div "Shapes L" at bounding box center [194, 436] width 38 height 30
click at [161, 431] on div "Eraser" at bounding box center [151, 436] width 38 height 30
click at [83, 437] on div "Pen P Highlight H Eraser Shapes L Select S" at bounding box center [171, 436] width 250 height 30
click at [71, 427] on div "Pen P" at bounding box center [65, 436] width 38 height 30
click at [233, 438] on div "Select S" at bounding box center [237, 436] width 38 height 30
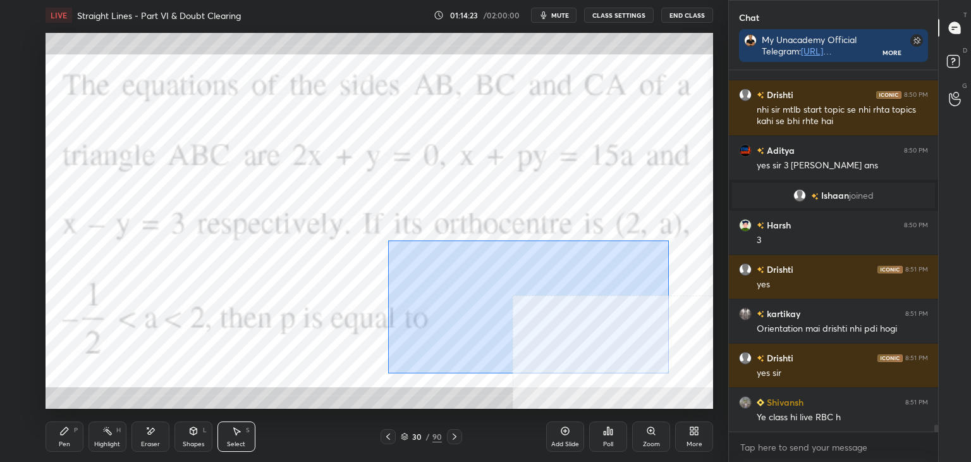
drag, startPoint x: 431, startPoint y: 250, endPoint x: 656, endPoint y: 360, distance: 250.6
click at [668, 371] on div "0 ° Undo Copy Paste here Duplicate Duplicate to new slide Delete" at bounding box center [380, 221] width 668 height 376
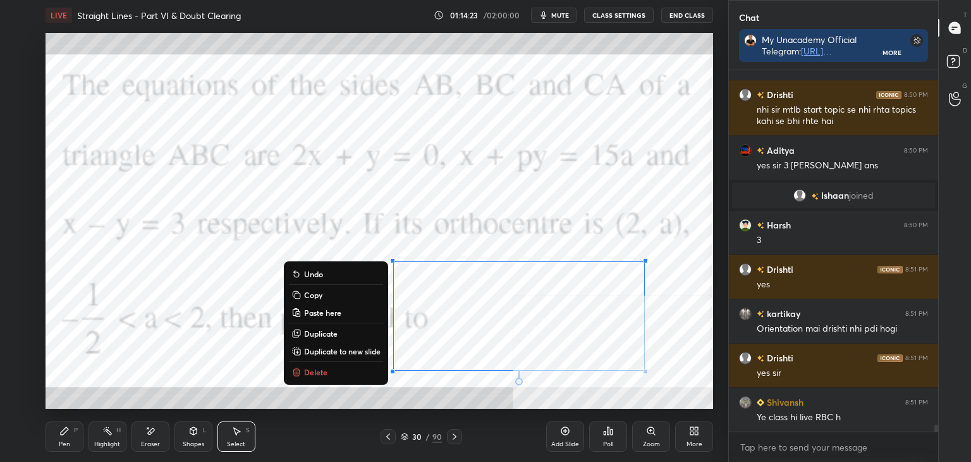
click at [336, 348] on p "Duplicate to new slide" at bounding box center [342, 351] width 77 height 10
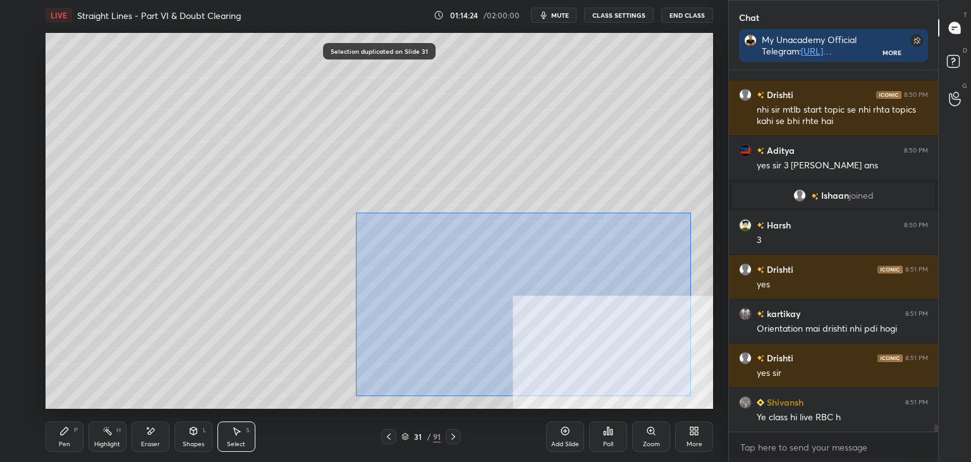
drag, startPoint x: 369, startPoint y: 218, endPoint x: 665, endPoint y: 371, distance: 332.9
click at [689, 393] on div "0 ° Undo Copy Paste here Duplicate Duplicate to new slide Delete" at bounding box center [380, 221] width 668 height 376
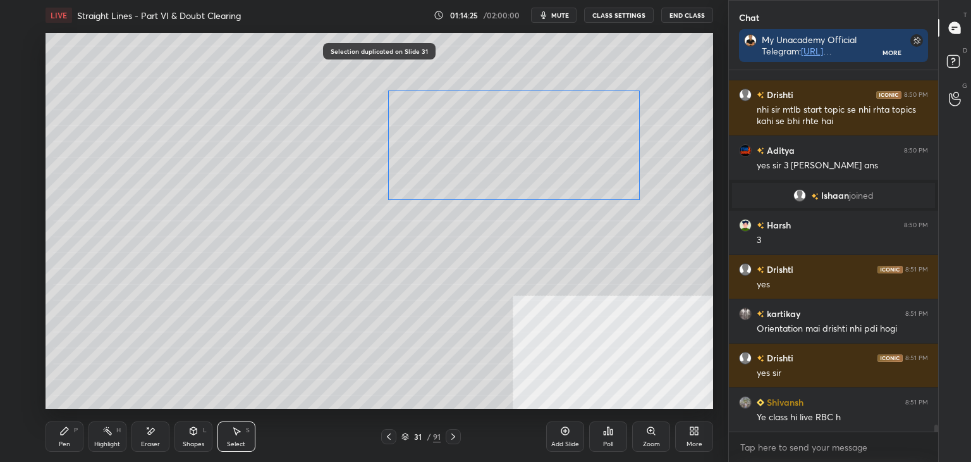
drag, startPoint x: 554, startPoint y: 332, endPoint x: 527, endPoint y: 178, distance: 155.9
click at [550, 155] on div "0 ° Undo Copy Paste here Duplicate Duplicate to new slide Delete" at bounding box center [380, 221] width 668 height 376
click at [384, 297] on div "0 ° Undo Copy Paste here Duplicate Duplicate to new slide Delete" at bounding box center [380, 221] width 668 height 376
click at [63, 424] on div "Pen P" at bounding box center [65, 436] width 38 height 30
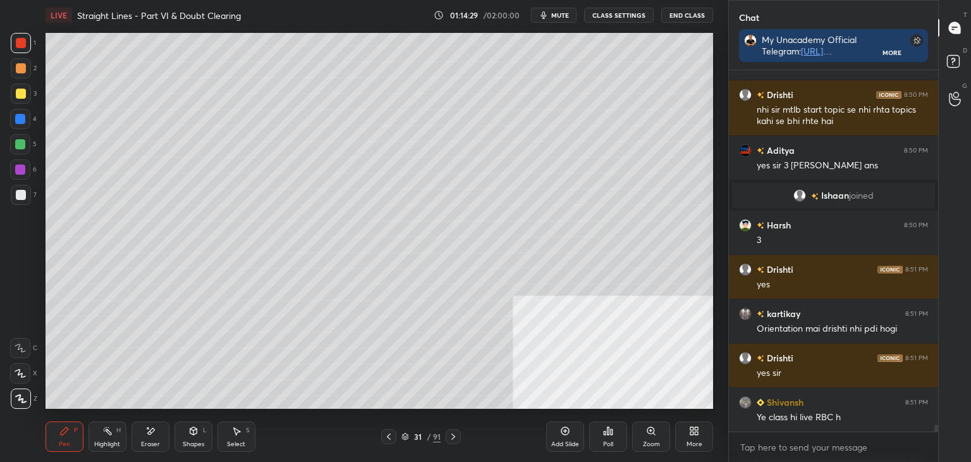
click at [388, 436] on icon at bounding box center [389, 436] width 4 height 6
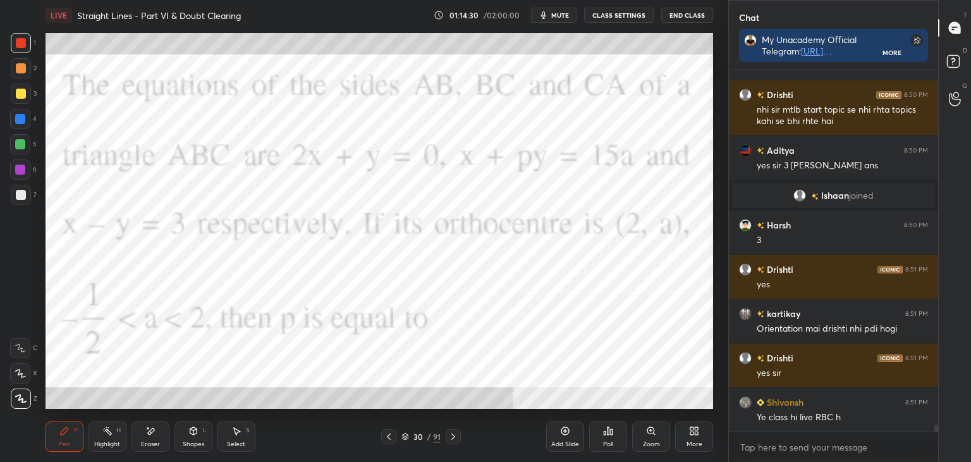
scroll to position [18226, 0]
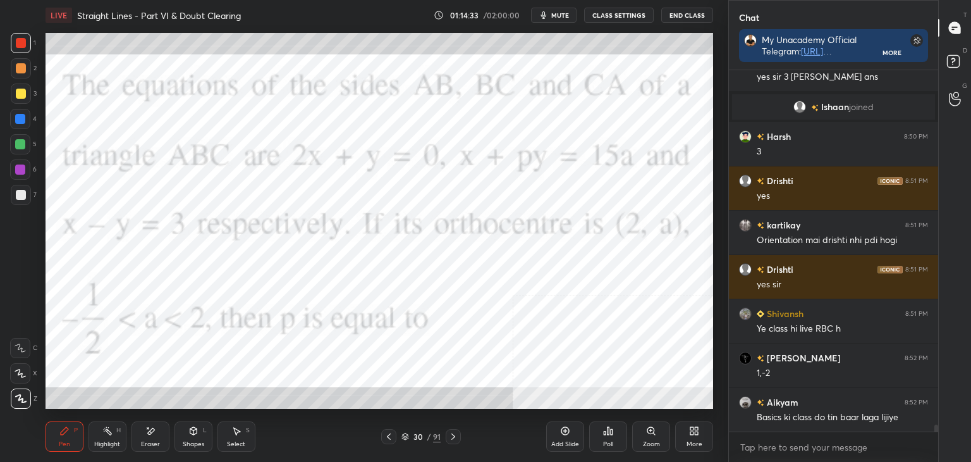
click at [453, 433] on icon at bounding box center [453, 436] width 10 height 10
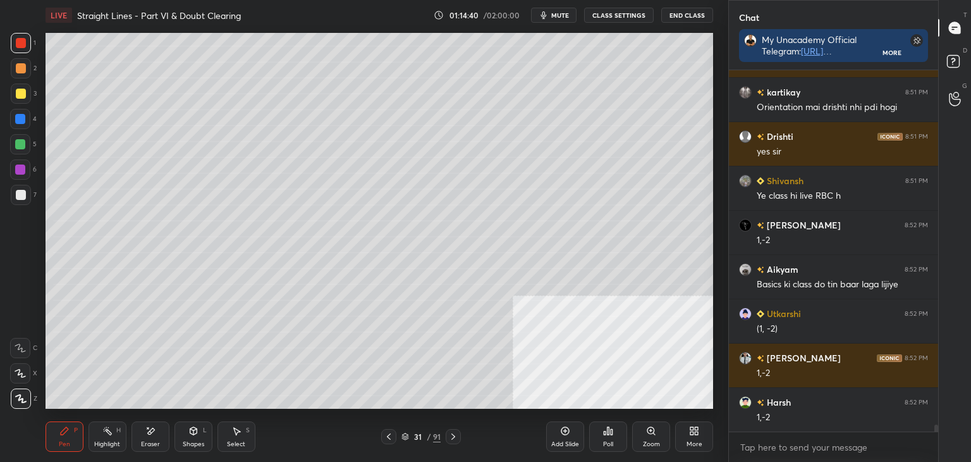
scroll to position [18448, 0]
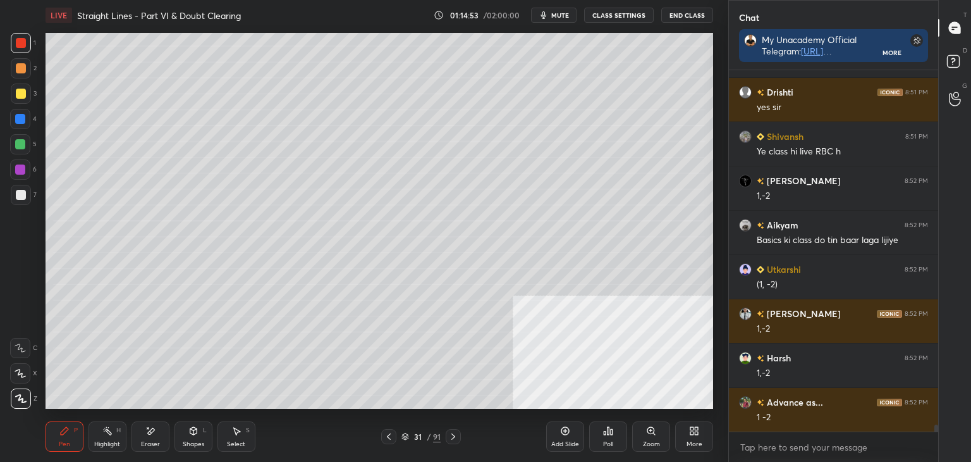
drag, startPoint x: 390, startPoint y: 435, endPoint x: 396, endPoint y: 436, distance: 6.4
click at [390, 437] on icon at bounding box center [389, 436] width 10 height 10
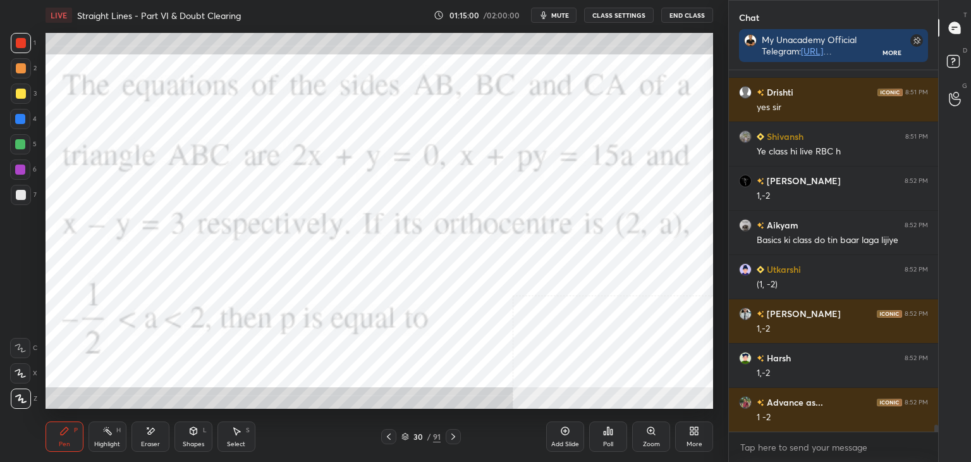
scroll to position [18492, 0]
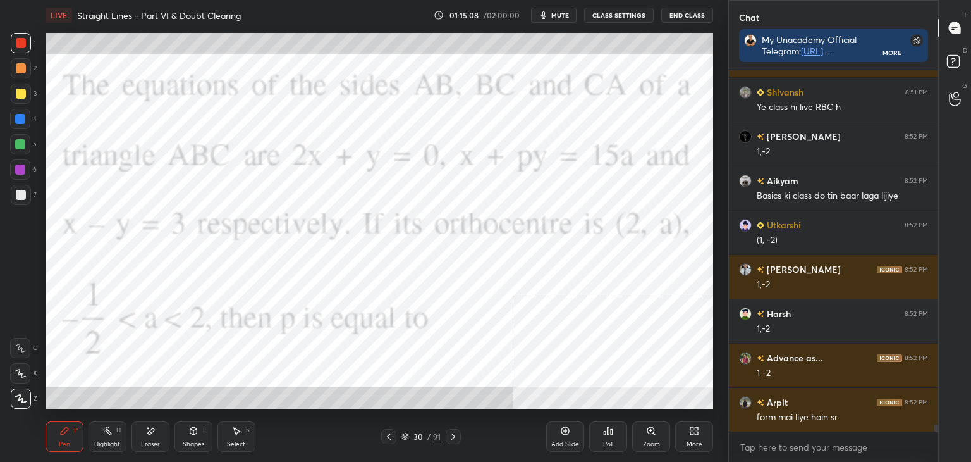
click at [446, 436] on div at bounding box center [453, 436] width 15 height 15
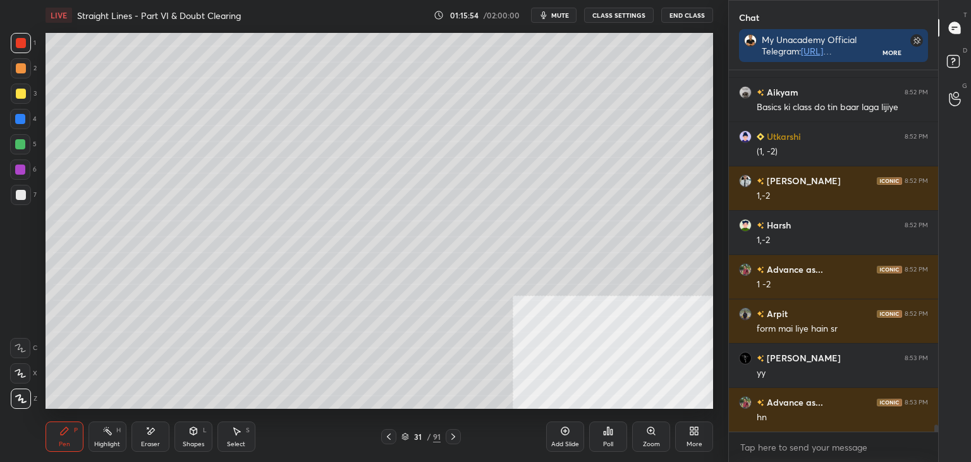
scroll to position [18625, 0]
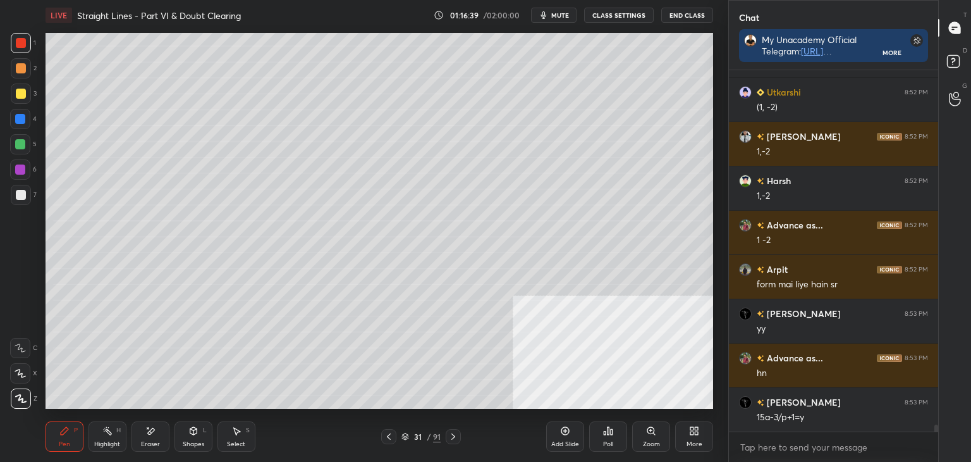
click at [243, 441] on div "Select" at bounding box center [236, 444] width 18 height 6
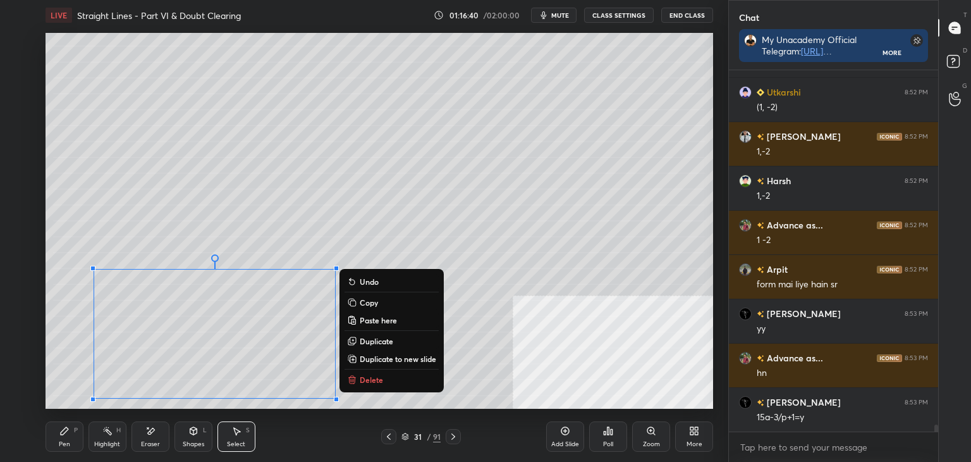
drag, startPoint x: 80, startPoint y: 263, endPoint x: 350, endPoint y: 389, distance: 297.3
click at [344, 409] on div "0 ° Undo Copy Paste here Duplicate Duplicate to new slide Delete Setting up you…" at bounding box center [379, 220] width 678 height 381
click at [389, 357] on p "Duplicate to new slide" at bounding box center [398, 359] width 77 height 10
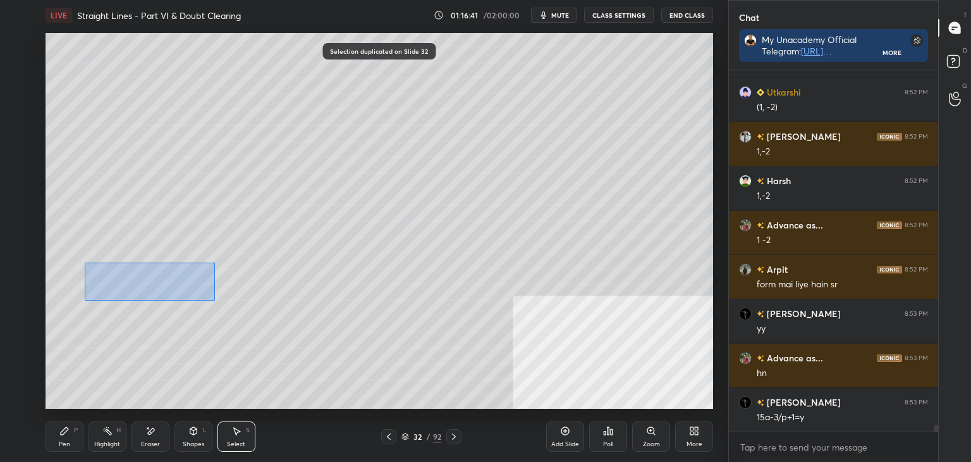
drag, startPoint x: 98, startPoint y: 264, endPoint x: 440, endPoint y: 390, distance: 363.7
click at [448, 393] on div "0 ° Undo Copy Paste here Duplicate Duplicate to new slide Delete" at bounding box center [380, 221] width 668 height 376
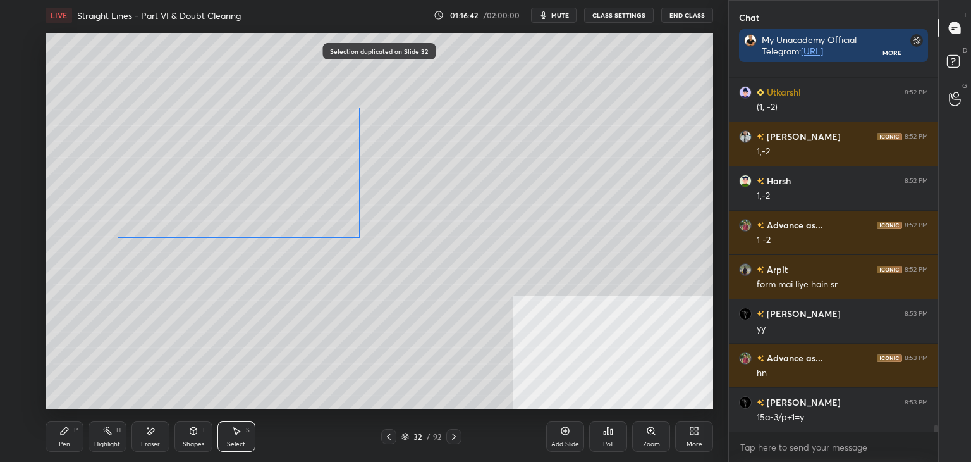
drag, startPoint x: 255, startPoint y: 311, endPoint x: 269, endPoint y: 245, distance: 67.1
click at [273, 204] on div "0 ° Undo Copy Paste here Duplicate Duplicate to new slide Delete" at bounding box center [380, 221] width 668 height 376
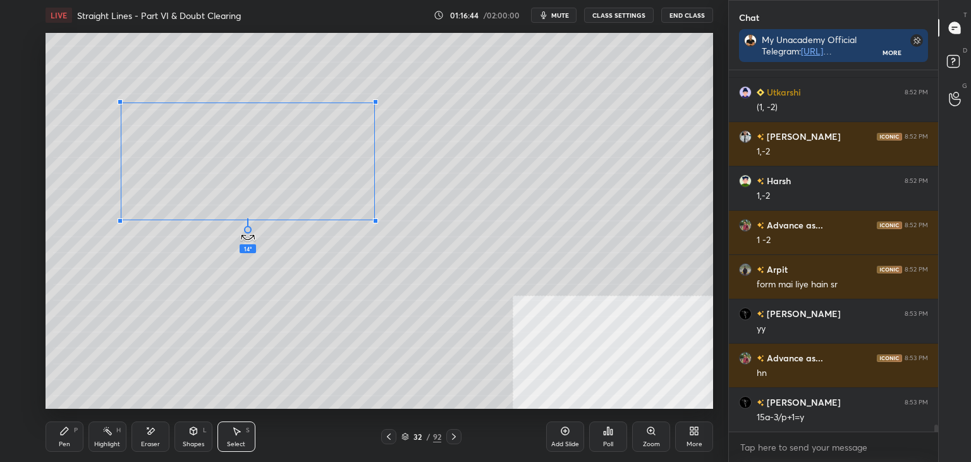
drag, startPoint x: 227, startPoint y: 253, endPoint x: 204, endPoint y: 255, distance: 23.5
click at [206, 247] on div "14 ° Undo Copy Paste here Duplicate Duplicate to new slide Delete" at bounding box center [380, 221] width 668 height 376
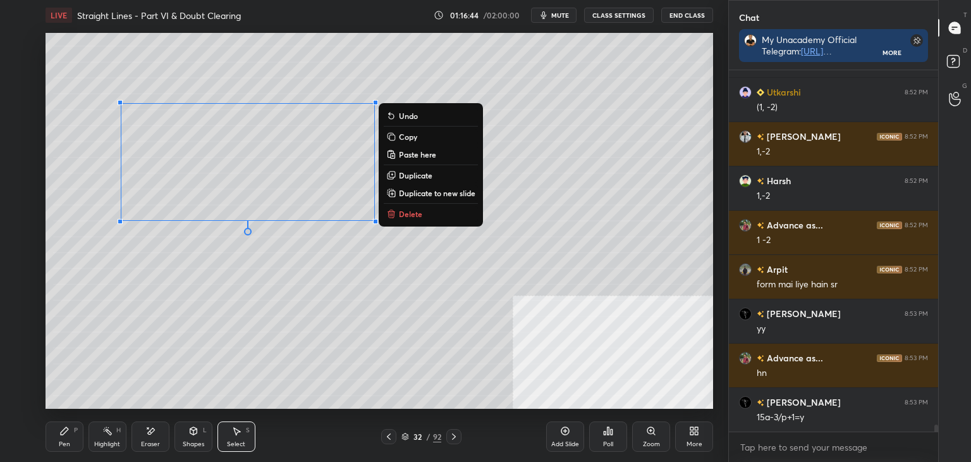
click at [207, 287] on div "0 ° Undo Copy Paste here Duplicate Duplicate to new slide Delete" at bounding box center [380, 221] width 668 height 376
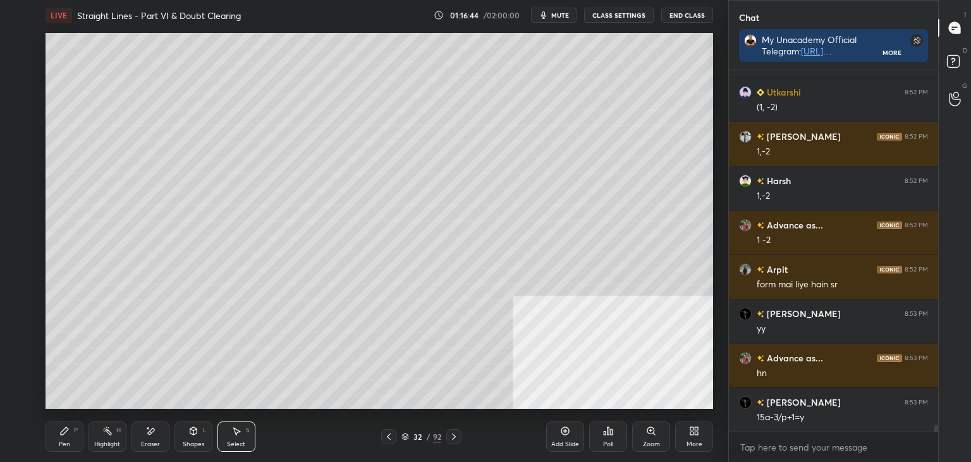
click at [69, 438] on div "Pen P" at bounding box center [65, 436] width 38 height 30
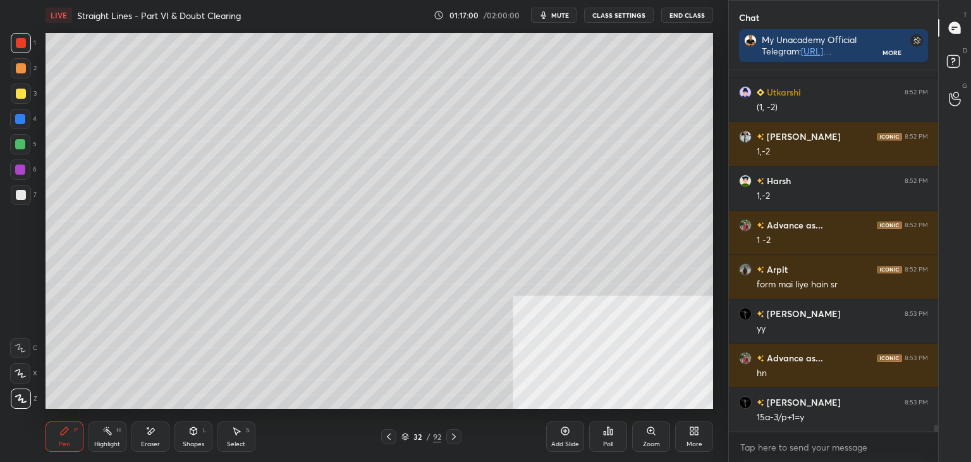
click at [150, 438] on div "Eraser" at bounding box center [151, 436] width 38 height 30
drag, startPoint x: 47, startPoint y: 448, endPoint x: 57, endPoint y: 410, distance: 38.7
click at [46, 441] on div "Pen P" at bounding box center [65, 436] width 38 height 30
click at [166, 443] on div "Eraser" at bounding box center [151, 436] width 38 height 30
click at [63, 441] on div "Pen" at bounding box center [64, 444] width 11 height 6
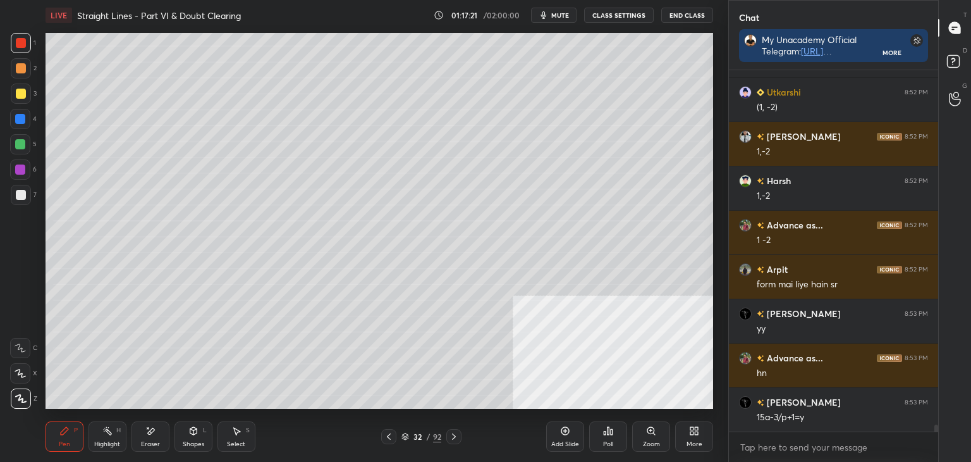
click at [390, 434] on icon at bounding box center [389, 436] width 4 height 6
click at [453, 436] on icon at bounding box center [454, 436] width 10 height 10
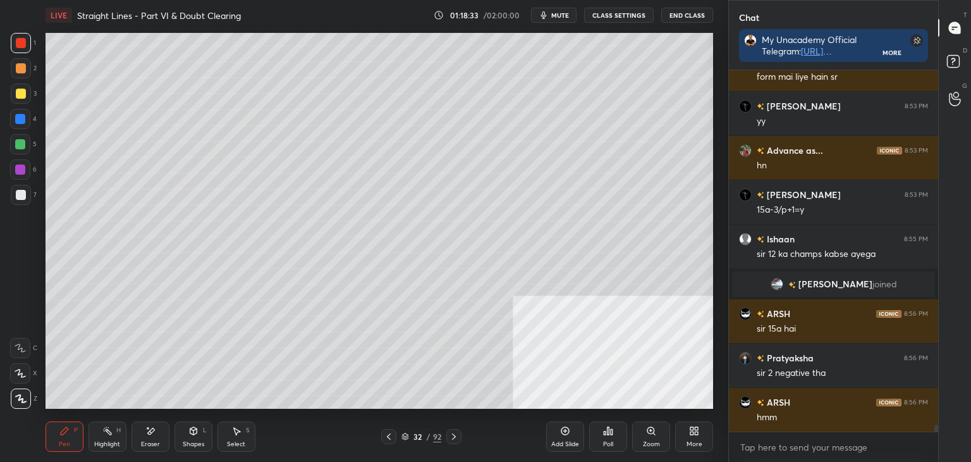
scroll to position [18593, 0]
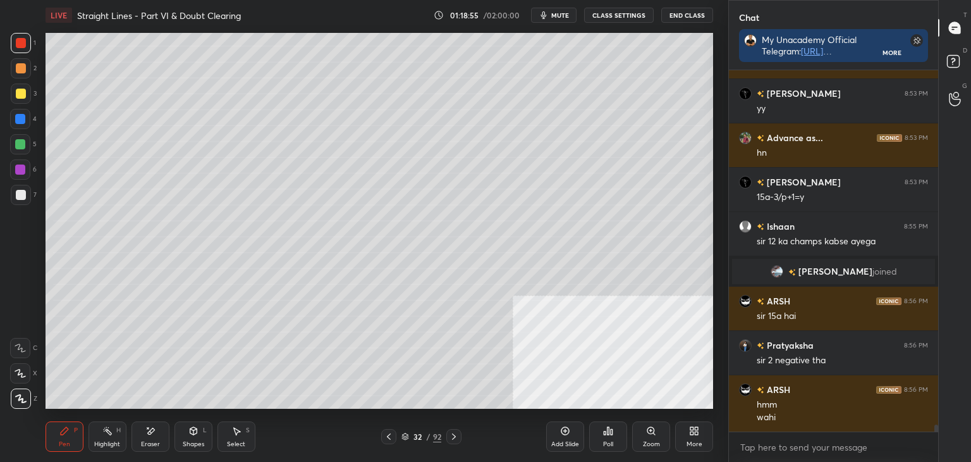
drag, startPoint x: 102, startPoint y: 443, endPoint x: 83, endPoint y: 414, distance: 34.7
click at [99, 437] on div "Highlight H" at bounding box center [108, 436] width 38 height 30
click at [384, 441] on icon at bounding box center [389, 436] width 10 height 10
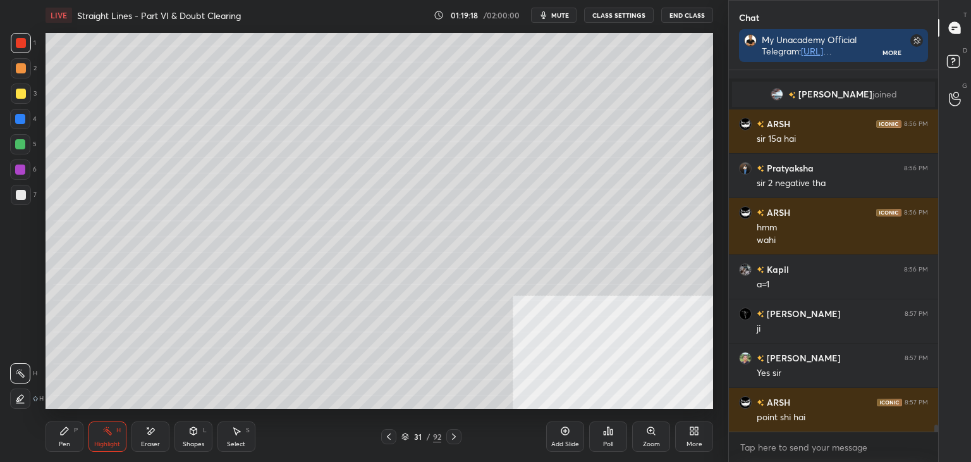
scroll to position [18815, 0]
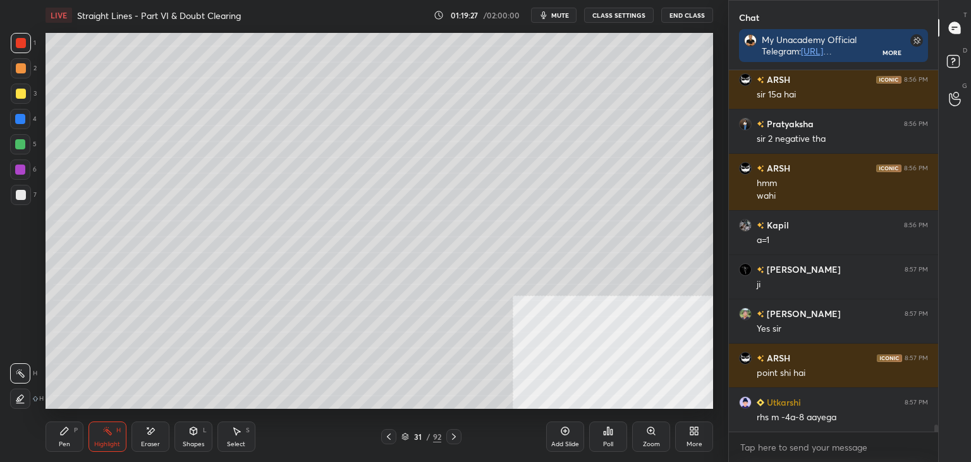
click at [66, 439] on div "Pen P" at bounding box center [65, 436] width 38 height 30
click at [455, 436] on icon at bounding box center [454, 436] width 10 height 10
click at [152, 445] on div "Eraser" at bounding box center [150, 444] width 19 height 6
click at [56, 440] on div "Pen P" at bounding box center [65, 436] width 38 height 30
click at [192, 433] on icon at bounding box center [193, 431] width 7 height 8
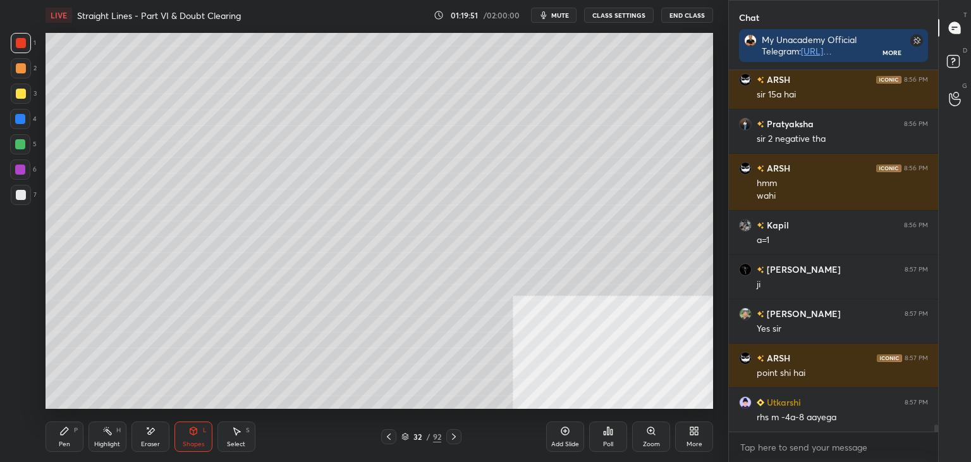
click at [147, 441] on div "Eraser" at bounding box center [150, 444] width 19 height 6
click at [49, 444] on div "Pen P" at bounding box center [65, 436] width 38 height 30
click at [51, 450] on div "Pen P" at bounding box center [65, 436] width 38 height 30
click at [393, 436] on icon at bounding box center [389, 436] width 10 height 10
click at [453, 437] on icon at bounding box center [454, 436] width 10 height 10
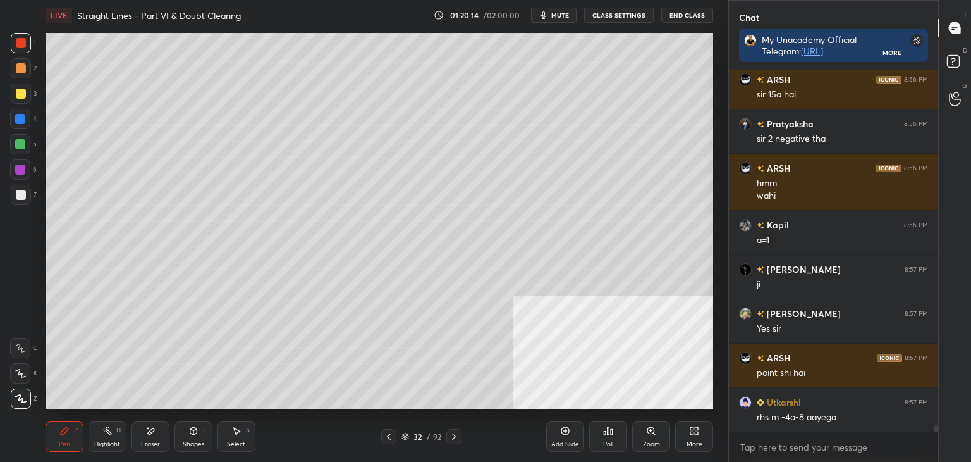
scroll to position [18859, 0]
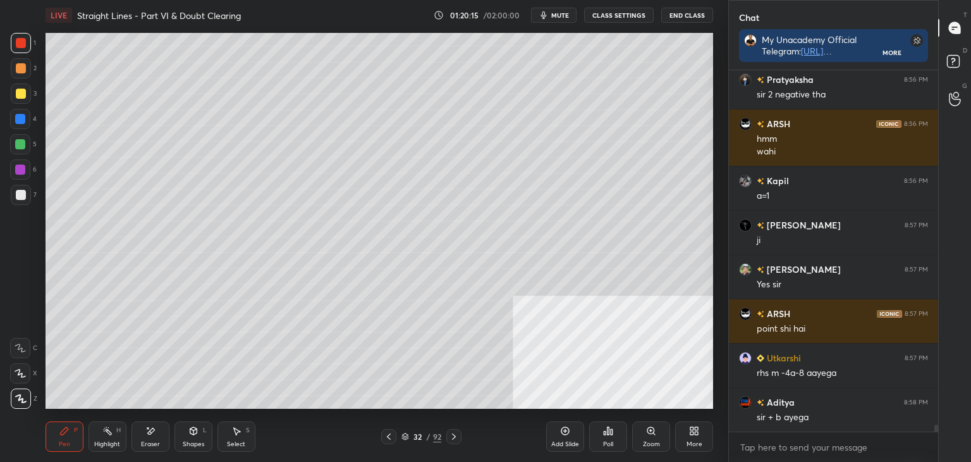
drag, startPoint x: 153, startPoint y: 441, endPoint x: 201, endPoint y: 409, distance: 57.9
click at [152, 441] on div "Eraser" at bounding box center [150, 444] width 19 height 6
click at [65, 443] on div "Pen" at bounding box center [64, 444] width 11 height 6
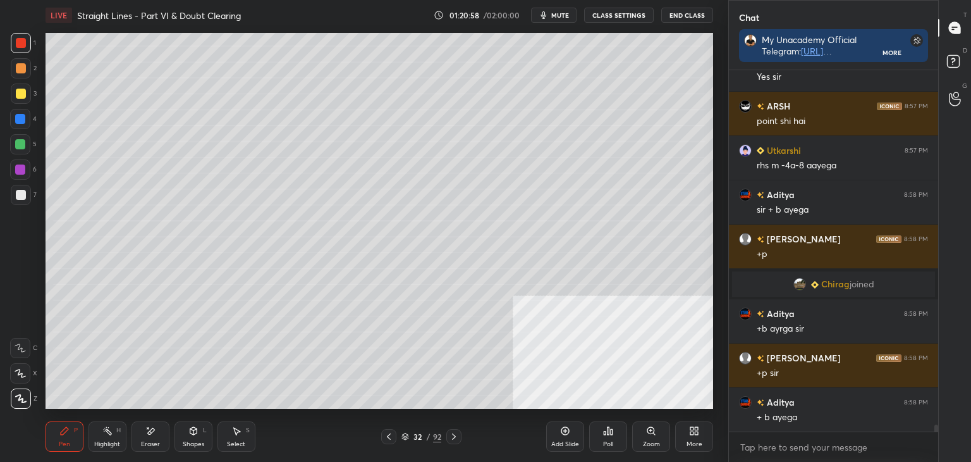
scroll to position [18961, 0]
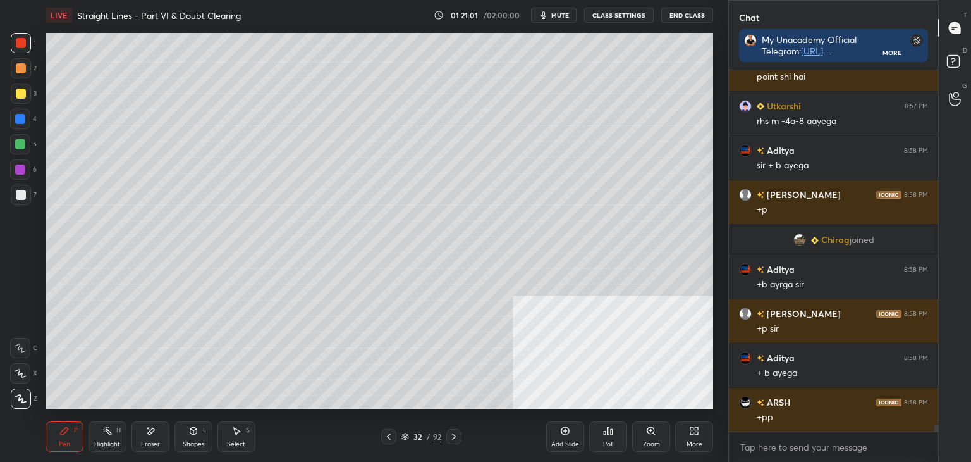
click at [136, 446] on div "Eraser" at bounding box center [151, 436] width 38 height 30
click at [63, 443] on div "Pen" at bounding box center [64, 444] width 11 height 6
click at [387, 438] on icon at bounding box center [389, 436] width 10 height 10
click at [389, 438] on icon at bounding box center [389, 436] width 4 height 6
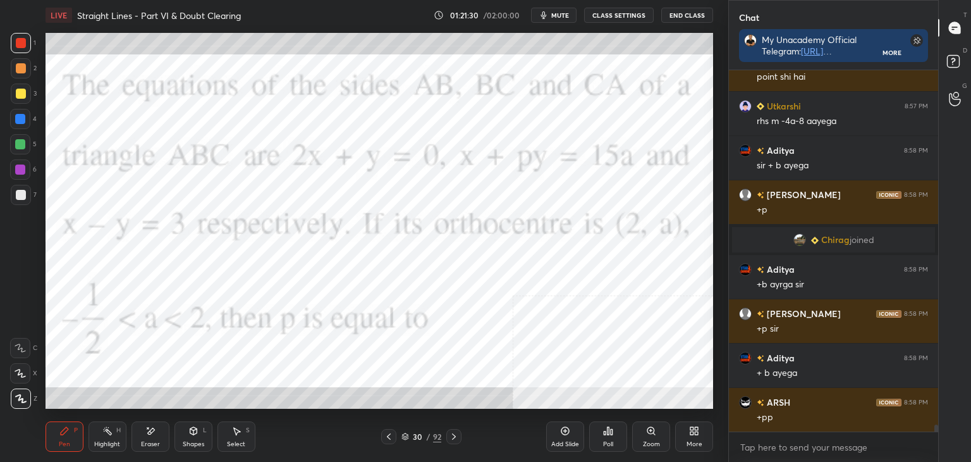
scroll to position [19006, 0]
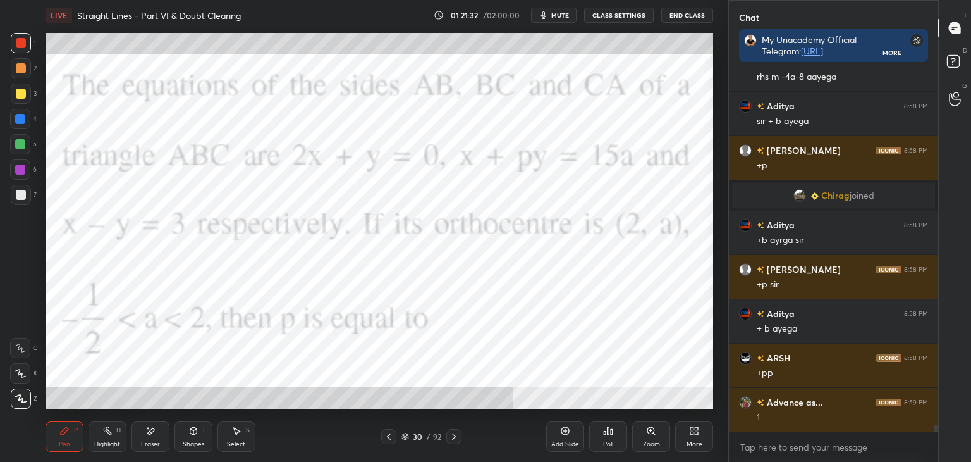
click at [459, 438] on div at bounding box center [453, 436] width 15 height 15
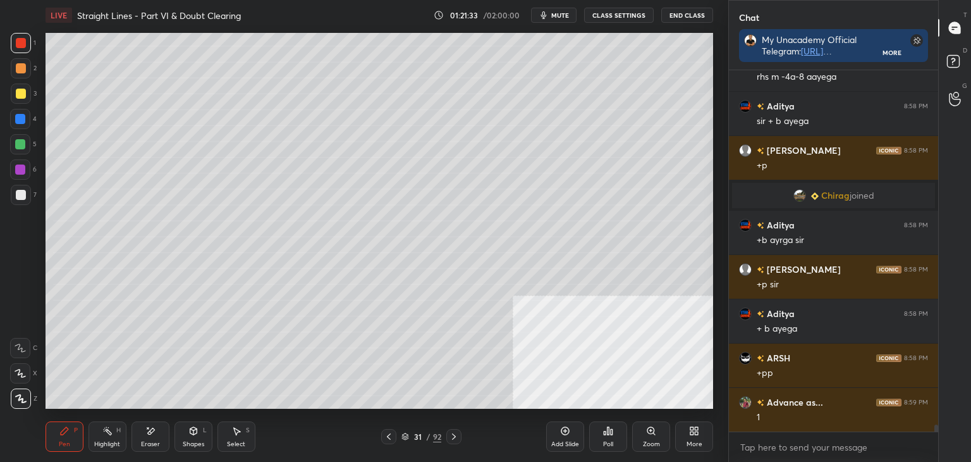
drag, startPoint x: 460, startPoint y: 438, endPoint x: 463, endPoint y: 410, distance: 28.0
click at [460, 438] on div at bounding box center [453, 436] width 15 height 15
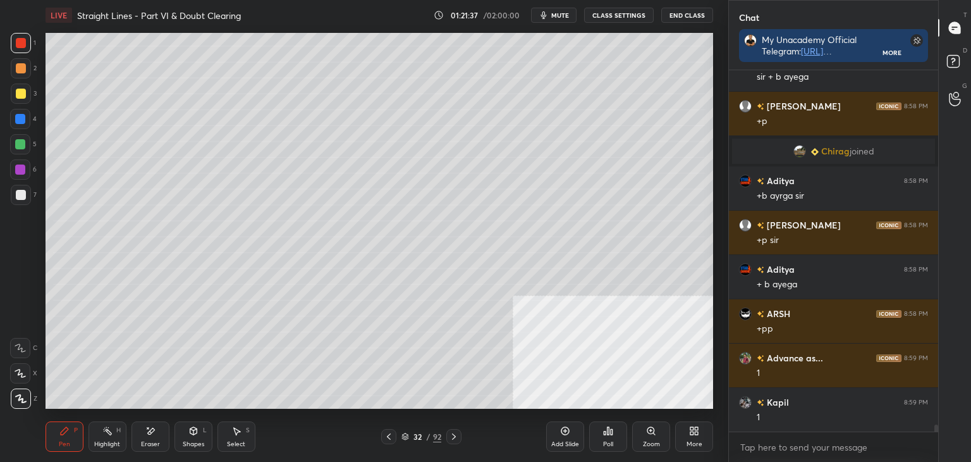
click at [392, 438] on icon at bounding box center [389, 436] width 10 height 10
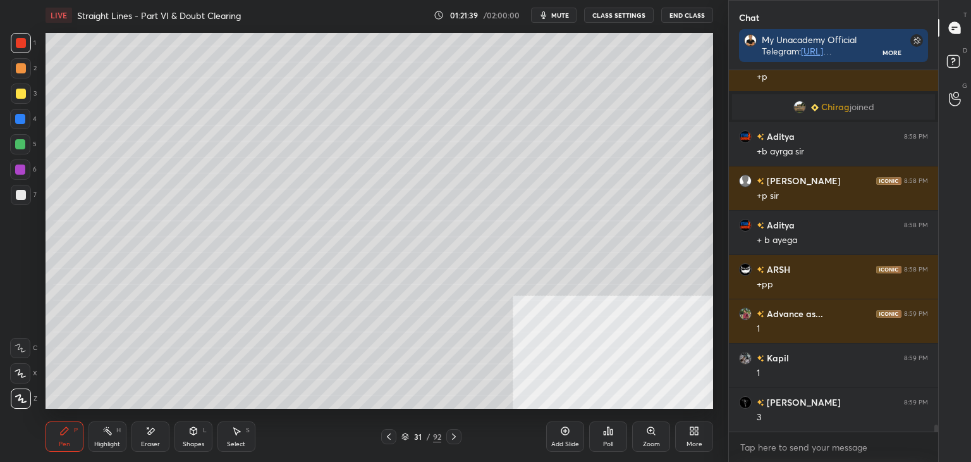
click at [384, 434] on icon at bounding box center [389, 436] width 10 height 10
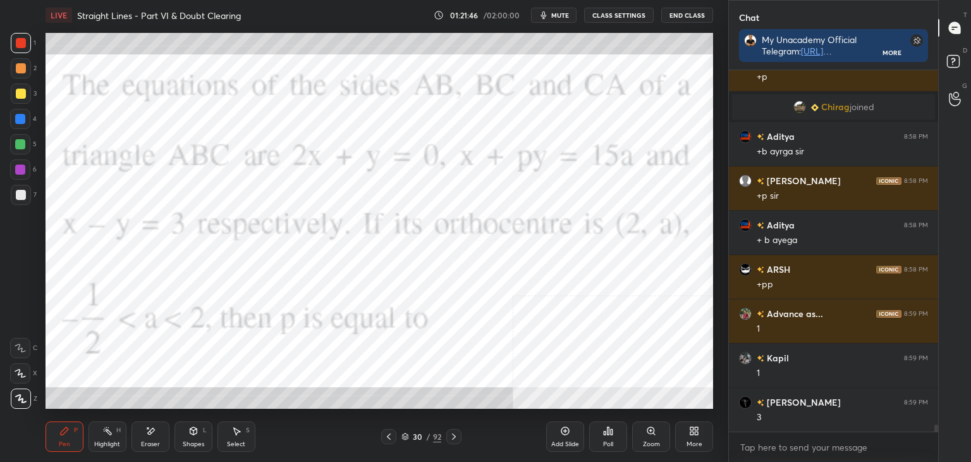
click at [452, 436] on icon at bounding box center [454, 436] width 10 height 10
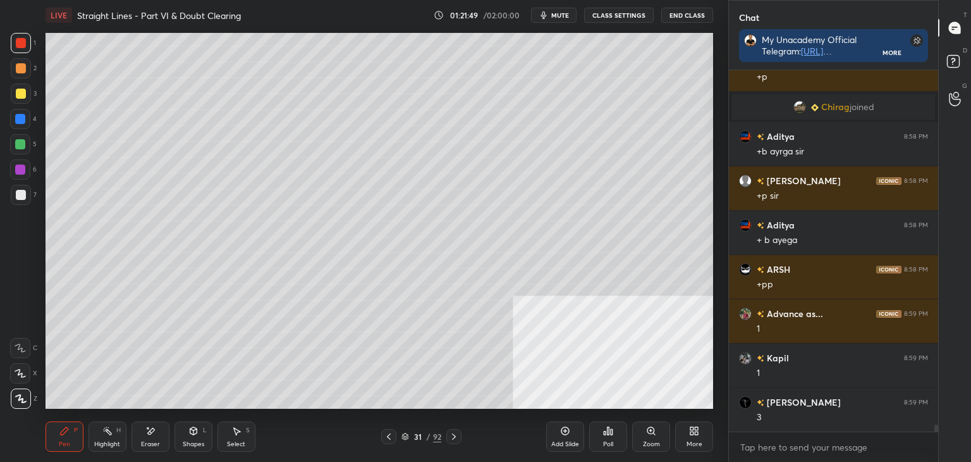
drag, startPoint x: 89, startPoint y: 440, endPoint x: 95, endPoint y: 434, distance: 8.0
click at [91, 440] on div "Highlight H" at bounding box center [108, 436] width 38 height 30
click at [387, 441] on icon at bounding box center [389, 436] width 10 height 10
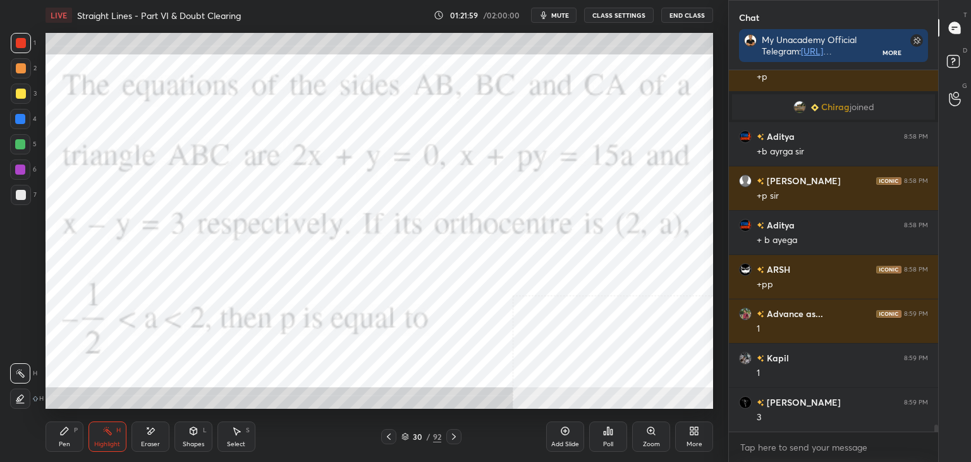
drag, startPoint x: 453, startPoint y: 434, endPoint x: 464, endPoint y: 454, distance: 22.6
click at [453, 433] on icon at bounding box center [454, 436] width 10 height 10
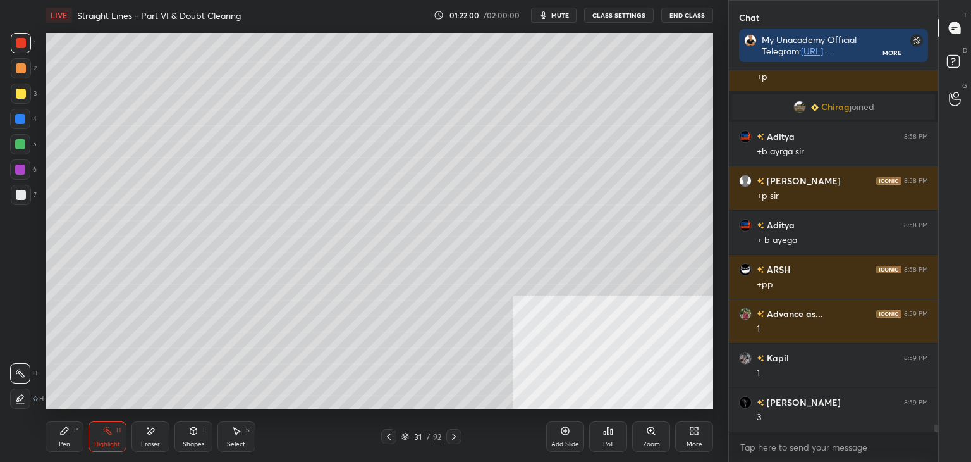
click at [692, 434] on icon at bounding box center [692, 432] width 3 height 3
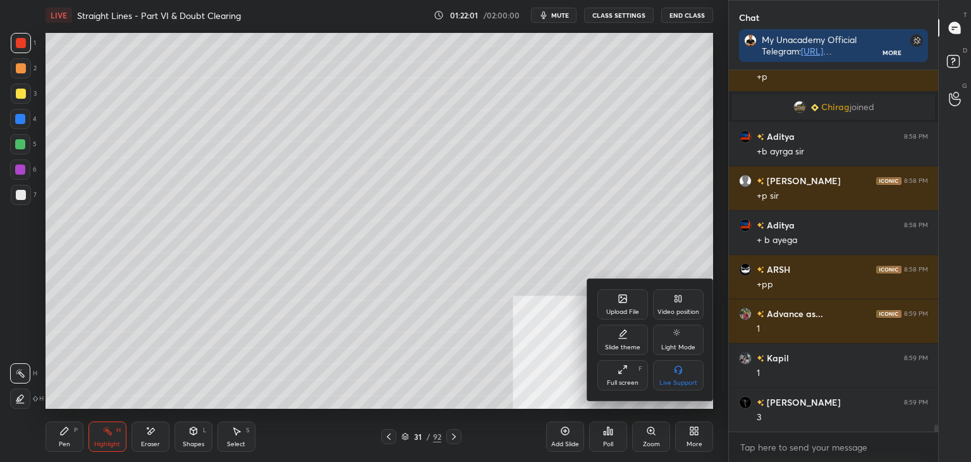
drag, startPoint x: 508, startPoint y: 398, endPoint x: 487, endPoint y: 421, distance: 30.9
click at [503, 403] on div at bounding box center [485, 231] width 971 height 462
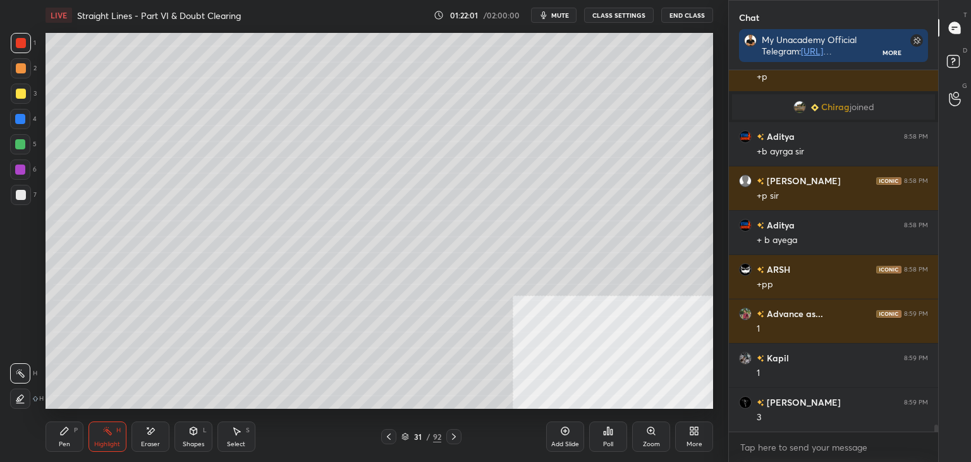
click at [457, 434] on icon at bounding box center [454, 436] width 10 height 10
click at [676, 422] on div "More" at bounding box center [694, 436] width 38 height 30
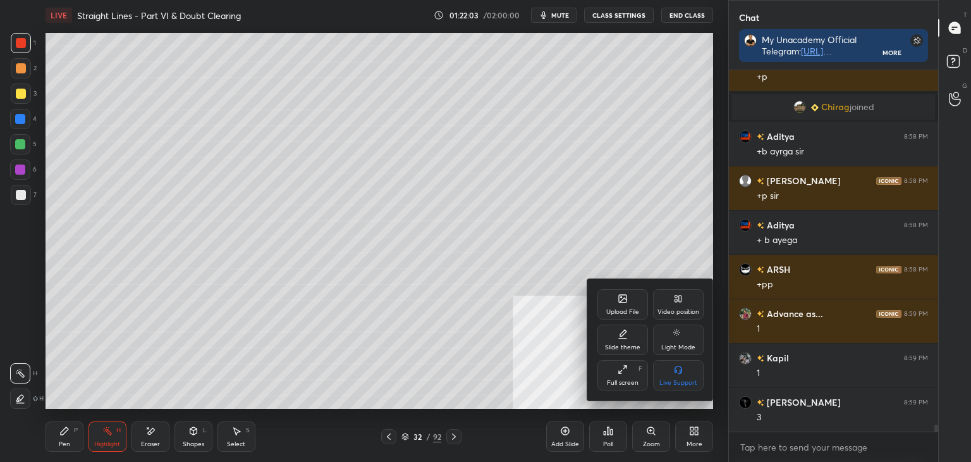
click at [513, 384] on div at bounding box center [485, 231] width 971 height 462
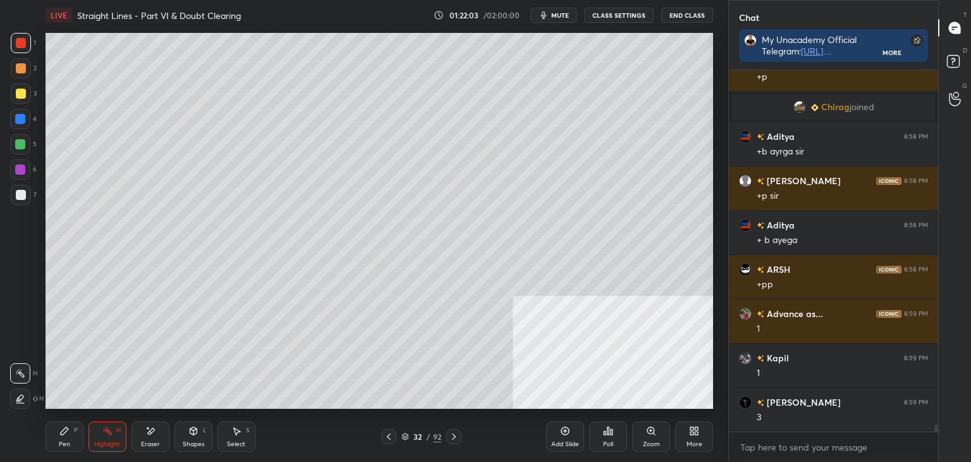
click at [452, 436] on icon at bounding box center [454, 436] width 10 height 10
click at [384, 436] on icon at bounding box center [389, 436] width 10 height 10
drag, startPoint x: 386, startPoint y: 429, endPoint x: 395, endPoint y: 423, distance: 11.1
click at [391, 429] on div at bounding box center [388, 436] width 15 height 15
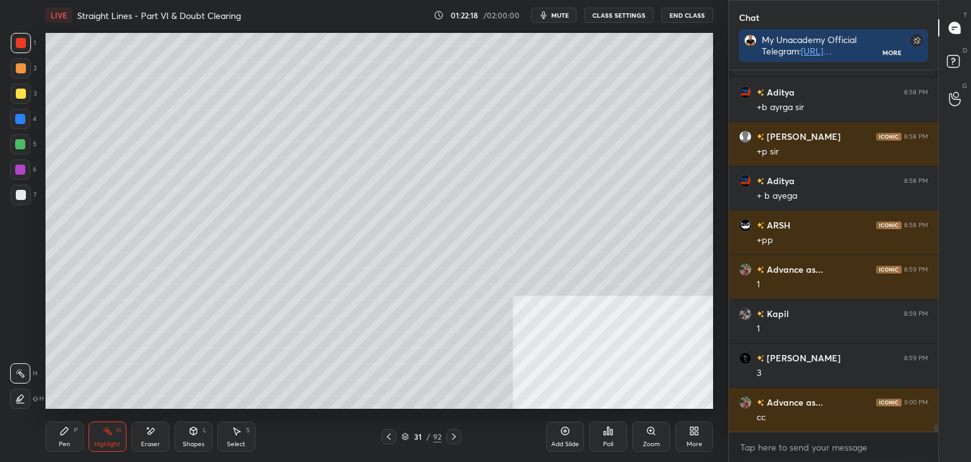
scroll to position [19183, 0]
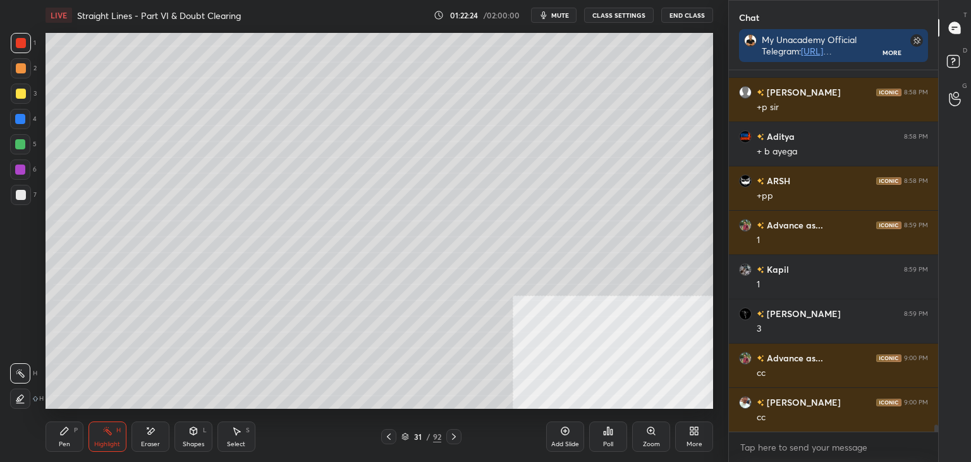
click at [694, 436] on div "More" at bounding box center [694, 436] width 38 height 30
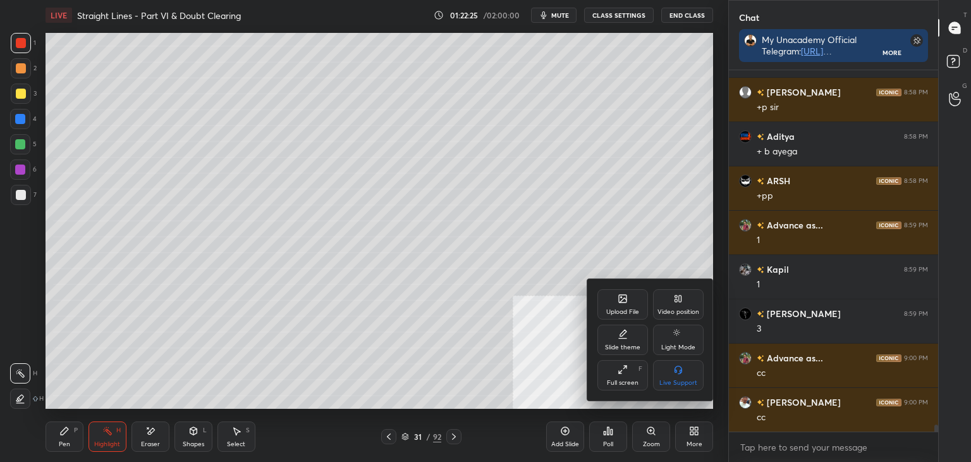
click at [502, 375] on div at bounding box center [485, 231] width 971 height 462
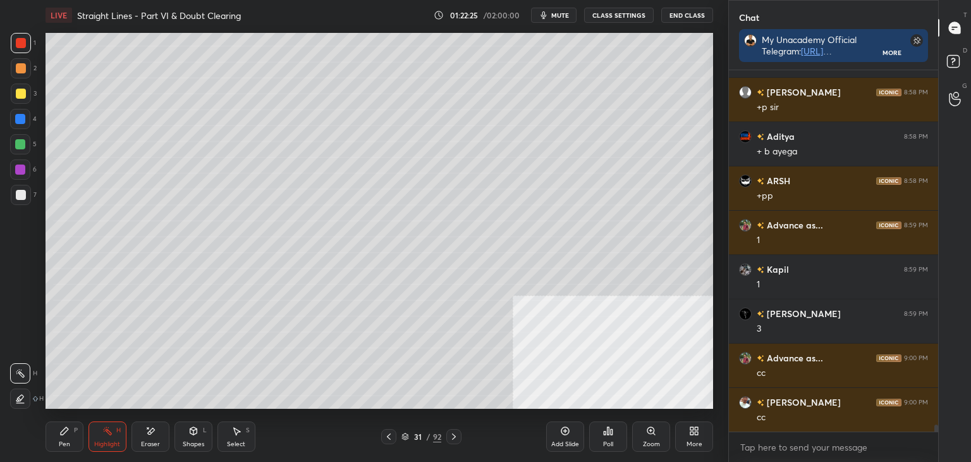
click at [457, 433] on icon at bounding box center [454, 436] width 10 height 10
click at [460, 433] on div at bounding box center [453, 436] width 15 height 15
drag, startPoint x: 393, startPoint y: 441, endPoint x: 445, endPoint y: 433, distance: 53.1
click at [392, 441] on div at bounding box center [388, 436] width 15 height 15
drag, startPoint x: 716, startPoint y: 437, endPoint x: 704, endPoint y: 429, distance: 14.2
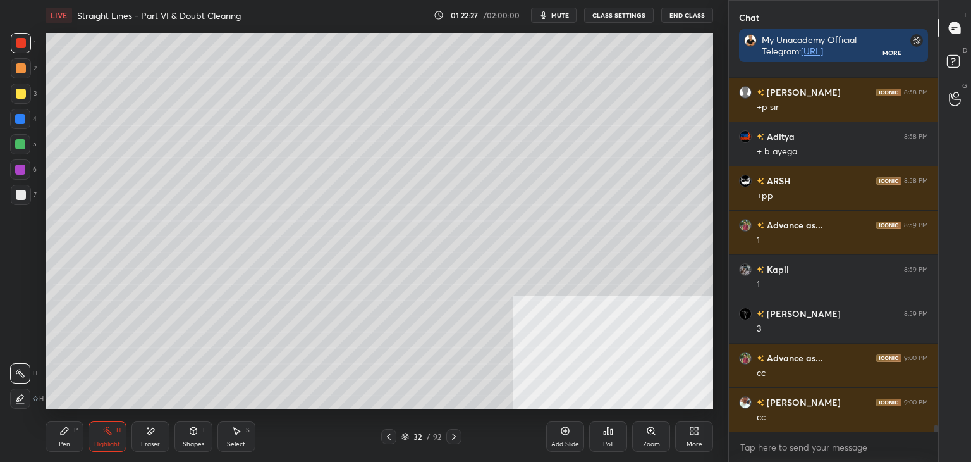
click at [712, 435] on div "LIVE Straight Lines - Part VI & Doubt Clearing 01:22:27 / 02:00:00 mute CLASS S…" at bounding box center [379, 231] width 678 height 462
click at [704, 446] on div "More" at bounding box center [694, 436] width 38 height 30
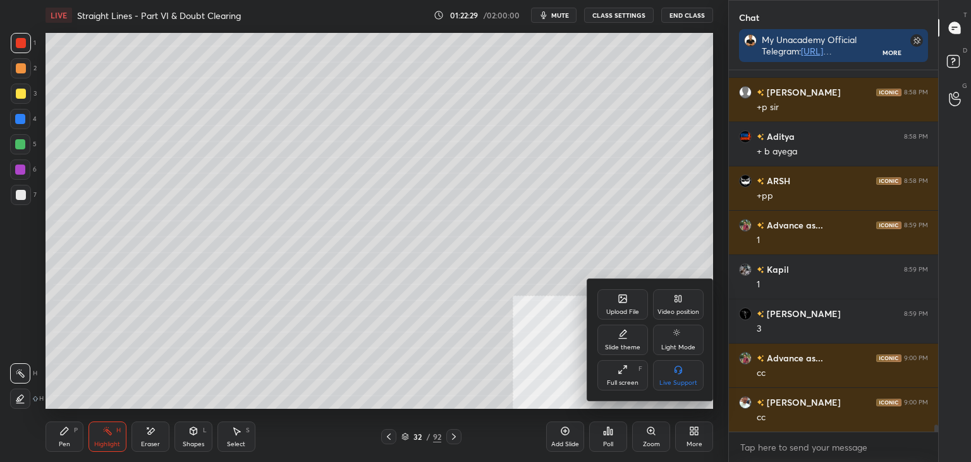
click at [612, 309] on div "Upload File" at bounding box center [623, 304] width 51 height 30
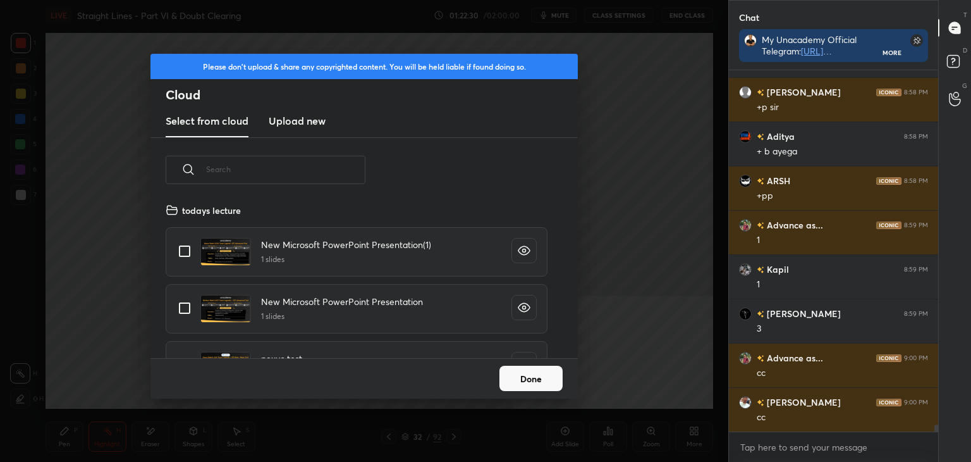
scroll to position [156, 406]
click at [288, 122] on h3 "Upload new" at bounding box center [297, 120] width 57 height 15
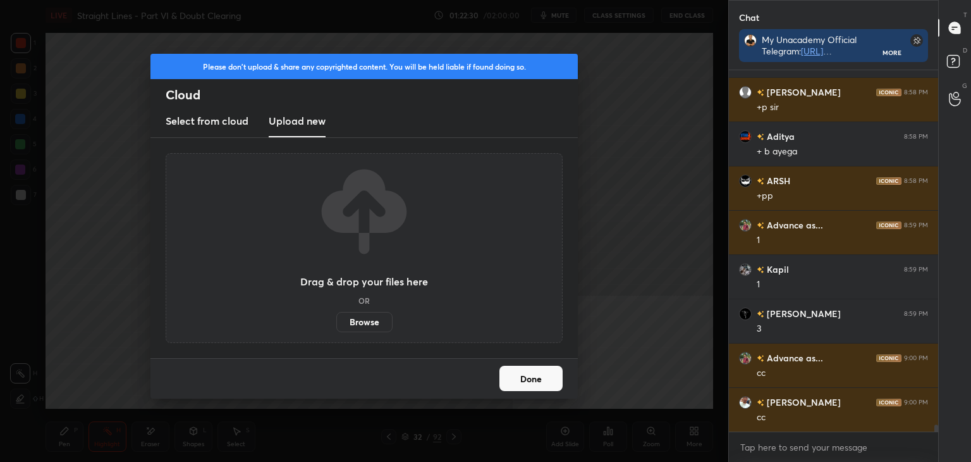
click at [369, 317] on label "Browse" at bounding box center [364, 322] width 56 height 20
click at [336, 317] on input "Browse" at bounding box center [336, 322] width 0 height 20
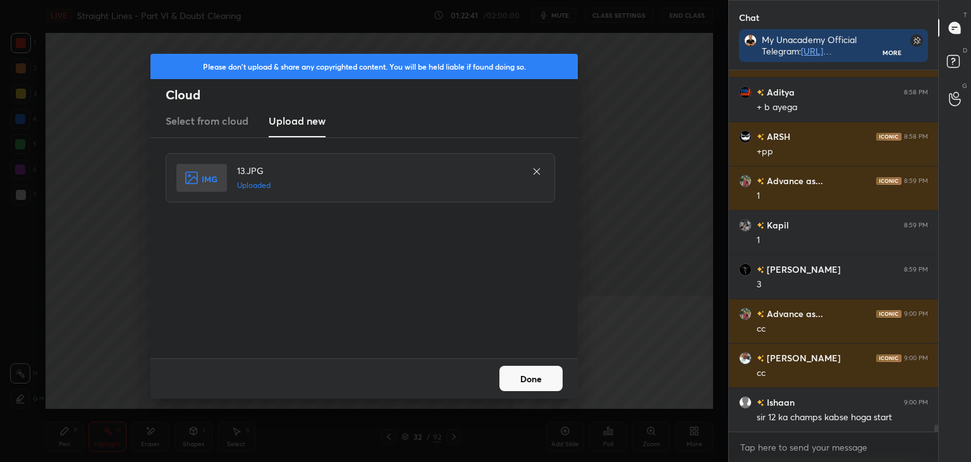
click at [533, 383] on button "Done" at bounding box center [531, 378] width 63 height 25
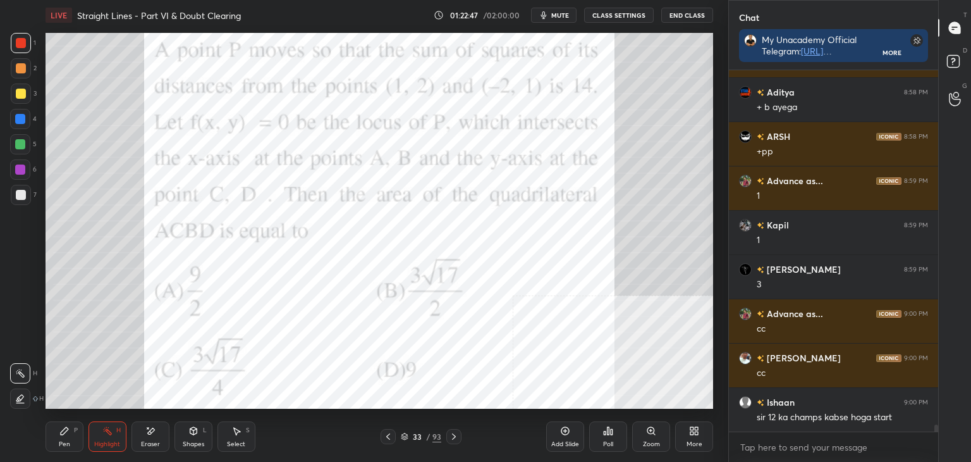
click at [23, 42] on div at bounding box center [21, 43] width 10 height 10
click at [66, 429] on icon at bounding box center [65, 431] width 8 height 8
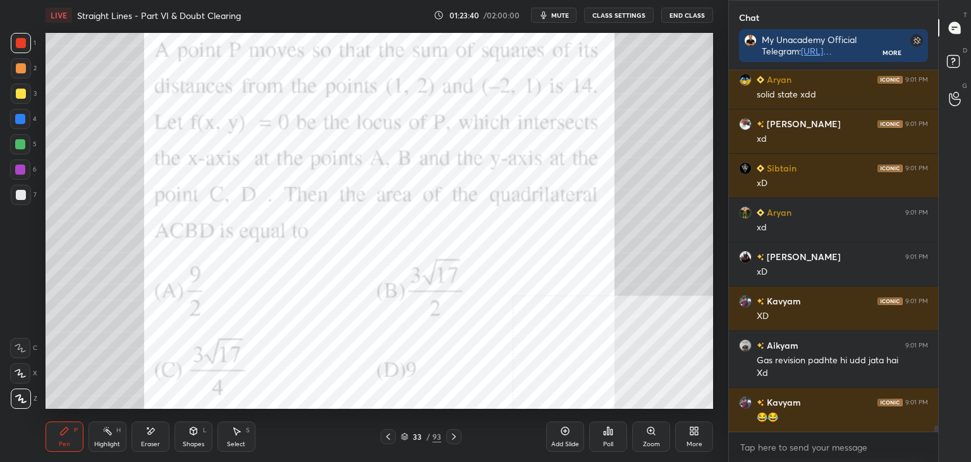
scroll to position [20169, 0]
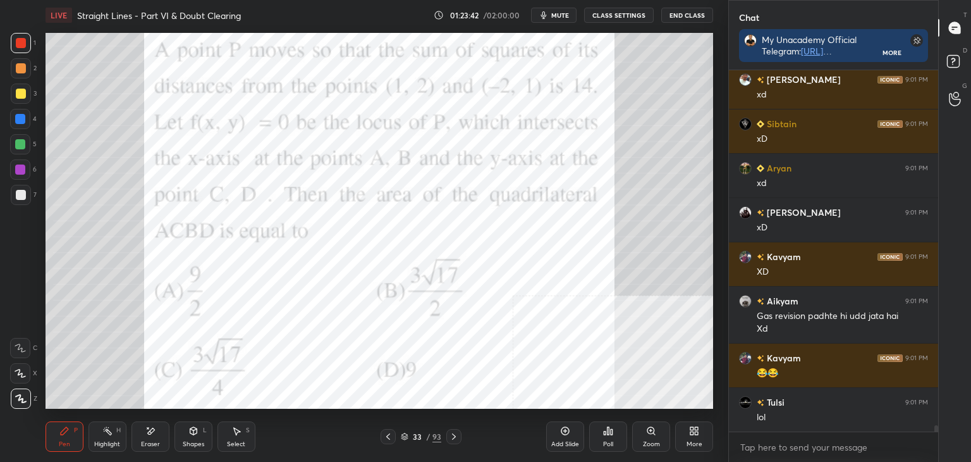
click at [149, 430] on icon at bounding box center [150, 430] width 7 height 6
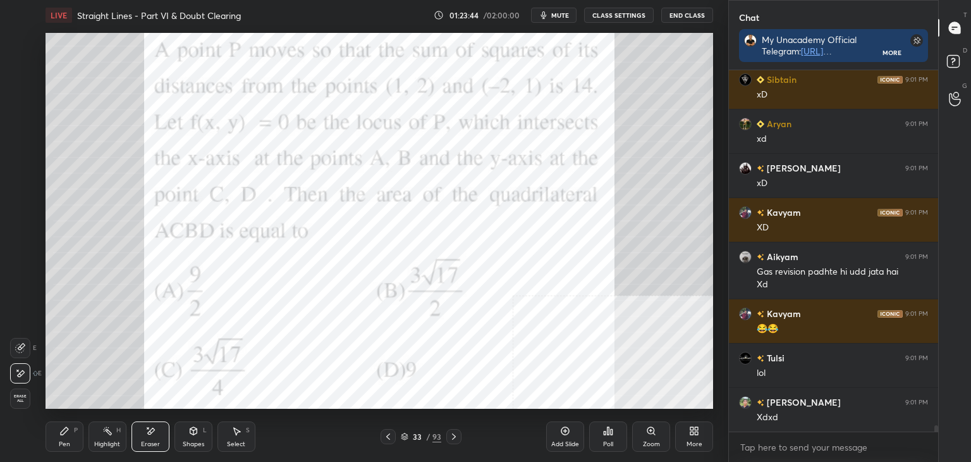
drag, startPoint x: 65, startPoint y: 437, endPoint x: 48, endPoint y: 431, distance: 17.4
click at [63, 437] on div "Pen P" at bounding box center [65, 436] width 38 height 30
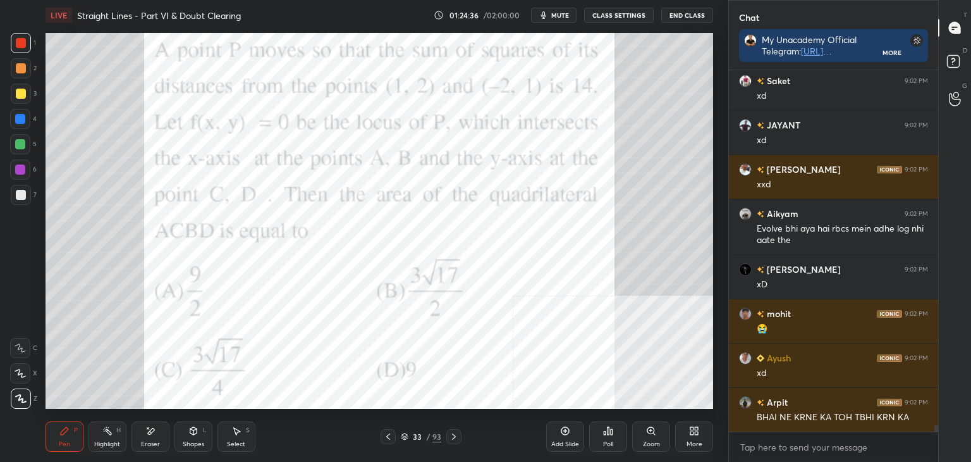
scroll to position [21299, 0]
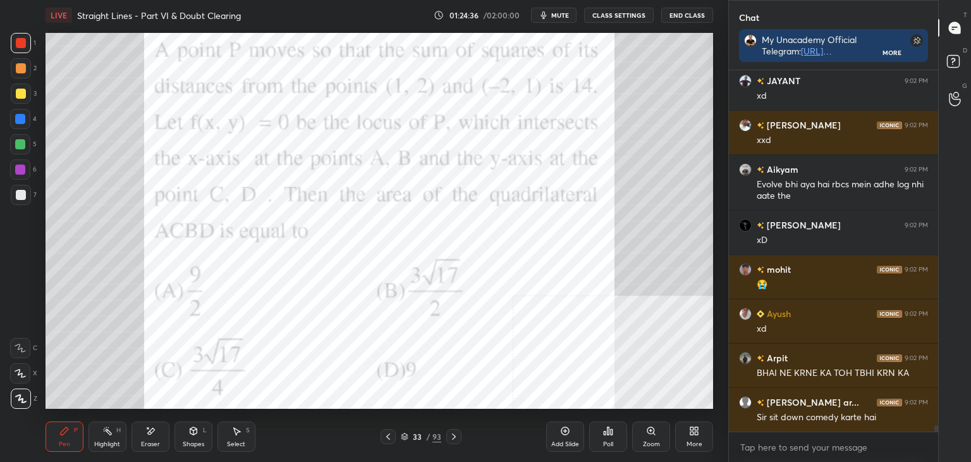
click at [149, 436] on div "Eraser" at bounding box center [151, 436] width 38 height 30
click at [23, 398] on span "Erase all" at bounding box center [20, 398] width 19 height 9
click at [66, 446] on div "Pen" at bounding box center [64, 444] width 11 height 6
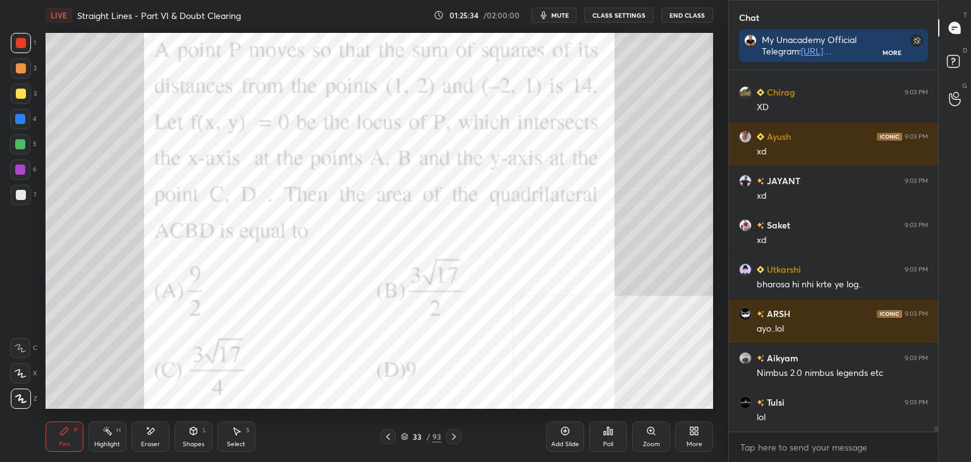
scroll to position [22051, 0]
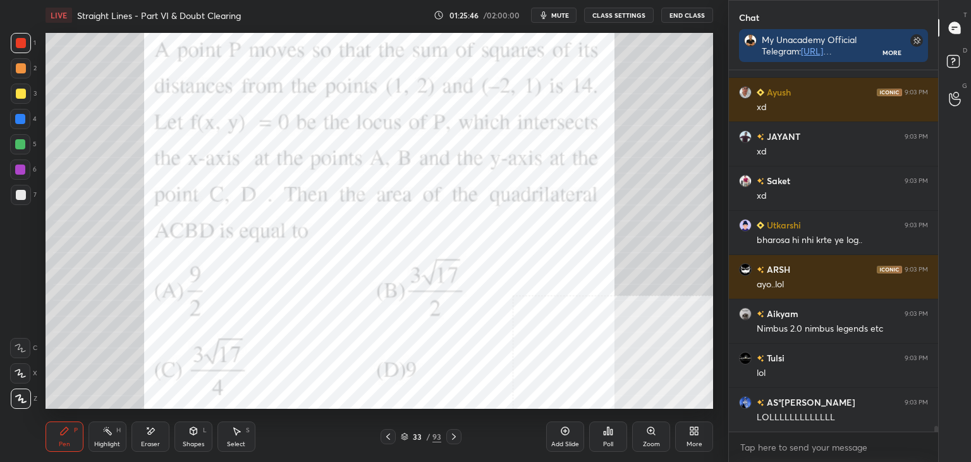
drag, startPoint x: 159, startPoint y: 445, endPoint x: 191, endPoint y: 414, distance: 44.3
click at [159, 443] on div "Eraser" at bounding box center [151, 436] width 38 height 30
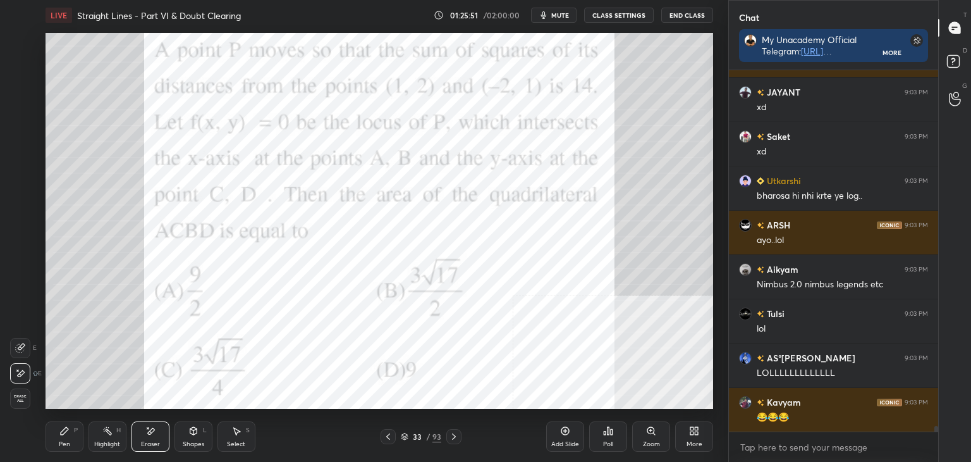
click at [47, 443] on div "Pen P" at bounding box center [65, 436] width 38 height 30
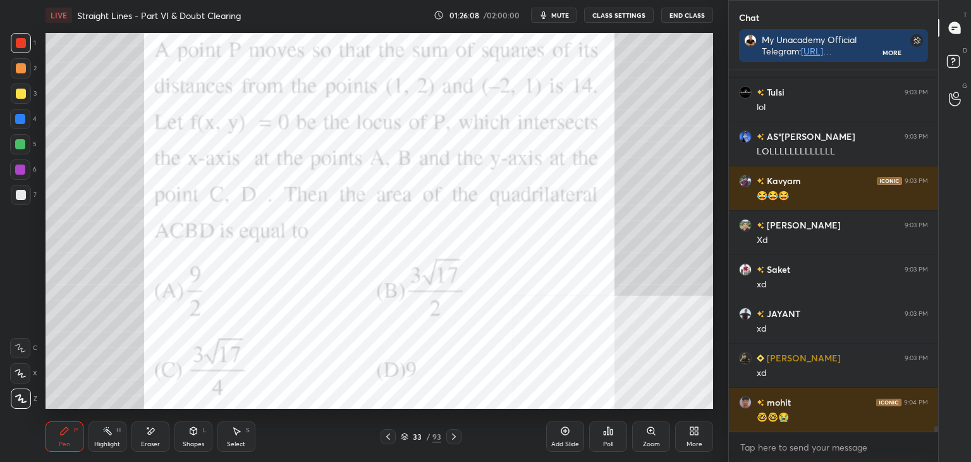
scroll to position [22361, 0]
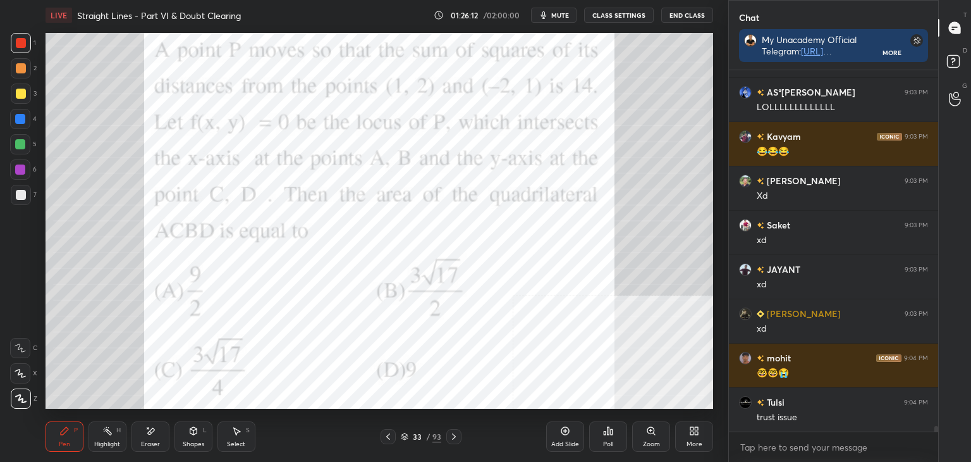
drag, startPoint x: 148, startPoint y: 450, endPoint x: 185, endPoint y: 414, distance: 51.4
click at [151, 448] on div "Eraser" at bounding box center [151, 436] width 38 height 30
click at [61, 443] on div "Pen" at bounding box center [64, 444] width 11 height 6
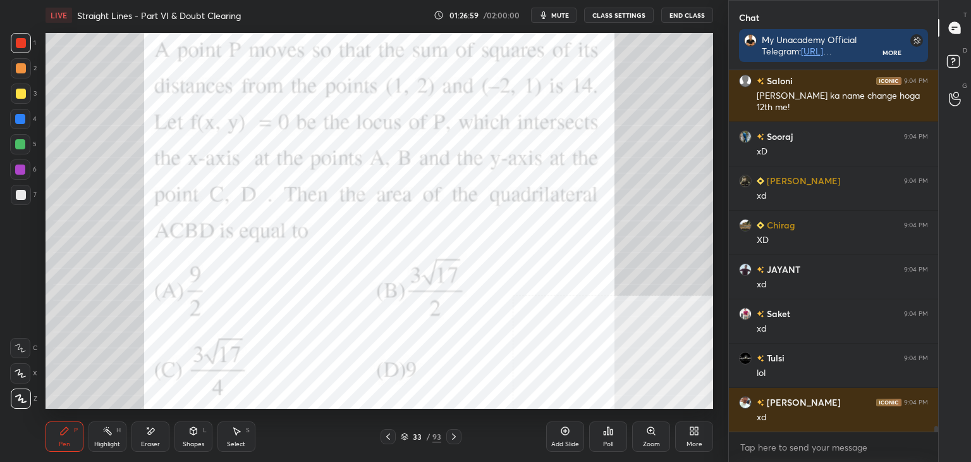
scroll to position [22815, 0]
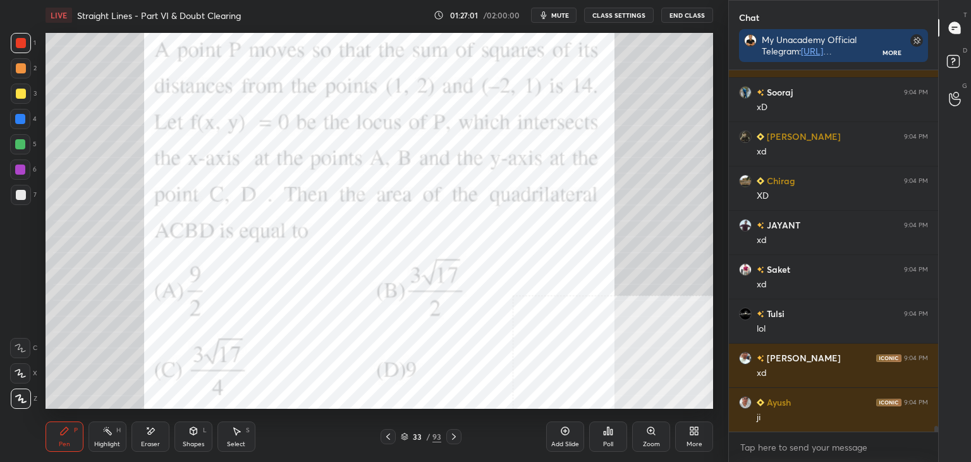
drag, startPoint x: 147, startPoint y: 443, endPoint x: 140, endPoint y: 441, distance: 7.4
click at [147, 443] on div "Eraser" at bounding box center [150, 444] width 19 height 6
click at [18, 398] on span "Erase all" at bounding box center [20, 398] width 19 height 9
click at [44, 432] on div "LIVE Straight Lines - Part VI & Doubt Clearing 01:27:02 / 02:00:00 mute CLASS S…" at bounding box center [379, 231] width 678 height 462
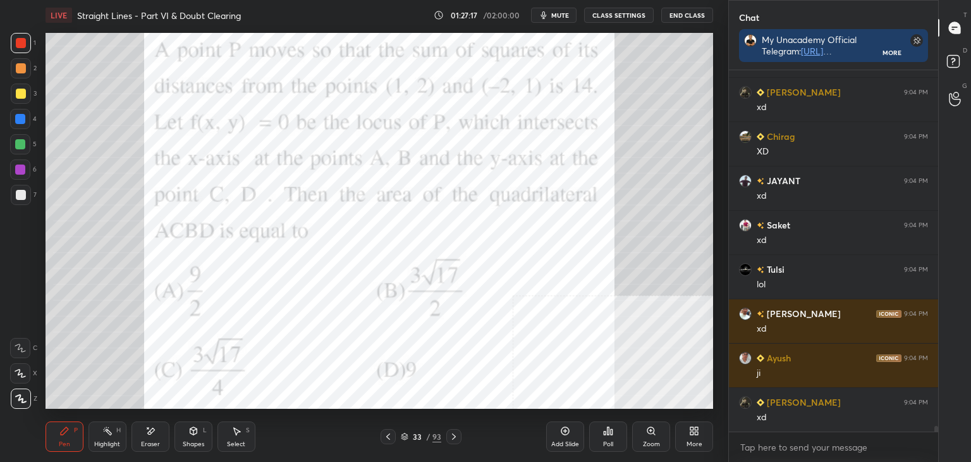
scroll to position [22904, 0]
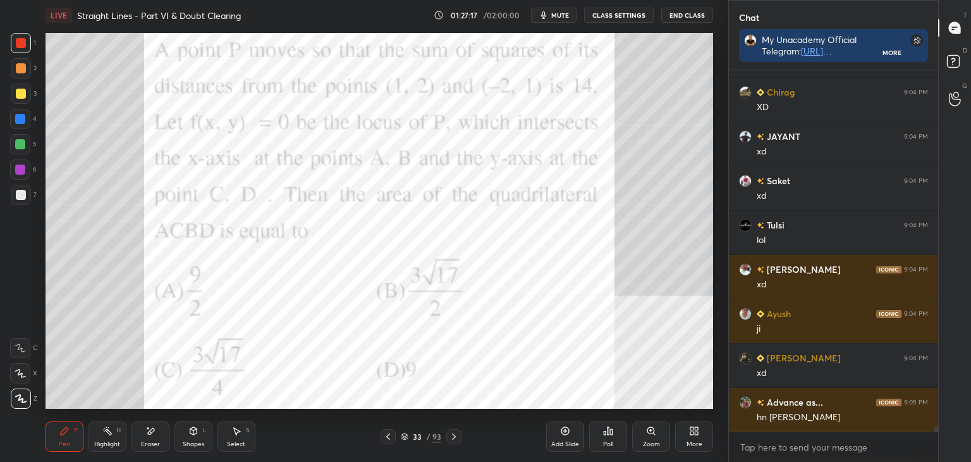
click at [144, 443] on div "Eraser" at bounding box center [150, 444] width 19 height 6
click at [63, 435] on div "Pen P" at bounding box center [65, 436] width 38 height 30
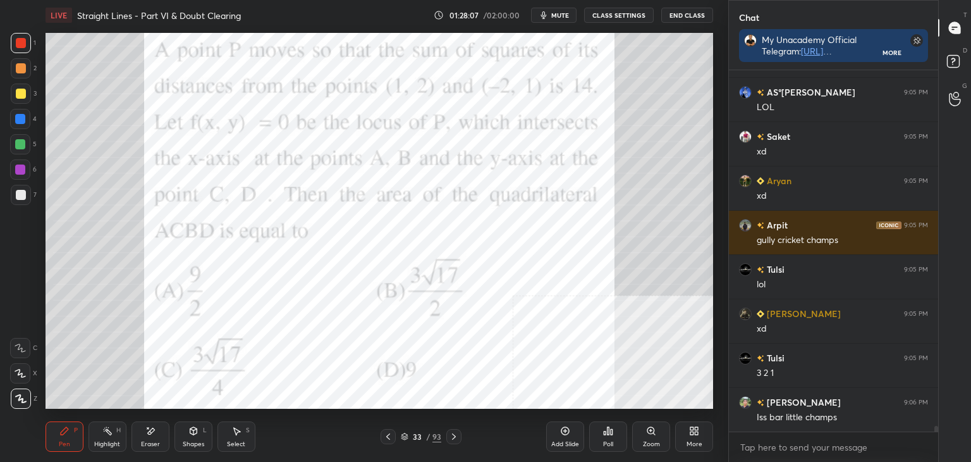
scroll to position [23435, 0]
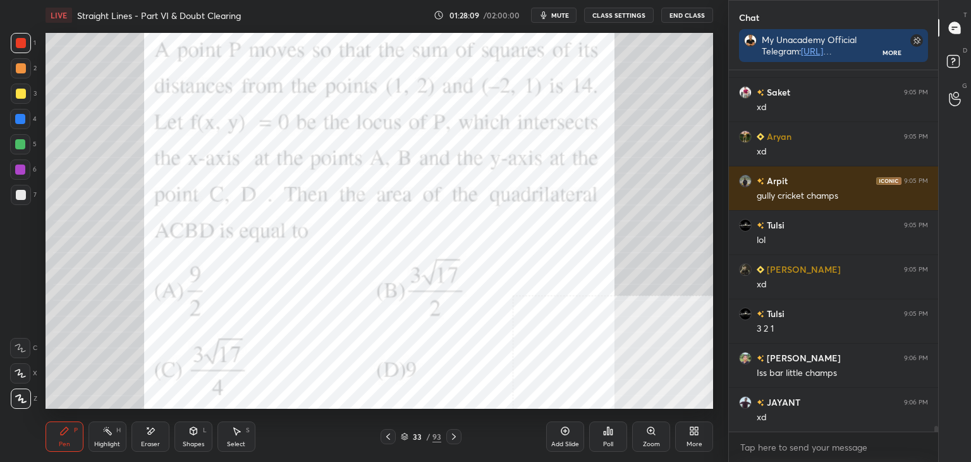
click at [68, 437] on div "Pen P" at bounding box center [65, 436] width 38 height 30
click at [23, 168] on div at bounding box center [20, 169] width 10 height 10
click at [22, 120] on div at bounding box center [20, 119] width 10 height 10
drag, startPoint x: 21, startPoint y: 88, endPoint x: 18, endPoint y: 68, distance: 20.4
click at [21, 85] on div at bounding box center [21, 93] width 20 height 20
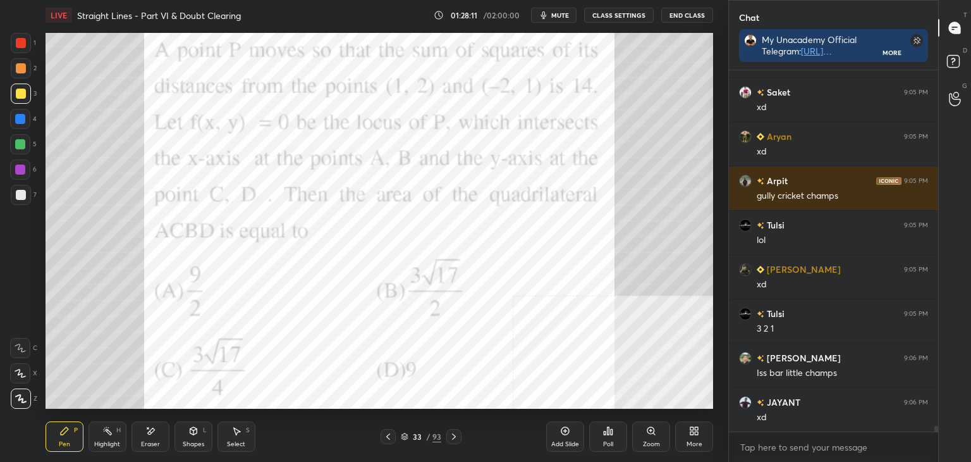
drag, startPoint x: 18, startPoint y: 64, endPoint x: 34, endPoint y: 42, distance: 26.3
click at [19, 63] on div at bounding box center [21, 68] width 10 height 10
click at [25, 46] on div at bounding box center [21, 43] width 20 height 20
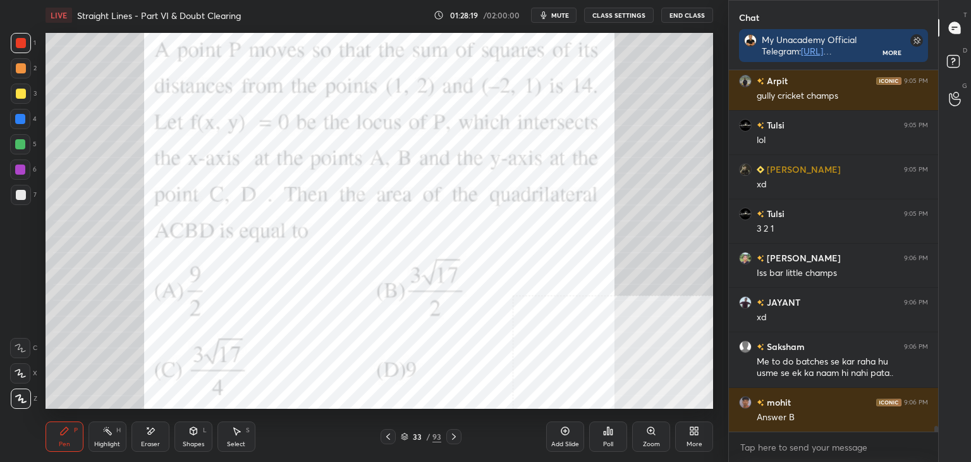
scroll to position [23579, 0]
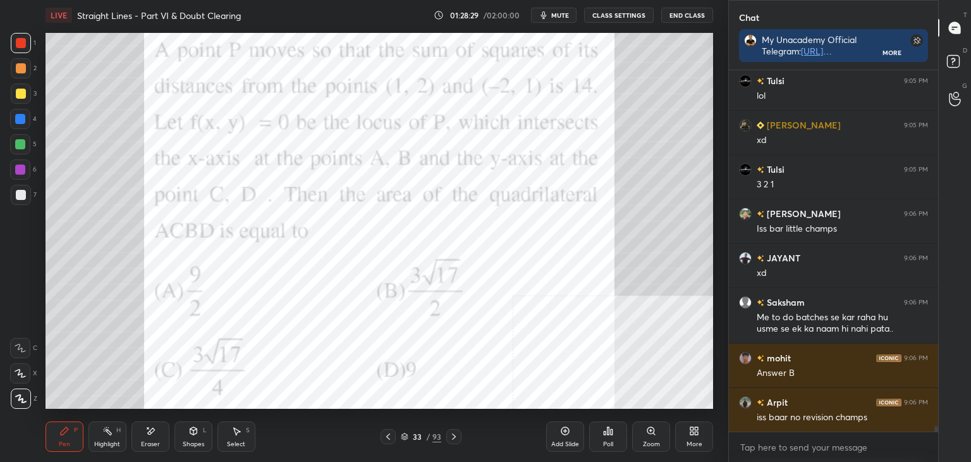
click at [487, 410] on div "LIVE Straight Lines - Part VI & Doubt Clearing 01:28:29 / 02:00:00 mute CLASS S…" at bounding box center [379, 231] width 678 height 462
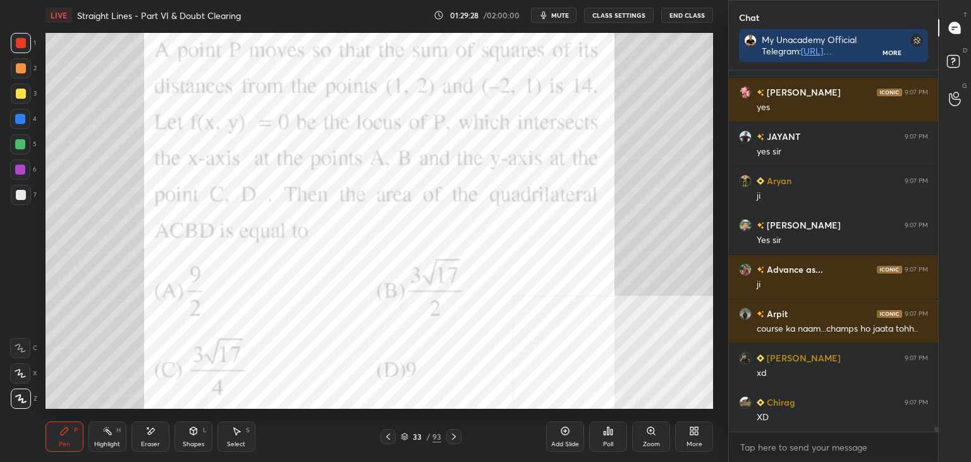
scroll to position [24022, 0]
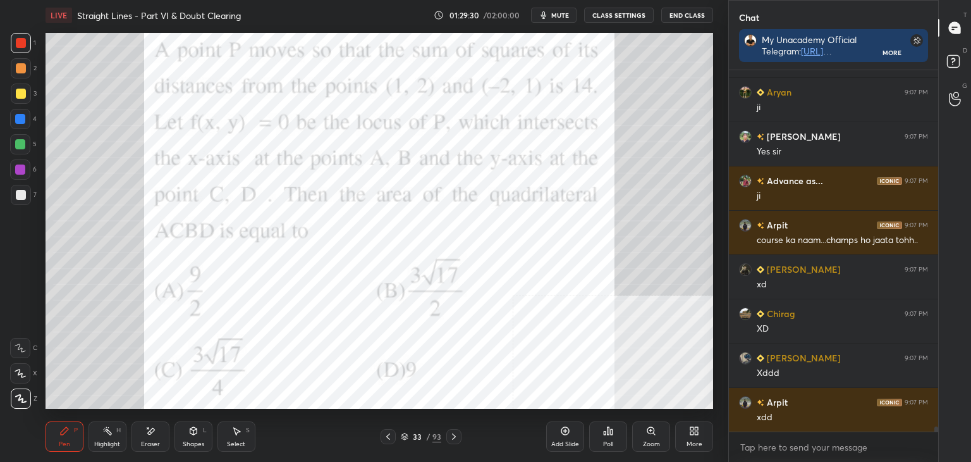
drag, startPoint x: 148, startPoint y: 437, endPoint x: 147, endPoint y: 415, distance: 22.1
click at [153, 429] on div "Eraser" at bounding box center [151, 436] width 38 height 30
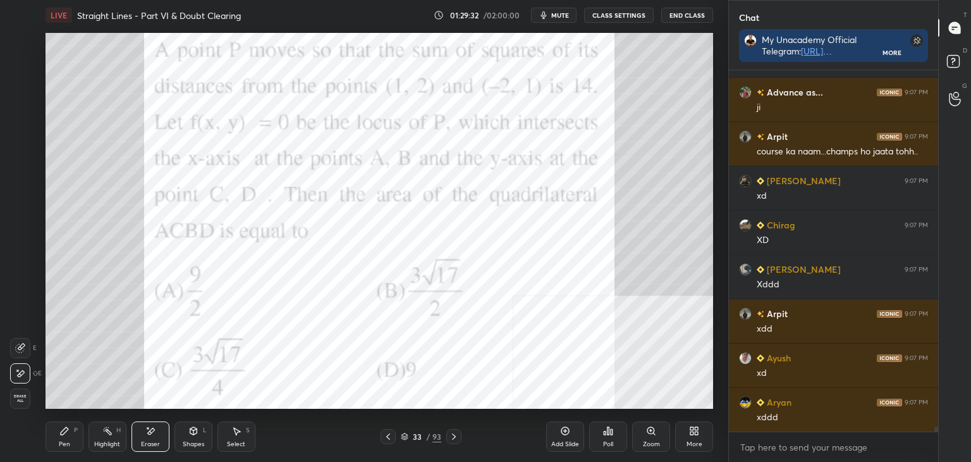
scroll to position [24199, 0]
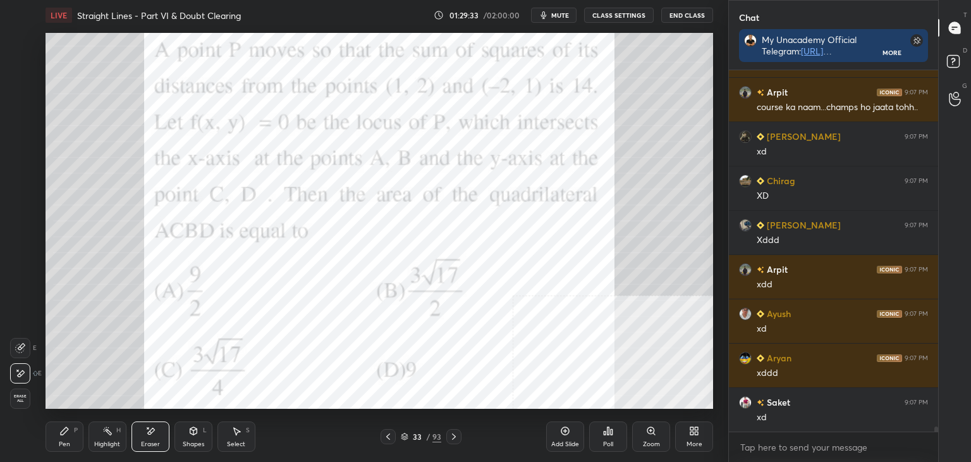
click at [78, 438] on div "Pen P" at bounding box center [65, 436] width 38 height 30
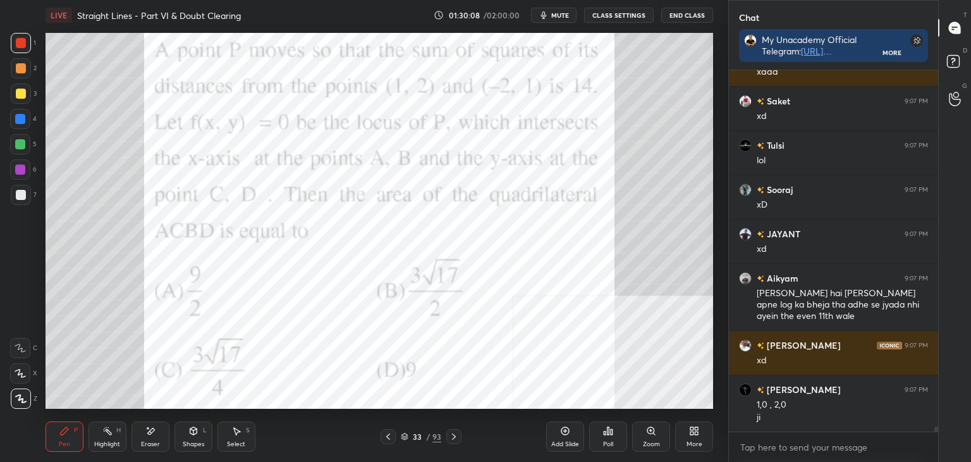
scroll to position [24544, 0]
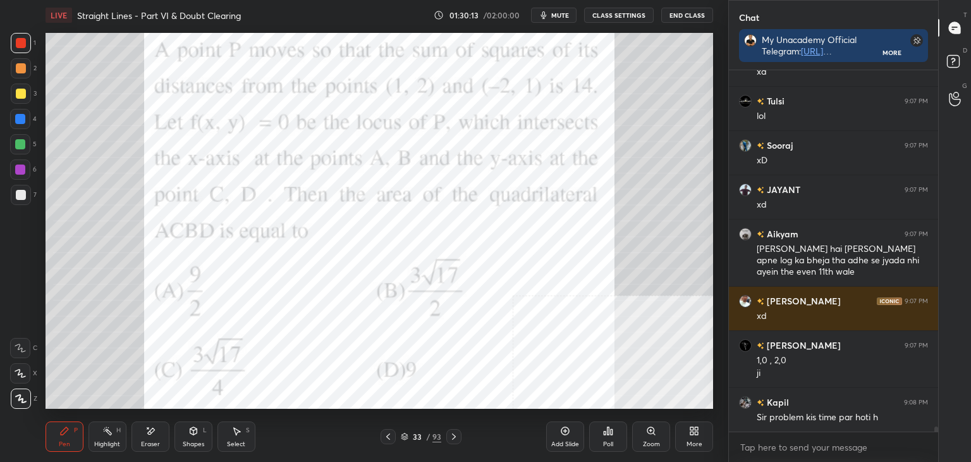
click at [697, 435] on icon at bounding box center [694, 431] width 10 height 10
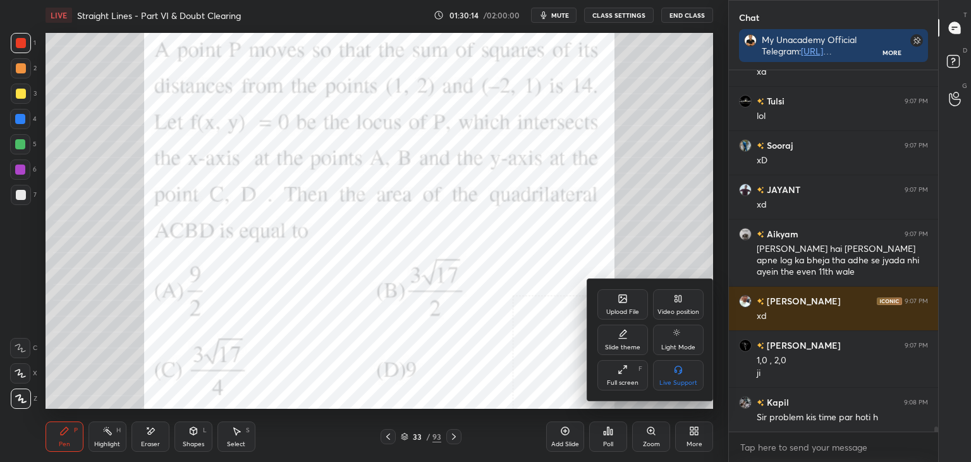
click at [675, 298] on icon at bounding box center [678, 298] width 10 height 10
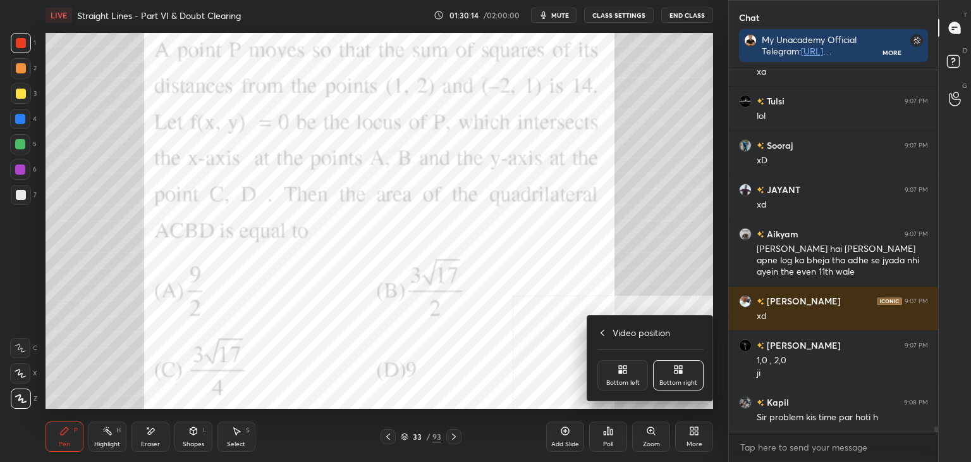
click at [622, 369] on icon at bounding box center [623, 369] width 10 height 10
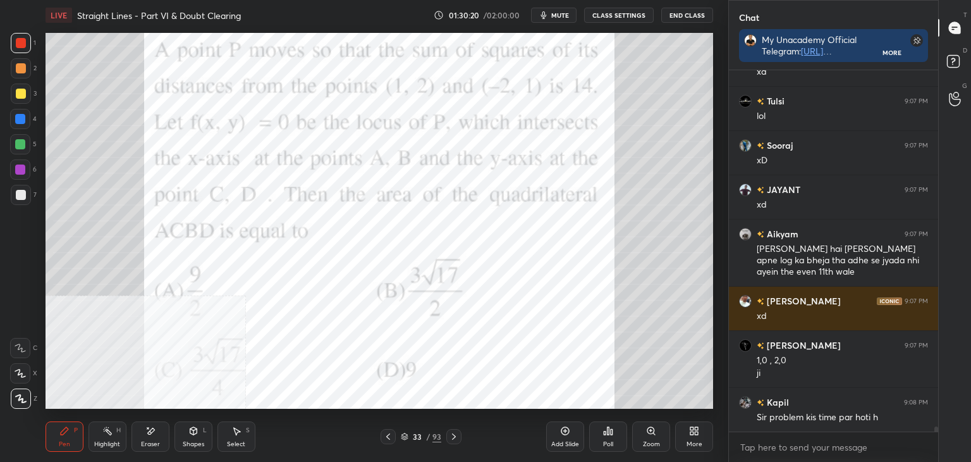
scroll to position [24588, 0]
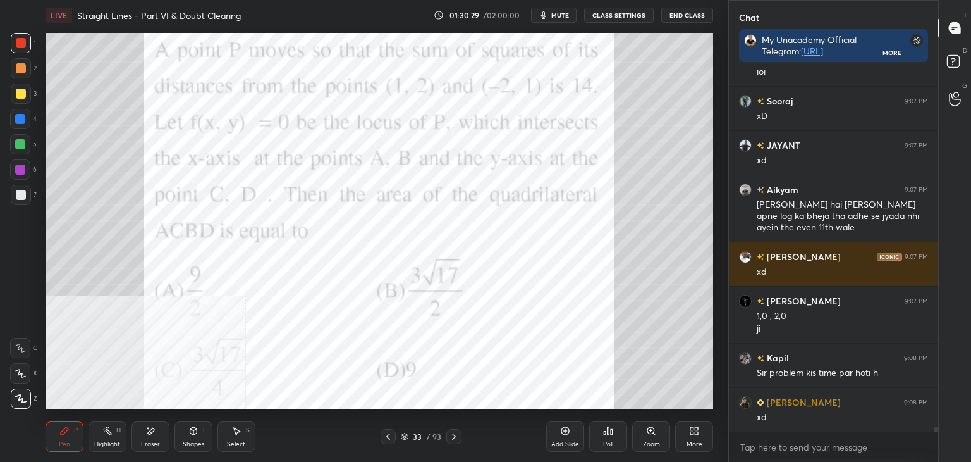
drag, startPoint x: 233, startPoint y: 436, endPoint x: 234, endPoint y: 425, distance: 10.8
click at [233, 433] on div "Select S" at bounding box center [237, 436] width 38 height 30
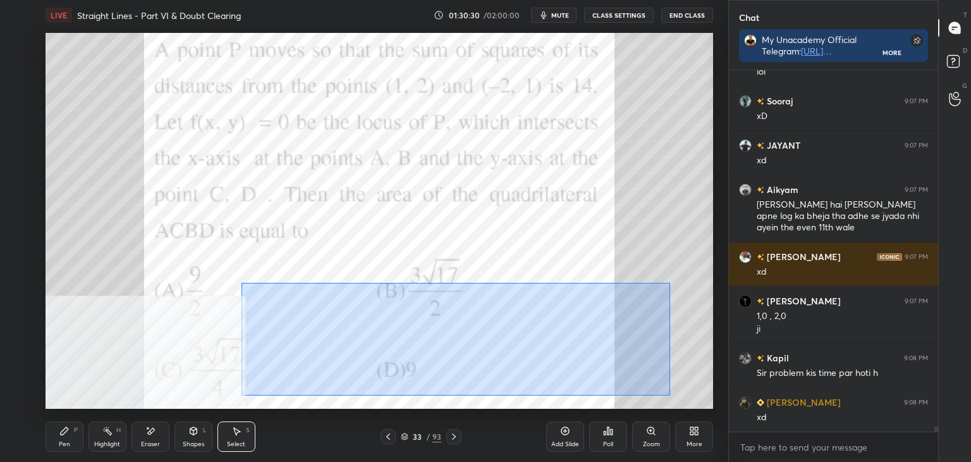
drag, startPoint x: 241, startPoint y: 283, endPoint x: 657, endPoint y: 385, distance: 428.5
click at [663, 391] on div "0 ° Undo Copy Paste here Duplicate Duplicate to new slide Delete" at bounding box center [380, 221] width 668 height 376
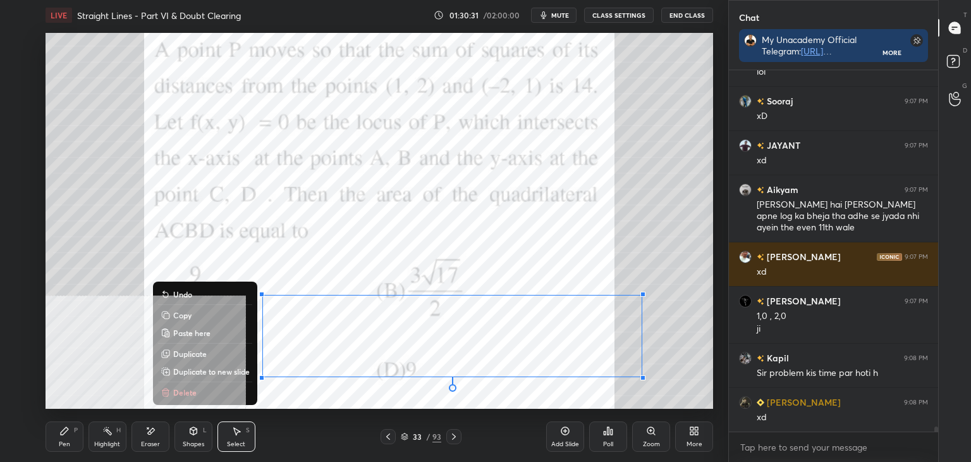
drag, startPoint x: 219, startPoint y: 371, endPoint x: 262, endPoint y: 354, distance: 46.5
click at [217, 370] on p "Duplicate to new slide" at bounding box center [211, 371] width 77 height 10
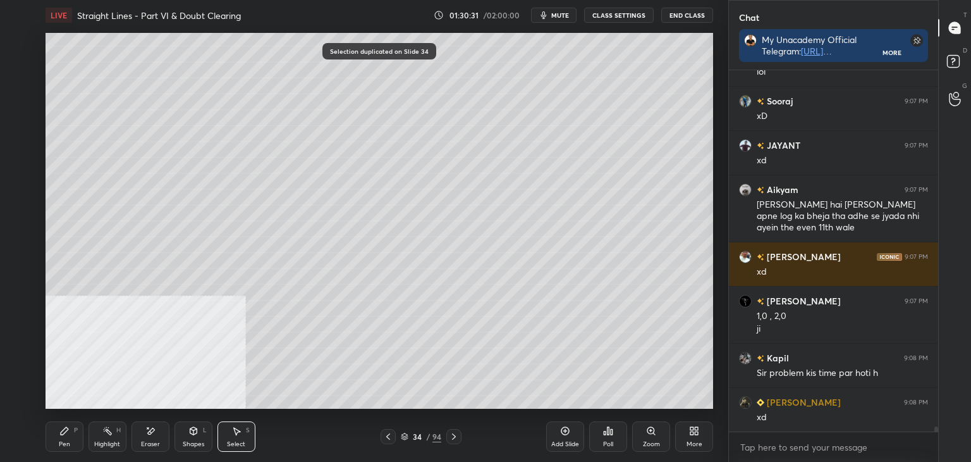
scroll to position [24633, 0]
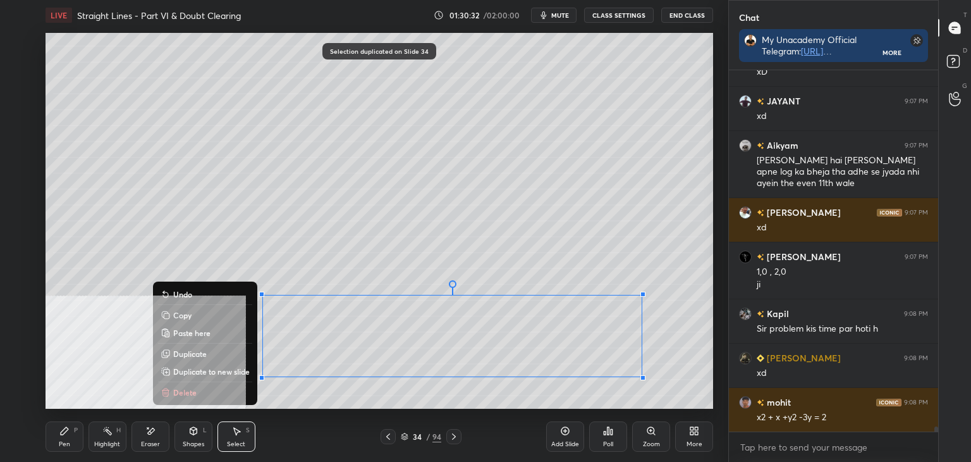
drag, startPoint x: 291, startPoint y: 283, endPoint x: 624, endPoint y: 384, distance: 348.3
click at [656, 398] on div "0 ° Undo Copy Paste here Duplicate Duplicate to new slide Delete" at bounding box center [380, 221] width 668 height 376
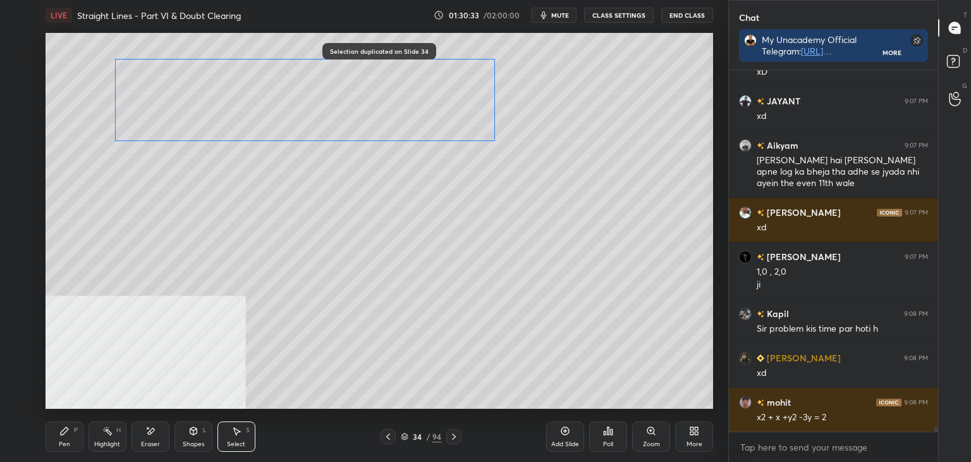
drag, startPoint x: 486, startPoint y: 349, endPoint x: 361, endPoint y: 132, distance: 251.0
click at [369, 123] on div "0 ° Undo Copy Paste here Duplicate Duplicate to new slide Delete" at bounding box center [380, 221] width 668 height 376
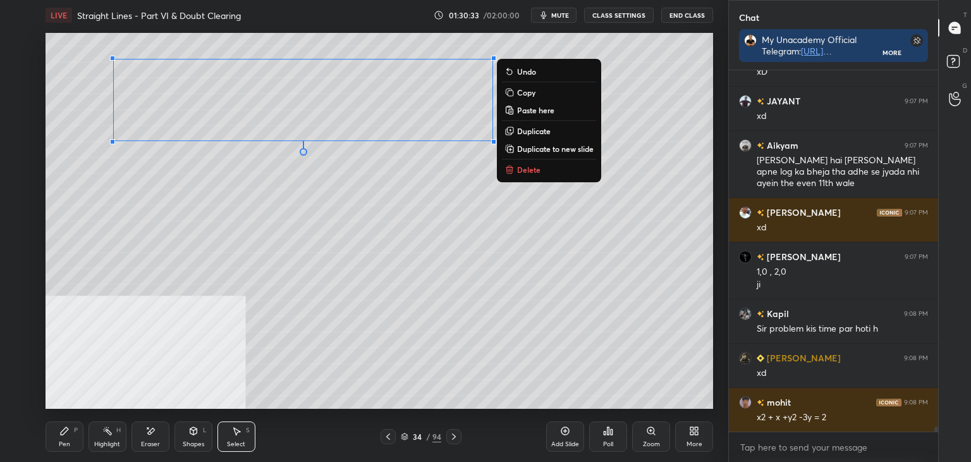
drag, startPoint x: 355, startPoint y: 161, endPoint x: 360, endPoint y: 157, distance: 6.5
click at [354, 160] on div "0 ° Undo Copy Paste here Duplicate Duplicate to new slide Delete" at bounding box center [380, 221] width 668 height 376
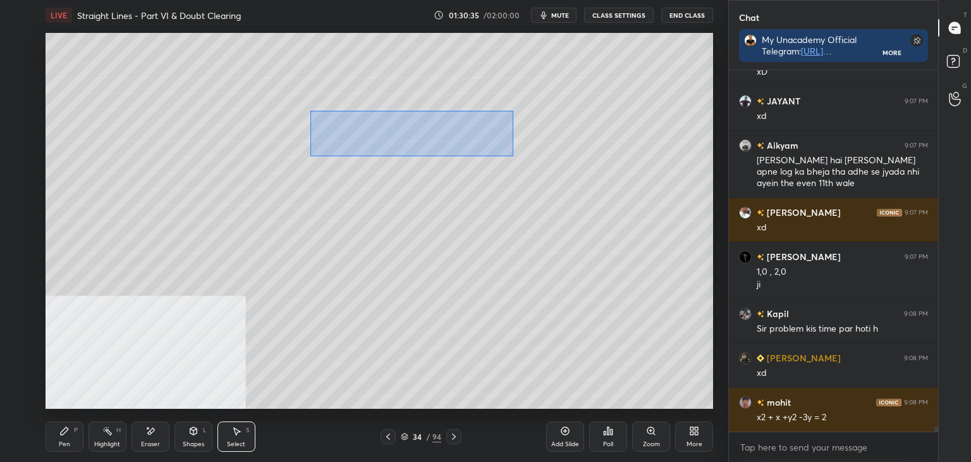
drag, startPoint x: 513, startPoint y: 156, endPoint x: 327, endPoint y: 114, distance: 191.2
click at [309, 113] on div "0 ° Undo Copy Paste here Duplicate Duplicate to new slide Delete" at bounding box center [380, 221] width 668 height 376
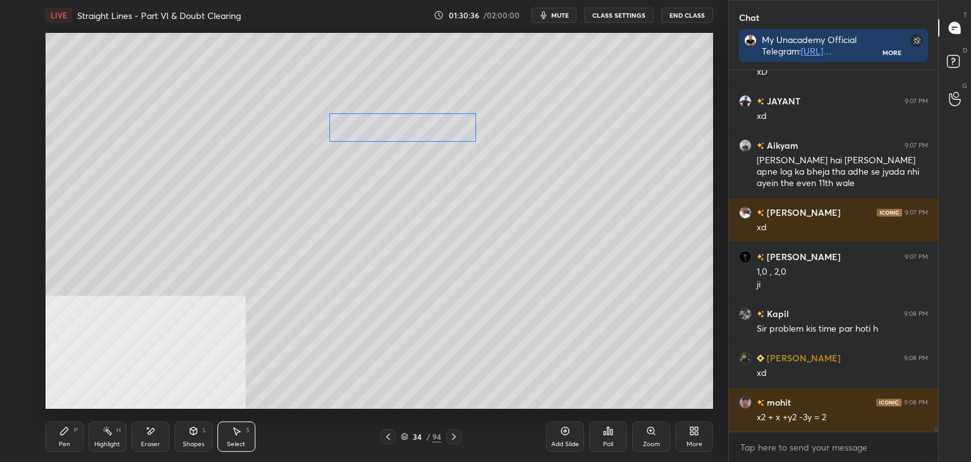
click at [354, 126] on div "0 ° Undo Copy Paste here Duplicate Duplicate to new slide Delete" at bounding box center [380, 221] width 668 height 376
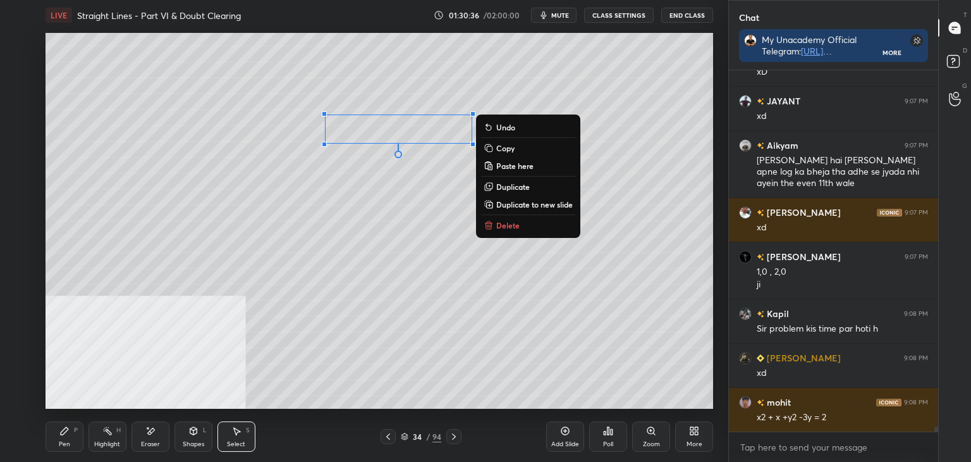
scroll to position [24677, 0]
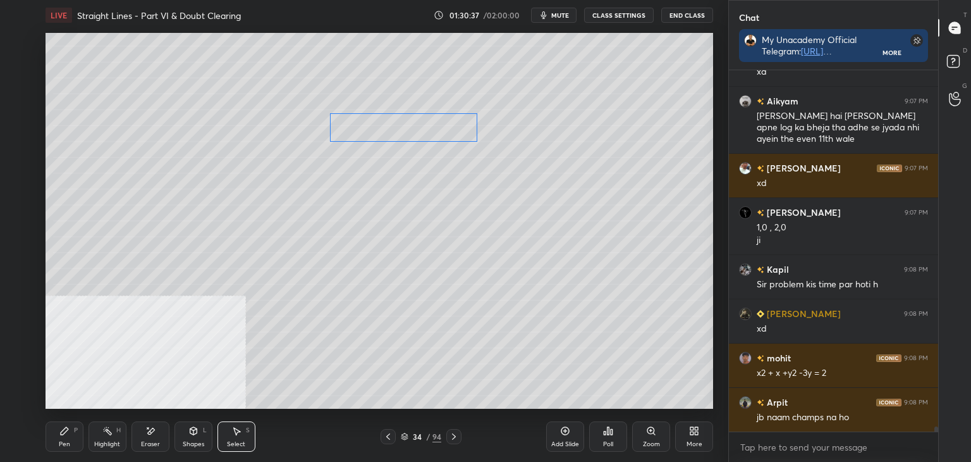
drag, startPoint x: 351, startPoint y: 128, endPoint x: 350, endPoint y: 143, distance: 14.6
click at [351, 127] on div "0 ° Undo Copy Paste here Duplicate Duplicate to new slide Delete" at bounding box center [380, 221] width 668 height 376
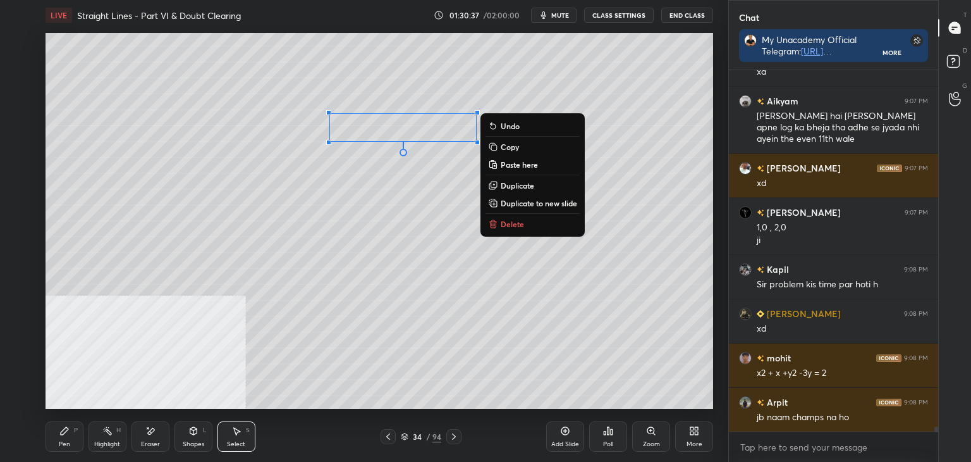
drag, startPoint x: 348, startPoint y: 165, endPoint x: 329, endPoint y: 165, distance: 19.0
click at [347, 165] on div "0 ° Undo Copy Paste here Duplicate Duplicate to new slide Delete" at bounding box center [380, 221] width 668 height 376
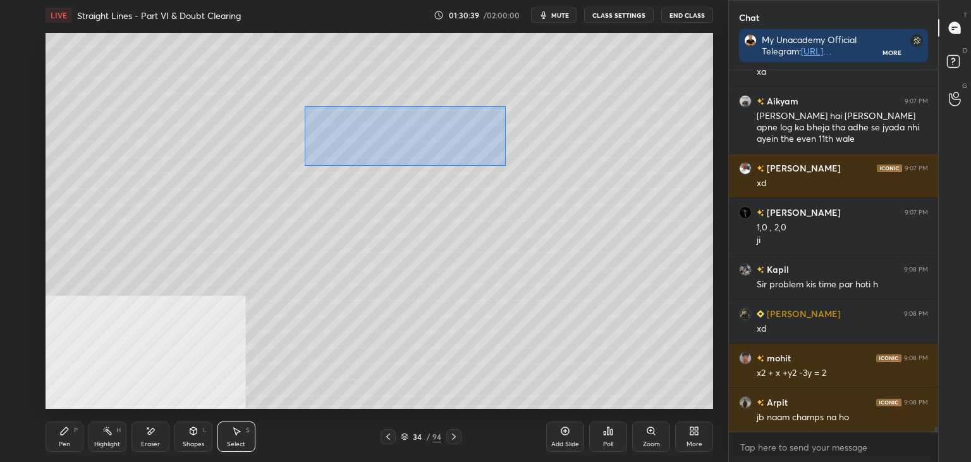
drag, startPoint x: 302, startPoint y: 163, endPoint x: 506, endPoint y: 106, distance: 211.4
click at [506, 106] on div "0 ° Undo Copy Paste here Duplicate Duplicate to new slide Delete" at bounding box center [380, 221] width 668 height 376
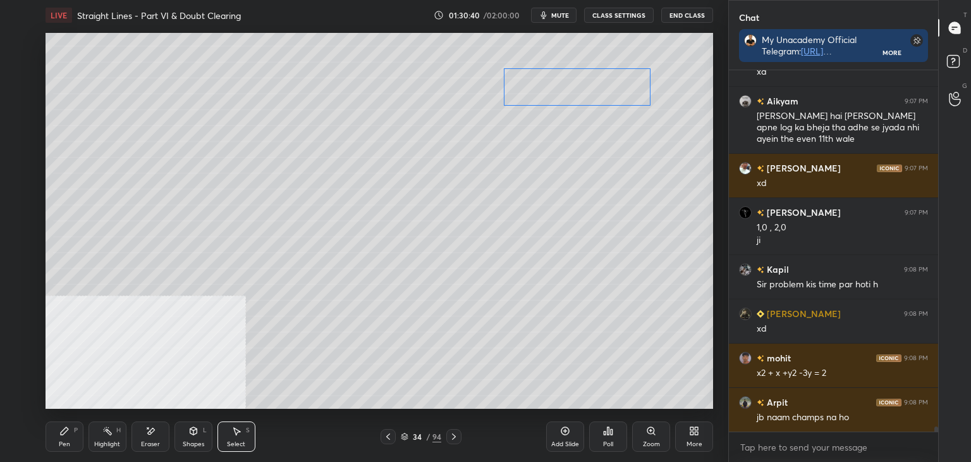
drag, startPoint x: 430, startPoint y: 124, endPoint x: 598, endPoint y: 85, distance: 172.7
click at [599, 87] on div "0 ° Undo Copy Paste here Duplicate Duplicate to new slide Delete" at bounding box center [380, 221] width 668 height 376
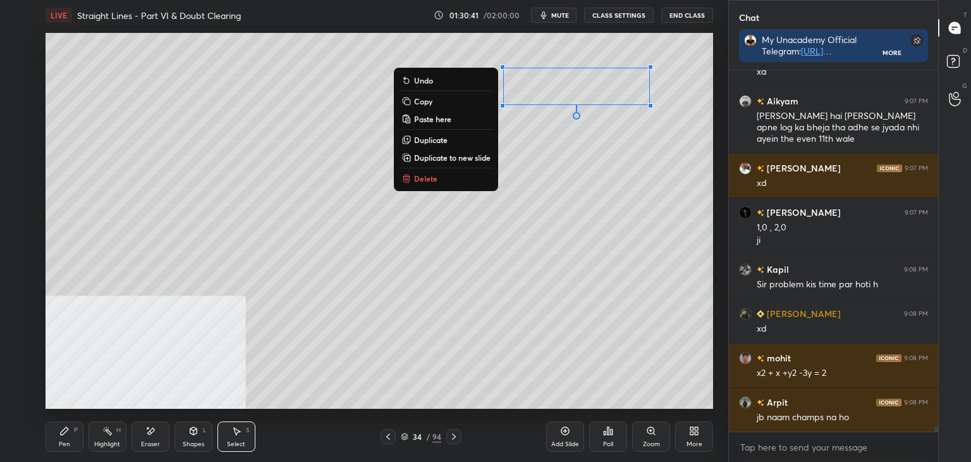
click at [549, 206] on div "0 ° Undo Copy Paste here Duplicate Duplicate to new slide Delete" at bounding box center [380, 221] width 668 height 376
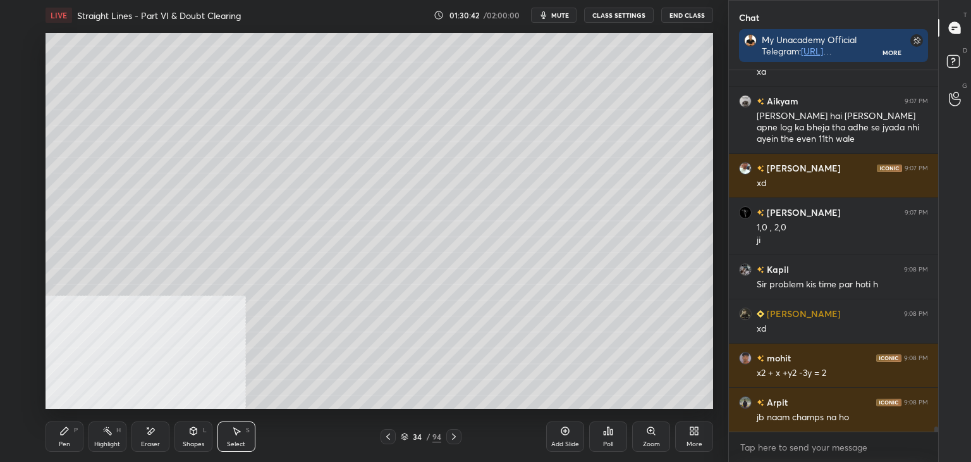
drag, startPoint x: 58, startPoint y: 441, endPoint x: 43, endPoint y: 431, distance: 18.2
click at [59, 441] on div "Pen P" at bounding box center [65, 436] width 38 height 30
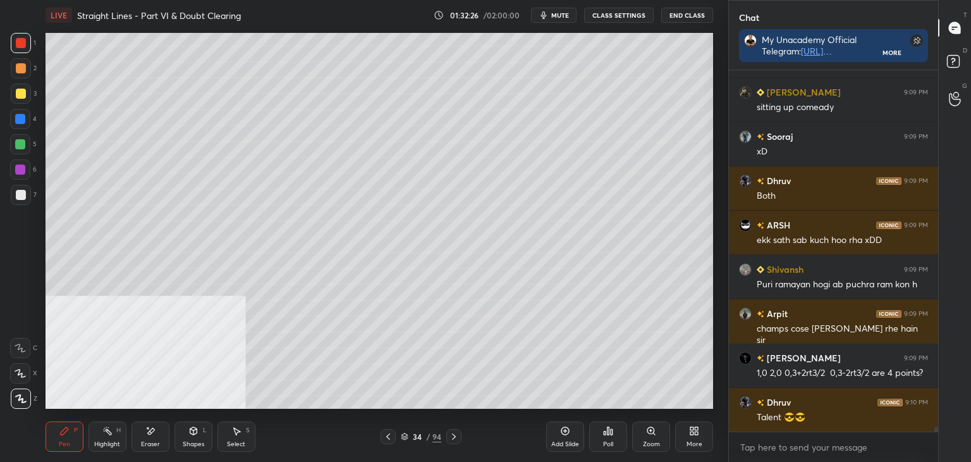
scroll to position [25651, 0]
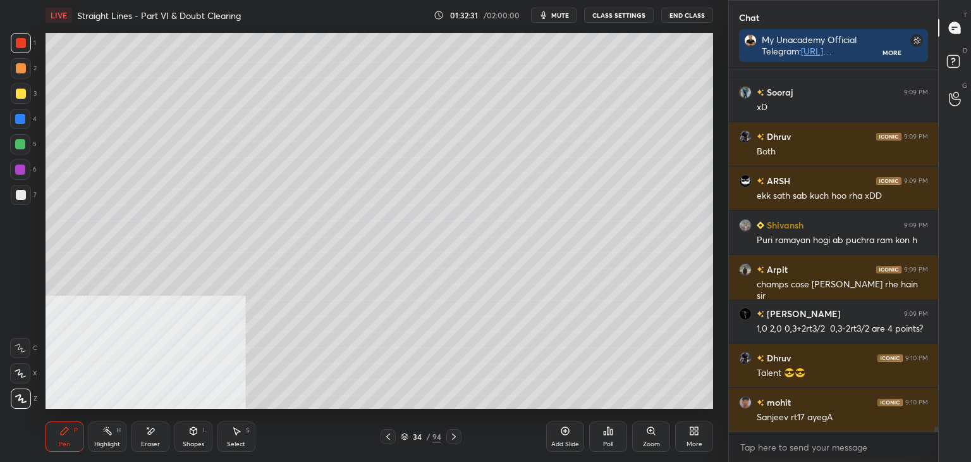
click at [384, 437] on icon at bounding box center [388, 436] width 10 height 10
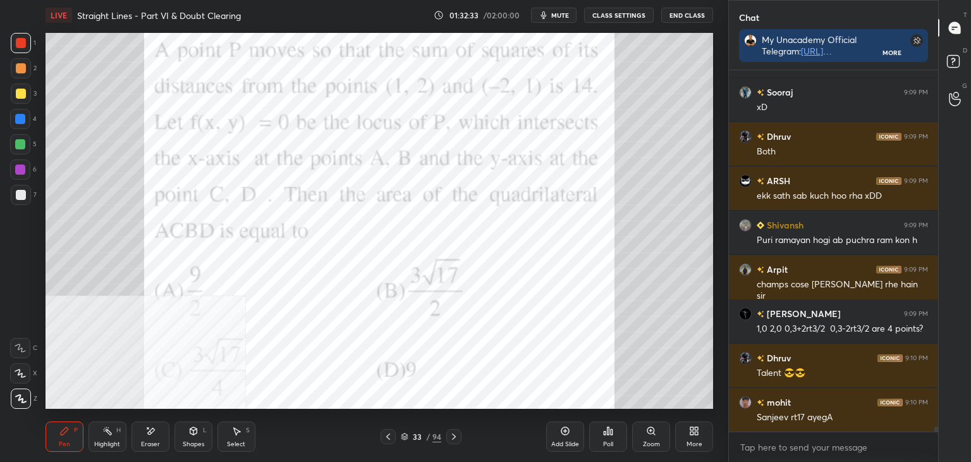
scroll to position [25695, 0]
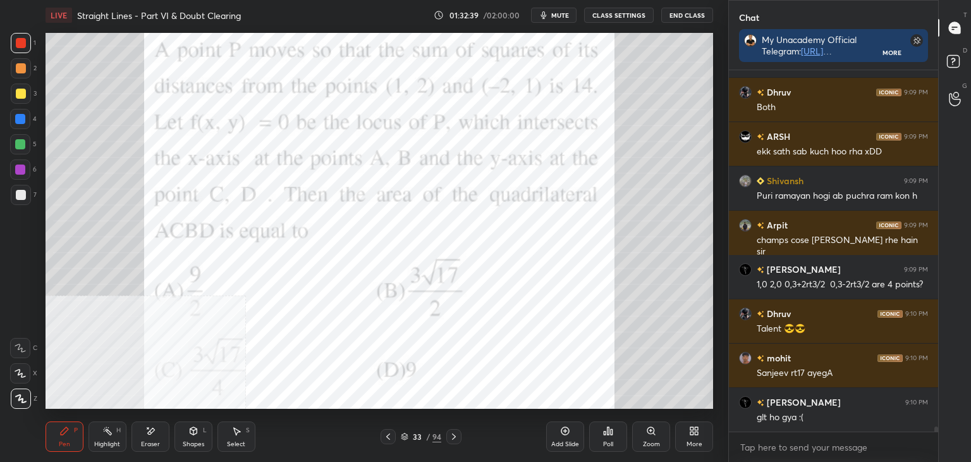
click at [454, 434] on icon at bounding box center [454, 436] width 10 height 10
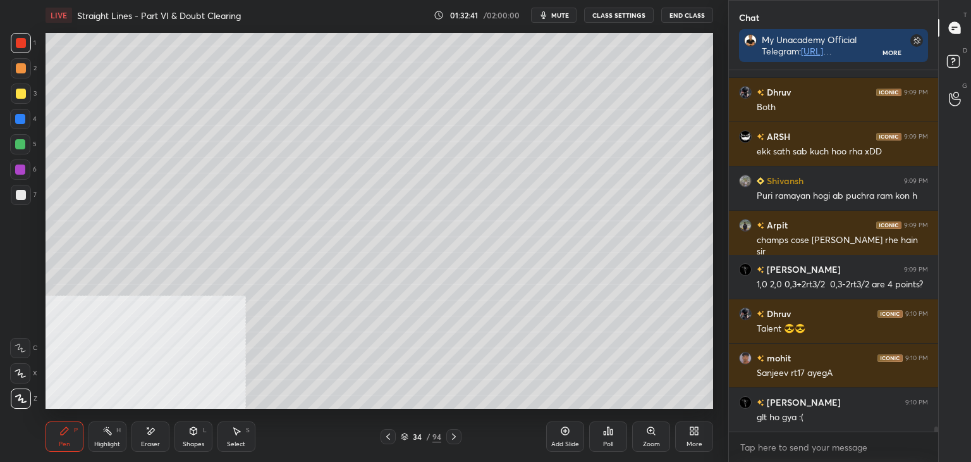
click at [452, 434] on icon at bounding box center [454, 436] width 10 height 10
drag, startPoint x: 381, startPoint y: 436, endPoint x: 447, endPoint y: 429, distance: 66.8
click at [382, 437] on div at bounding box center [388, 436] width 15 height 15
click at [565, 428] on icon at bounding box center [565, 431] width 10 height 10
click at [386, 433] on icon at bounding box center [388, 436] width 10 height 10
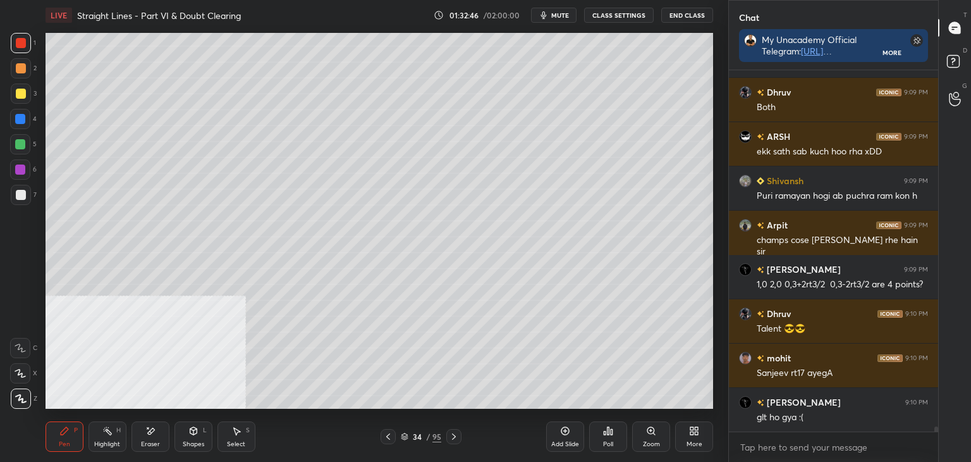
click at [453, 437] on icon at bounding box center [454, 436] width 10 height 10
click at [383, 434] on div at bounding box center [388, 436] width 15 height 15
click at [457, 434] on icon at bounding box center [454, 436] width 10 height 10
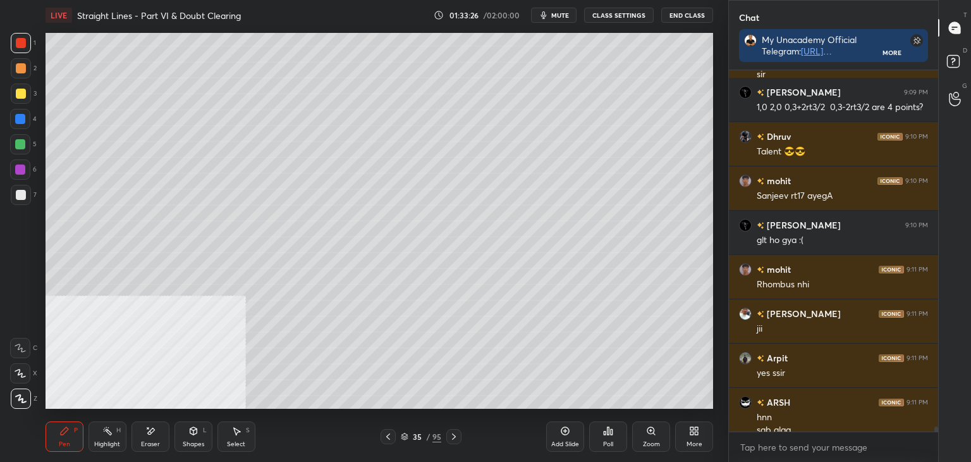
scroll to position [25885, 0]
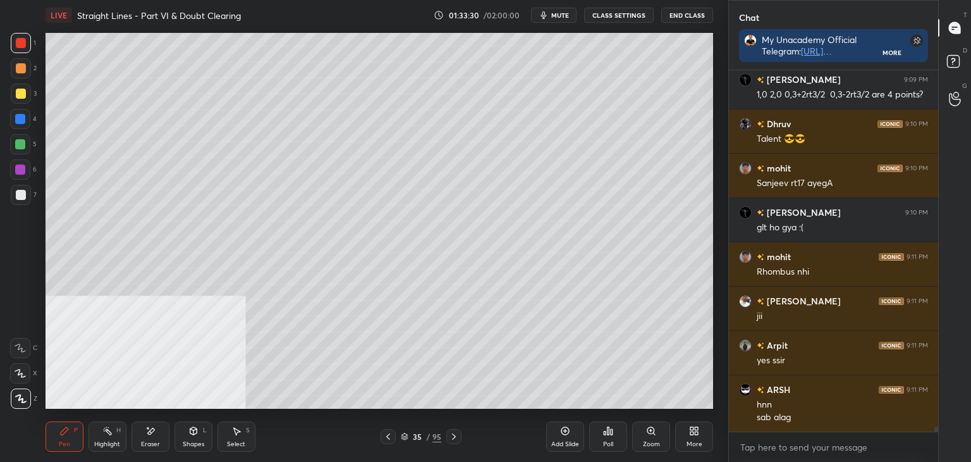
drag, startPoint x: 148, startPoint y: 451, endPoint x: 200, endPoint y: 410, distance: 65.8
click at [149, 450] on div "Eraser" at bounding box center [151, 436] width 38 height 30
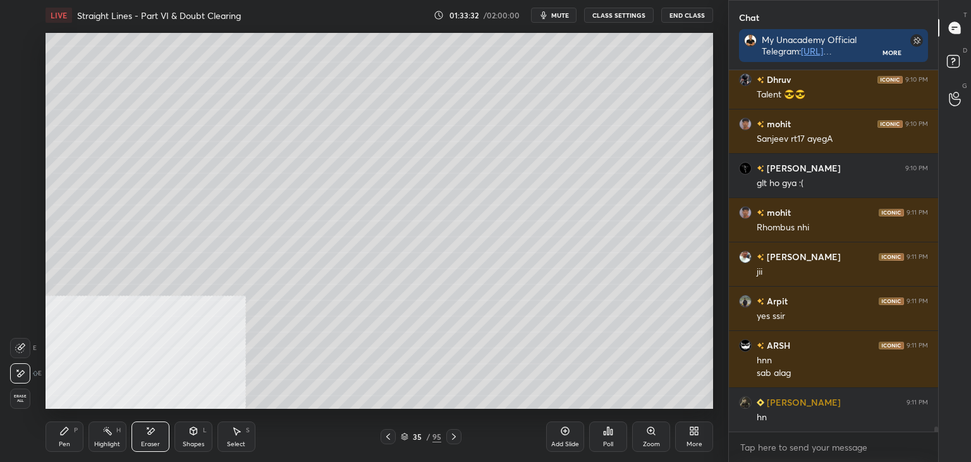
click at [71, 439] on div "Pen P" at bounding box center [65, 436] width 38 height 30
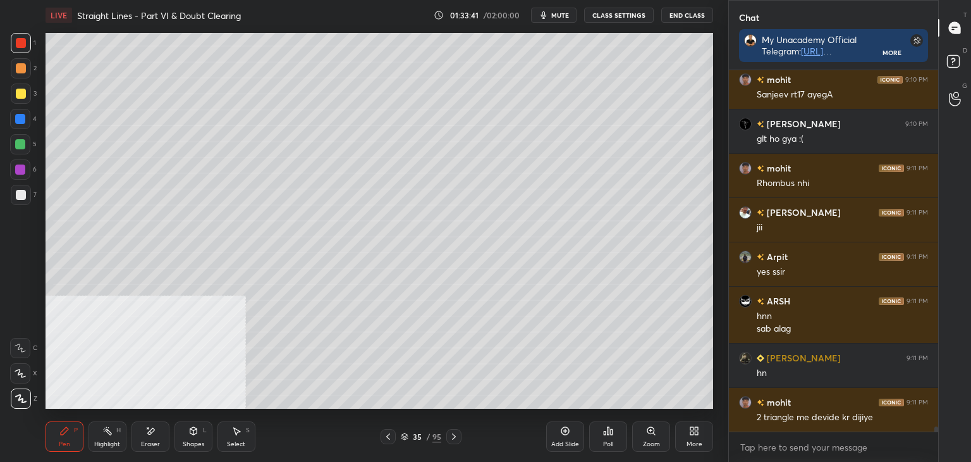
click at [109, 430] on icon at bounding box center [107, 431] width 10 height 10
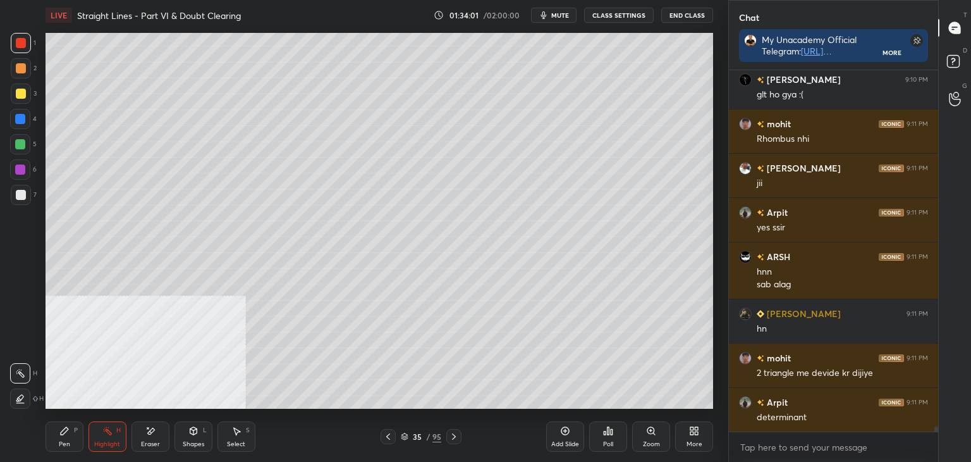
click at [246, 439] on div "Select S" at bounding box center [237, 436] width 38 height 30
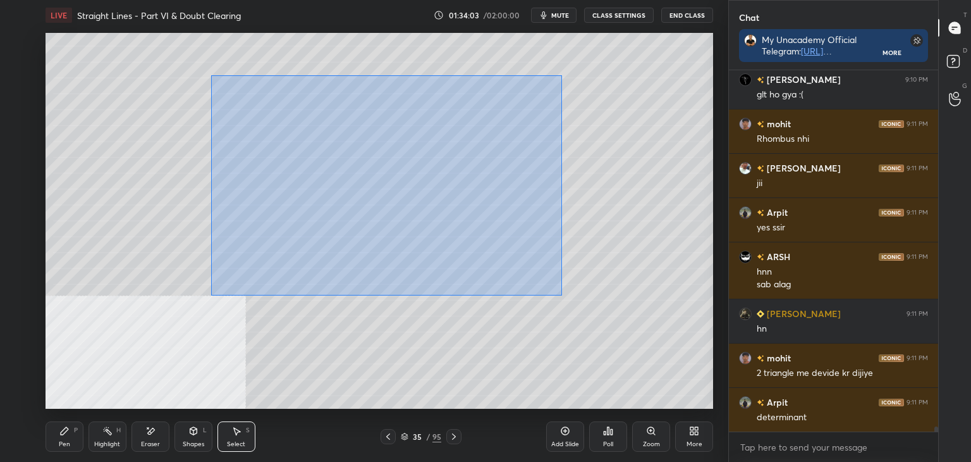
drag, startPoint x: 227, startPoint y: 77, endPoint x: 565, endPoint y: 299, distance: 405.0
click at [577, 307] on div "0 ° Undo Copy Paste here Duplicate Duplicate to new slide Delete" at bounding box center [380, 221] width 668 height 376
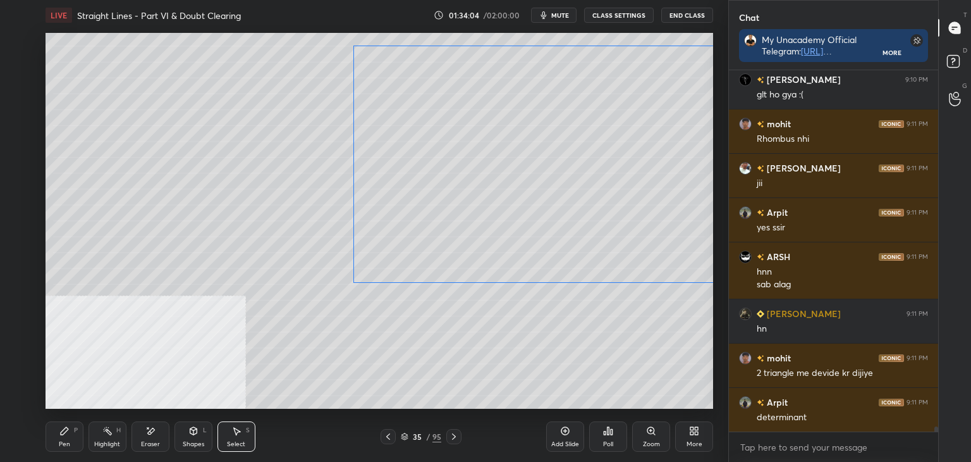
drag, startPoint x: 433, startPoint y: 241, endPoint x: 511, endPoint y: 236, distance: 77.9
click at [524, 221] on div "0 ° Undo Copy Paste here Duplicate Duplicate to new slide Delete" at bounding box center [380, 221] width 668 height 376
drag, startPoint x: 458, startPoint y: 369, endPoint x: 371, endPoint y: 369, distance: 86.6
click at [453, 367] on div "0 ° Undo Copy Paste here Duplicate Duplicate to new slide Delete" at bounding box center [380, 221] width 668 height 376
click at [59, 438] on div "Pen P" at bounding box center [65, 436] width 38 height 30
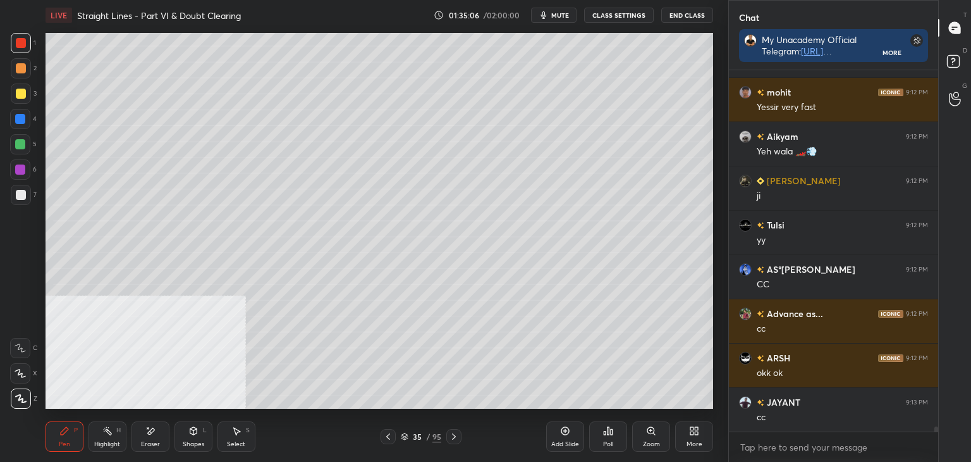
scroll to position [26593, 0]
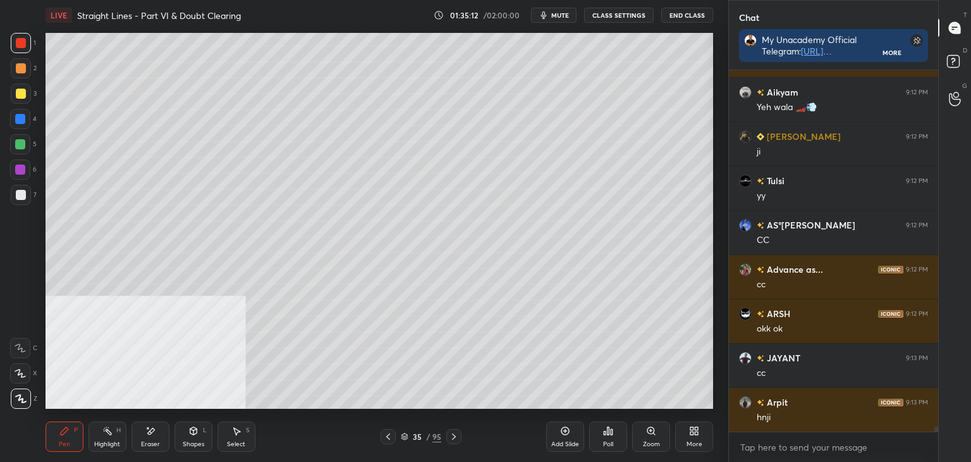
click at [457, 438] on icon at bounding box center [454, 436] width 10 height 10
drag, startPoint x: 372, startPoint y: 434, endPoint x: 381, endPoint y: 433, distance: 8.9
click at [373, 435] on div "36 / 95" at bounding box center [421, 436] width 250 height 15
click at [391, 431] on icon at bounding box center [388, 436] width 10 height 10
click at [569, 426] on icon at bounding box center [565, 431] width 10 height 10
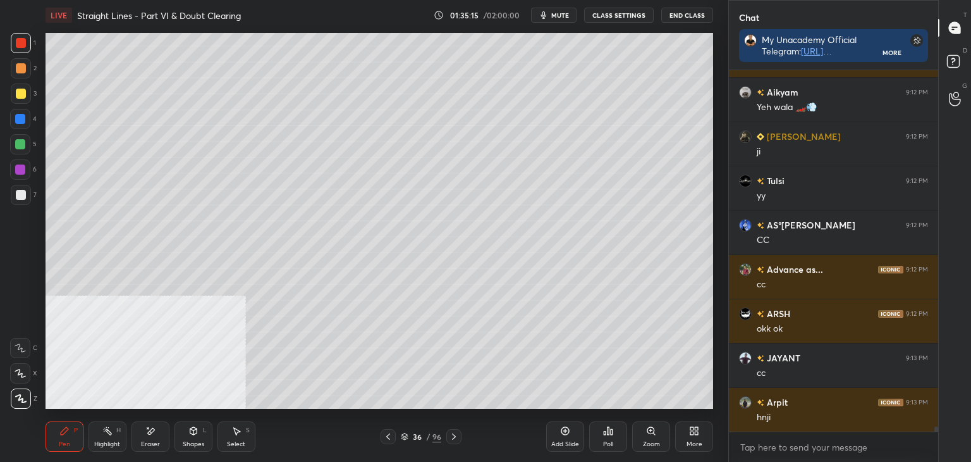
click at [195, 433] on icon at bounding box center [193, 431] width 7 height 8
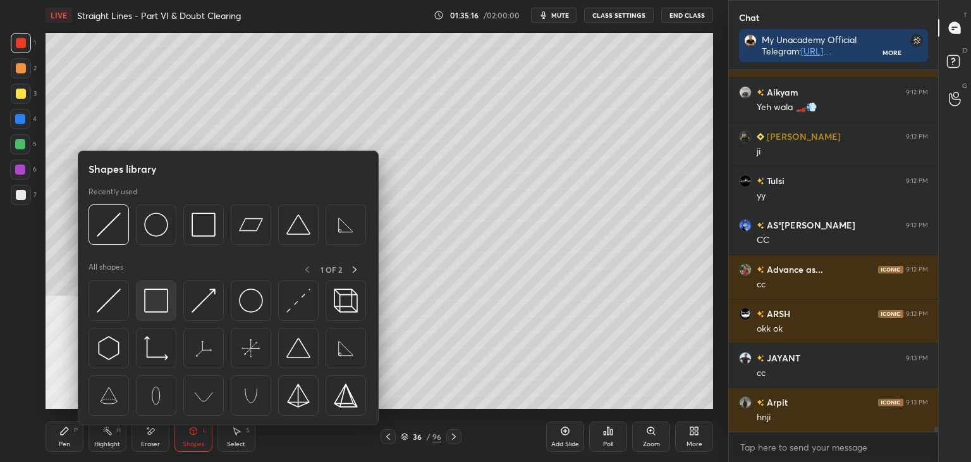
click at [158, 307] on img at bounding box center [156, 300] width 24 height 24
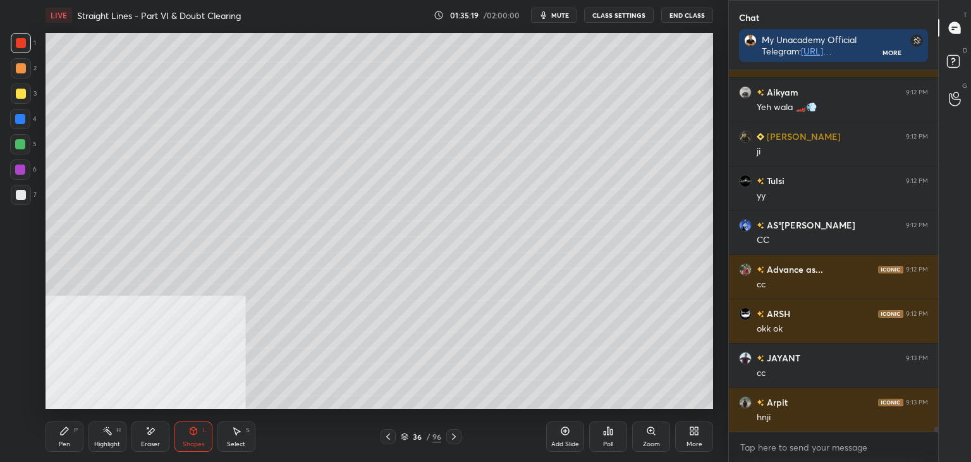
click at [199, 441] on div "Shapes" at bounding box center [194, 444] width 22 height 6
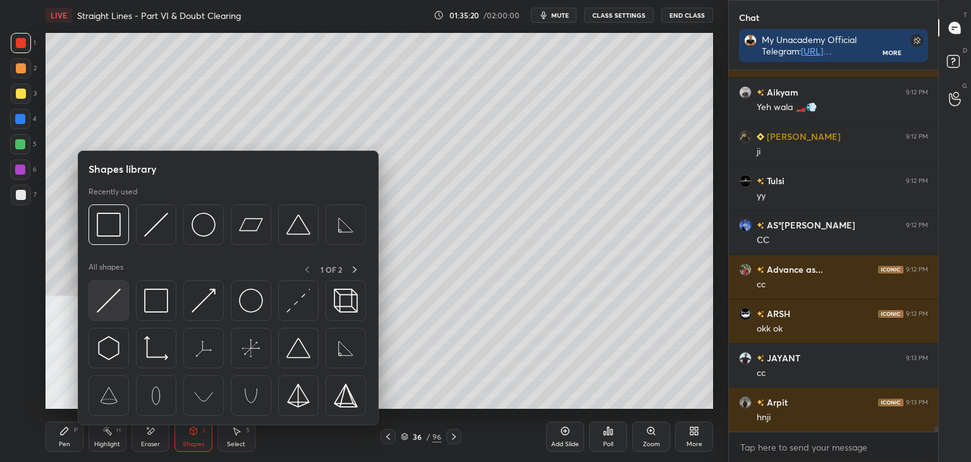
click at [110, 302] on img at bounding box center [109, 300] width 24 height 24
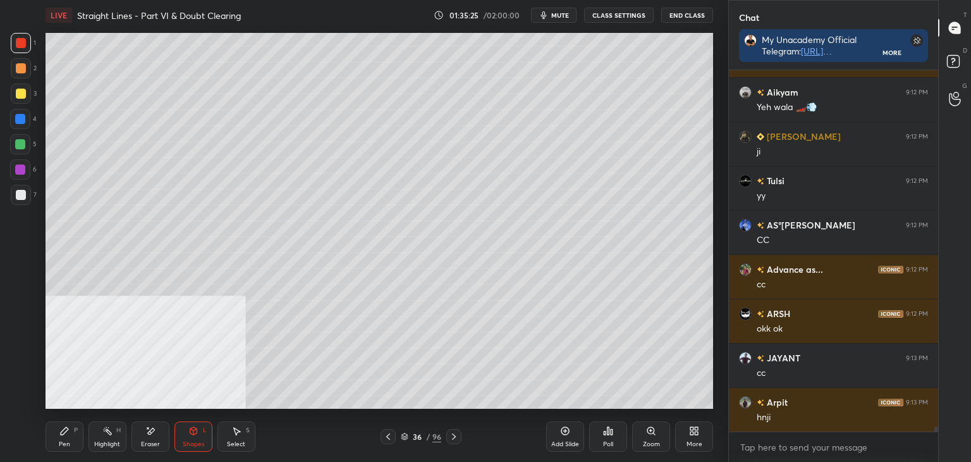
click at [64, 446] on div "Pen" at bounding box center [64, 444] width 11 height 6
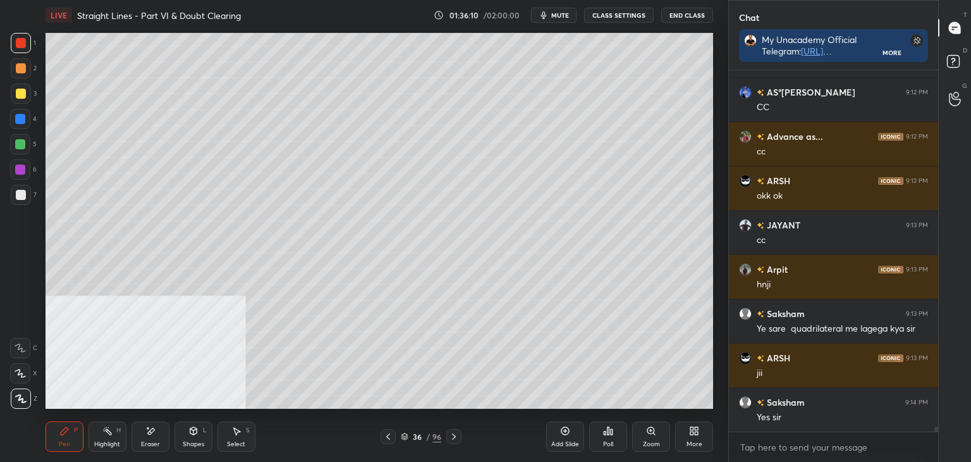
scroll to position [26770, 0]
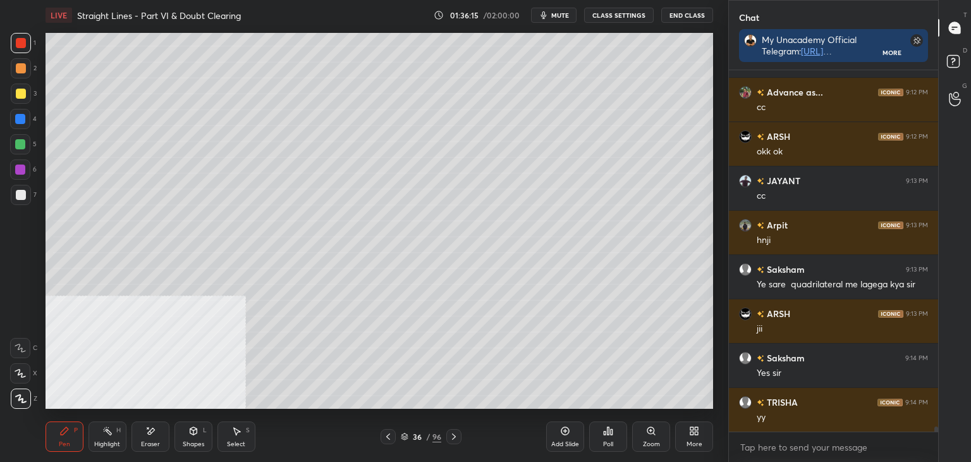
click at [65, 431] on icon at bounding box center [65, 431] width 8 height 8
click at [30, 192] on div at bounding box center [21, 195] width 20 height 20
drag, startPoint x: 49, startPoint y: 438, endPoint x: 61, endPoint y: 411, distance: 29.2
click at [49, 436] on div "Pen P" at bounding box center [65, 436] width 38 height 30
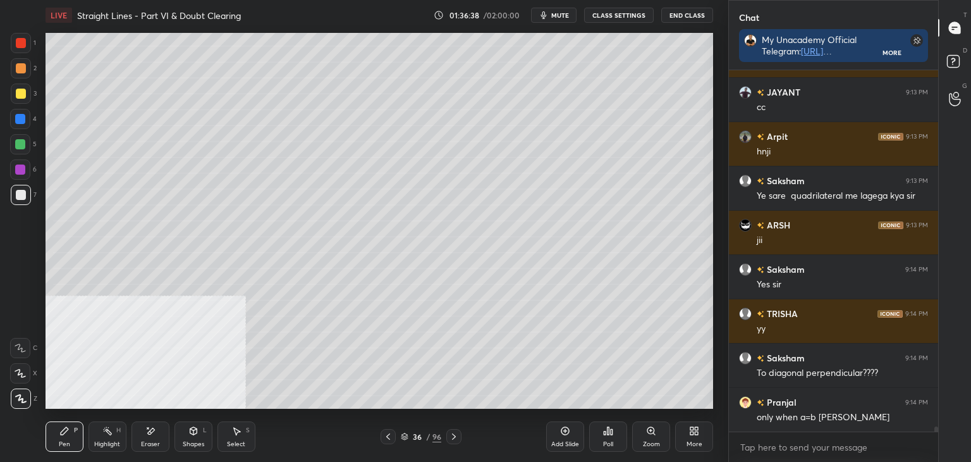
scroll to position [26903, 0]
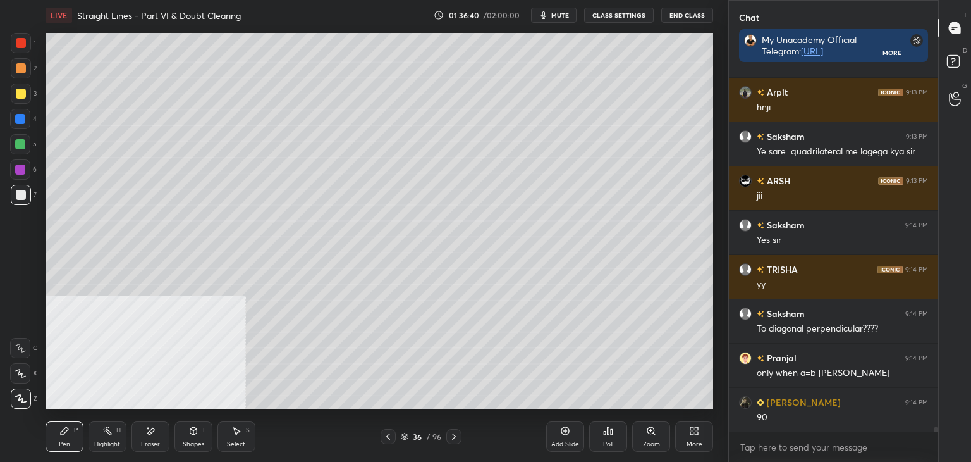
click at [566, 431] on icon at bounding box center [565, 431] width 10 height 10
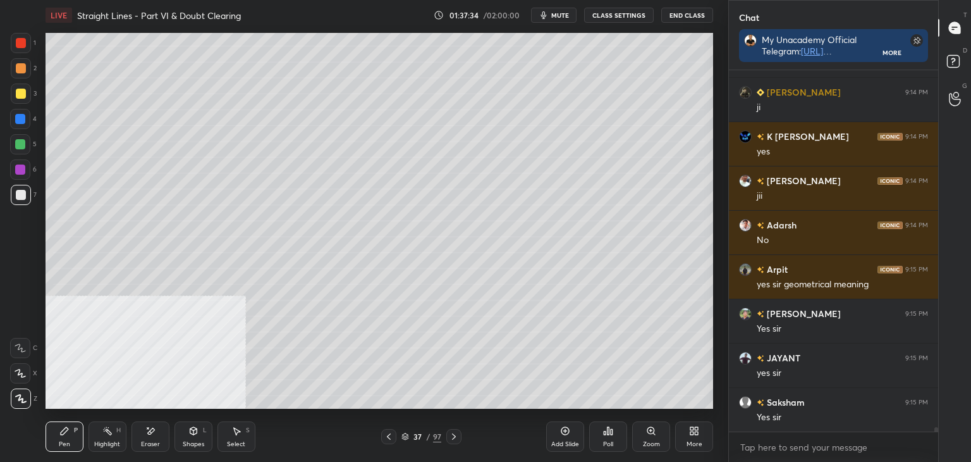
scroll to position [27390, 0]
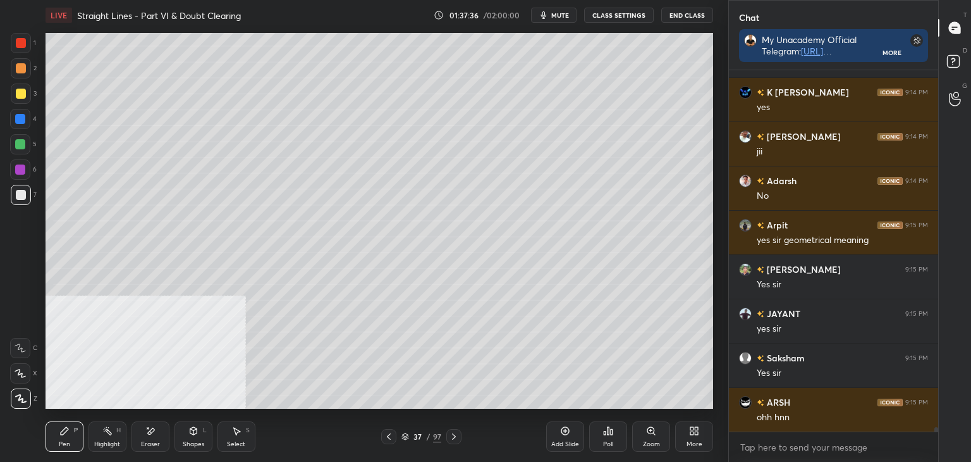
click at [384, 437] on icon at bounding box center [389, 436] width 10 height 10
click at [386, 437] on icon at bounding box center [389, 436] width 10 height 10
click at [457, 431] on icon at bounding box center [454, 436] width 10 height 10
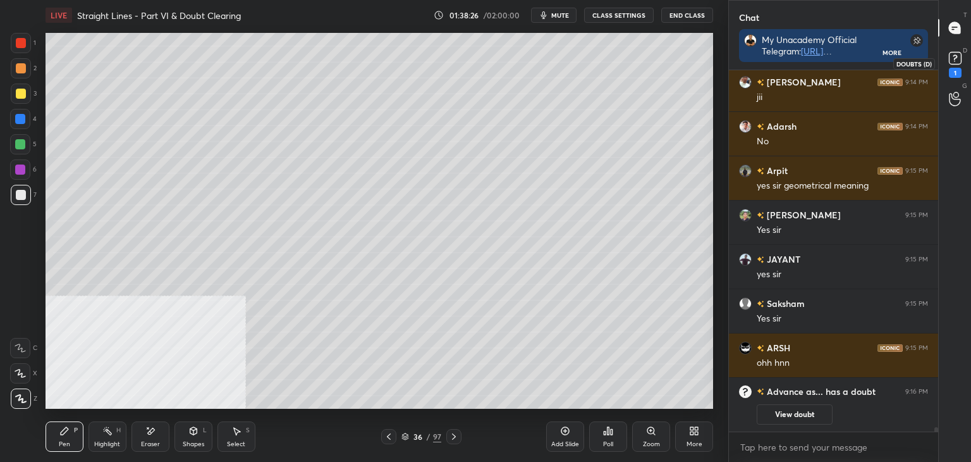
click at [963, 69] on div "1" at bounding box center [955, 63] width 25 height 23
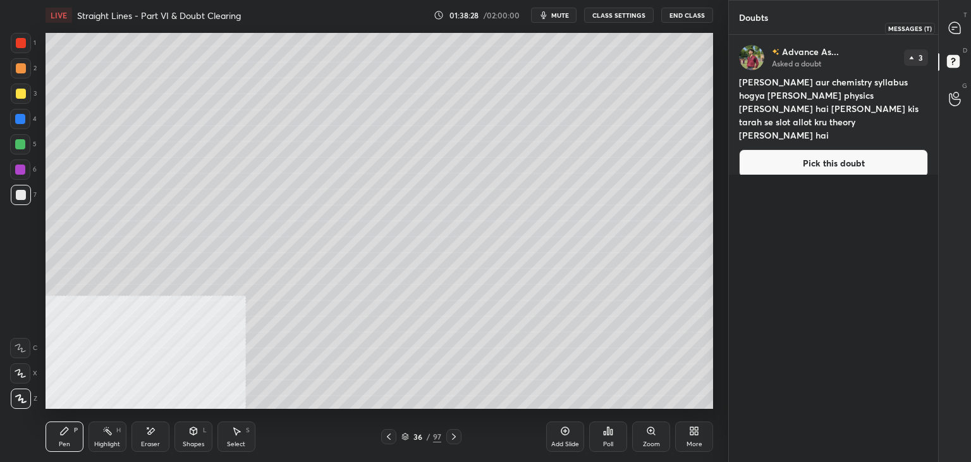
click at [968, 27] on div "T Messages (T)" at bounding box center [955, 27] width 32 height 35
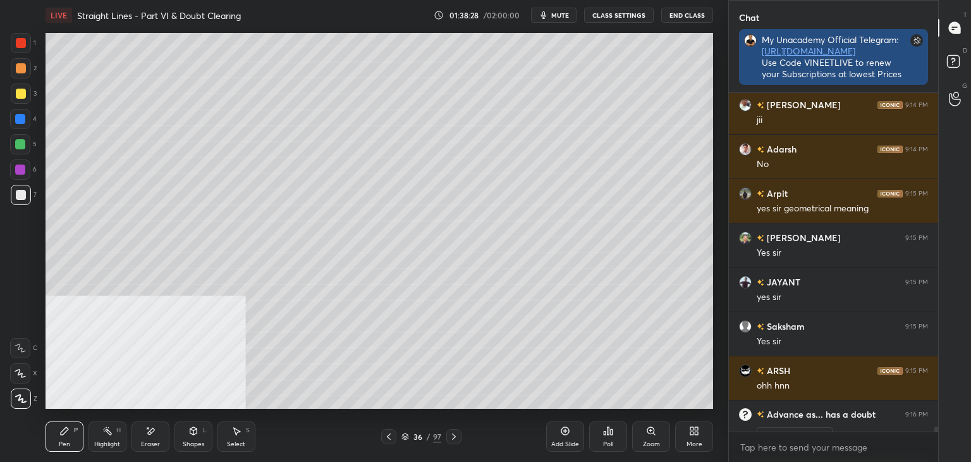
scroll to position [4, 4]
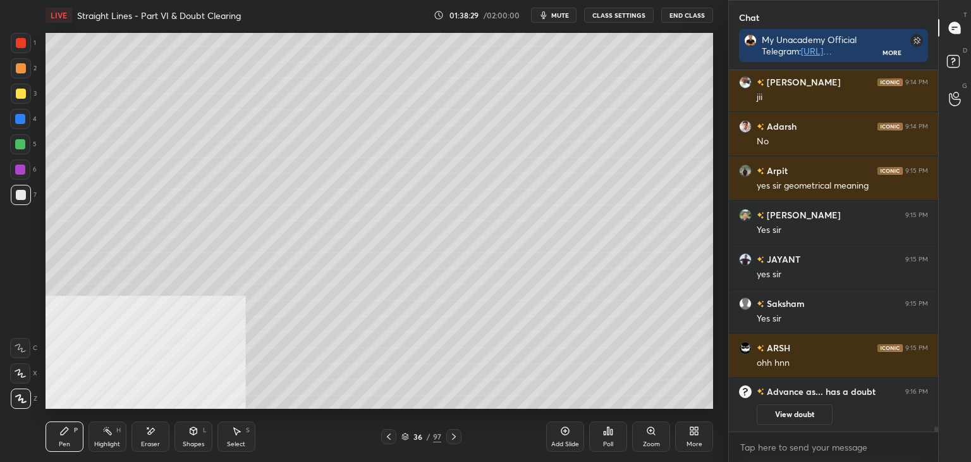
drag, startPoint x: 562, startPoint y: 436, endPoint x: 546, endPoint y: 419, distance: 22.8
click at [561, 435] on div "Add Slide" at bounding box center [565, 436] width 38 height 30
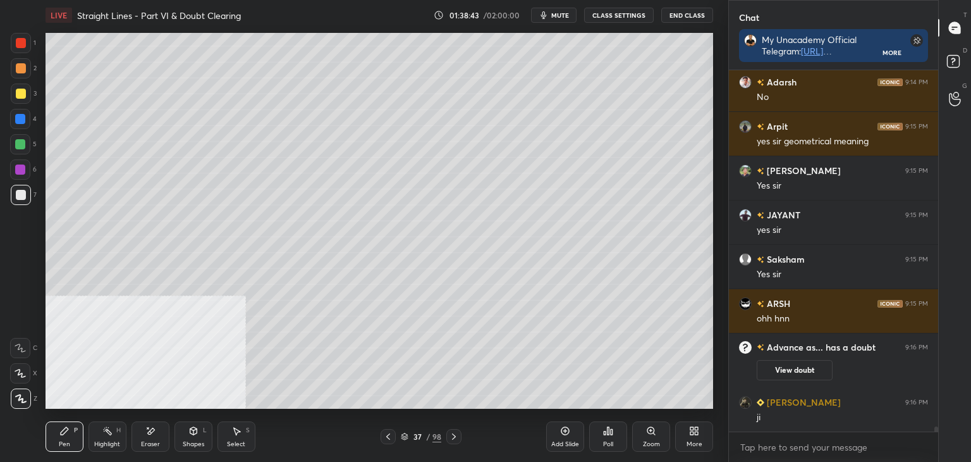
scroll to position [25109, 0]
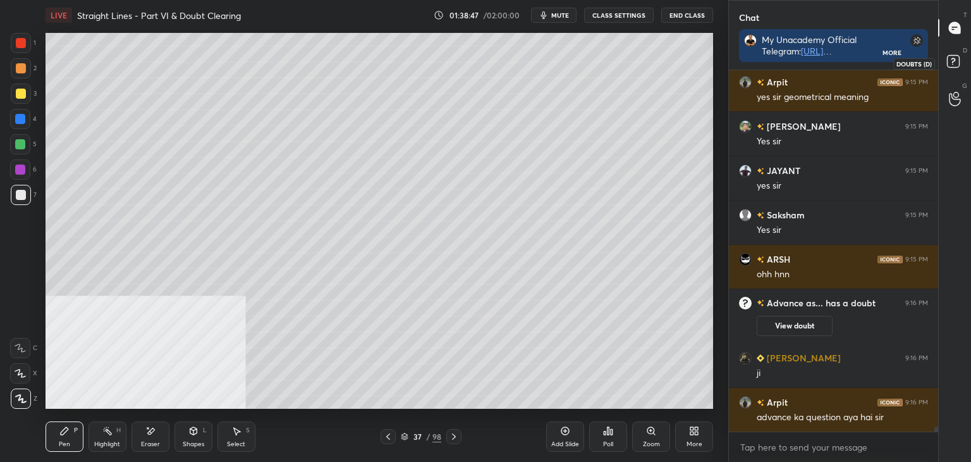
click at [962, 65] on icon at bounding box center [955, 63] width 23 height 23
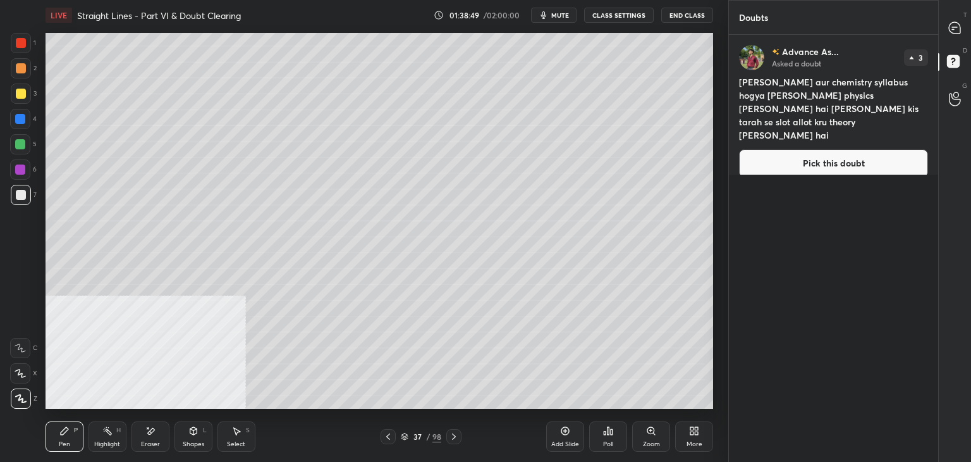
click at [872, 163] on button "Pick this doubt" at bounding box center [833, 163] width 189 height 28
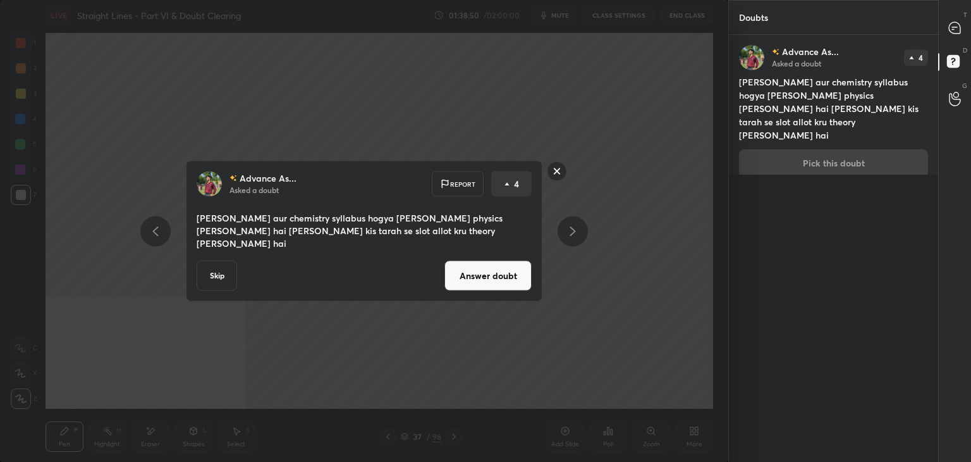
click at [482, 266] on button "Answer doubt" at bounding box center [488, 276] width 87 height 30
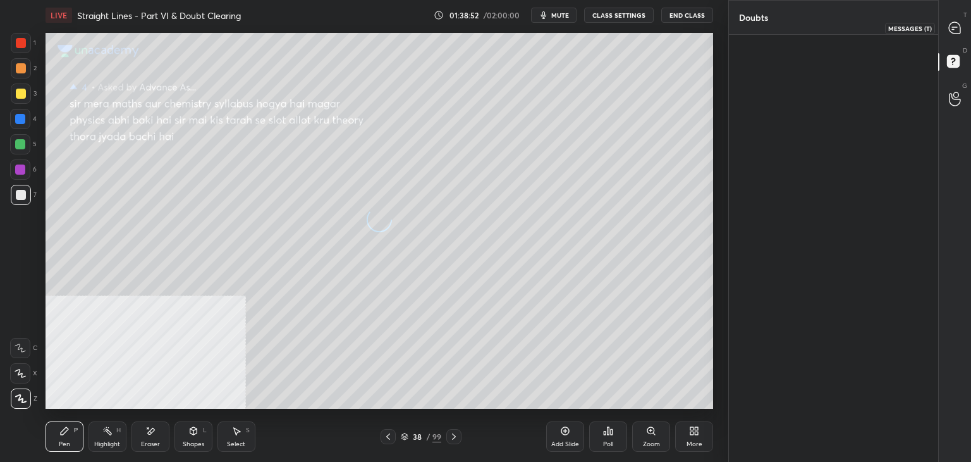
click at [957, 30] on icon at bounding box center [954, 27] width 11 height 11
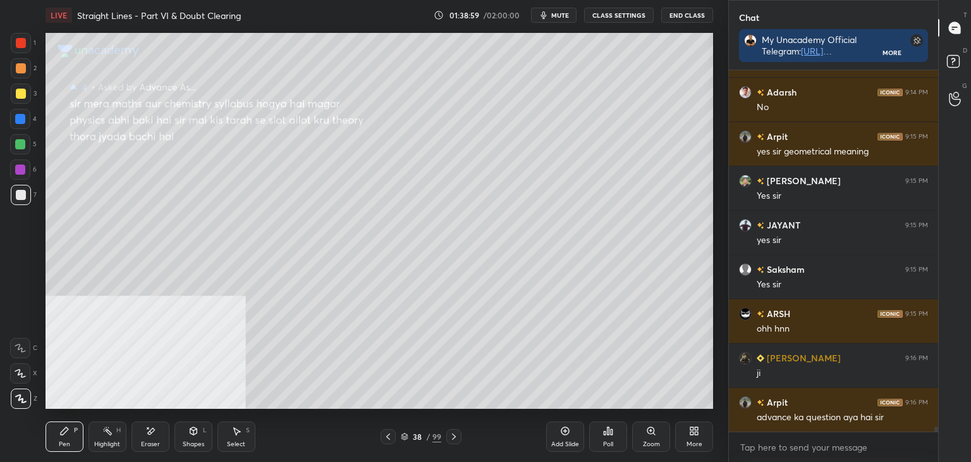
scroll to position [25085, 0]
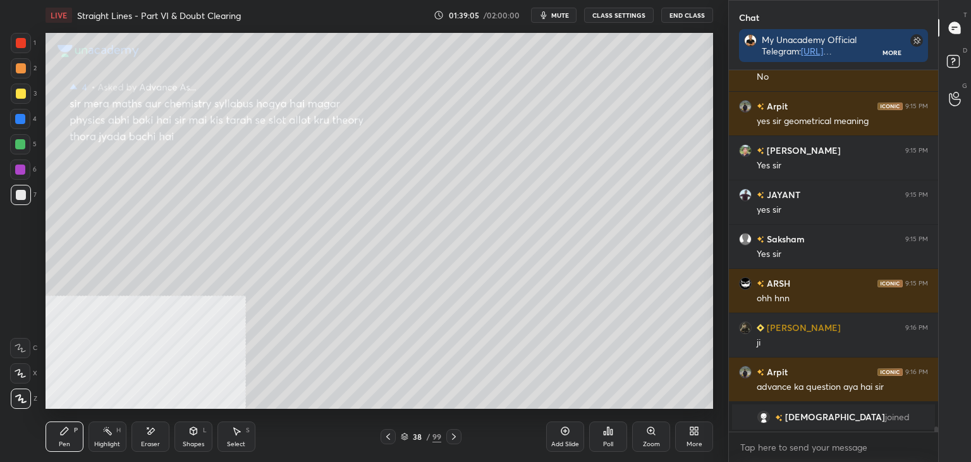
click at [385, 436] on icon at bounding box center [388, 436] width 10 height 10
click at [392, 436] on icon at bounding box center [388, 436] width 10 height 10
click at [456, 433] on icon at bounding box center [454, 436] width 10 height 10
click at [386, 438] on icon at bounding box center [388, 436] width 10 height 10
click at [389, 437] on icon at bounding box center [388, 436] width 10 height 10
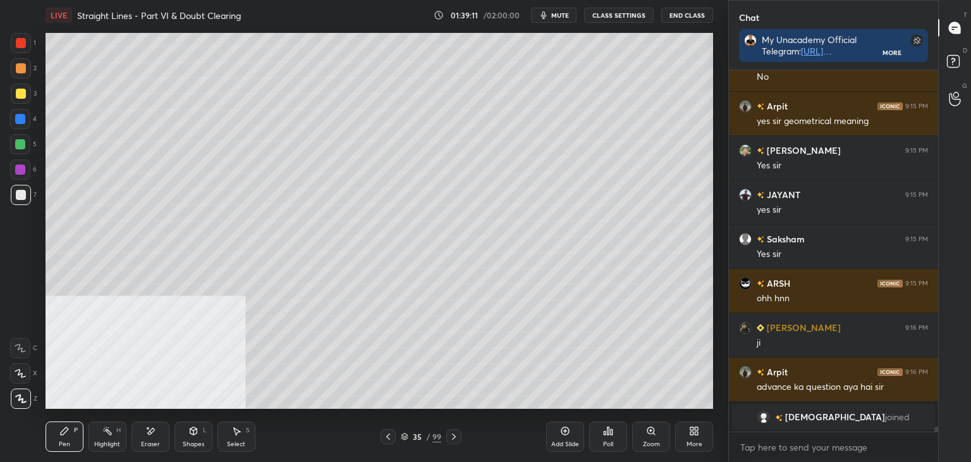
click at [386, 431] on icon at bounding box center [388, 436] width 10 height 10
click at [379, 435] on div "34 / 99" at bounding box center [421, 436] width 250 height 15
click at [388, 428] on div "Pen P Highlight H Eraser Shapes L Select S 34 / 99 Add Slide Poll Zoom More" at bounding box center [380, 436] width 668 height 51
click at [388, 429] on div at bounding box center [388, 436] width 15 height 15
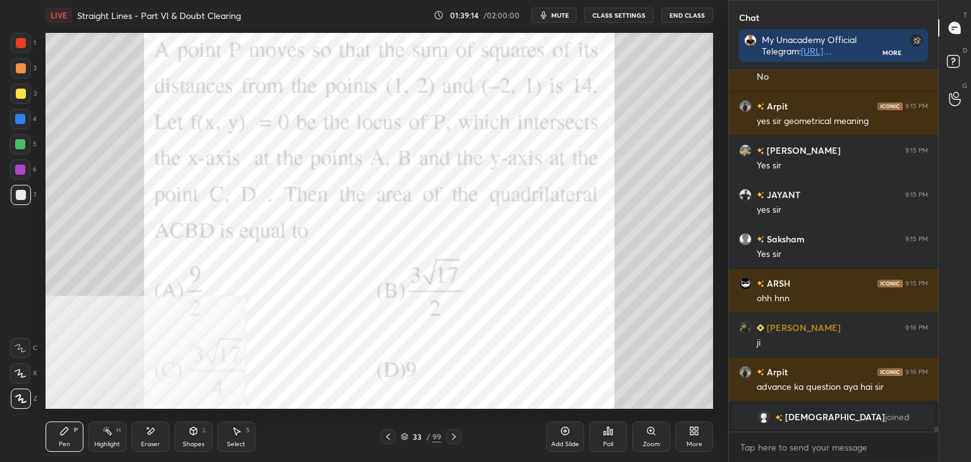
click at [452, 435] on icon at bounding box center [454, 436] width 10 height 10
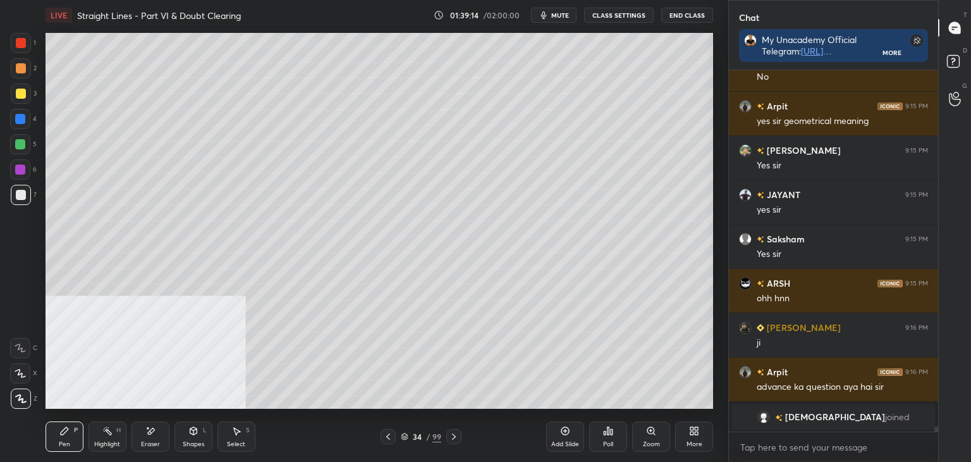
click at [452, 433] on icon at bounding box center [454, 436] width 10 height 10
click at [453, 431] on div at bounding box center [453, 436] width 15 height 15
click at [455, 431] on icon at bounding box center [454, 436] width 10 height 10
click at [458, 431] on icon at bounding box center [454, 436] width 10 height 10
click at [458, 431] on div at bounding box center [453, 436] width 15 height 15
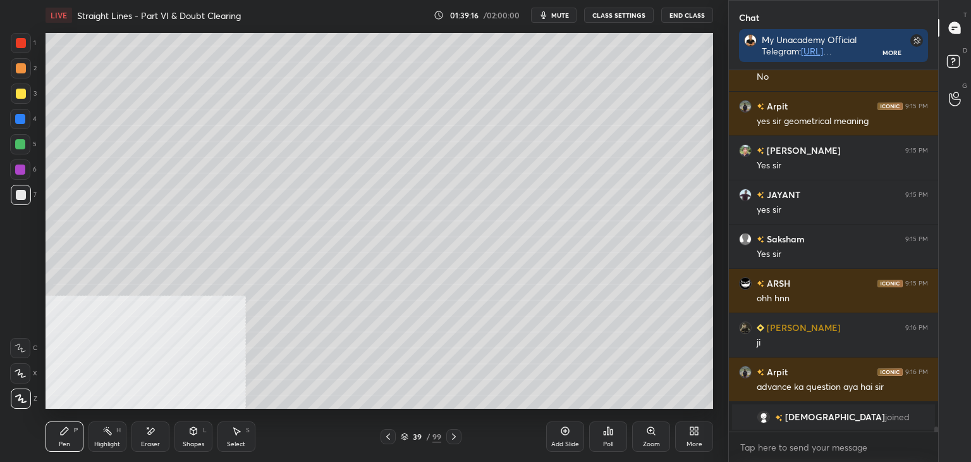
click at [460, 432] on div at bounding box center [453, 436] width 15 height 15
click at [460, 430] on div at bounding box center [453, 436] width 15 height 15
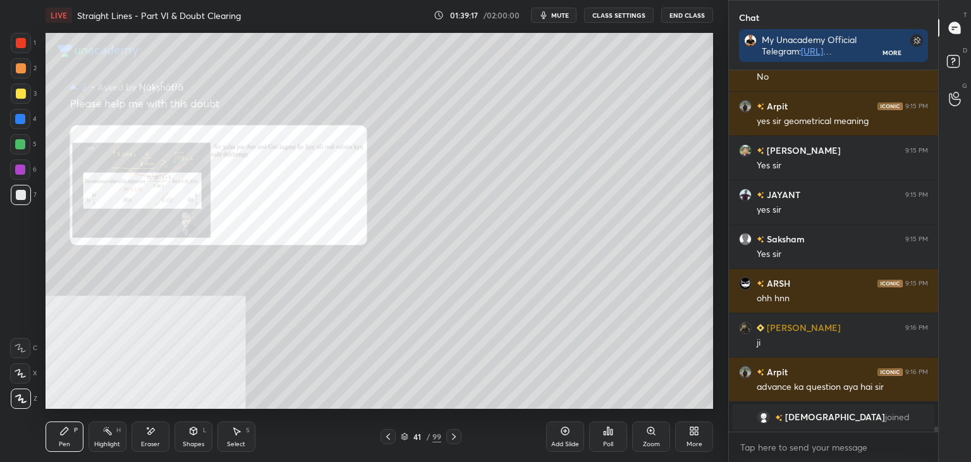
click at [458, 433] on icon at bounding box center [454, 436] width 10 height 10
click at [458, 431] on icon at bounding box center [454, 436] width 10 height 10
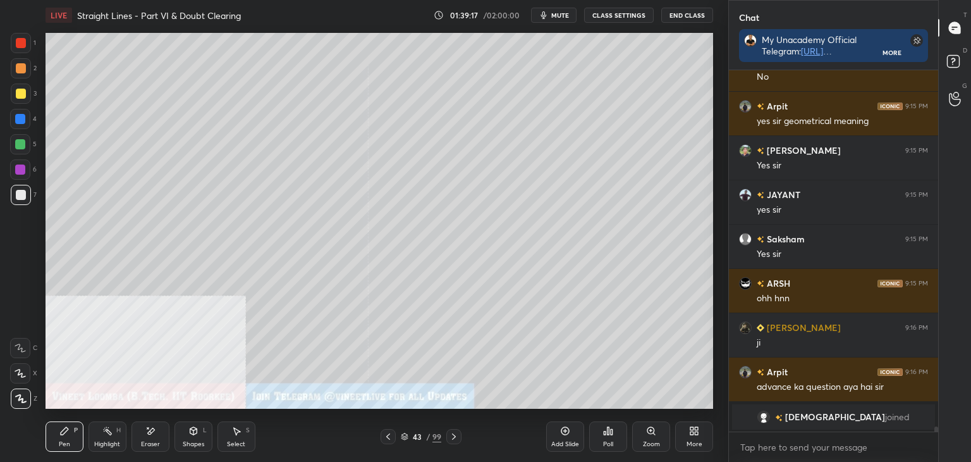
click at [459, 431] on div at bounding box center [453, 436] width 15 height 15
click at [700, 433] on div "More" at bounding box center [694, 436] width 38 height 30
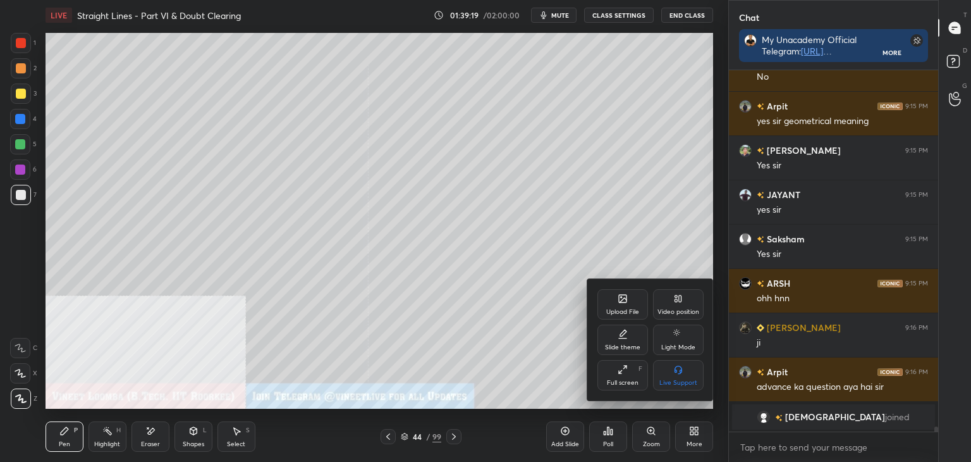
drag, startPoint x: 617, startPoint y: 288, endPoint x: 580, endPoint y: 281, distance: 38.0
click at [617, 289] on div "Upload File Video position Slide theme Light Mode Full screen F Live Support" at bounding box center [650, 339] width 126 height 121
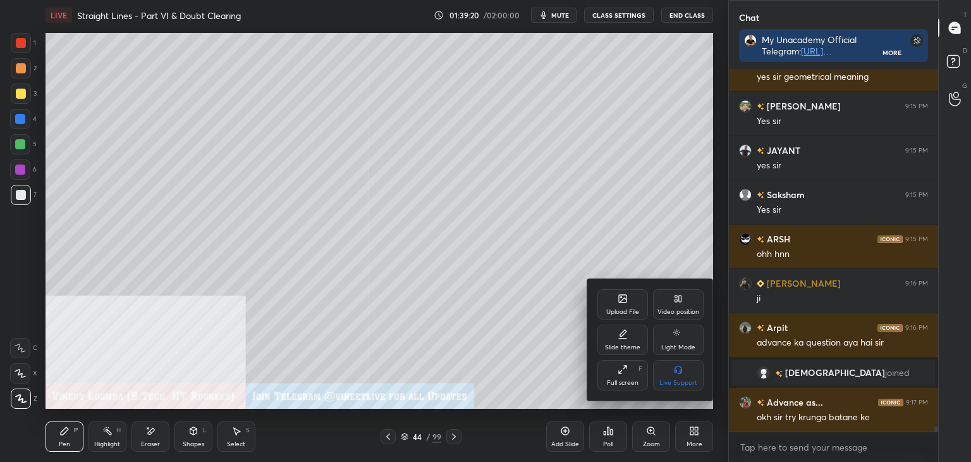
click at [625, 309] on div "Upload File" at bounding box center [622, 312] width 33 height 6
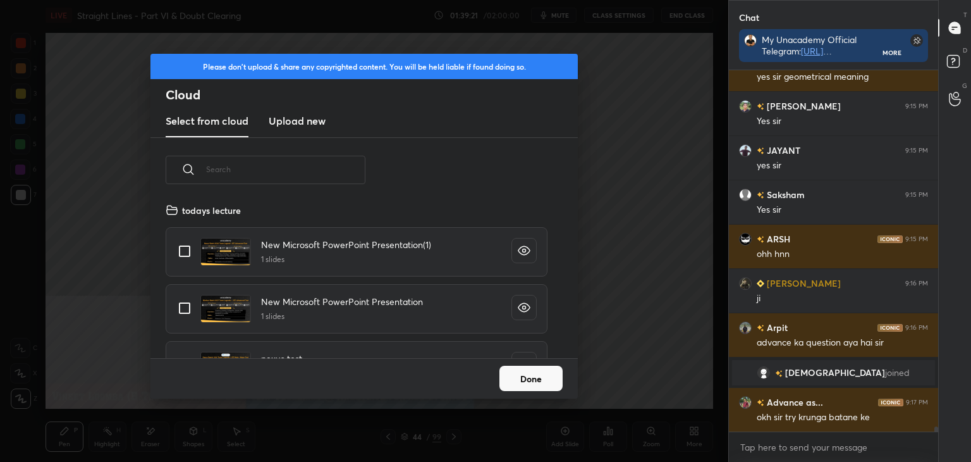
scroll to position [156, 406]
click at [298, 116] on h3 "Upload new" at bounding box center [297, 120] width 57 height 15
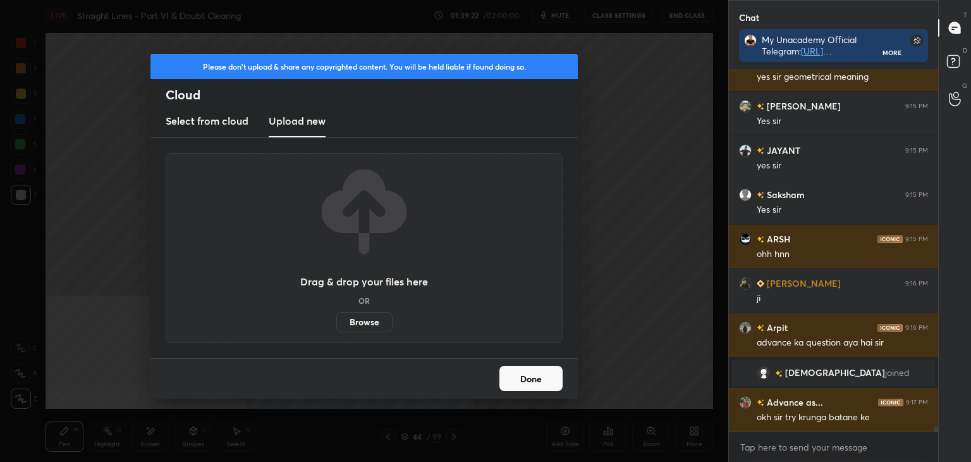
click at [362, 321] on label "Browse" at bounding box center [364, 322] width 56 height 20
click at [336, 321] on input "Browse" at bounding box center [336, 322] width 0 height 20
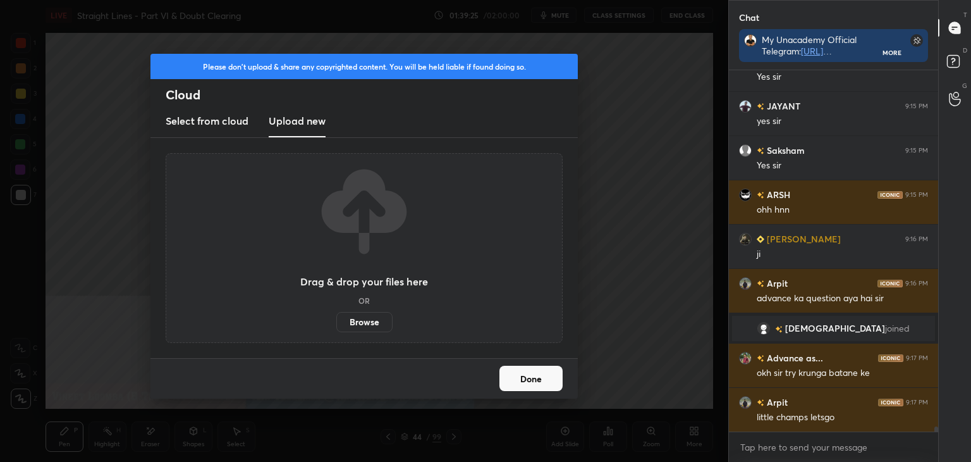
scroll to position [25097, 0]
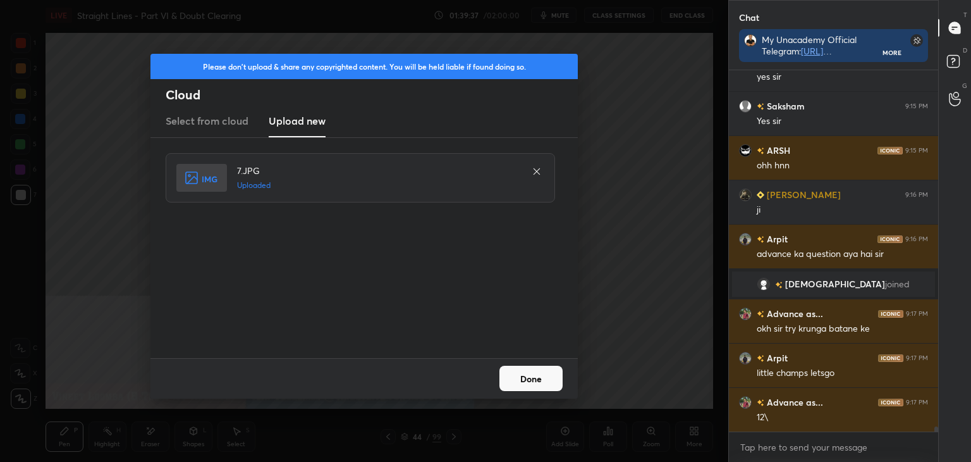
click at [539, 382] on button "Done" at bounding box center [531, 378] width 63 height 25
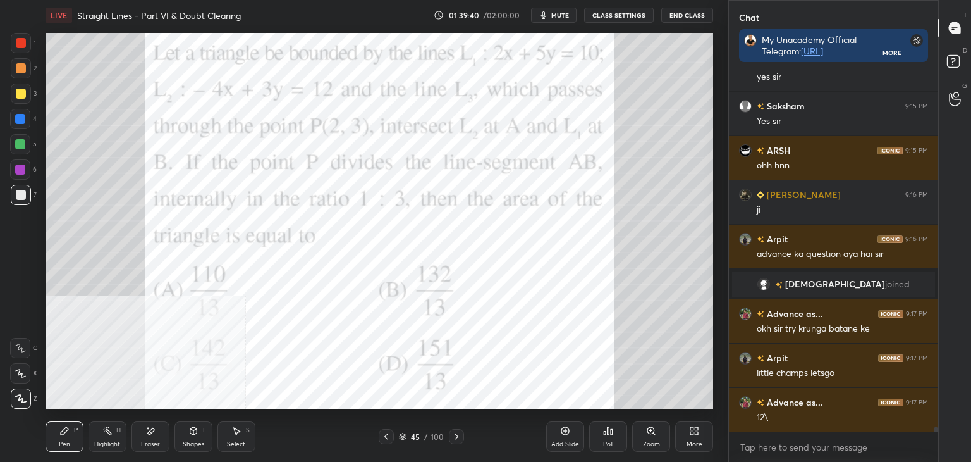
click at [699, 435] on div "More" at bounding box center [694, 436] width 38 height 30
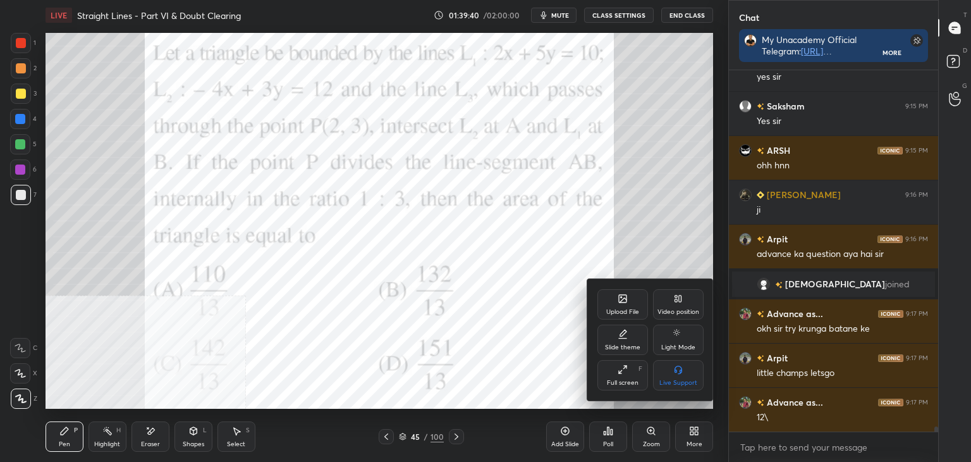
click at [684, 302] on div "Video position" at bounding box center [678, 304] width 51 height 30
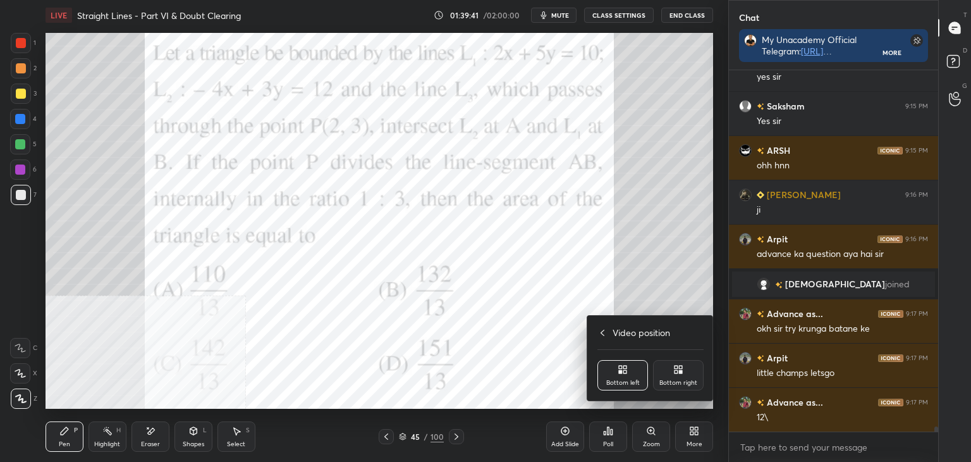
scroll to position [25141, 0]
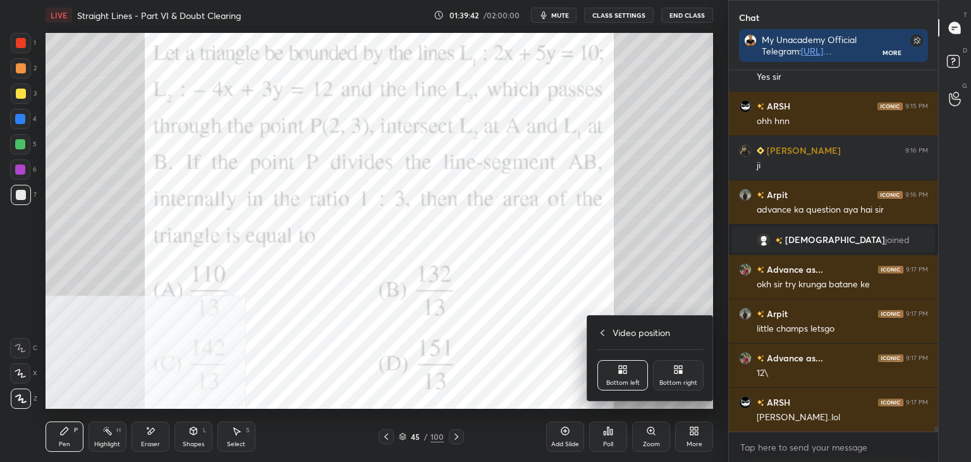
click at [686, 369] on div "Bottom right" at bounding box center [678, 375] width 51 height 30
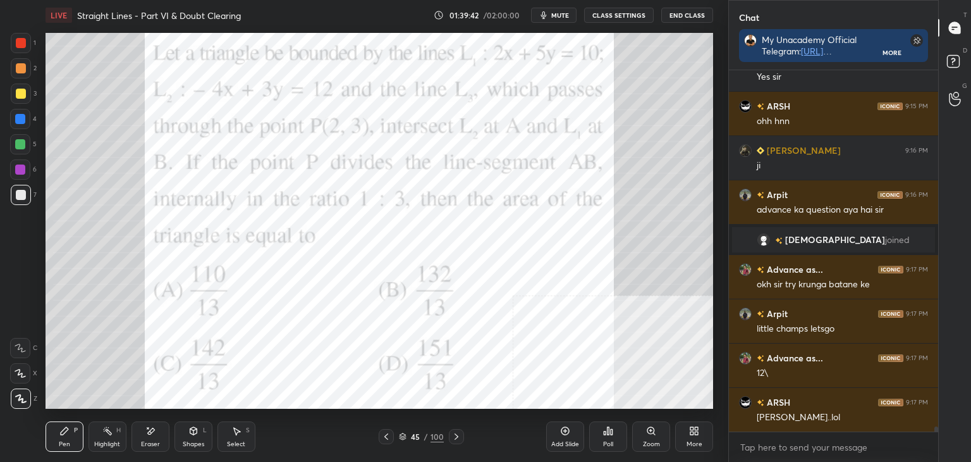
scroll to position [25185, 0]
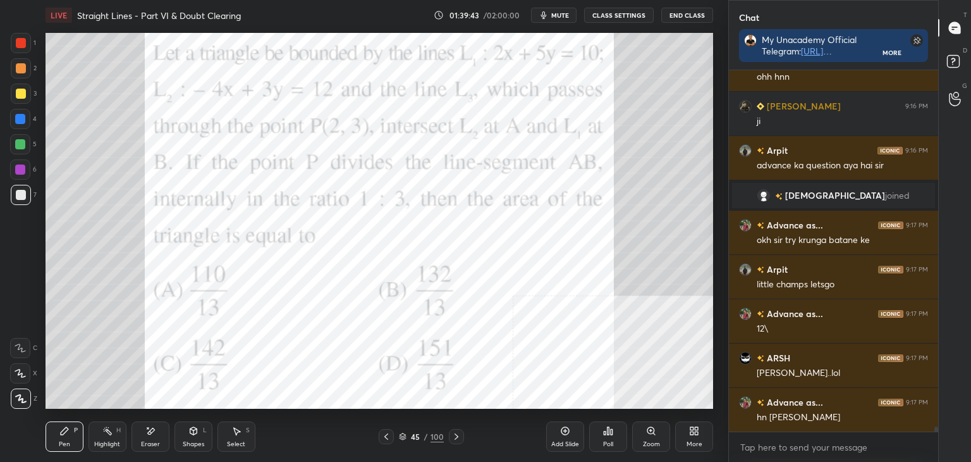
click at [63, 436] on div "Pen P" at bounding box center [65, 436] width 38 height 30
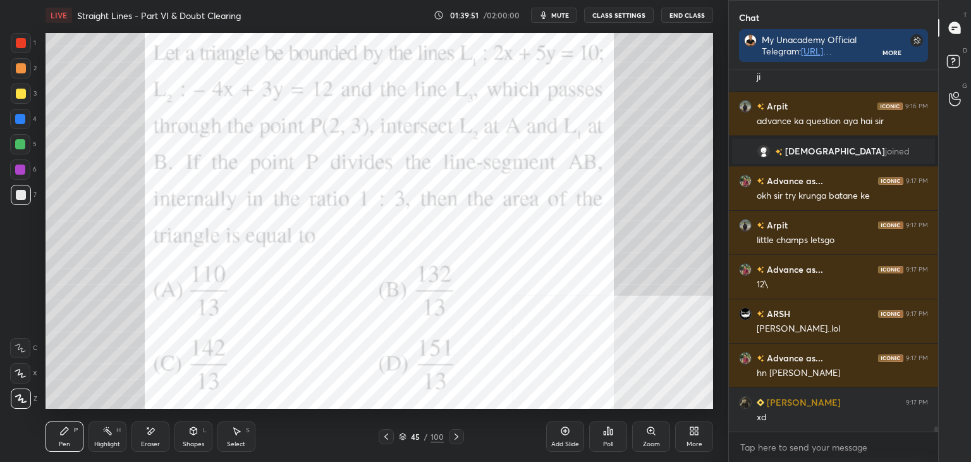
scroll to position [25274, 0]
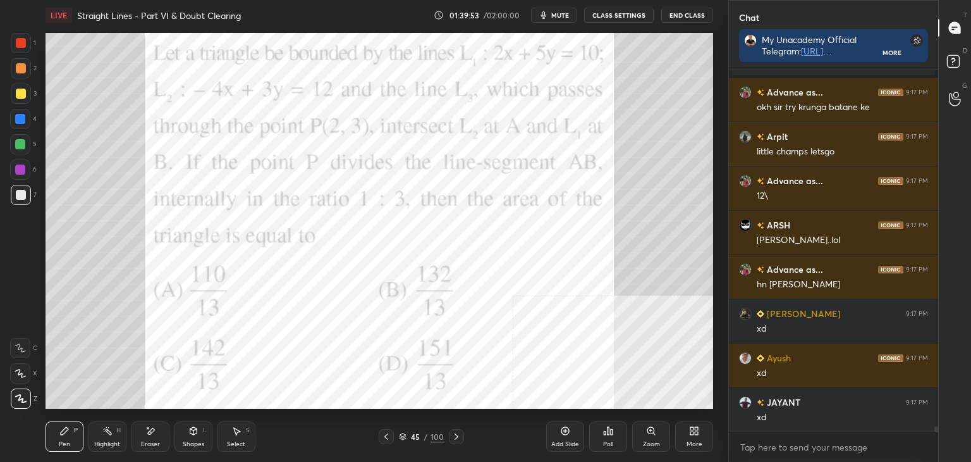
drag, startPoint x: 30, startPoint y: 49, endPoint x: 8, endPoint y: 53, distance: 22.6
click at [30, 47] on div at bounding box center [21, 43] width 20 height 20
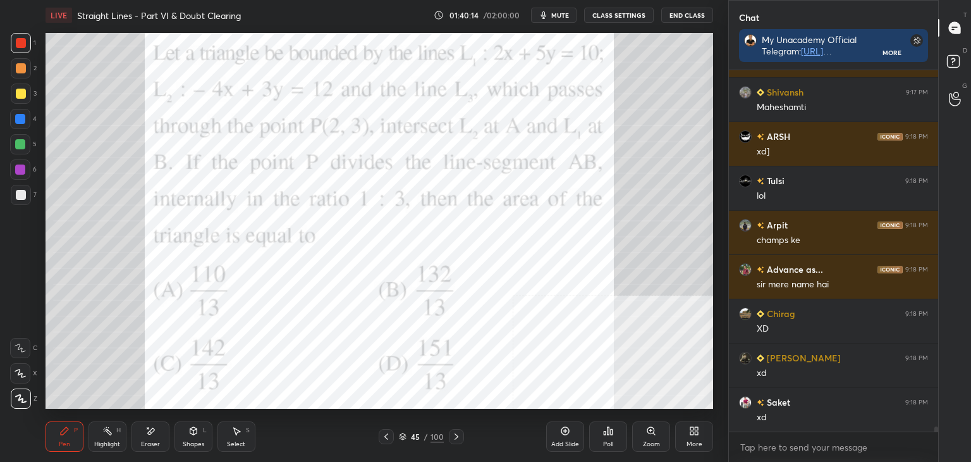
scroll to position [26026, 0]
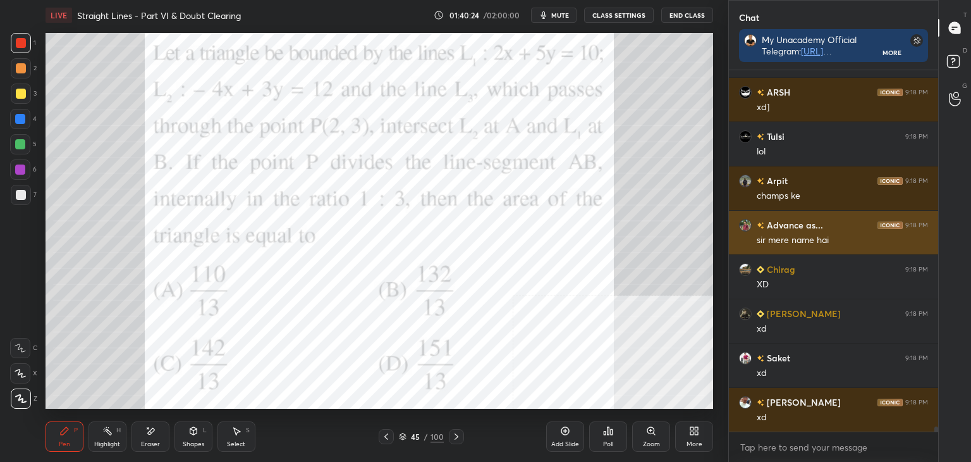
click at [756, 231] on div "Advance as..." at bounding box center [781, 224] width 84 height 13
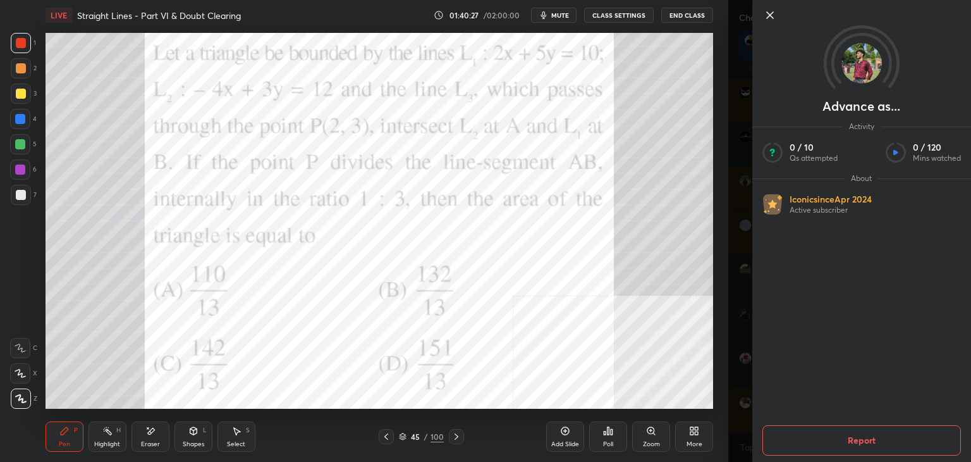
click at [861, 63] on img at bounding box center [862, 63] width 40 height 40
click at [862, 64] on img at bounding box center [862, 63] width 40 height 40
click at [863, 66] on img at bounding box center [862, 63] width 40 height 40
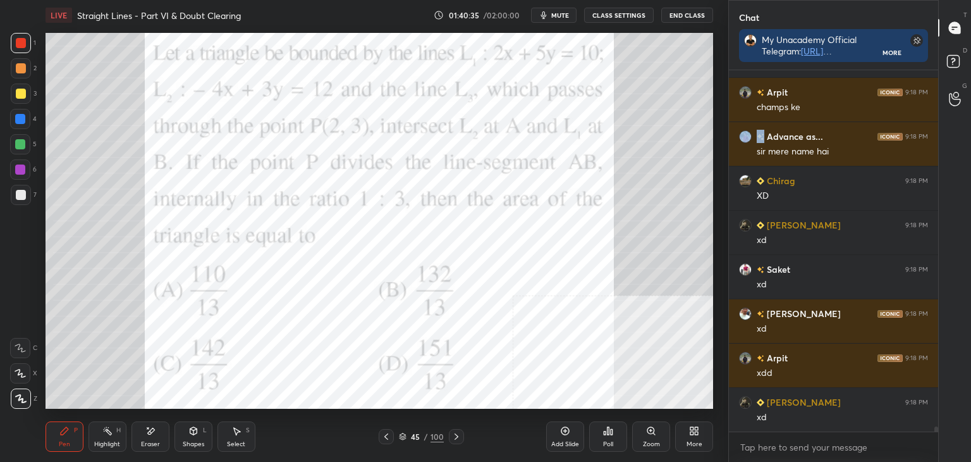
scroll to position [26159, 0]
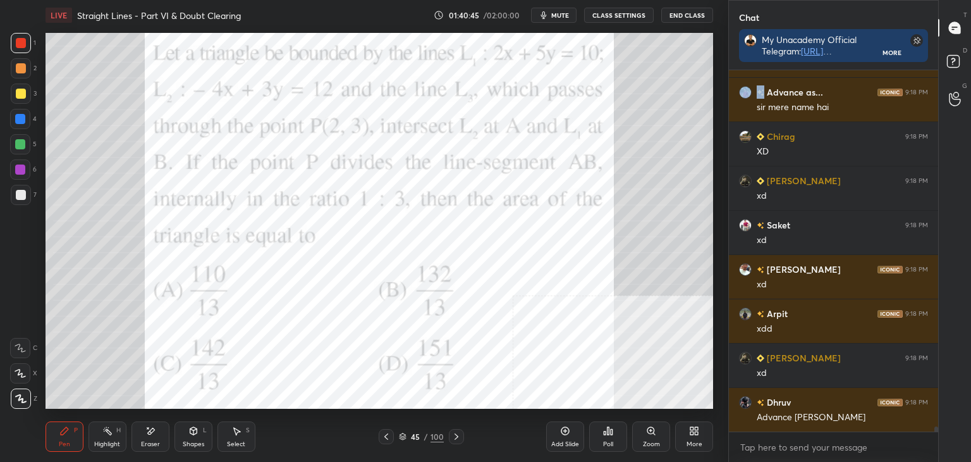
click at [385, 436] on icon at bounding box center [386, 436] width 10 height 10
click at [384, 436] on icon at bounding box center [386, 436] width 10 height 10
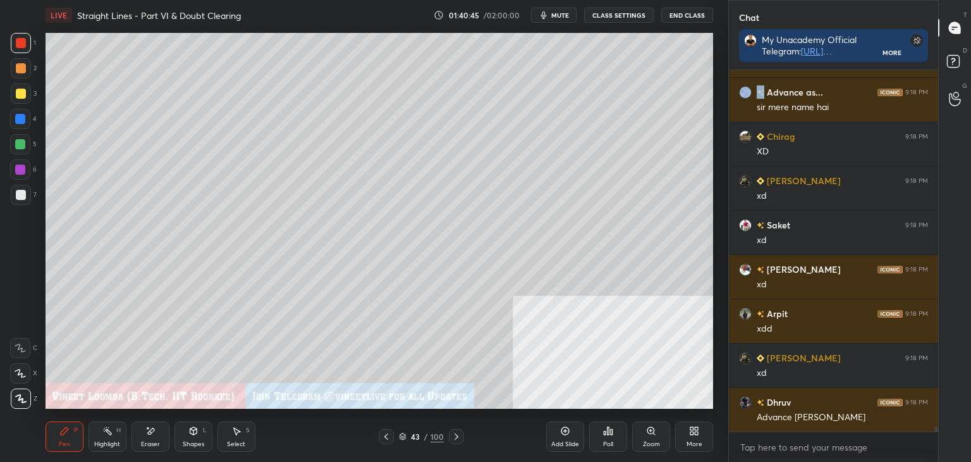
click at [384, 436] on icon at bounding box center [386, 436] width 10 height 10
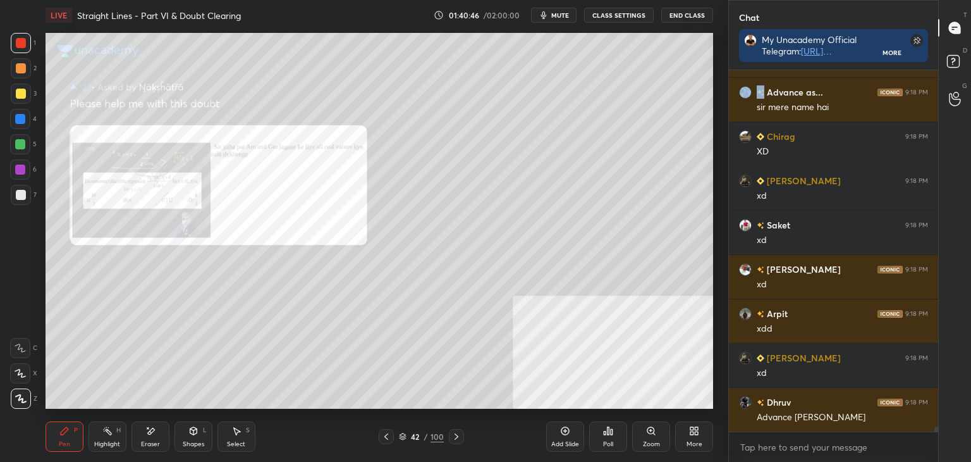
click at [384, 437] on icon at bounding box center [386, 436] width 10 height 10
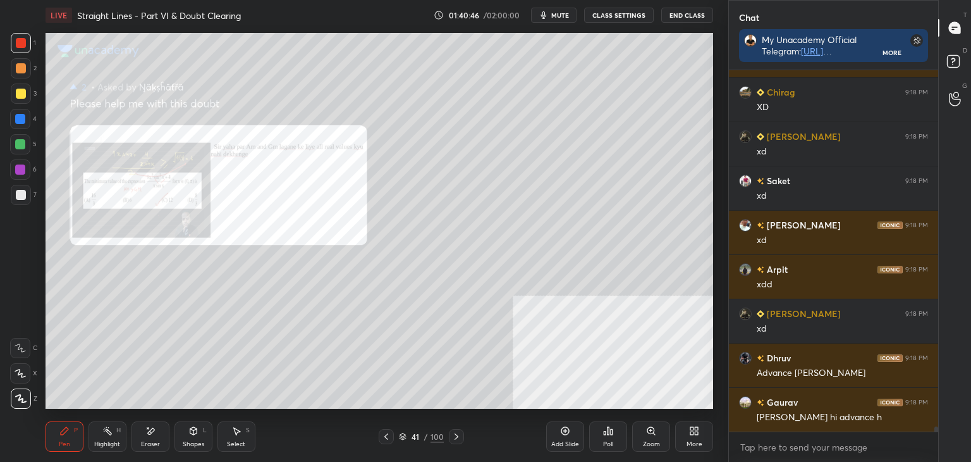
click at [385, 438] on icon at bounding box center [386, 436] width 10 height 10
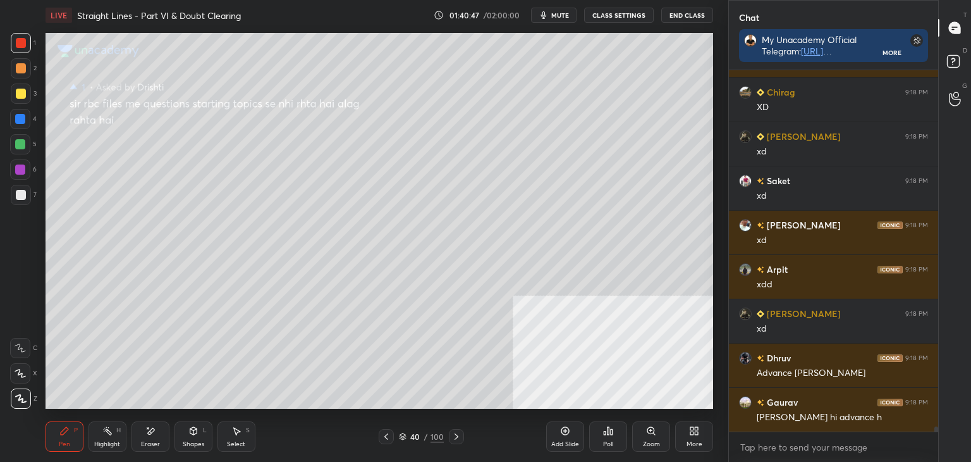
click at [385, 440] on icon at bounding box center [386, 436] width 10 height 10
click at [386, 438] on icon at bounding box center [386, 436] width 10 height 10
click at [458, 438] on icon at bounding box center [457, 436] width 10 height 10
click at [460, 438] on icon at bounding box center [457, 436] width 10 height 10
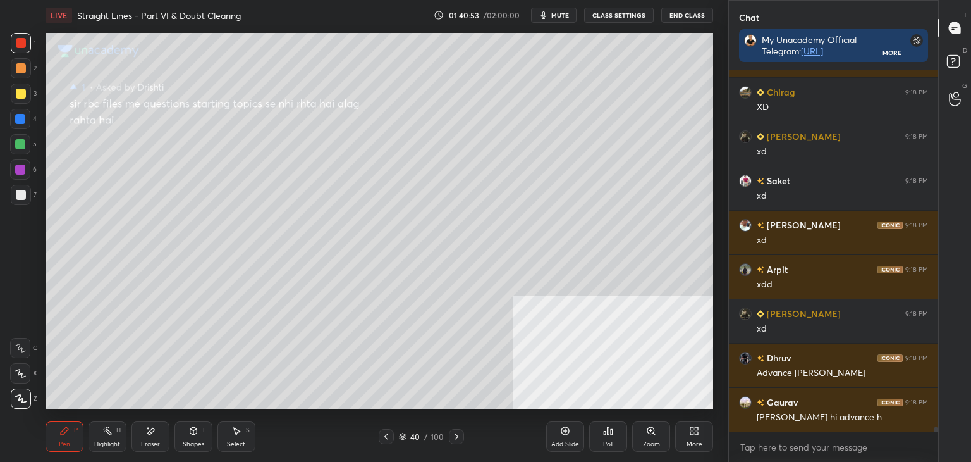
click at [458, 440] on icon at bounding box center [457, 436] width 10 height 10
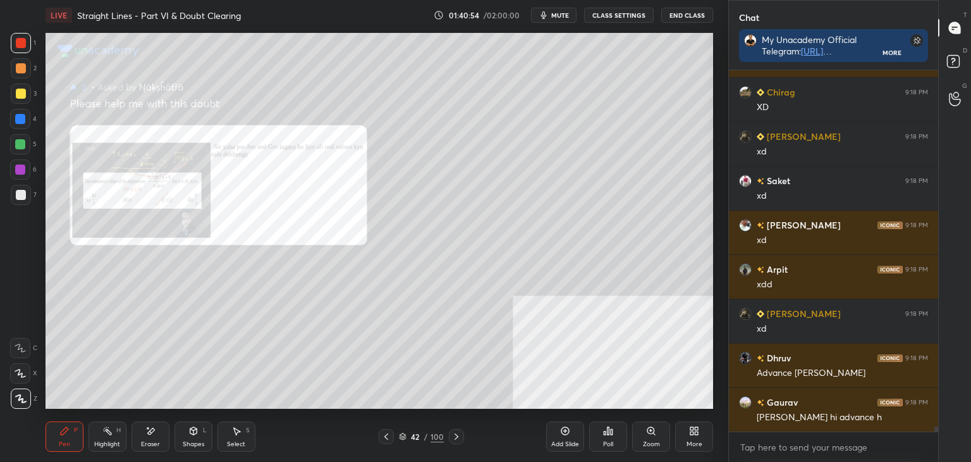
click at [458, 440] on icon at bounding box center [457, 436] width 10 height 10
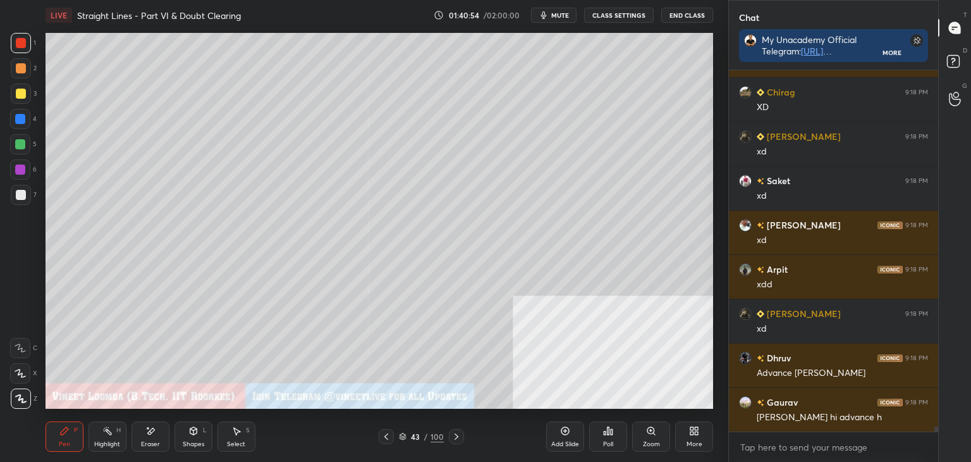
click at [460, 440] on icon at bounding box center [457, 436] width 10 height 10
click at [462, 440] on div at bounding box center [456, 436] width 15 height 15
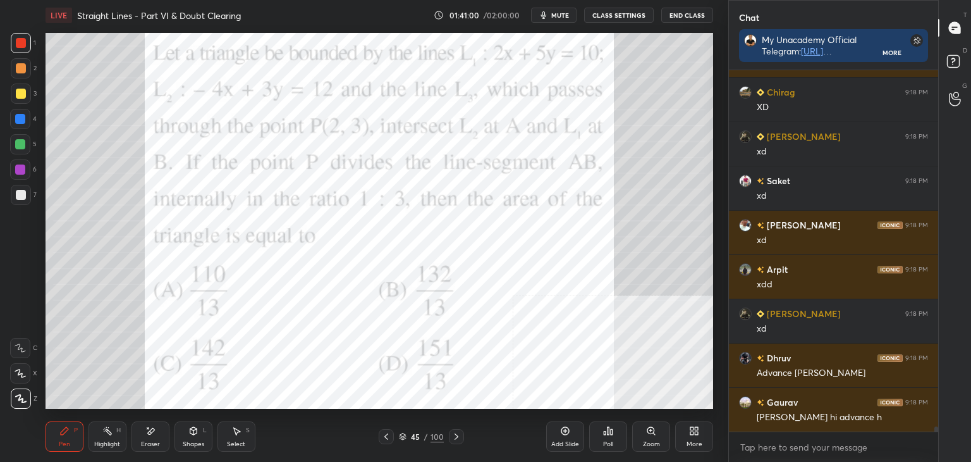
click at [971, 78] on div "T Messages (T) D Doubts (D) G Raise Hand (G)" at bounding box center [954, 231] width 33 height 462
click at [971, 87] on div "G Raise Hand (G)" at bounding box center [955, 98] width 32 height 35
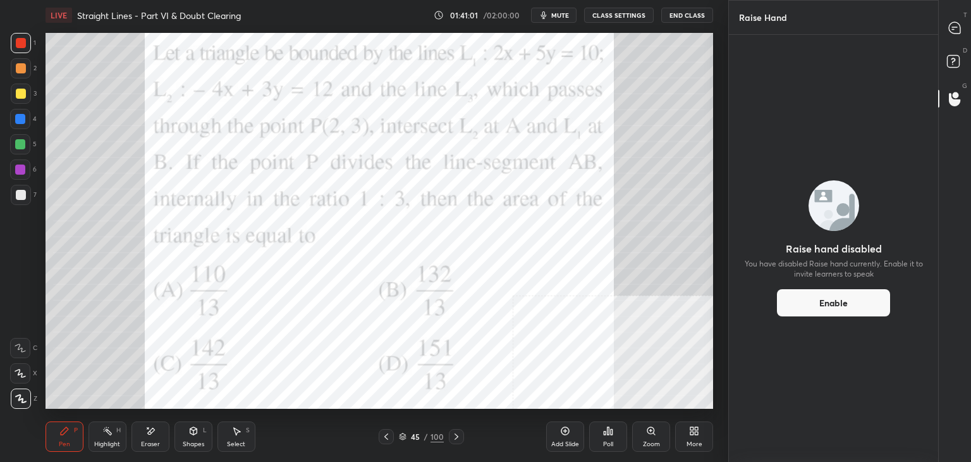
drag, startPoint x: 971, startPoint y: 54, endPoint x: 969, endPoint y: 36, distance: 17.8
click at [971, 53] on div "D Doubts (D)" at bounding box center [955, 63] width 32 height 35
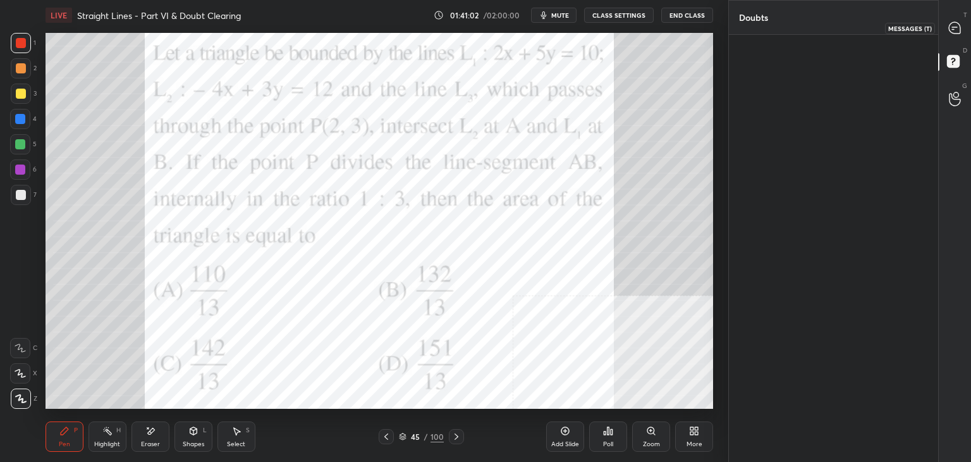
click at [964, 21] on div at bounding box center [955, 27] width 25 height 23
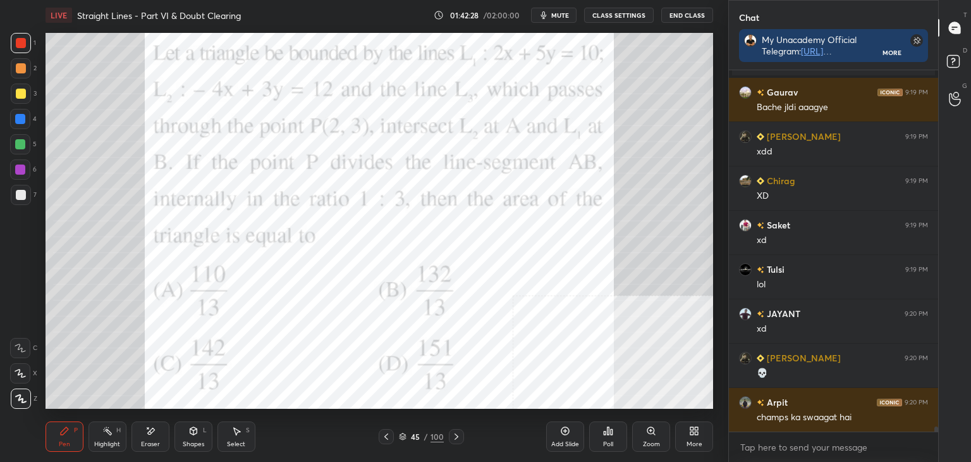
scroll to position [388, 206]
click at [971, 61] on div "D Doubts (D)" at bounding box center [955, 63] width 32 height 35
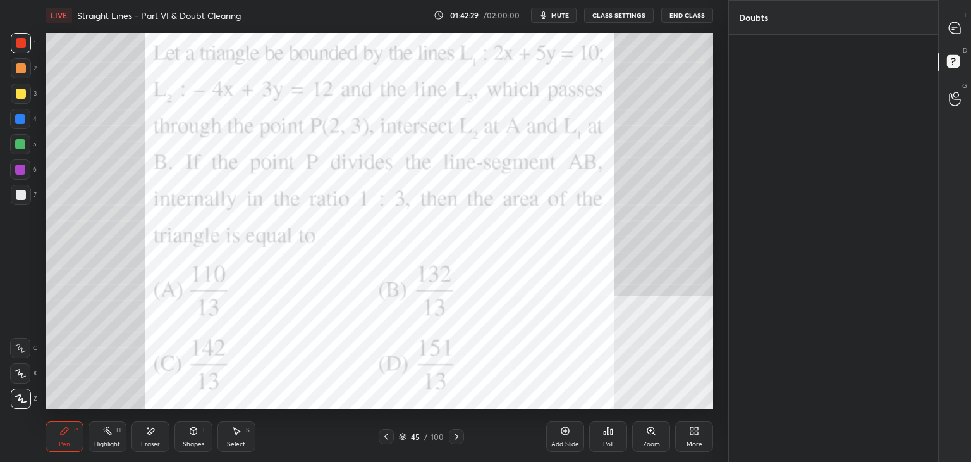
scroll to position [4, 4]
click at [961, 28] on icon at bounding box center [955, 28] width 13 height 13
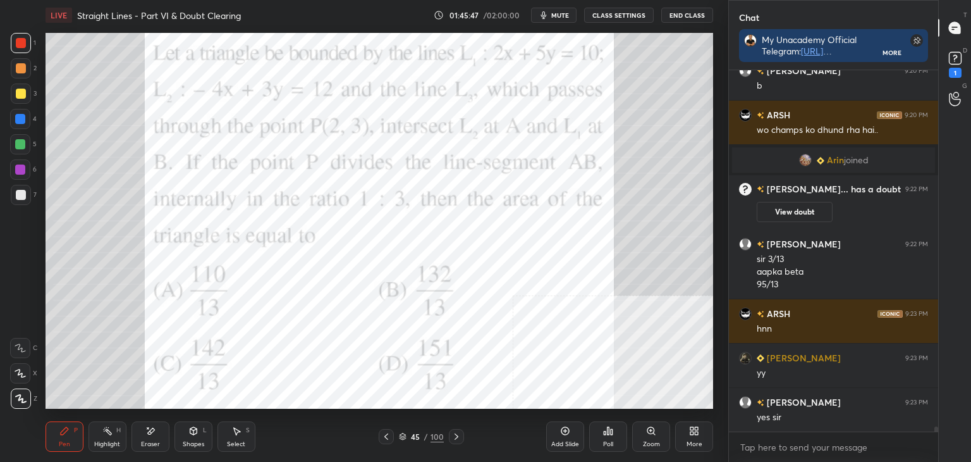
scroll to position [26478, 0]
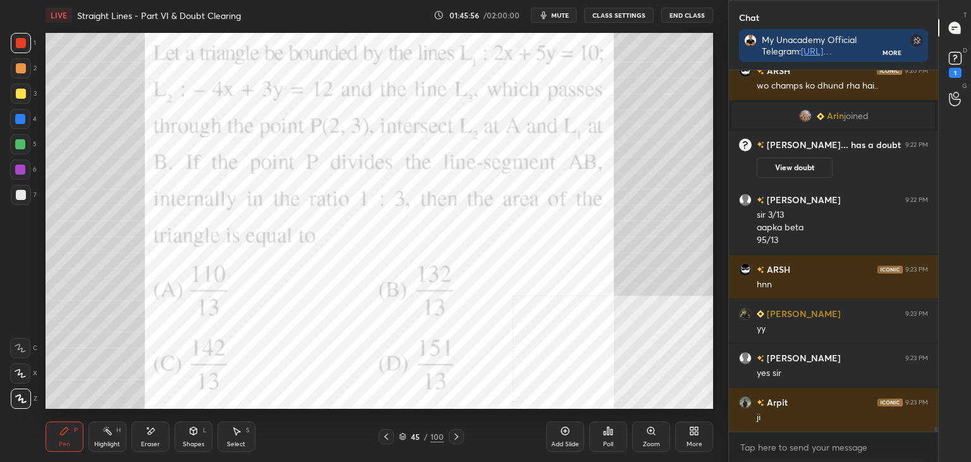
click at [102, 433] on icon at bounding box center [107, 431] width 10 height 10
click at [68, 434] on icon at bounding box center [64, 431] width 10 height 10
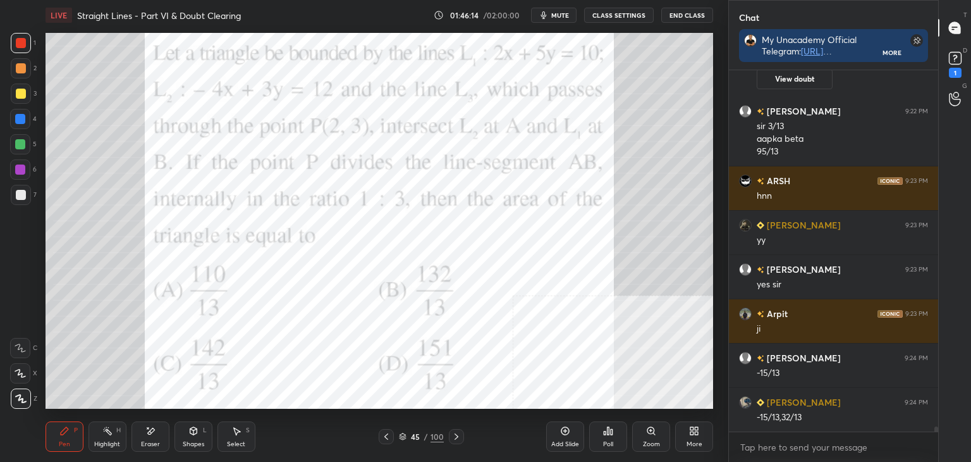
scroll to position [26611, 0]
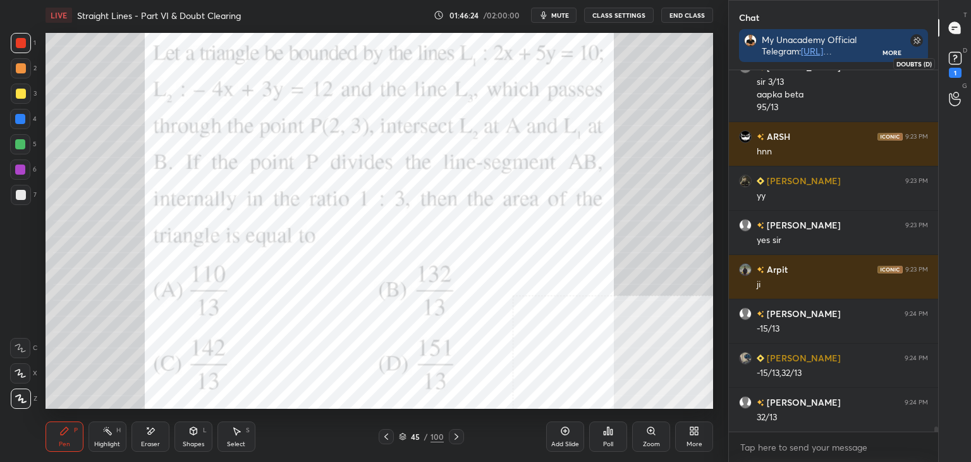
click at [957, 54] on rect at bounding box center [955, 58] width 12 height 12
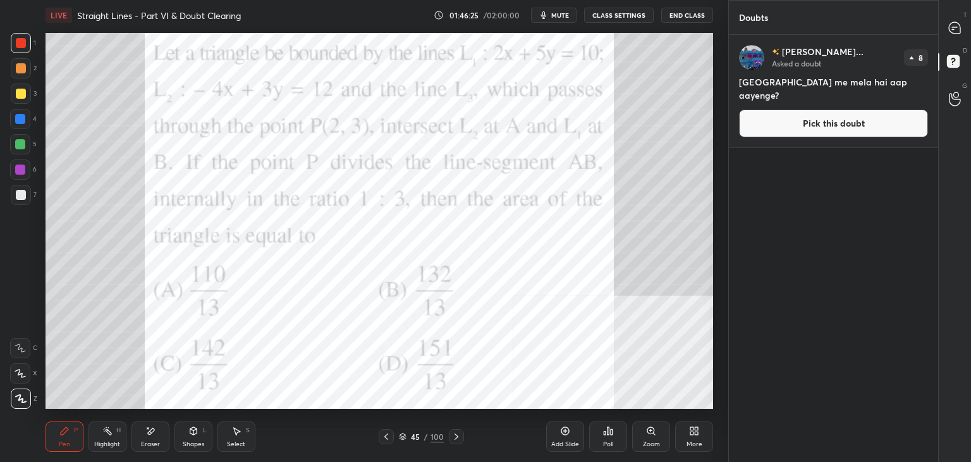
click at [866, 116] on button "Pick this doubt" at bounding box center [833, 123] width 189 height 28
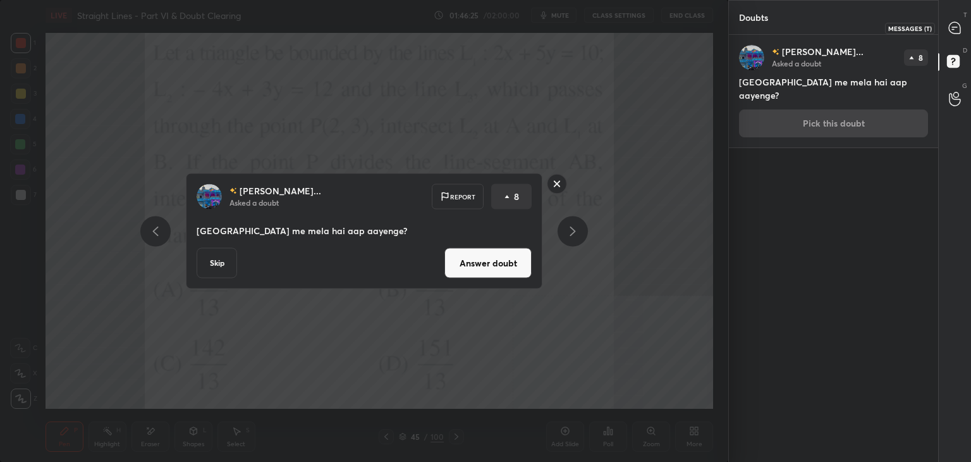
click at [950, 31] on icon at bounding box center [955, 28] width 13 height 13
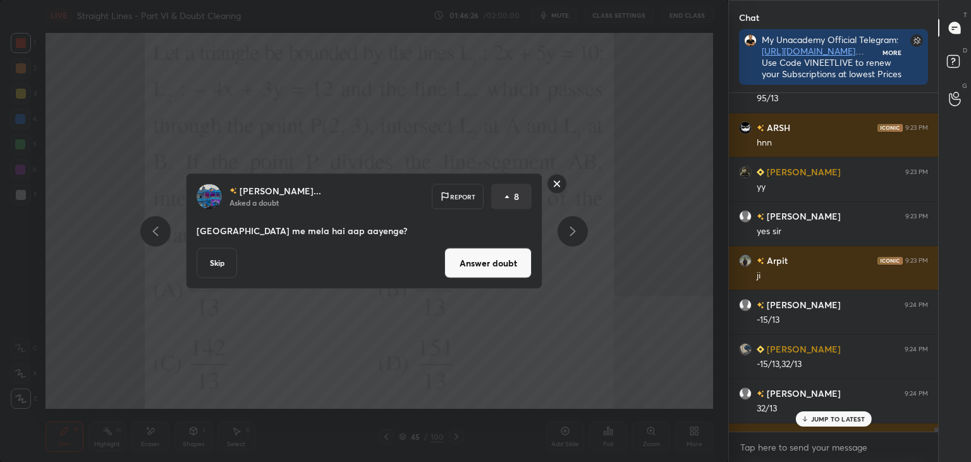
scroll to position [4, 4]
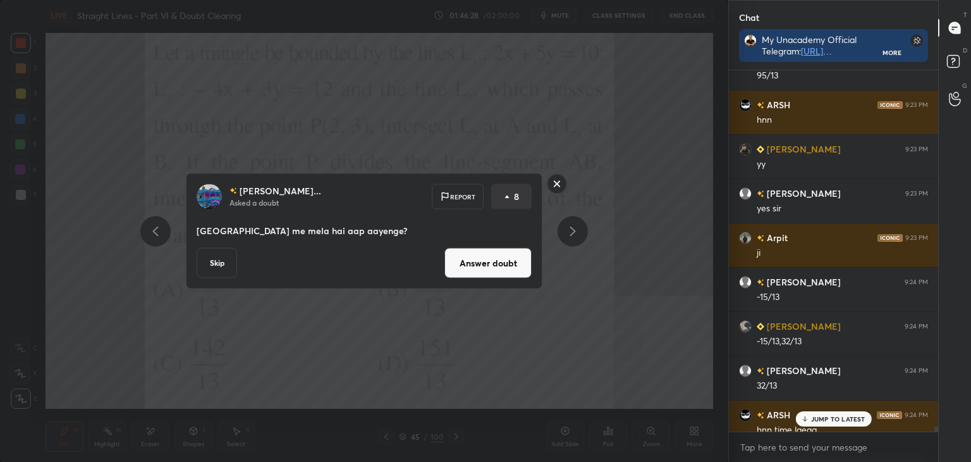
click at [465, 259] on button "Answer doubt" at bounding box center [488, 263] width 87 height 30
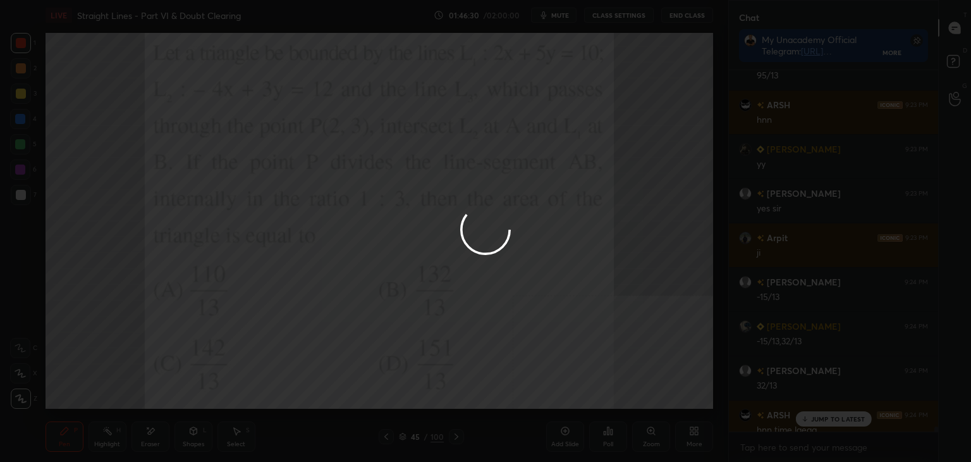
scroll to position [26575, 0]
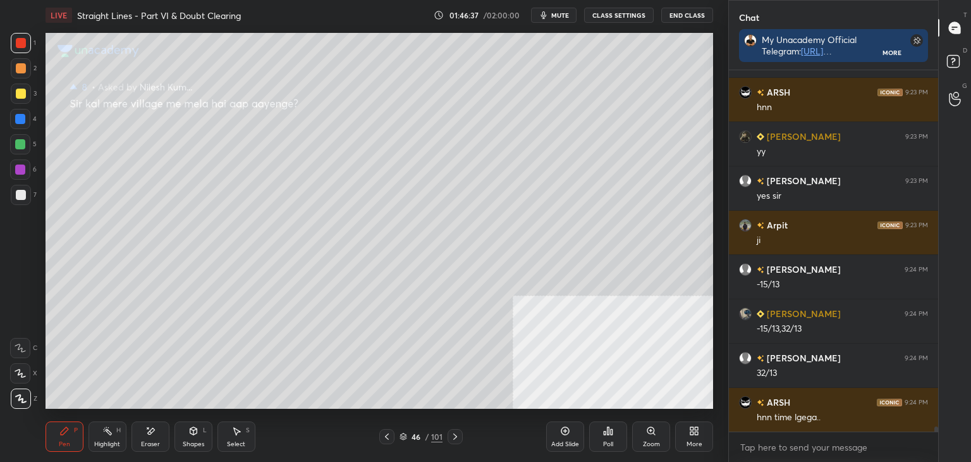
drag, startPoint x: 391, startPoint y: 435, endPoint x: 364, endPoint y: 413, distance: 35.1
click at [385, 431] on div at bounding box center [386, 436] width 15 height 15
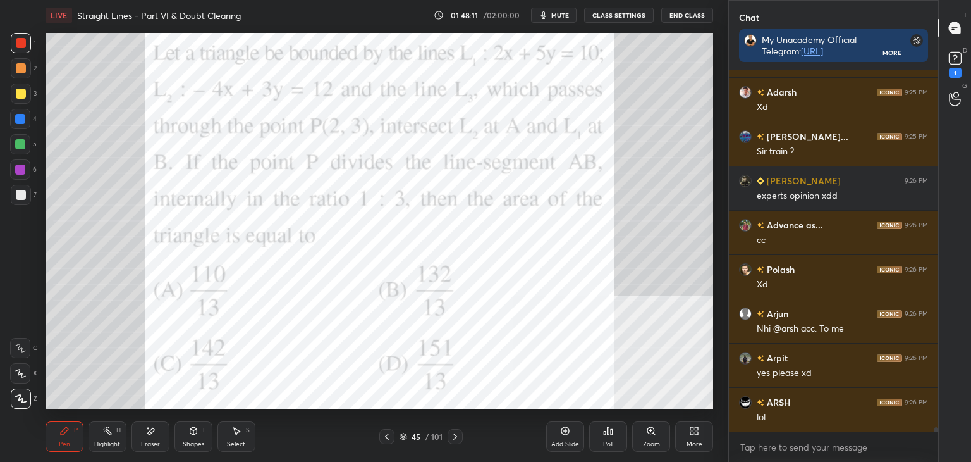
scroll to position [27474, 0]
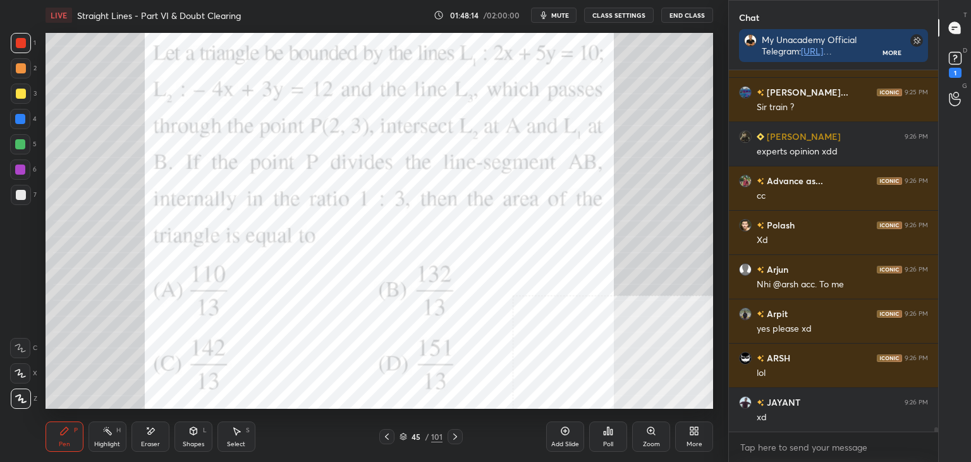
click at [457, 430] on div at bounding box center [455, 436] width 15 height 15
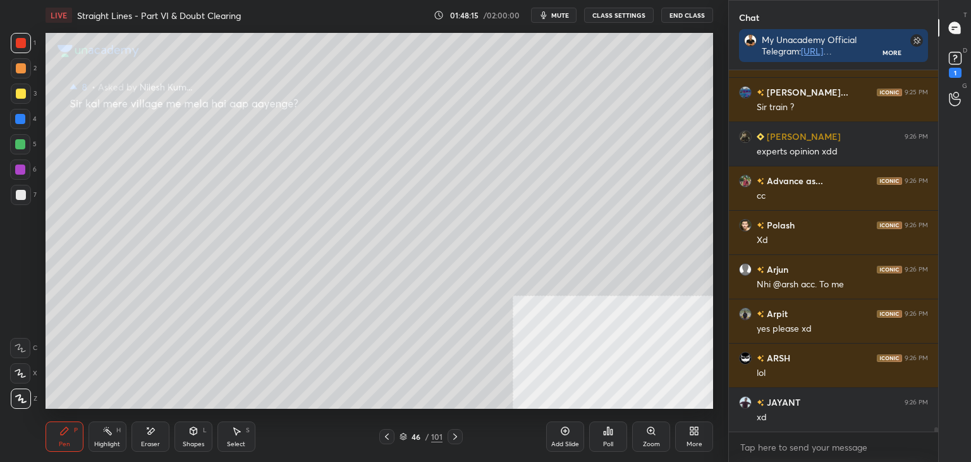
click at [698, 434] on icon at bounding box center [694, 431] width 10 height 10
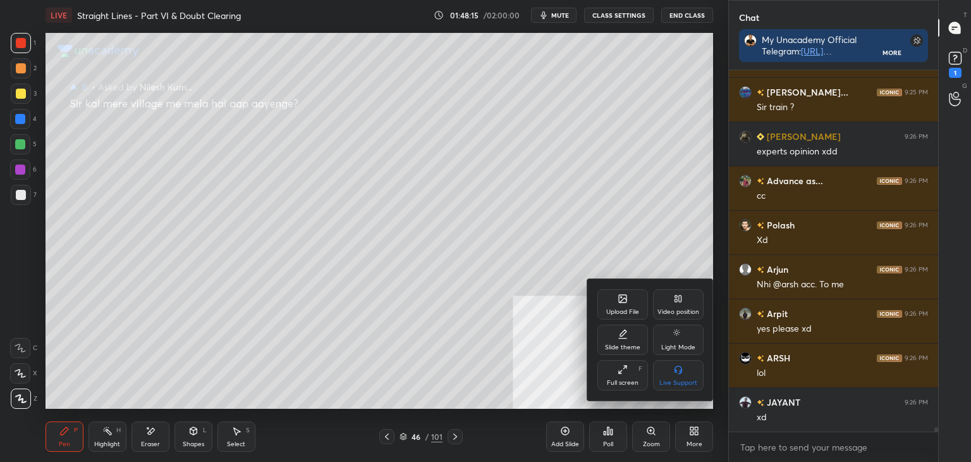
scroll to position [27519, 0]
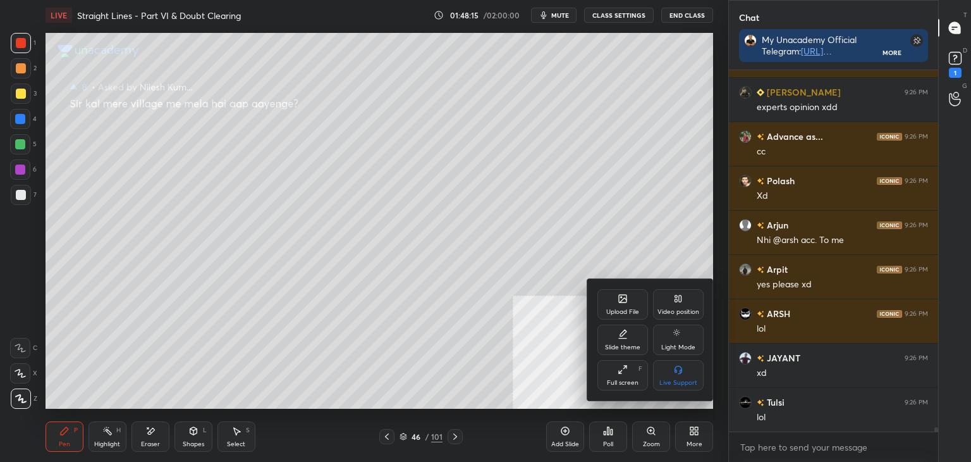
click at [620, 294] on div "Upload File" at bounding box center [623, 304] width 51 height 30
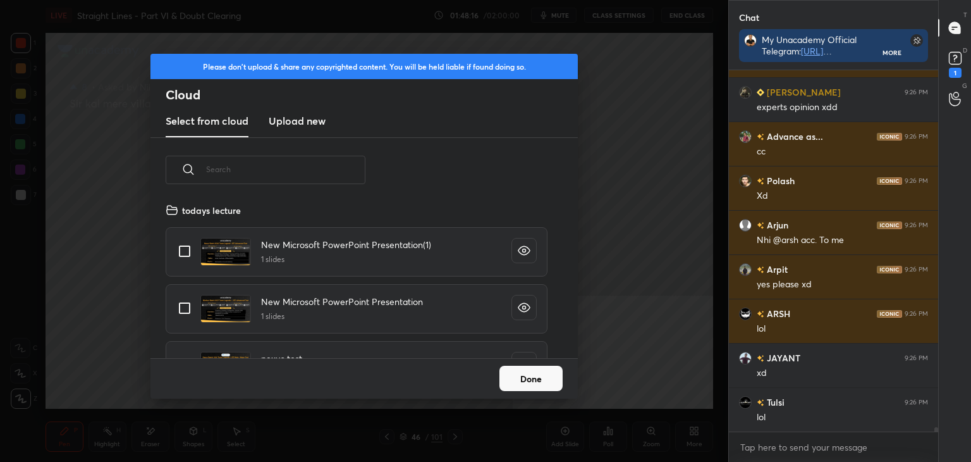
scroll to position [156, 406]
click at [312, 120] on h3 "Upload new" at bounding box center [297, 120] width 57 height 15
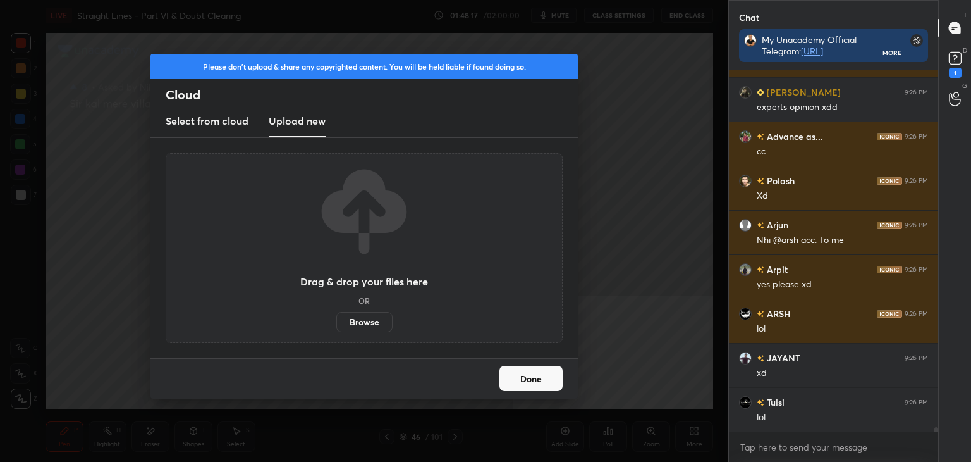
click at [370, 329] on label "Browse" at bounding box center [364, 322] width 56 height 20
click at [336, 329] on input "Browse" at bounding box center [336, 322] width 0 height 20
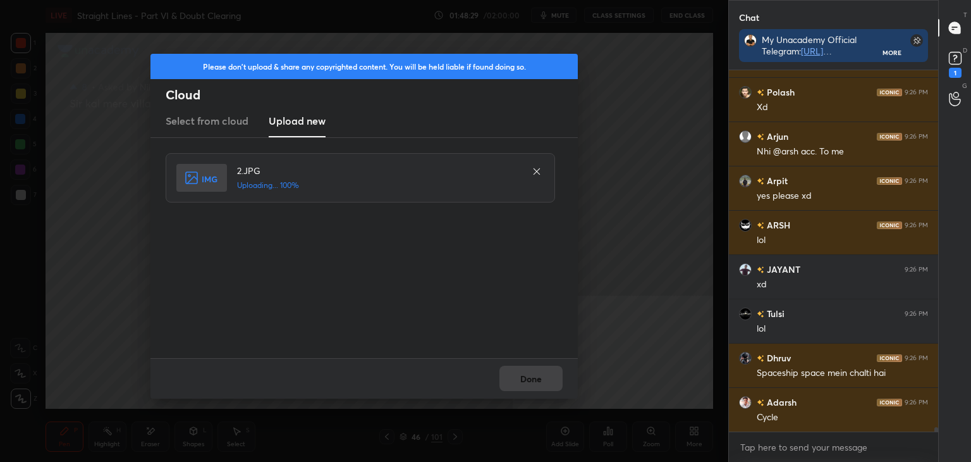
scroll to position [27651, 0]
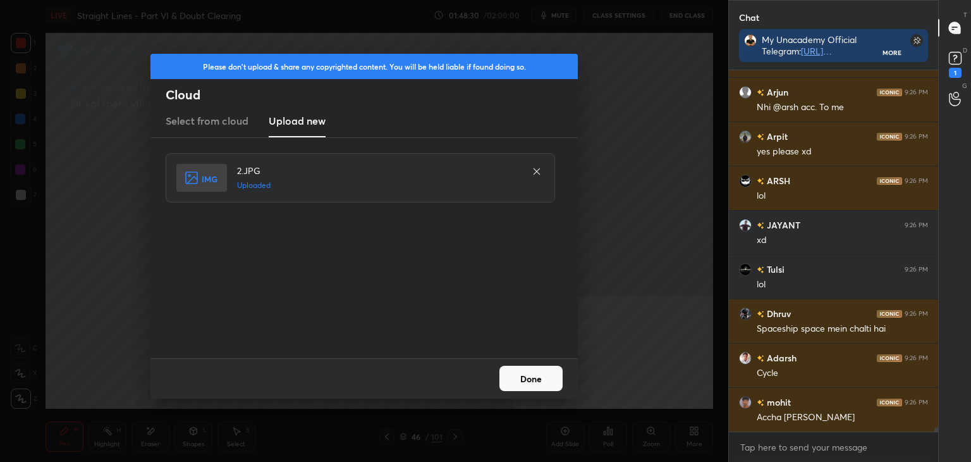
click at [533, 364] on div "Done" at bounding box center [364, 378] width 427 height 40
click at [523, 367] on button "Done" at bounding box center [531, 378] width 63 height 25
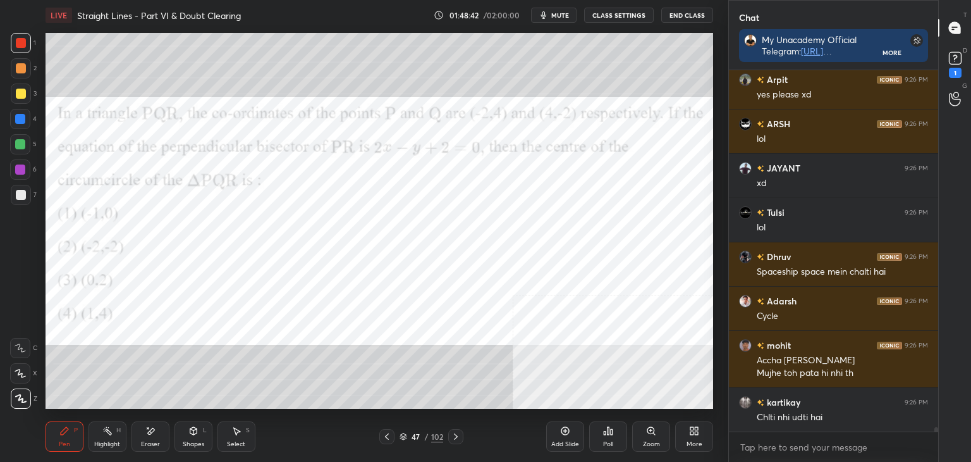
scroll to position [27764, 0]
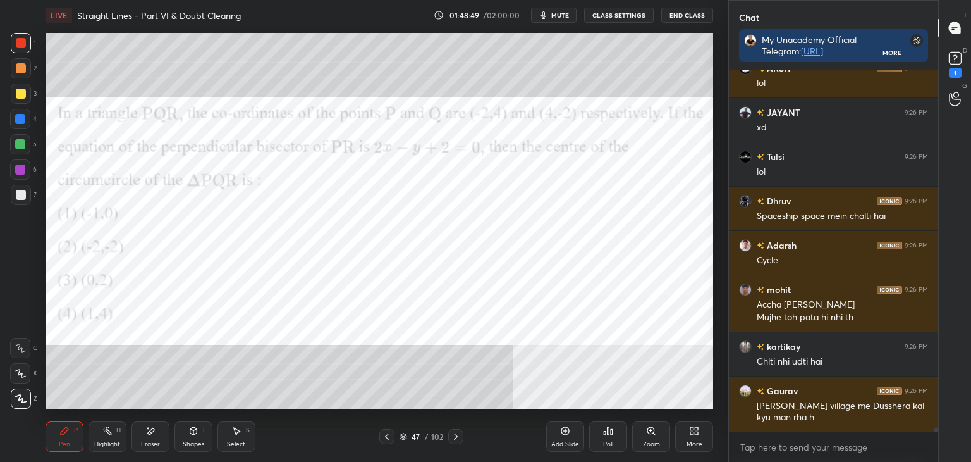
click at [28, 28] on div "1 2 3 4 5 6 7 C X Z E E Erase all H H LIVE Straight Lines - Part VI & Doubt Cle…" at bounding box center [359, 231] width 718 height 462
drag, startPoint x: 23, startPoint y: 39, endPoint x: 15, endPoint y: 44, distance: 9.7
click at [24, 39] on div at bounding box center [21, 43] width 10 height 10
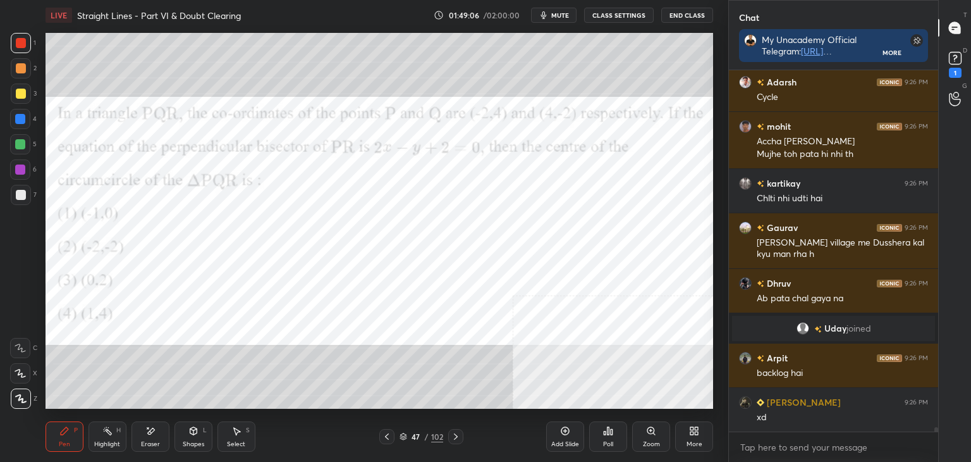
scroll to position [27751, 0]
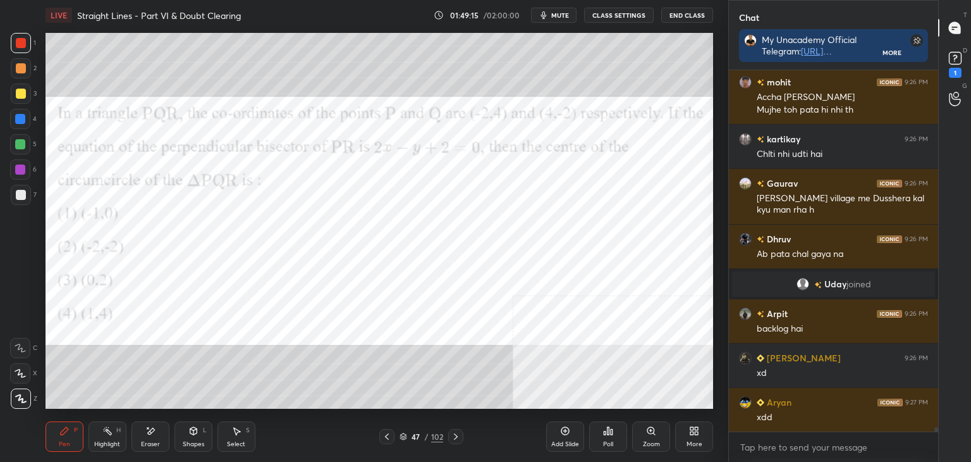
click at [971, 68] on div "D Doubts (D) 1" at bounding box center [955, 63] width 32 height 35
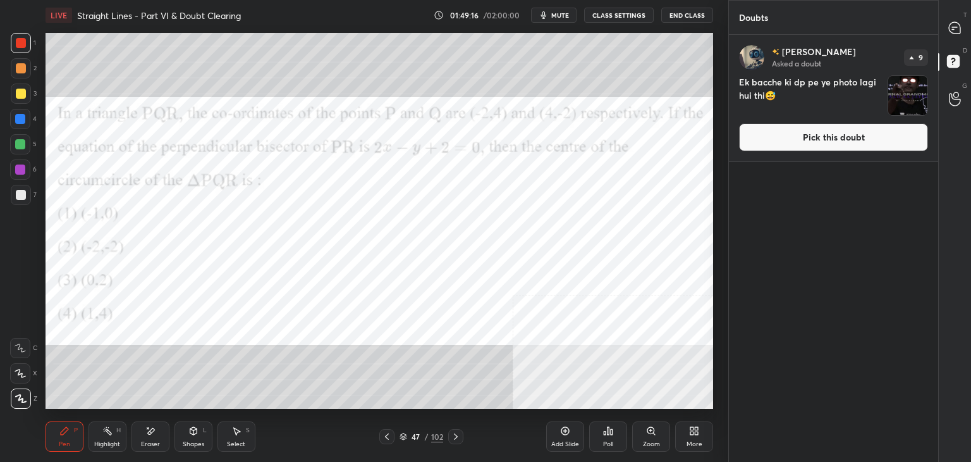
scroll to position [423, 206]
click at [906, 144] on button "Pick this doubt" at bounding box center [833, 137] width 189 height 28
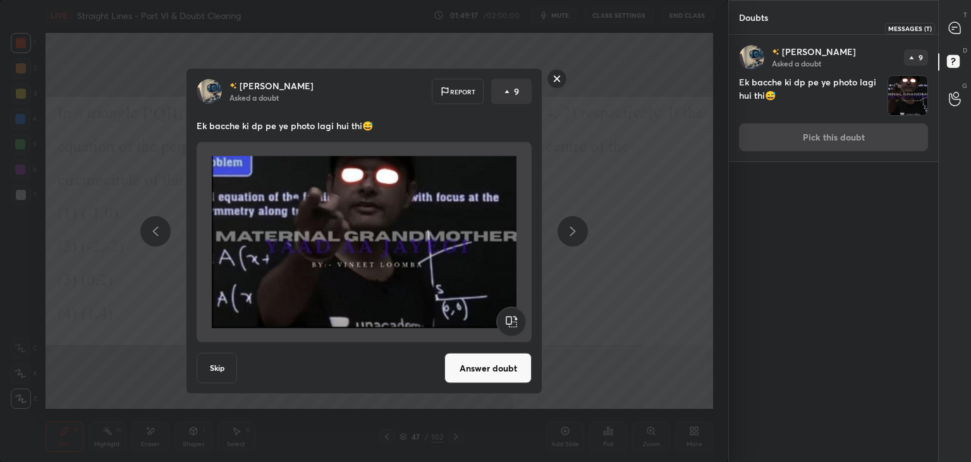
click at [949, 33] on icon at bounding box center [955, 28] width 13 height 13
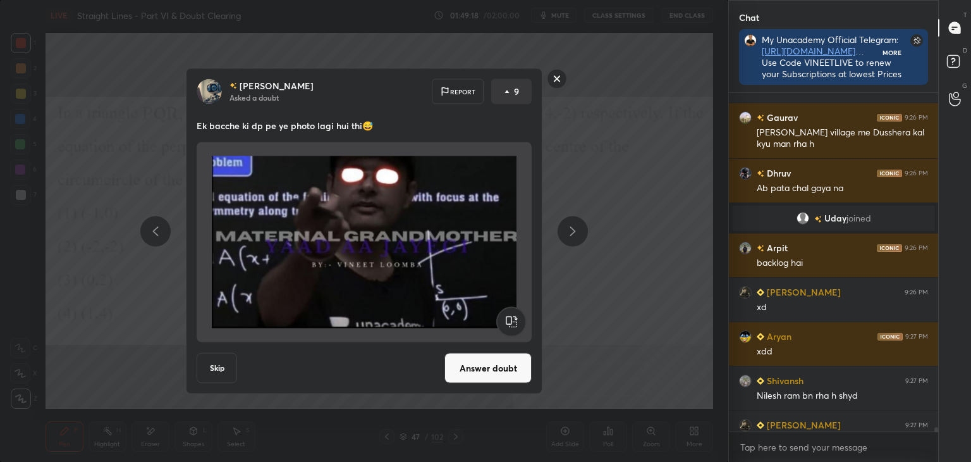
scroll to position [370, 206]
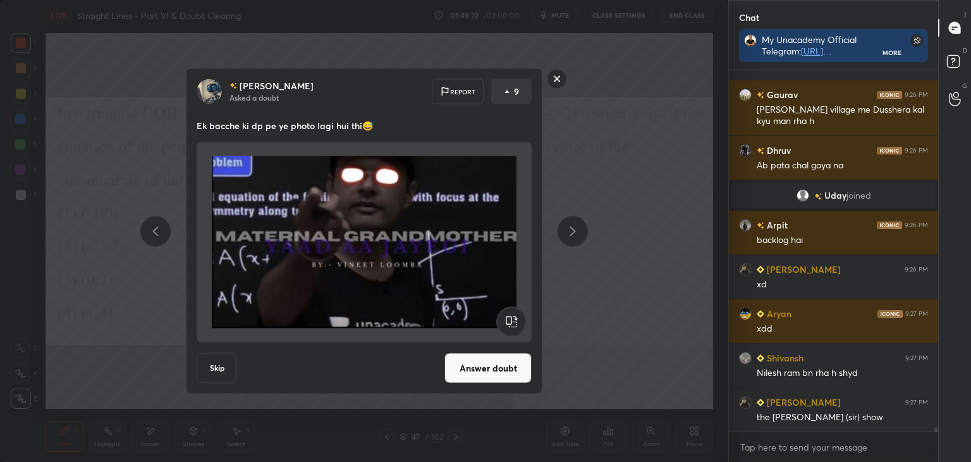
drag, startPoint x: 488, startPoint y: 362, endPoint x: 478, endPoint y: 355, distance: 11.9
click at [488, 362] on button "Answer doubt" at bounding box center [488, 368] width 87 height 30
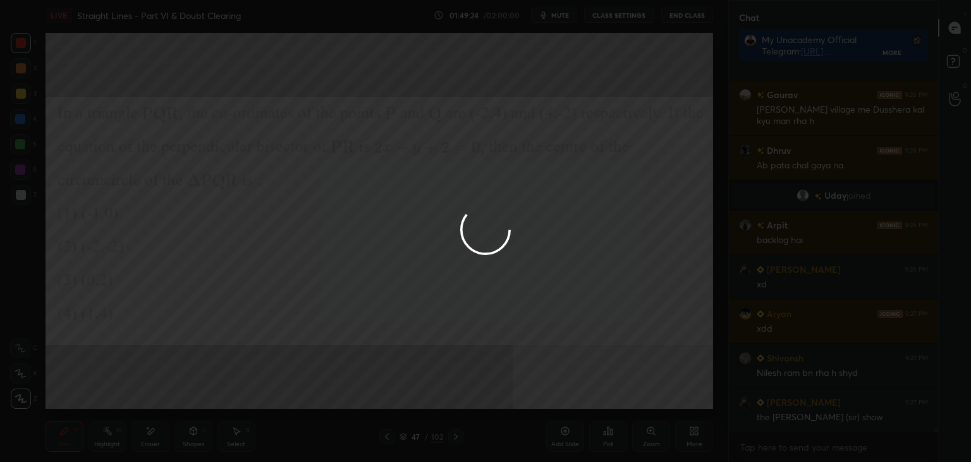
scroll to position [27821, 0]
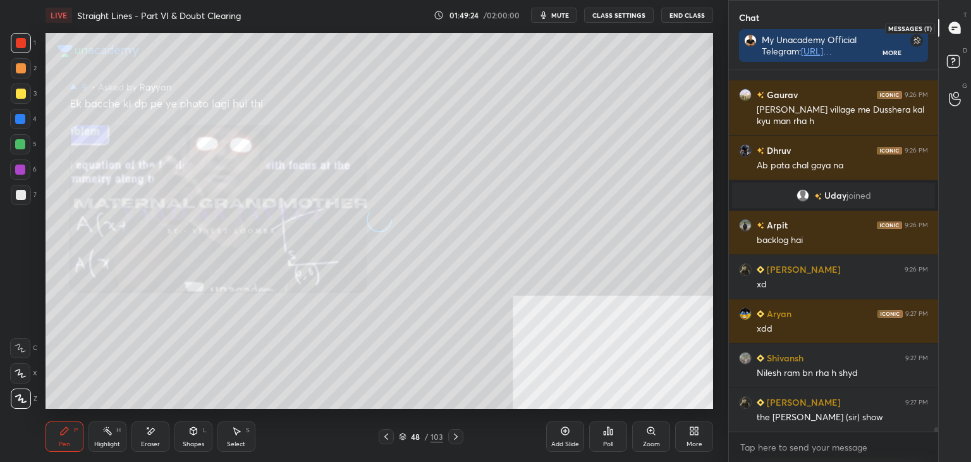
click at [952, 30] on icon at bounding box center [954, 27] width 11 height 11
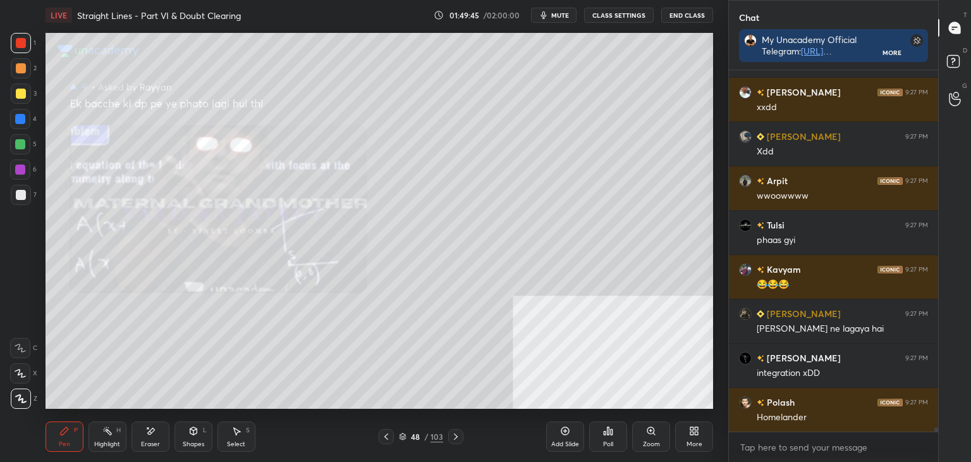
click at [387, 435] on icon at bounding box center [386, 436] width 10 height 10
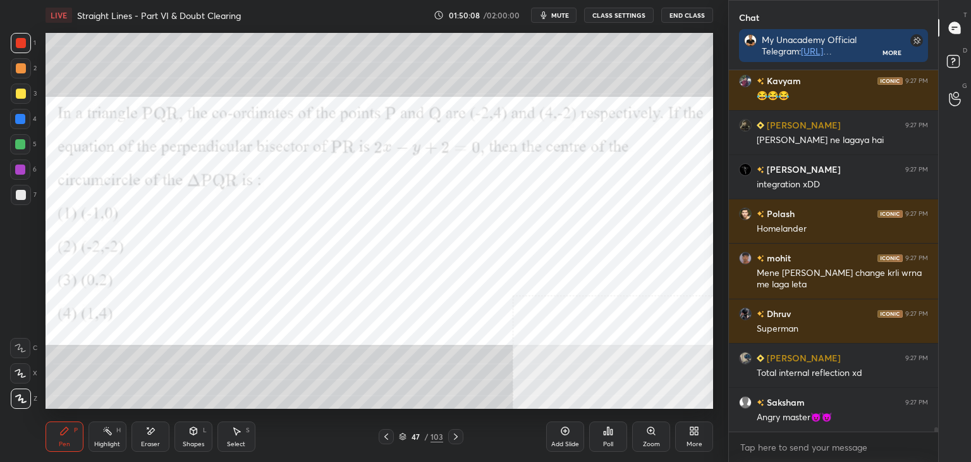
drag, startPoint x: 936, startPoint y: 426, endPoint x: 926, endPoint y: 484, distance: 59.1
click at [926, 0] on html "1 2 3 4 5 6 7 C X Z E E Erase all H H LIVE Straight Lines - Part VI & Doubt Cle…" at bounding box center [485, 0] width 971 height 0
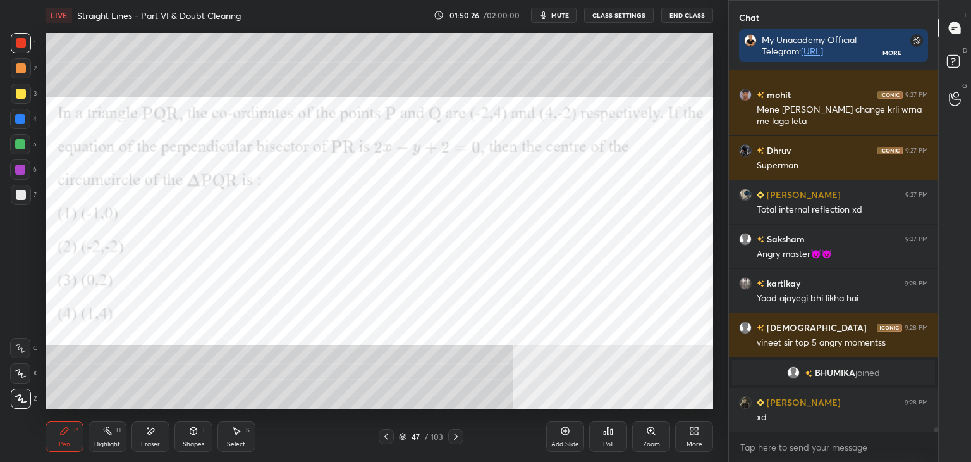
scroll to position [28624, 0]
click at [21, 140] on div at bounding box center [20, 144] width 10 height 10
click at [18, 114] on div at bounding box center [20, 119] width 10 height 10
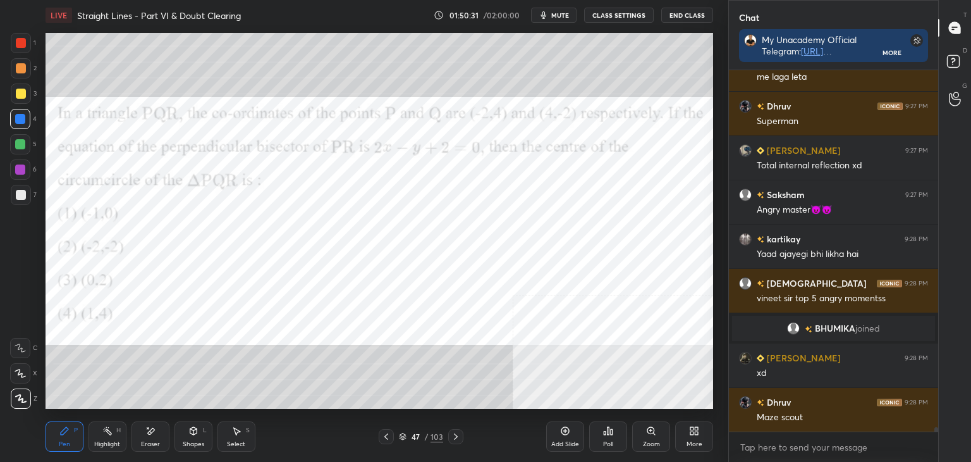
drag, startPoint x: 22, startPoint y: 66, endPoint x: 20, endPoint y: 55, distance: 10.9
click at [22, 64] on div at bounding box center [21, 68] width 10 height 10
click at [20, 39] on div at bounding box center [21, 43] width 10 height 10
click at [24, 166] on div at bounding box center [20, 169] width 10 height 10
click at [20, 142] on div at bounding box center [20, 144] width 10 height 10
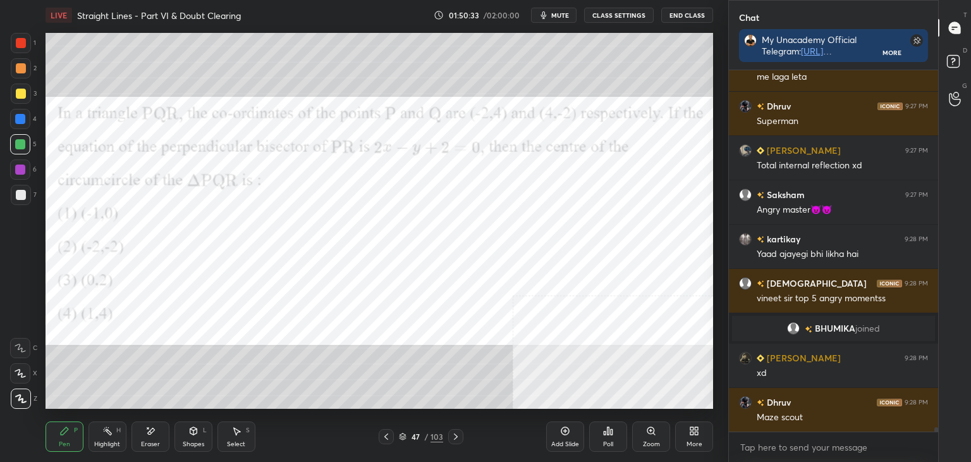
scroll to position [28713, 0]
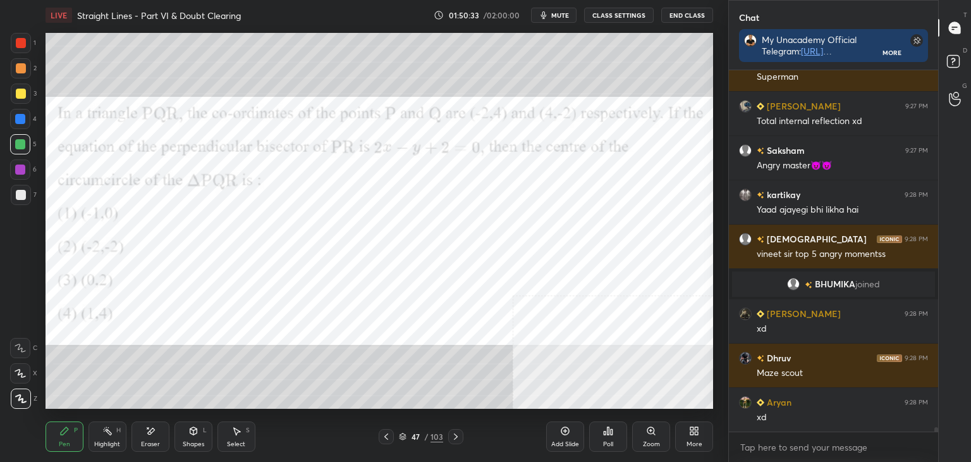
click at [28, 100] on div at bounding box center [21, 93] width 20 height 20
drag, startPoint x: 27, startPoint y: 70, endPoint x: 28, endPoint y: 59, distance: 10.9
click at [27, 69] on div at bounding box center [21, 68] width 20 height 20
click at [32, 44] on div "1" at bounding box center [23, 43] width 25 height 20
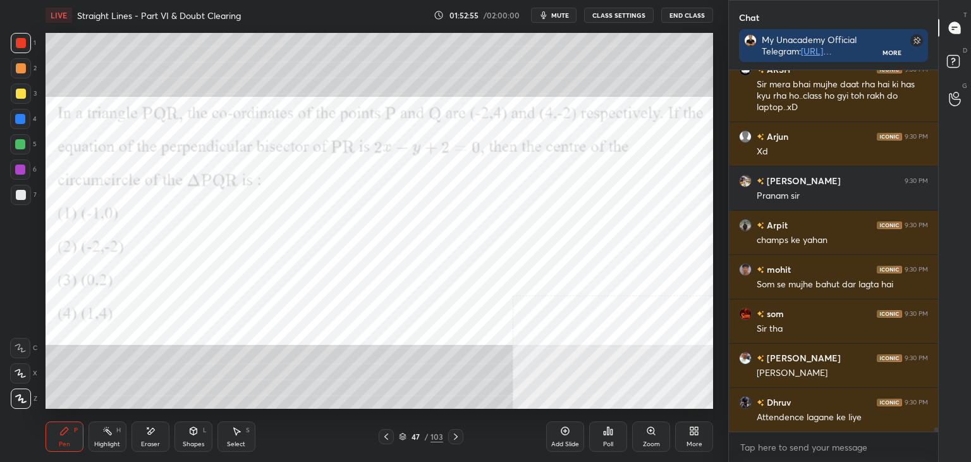
scroll to position [29764, 0]
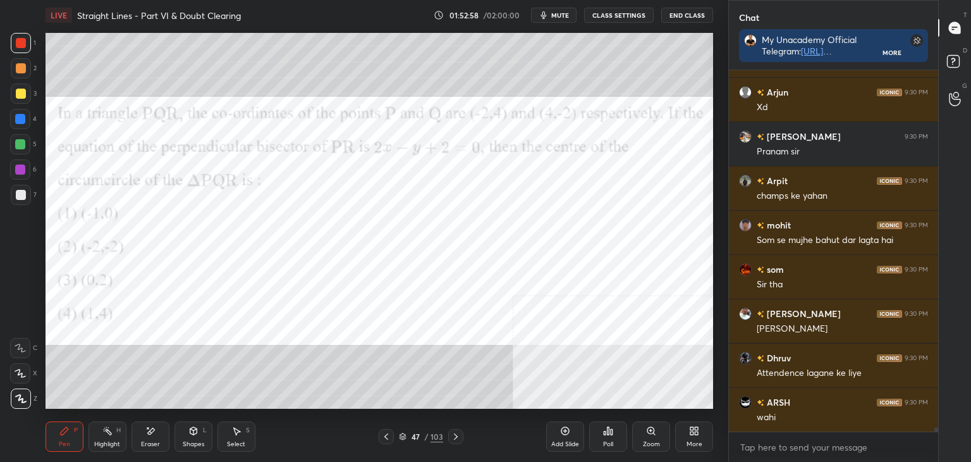
click at [58, 435] on div "Pen P" at bounding box center [65, 436] width 38 height 30
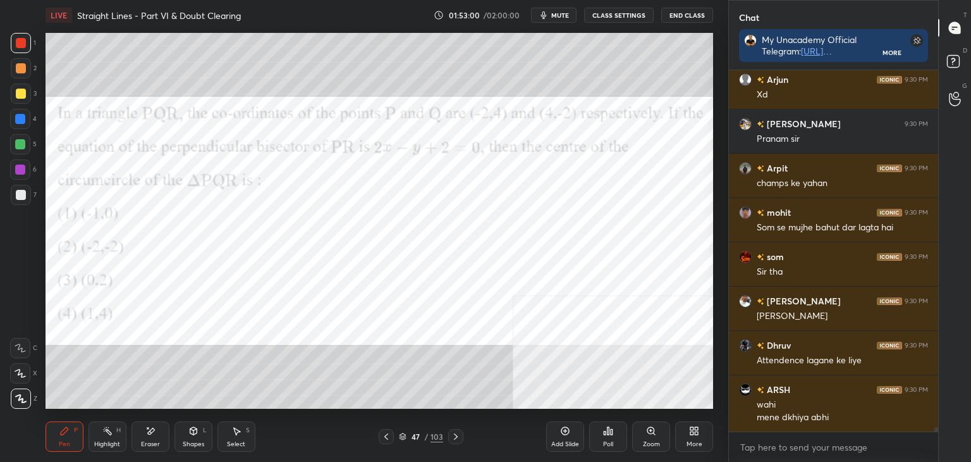
drag, startPoint x: 458, startPoint y: 434, endPoint x: 448, endPoint y: 441, distance: 12.3
click at [451, 437] on icon at bounding box center [456, 436] width 10 height 10
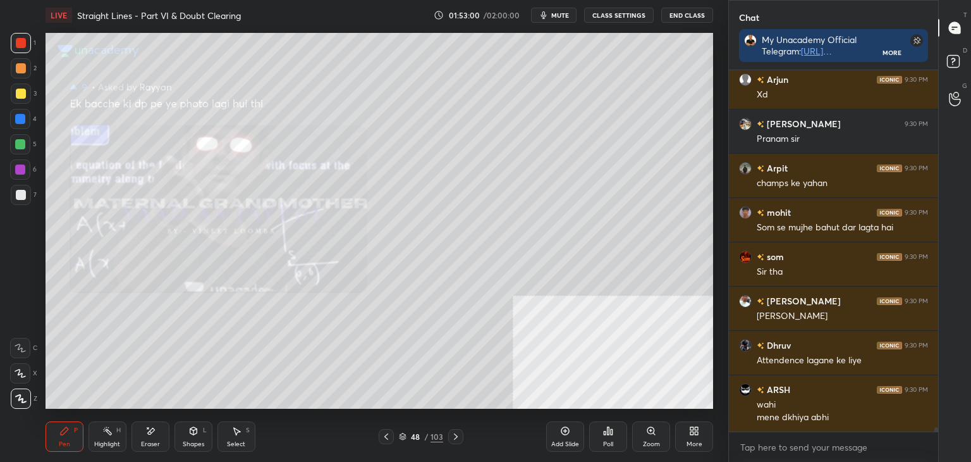
click at [464, 440] on div "48 / 103" at bounding box center [421, 436] width 250 height 15
click at [495, 402] on div "LIVE Straight Lines - Part VI & Doubt Clearing 01:53:03 / 02:00:00 mute CLASS S…" at bounding box center [379, 231] width 678 height 462
click at [464, 434] on div "48 / 103" at bounding box center [421, 436] width 250 height 15
click at [460, 436] on icon at bounding box center [456, 436] width 10 height 10
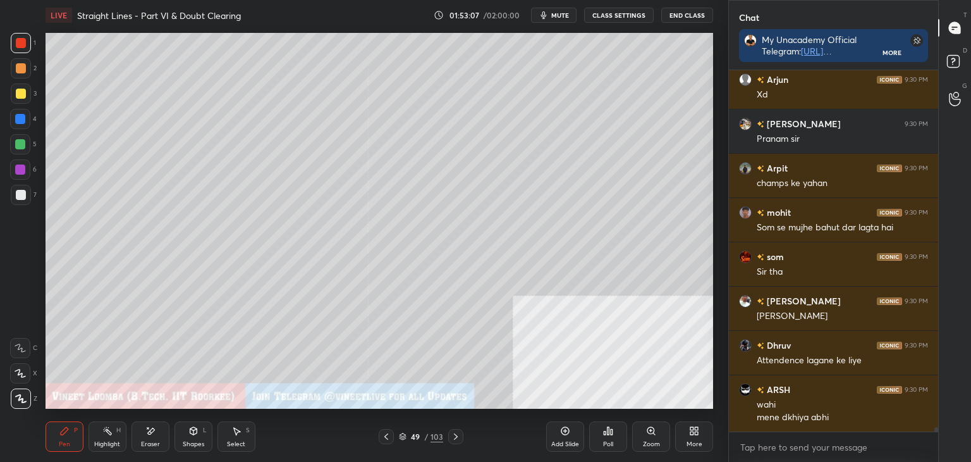
scroll to position [29821, 0]
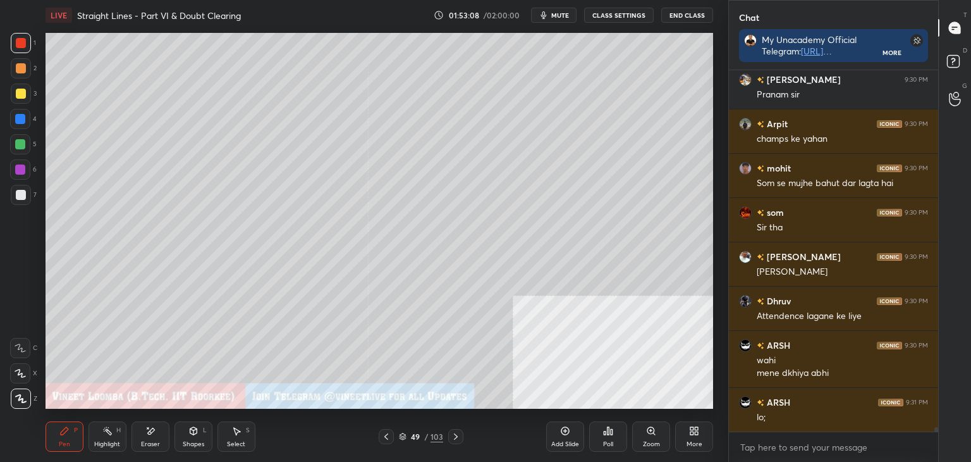
click at [701, 433] on div "More" at bounding box center [694, 436] width 38 height 30
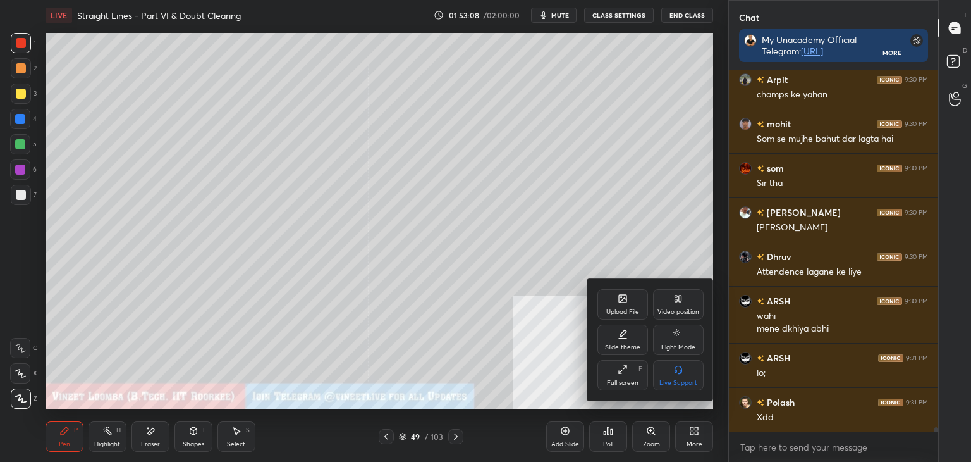
click at [634, 295] on div "Upload File" at bounding box center [623, 304] width 51 height 30
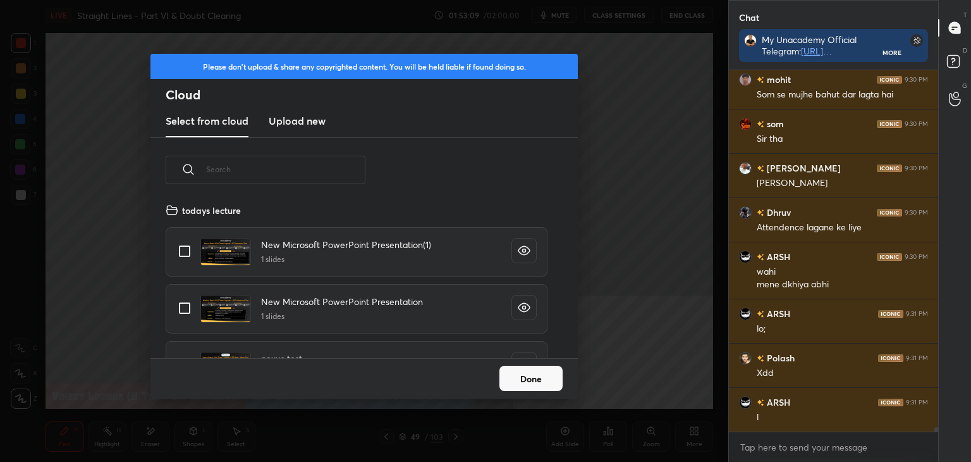
scroll to position [156, 406]
drag, startPoint x: 285, startPoint y: 117, endPoint x: 289, endPoint y: 126, distance: 10.2
click at [288, 122] on h3 "Upload new" at bounding box center [297, 120] width 57 height 15
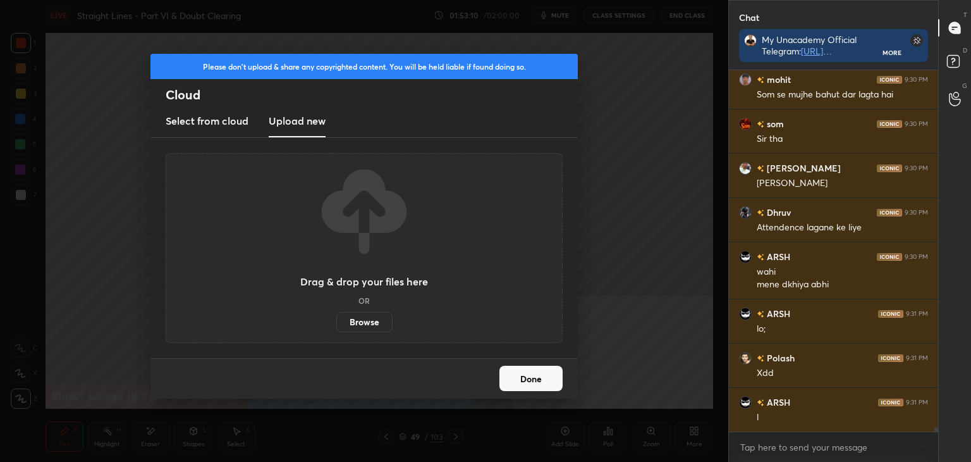
click at [359, 318] on label "Browse" at bounding box center [364, 322] width 56 height 20
click at [336, 318] on input "Browse" at bounding box center [336, 322] width 0 height 20
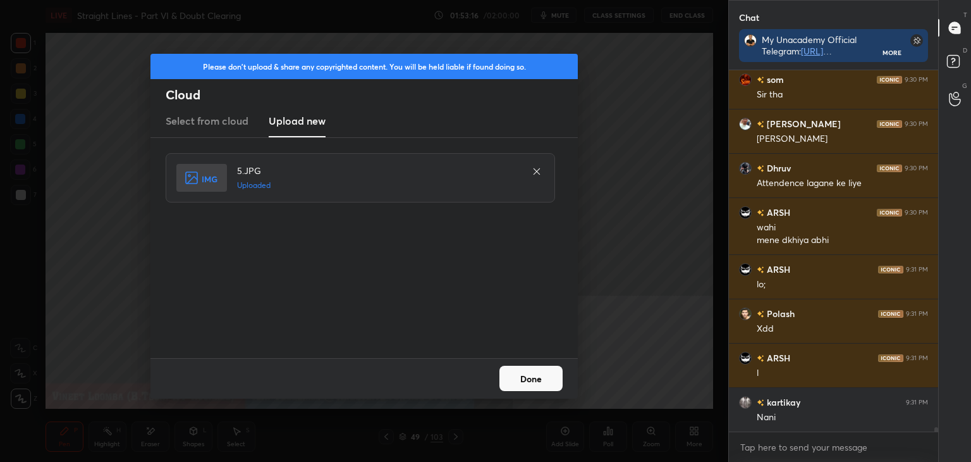
click at [535, 384] on button "Done" at bounding box center [531, 378] width 63 height 25
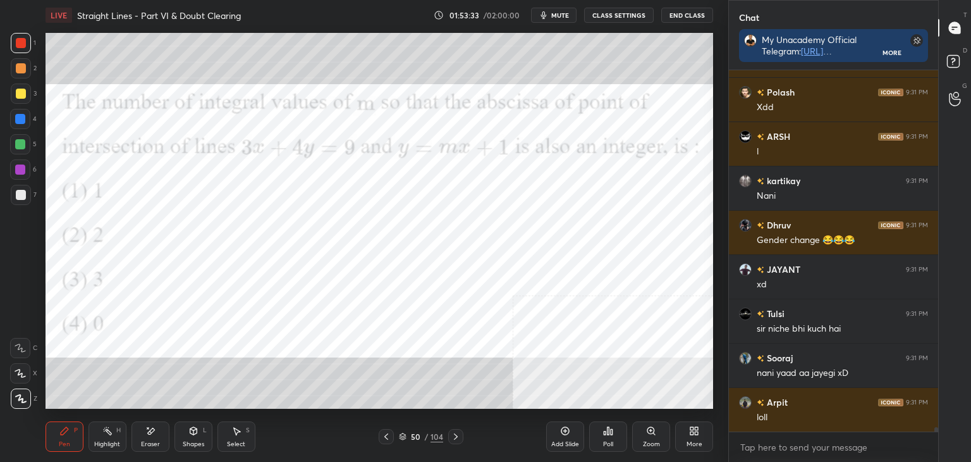
scroll to position [30219, 0]
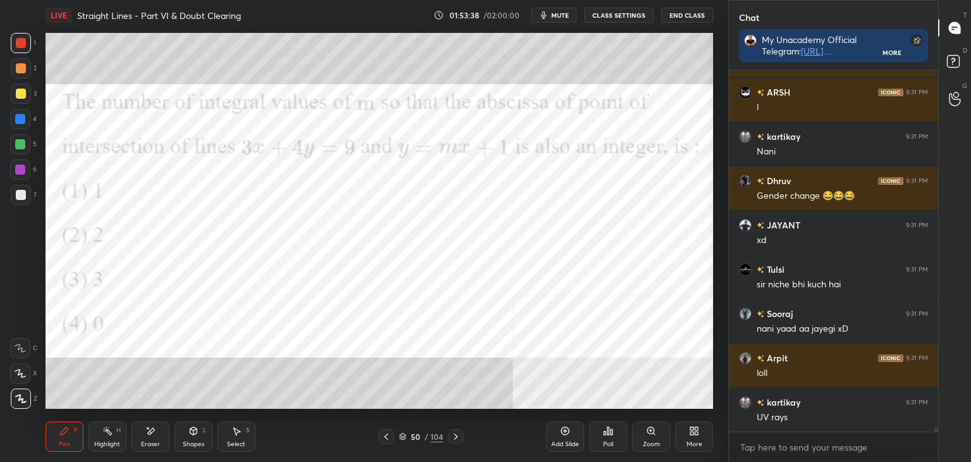
click at [22, 115] on div at bounding box center [20, 119] width 10 height 10
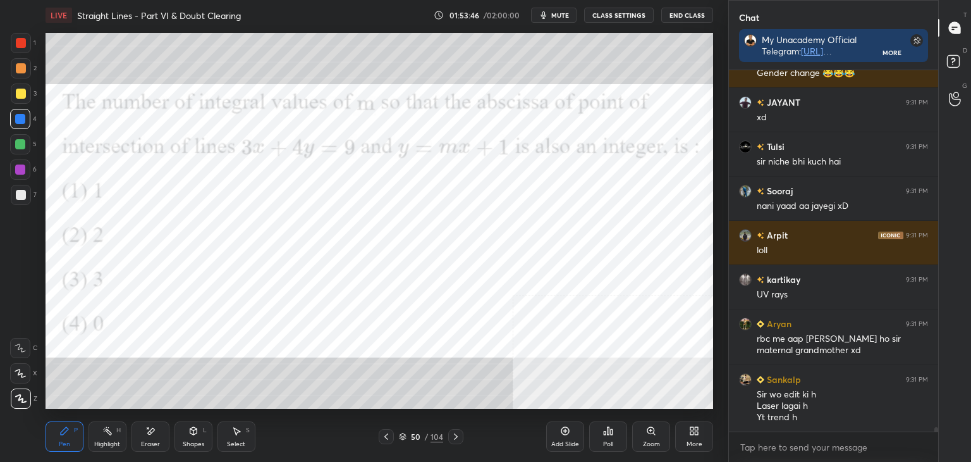
scroll to position [30386, 0]
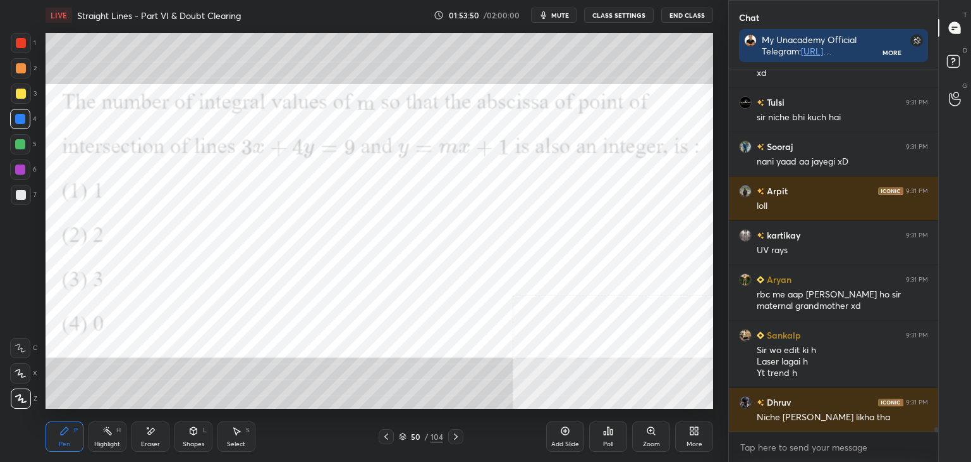
click at [385, 438] on icon at bounding box center [386, 436] width 10 height 10
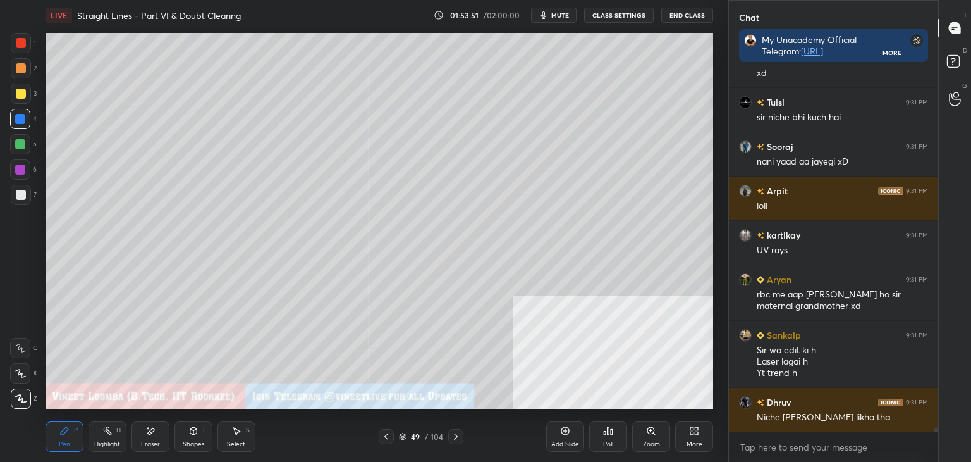
click at [387, 438] on icon at bounding box center [386, 436] width 10 height 10
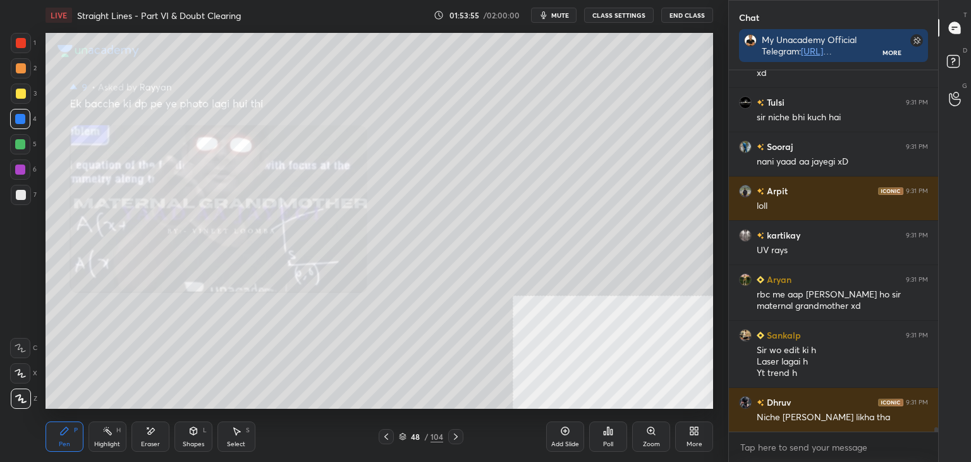
click at [458, 440] on icon at bounding box center [456, 436] width 10 height 10
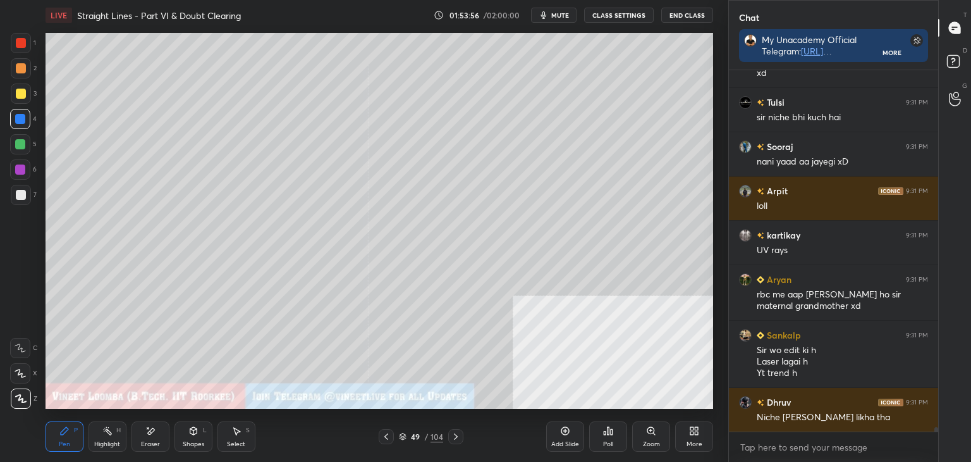
click at [455, 438] on icon at bounding box center [456, 436] width 4 height 6
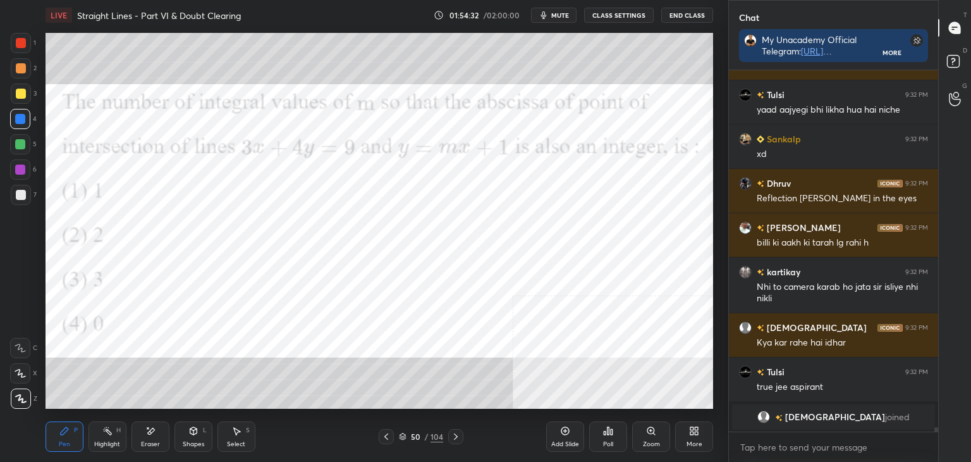
scroll to position [30302, 0]
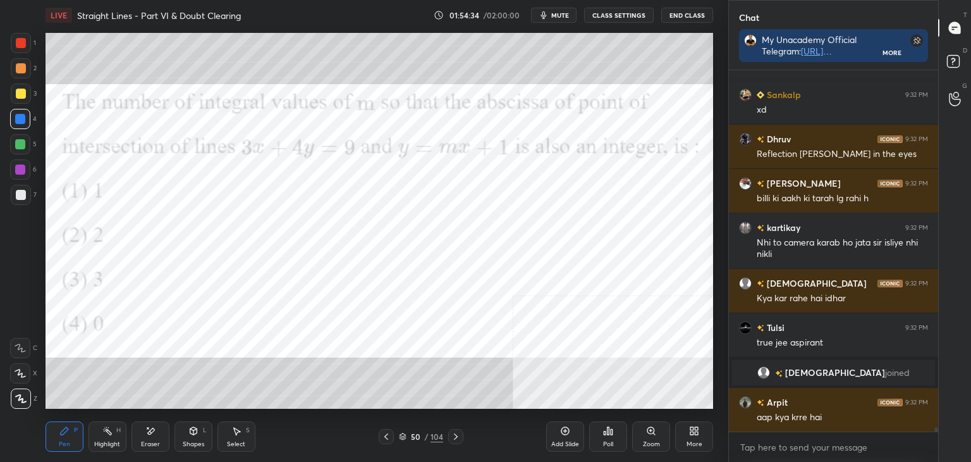
drag, startPoint x: 401, startPoint y: 438, endPoint x: 402, endPoint y: 432, distance: 6.4
click at [400, 436] on icon at bounding box center [403, 437] width 8 height 8
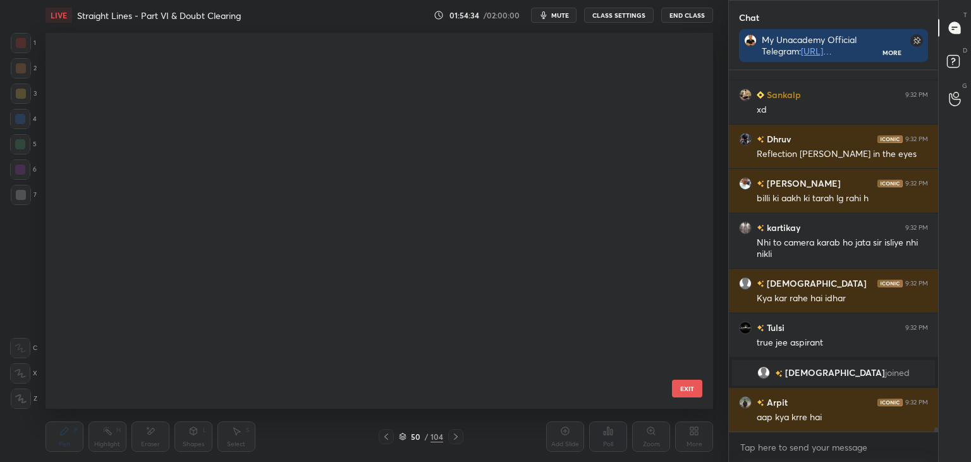
scroll to position [372, 662]
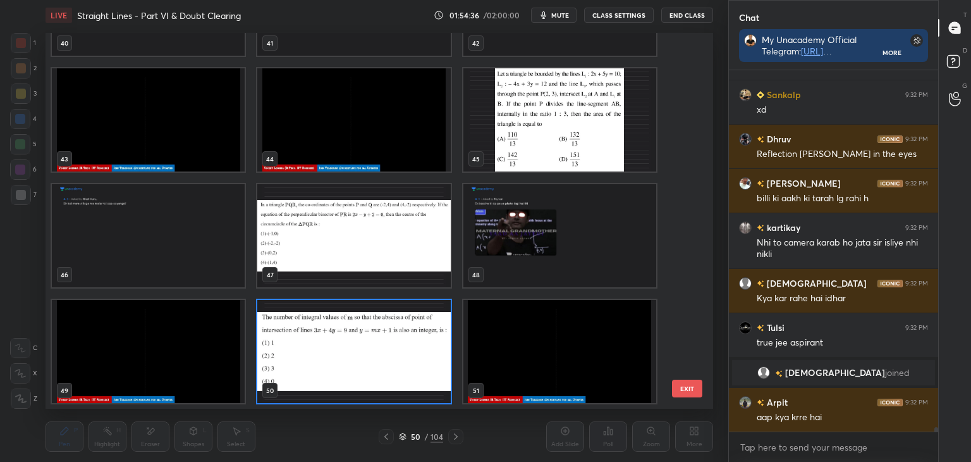
click at [688, 196] on div "37 38 39 40 41 42 43 44 45 46 47 48 49 50 51" at bounding box center [369, 221] width 646 height 376
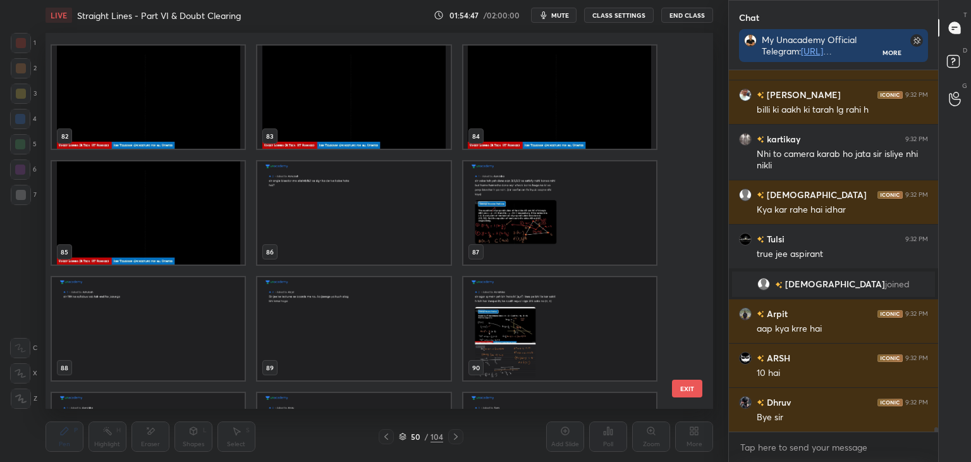
scroll to position [3118, 0]
click at [419, 435] on div "50" at bounding box center [415, 437] width 13 height 8
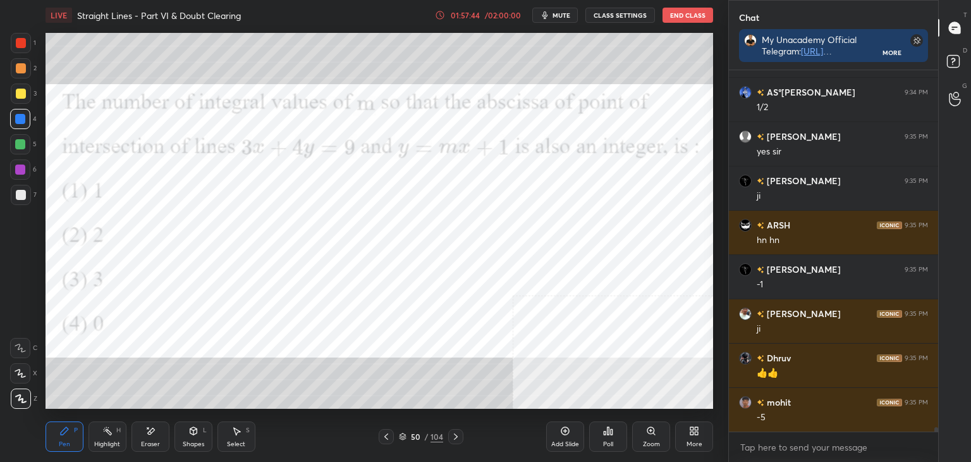
scroll to position [31142, 0]
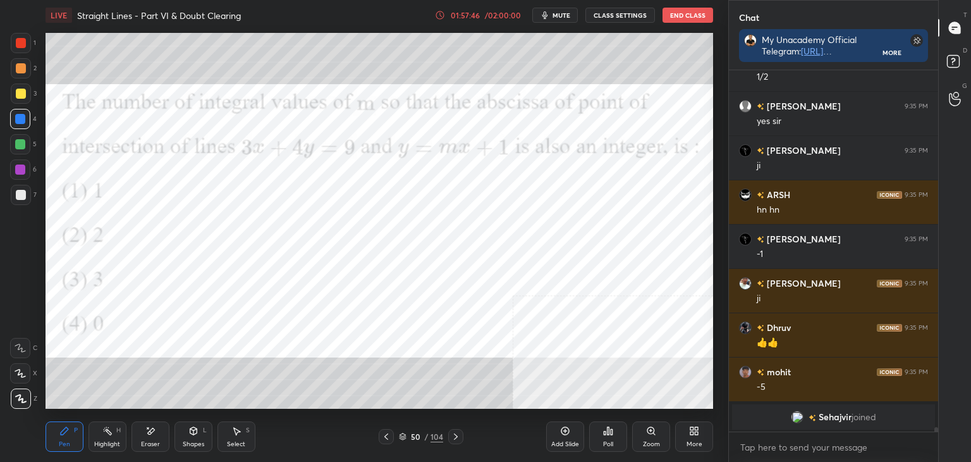
click at [146, 438] on div "Eraser" at bounding box center [151, 436] width 38 height 30
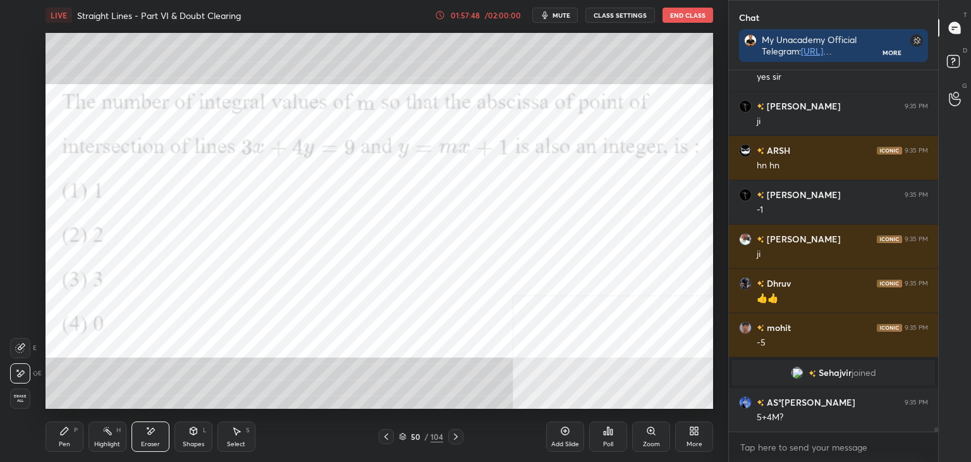
click at [68, 433] on div "Pen P" at bounding box center [65, 436] width 38 height 30
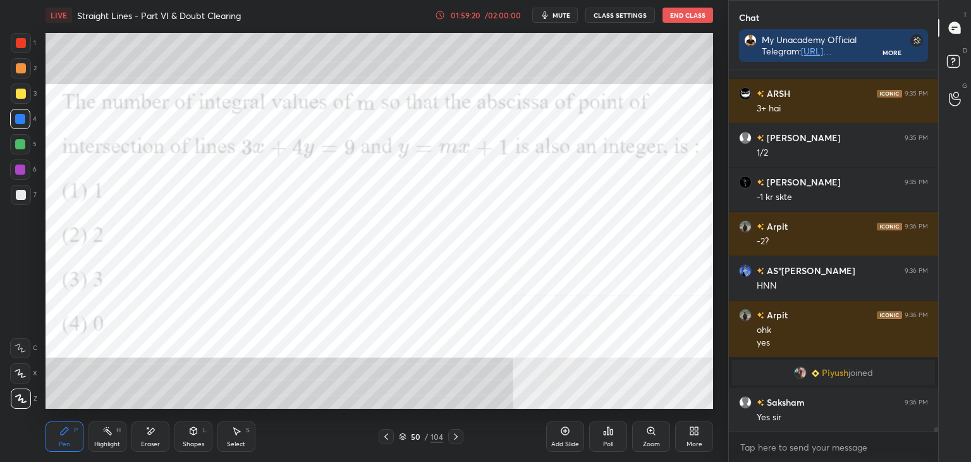
scroll to position [31185, 0]
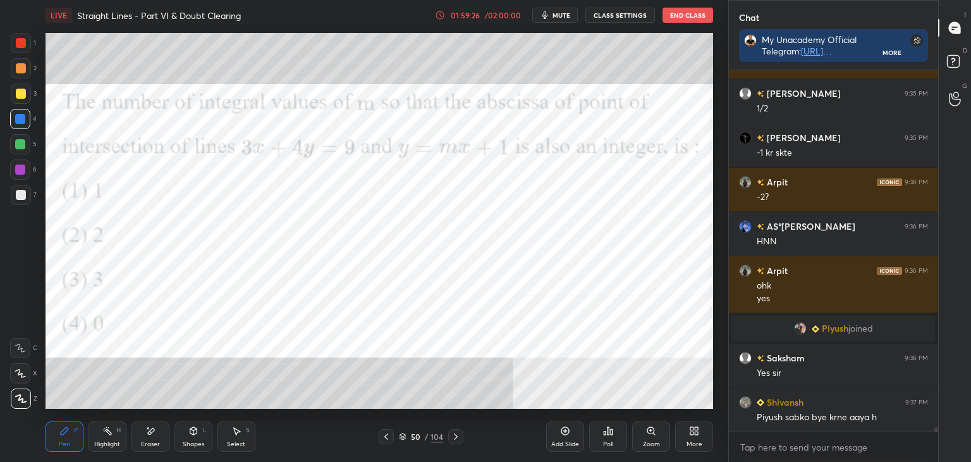
click at [838, 333] on div "[PERSON_NAME] joined" at bounding box center [833, 328] width 203 height 25
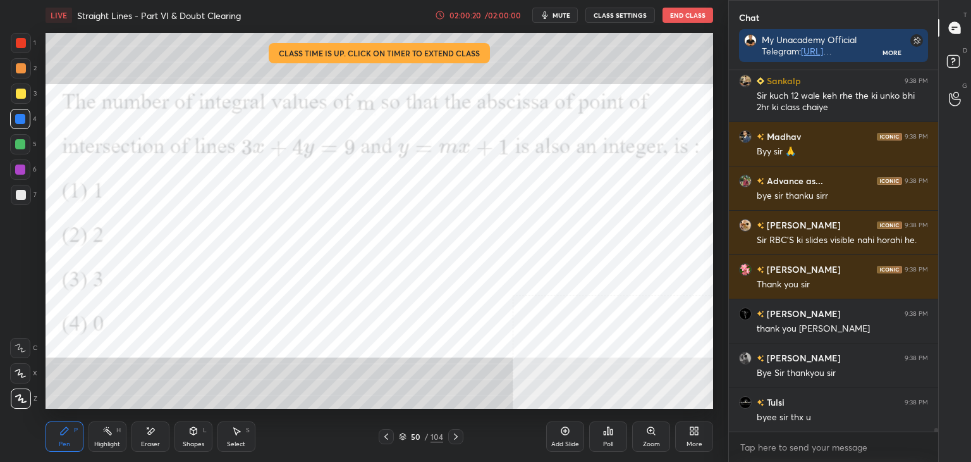
scroll to position [32415, 0]
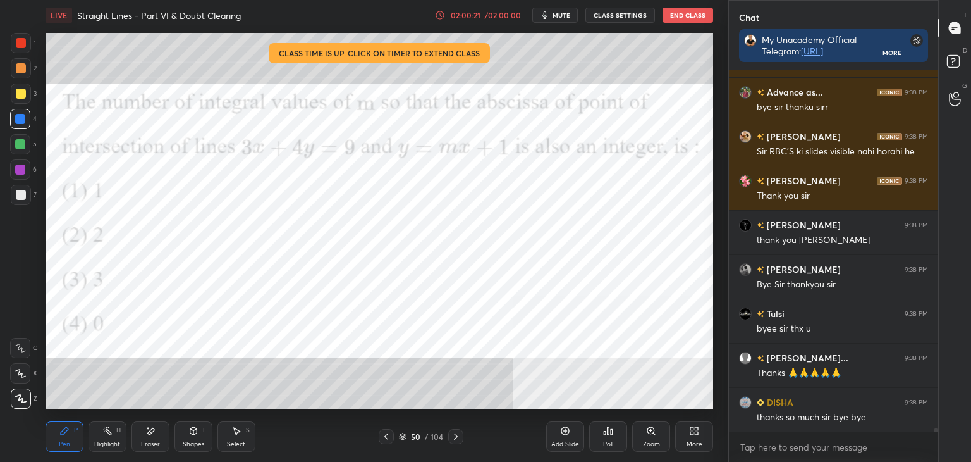
click at [611, 11] on button "CLASS SETTINGS" at bounding box center [621, 15] width 70 height 15
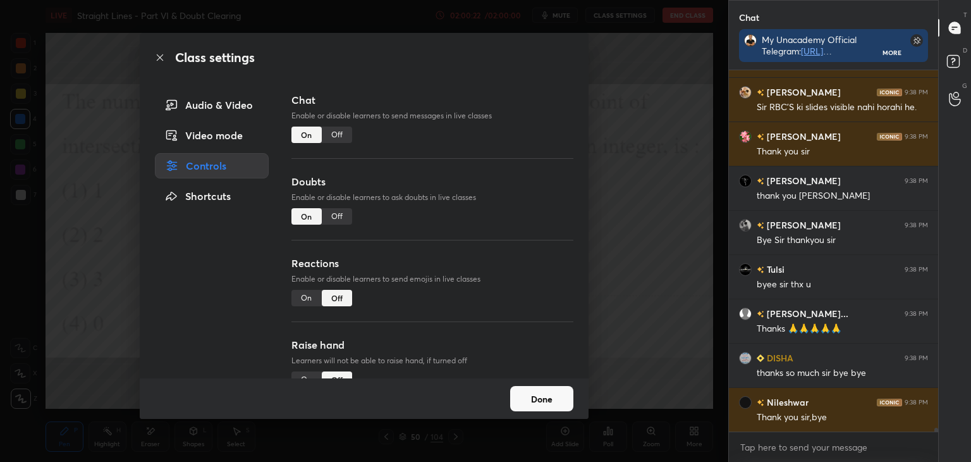
scroll to position [32503, 0]
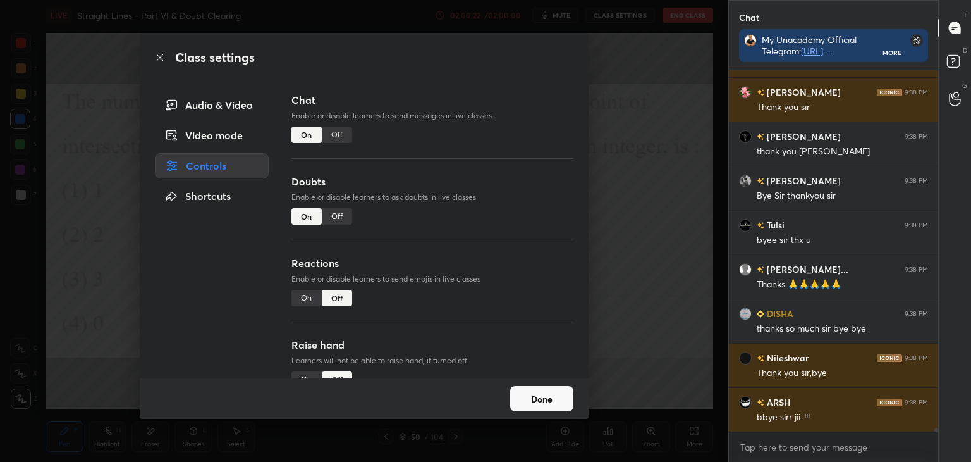
click at [336, 206] on div "Doubts Enable or disable learners to ask doubts in live classes On Off" at bounding box center [433, 215] width 282 height 82
click at [337, 213] on div "Off" at bounding box center [337, 216] width 30 height 16
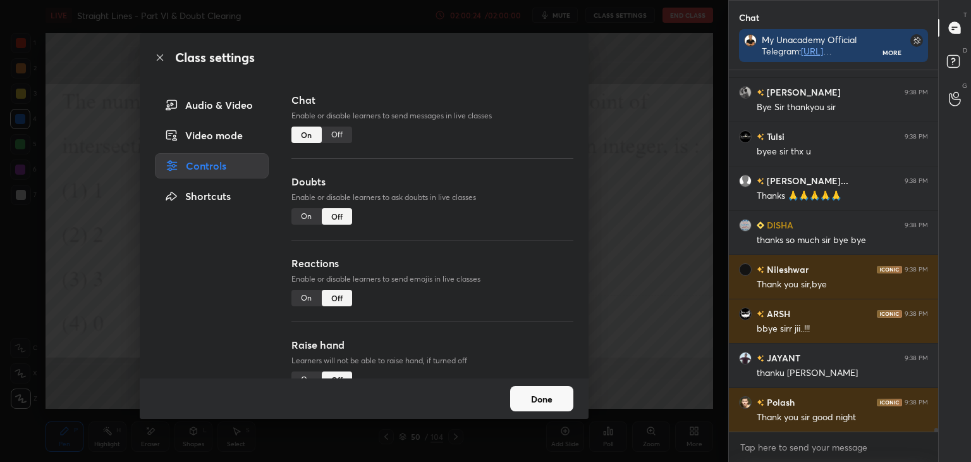
scroll to position [32724, 0]
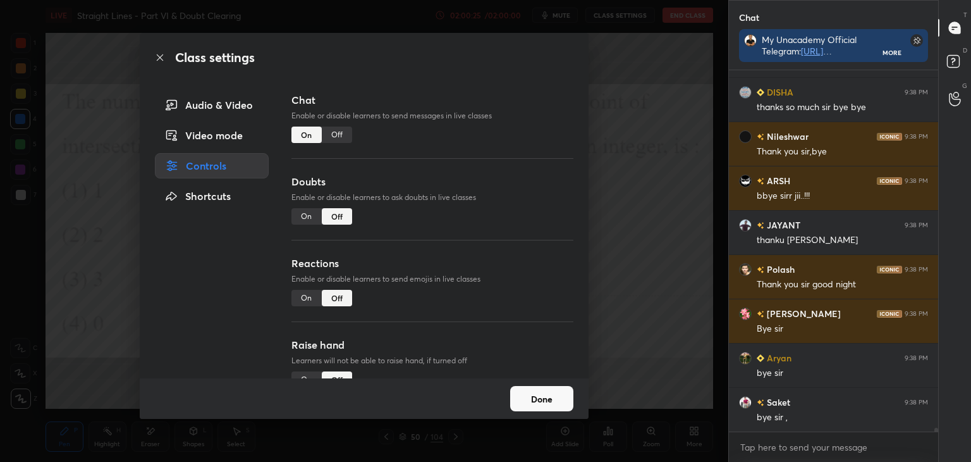
click at [542, 407] on button "Done" at bounding box center [541, 398] width 63 height 25
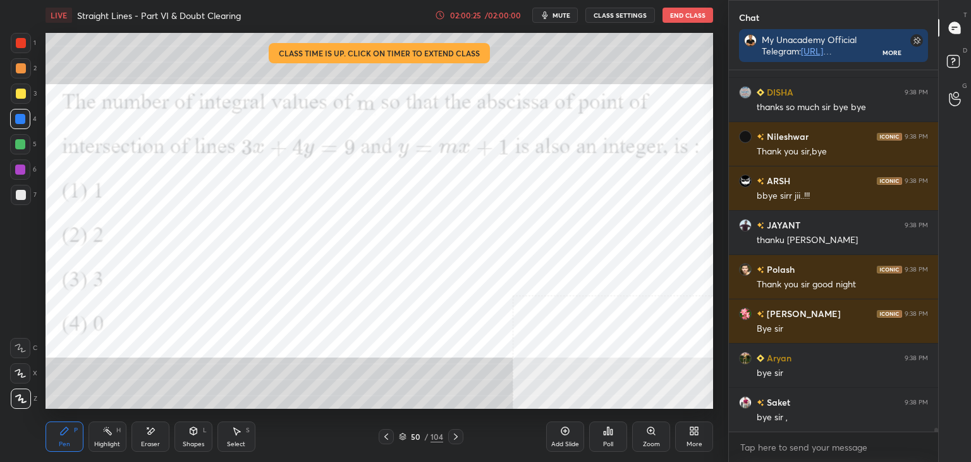
click at [562, 429] on icon at bounding box center [566, 431] width 8 height 8
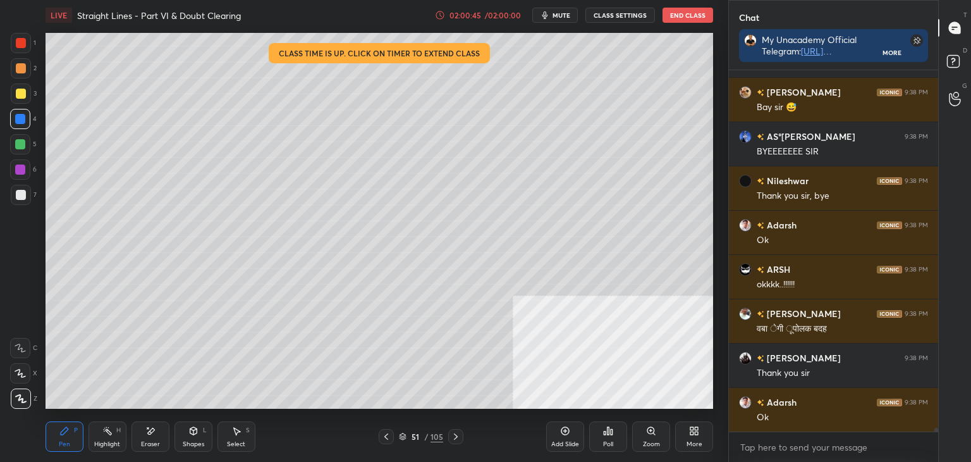
scroll to position [33842, 0]
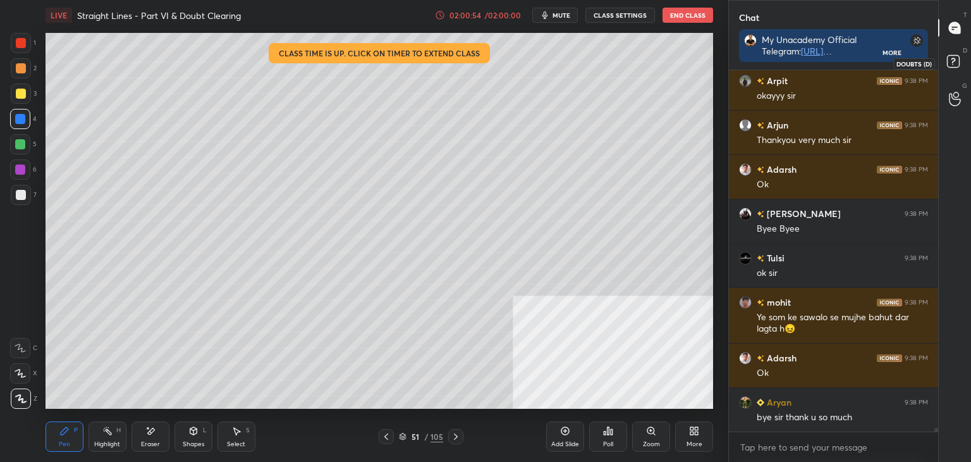
drag, startPoint x: 950, startPoint y: 66, endPoint x: 947, endPoint y: 57, distance: 9.6
click at [947, 63] on rect at bounding box center [953, 62] width 12 height 12
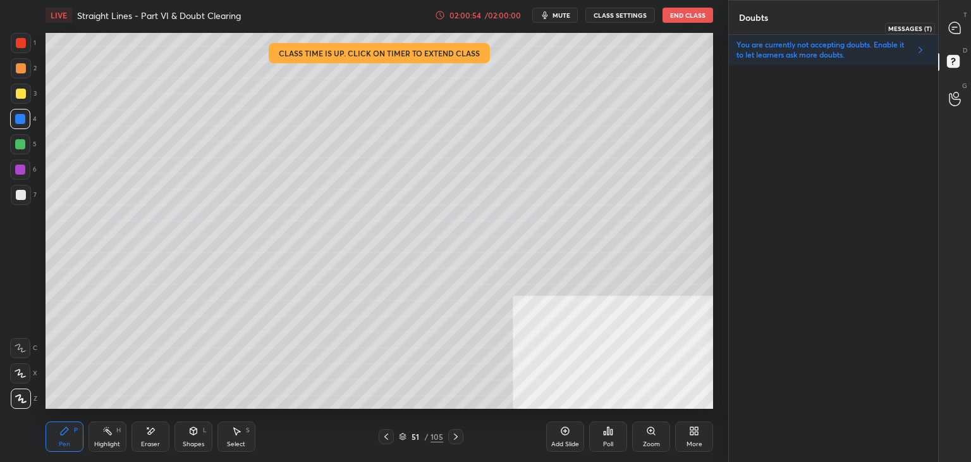
click at [959, 26] on icon at bounding box center [955, 28] width 13 height 13
type textarea "x"
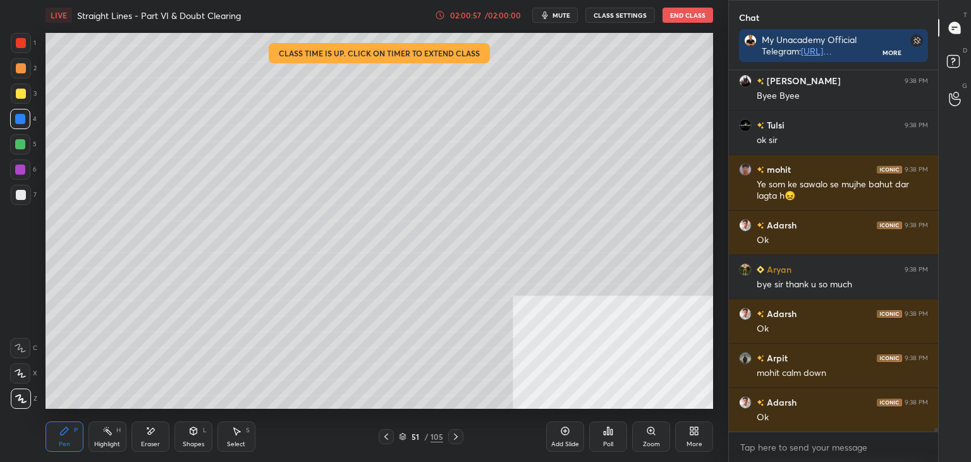
click at [606, 9] on button "CLASS SETTINGS" at bounding box center [621, 15] width 70 height 15
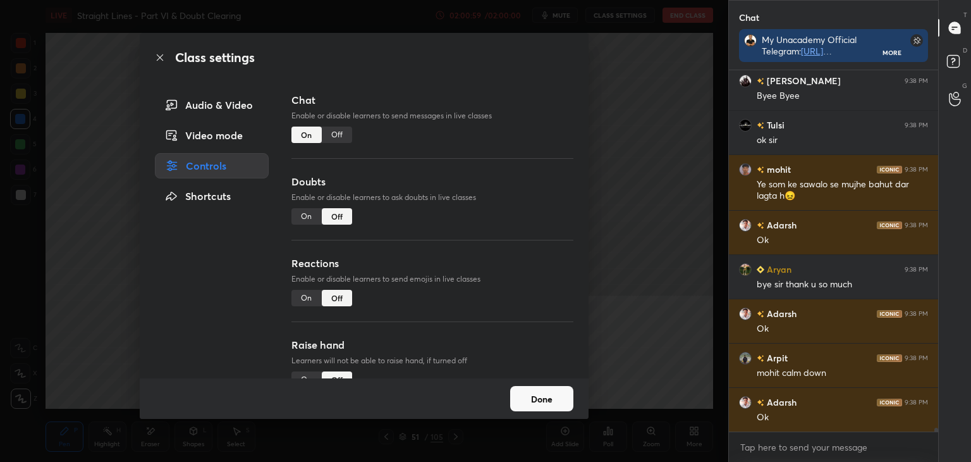
click at [333, 138] on div "Off" at bounding box center [337, 134] width 30 height 16
